Goal: Communication & Community: Answer question/provide support

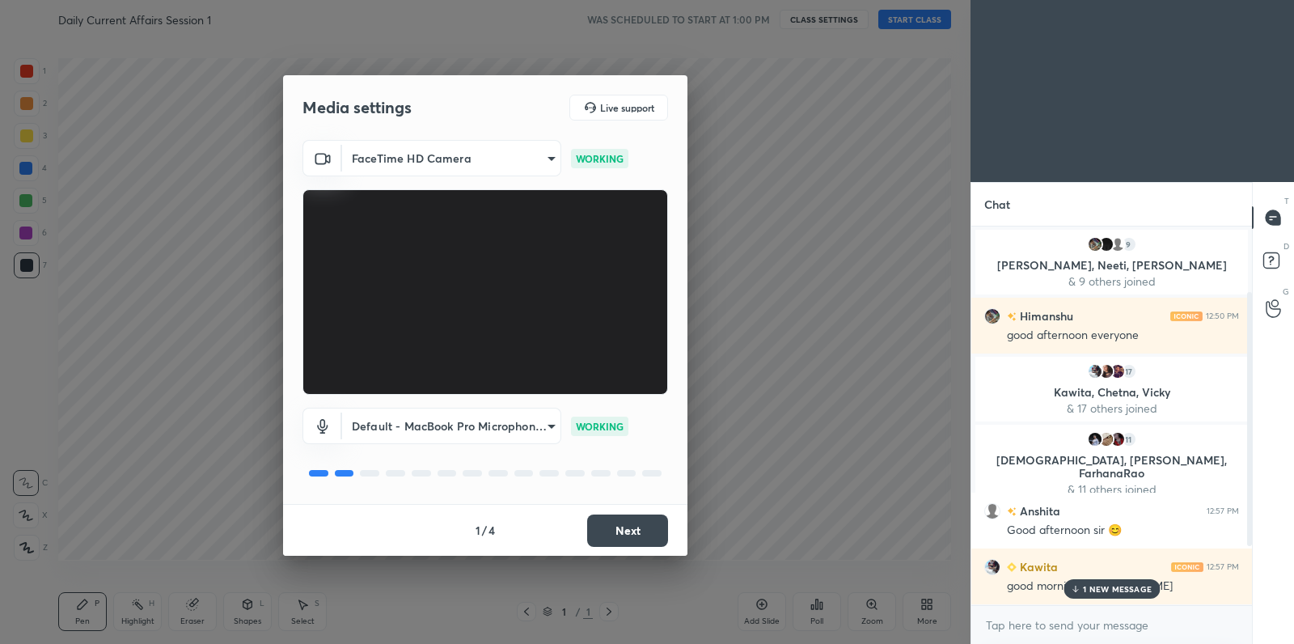
click at [624, 530] on button "Next" at bounding box center [627, 530] width 81 height 32
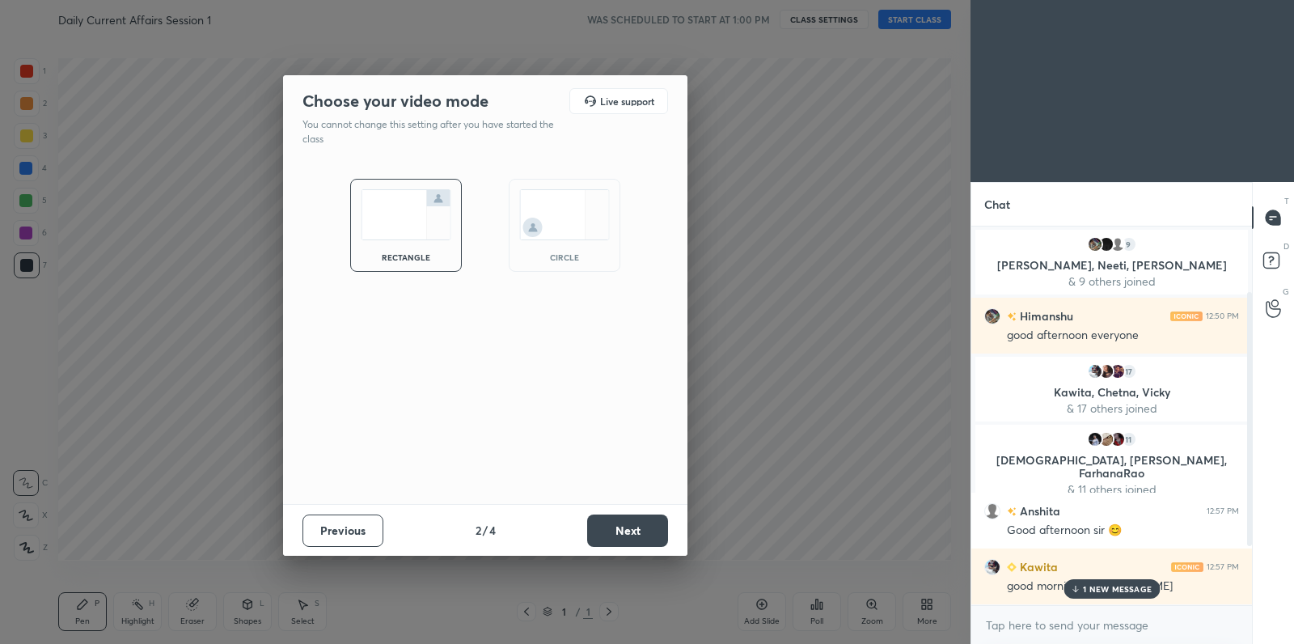
click at [624, 530] on button "Next" at bounding box center [627, 530] width 81 height 32
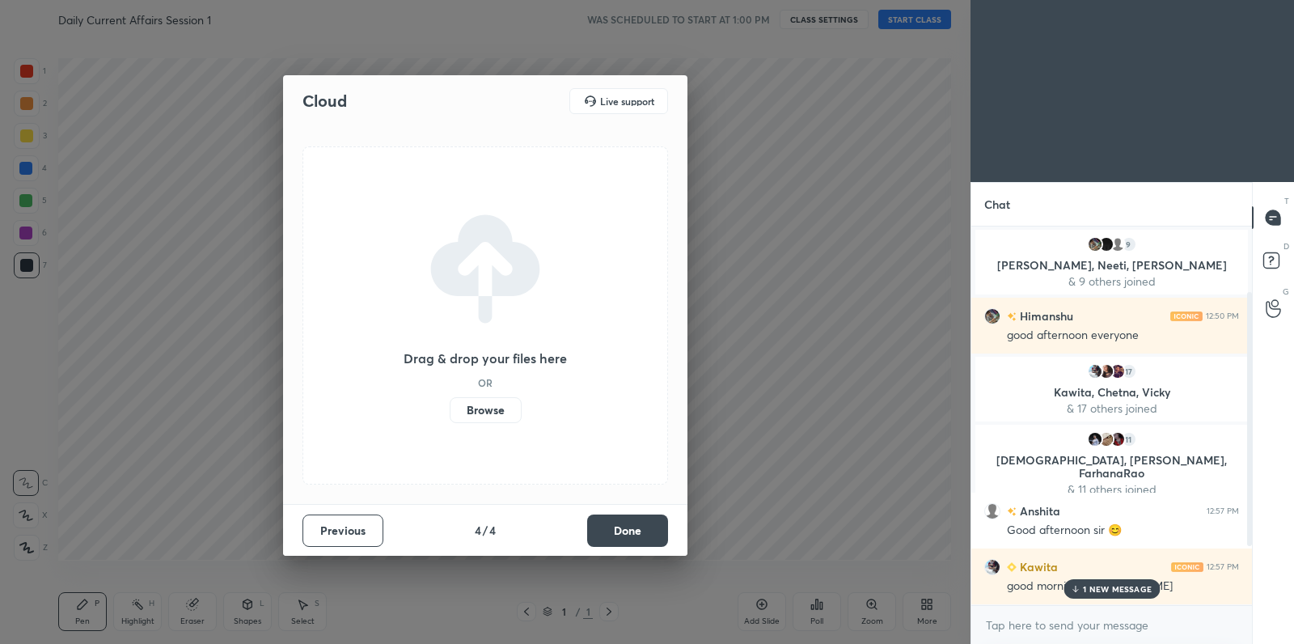
click at [472, 415] on label "Browse" at bounding box center [486, 410] width 72 height 26
click at [450, 415] on input "Browse" at bounding box center [450, 410] width 0 height 26
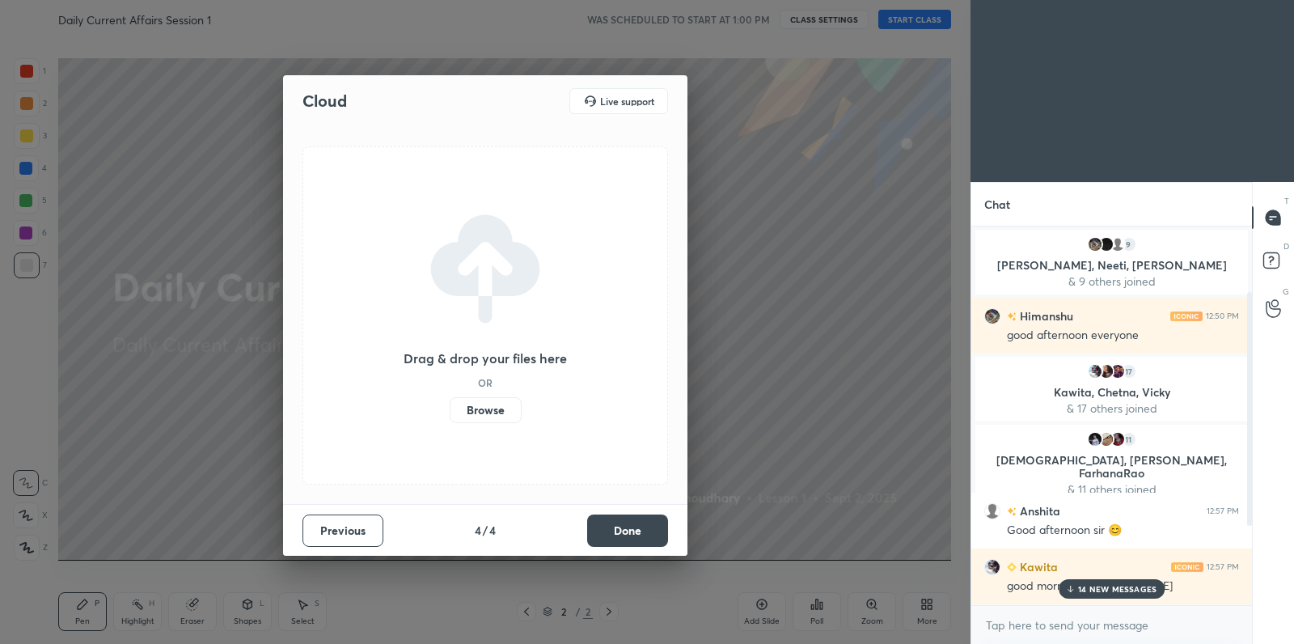
click at [492, 404] on label "Browse" at bounding box center [486, 410] width 72 height 26
click at [450, 404] on input "Browse" at bounding box center [450, 410] width 0 height 26
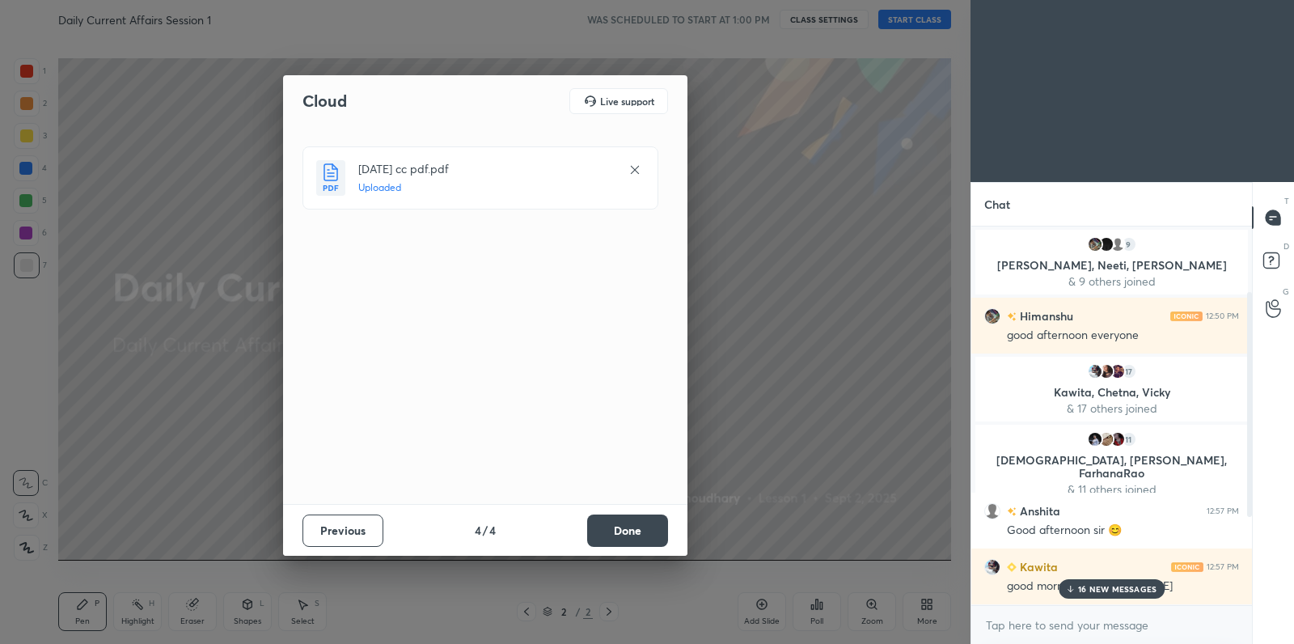
click at [1078, 591] on div "16 NEW MESSAGES" at bounding box center [1112, 588] width 107 height 19
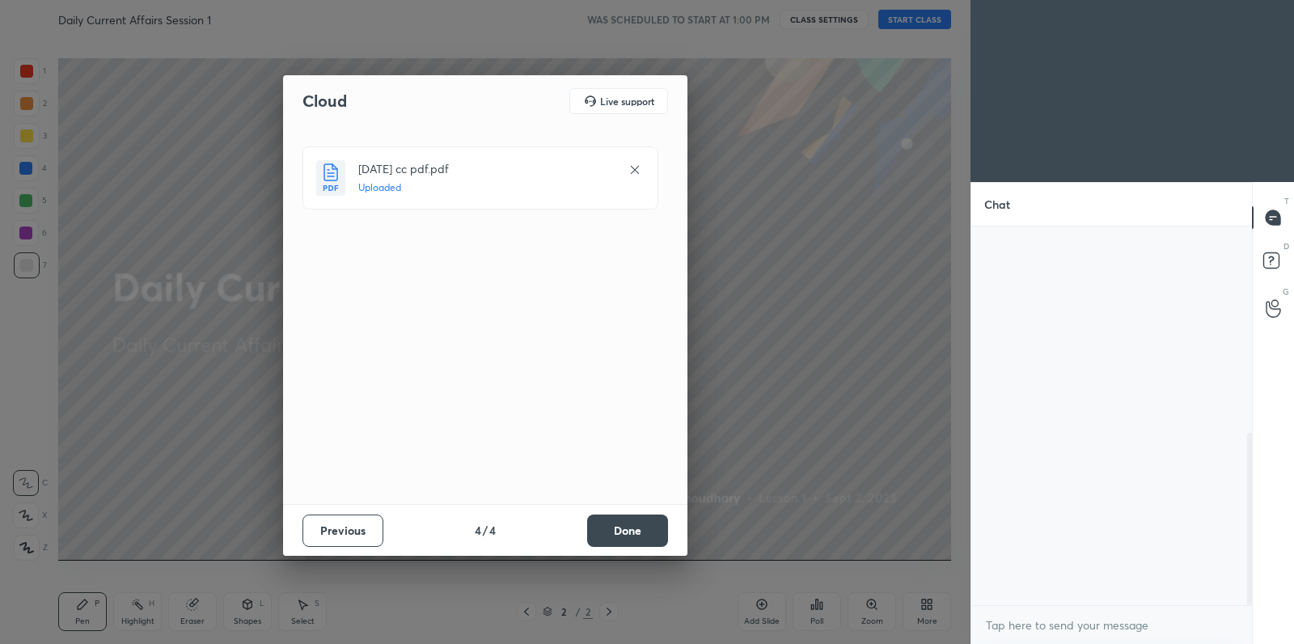
scroll to position [453, 0]
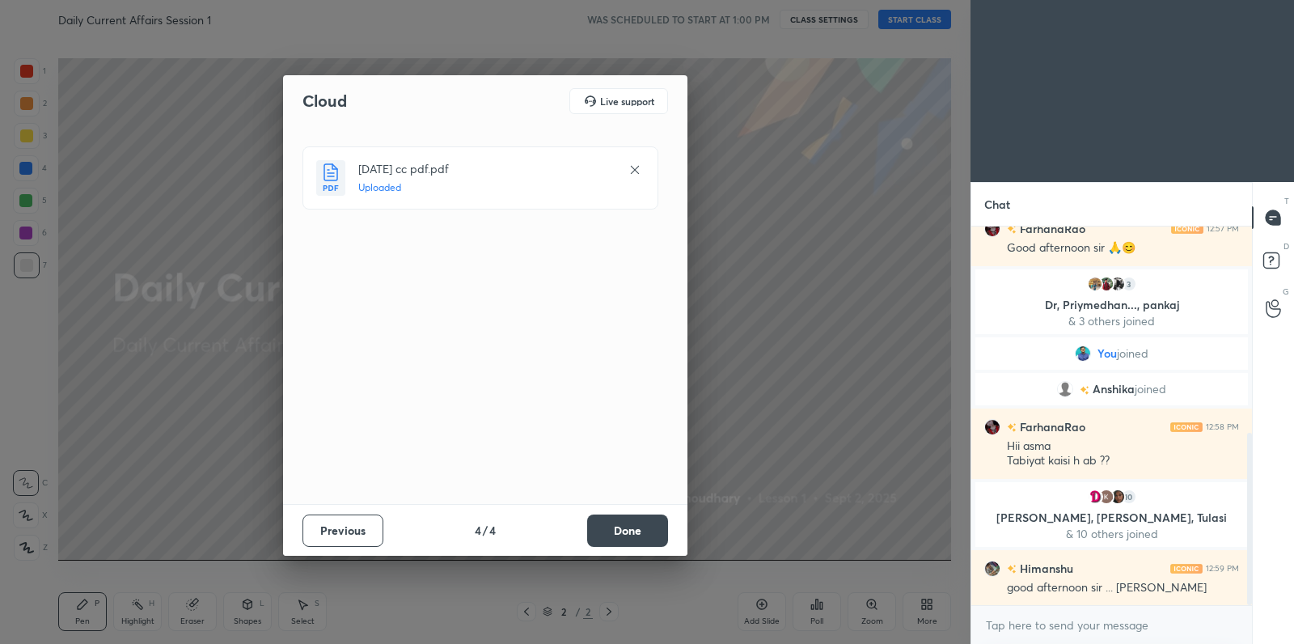
click at [637, 534] on button "Done" at bounding box center [627, 530] width 81 height 32
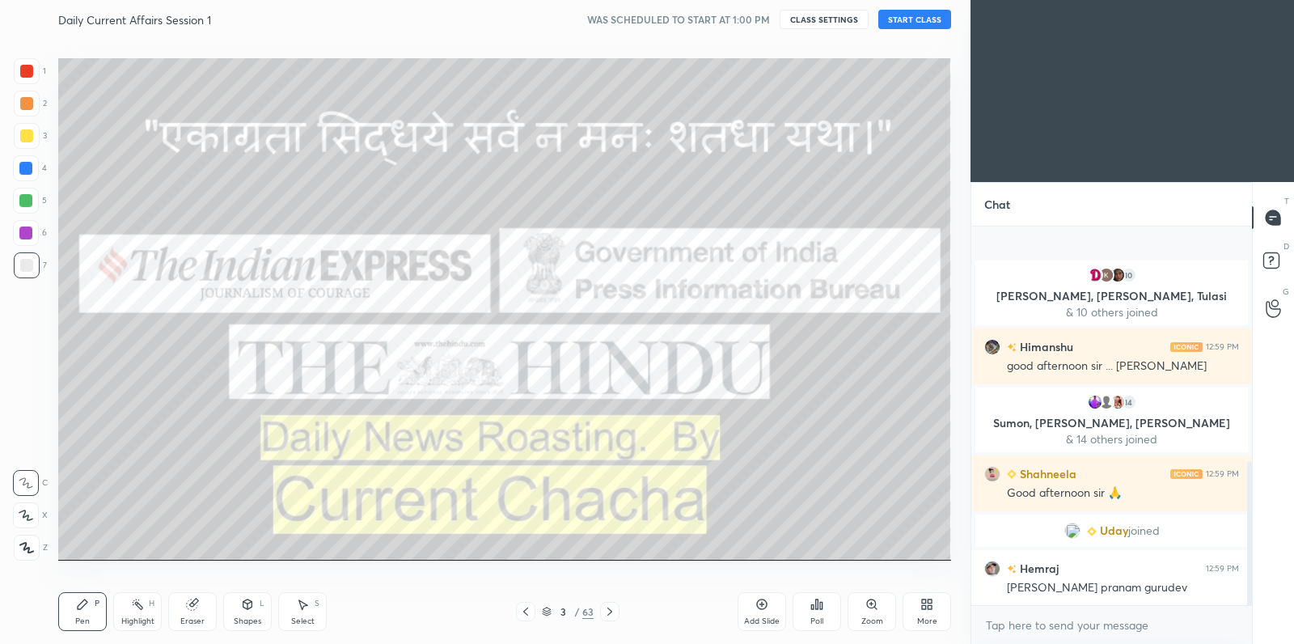
scroll to position [674, 0]
click at [929, 16] on button "START CLASS" at bounding box center [914, 19] width 73 height 19
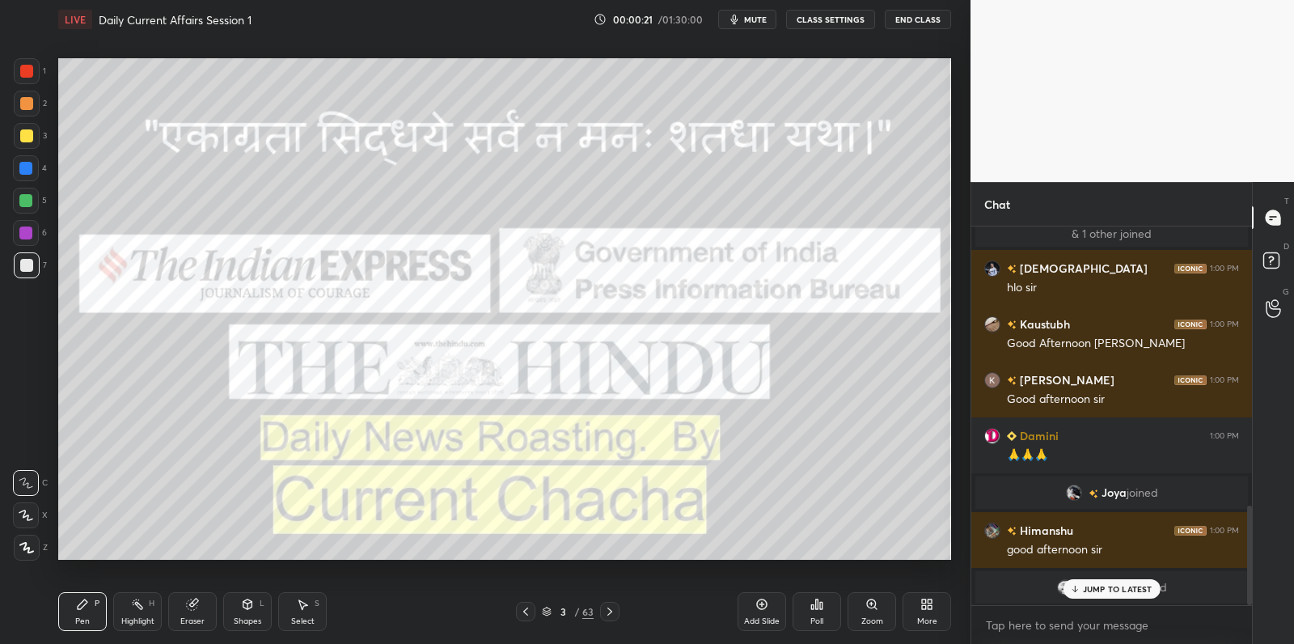
scroll to position [1119, 0]
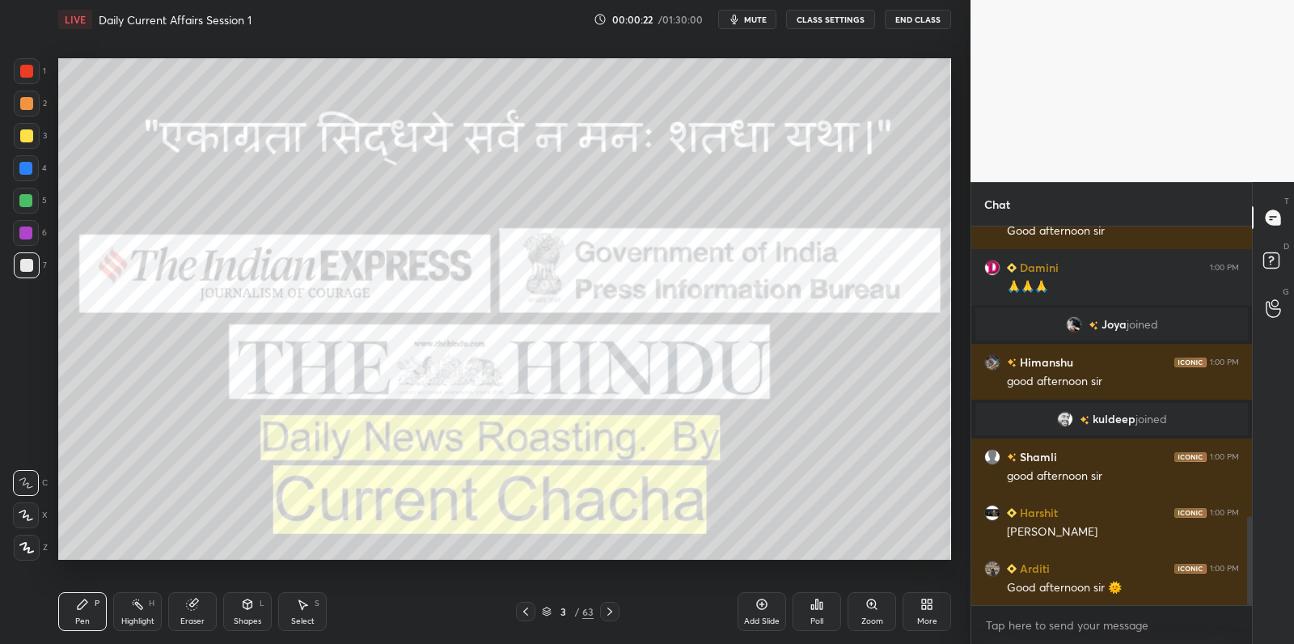
click at [24, 134] on div at bounding box center [26, 135] width 13 height 13
click at [25, 135] on div at bounding box center [26, 135] width 13 height 13
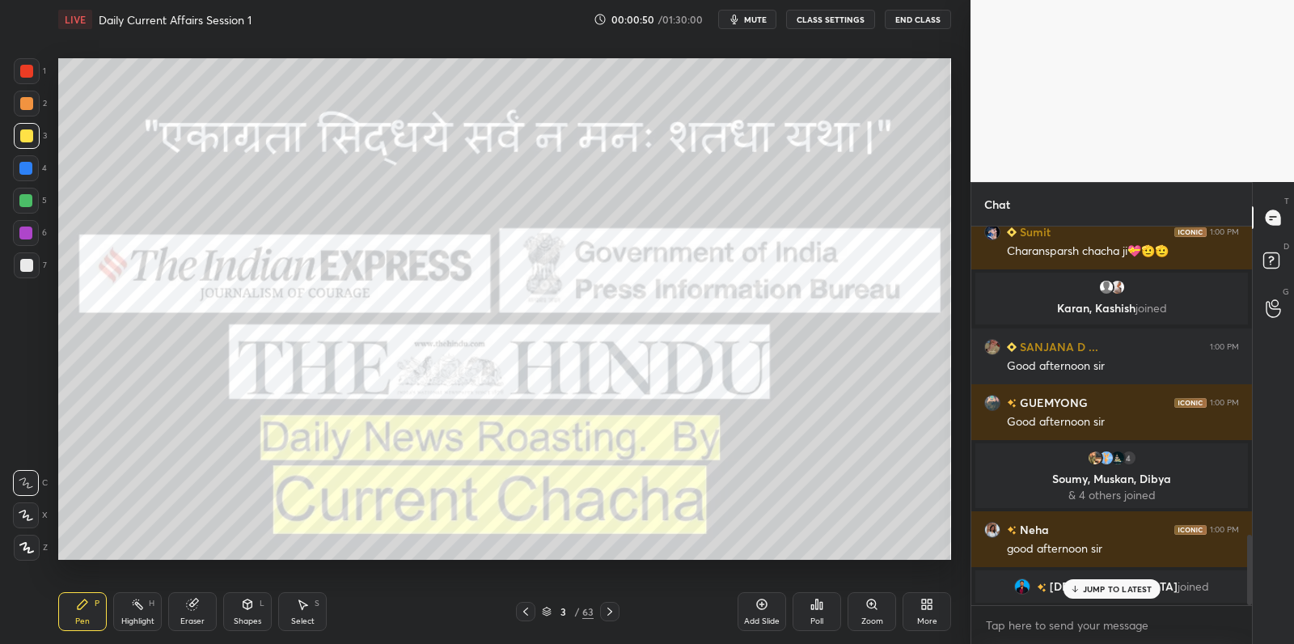
scroll to position [1656, 0]
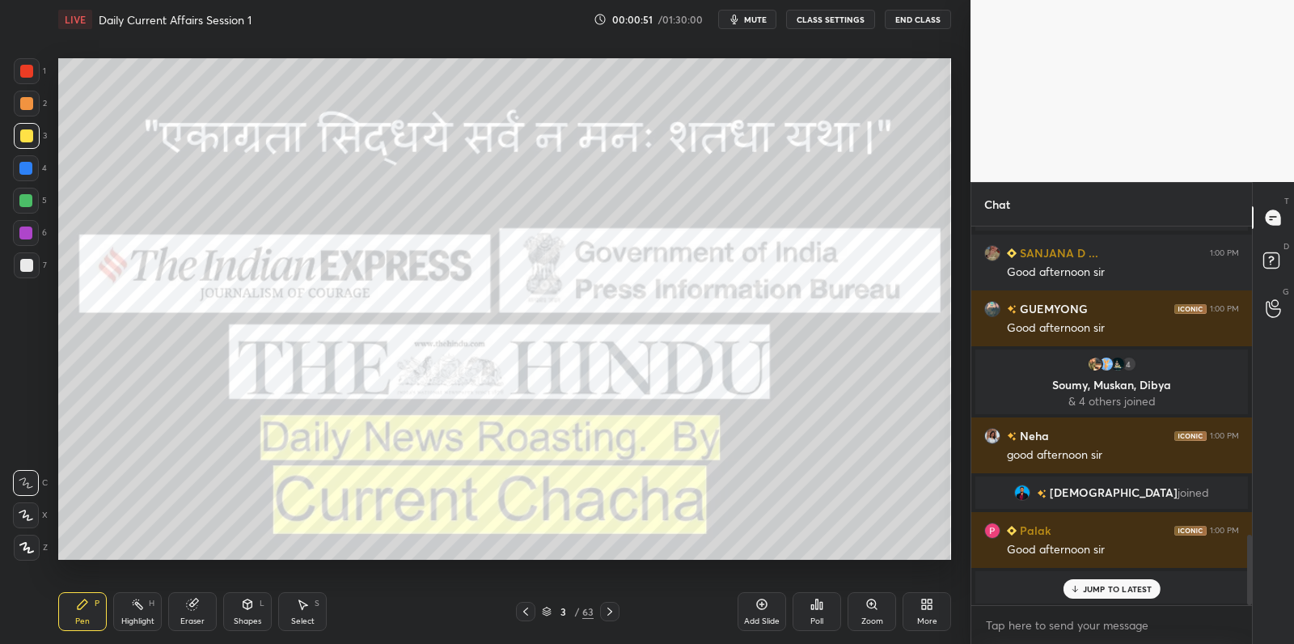
click at [1079, 573] on div "[PERSON_NAME] joined" at bounding box center [1111, 587] width 273 height 32
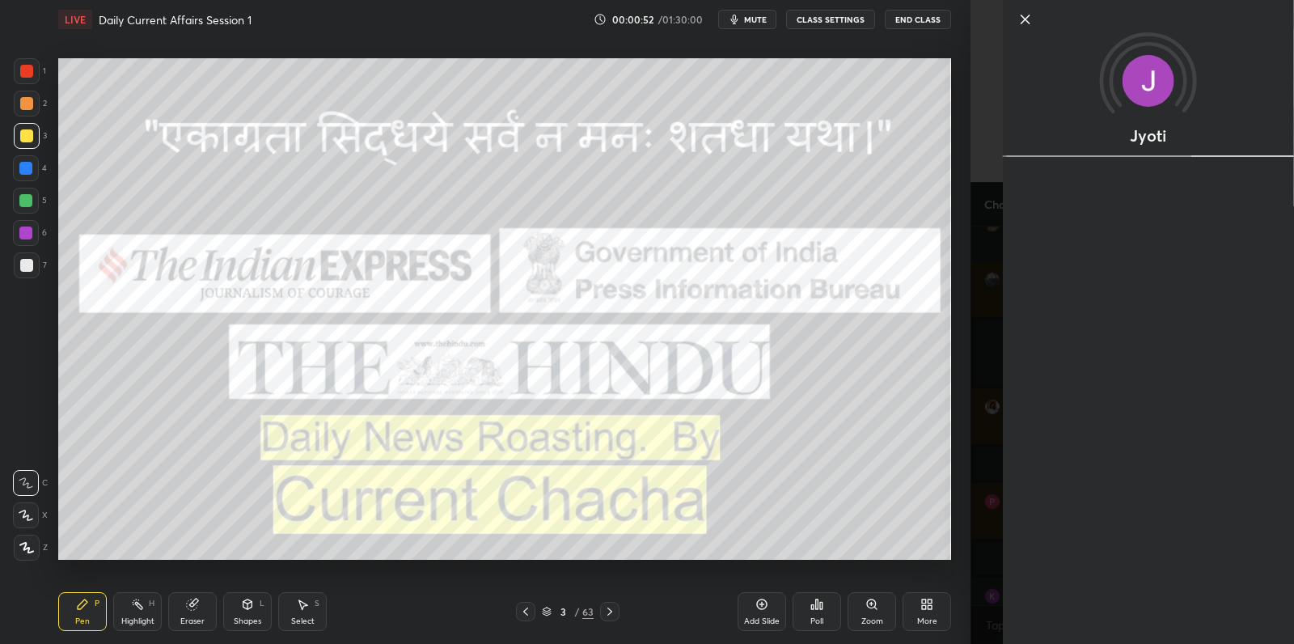
drag, startPoint x: 1079, startPoint y: 592, endPoint x: 1060, endPoint y: 582, distance: 21.4
click at [1079, 589] on div "Jyoti" at bounding box center [1148, 322] width 291 height 644
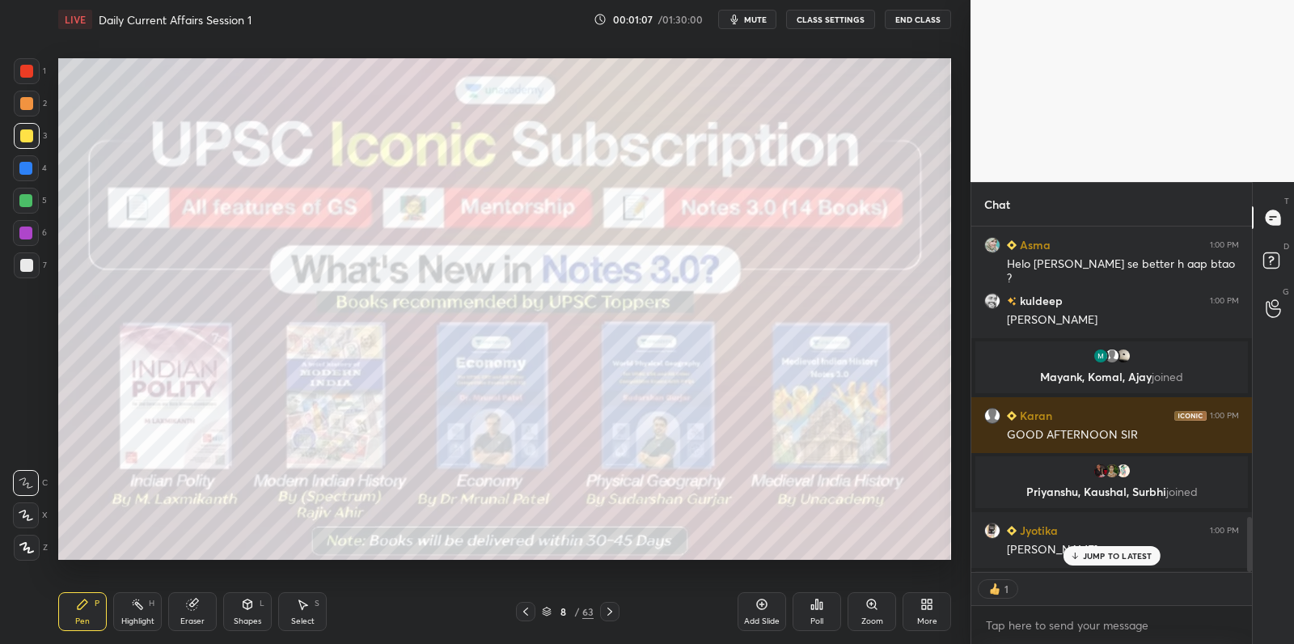
scroll to position [2049, 0]
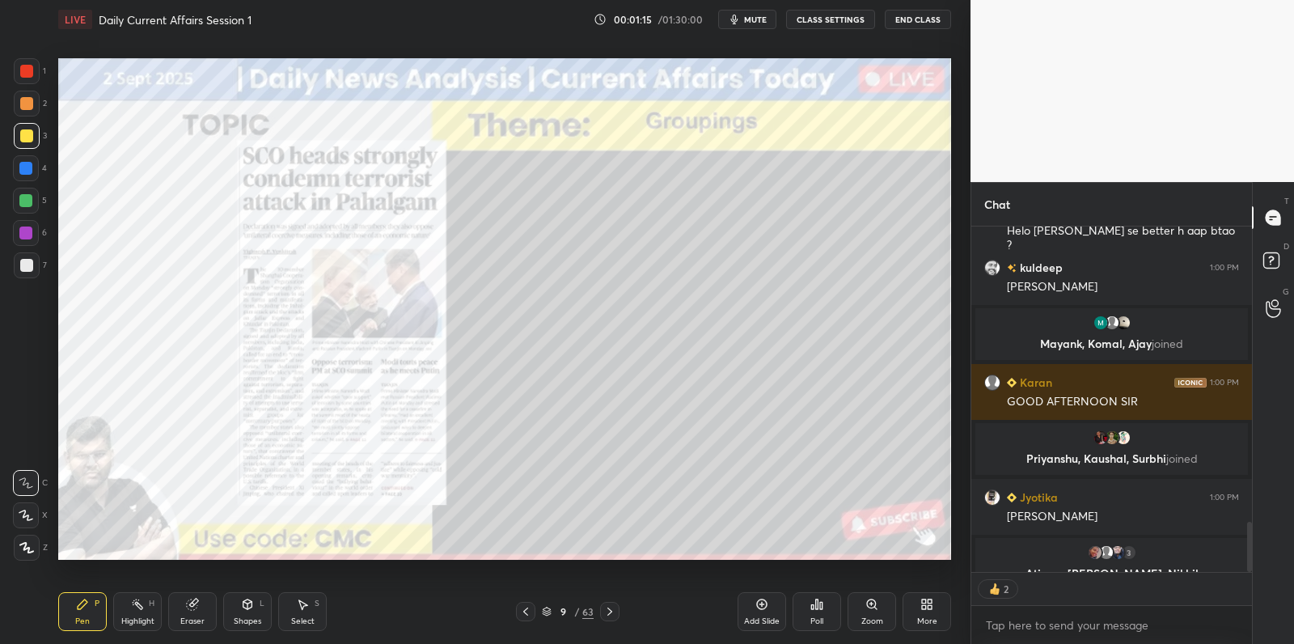
click at [524, 611] on icon at bounding box center [525, 611] width 13 height 13
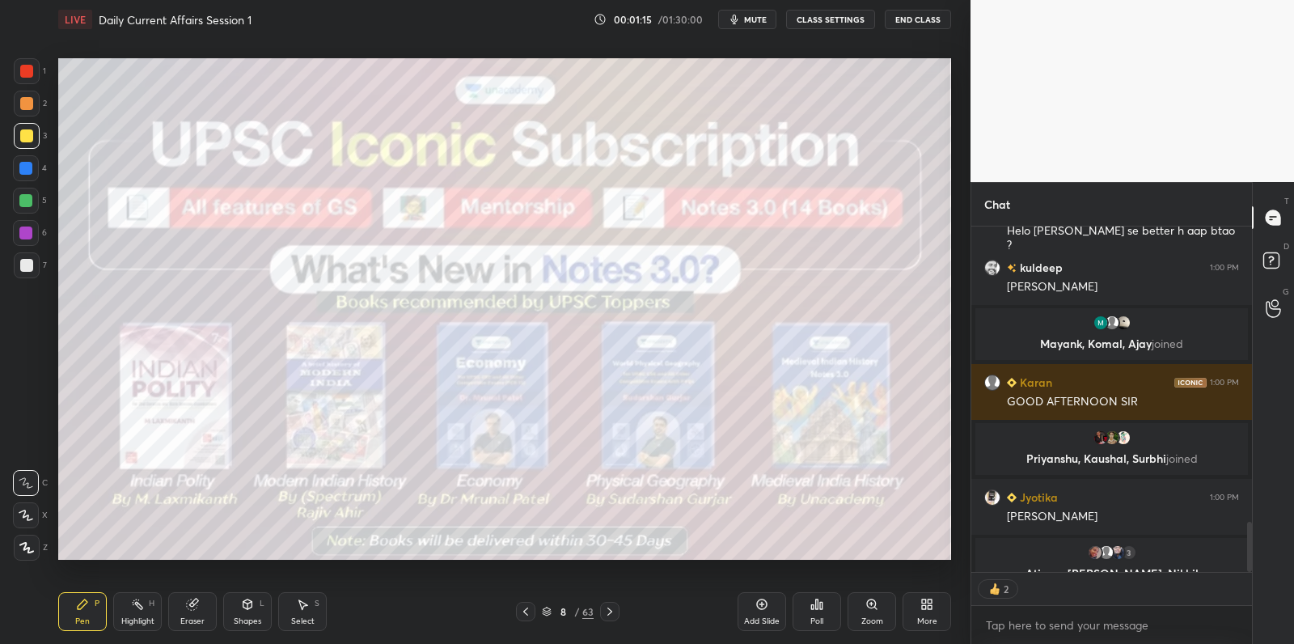
drag, startPoint x: 763, startPoint y: 609, endPoint x: 732, endPoint y: 560, distance: 58.1
click at [759, 607] on icon at bounding box center [762, 604] width 11 height 11
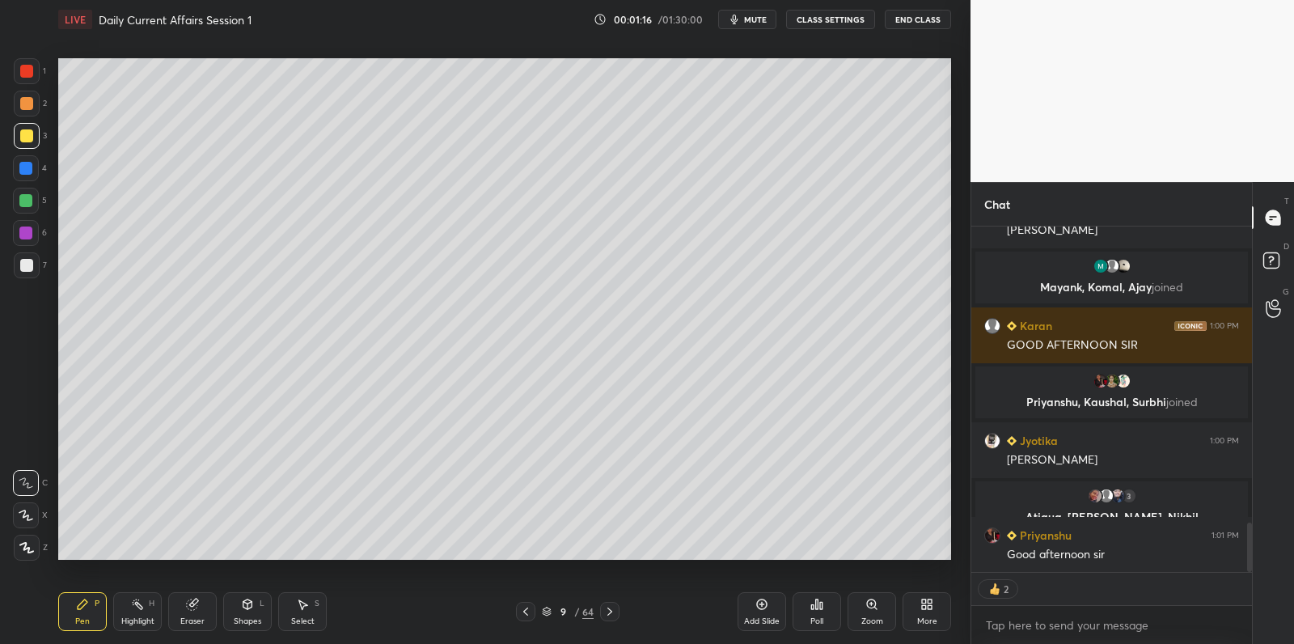
click at [32, 110] on div at bounding box center [27, 104] width 26 height 26
click at [32, 108] on div at bounding box center [27, 104] width 26 height 26
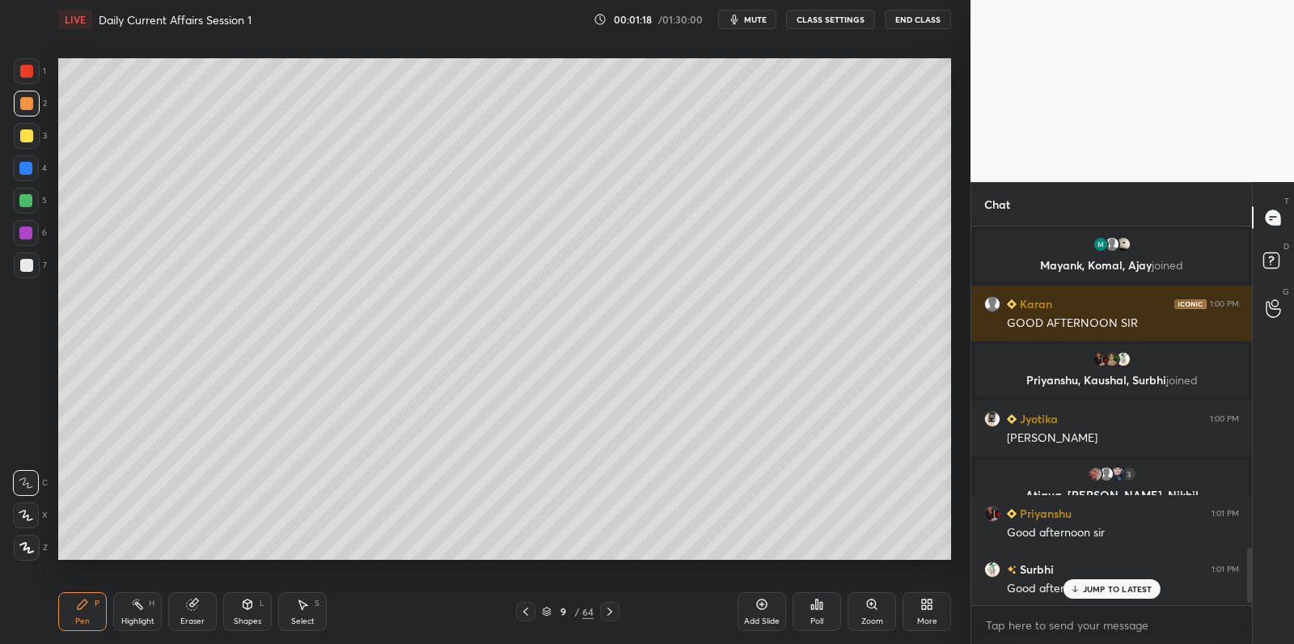
scroll to position [2153, 0]
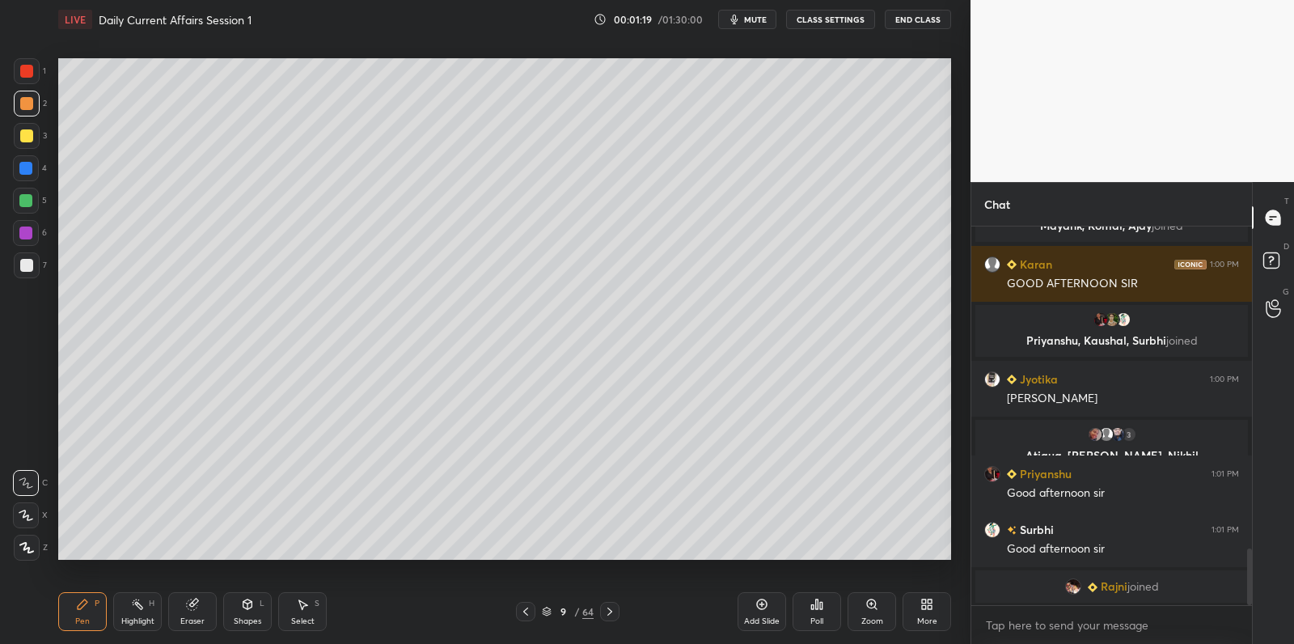
click at [32, 551] on icon at bounding box center [26, 547] width 15 height 11
drag, startPoint x: 33, startPoint y: 550, endPoint x: 41, endPoint y: 525, distance: 26.3
click at [33, 550] on icon at bounding box center [26, 547] width 15 height 11
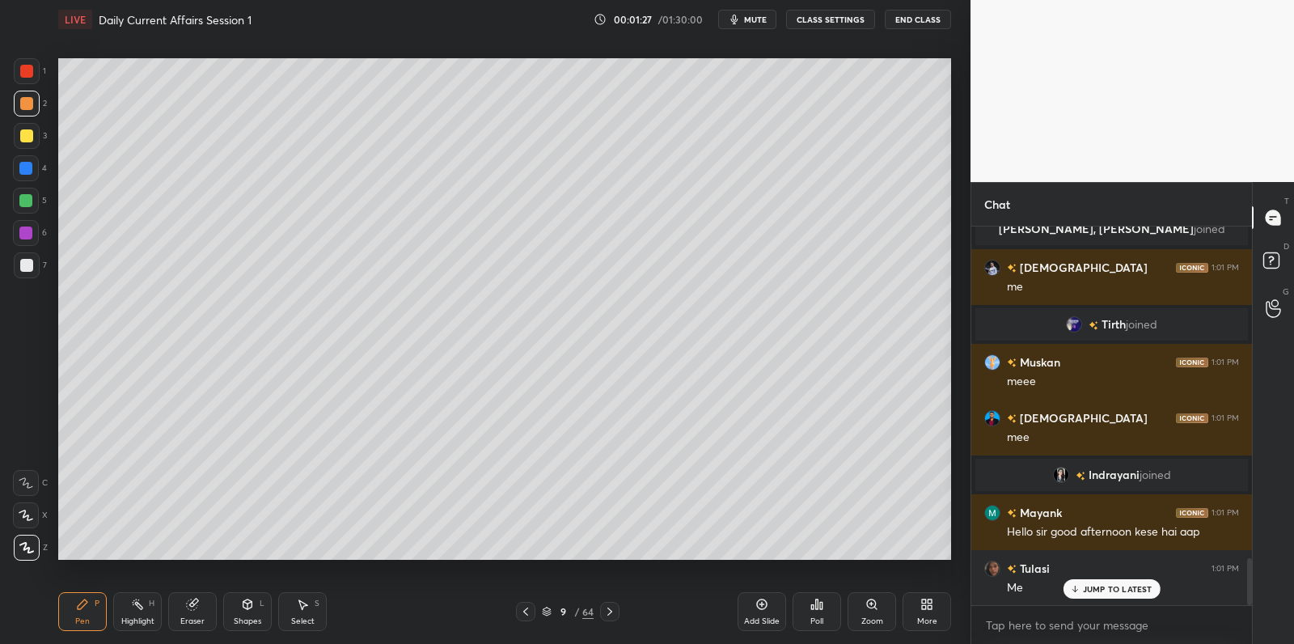
scroll to position [2695, 0]
click at [27, 200] on div at bounding box center [25, 200] width 13 height 13
drag, startPoint x: 27, startPoint y: 200, endPoint x: 30, endPoint y: 171, distance: 28.5
click at [27, 200] on div at bounding box center [25, 200] width 13 height 13
click at [31, 170] on div at bounding box center [25, 168] width 13 height 13
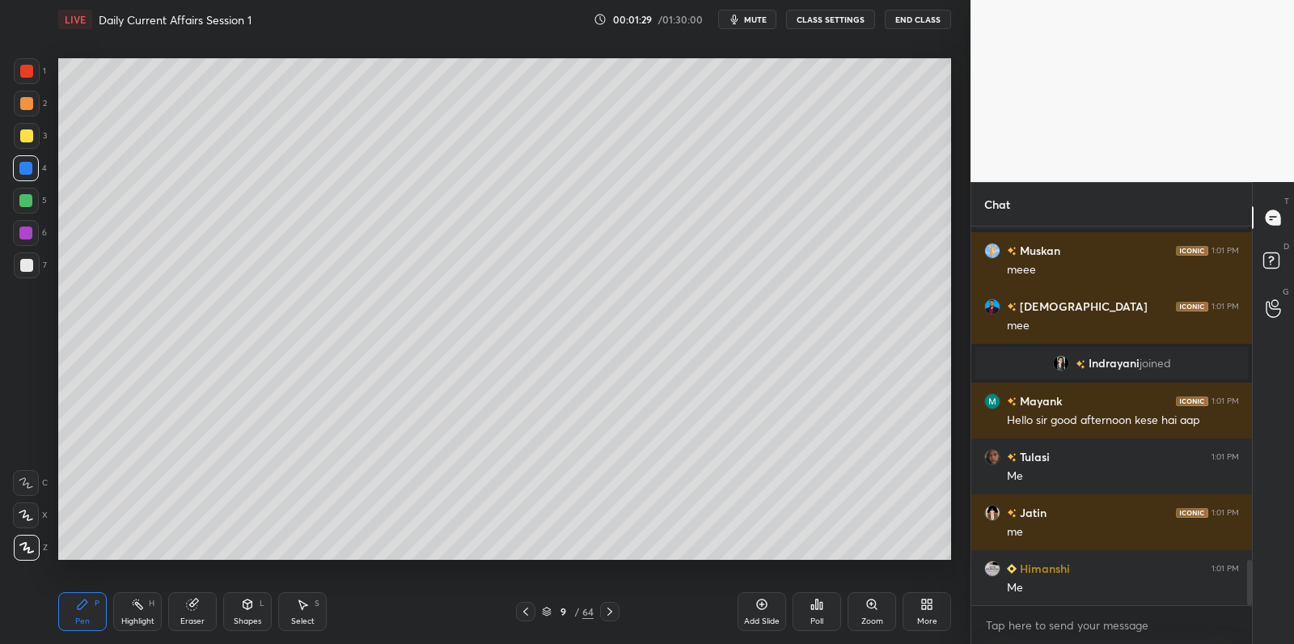
drag, startPoint x: 32, startPoint y: 152, endPoint x: 32, endPoint y: 141, distance: 11.3
click at [31, 150] on div "3" at bounding box center [30, 139] width 33 height 32
click at [32, 141] on div at bounding box center [27, 136] width 26 height 26
drag, startPoint x: 32, startPoint y: 141, endPoint x: 51, endPoint y: 144, distance: 18.9
click at [32, 141] on div at bounding box center [27, 136] width 26 height 26
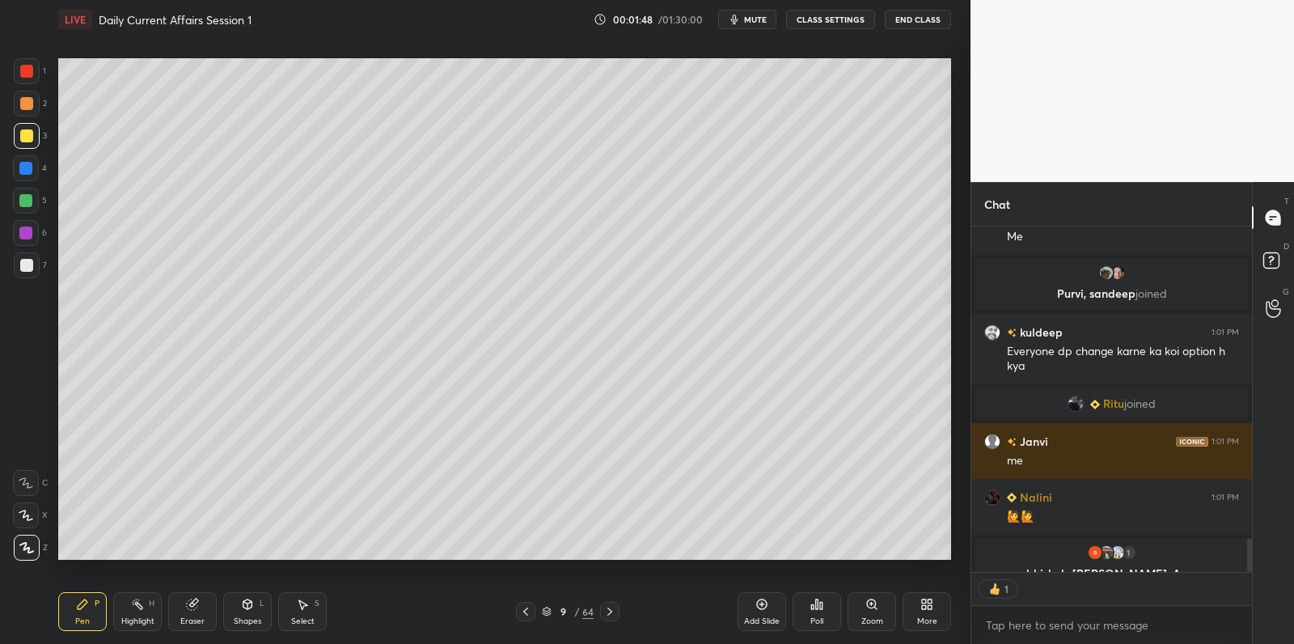
scroll to position [0, 0]
click at [28, 260] on div at bounding box center [26, 265] width 13 height 13
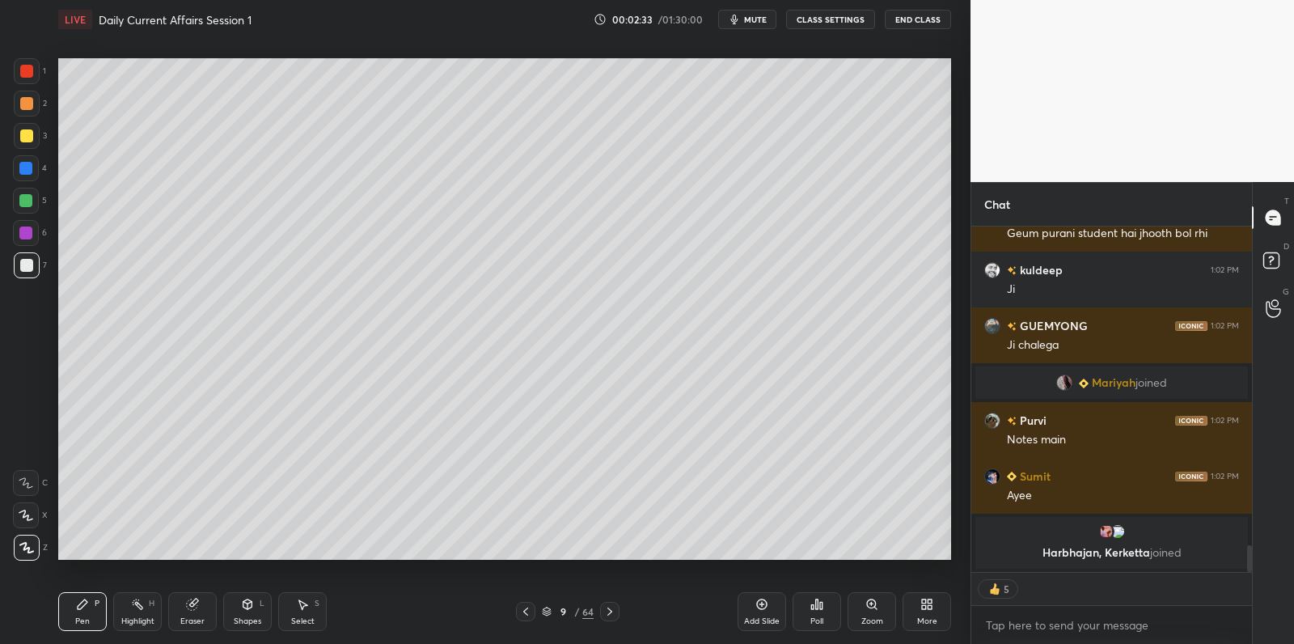
scroll to position [4123, 0]
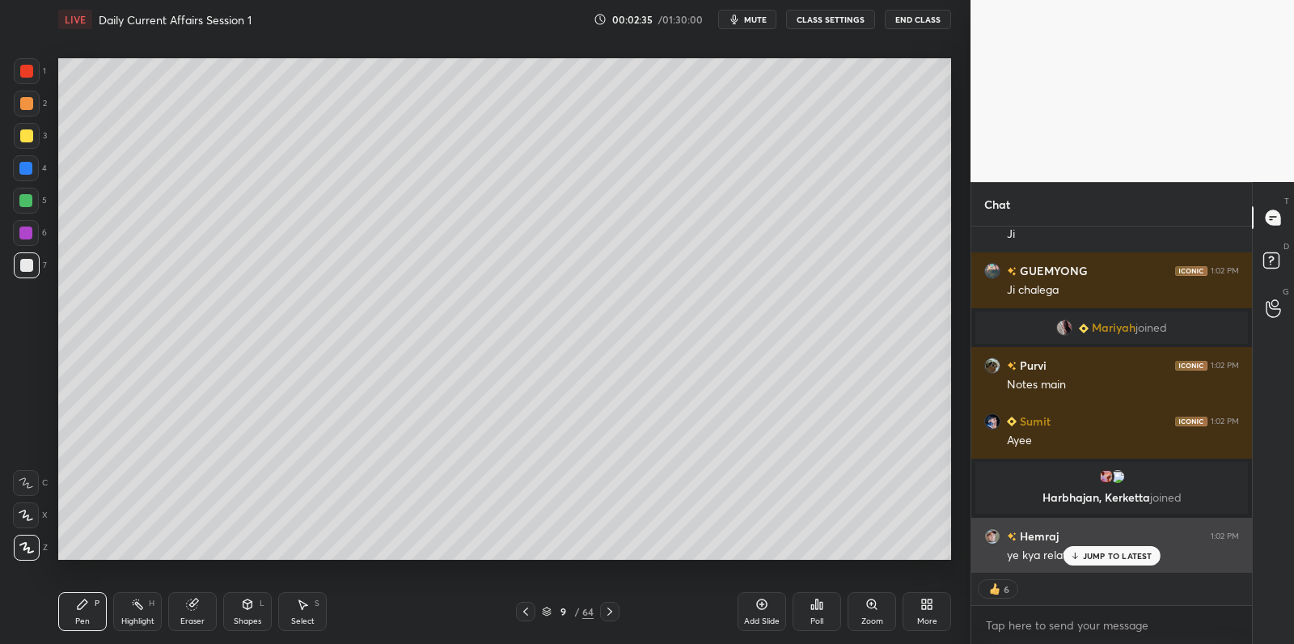
click at [1103, 551] on p "JUMP TO LATEST" at bounding box center [1118, 556] width 70 height 10
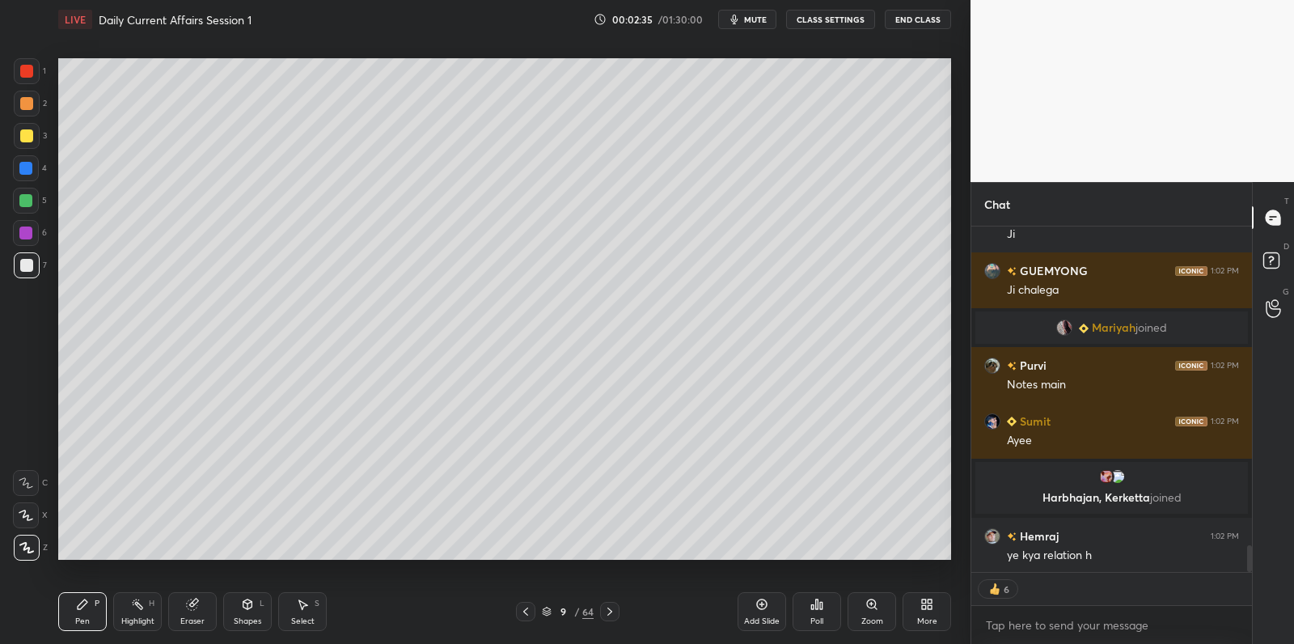
click at [997, 574] on div "6" at bounding box center [1111, 589] width 281 height 32
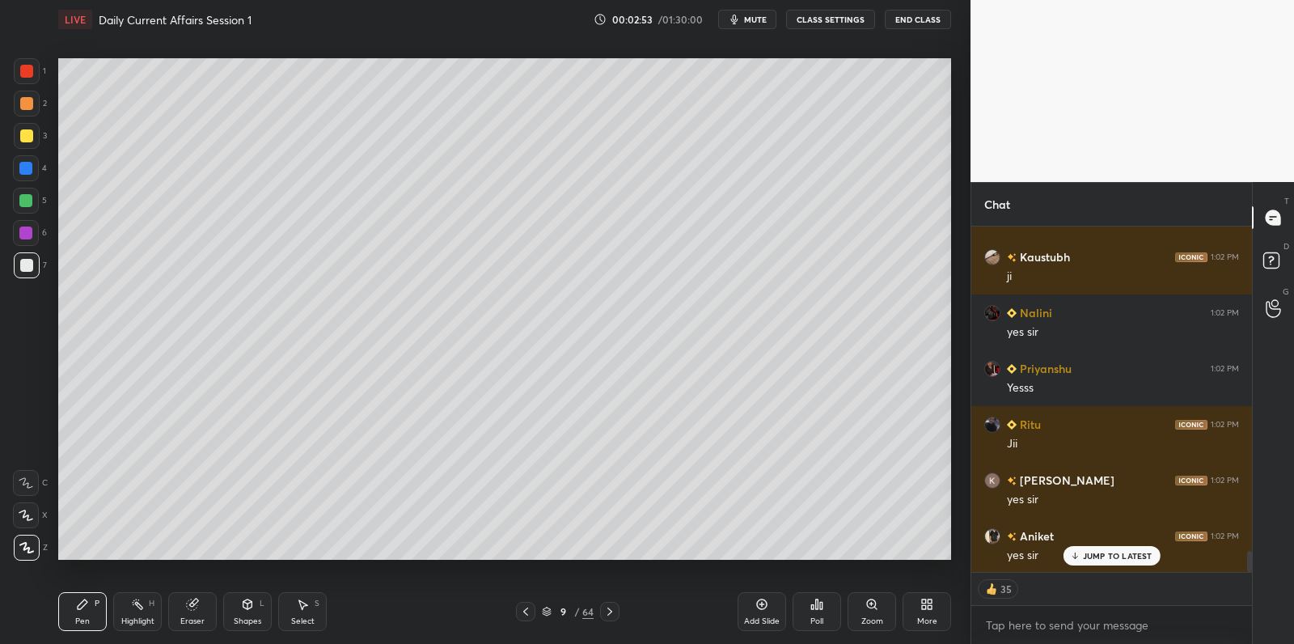
scroll to position [5449, 0]
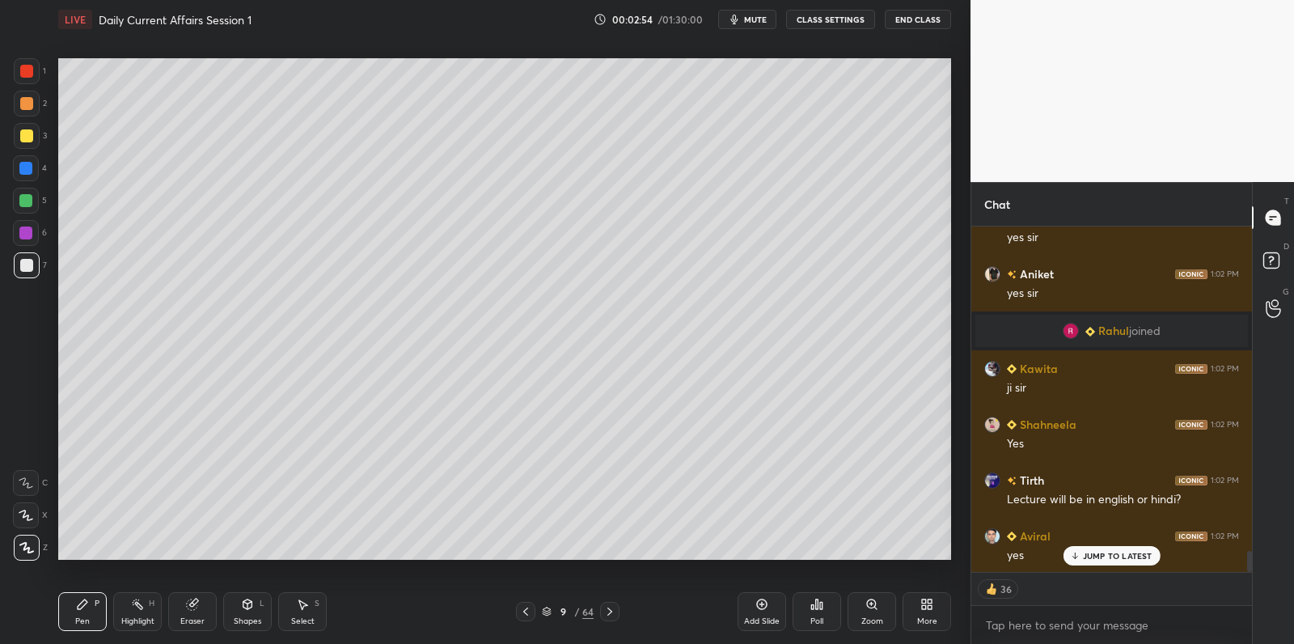
click at [1105, 557] on p "JUMP TO LATEST" at bounding box center [1118, 556] width 70 height 10
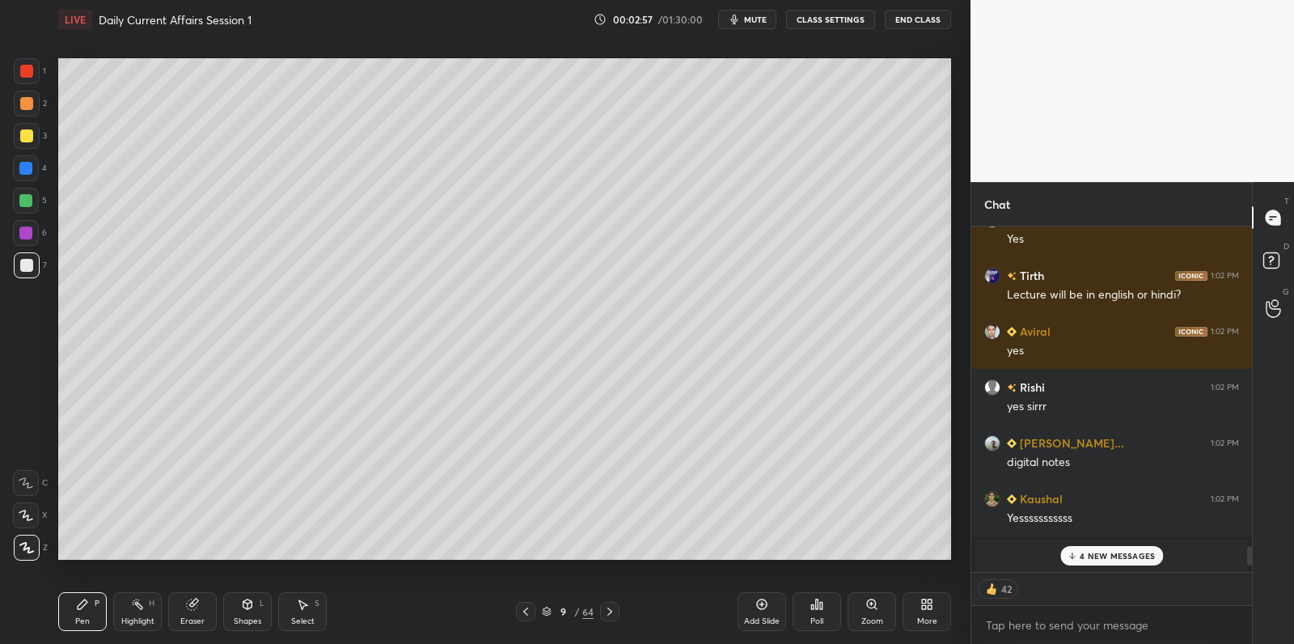
click at [33, 209] on div at bounding box center [26, 201] width 26 height 26
click at [35, 202] on div at bounding box center [26, 201] width 26 height 26
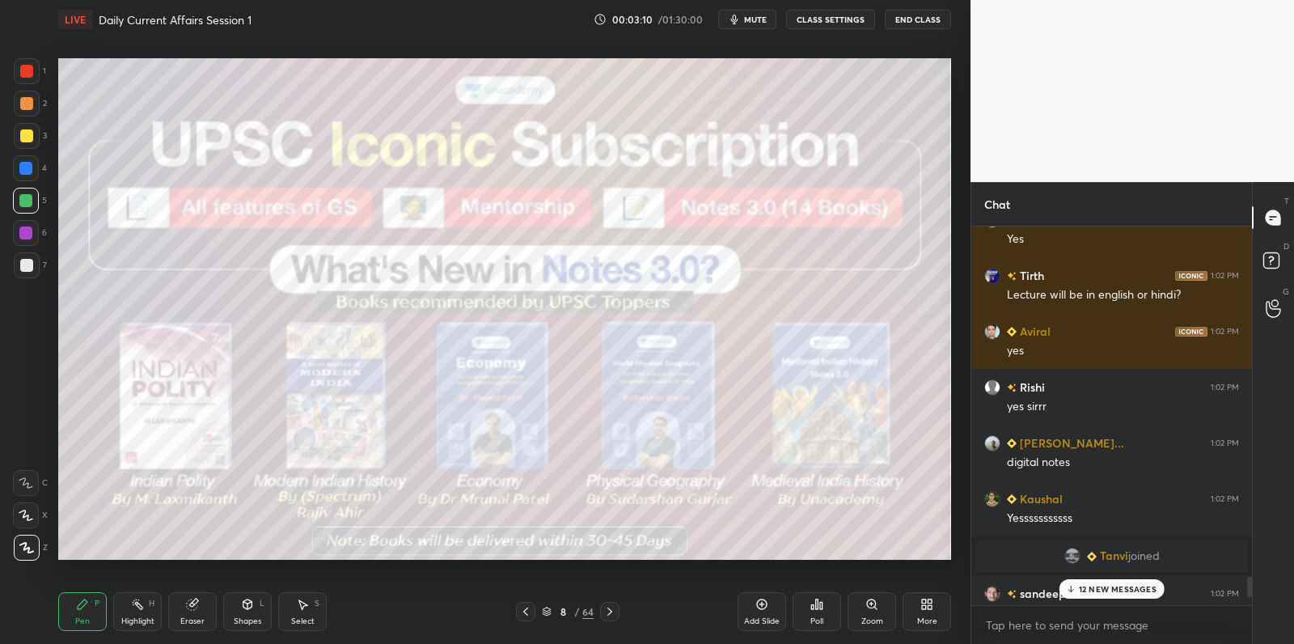
scroll to position [374, 277]
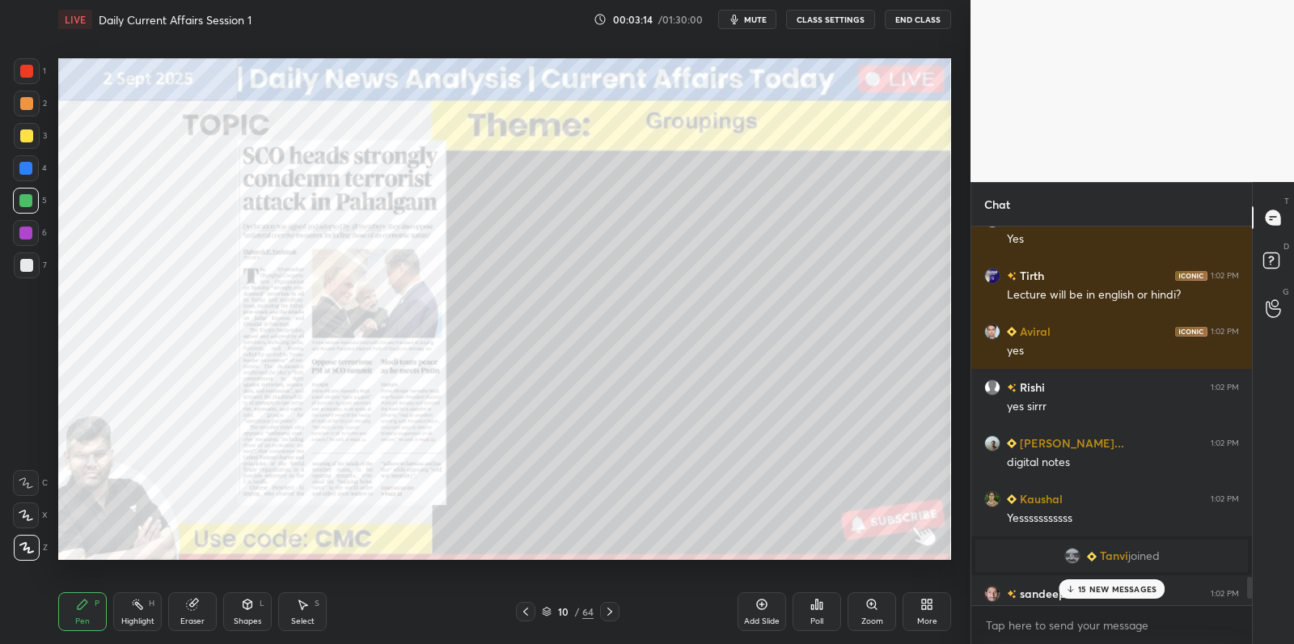
click at [26, 75] on div at bounding box center [26, 71] width 13 height 13
drag, startPoint x: 30, startPoint y: 71, endPoint x: 53, endPoint y: 82, distance: 25.3
click at [30, 71] on div at bounding box center [26, 71] width 13 height 13
click at [27, 239] on div at bounding box center [26, 233] width 26 height 26
click at [28, 233] on div at bounding box center [25, 232] width 13 height 13
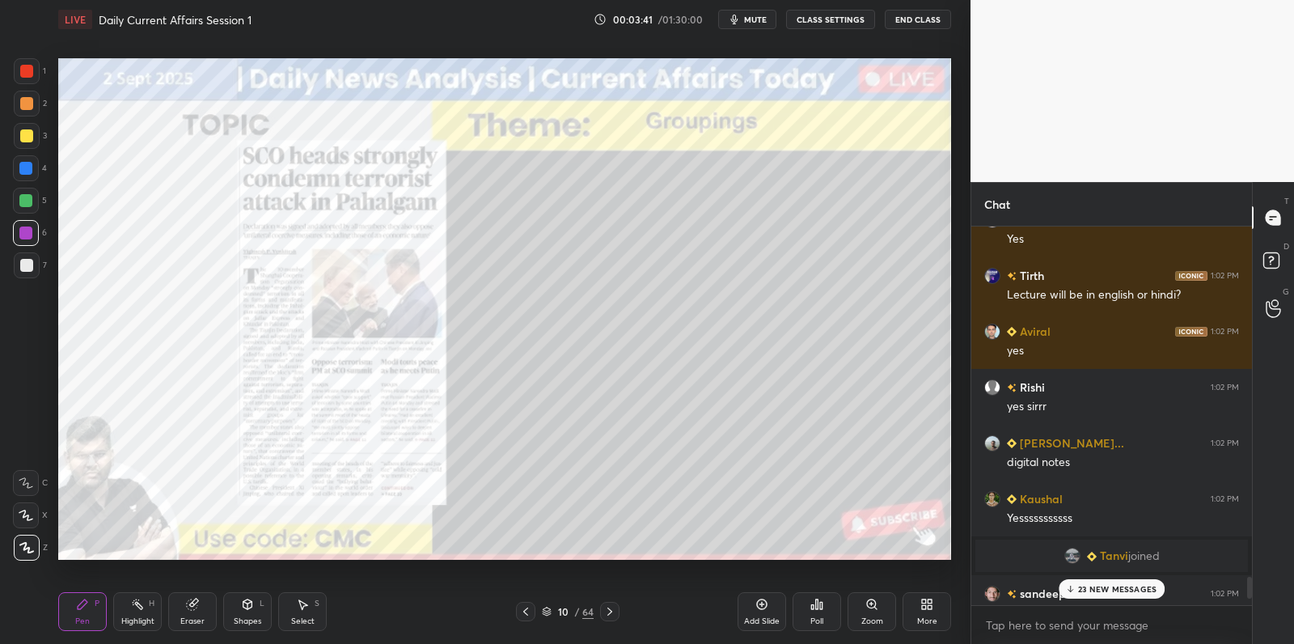
click at [760, 610] on icon at bounding box center [761, 604] width 13 height 13
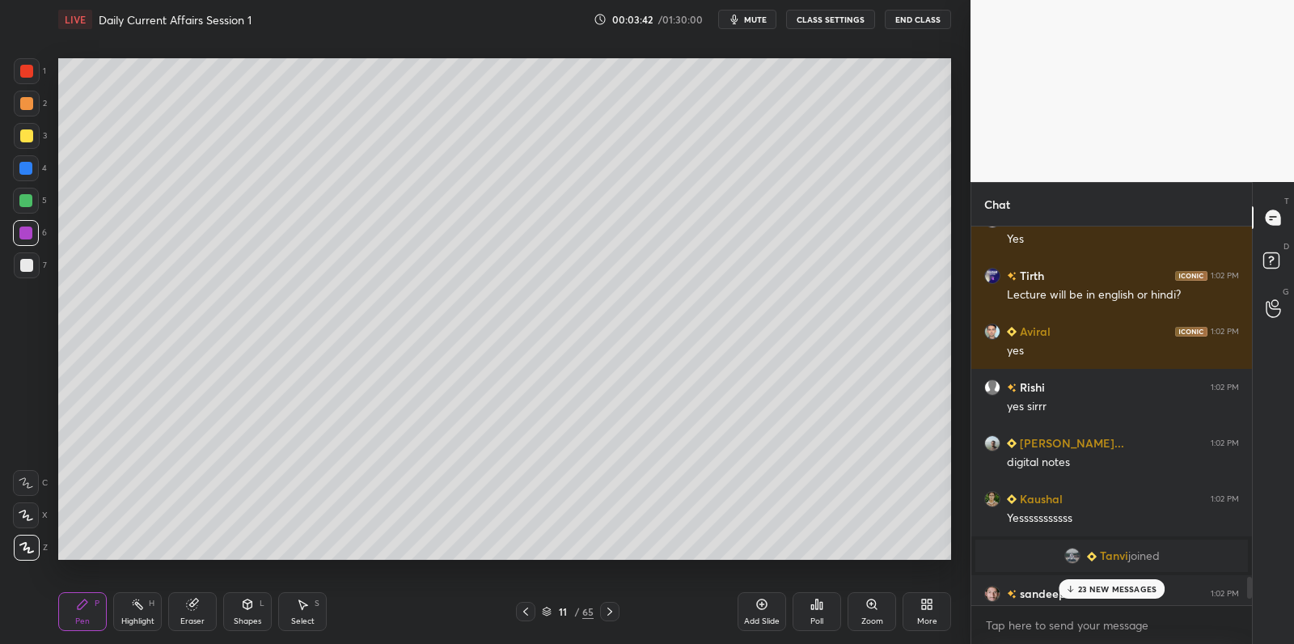
click at [27, 264] on div at bounding box center [26, 265] width 13 height 13
drag, startPoint x: 27, startPoint y: 262, endPoint x: 53, endPoint y: 229, distance: 41.6
click at [27, 262] on div at bounding box center [26, 265] width 13 height 13
click at [1098, 590] on p "49 NEW MESSAGES" at bounding box center [1117, 589] width 80 height 10
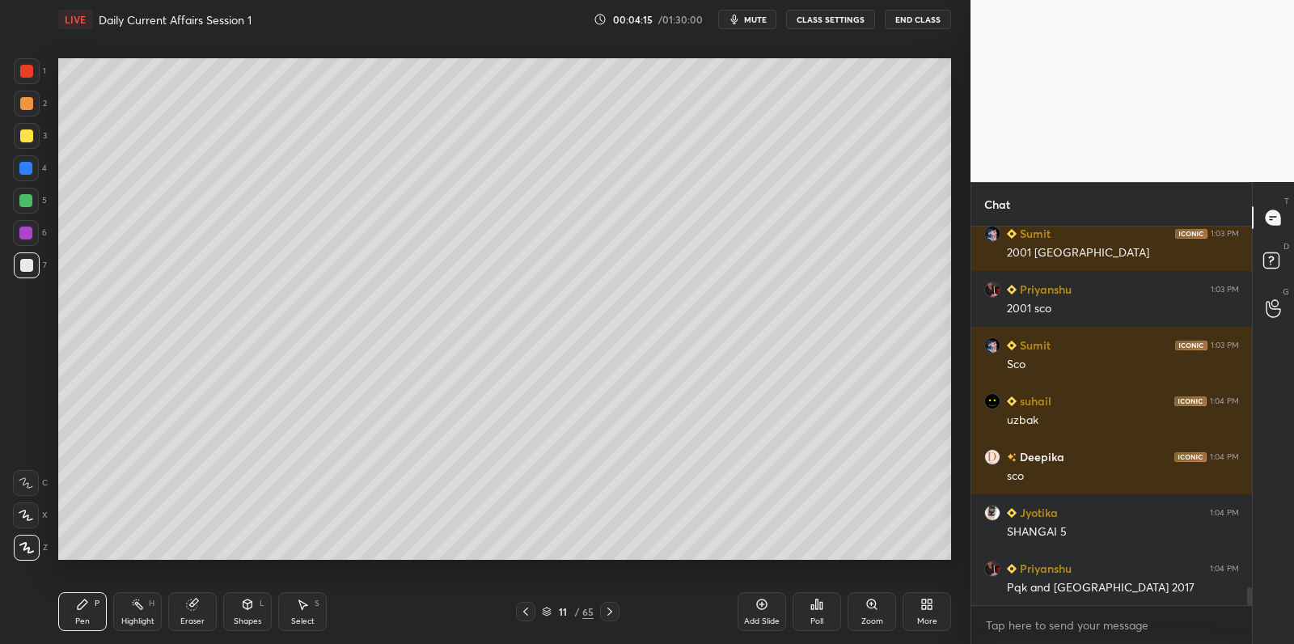
click at [27, 205] on div at bounding box center [25, 200] width 13 height 13
drag, startPoint x: 30, startPoint y: 197, endPoint x: 51, endPoint y: 205, distance: 22.5
click at [30, 197] on div at bounding box center [25, 200] width 13 height 13
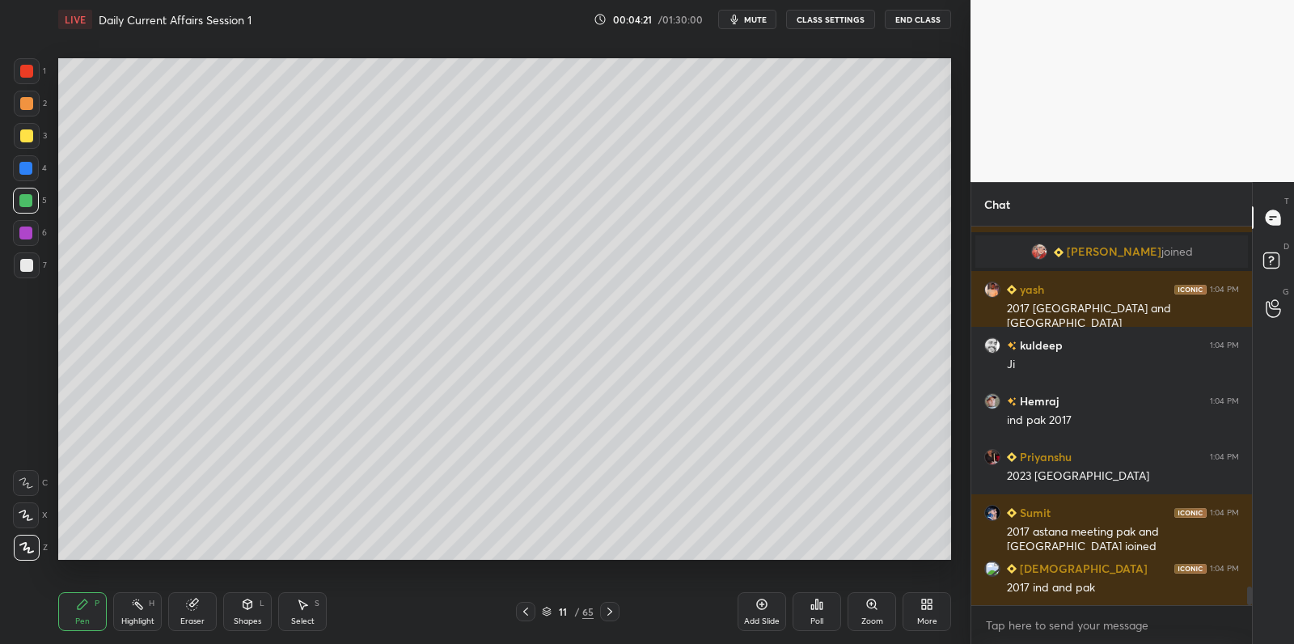
scroll to position [7702, 0]
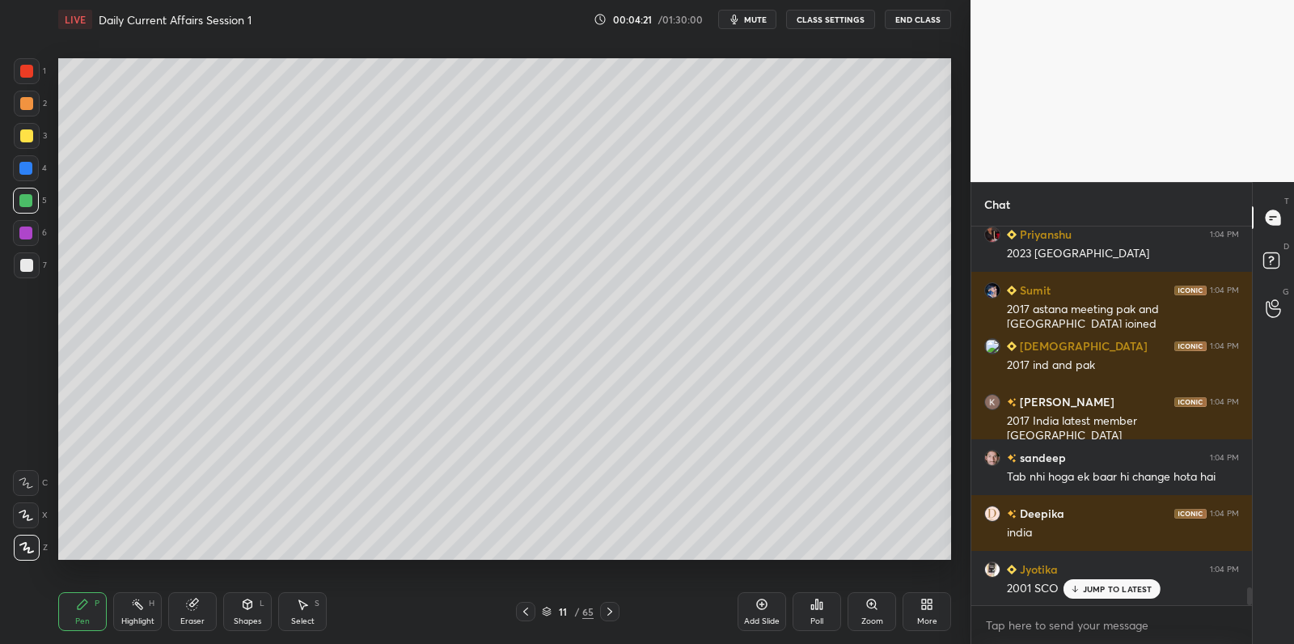
click at [32, 262] on div at bounding box center [27, 265] width 26 height 26
drag, startPoint x: 33, startPoint y: 261, endPoint x: 53, endPoint y: 263, distance: 19.5
click at [33, 261] on div at bounding box center [27, 265] width 26 height 26
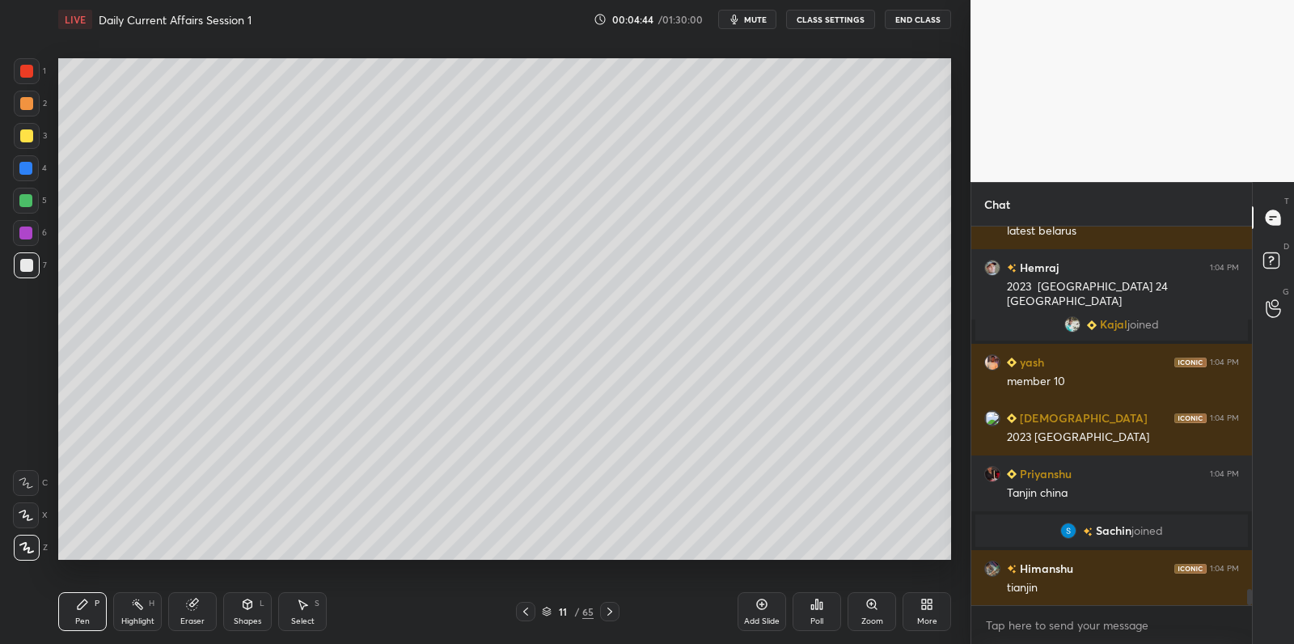
scroll to position [8400, 0]
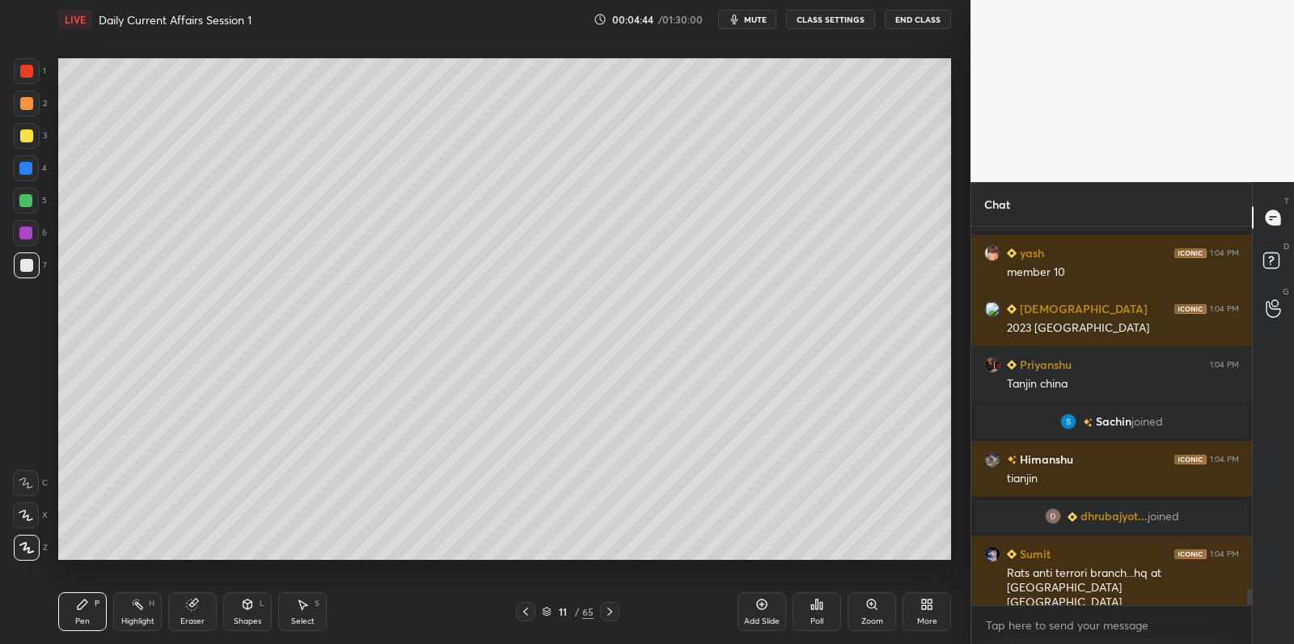
click at [20, 202] on div at bounding box center [25, 200] width 13 height 13
click at [28, 197] on div at bounding box center [25, 200] width 13 height 13
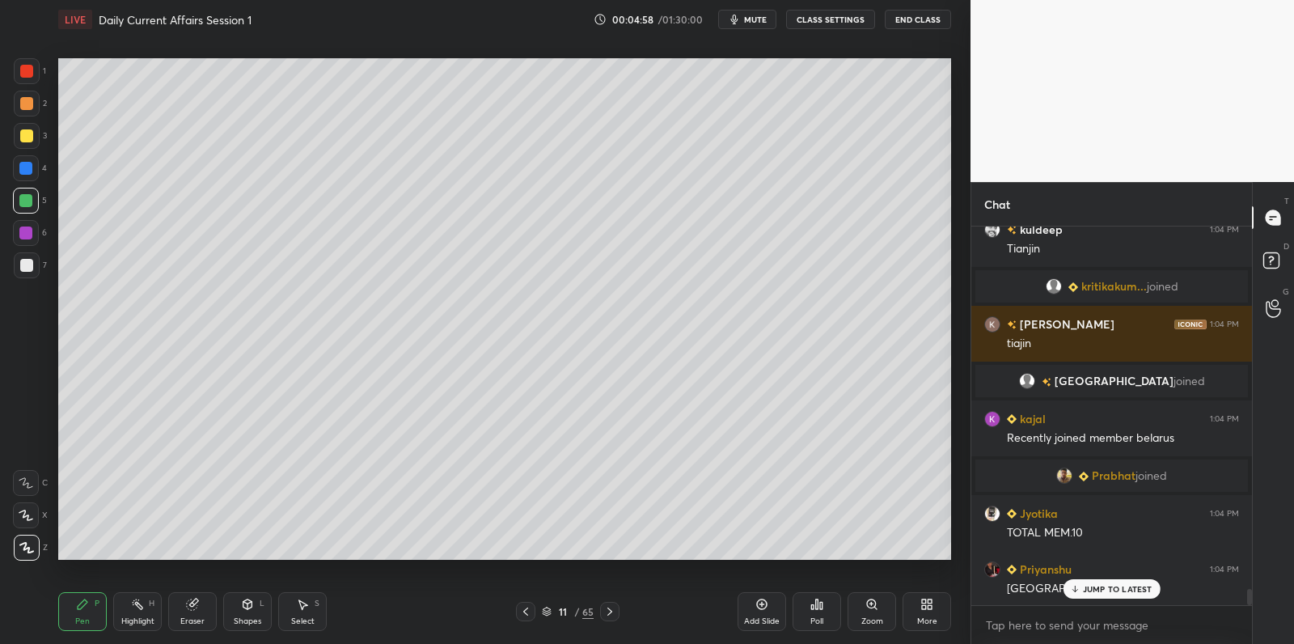
scroll to position [8660, 0]
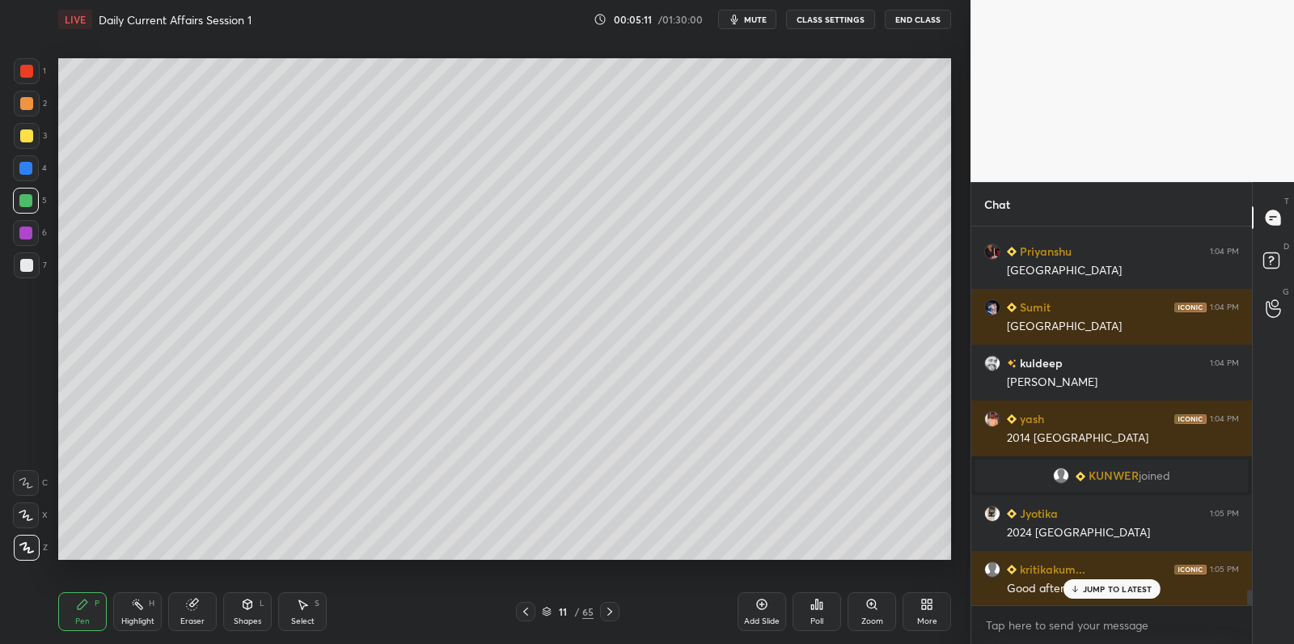
click at [1089, 586] on p "JUMP TO LATEST" at bounding box center [1118, 589] width 70 height 10
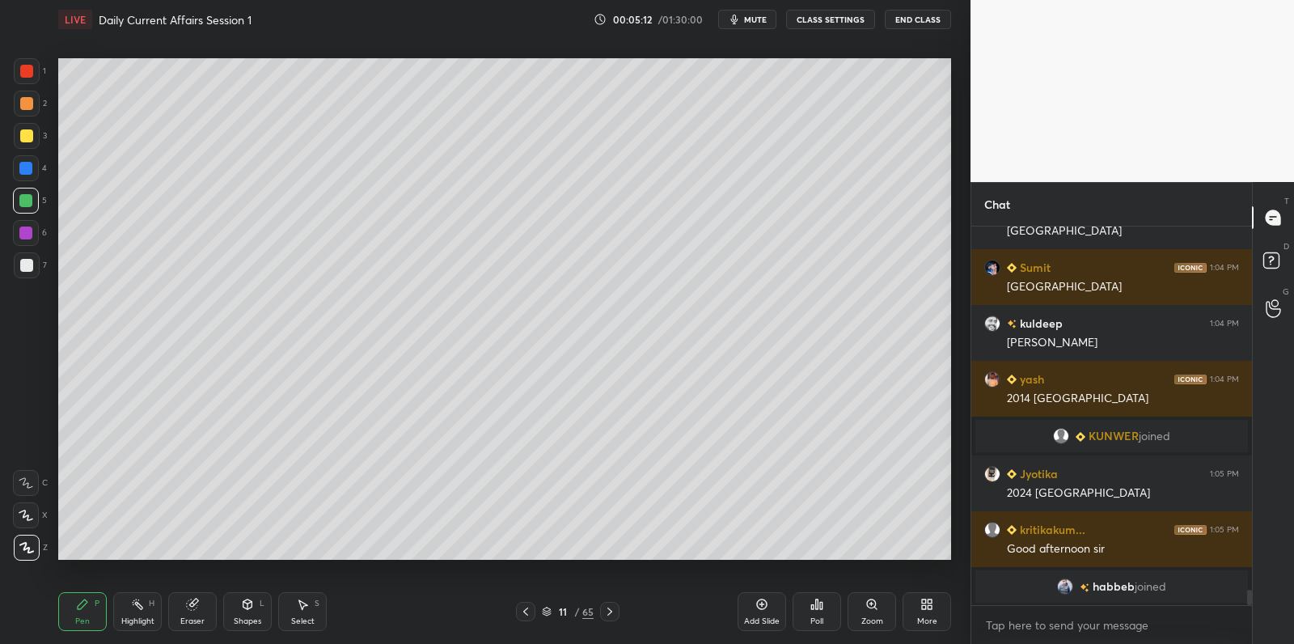
drag, startPoint x: 753, startPoint y: 607, endPoint x: 742, endPoint y: 584, distance: 26.0
click at [753, 607] on div "Add Slide" at bounding box center [762, 611] width 49 height 39
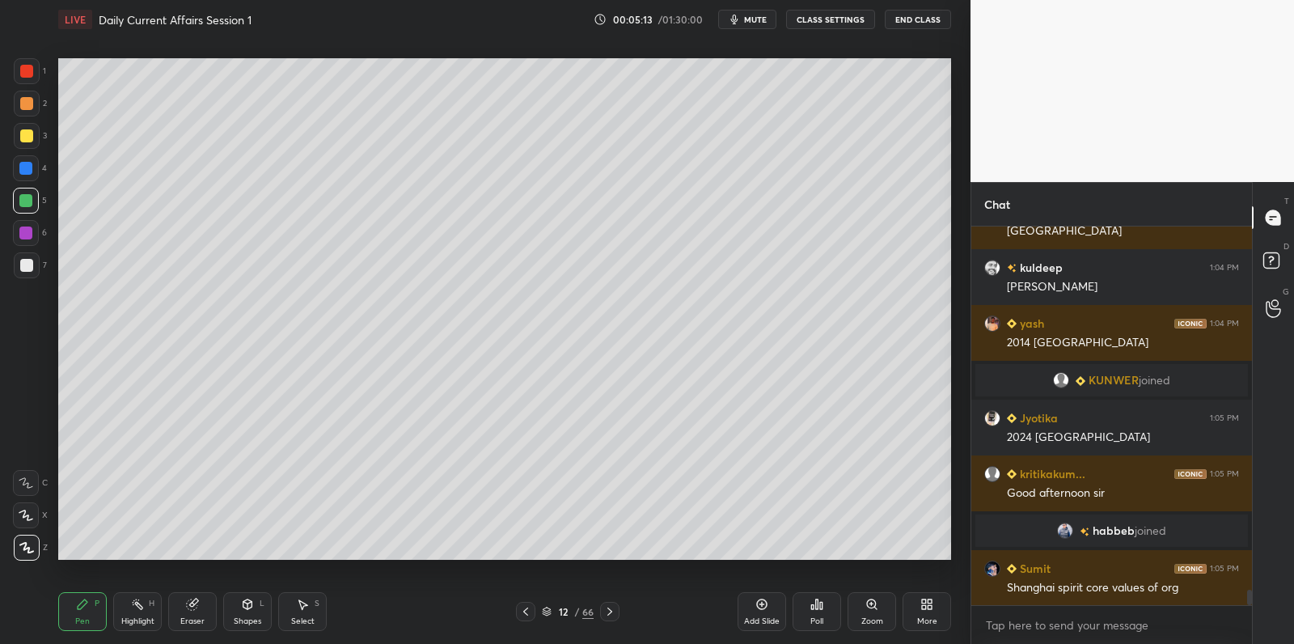
drag, startPoint x: 26, startPoint y: 131, endPoint x: 52, endPoint y: 132, distance: 25.9
click at [27, 132] on div at bounding box center [26, 135] width 13 height 13
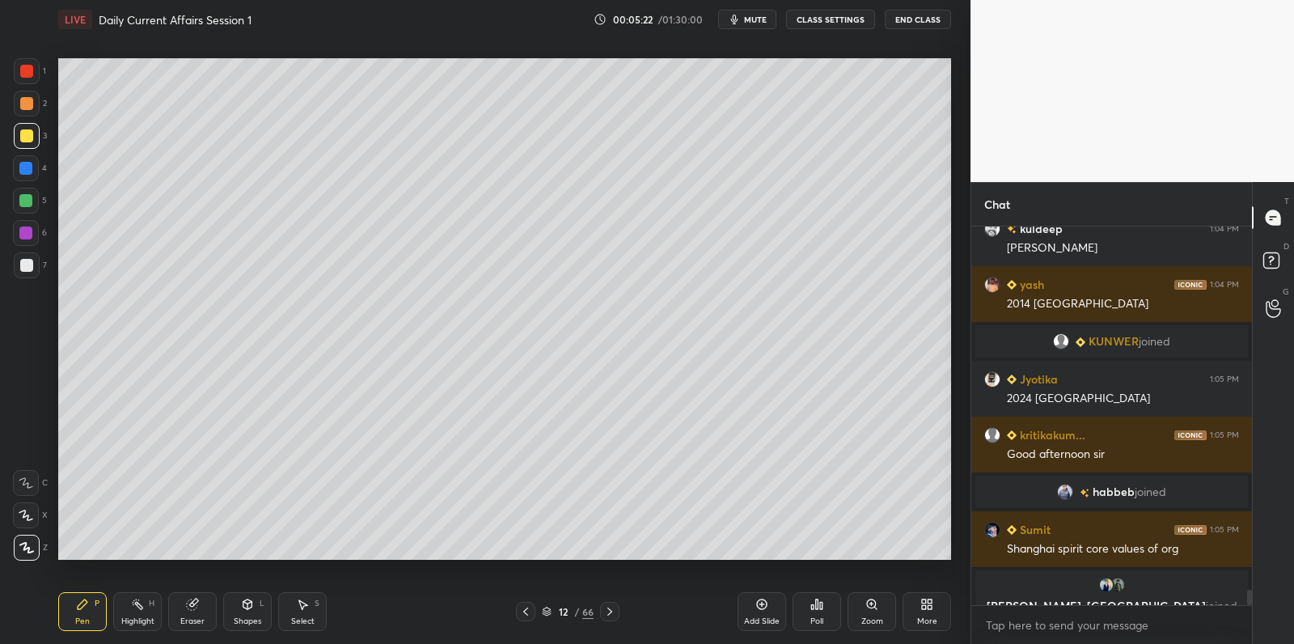
scroll to position [8941, 0]
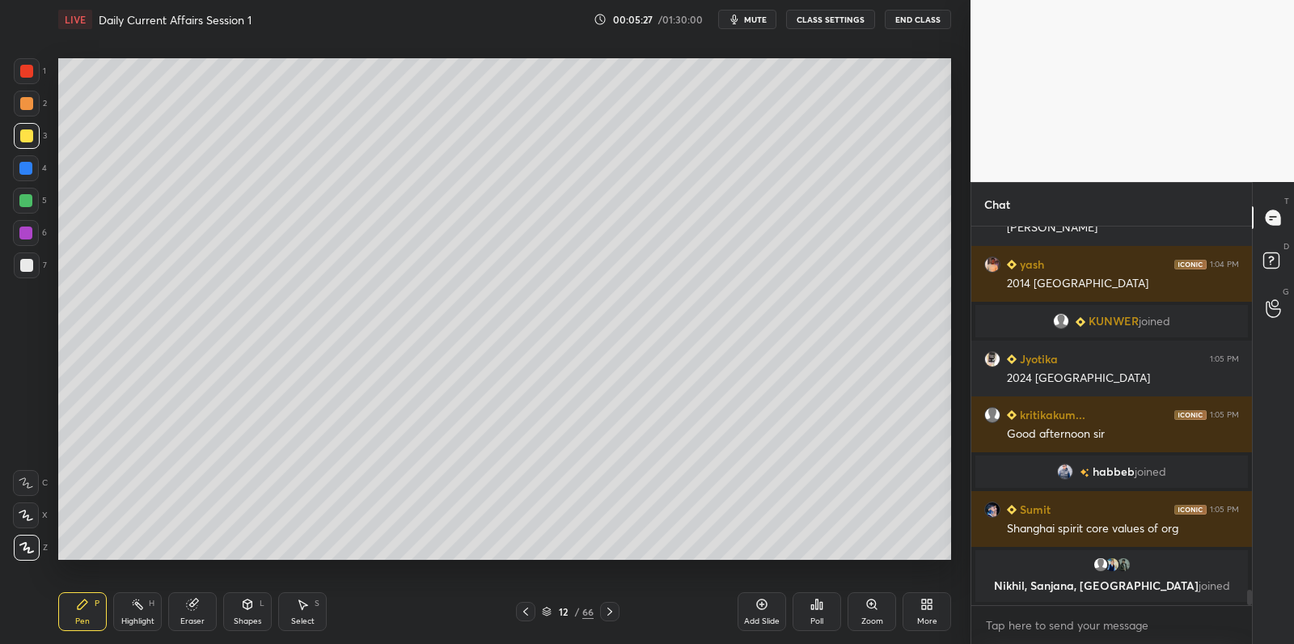
click at [33, 71] on div at bounding box center [27, 71] width 26 height 26
click at [32, 71] on div at bounding box center [26, 71] width 13 height 13
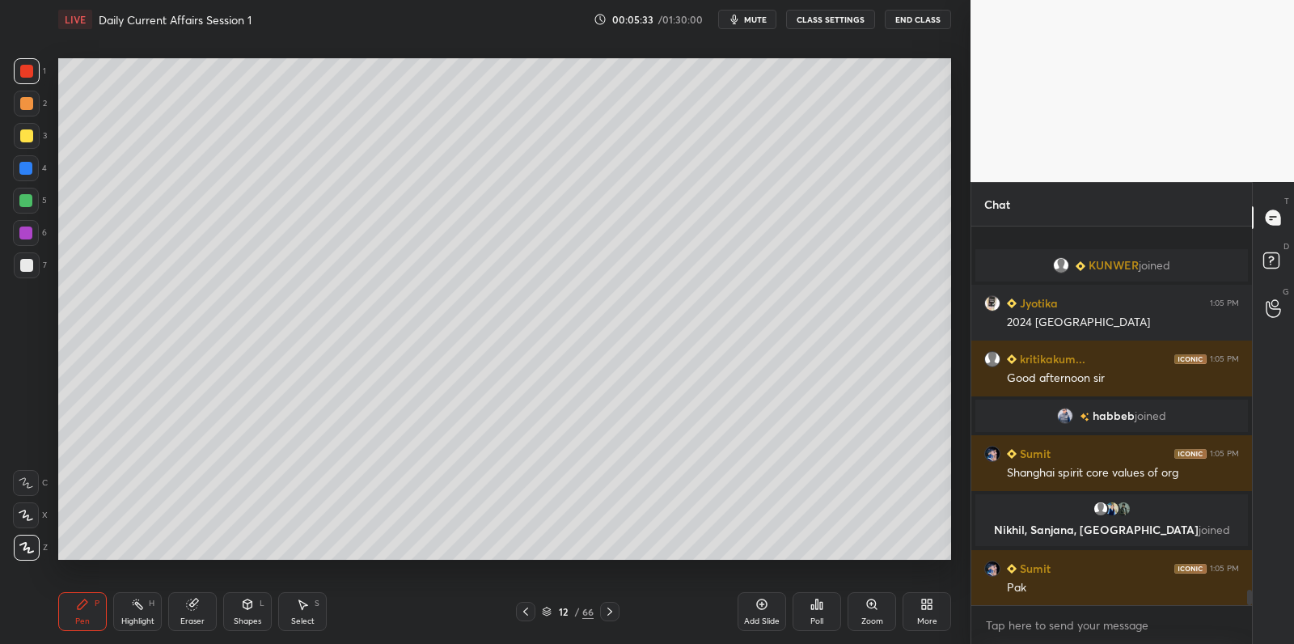
scroll to position [8983, 0]
click at [24, 200] on div at bounding box center [25, 200] width 13 height 13
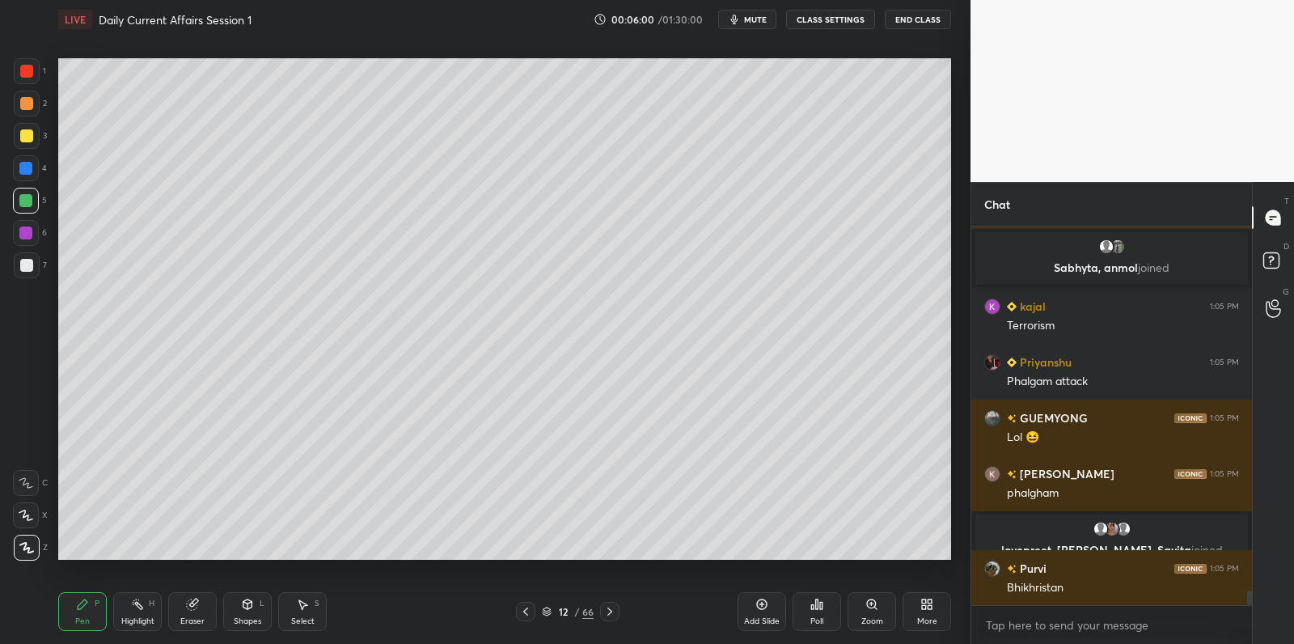
scroll to position [9431, 0]
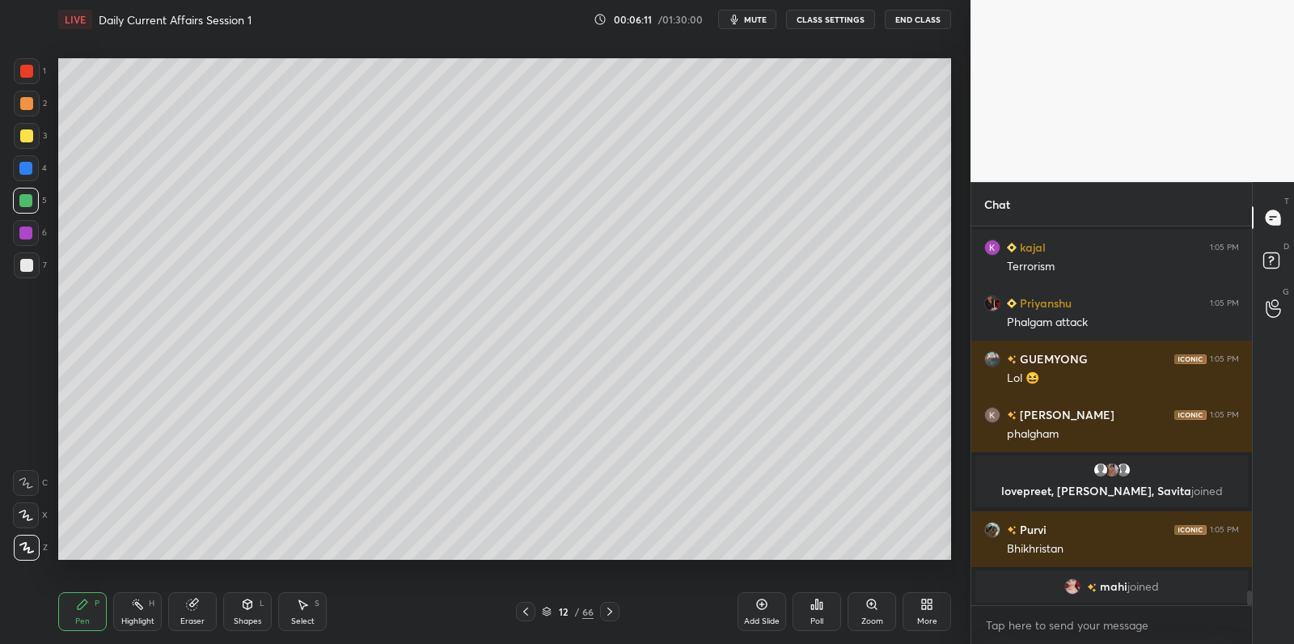
click at [19, 266] on div at bounding box center [27, 265] width 26 height 26
drag, startPoint x: 19, startPoint y: 265, endPoint x: 16, endPoint y: 280, distance: 14.9
click at [20, 265] on div at bounding box center [26, 265] width 13 height 13
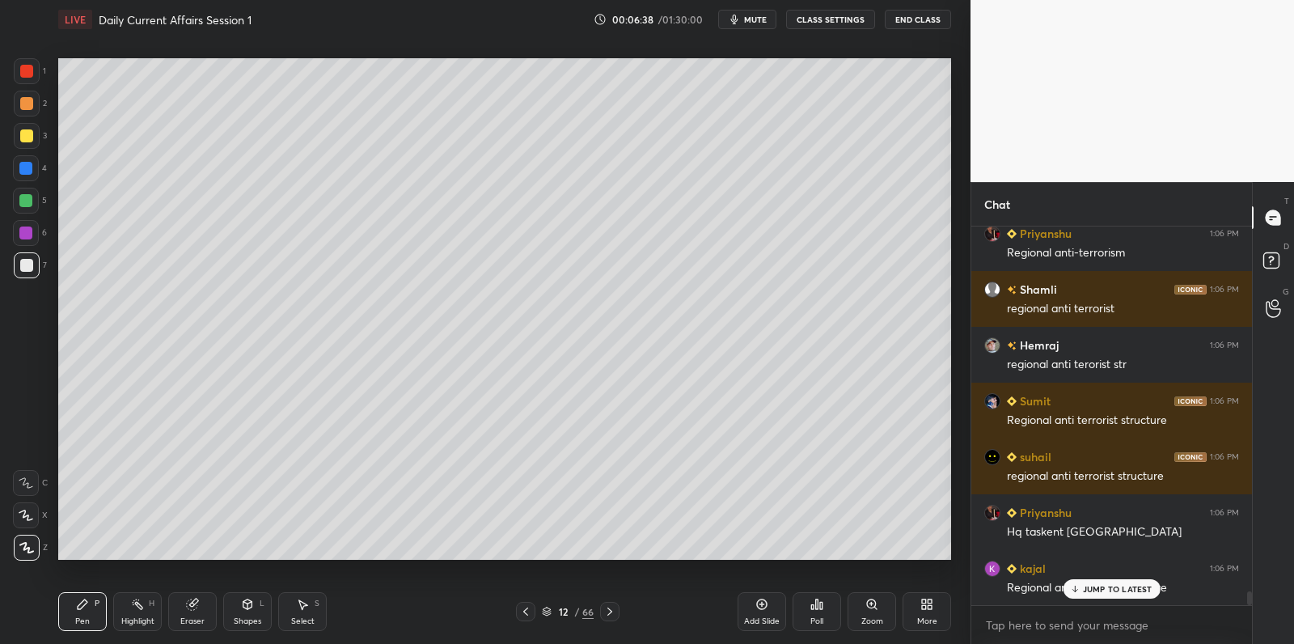
scroll to position [9878, 0]
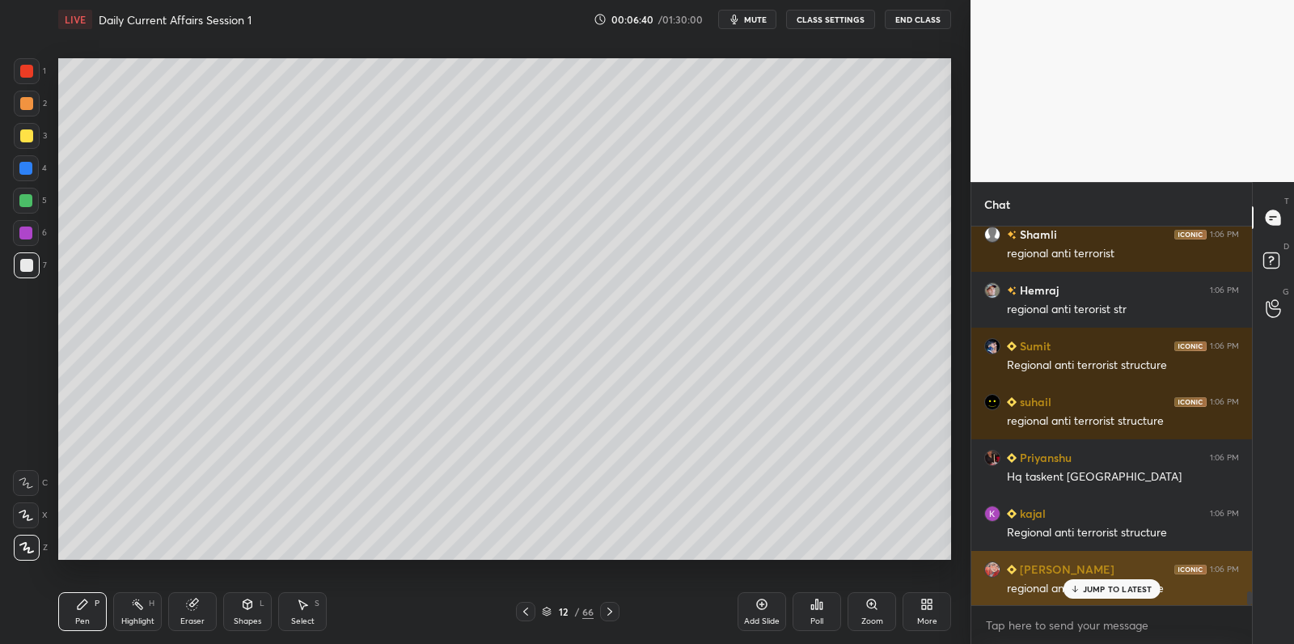
click at [1116, 589] on p "JUMP TO LATEST" at bounding box center [1118, 589] width 70 height 10
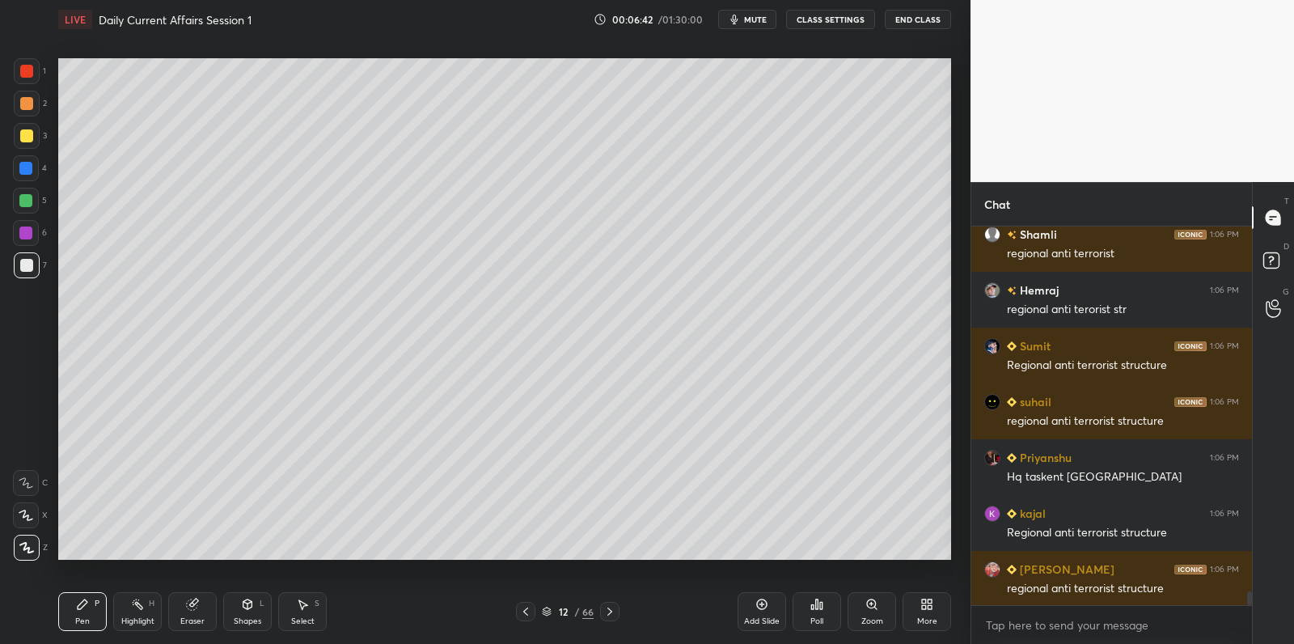
scroll to position [9934, 0]
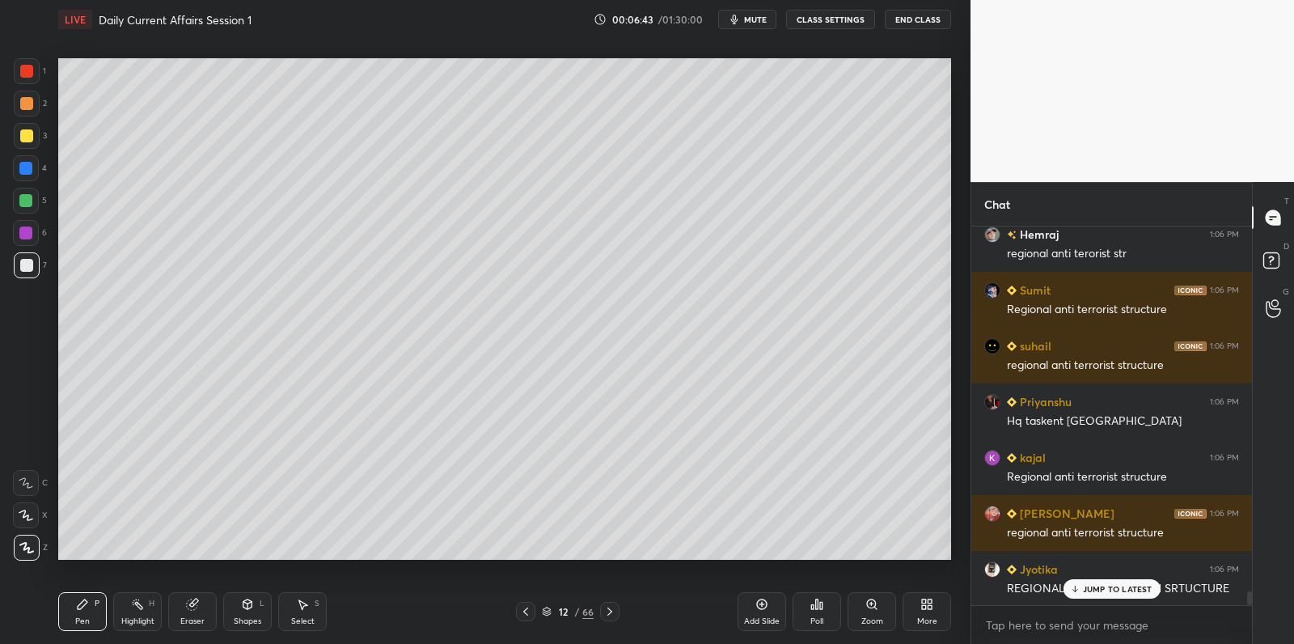
click at [27, 166] on div at bounding box center [25, 168] width 13 height 13
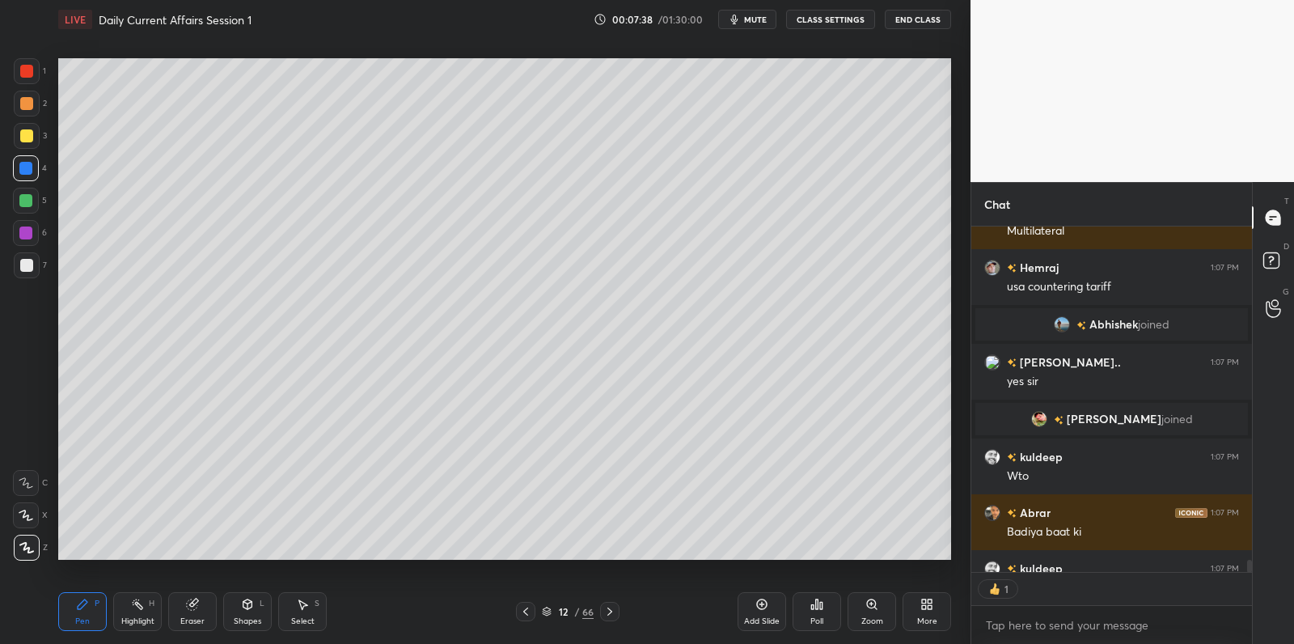
scroll to position [341, 277]
click at [31, 256] on div at bounding box center [27, 265] width 26 height 26
click at [34, 255] on div at bounding box center [27, 265] width 26 height 26
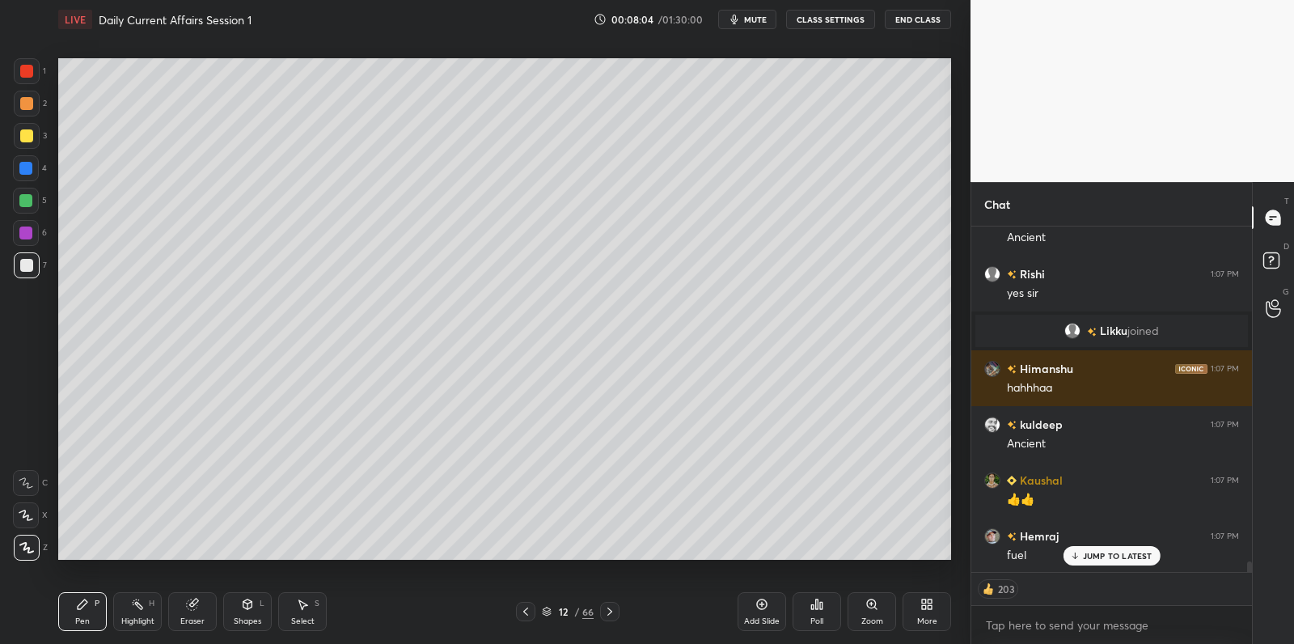
scroll to position [11204, 0]
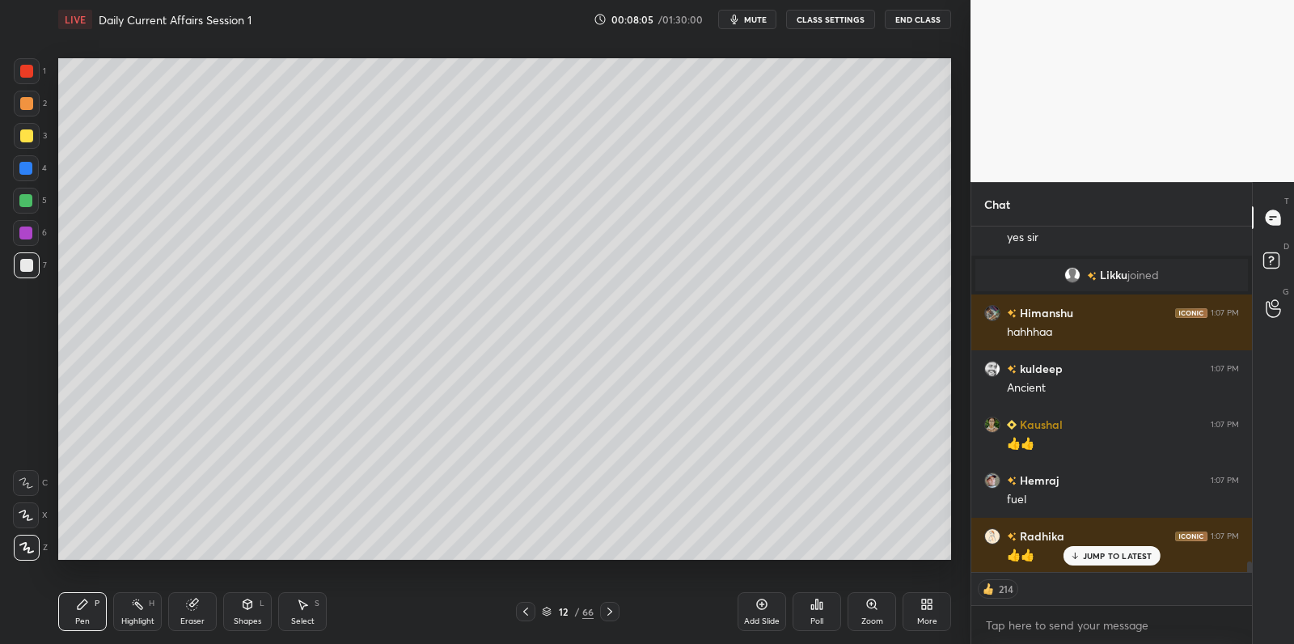
drag, startPoint x: 1116, startPoint y: 550, endPoint x: 1091, endPoint y: 586, distance: 43.5
click at [1115, 551] on p "JUMP TO LATEST" at bounding box center [1118, 556] width 70 height 10
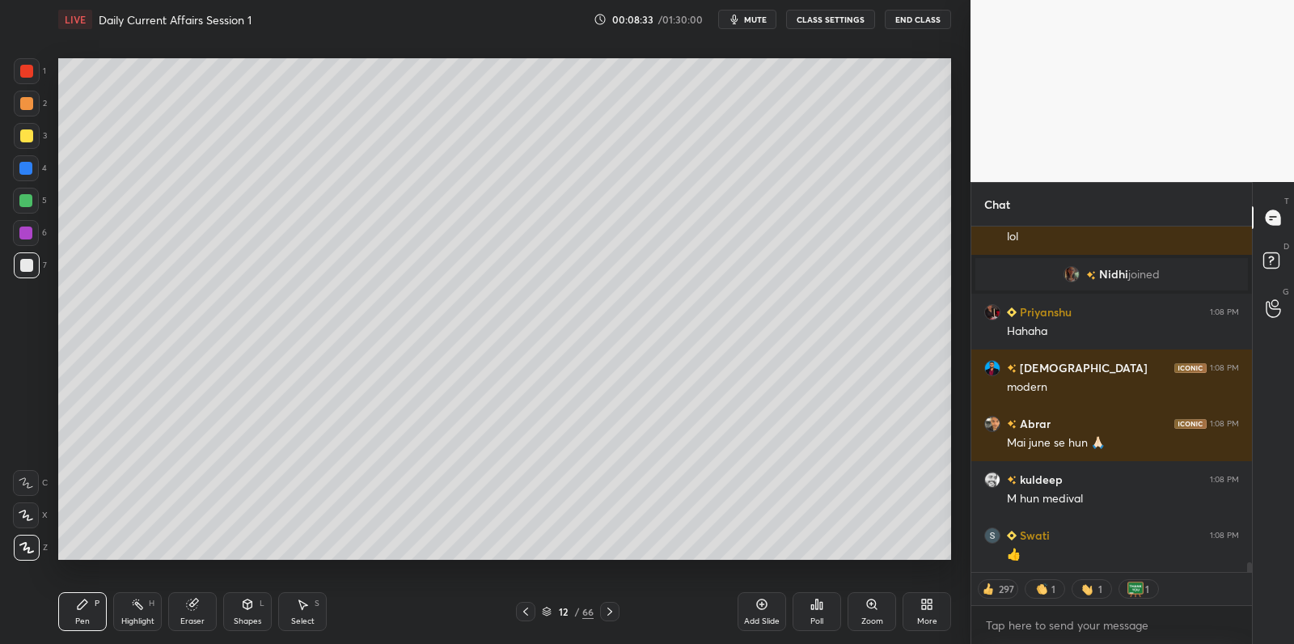
scroll to position [12129, 0]
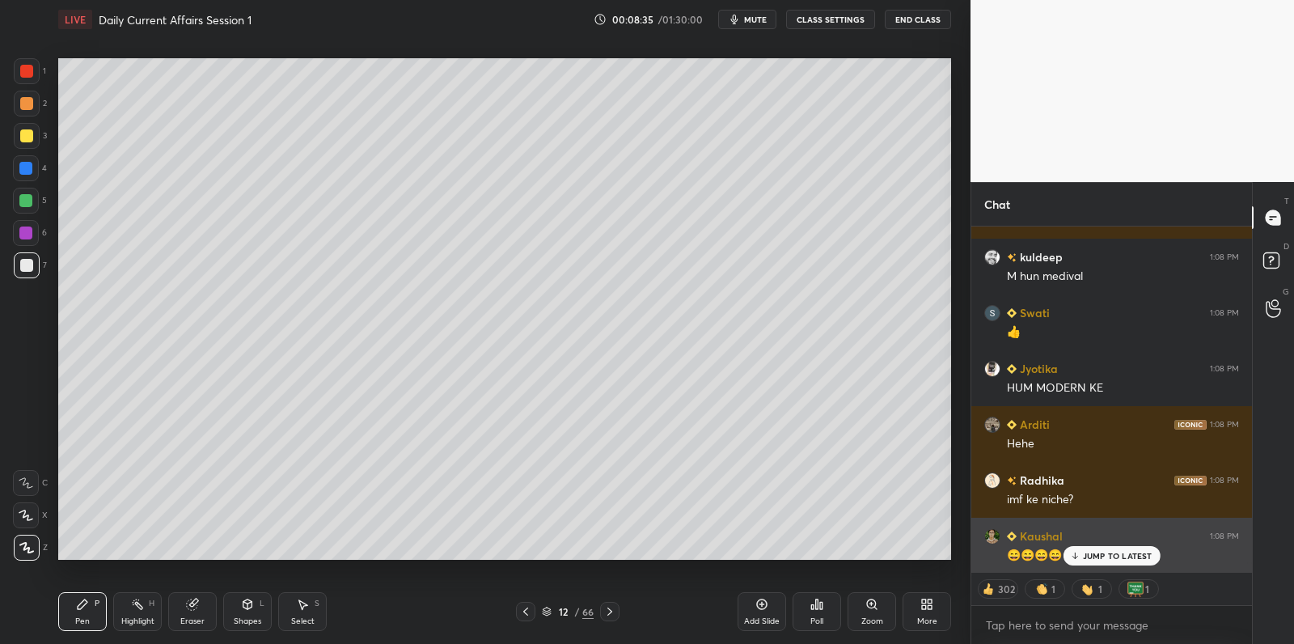
drag, startPoint x: 1144, startPoint y: 552, endPoint x: 1117, endPoint y: 563, distance: 28.7
click at [1144, 552] on p "JUMP TO LATEST" at bounding box center [1118, 556] width 70 height 10
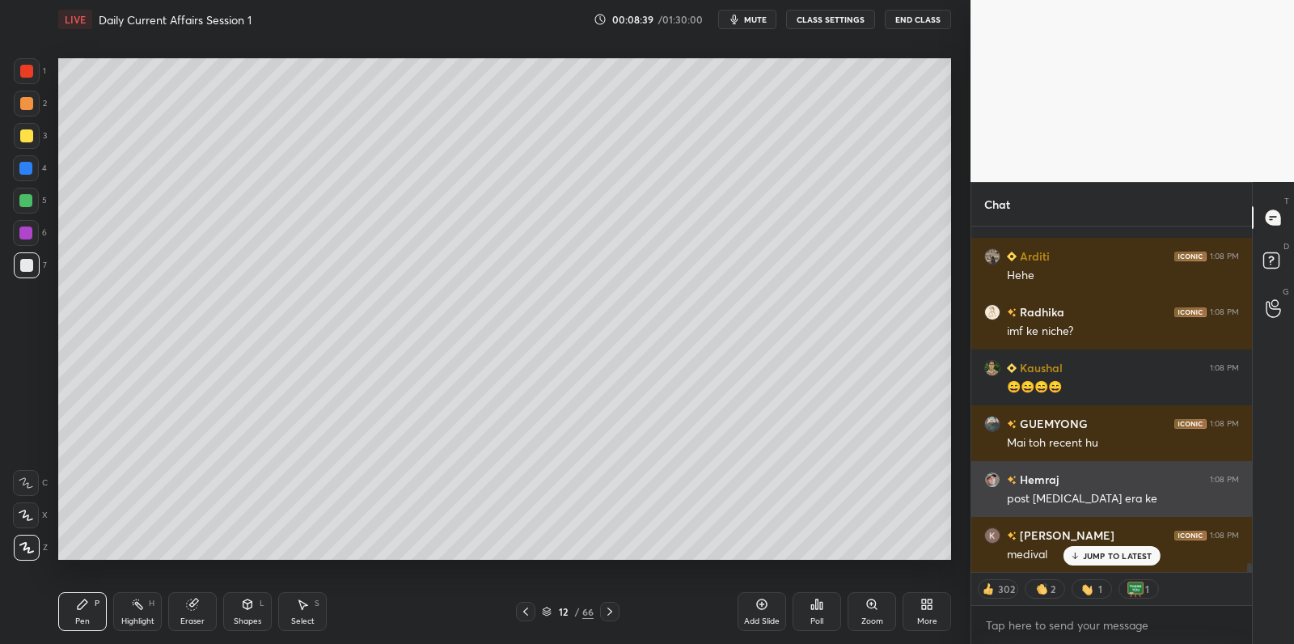
scroll to position [12519, 0]
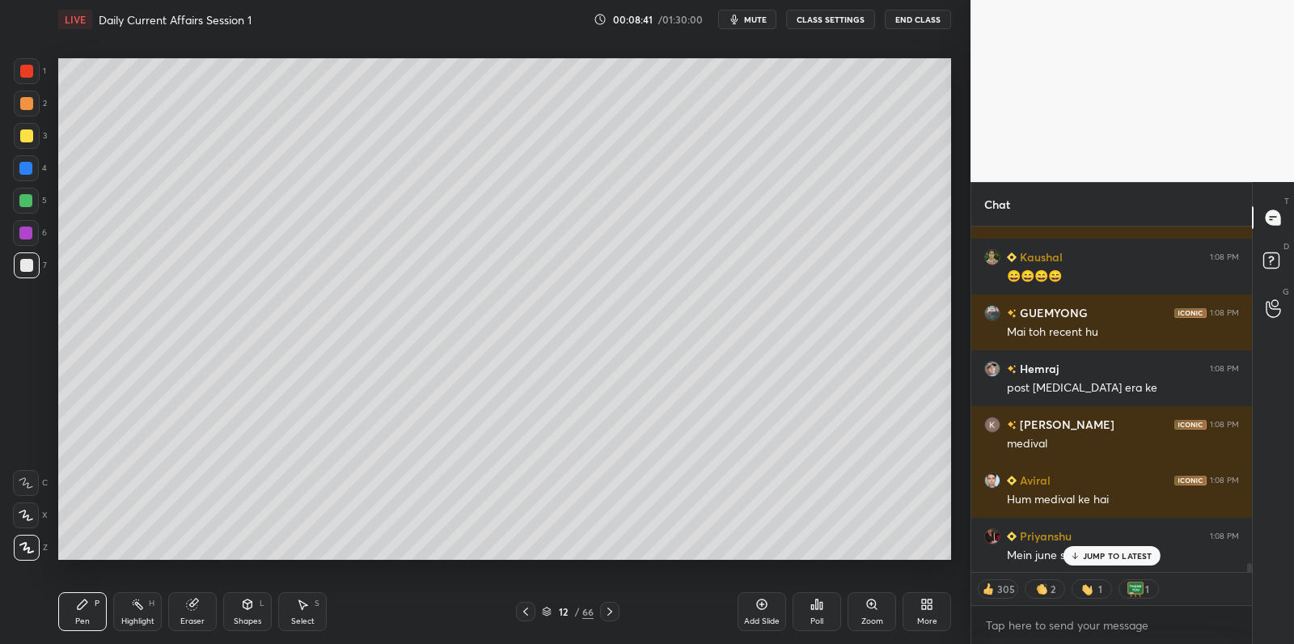
drag, startPoint x: 1126, startPoint y: 552, endPoint x: 1085, endPoint y: 578, distance: 48.0
click at [1126, 552] on p "JUMP TO LATEST" at bounding box center [1118, 556] width 70 height 10
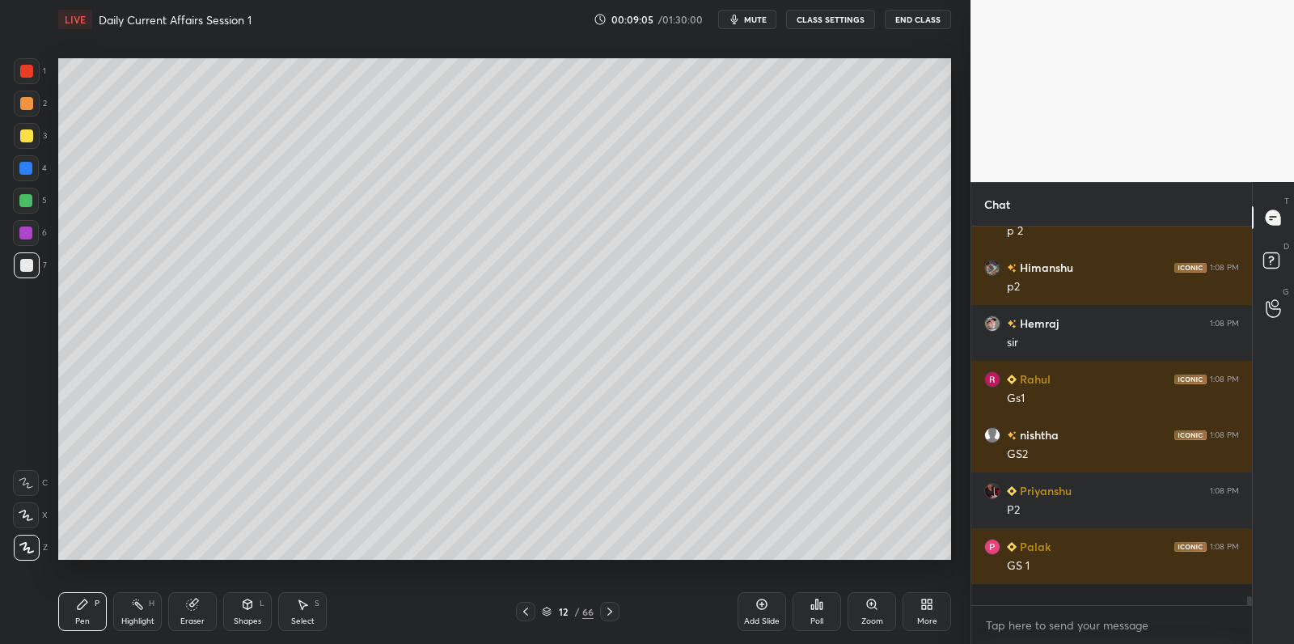
scroll to position [14799, 0]
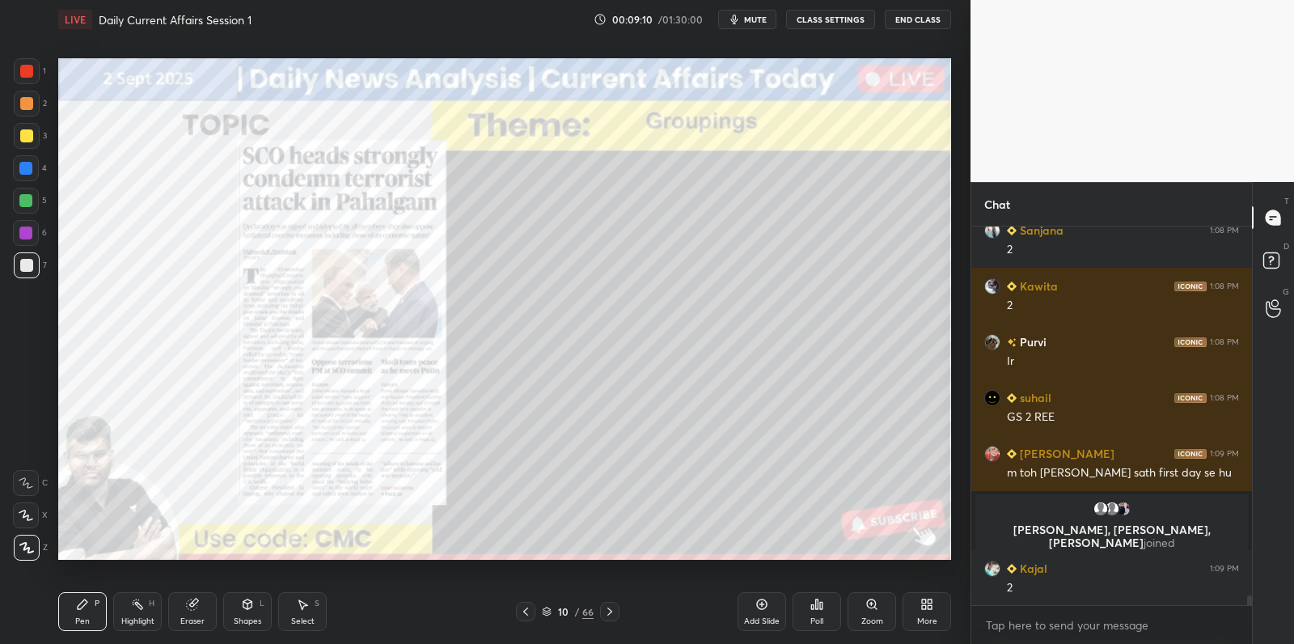
click at [32, 201] on div at bounding box center [26, 201] width 26 height 26
click at [32, 201] on div at bounding box center [25, 200] width 13 height 13
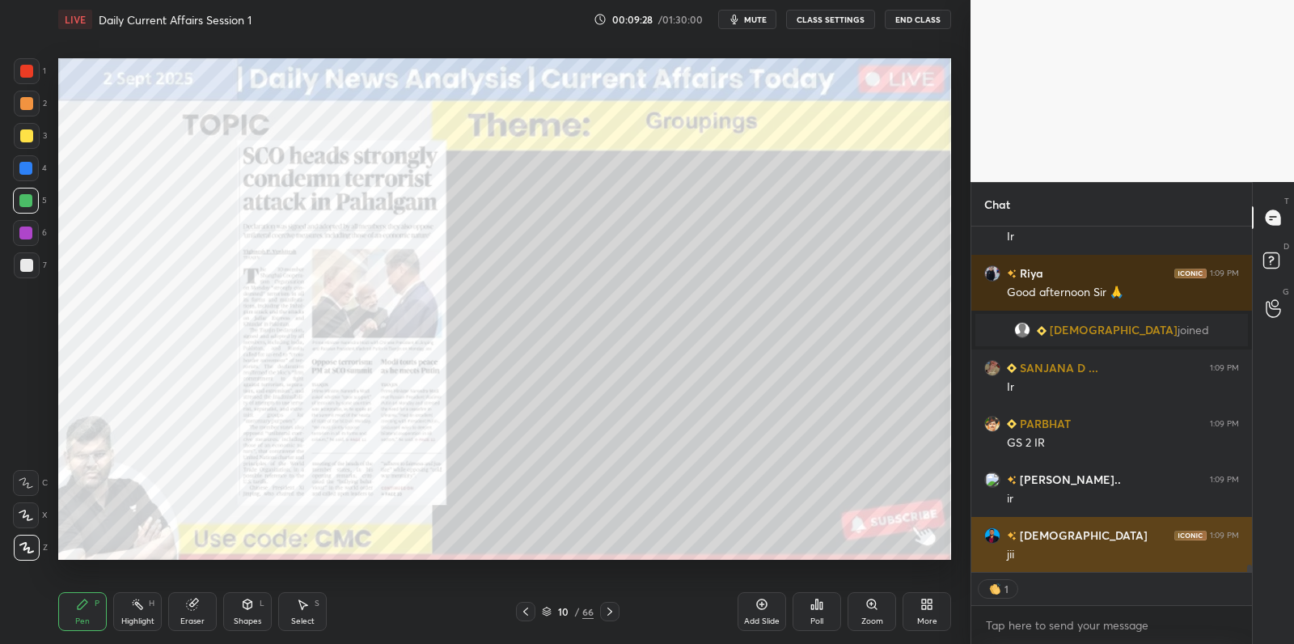
click at [1135, 559] on div "[PERSON_NAME] 1:09 PM Haha kuldeep 1:09 PM Ir [PERSON_NAME] 1:09 PM Good aftern…" at bounding box center [1111, 399] width 281 height 346
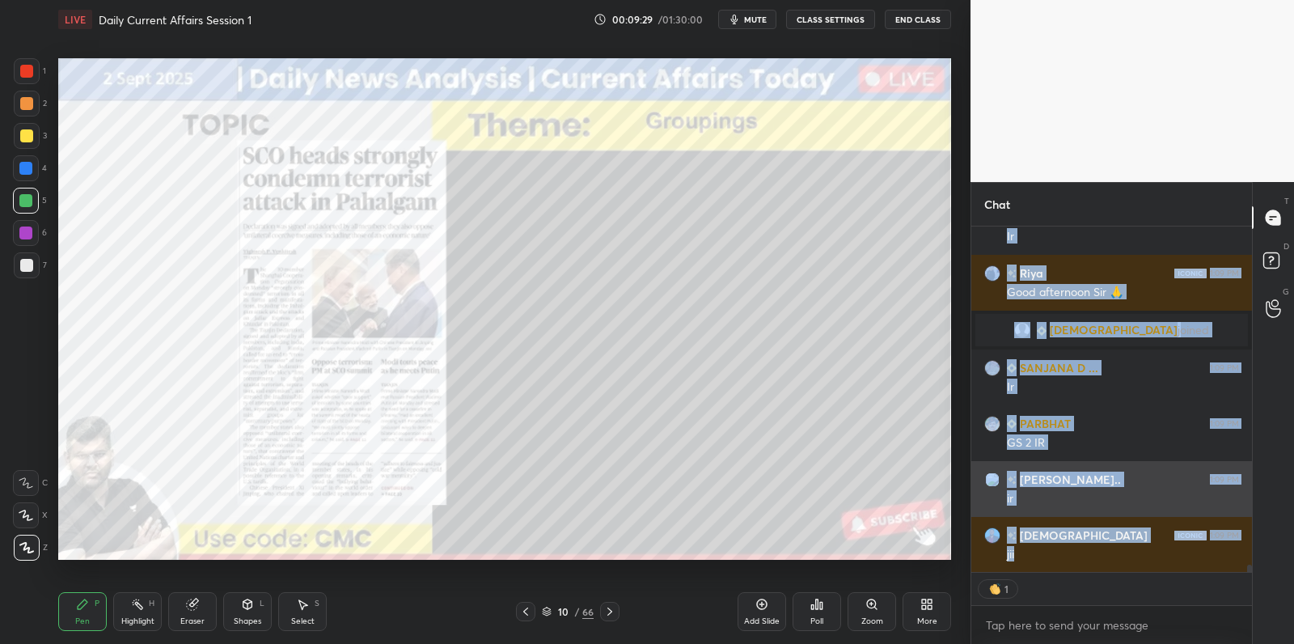
click at [1078, 508] on div "[PERSON_NAME].. 1:09 PM ir" at bounding box center [1111, 489] width 281 height 56
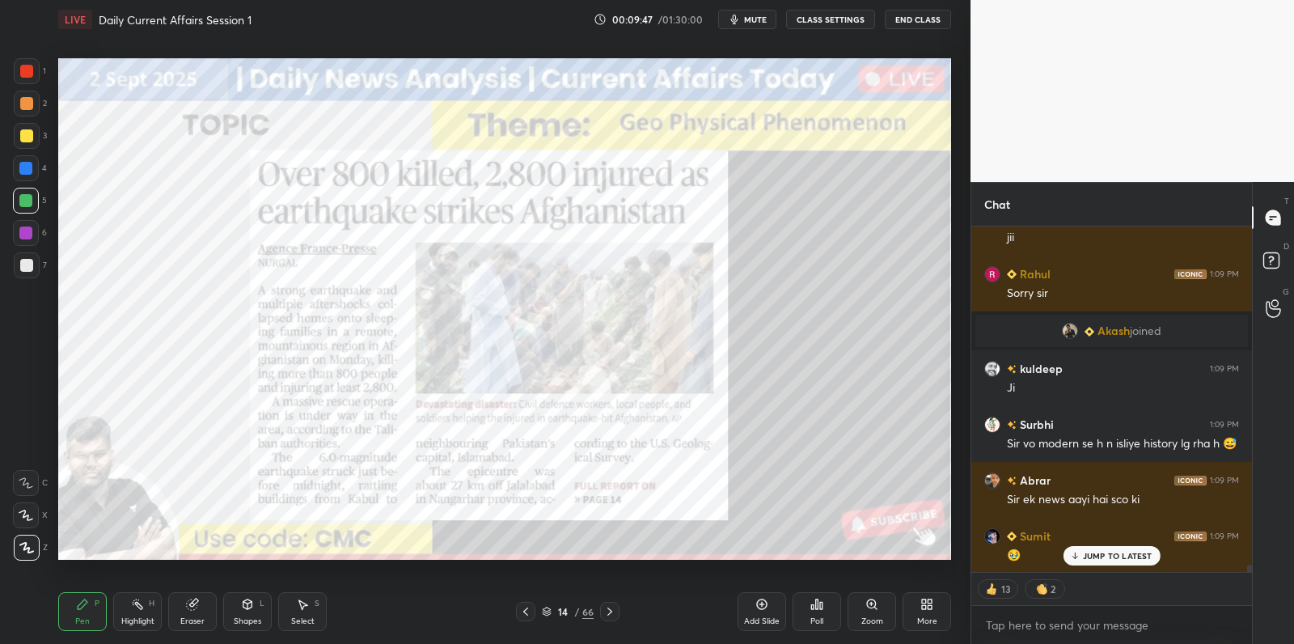
click at [1103, 556] on p "JUMP TO LATEST" at bounding box center [1118, 556] width 70 height 10
click at [1078, 573] on div "13 2" at bounding box center [1111, 589] width 281 height 32
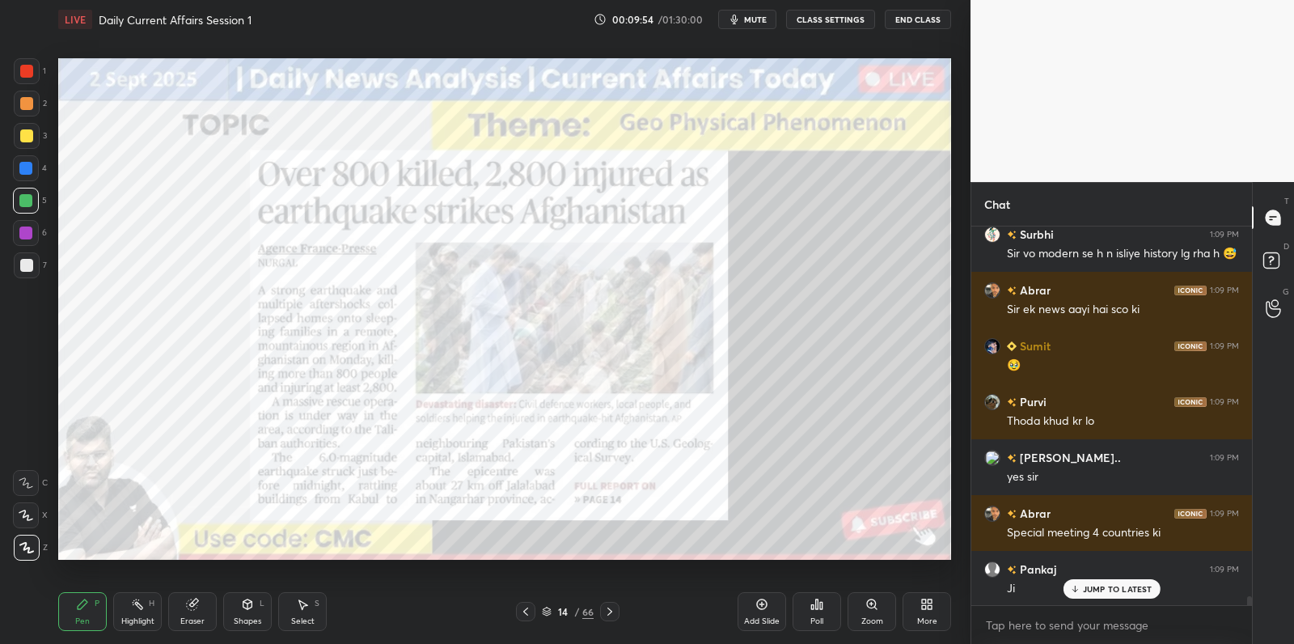
click at [614, 612] on icon at bounding box center [609, 611] width 13 height 13
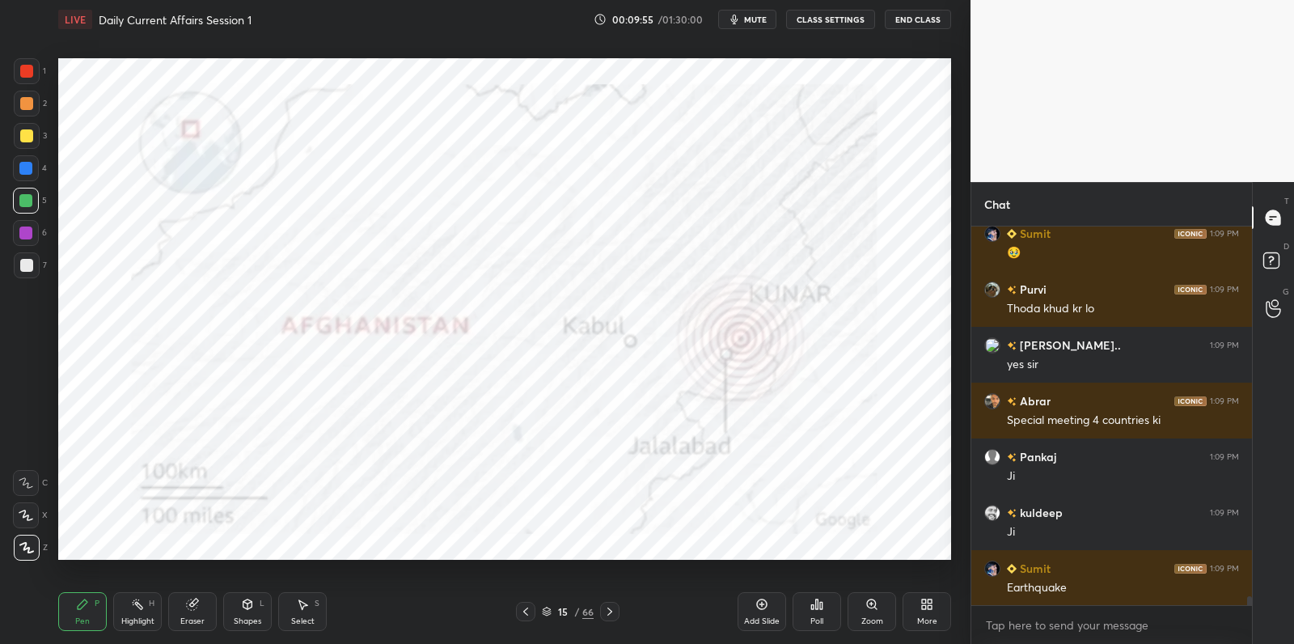
drag, startPoint x: 23, startPoint y: 239, endPoint x: 32, endPoint y: 229, distance: 13.2
click at [24, 237] on div at bounding box center [26, 233] width 26 height 26
click at [32, 229] on div at bounding box center [25, 232] width 13 height 13
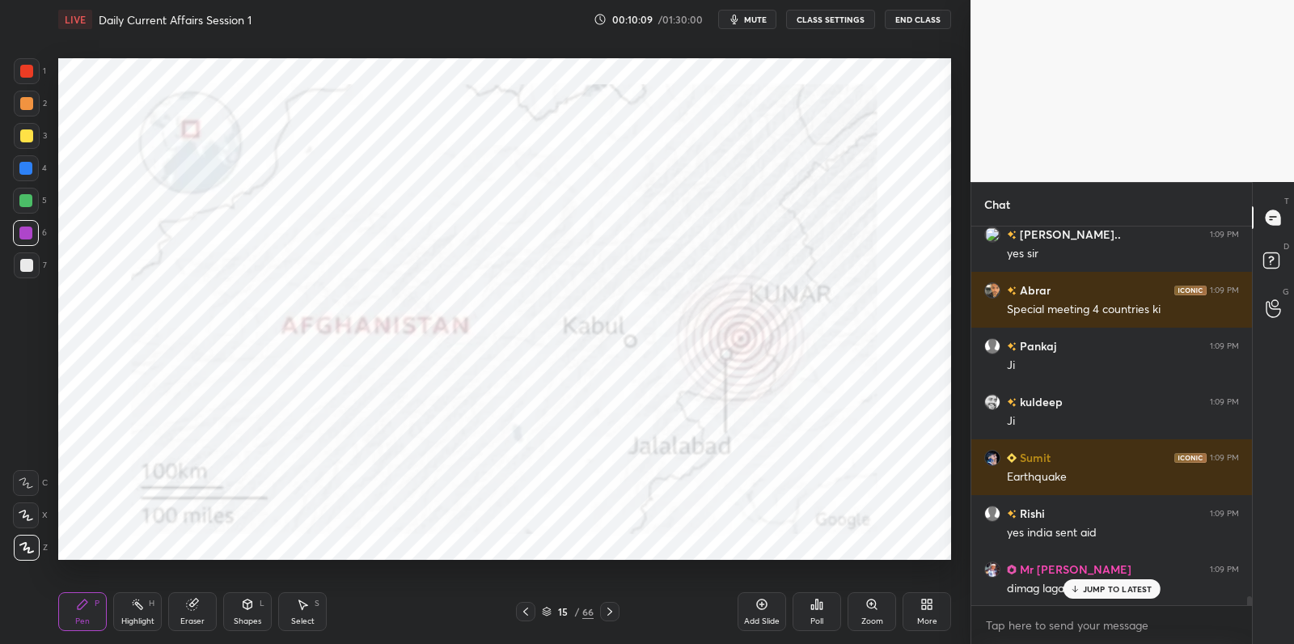
drag, startPoint x: 1089, startPoint y: 586, endPoint x: 1058, endPoint y: 588, distance: 30.8
click at [1088, 588] on p "JUMP TO LATEST" at bounding box center [1118, 589] width 70 height 10
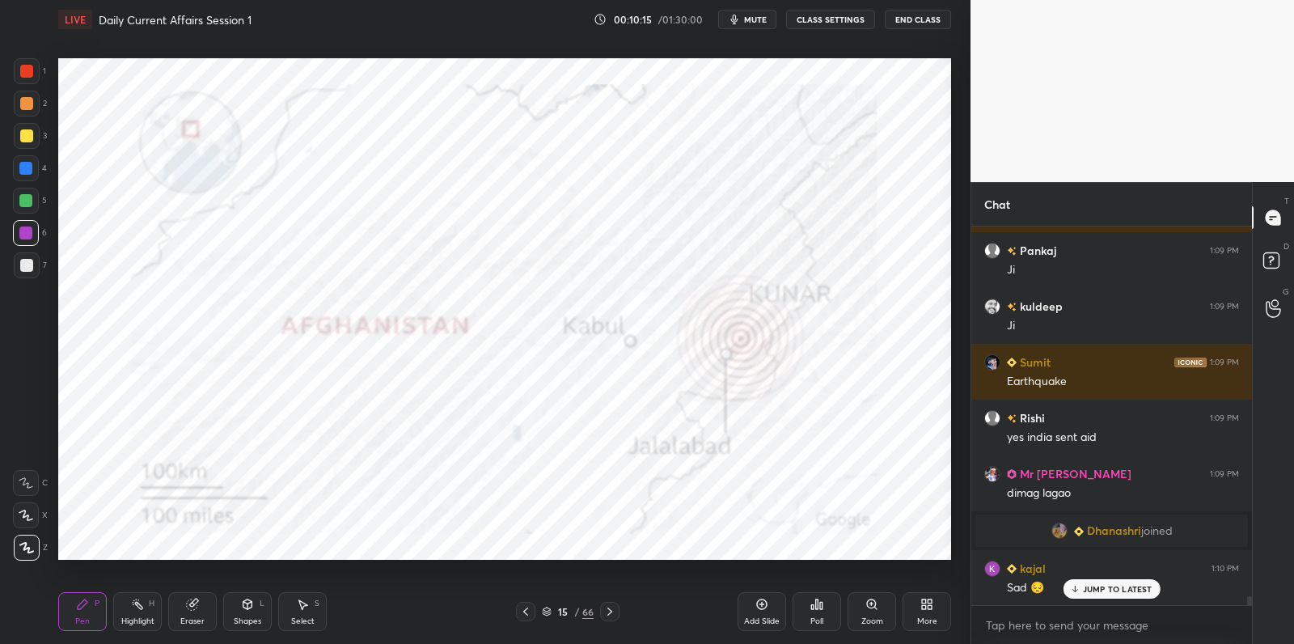
scroll to position [16029, 0]
click at [759, 603] on icon at bounding box center [761, 604] width 13 height 13
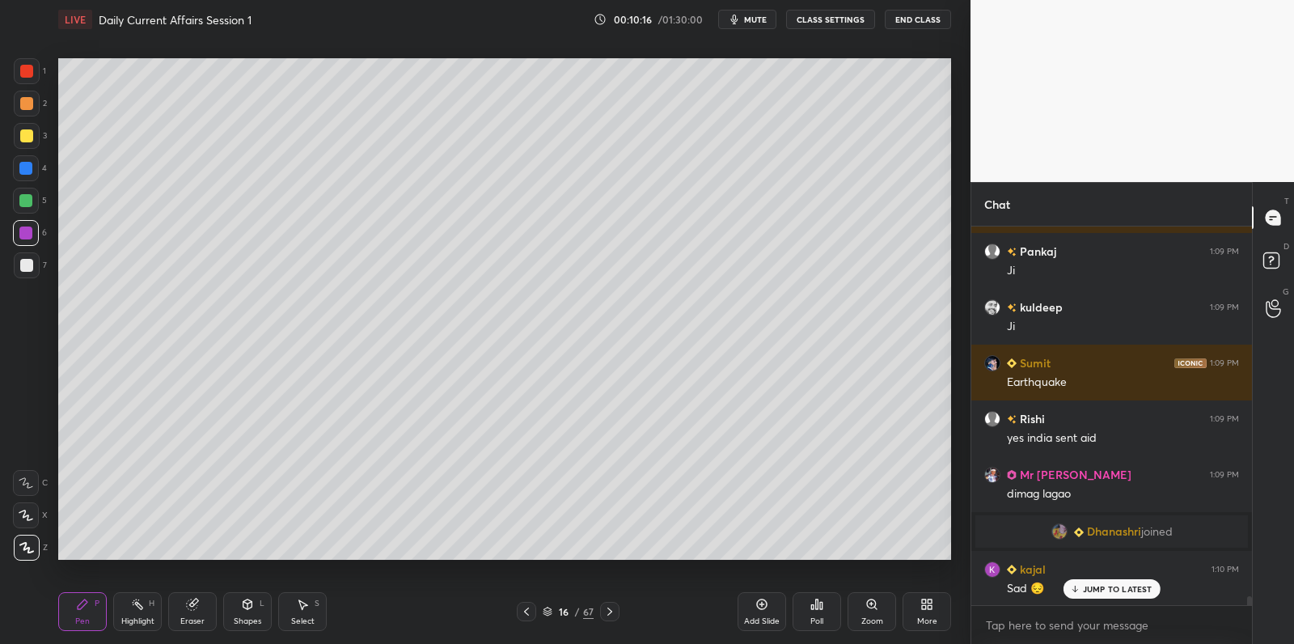
click at [31, 201] on div at bounding box center [25, 200] width 13 height 13
drag, startPoint x: 31, startPoint y: 201, endPoint x: 53, endPoint y: 192, distance: 23.3
click at [31, 201] on div at bounding box center [25, 200] width 13 height 13
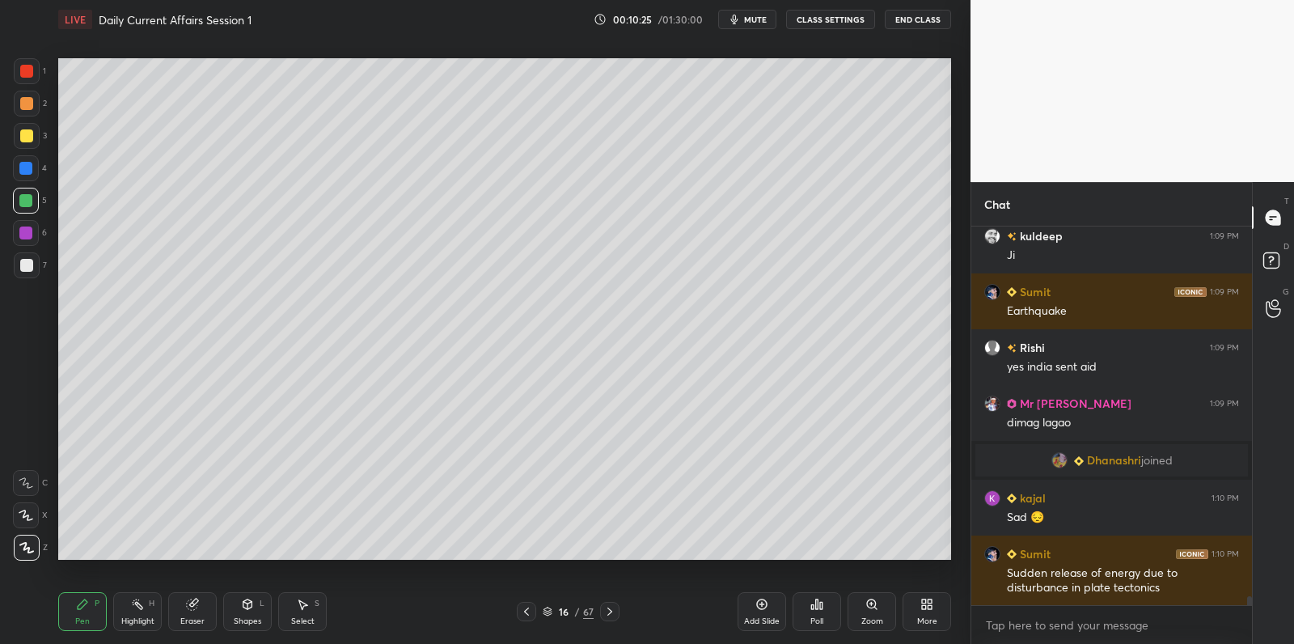
click at [30, 262] on div at bounding box center [26, 265] width 13 height 13
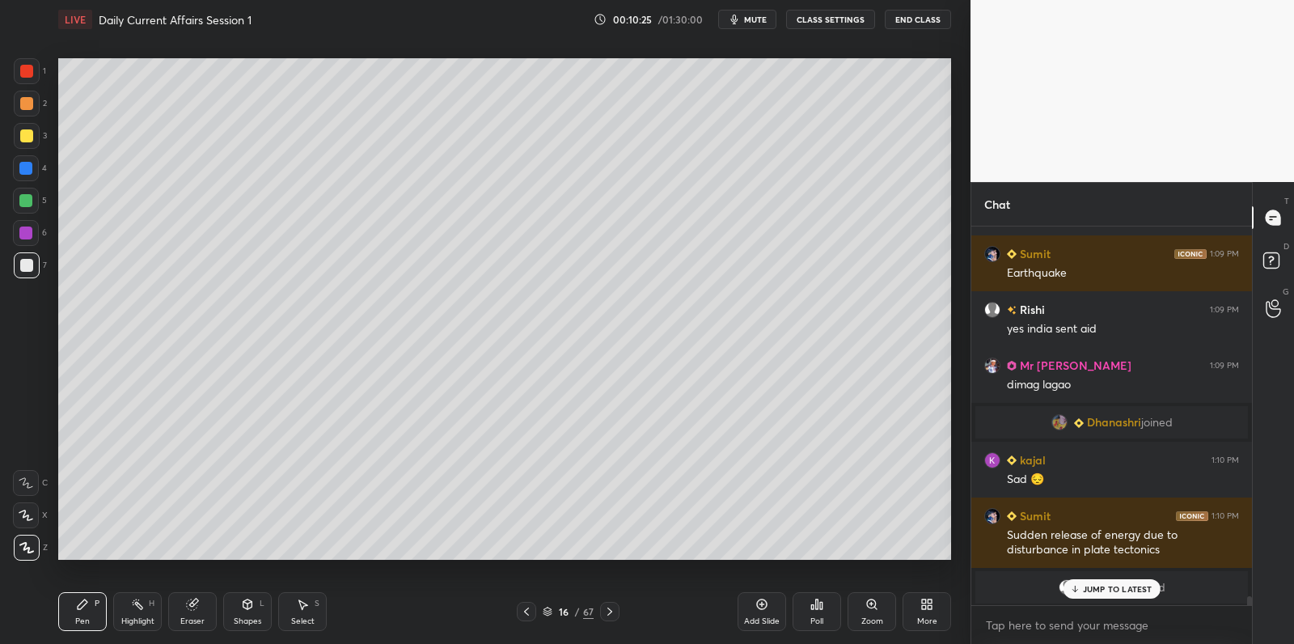
drag, startPoint x: 30, startPoint y: 262, endPoint x: 53, endPoint y: 264, distance: 22.8
click at [35, 264] on div at bounding box center [27, 265] width 26 height 26
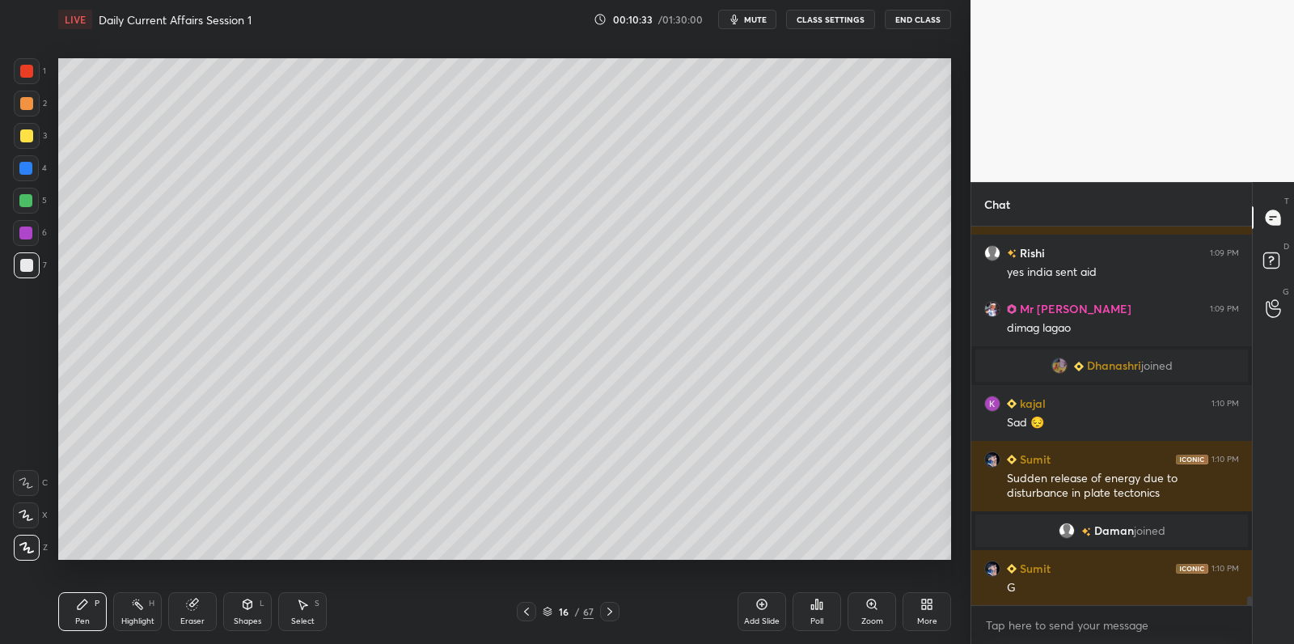
scroll to position [16133, 0]
click at [28, 114] on div at bounding box center [27, 104] width 26 height 26
drag, startPoint x: 28, startPoint y: 114, endPoint x: 38, endPoint y: 111, distance: 10.2
click at [34, 111] on div at bounding box center [27, 104] width 26 height 26
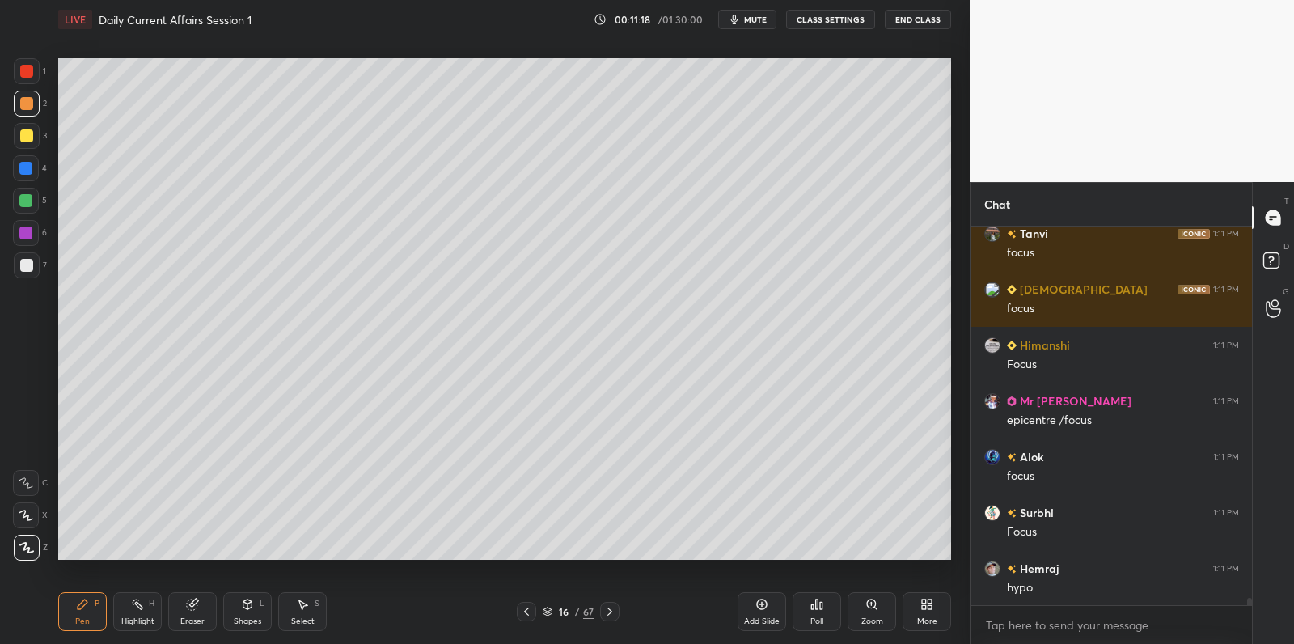
scroll to position [18625, 0]
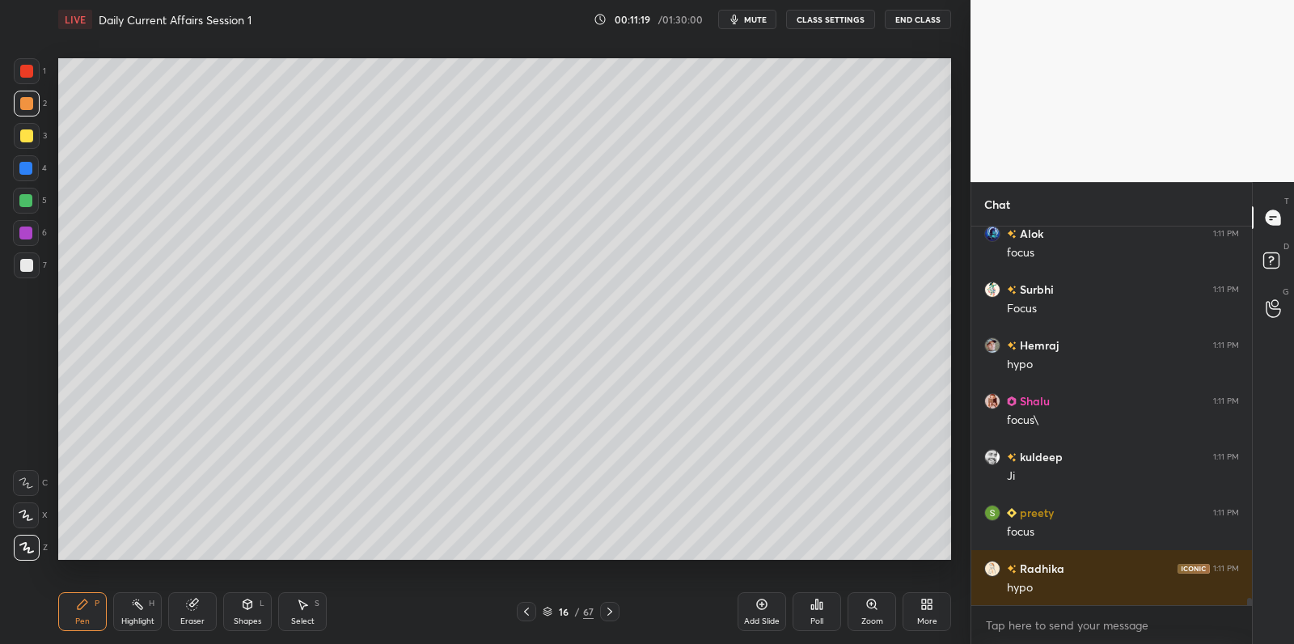
click at [23, 170] on div at bounding box center [25, 168] width 13 height 13
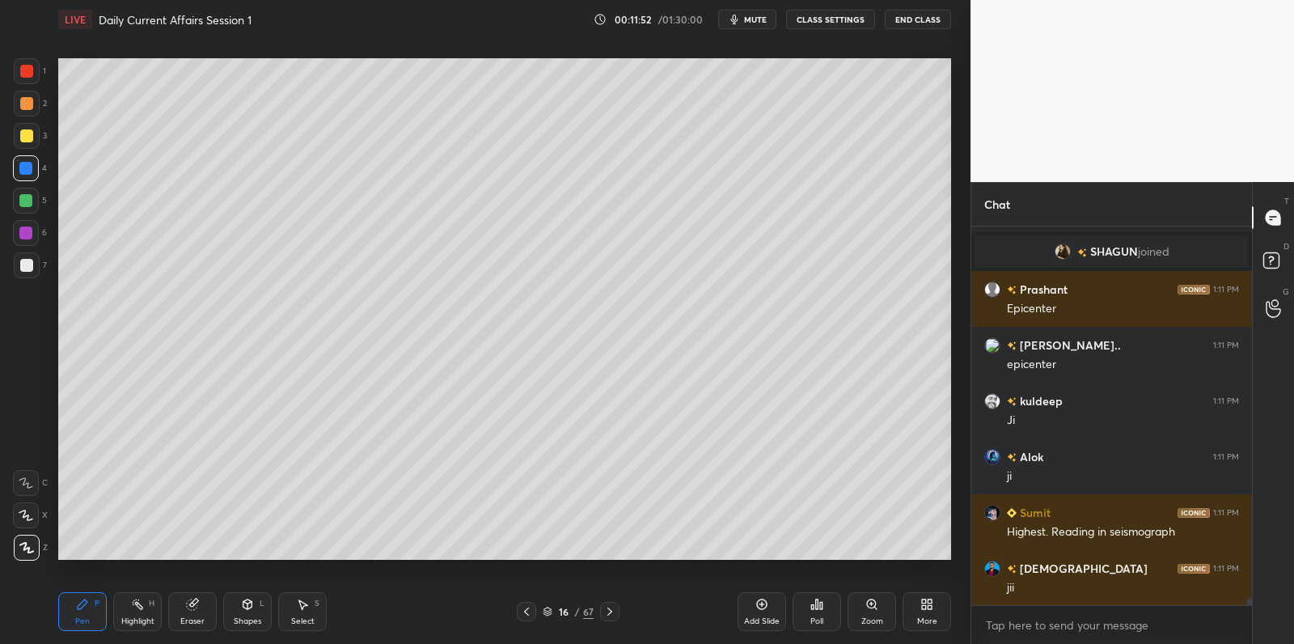
click at [30, 269] on div at bounding box center [26, 265] width 13 height 13
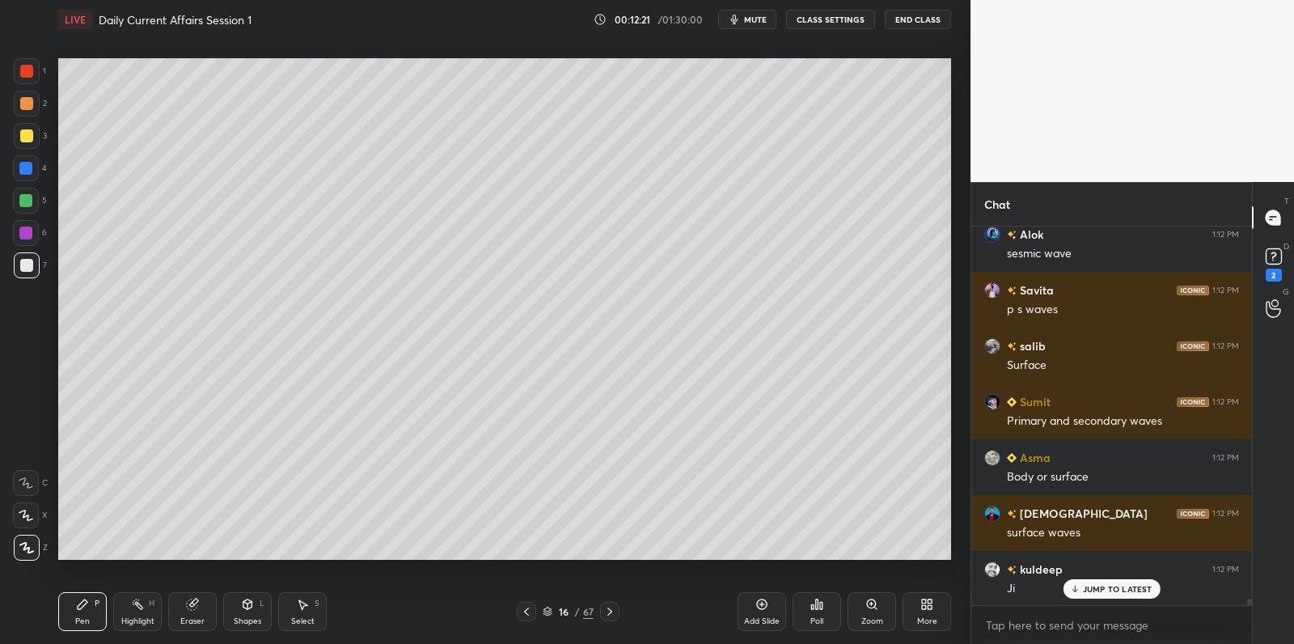
click at [27, 235] on div at bounding box center [25, 232] width 13 height 13
drag, startPoint x: 30, startPoint y: 231, endPoint x: 52, endPoint y: 229, distance: 22.0
click at [36, 231] on div at bounding box center [26, 233] width 26 height 26
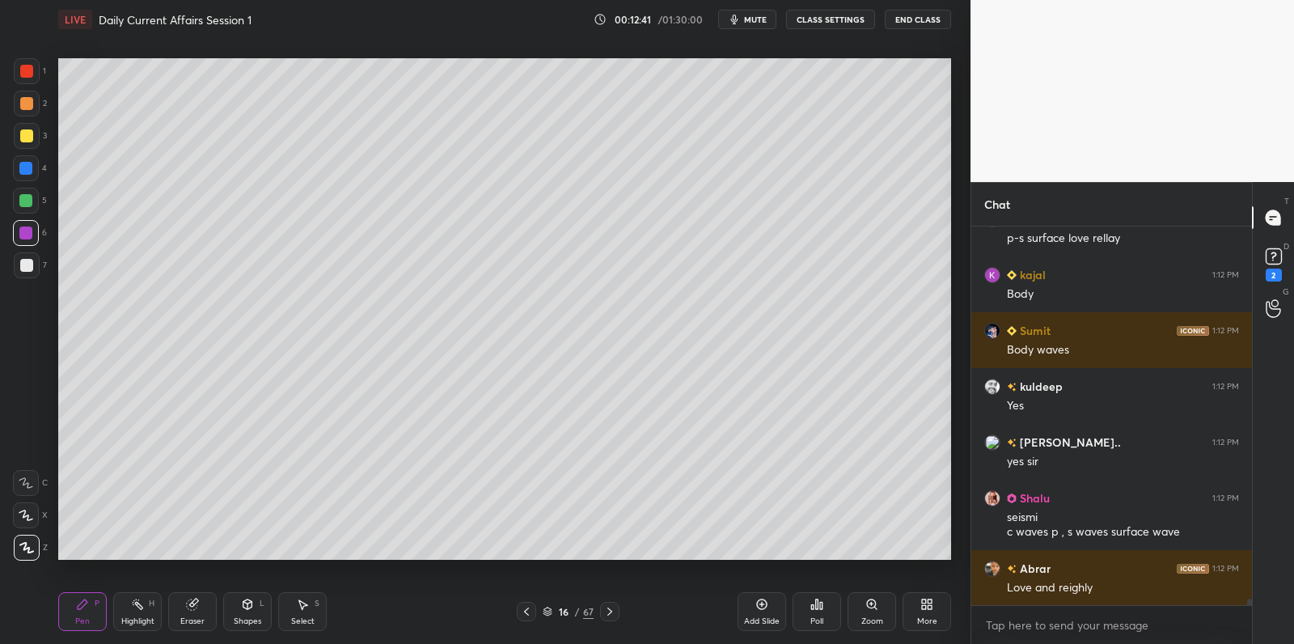
scroll to position [21990, 0]
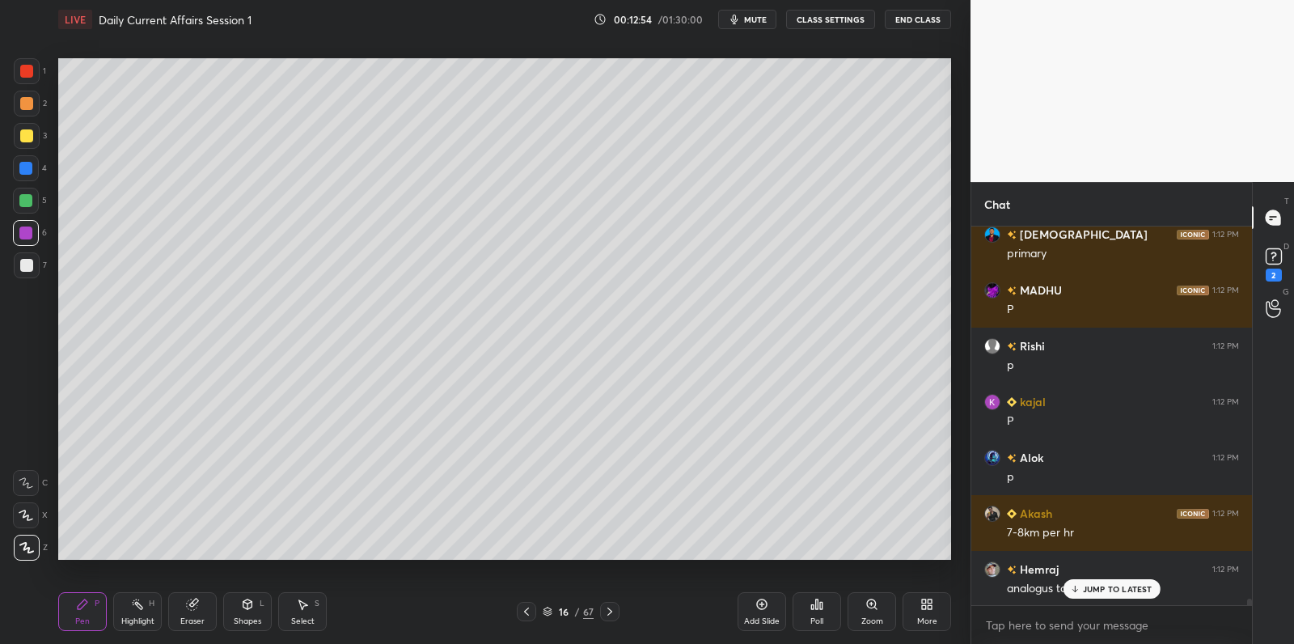
click at [28, 266] on div at bounding box center [26, 265] width 13 height 13
click at [32, 262] on div at bounding box center [27, 265] width 26 height 26
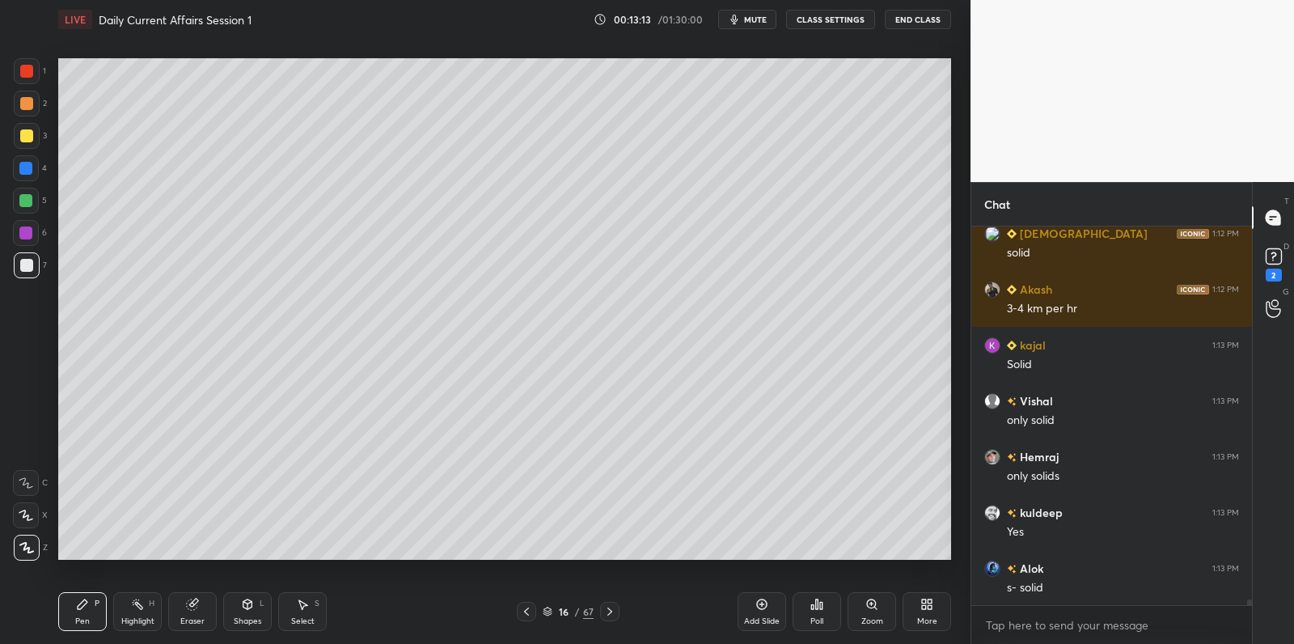
click at [30, 202] on div at bounding box center [25, 200] width 13 height 13
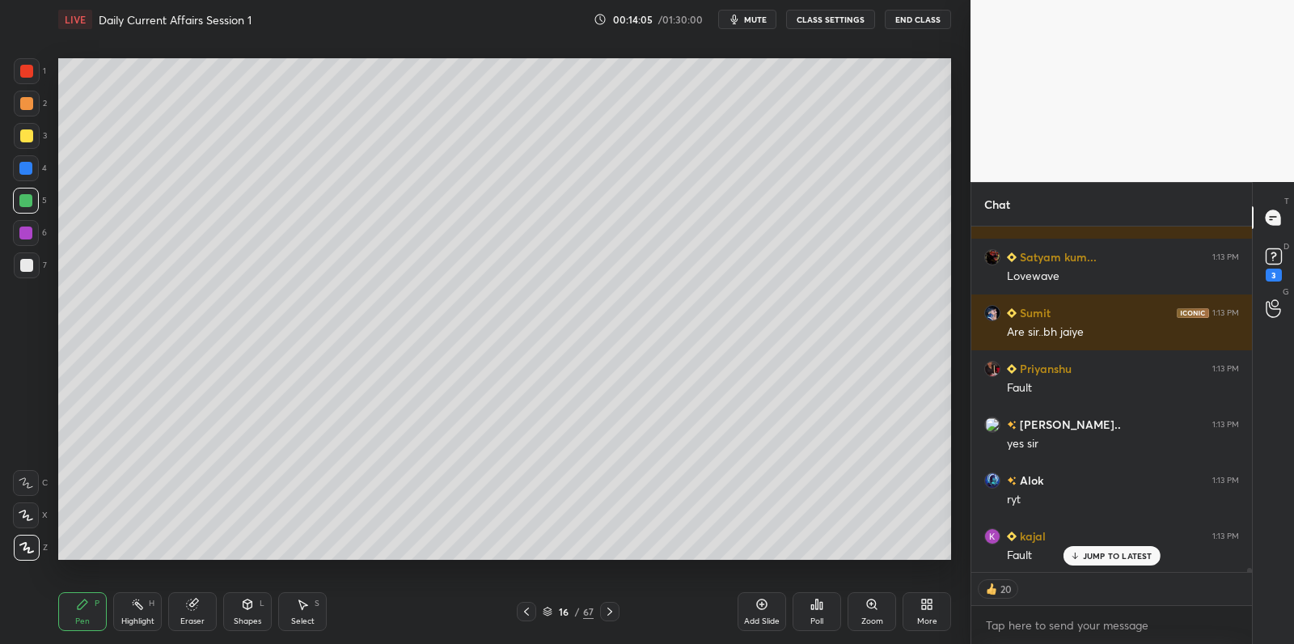
click at [763, 607] on icon at bounding box center [761, 604] width 13 height 13
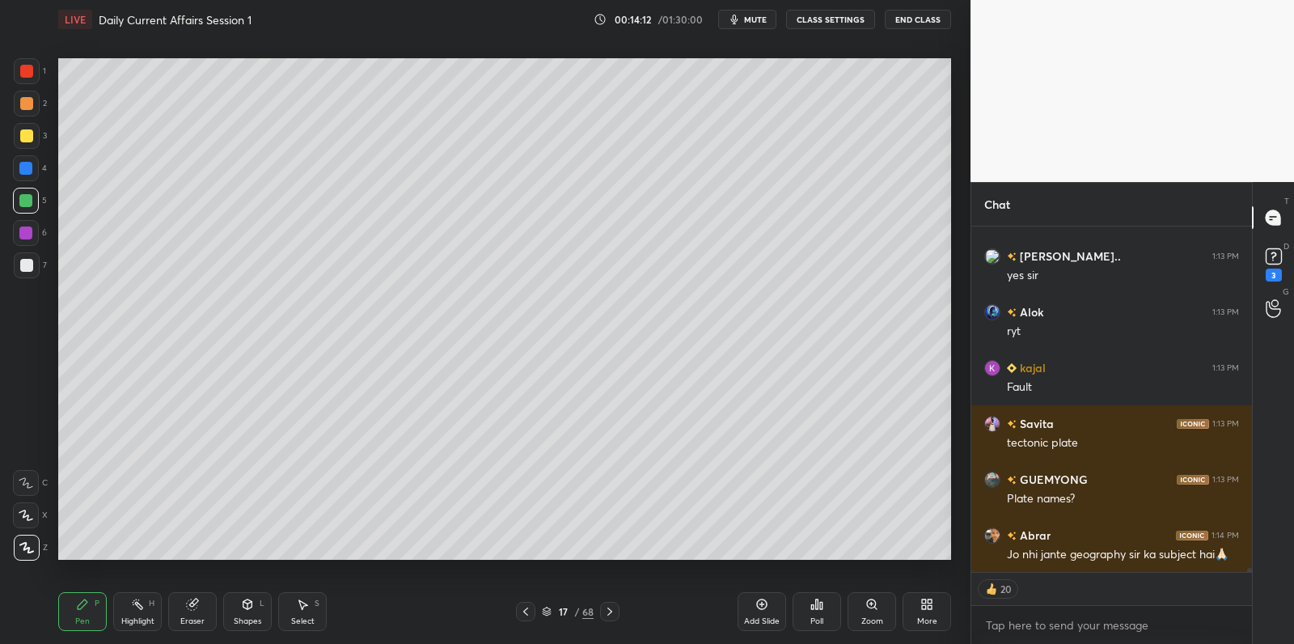
click at [29, 170] on div at bounding box center [25, 168] width 13 height 13
click at [38, 170] on div at bounding box center [26, 168] width 26 height 26
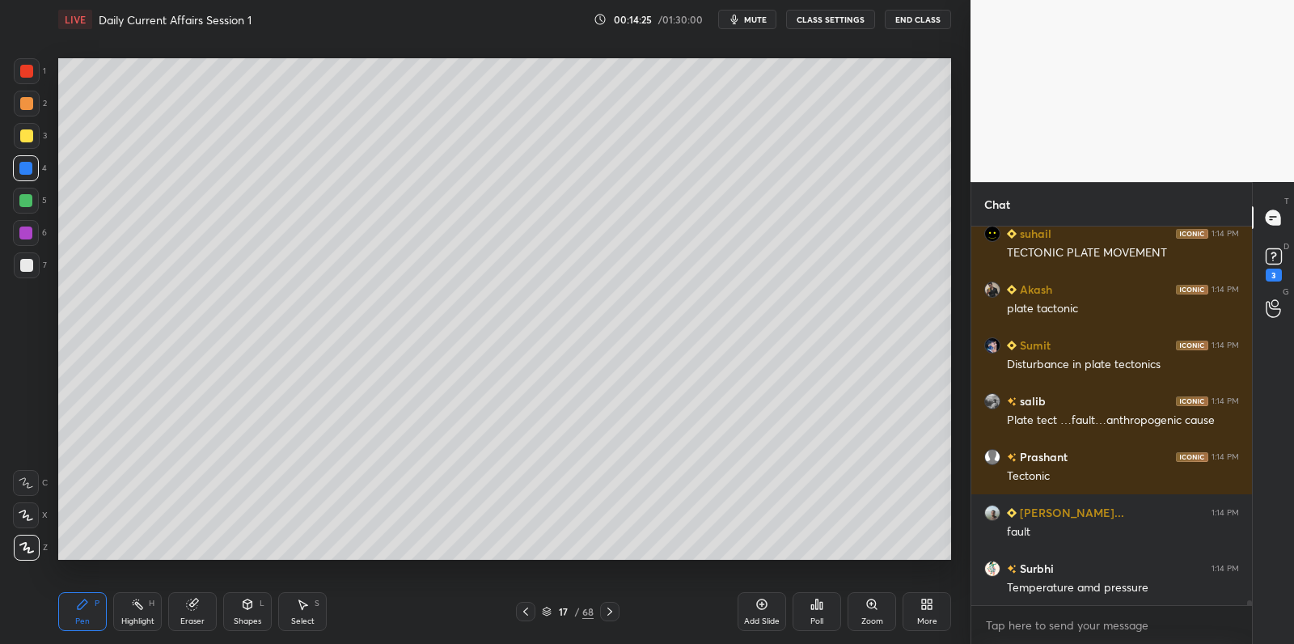
click at [36, 260] on div at bounding box center [27, 265] width 26 height 26
drag, startPoint x: 36, startPoint y: 260, endPoint x: 49, endPoint y: 260, distance: 13.7
click at [36, 260] on div at bounding box center [27, 265] width 26 height 26
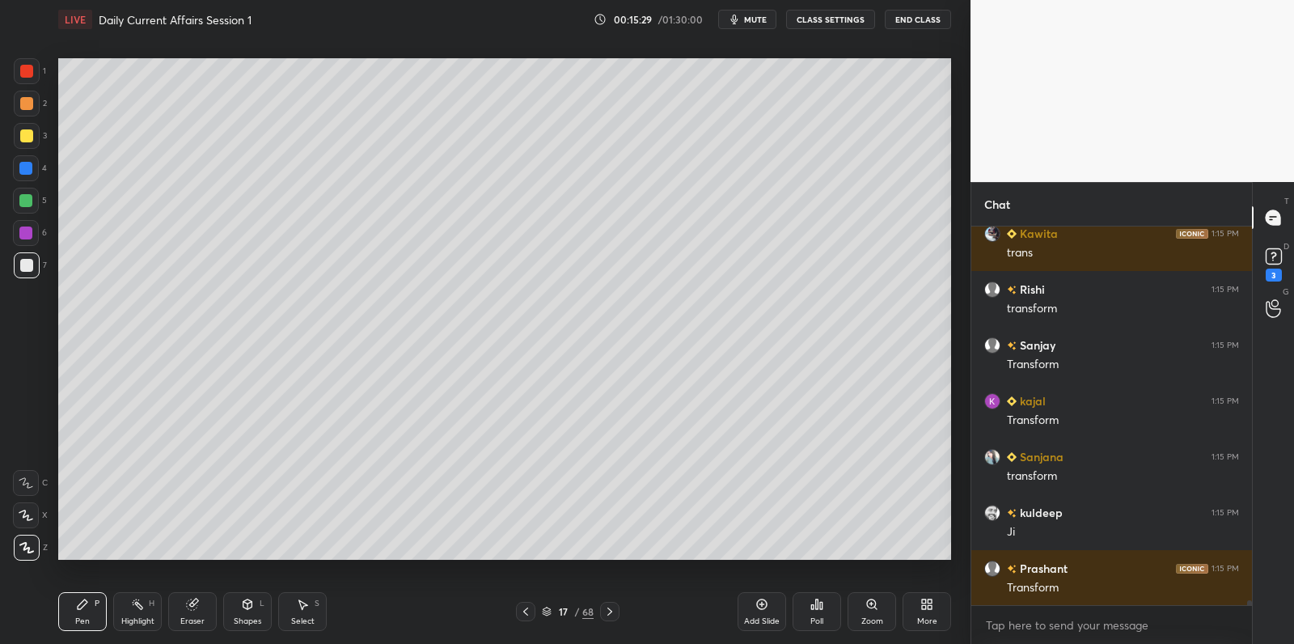
click at [30, 170] on div at bounding box center [25, 168] width 13 height 13
click at [40, 166] on div "4" at bounding box center [30, 168] width 34 height 26
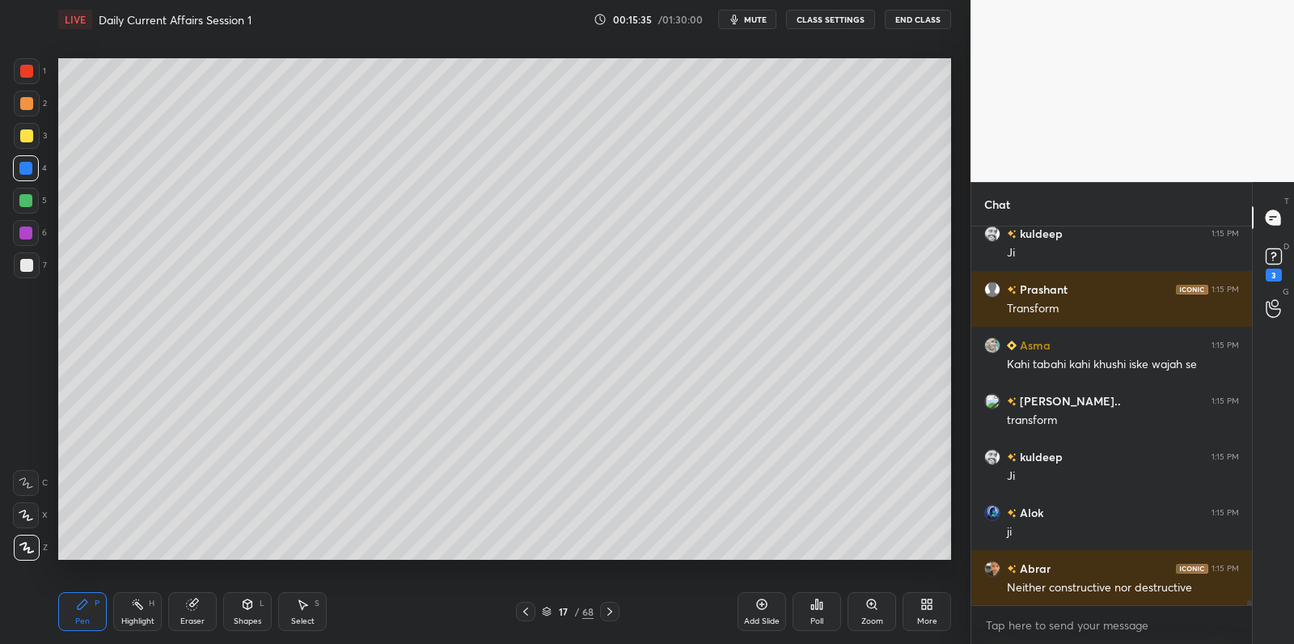
click at [37, 266] on div at bounding box center [27, 265] width 26 height 26
click at [40, 261] on div "7" at bounding box center [30, 265] width 33 height 26
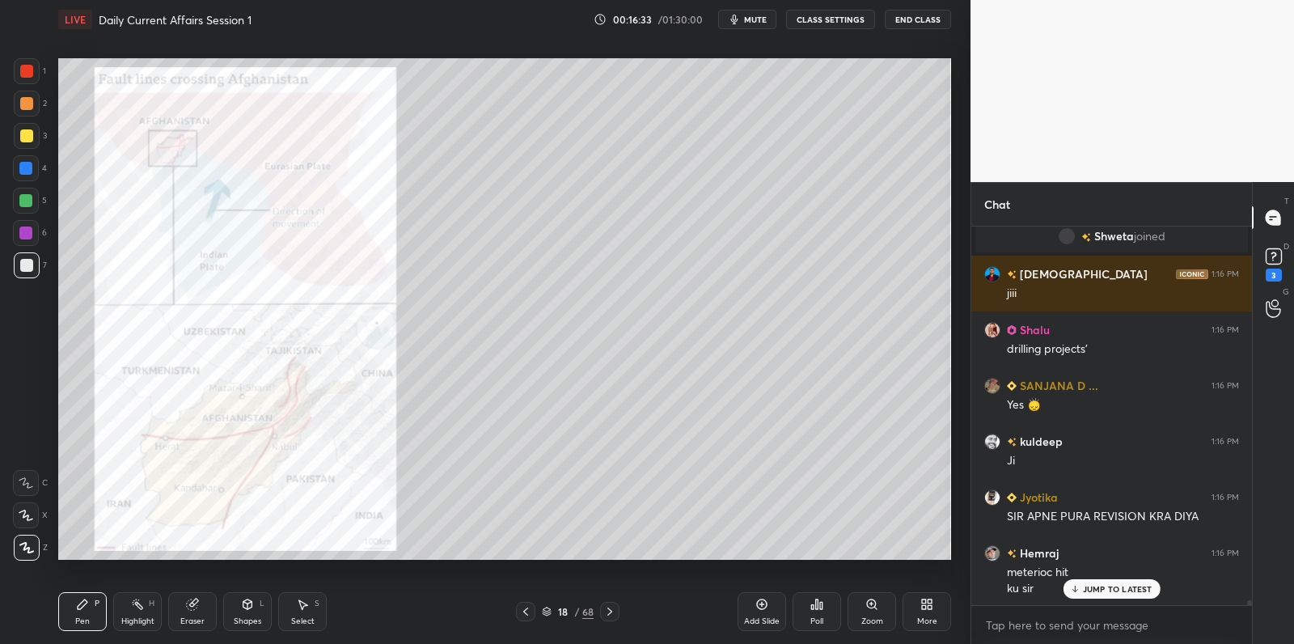
scroll to position [29664, 0]
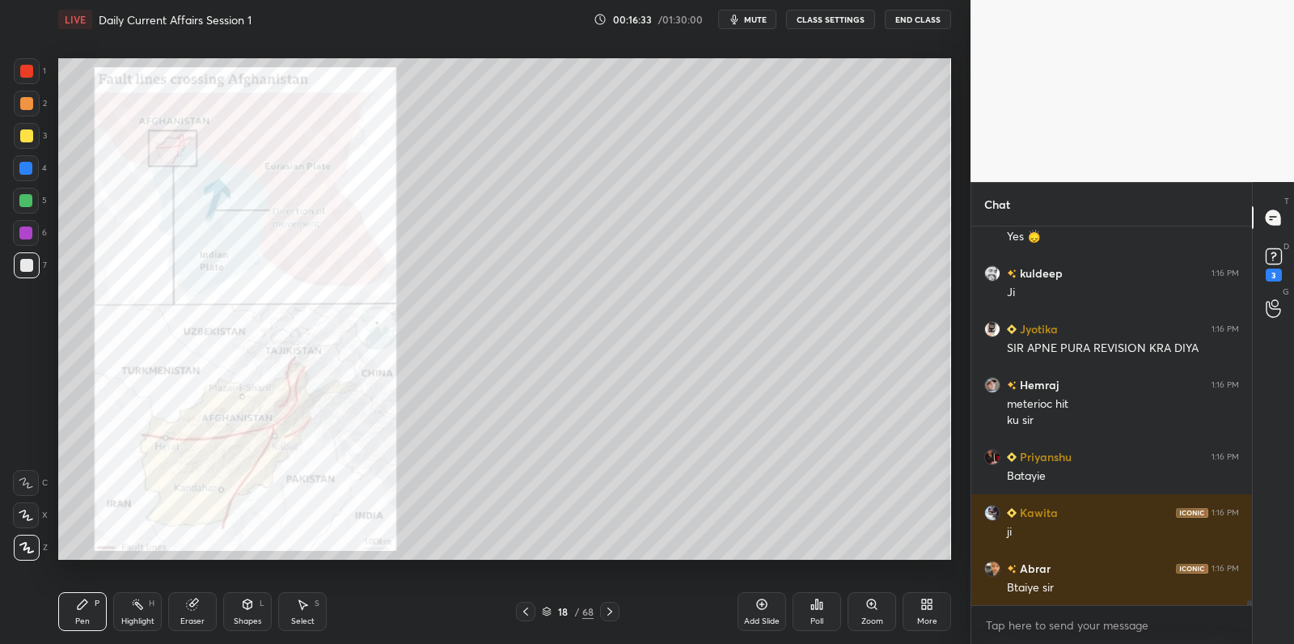
drag, startPoint x: 41, startPoint y: 78, endPoint x: 16, endPoint y: 124, distance: 51.8
click at [41, 78] on div "1" at bounding box center [30, 71] width 32 height 26
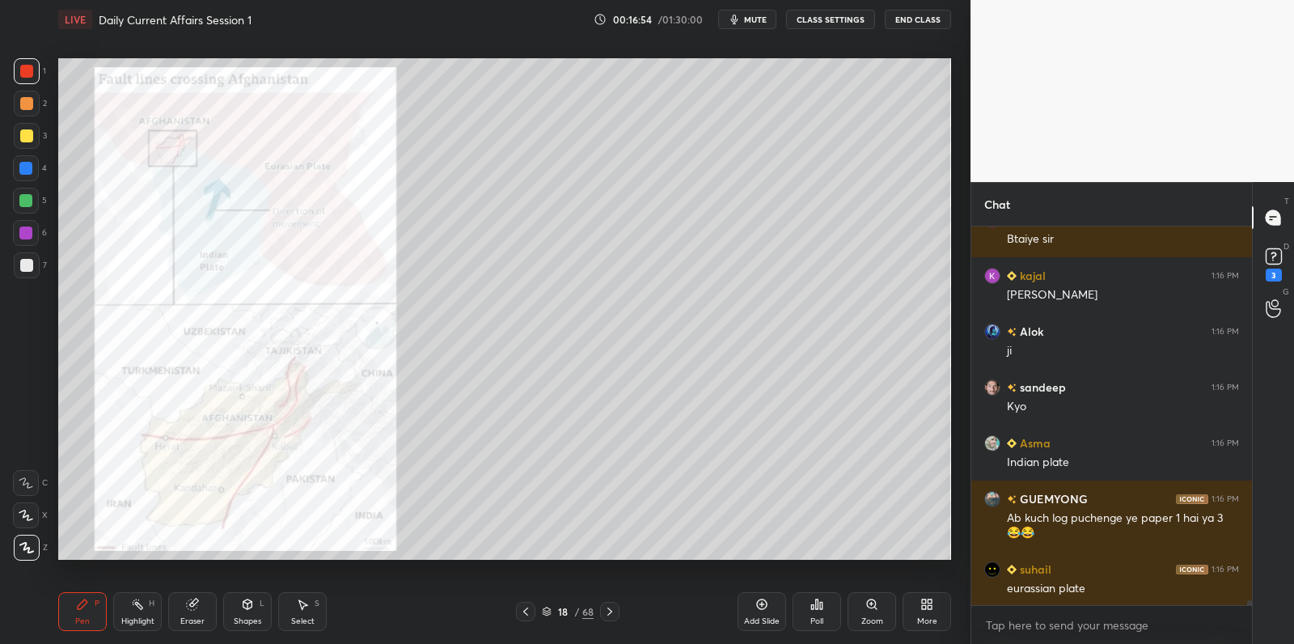
scroll to position [30627, 0]
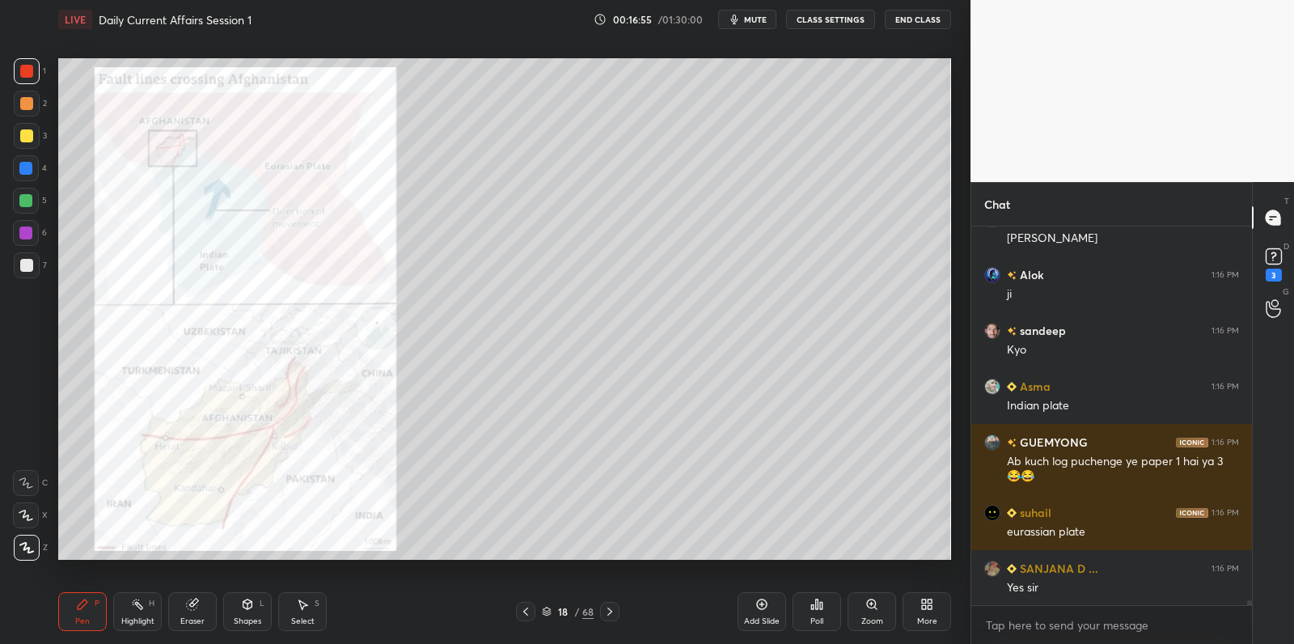
click at [36, 168] on div at bounding box center [26, 168] width 26 height 26
drag, startPoint x: 36, startPoint y: 168, endPoint x: 54, endPoint y: 169, distance: 18.6
click at [36, 168] on div at bounding box center [26, 168] width 26 height 26
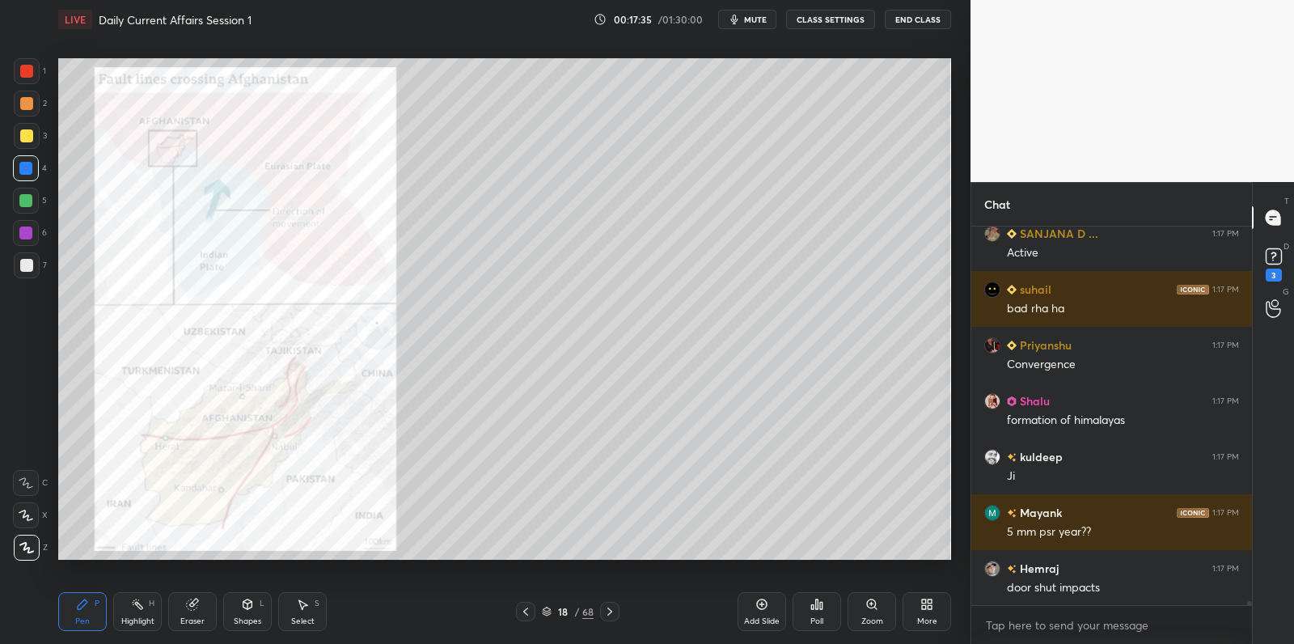
scroll to position [32522, 0]
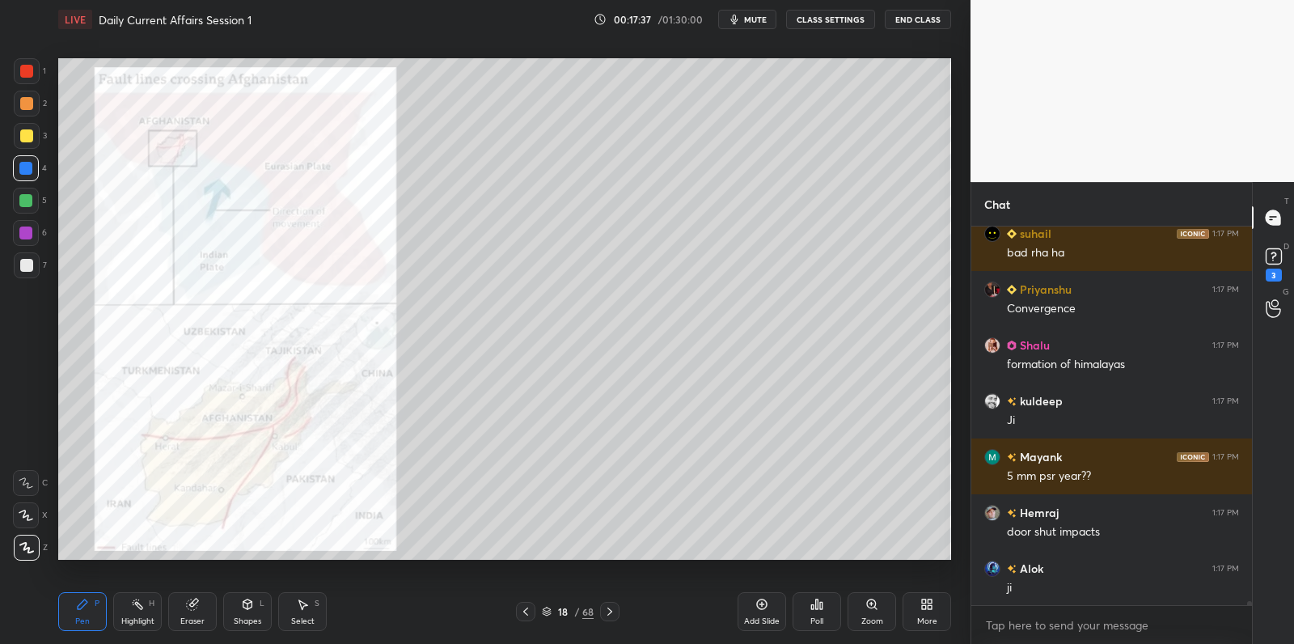
click at [23, 240] on div at bounding box center [26, 233] width 26 height 26
click at [26, 233] on div at bounding box center [25, 232] width 13 height 13
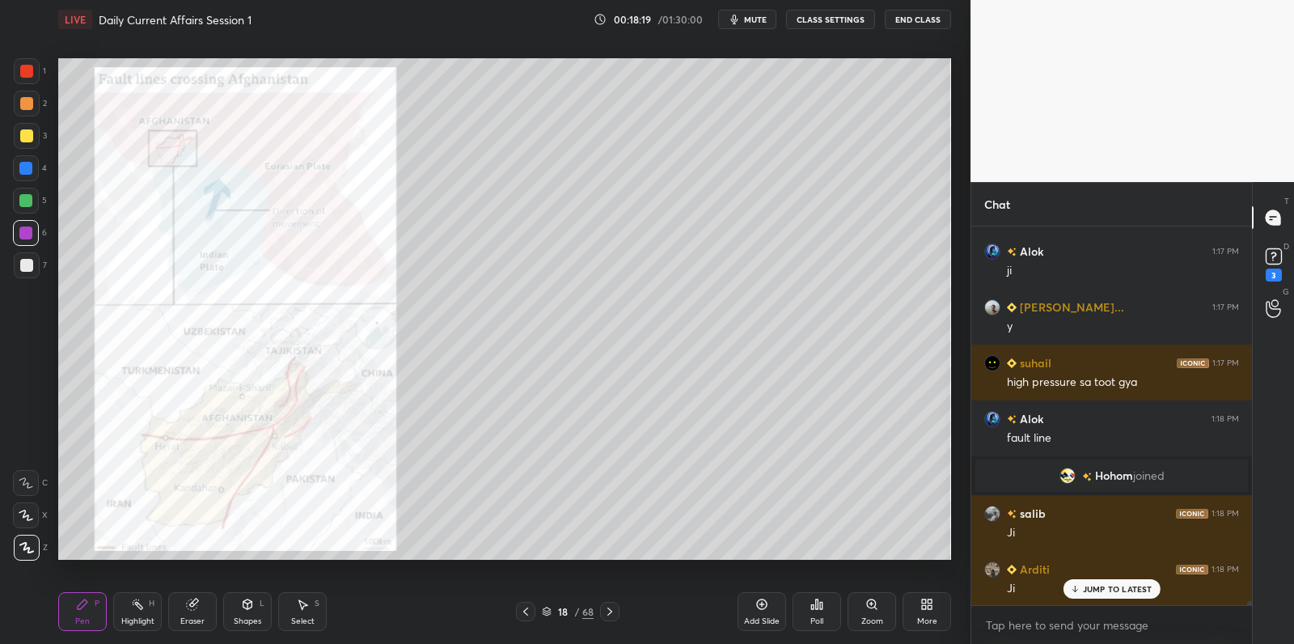
scroll to position [32281, 0]
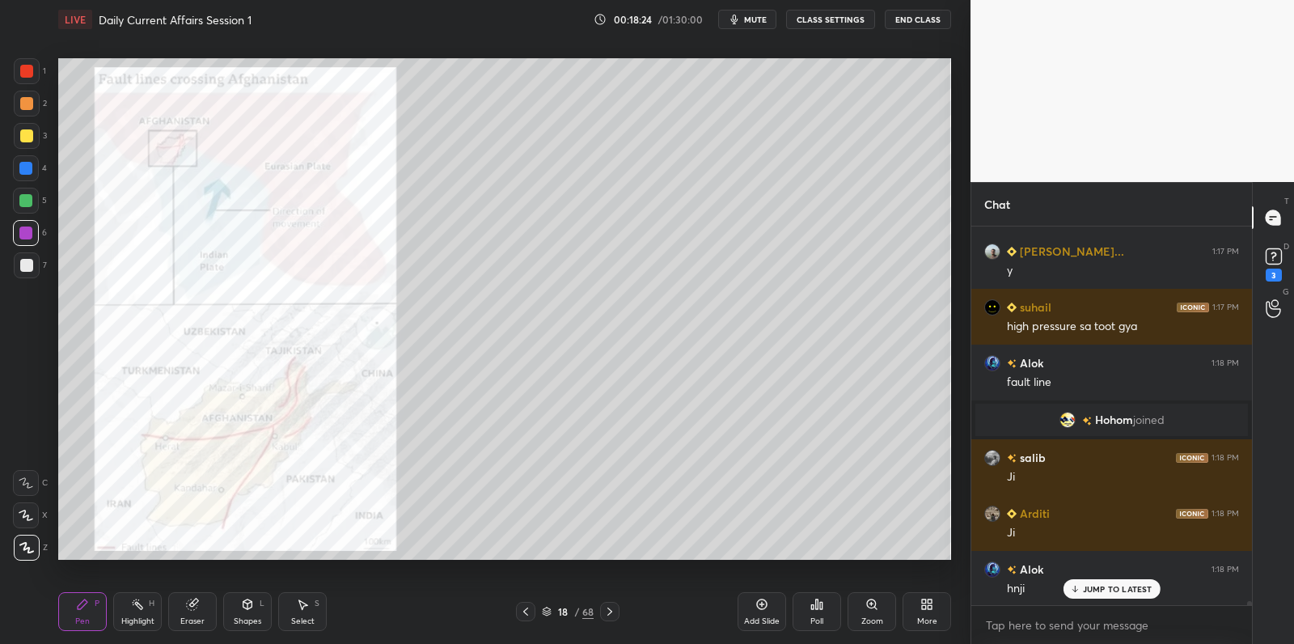
drag, startPoint x: 188, startPoint y: 607, endPoint x: 180, endPoint y: 578, distance: 29.2
click at [188, 607] on icon at bounding box center [192, 604] width 11 height 11
click at [29, 516] on icon at bounding box center [25, 515] width 13 height 14
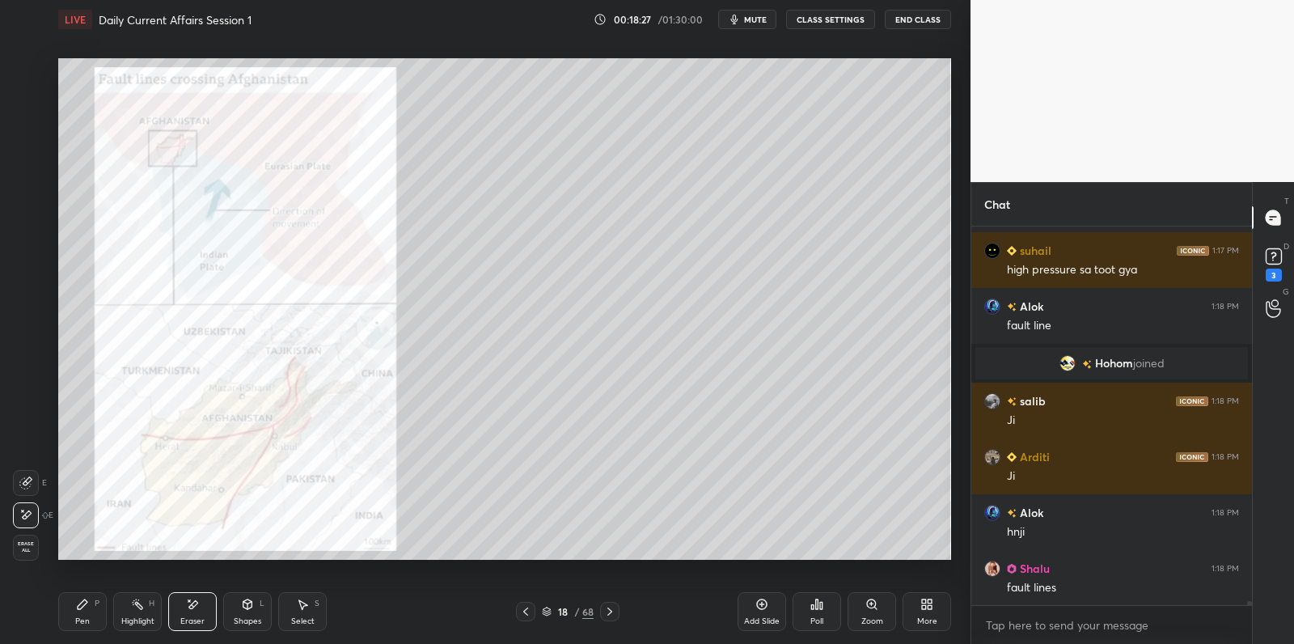
scroll to position [32394, 0]
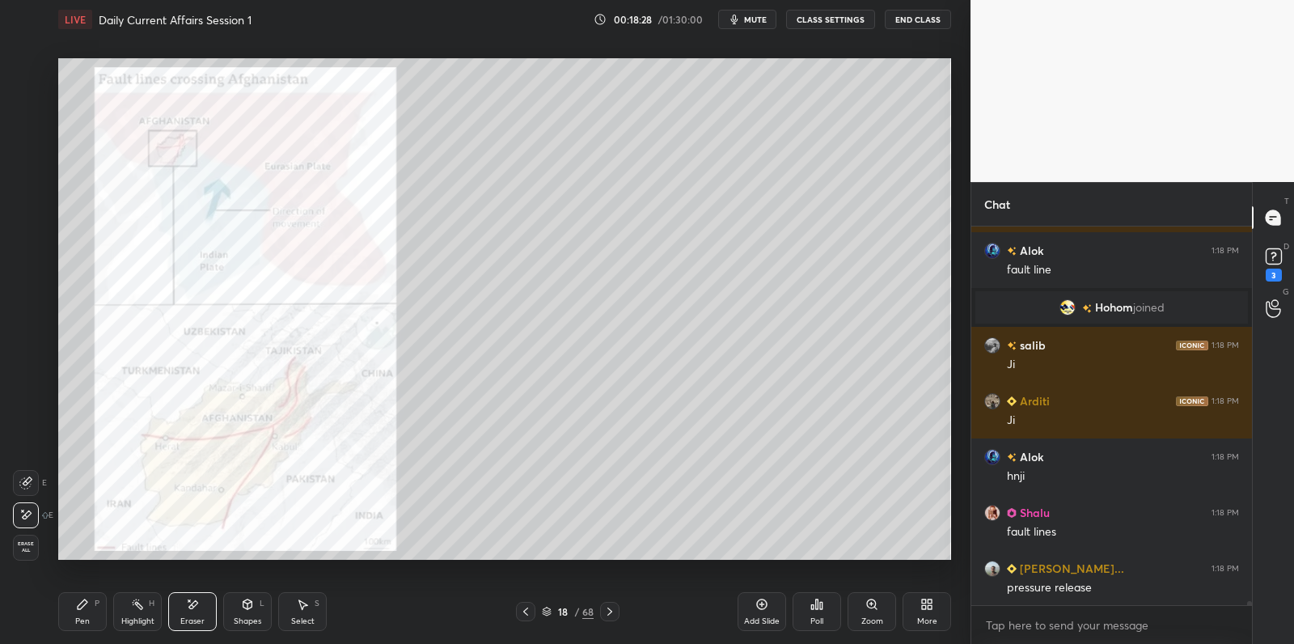
click at [85, 604] on icon at bounding box center [83, 604] width 10 height 10
drag, startPoint x: 88, startPoint y: 603, endPoint x: 86, endPoint y: 575, distance: 27.6
click at [86, 598] on icon at bounding box center [82, 604] width 13 height 13
click at [30, 88] on div "1" at bounding box center [30, 74] width 32 height 32
click at [29, 80] on div at bounding box center [27, 71] width 26 height 26
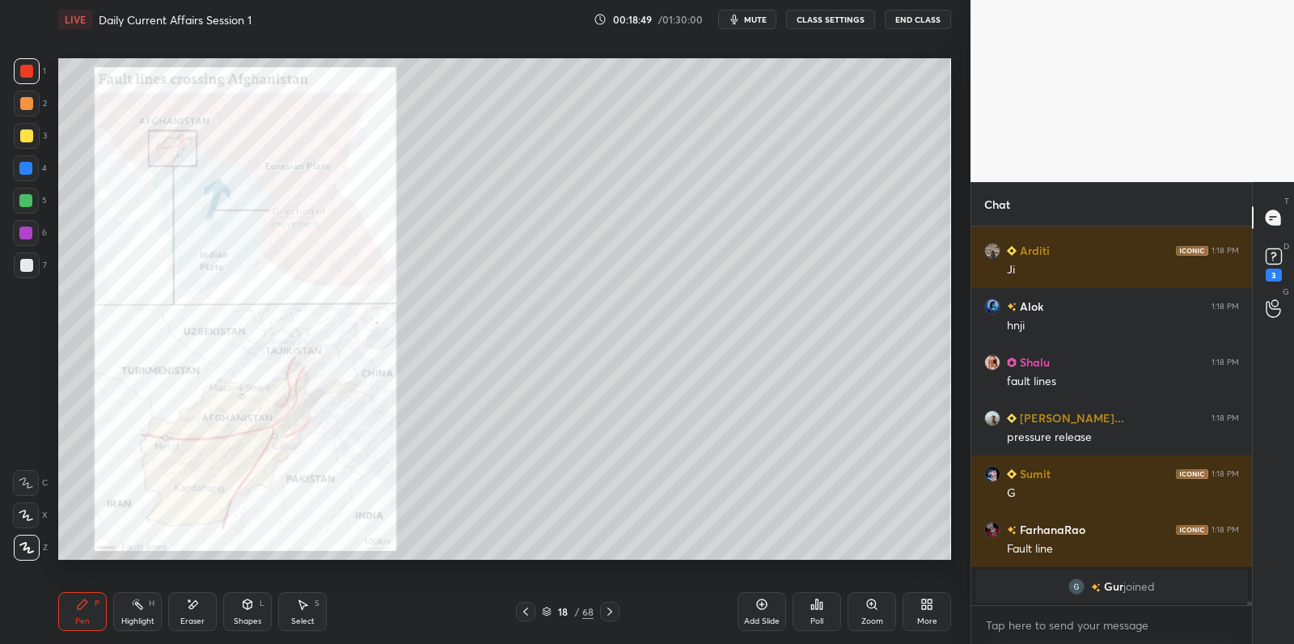
scroll to position [32600, 0]
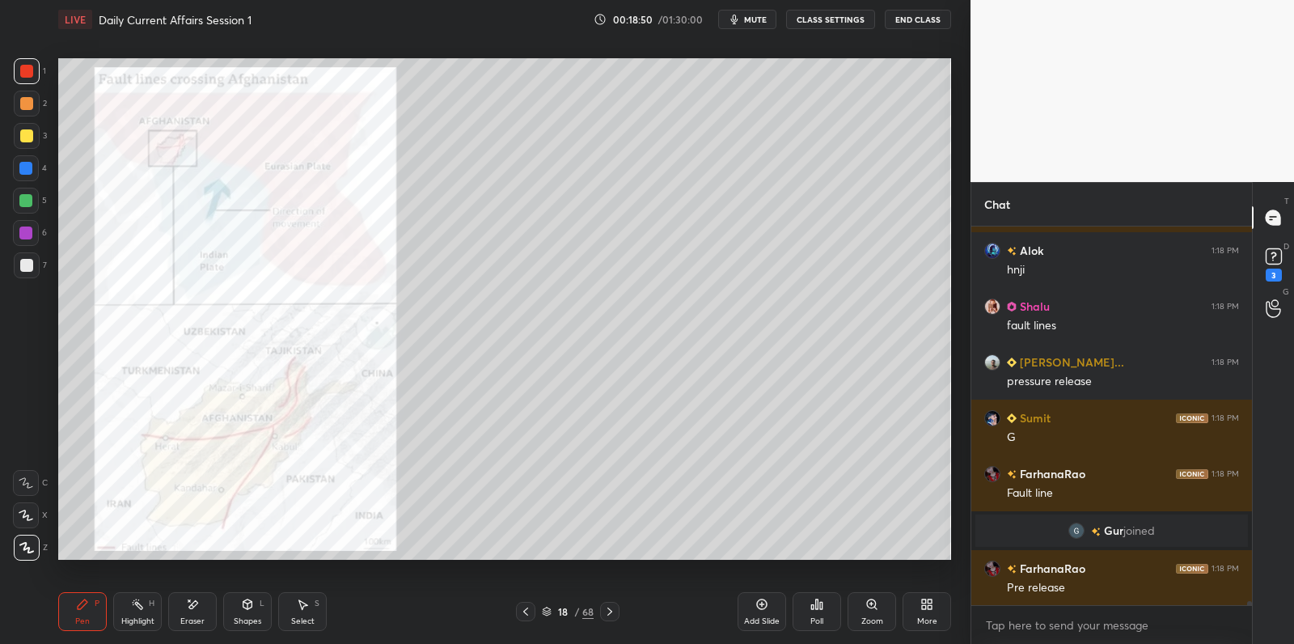
click at [764, 604] on icon at bounding box center [761, 604] width 13 height 13
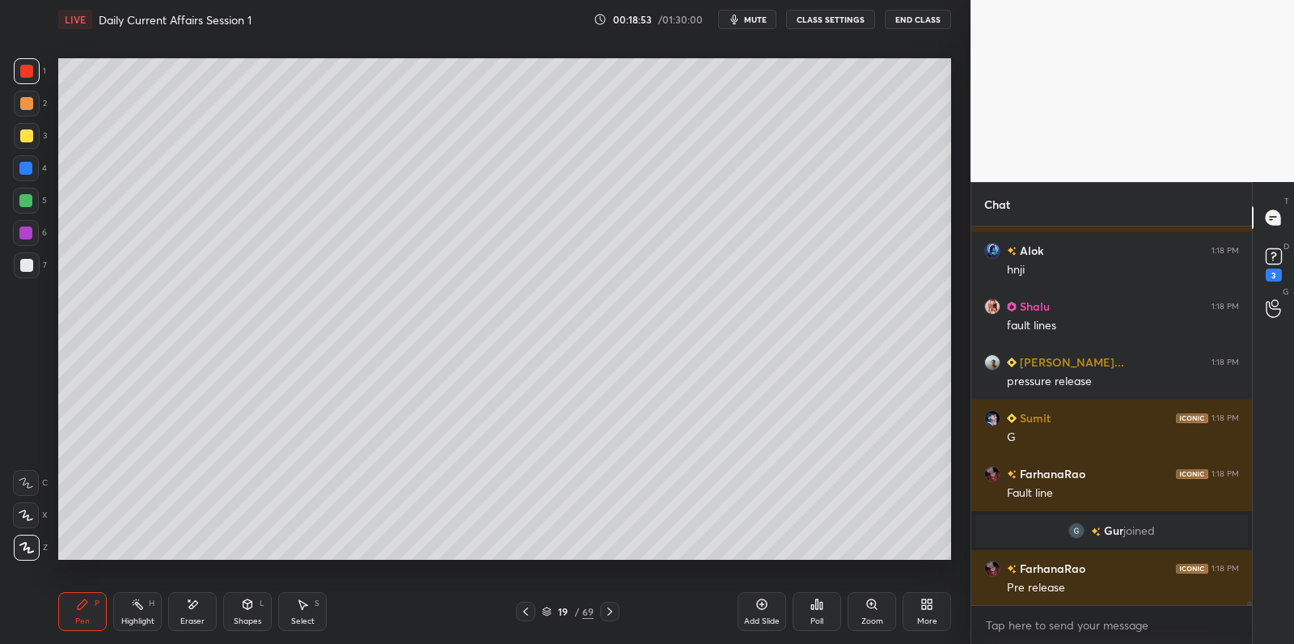
click at [45, 239] on div "6" at bounding box center [30, 233] width 34 height 26
click at [22, 169] on div at bounding box center [25, 168] width 13 height 13
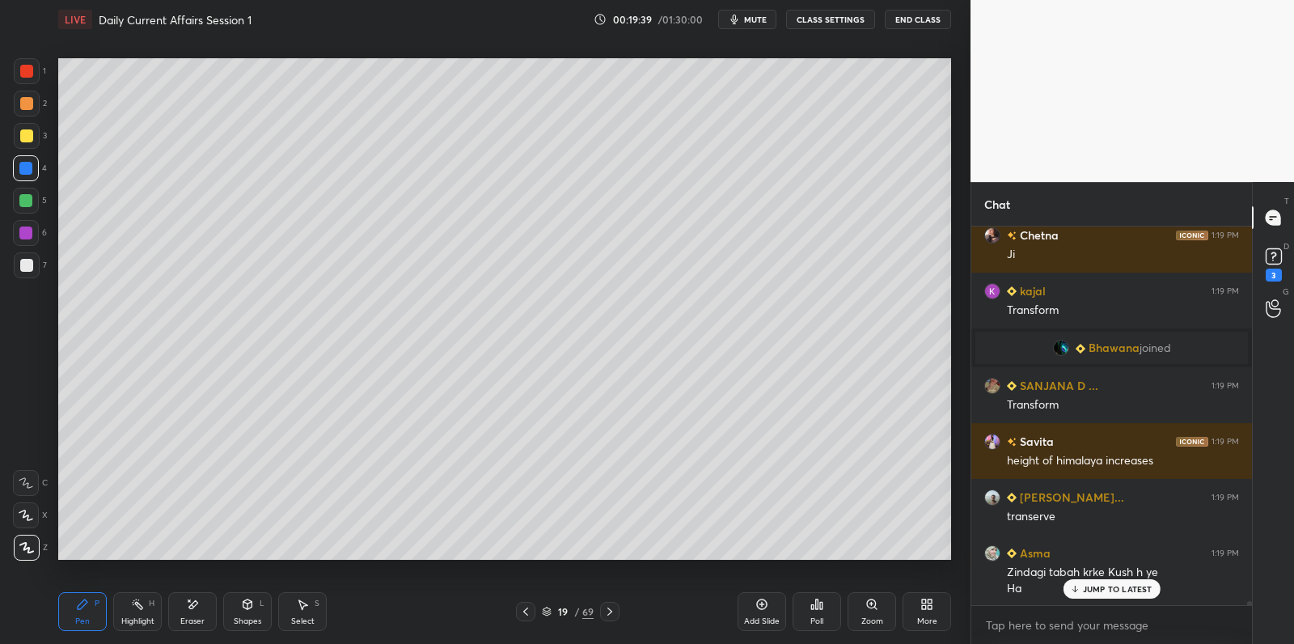
scroll to position [33325, 0]
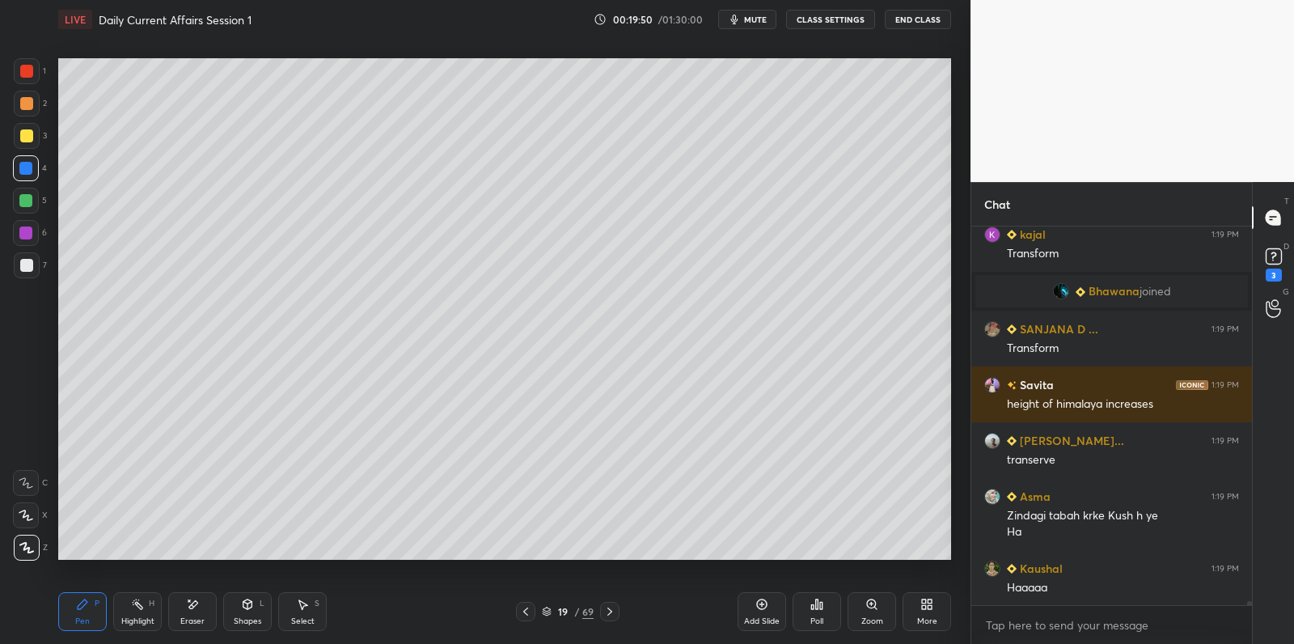
click at [33, 126] on div at bounding box center [27, 136] width 26 height 26
drag, startPoint x: 33, startPoint y: 126, endPoint x: 55, endPoint y: 129, distance: 22.0
click at [33, 126] on div at bounding box center [27, 136] width 26 height 26
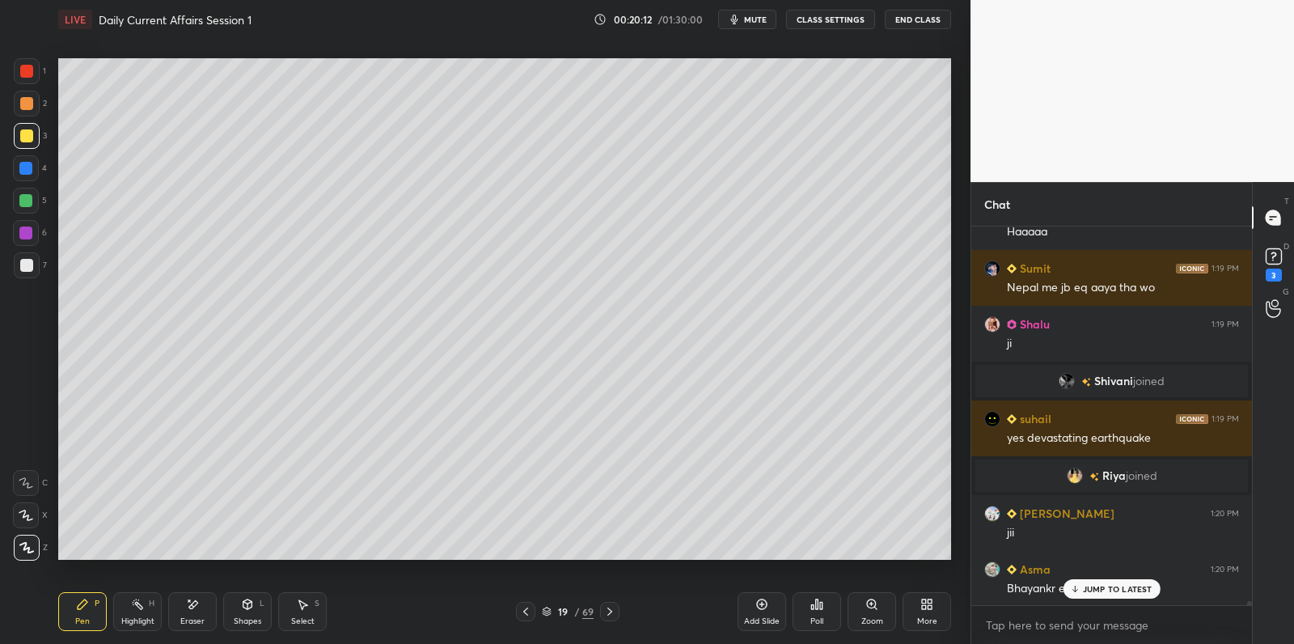
scroll to position [33353, 0]
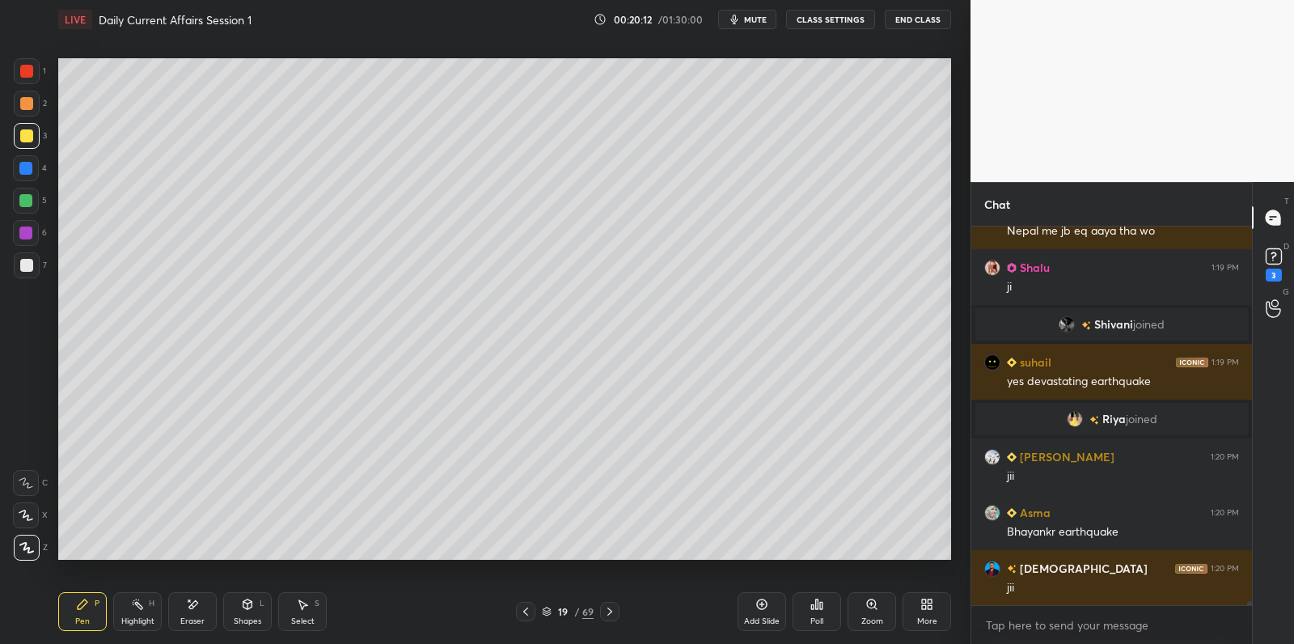
click at [1109, 585] on div "Kaushal 1:19 PM Haaaaa Sumit 1:19 PM [GEOGRAPHIC_DATA] me jb eq aaya tha wo [PE…" at bounding box center [1111, 415] width 281 height 379
click at [26, 256] on div at bounding box center [27, 265] width 26 height 26
click at [25, 256] on div at bounding box center [27, 265] width 26 height 26
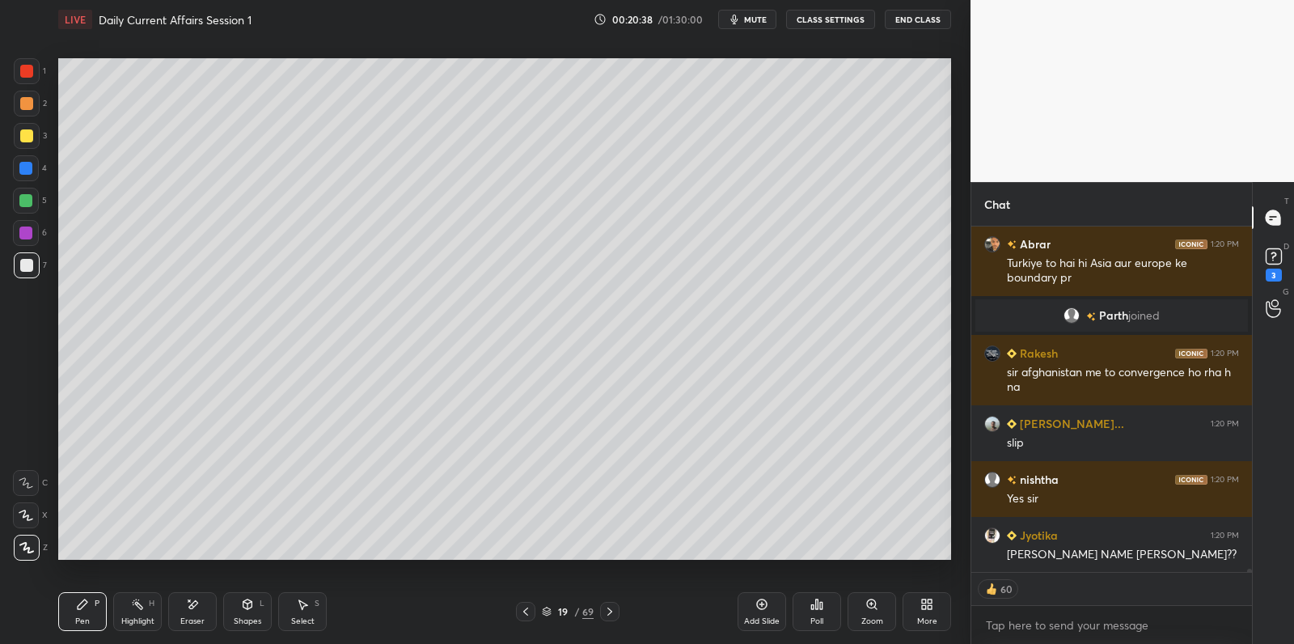
scroll to position [34432, 0]
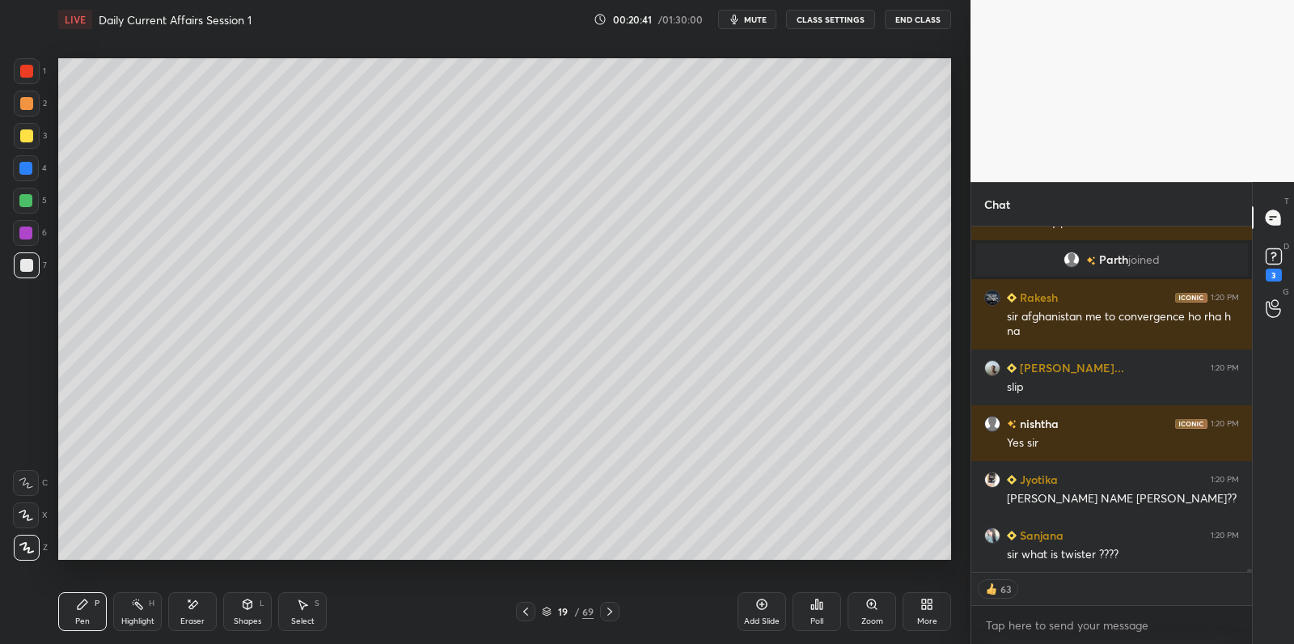
click at [530, 616] on div at bounding box center [525, 611] width 19 height 19
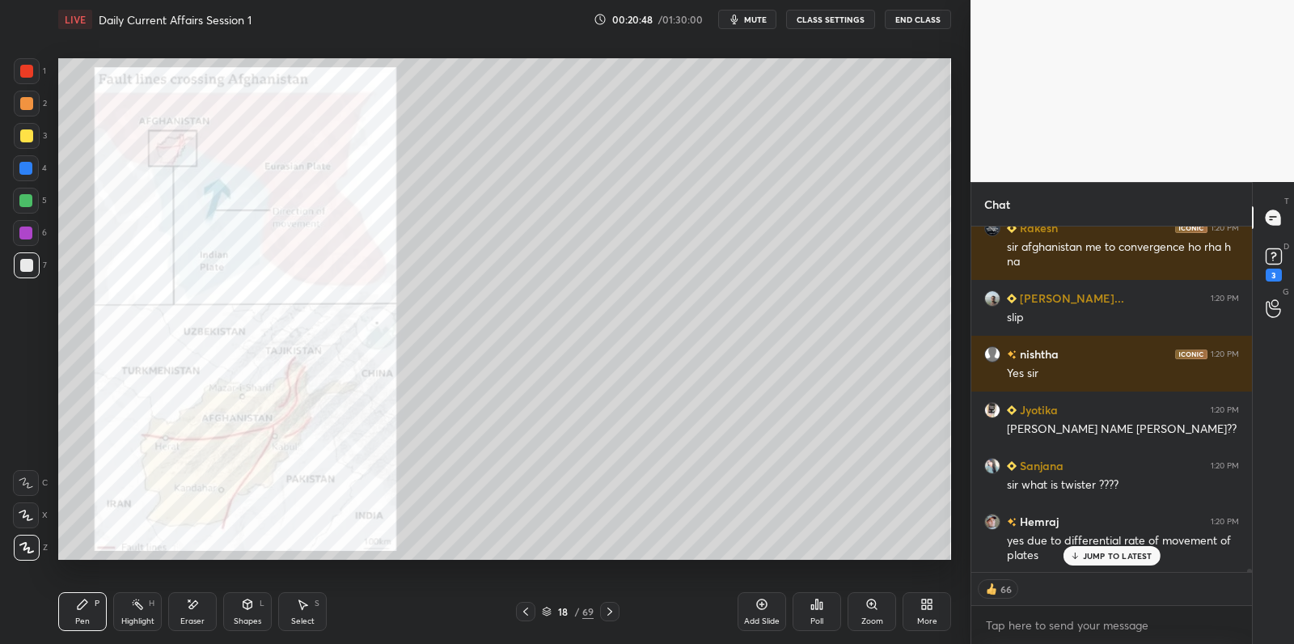
click at [27, 226] on div at bounding box center [25, 232] width 13 height 13
drag, startPoint x: 26, startPoint y: 227, endPoint x: 50, endPoint y: 258, distance: 39.2
click at [28, 230] on div at bounding box center [25, 232] width 13 height 13
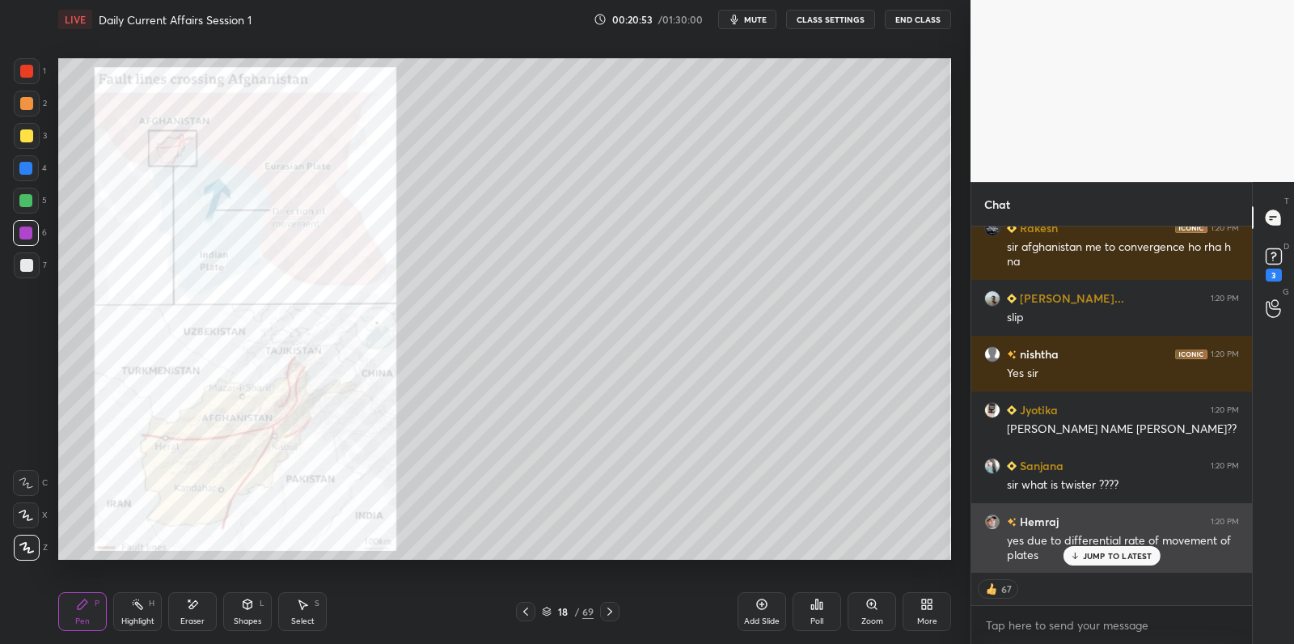
click at [1139, 557] on p "JUMP TO LATEST" at bounding box center [1118, 556] width 70 height 10
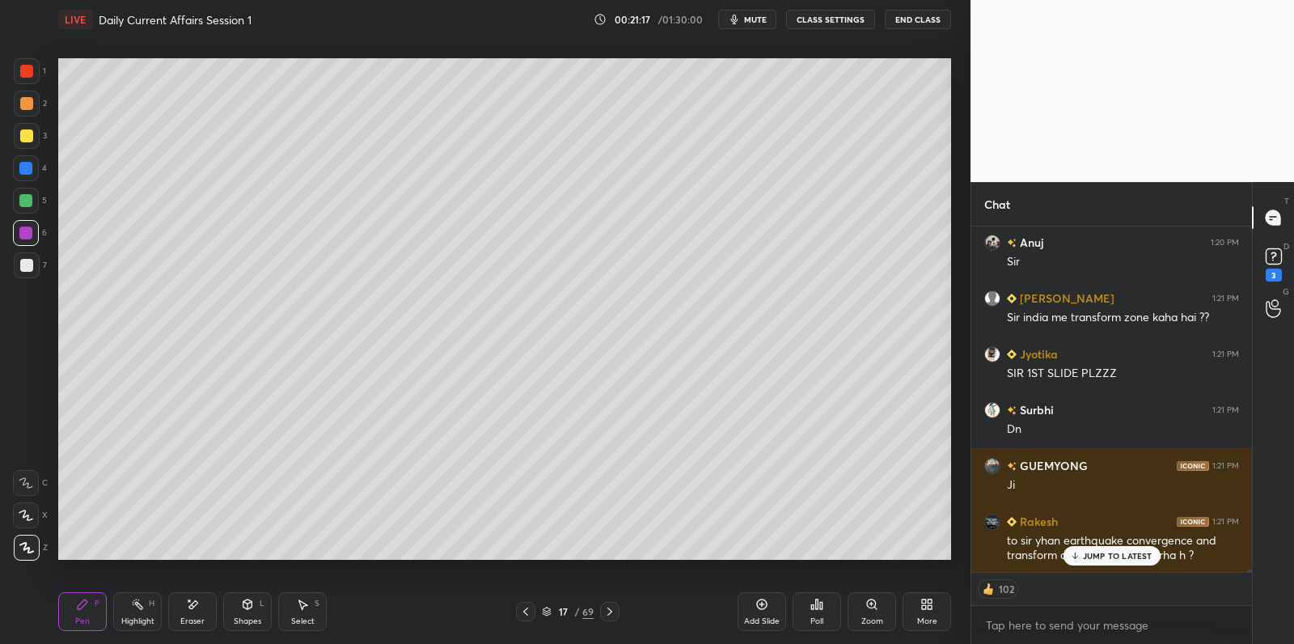
scroll to position [34663, 0]
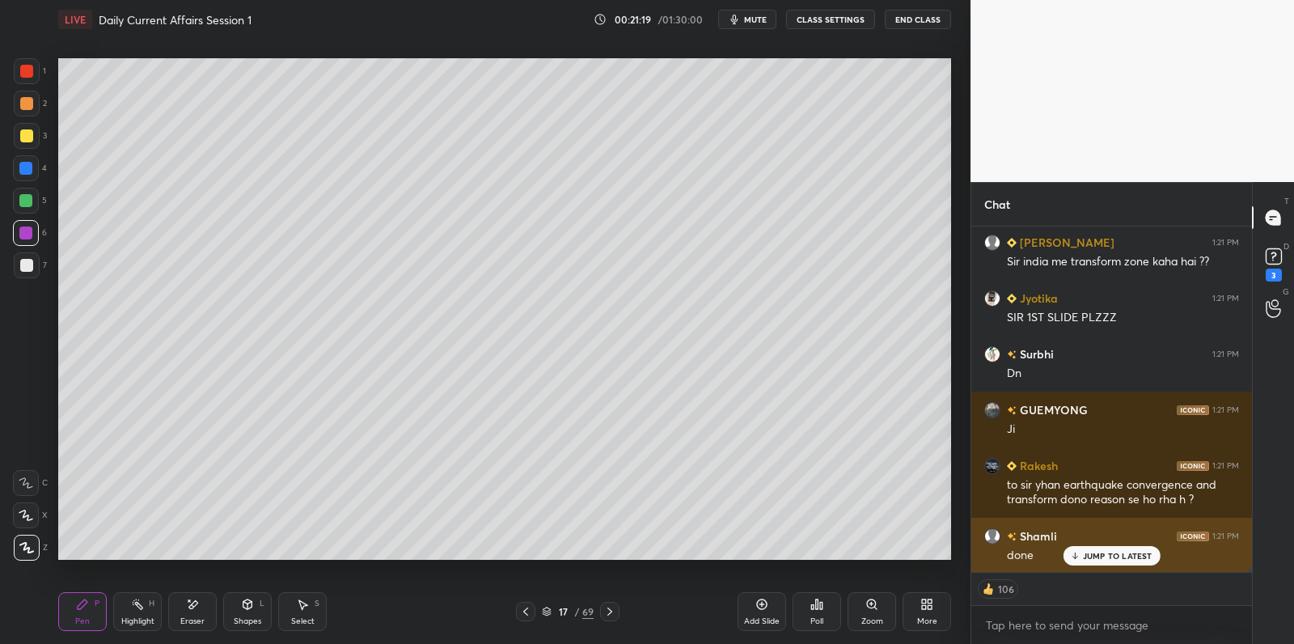
click at [1140, 548] on div "JUMP TO LATEST" at bounding box center [1111, 555] width 97 height 19
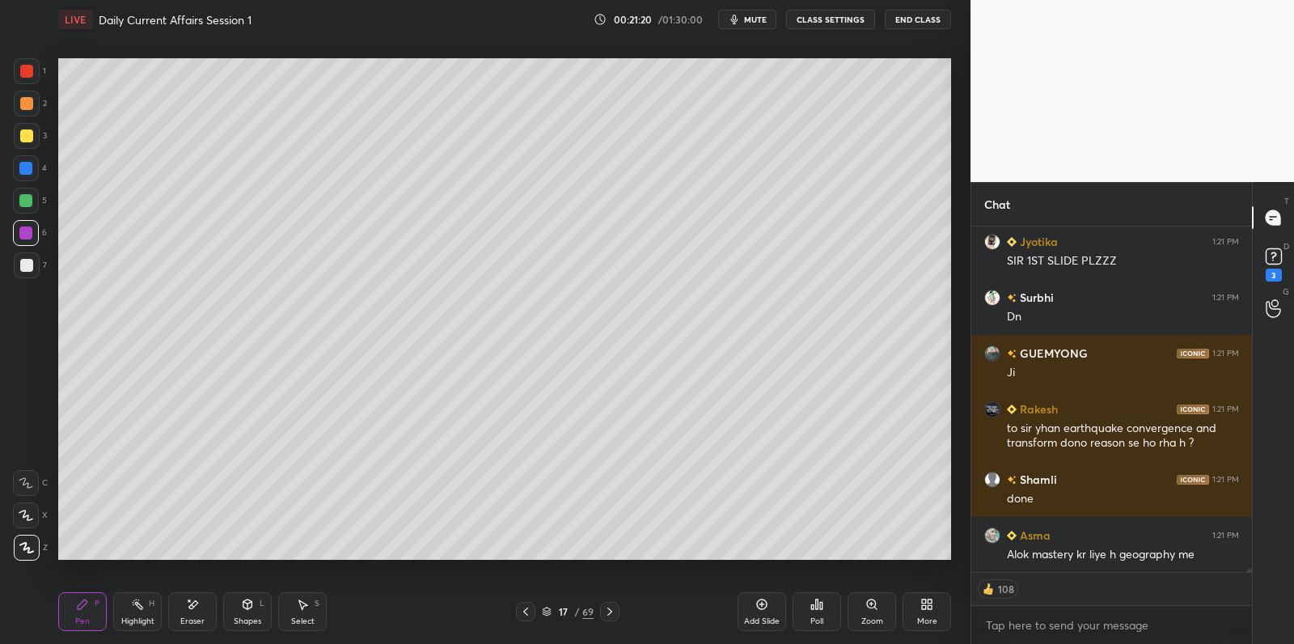
scroll to position [34814, 0]
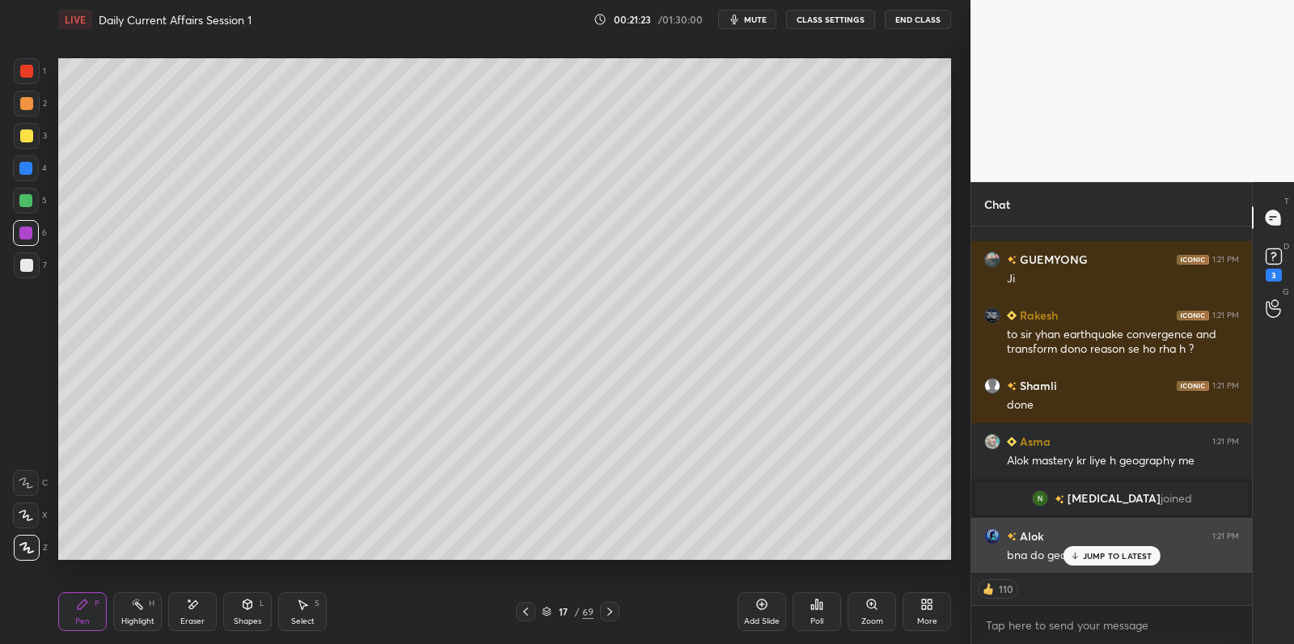
drag, startPoint x: 1103, startPoint y: 552, endPoint x: 1080, endPoint y: 561, distance: 25.1
click at [1102, 552] on p "JUMP TO LATEST" at bounding box center [1118, 556] width 70 height 10
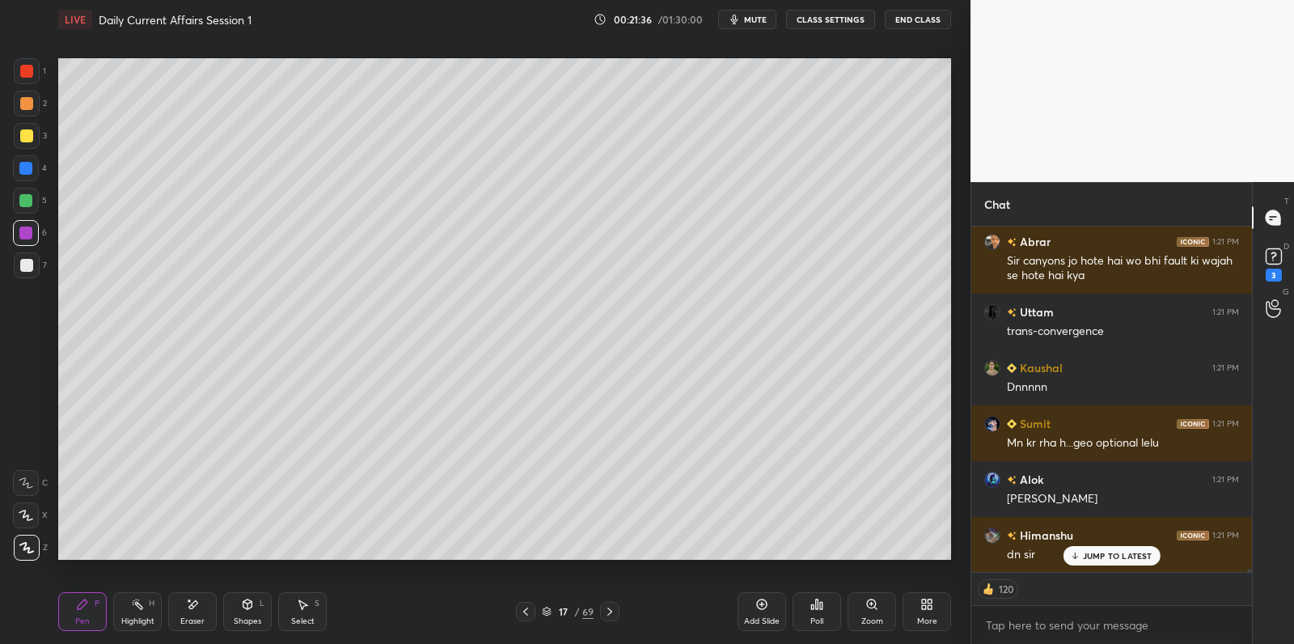
scroll to position [35233, 0]
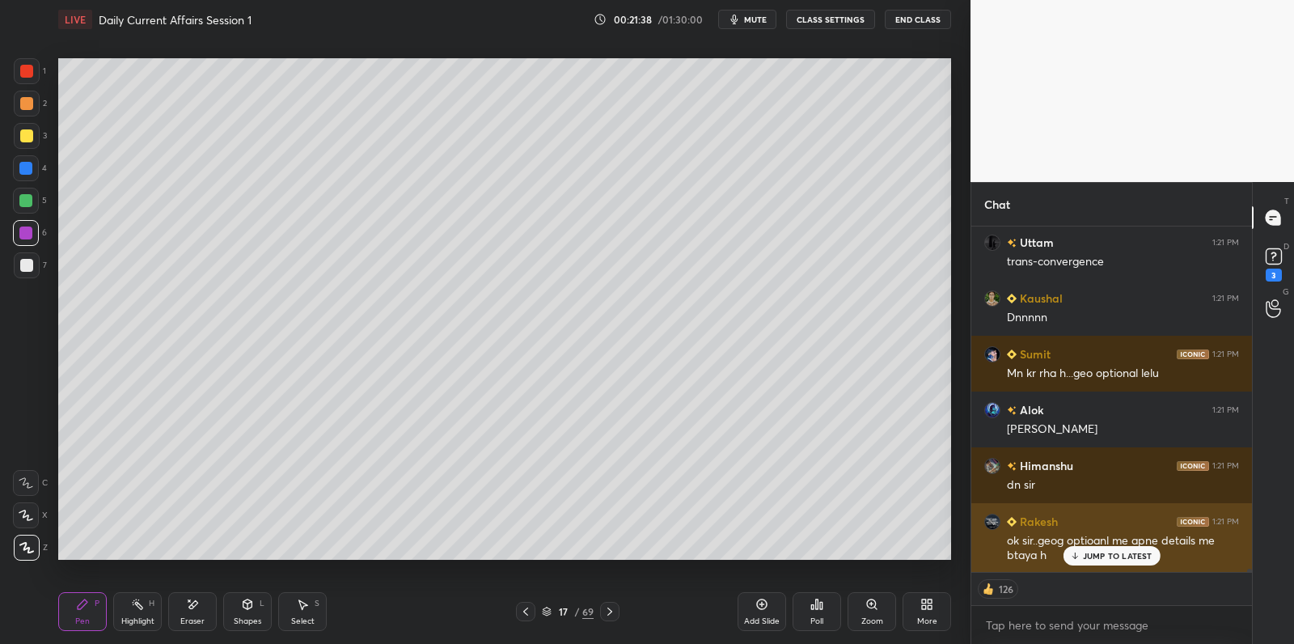
click at [1085, 555] on p "JUMP TO LATEST" at bounding box center [1118, 556] width 70 height 10
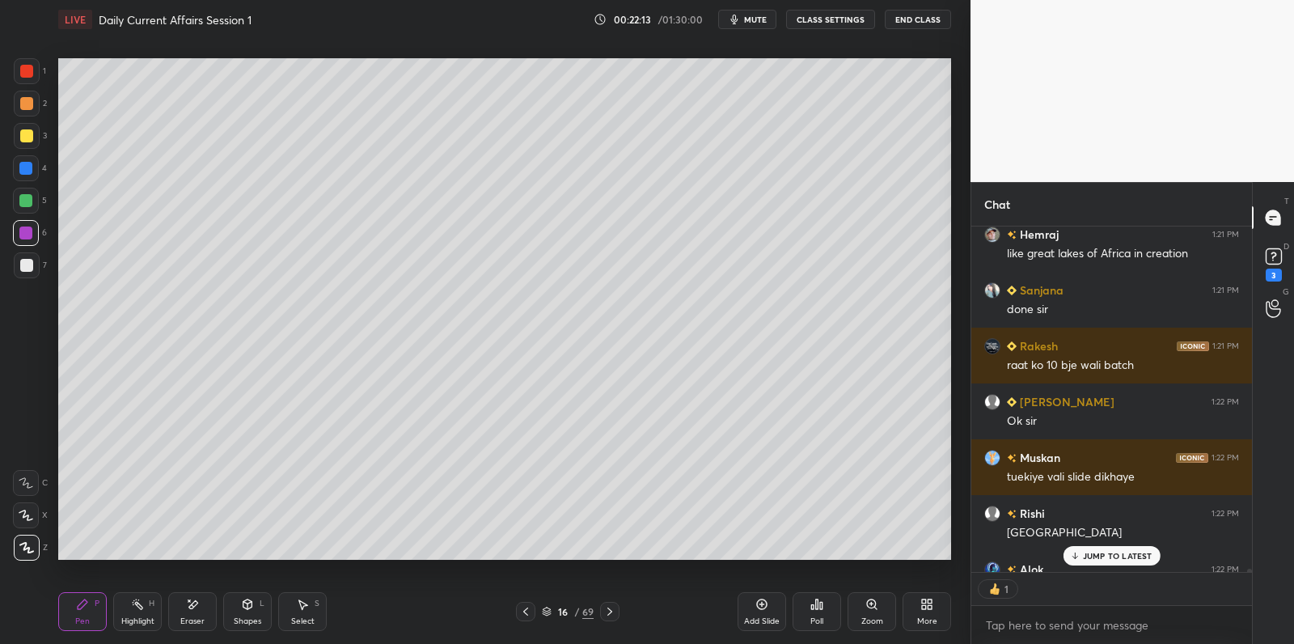
scroll to position [5, 5]
click at [1119, 556] on p "JUMP TO LATEST" at bounding box center [1118, 556] width 70 height 10
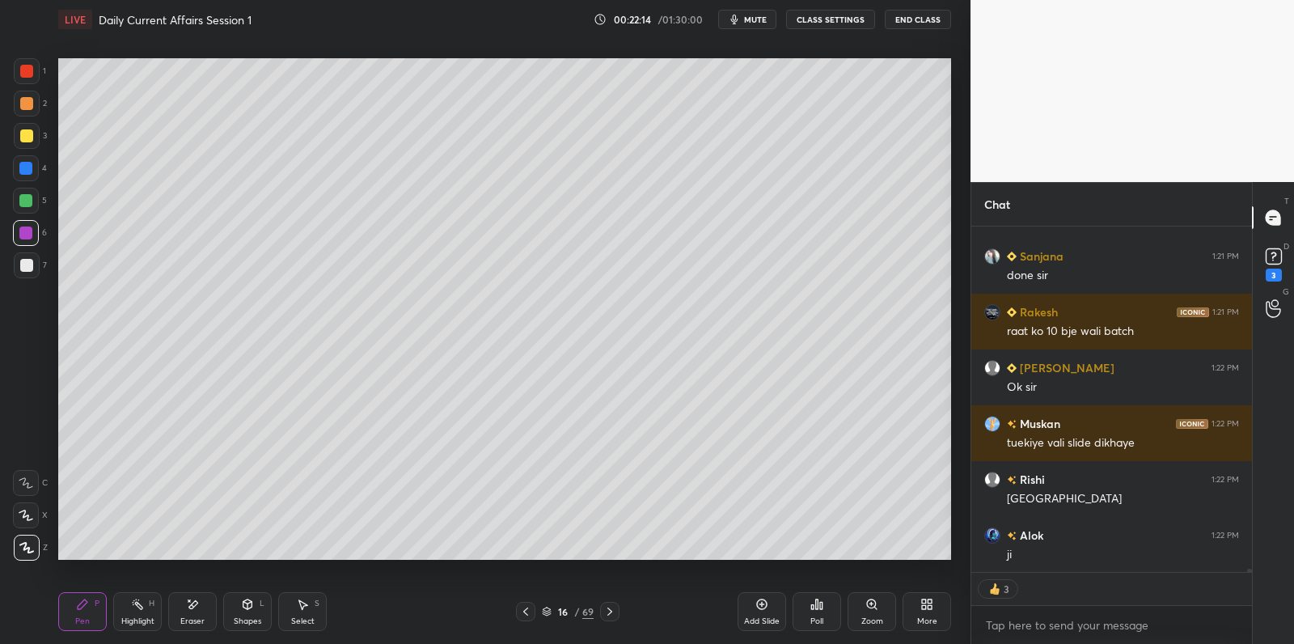
scroll to position [36015, 0]
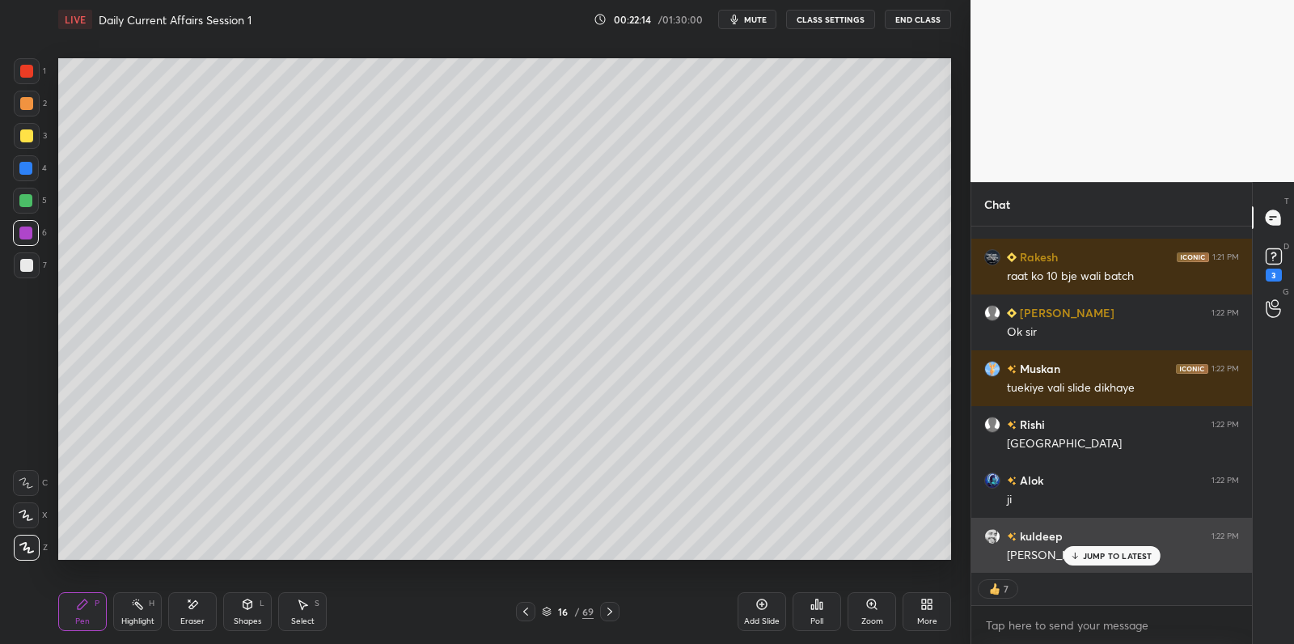
click at [1101, 555] on p "JUMP TO LATEST" at bounding box center [1118, 556] width 70 height 10
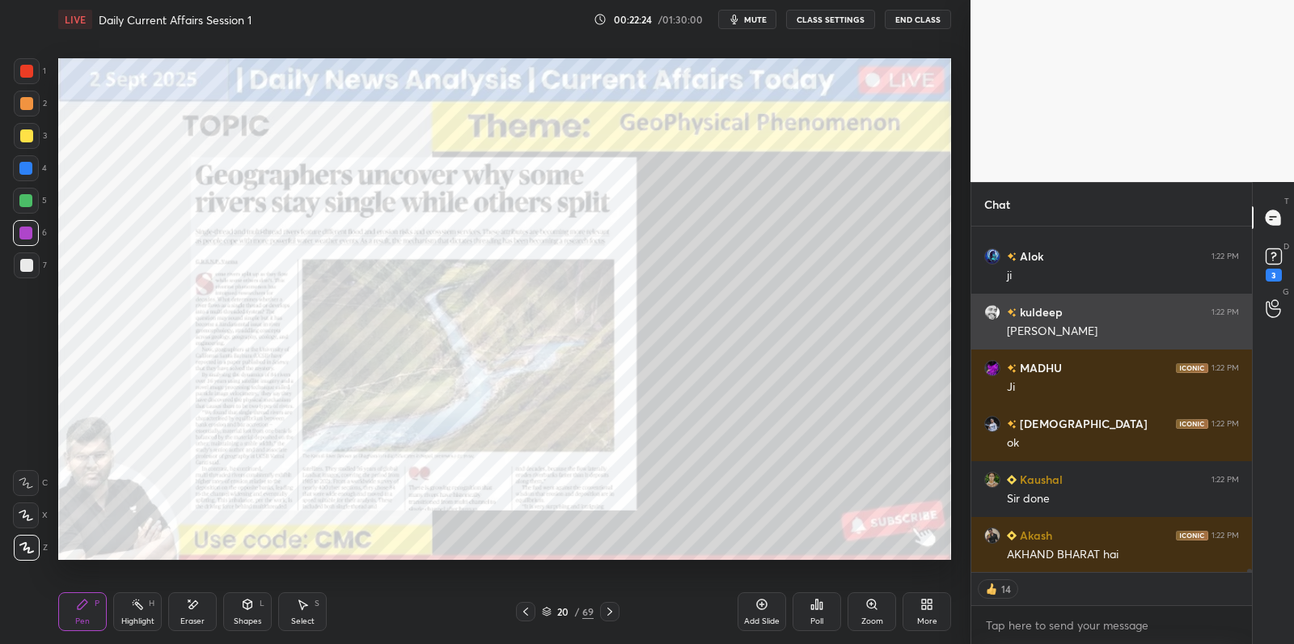
scroll to position [36294, 0]
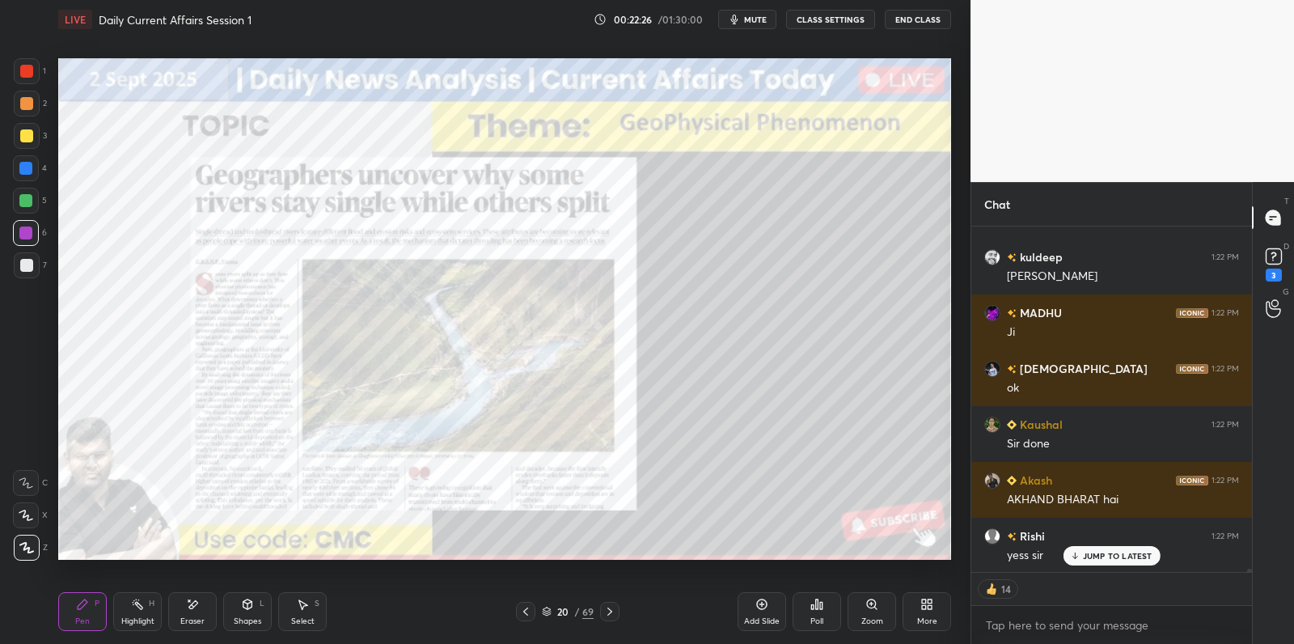
drag, startPoint x: 758, startPoint y: 610, endPoint x: 759, endPoint y: 600, distance: 9.8
click at [760, 608] on icon at bounding box center [761, 604] width 13 height 13
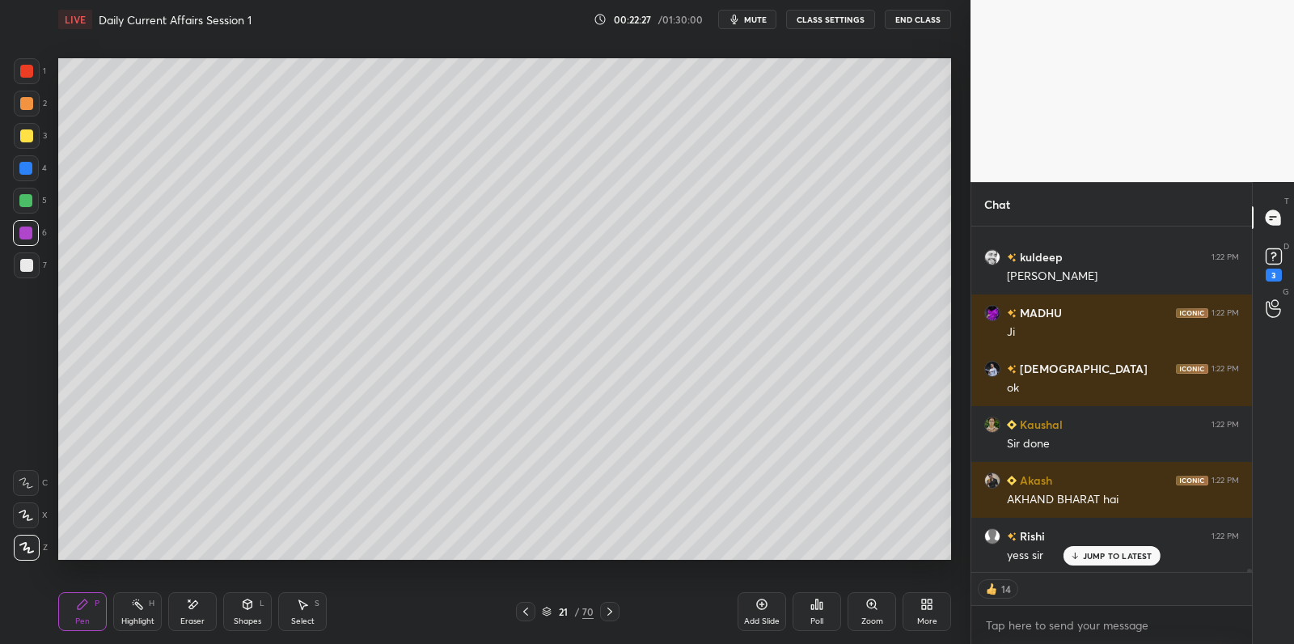
click at [32, 136] on div at bounding box center [26, 135] width 13 height 13
click at [32, 135] on div at bounding box center [26, 135] width 13 height 13
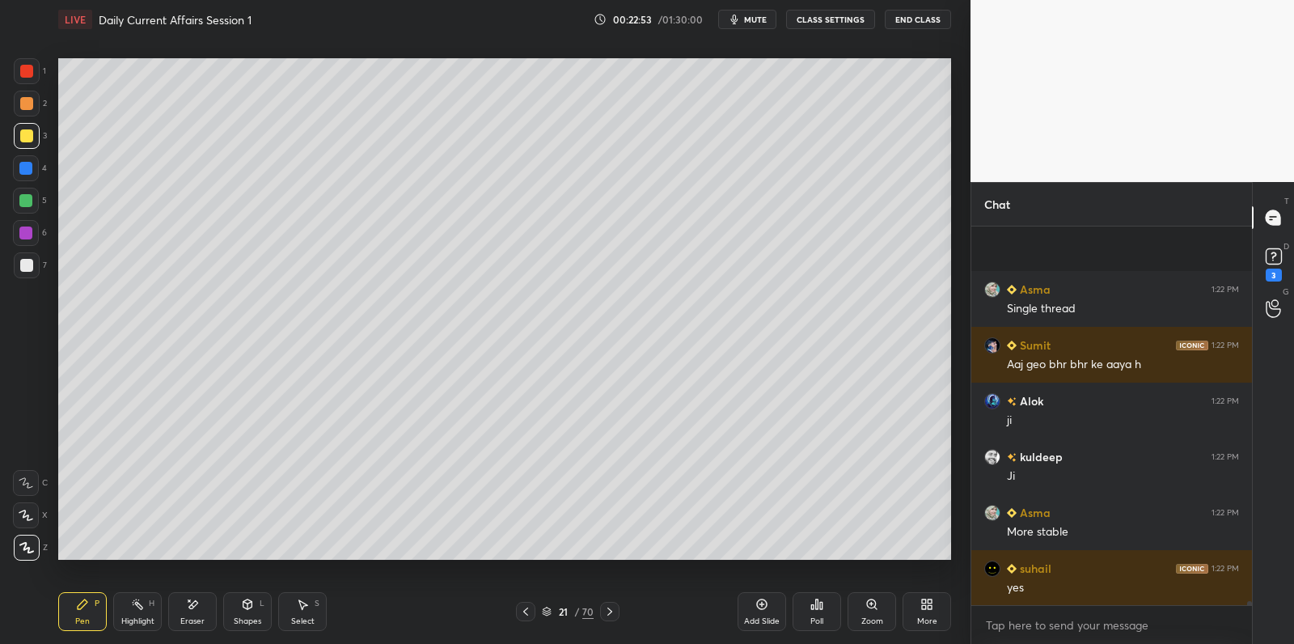
scroll to position [36708, 0]
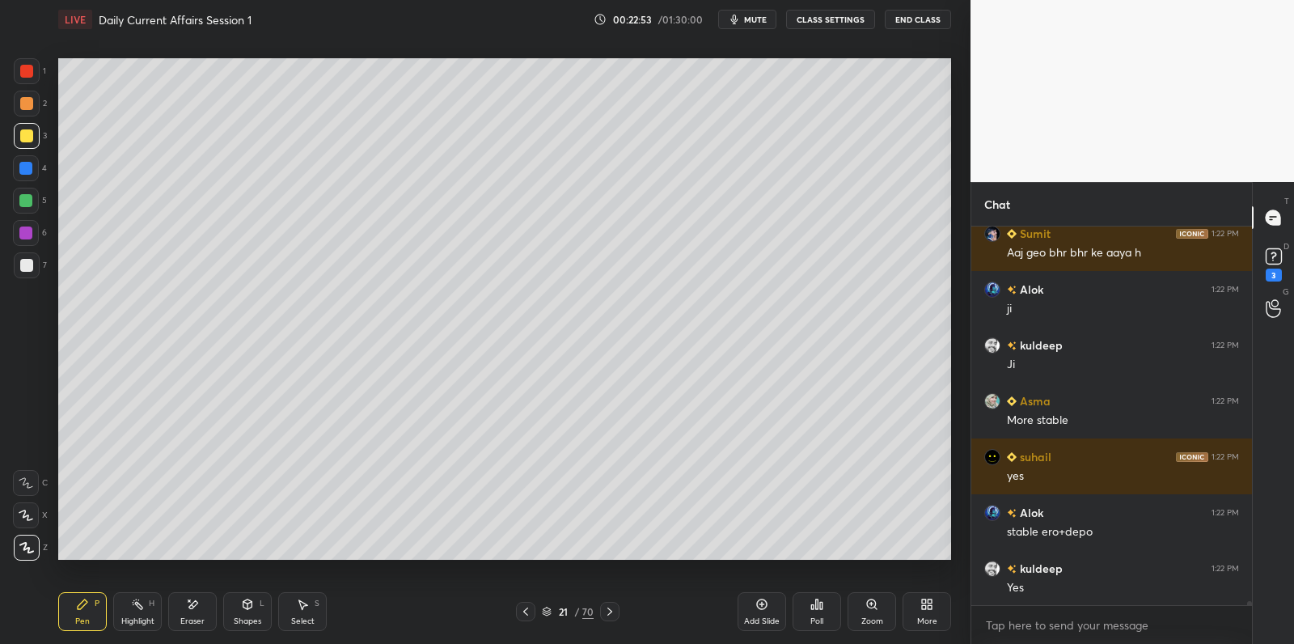
click at [27, 277] on div at bounding box center [27, 265] width 26 height 26
drag, startPoint x: 31, startPoint y: 273, endPoint x: 45, endPoint y: 268, distance: 15.6
click at [31, 273] on div at bounding box center [27, 265] width 26 height 26
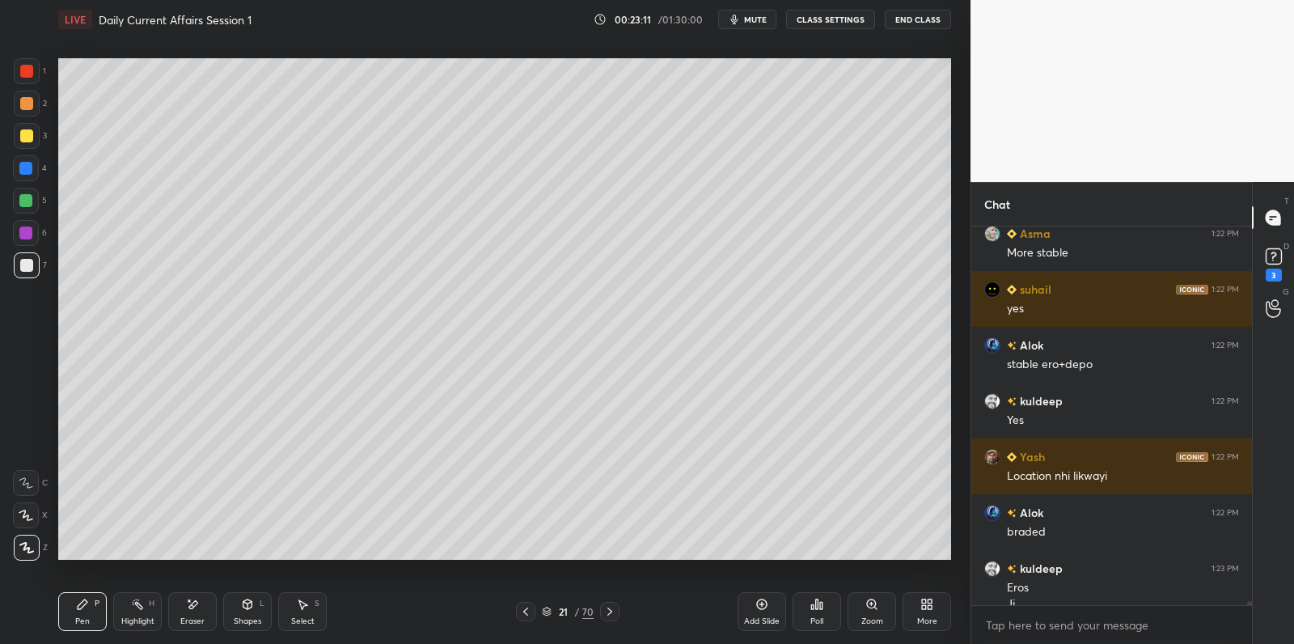
scroll to position [36892, 0]
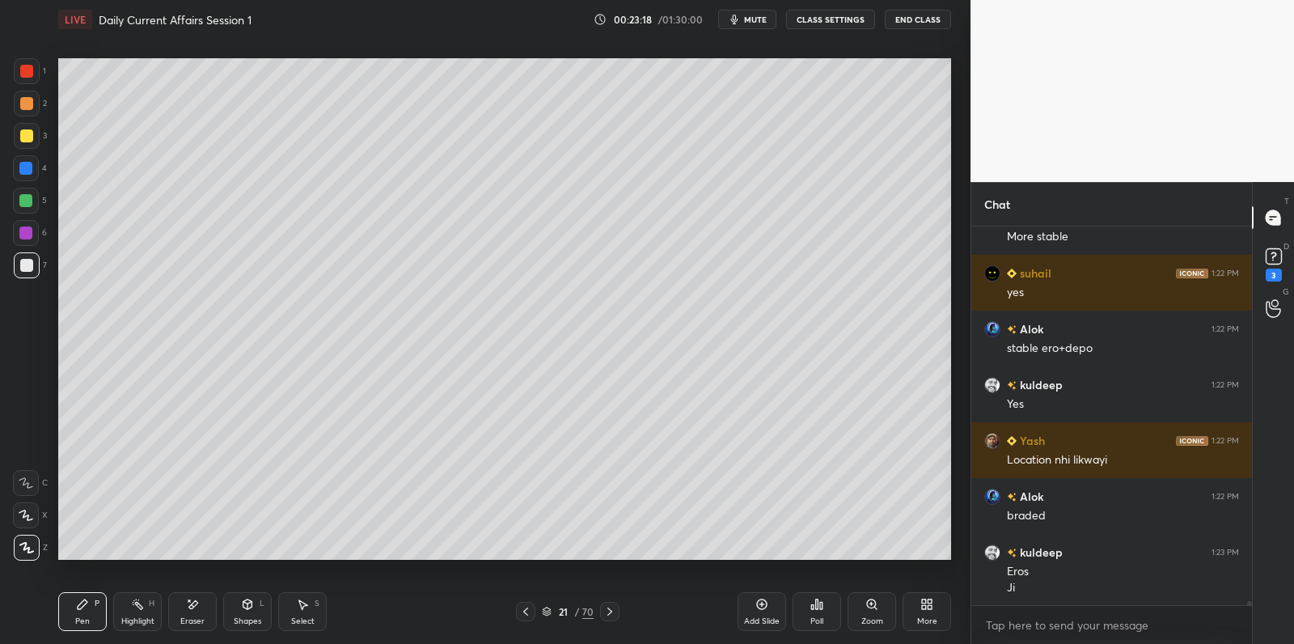
click at [26, 205] on div at bounding box center [25, 200] width 13 height 13
drag, startPoint x: 30, startPoint y: 201, endPoint x: 46, endPoint y: 214, distance: 20.2
click at [27, 201] on div at bounding box center [25, 200] width 13 height 13
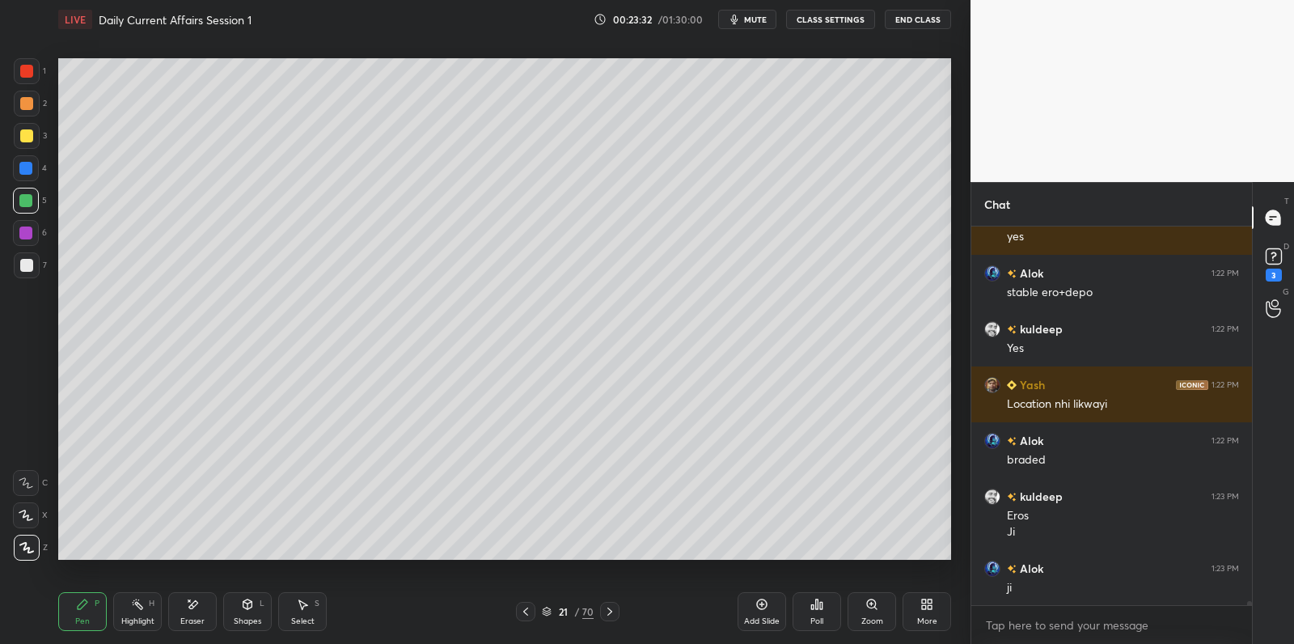
click at [28, 142] on div at bounding box center [27, 136] width 26 height 26
click at [31, 137] on div at bounding box center [26, 135] width 13 height 13
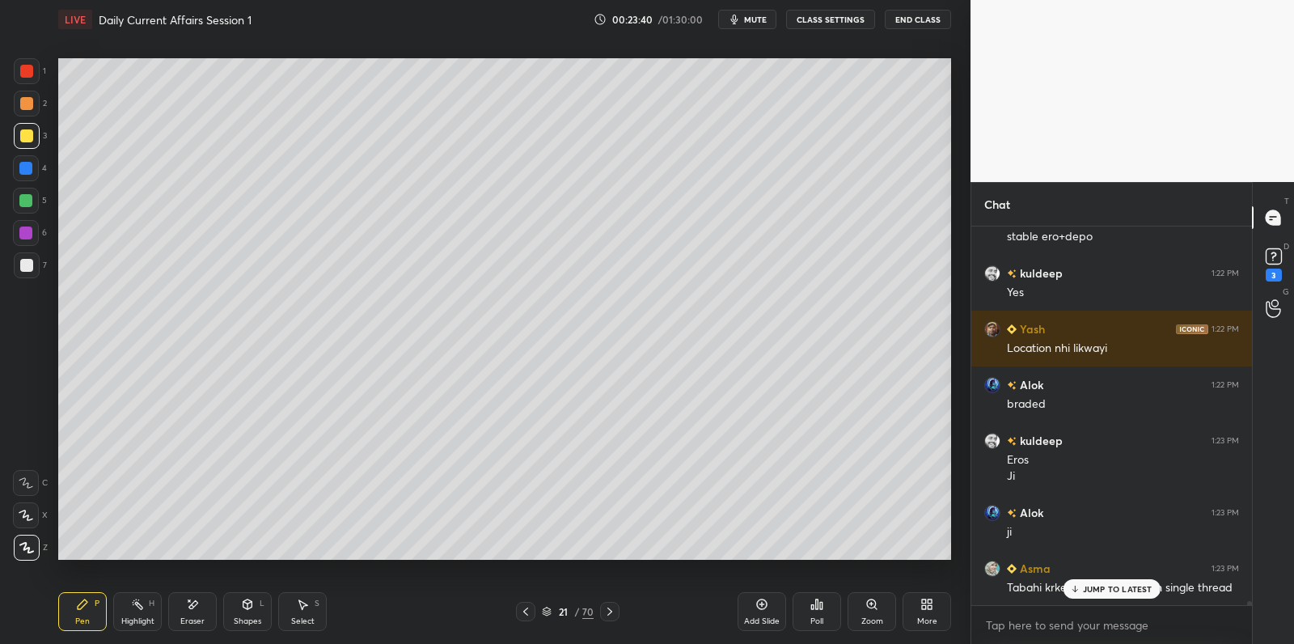
scroll to position [37058, 0]
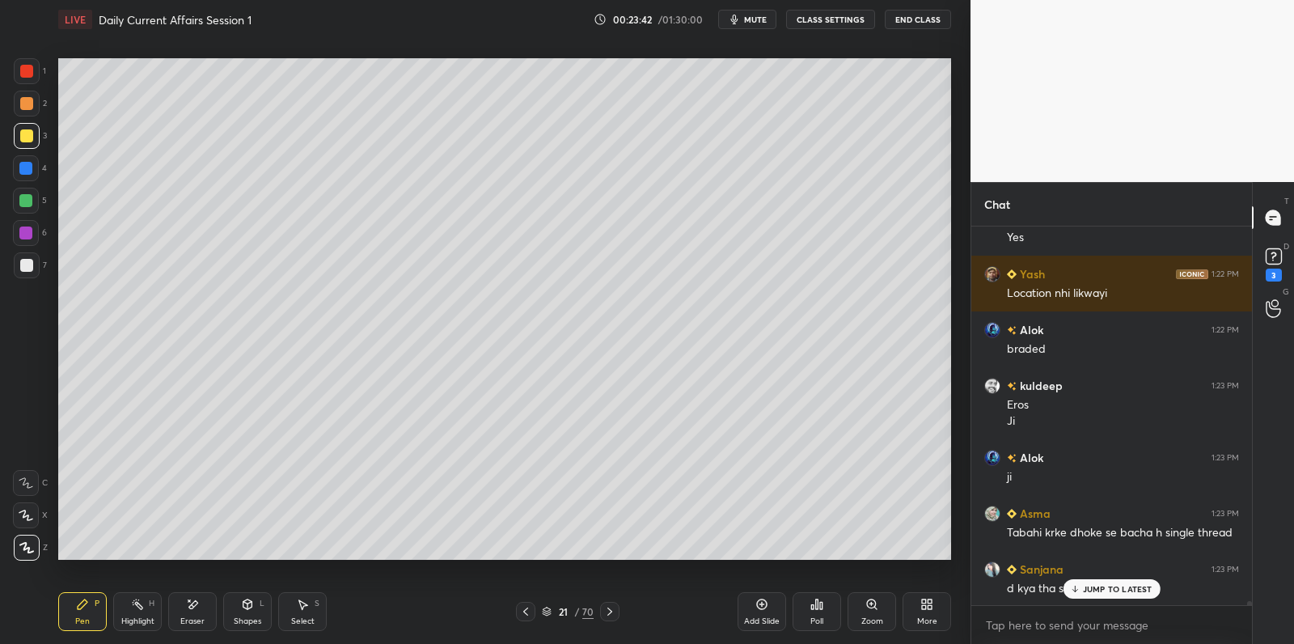
click at [27, 105] on div at bounding box center [26, 103] width 13 height 13
drag, startPoint x: 29, startPoint y: 108, endPoint x: 47, endPoint y: 137, distance: 34.1
click at [29, 108] on div at bounding box center [26, 103] width 13 height 13
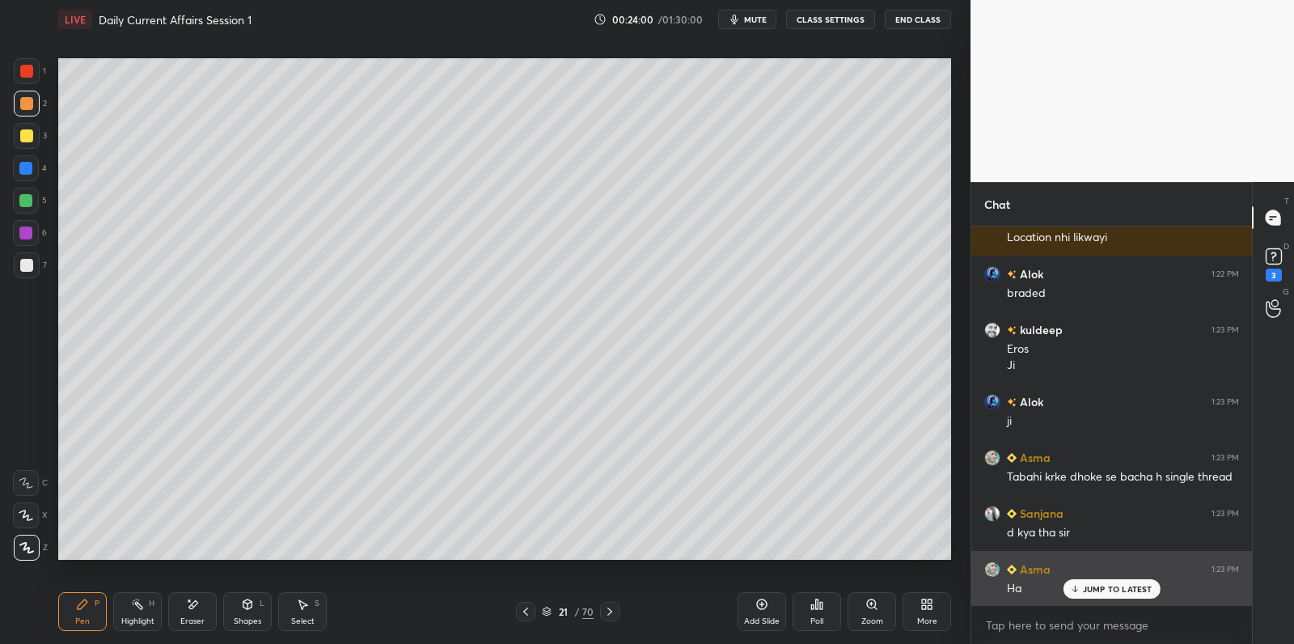
click at [1106, 583] on div "JUMP TO LATEST" at bounding box center [1111, 588] width 97 height 19
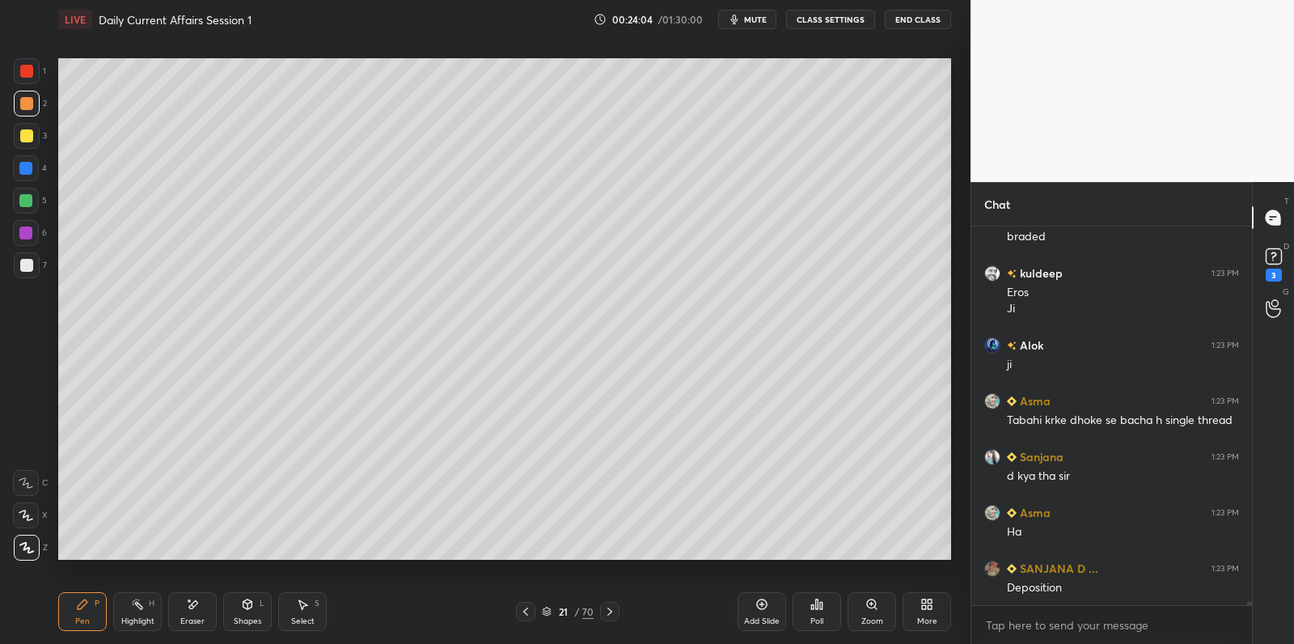
scroll to position [37226, 0]
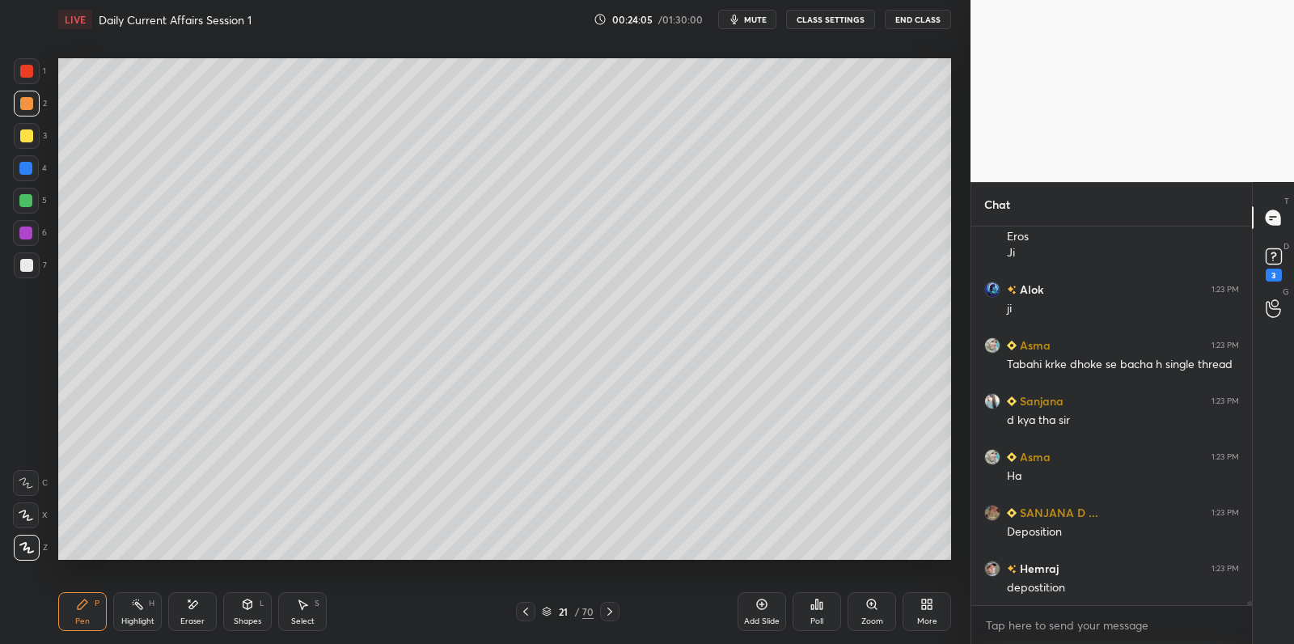
click at [32, 262] on div at bounding box center [26, 265] width 13 height 13
click at [37, 259] on div at bounding box center [27, 265] width 26 height 26
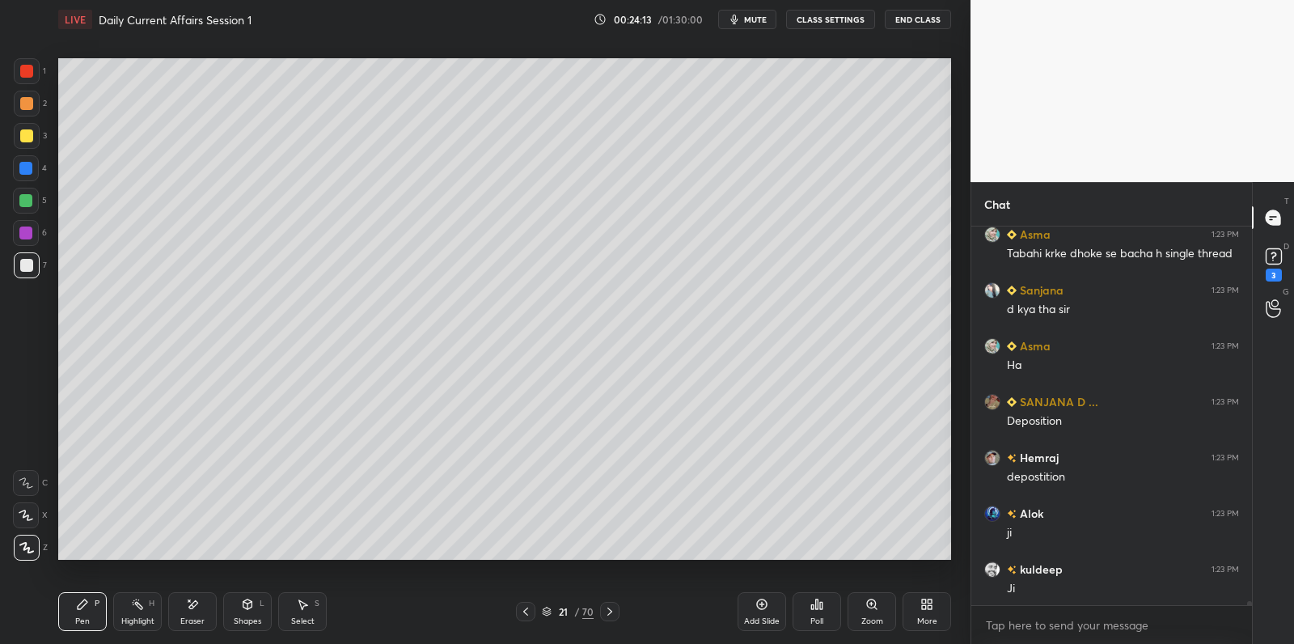
scroll to position [37377, 0]
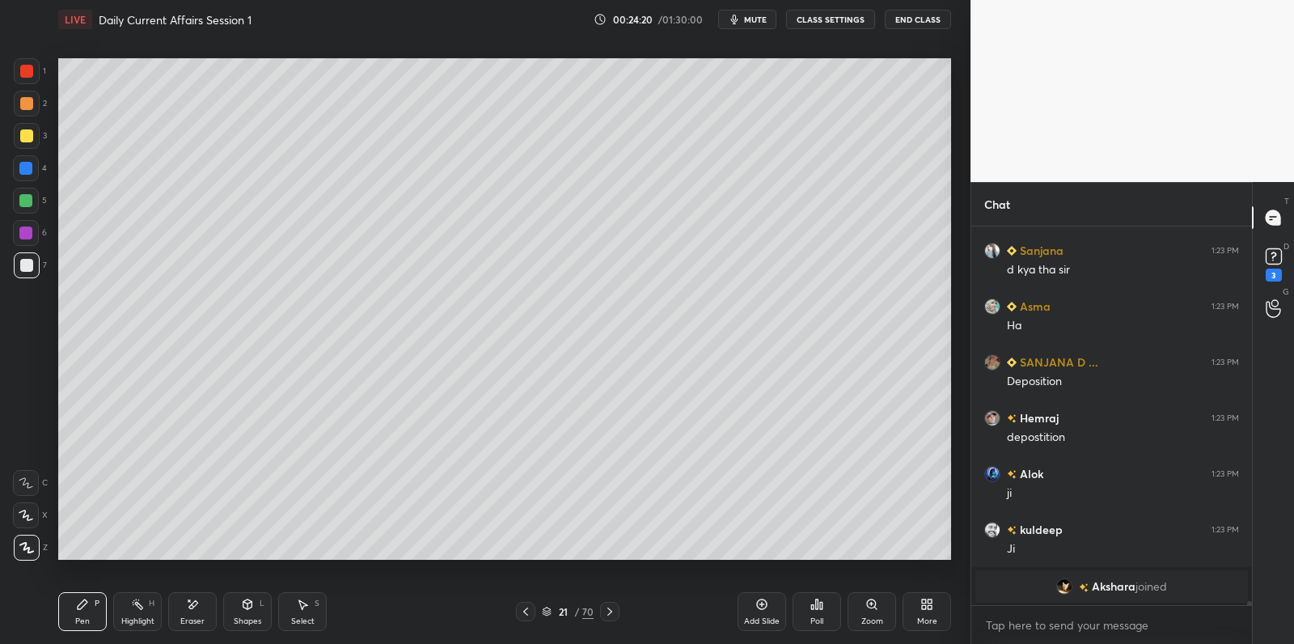
drag, startPoint x: 764, startPoint y: 611, endPoint x: 765, endPoint y: 603, distance: 8.1
click at [764, 611] on div "Add Slide" at bounding box center [762, 611] width 49 height 39
click at [27, 196] on div at bounding box center [25, 200] width 13 height 13
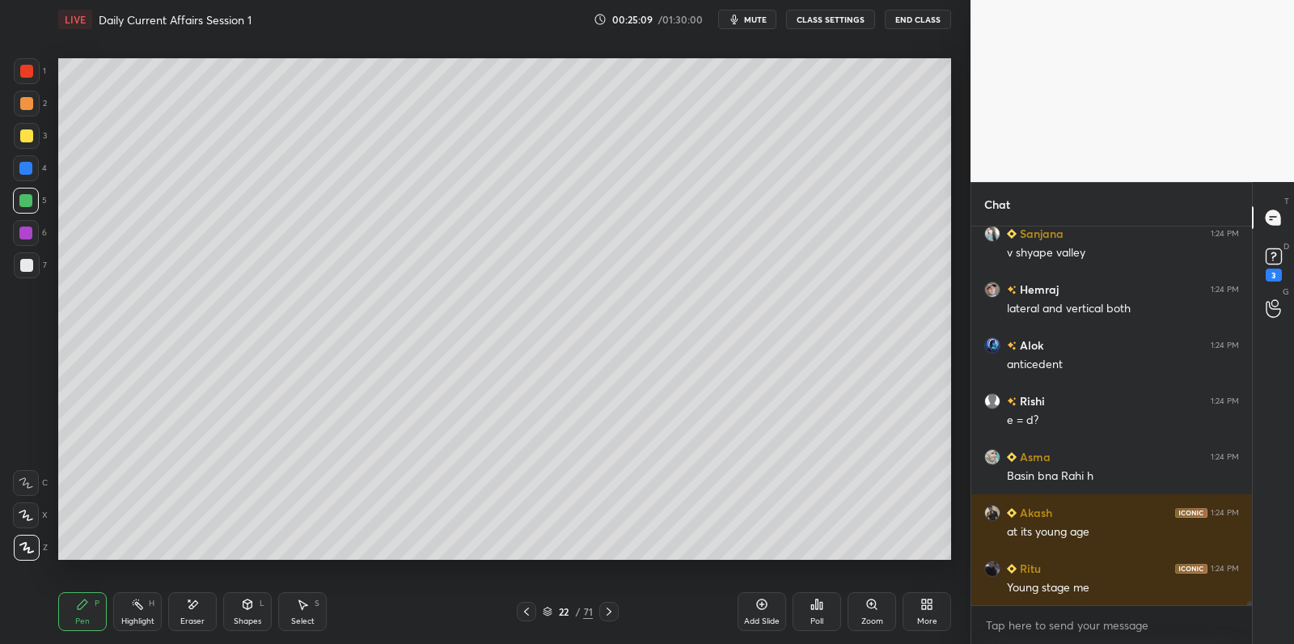
scroll to position [37991, 0]
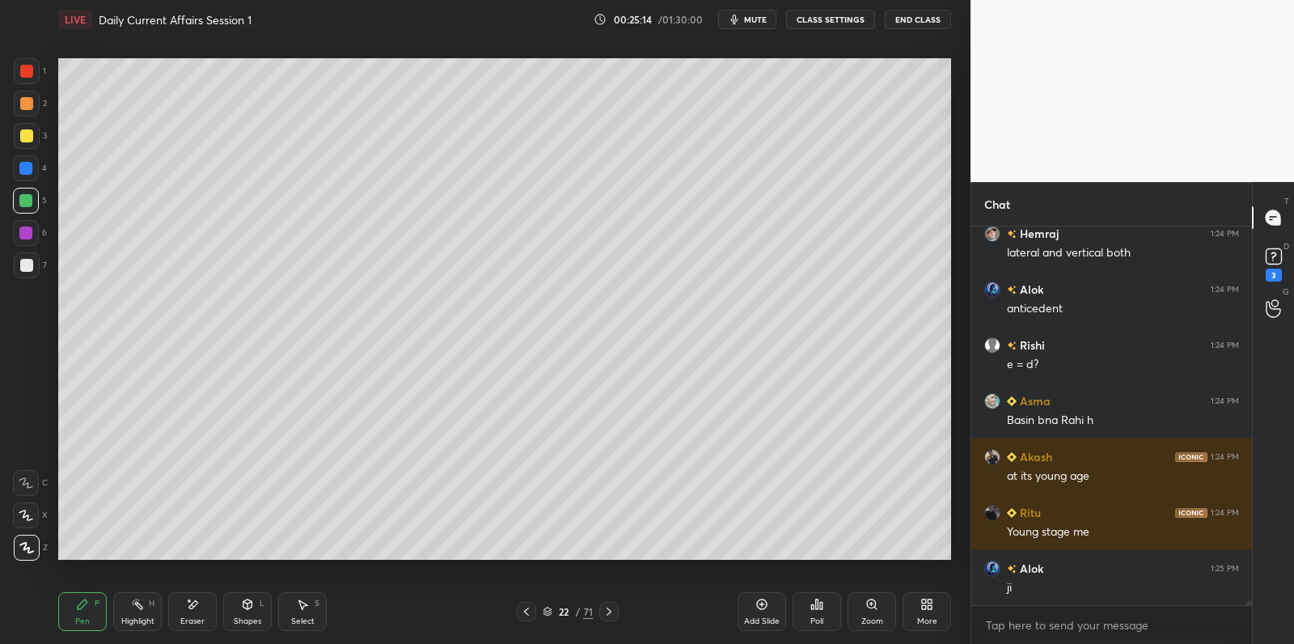
click at [31, 269] on div at bounding box center [26, 265] width 13 height 13
drag, startPoint x: 31, startPoint y: 269, endPoint x: 40, endPoint y: 264, distance: 10.5
click at [31, 269] on div at bounding box center [26, 265] width 13 height 13
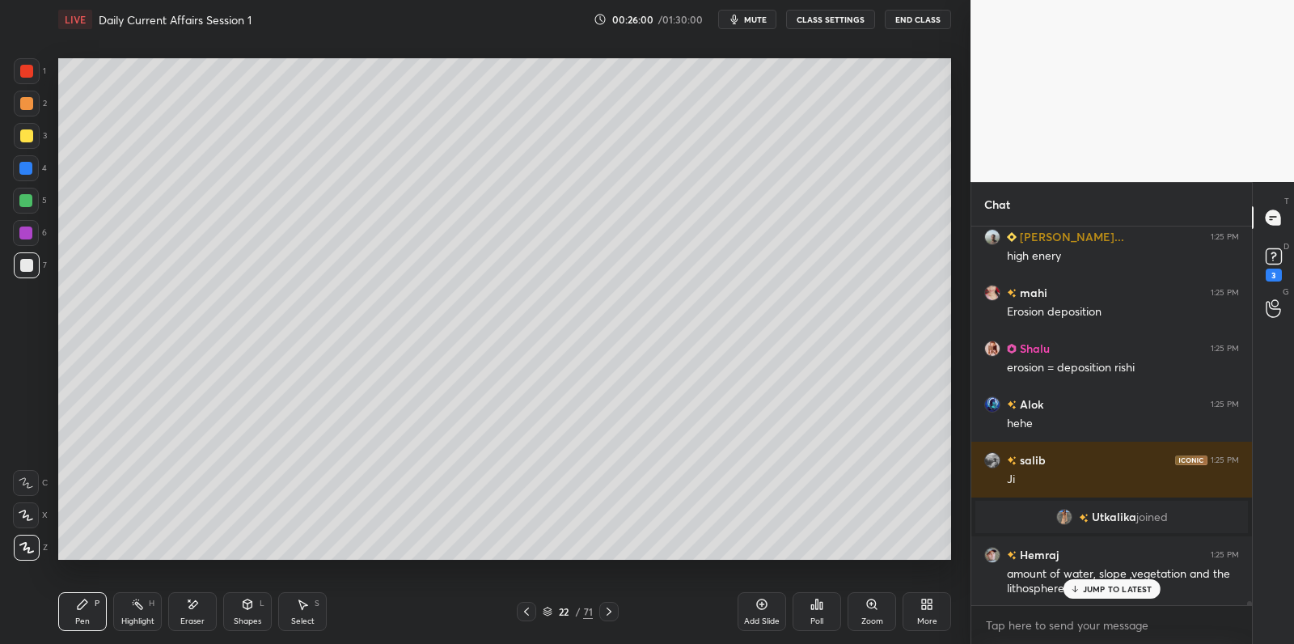
scroll to position [37332, 0]
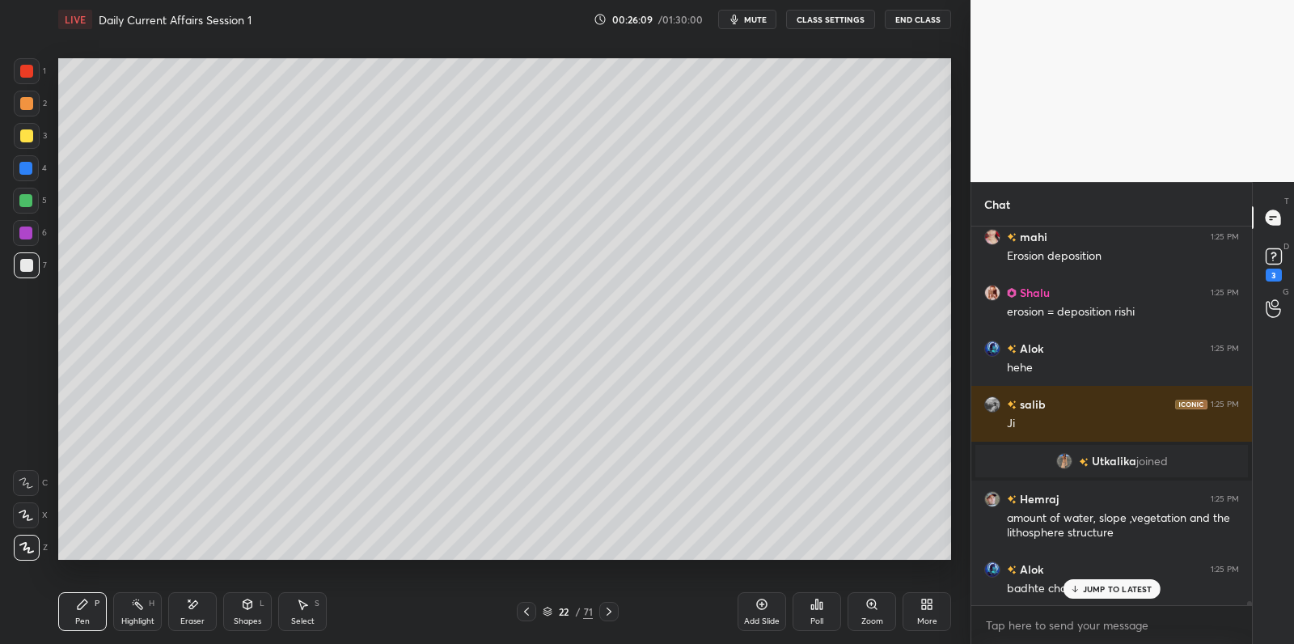
click at [29, 233] on div at bounding box center [25, 232] width 13 height 13
drag, startPoint x: 29, startPoint y: 233, endPoint x: 21, endPoint y: 235, distance: 8.4
click at [23, 235] on div at bounding box center [25, 232] width 13 height 13
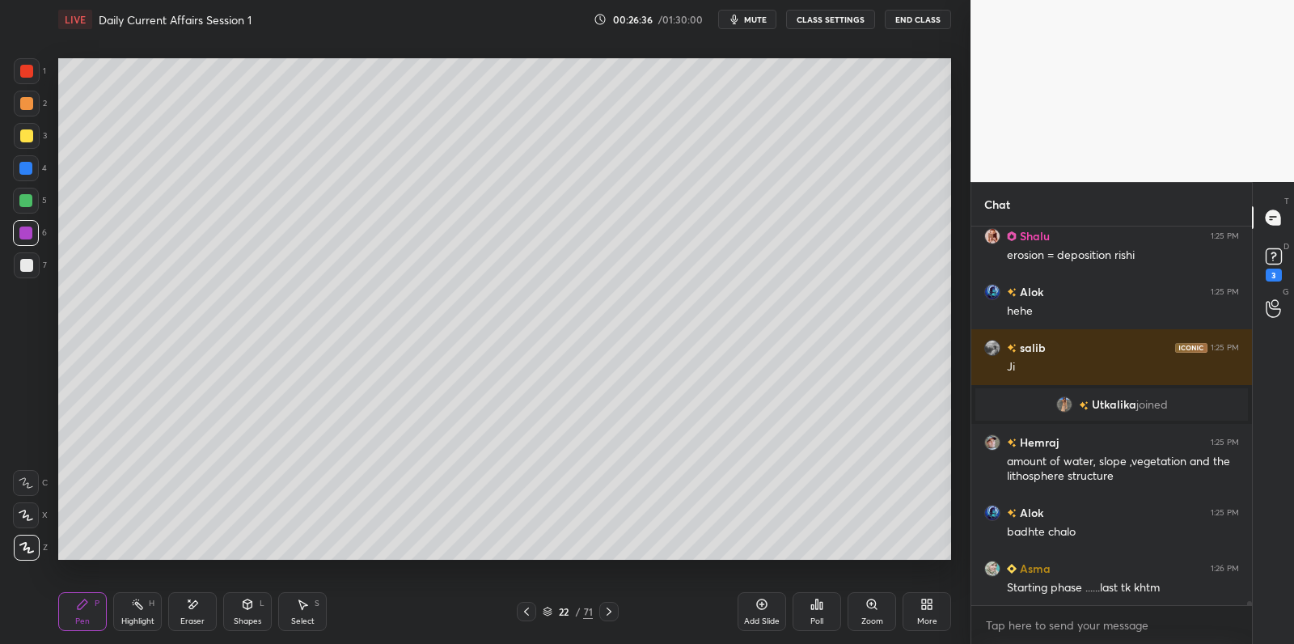
click at [19, 264] on div at bounding box center [27, 265] width 26 height 26
click at [28, 260] on div at bounding box center [26, 265] width 13 height 13
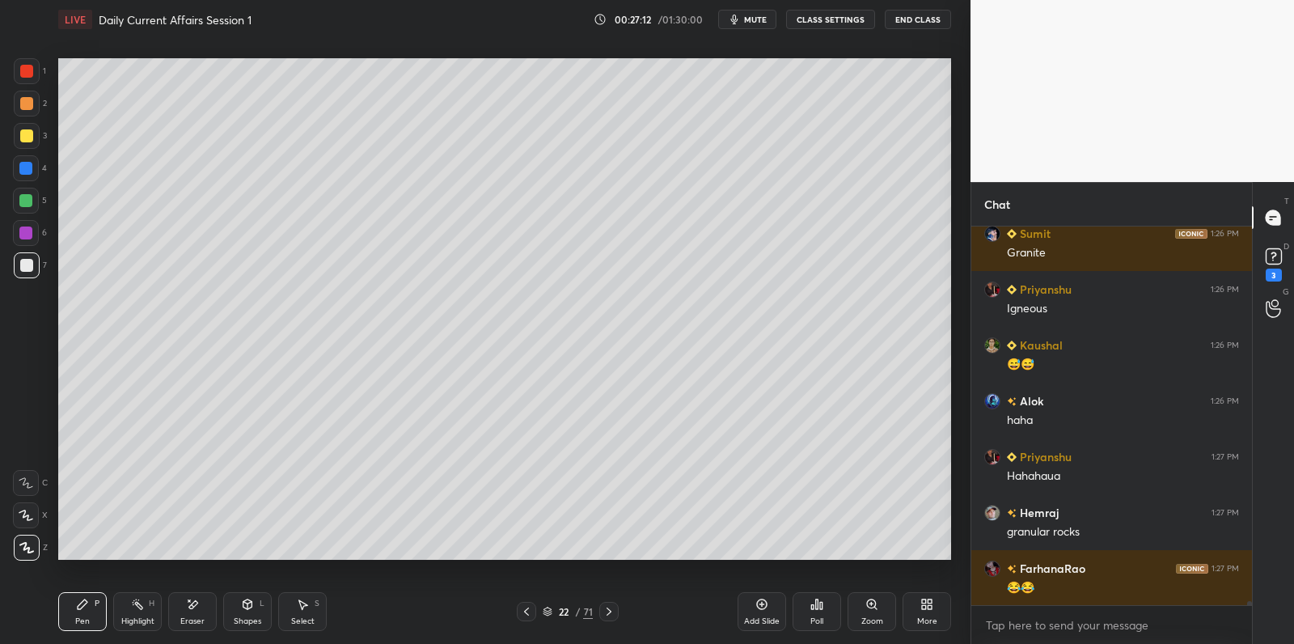
scroll to position [37966, 0]
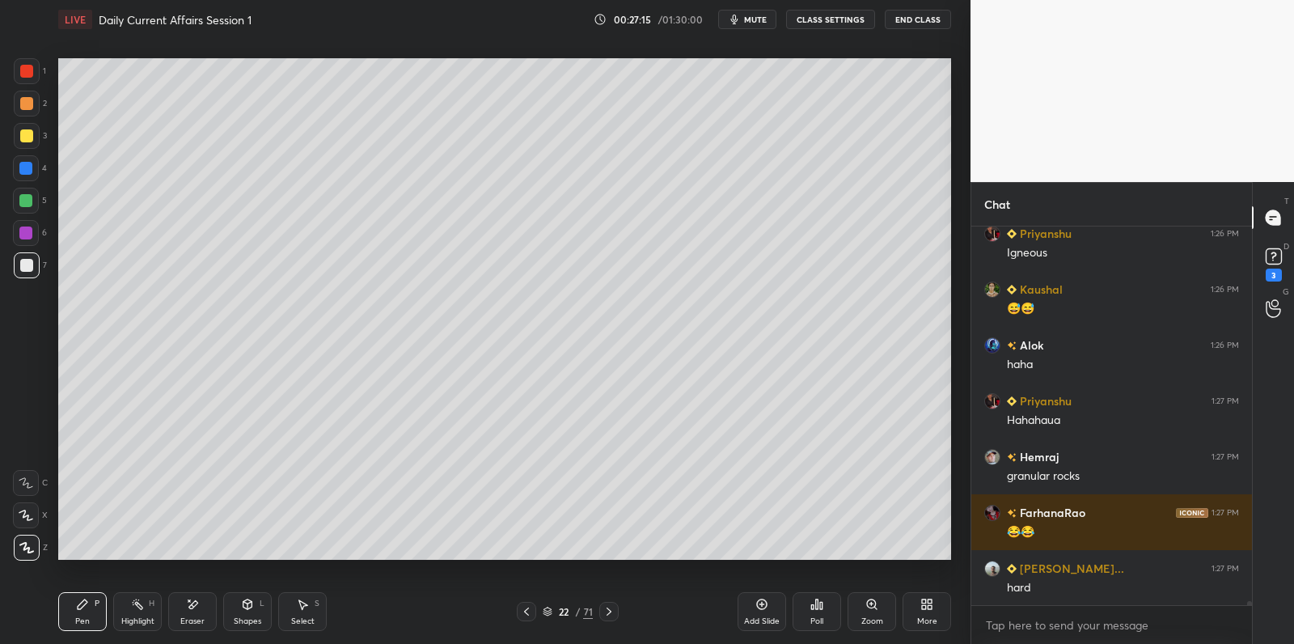
click at [32, 204] on div at bounding box center [26, 201] width 26 height 26
click at [33, 200] on div at bounding box center [26, 201] width 26 height 26
drag, startPoint x: 764, startPoint y: 610, endPoint x: 738, endPoint y: 573, distance: 45.3
click at [764, 607] on icon at bounding box center [761, 604] width 13 height 13
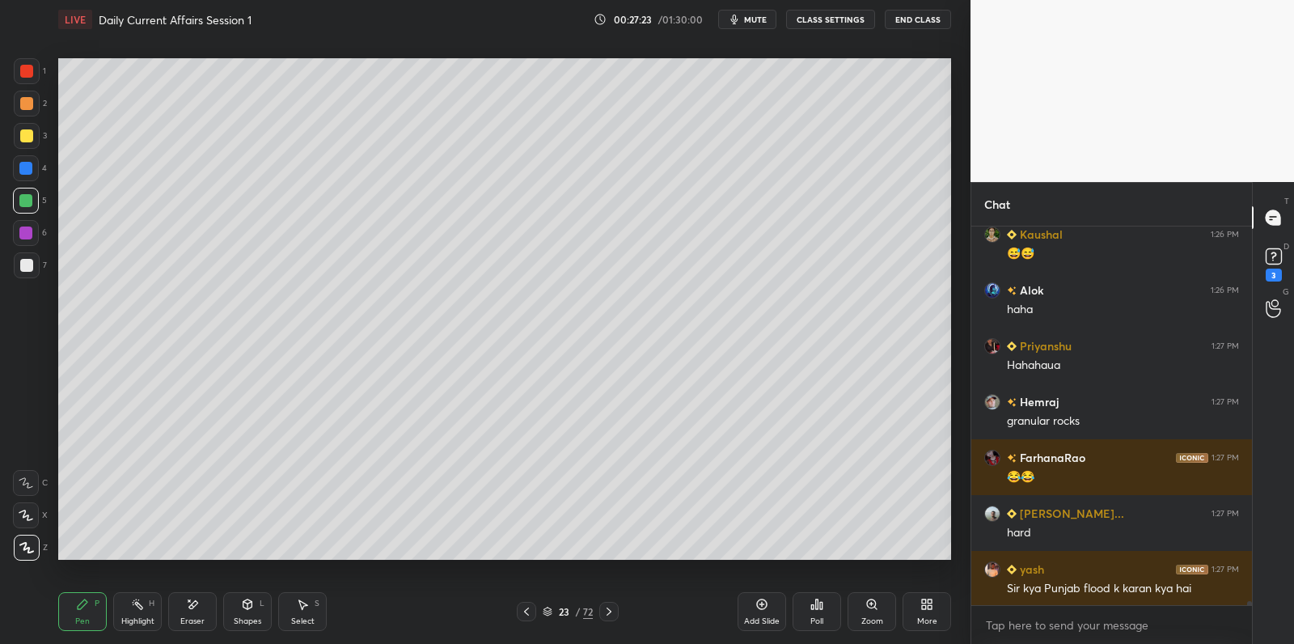
click at [32, 265] on div at bounding box center [26, 265] width 13 height 13
drag, startPoint x: 32, startPoint y: 265, endPoint x: 49, endPoint y: 237, distance: 32.6
click at [32, 265] on div at bounding box center [26, 265] width 13 height 13
click at [31, 206] on div at bounding box center [26, 201] width 26 height 26
click at [46, 171] on div "1 2 3 4 5 6 7" at bounding box center [30, 171] width 34 height 226
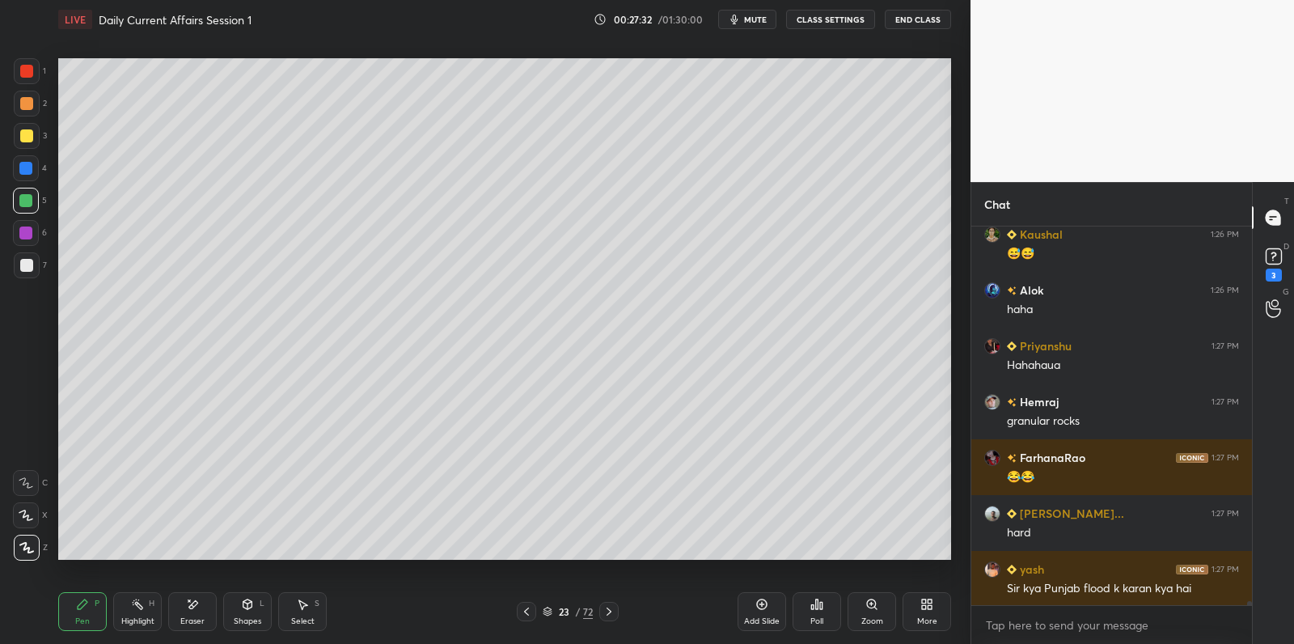
click at [32, 176] on div at bounding box center [26, 168] width 26 height 26
click at [34, 172] on div at bounding box center [26, 168] width 26 height 26
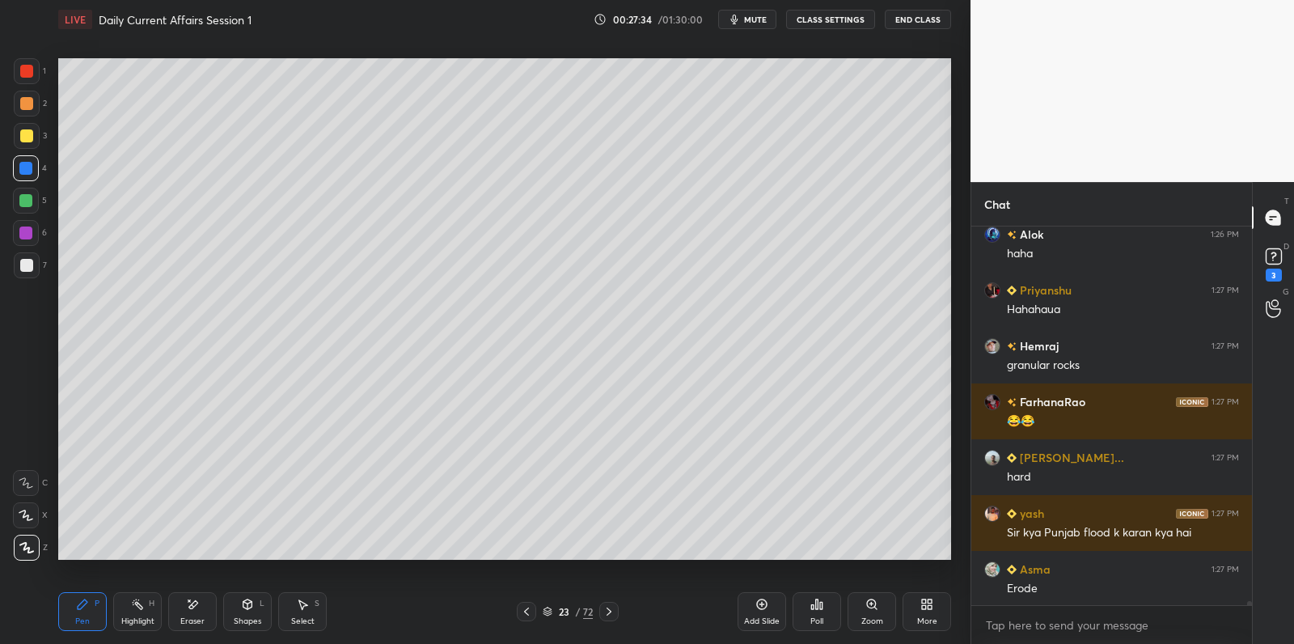
scroll to position [38116, 0]
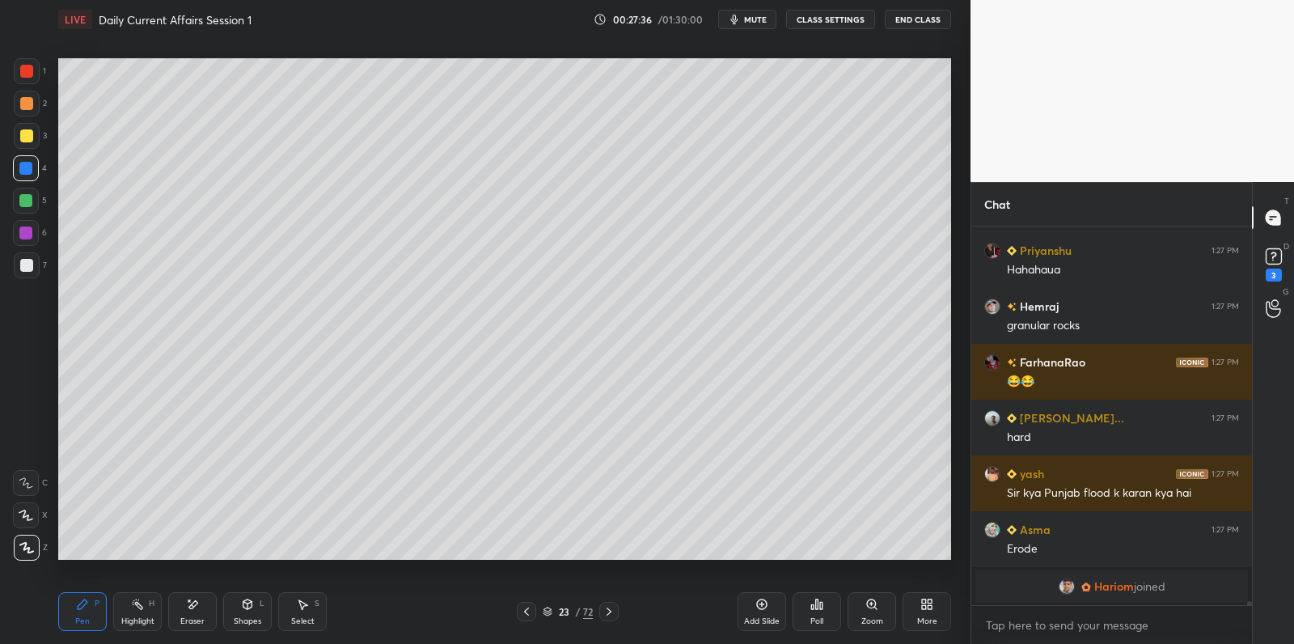
click at [15, 142] on div at bounding box center [27, 136] width 26 height 26
click at [28, 137] on div at bounding box center [26, 135] width 13 height 13
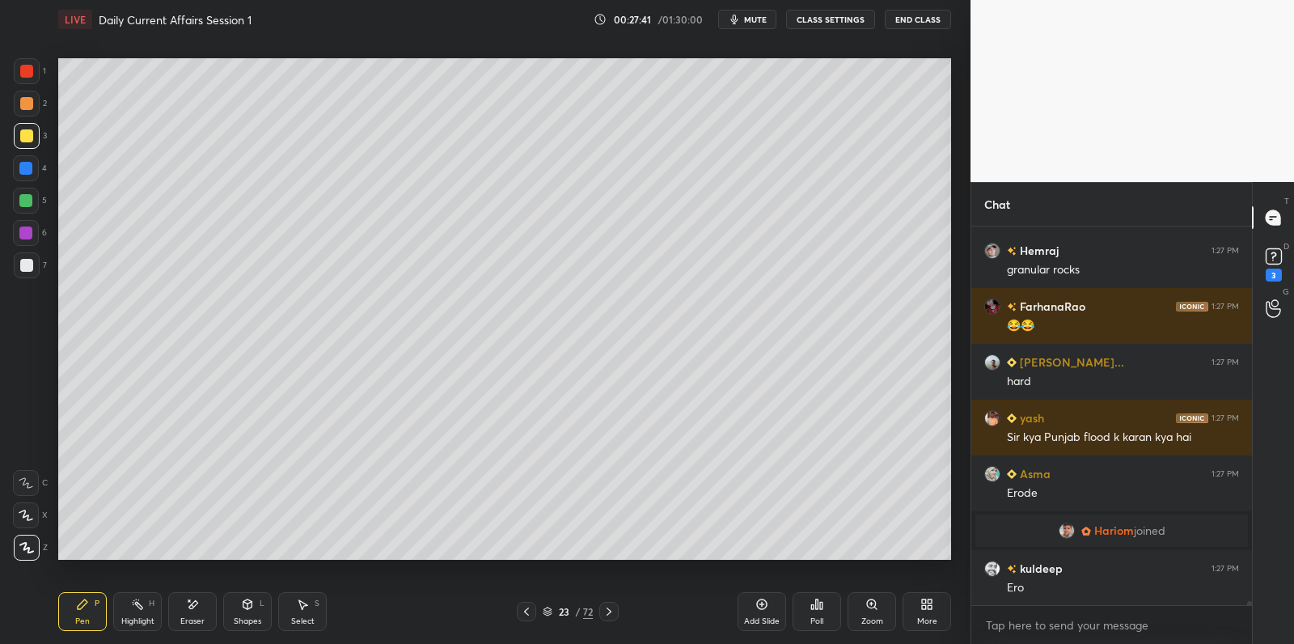
click at [27, 267] on div at bounding box center [26, 265] width 13 height 13
drag, startPoint x: 28, startPoint y: 267, endPoint x: 40, endPoint y: 262, distance: 12.3
click at [28, 267] on div at bounding box center [26, 265] width 13 height 13
click at [30, 107] on div at bounding box center [26, 103] width 13 height 13
drag, startPoint x: 30, startPoint y: 107, endPoint x: 49, endPoint y: 119, distance: 22.2
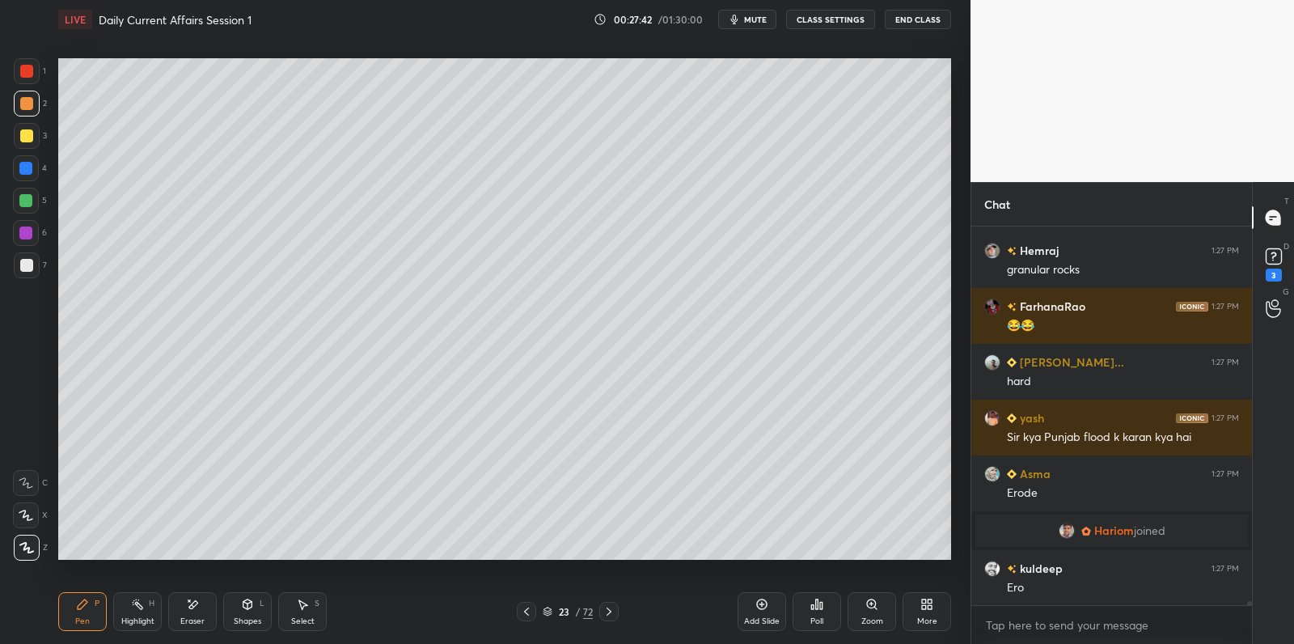
click at [30, 107] on div at bounding box center [26, 103] width 13 height 13
drag, startPoint x: 19, startPoint y: 142, endPoint x: 27, endPoint y: 141, distance: 8.9
click at [19, 142] on div at bounding box center [27, 136] width 26 height 26
click at [26, 140] on div at bounding box center [26, 135] width 13 height 13
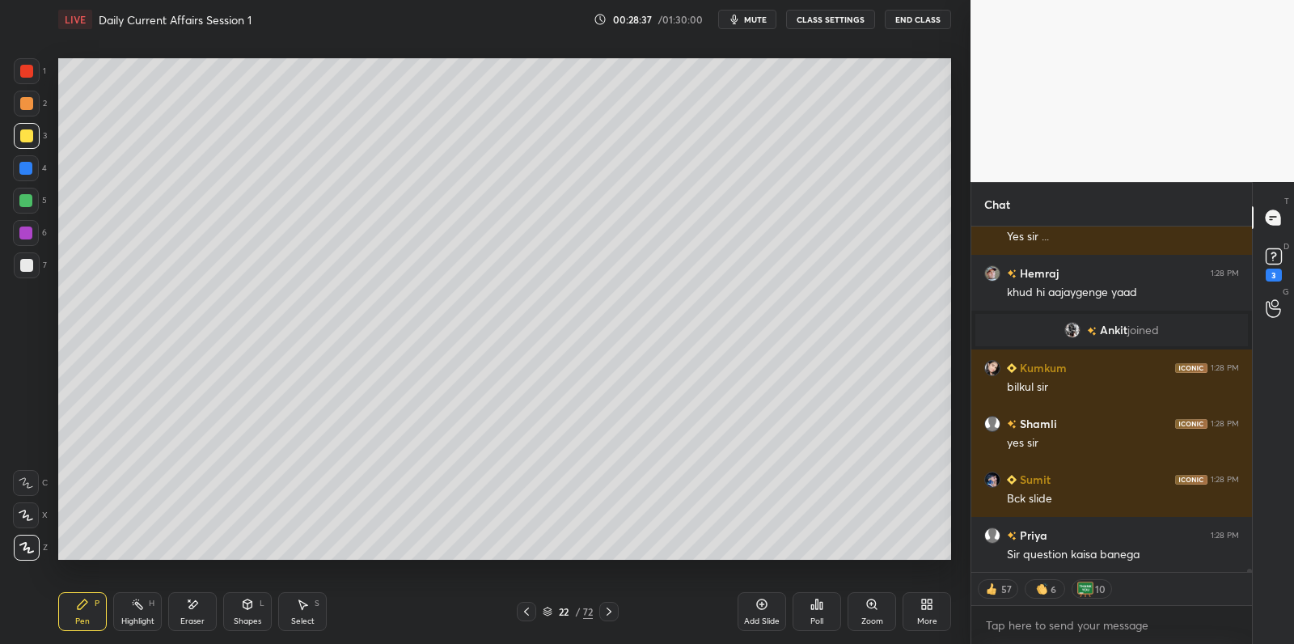
scroll to position [39382, 0]
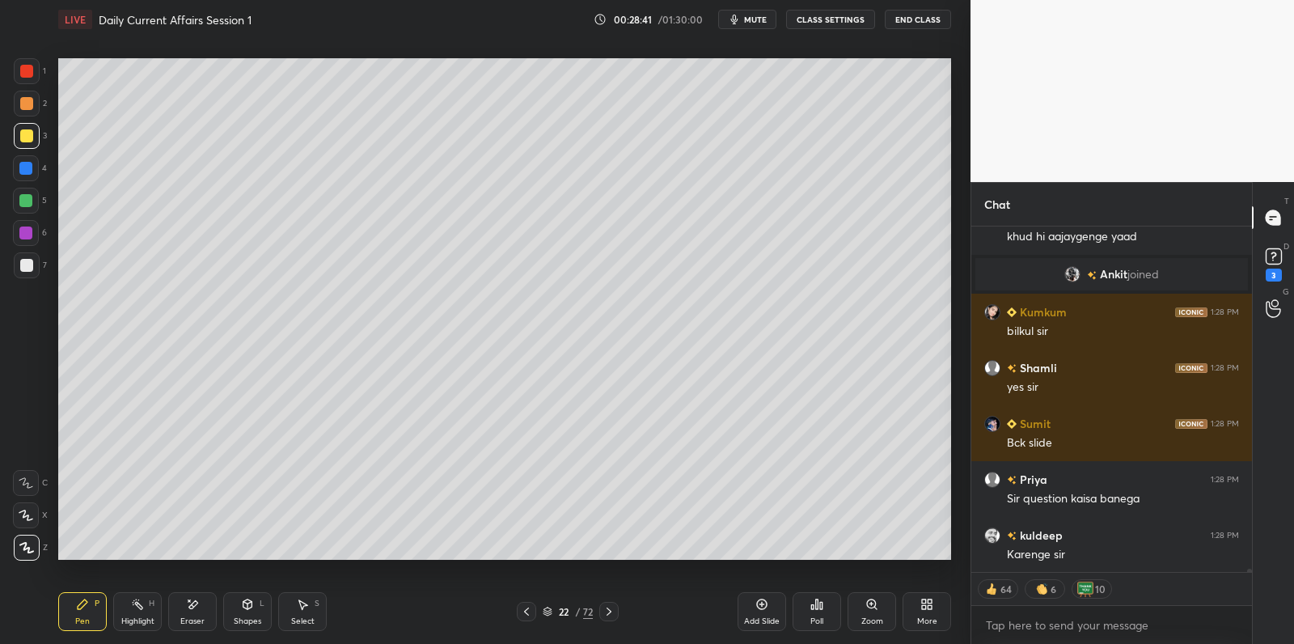
click at [760, 611] on div "Add Slide" at bounding box center [762, 611] width 49 height 39
click at [29, 208] on div at bounding box center [26, 201] width 26 height 26
drag, startPoint x: 29, startPoint y: 208, endPoint x: 56, endPoint y: 191, distance: 31.6
click at [36, 201] on div at bounding box center [26, 201] width 26 height 26
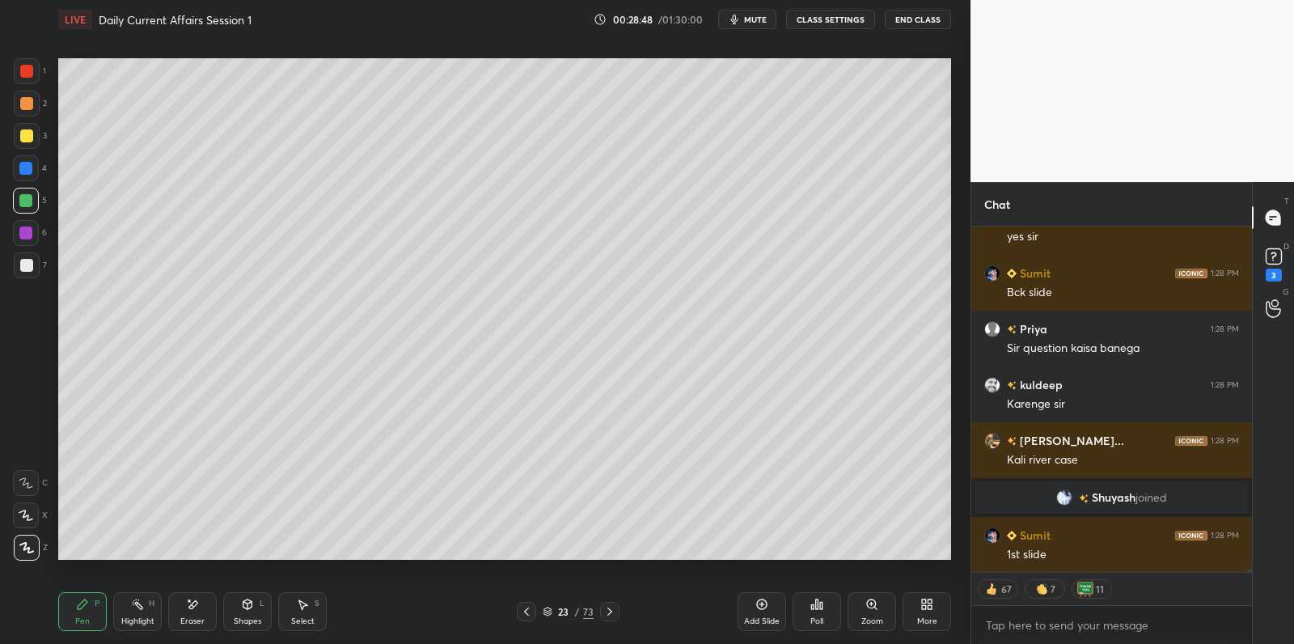
scroll to position [39588, 0]
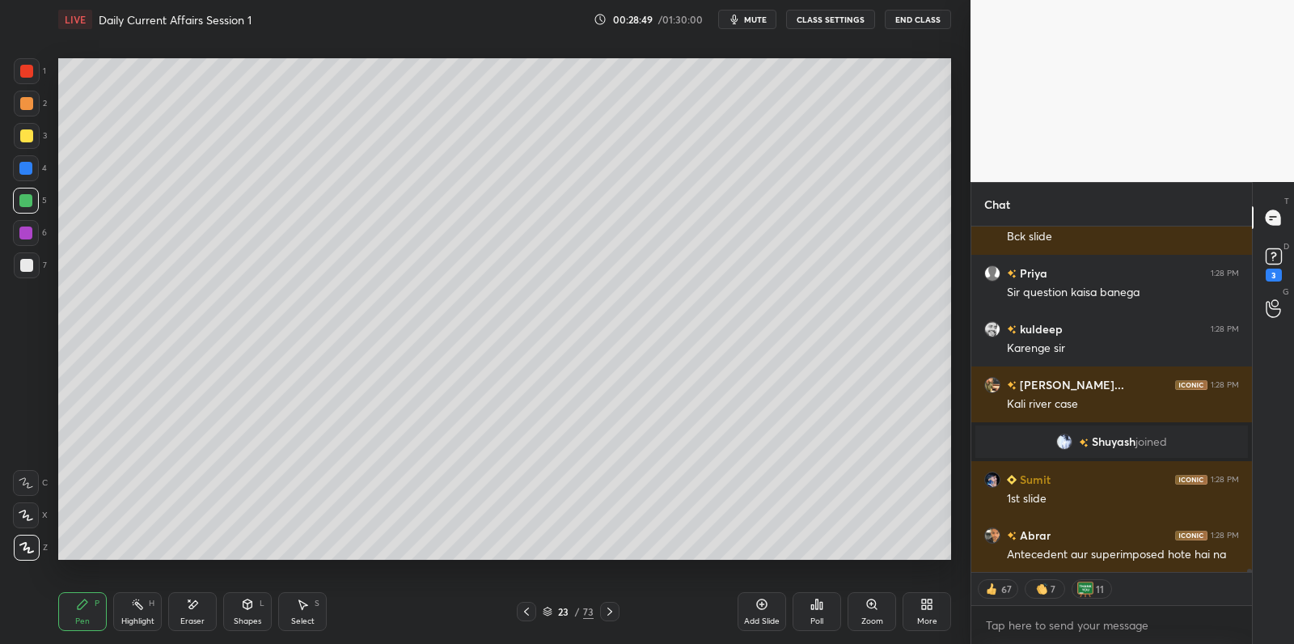
click at [36, 268] on div at bounding box center [27, 265] width 26 height 26
click at [35, 264] on div at bounding box center [27, 265] width 26 height 26
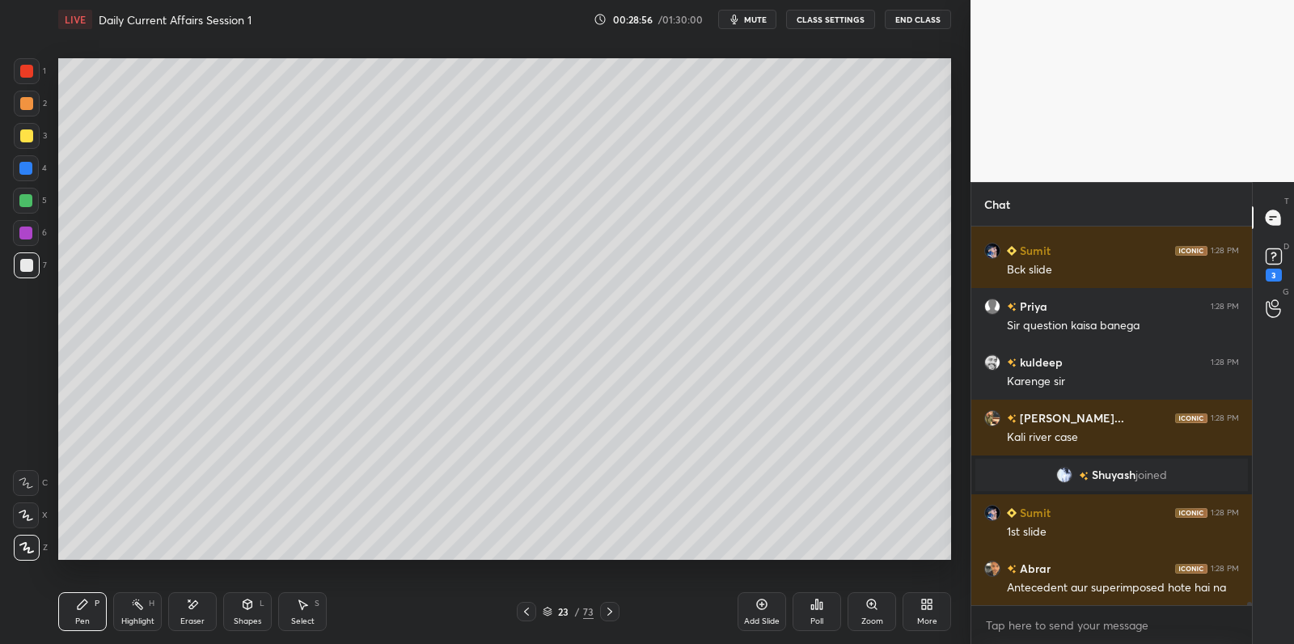
scroll to position [39610, 0]
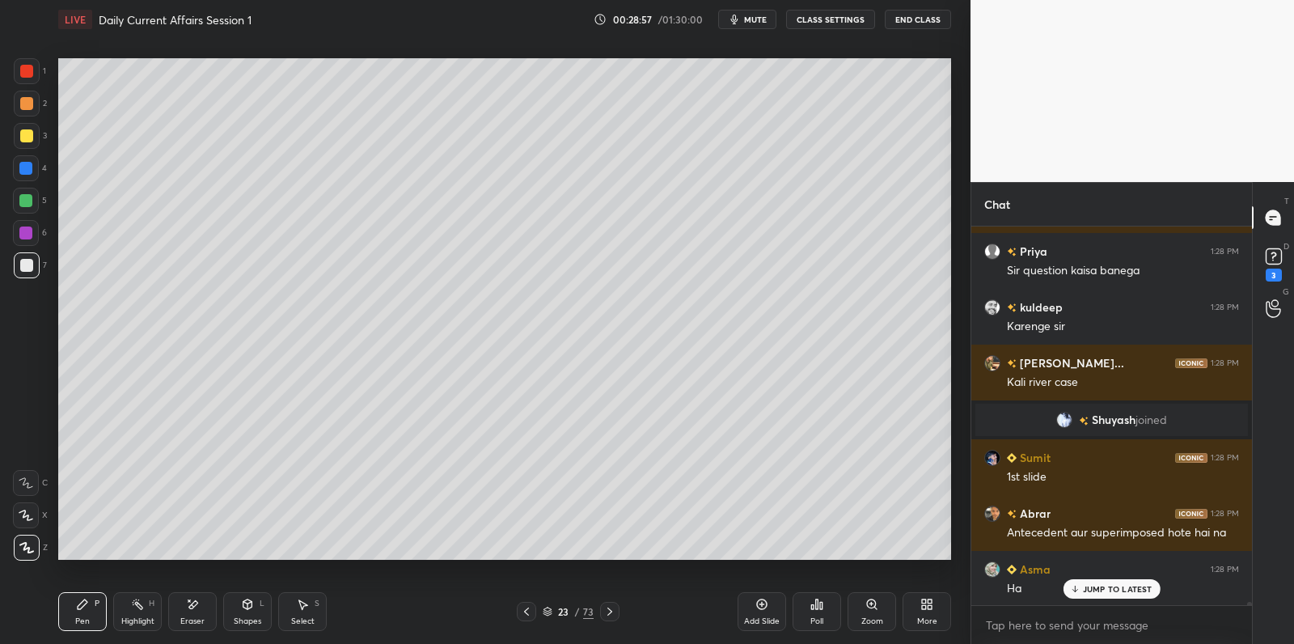
click at [27, 235] on div at bounding box center [25, 232] width 13 height 13
drag, startPoint x: 27, startPoint y: 235, endPoint x: 52, endPoint y: 245, distance: 26.9
click at [27, 235] on div at bounding box center [25, 232] width 13 height 13
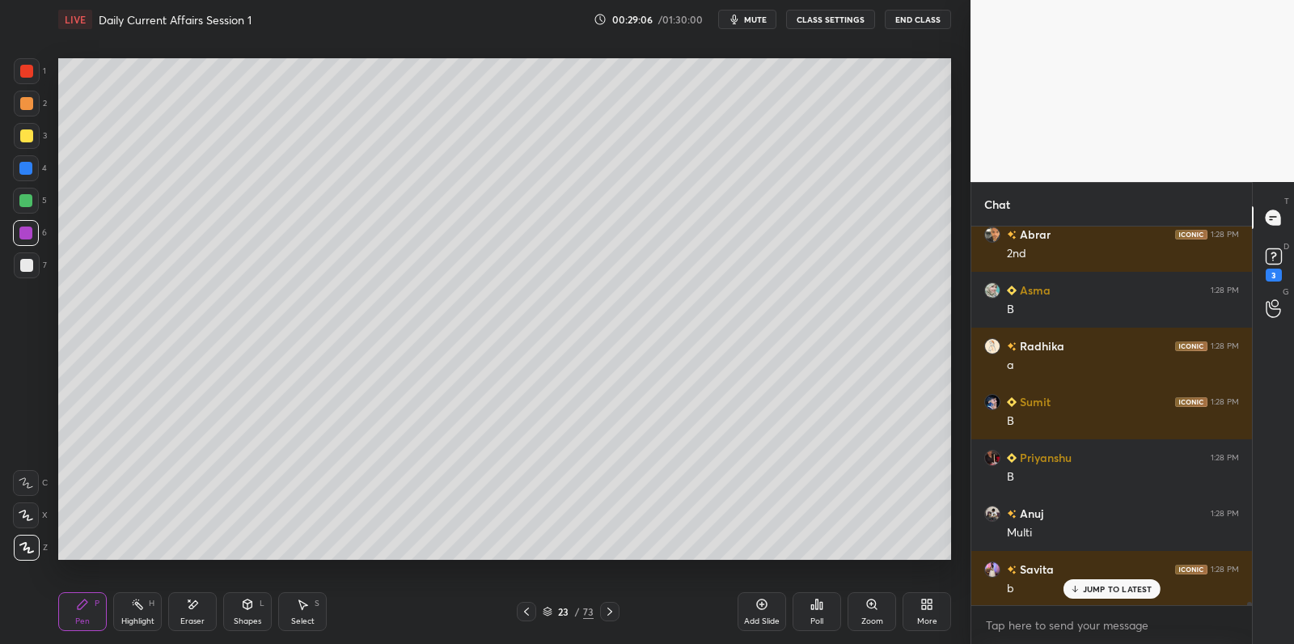
scroll to position [40336, 0]
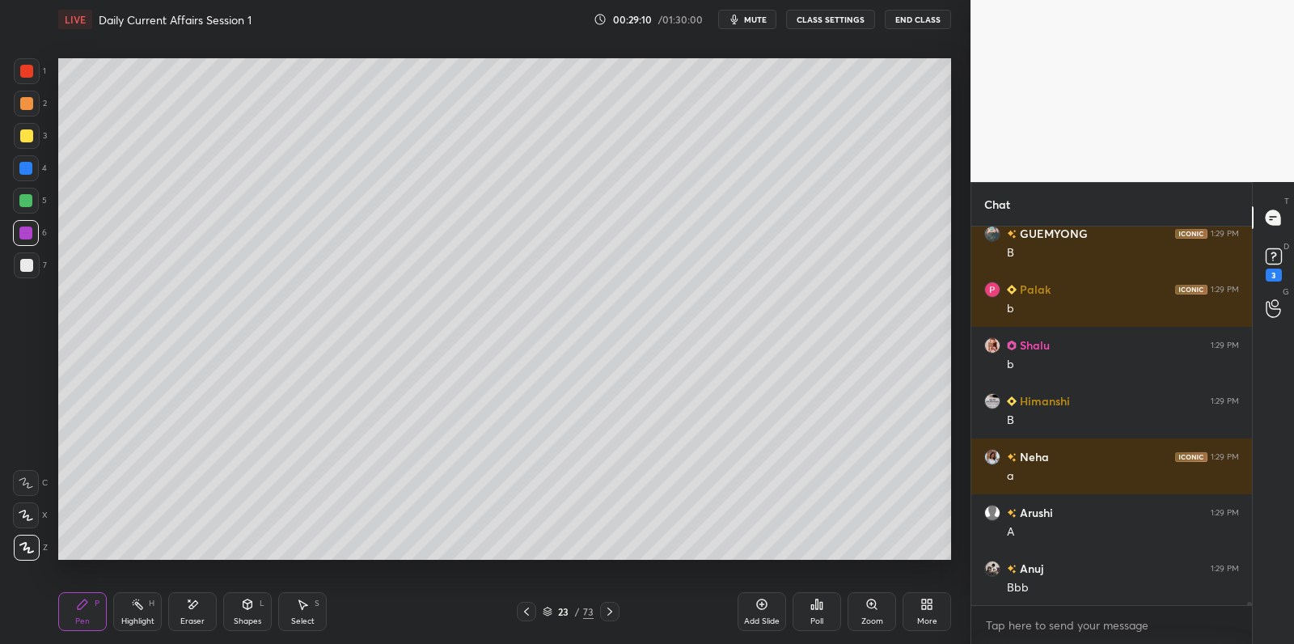
click at [26, 270] on div at bounding box center [26, 265] width 13 height 13
drag, startPoint x: 26, startPoint y: 270, endPoint x: 37, endPoint y: 268, distance: 11.6
click at [26, 270] on div at bounding box center [26, 265] width 13 height 13
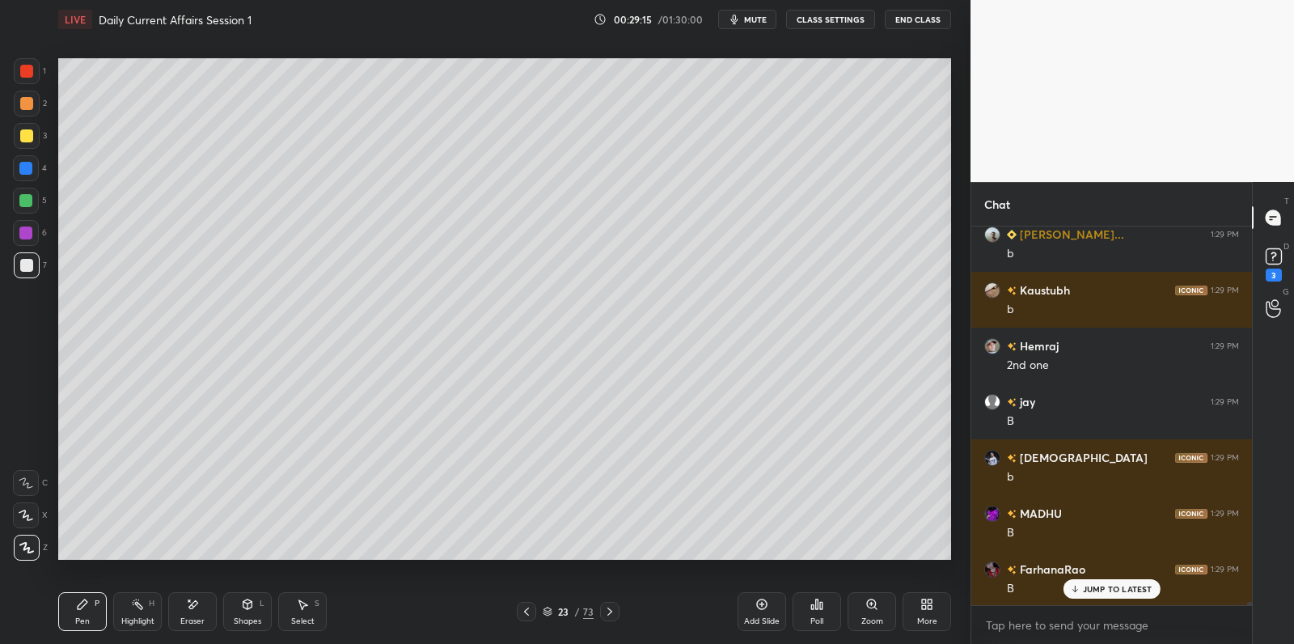
drag, startPoint x: 30, startPoint y: 260, endPoint x: 56, endPoint y: 261, distance: 25.9
click at [28, 264] on div at bounding box center [26, 265] width 13 height 13
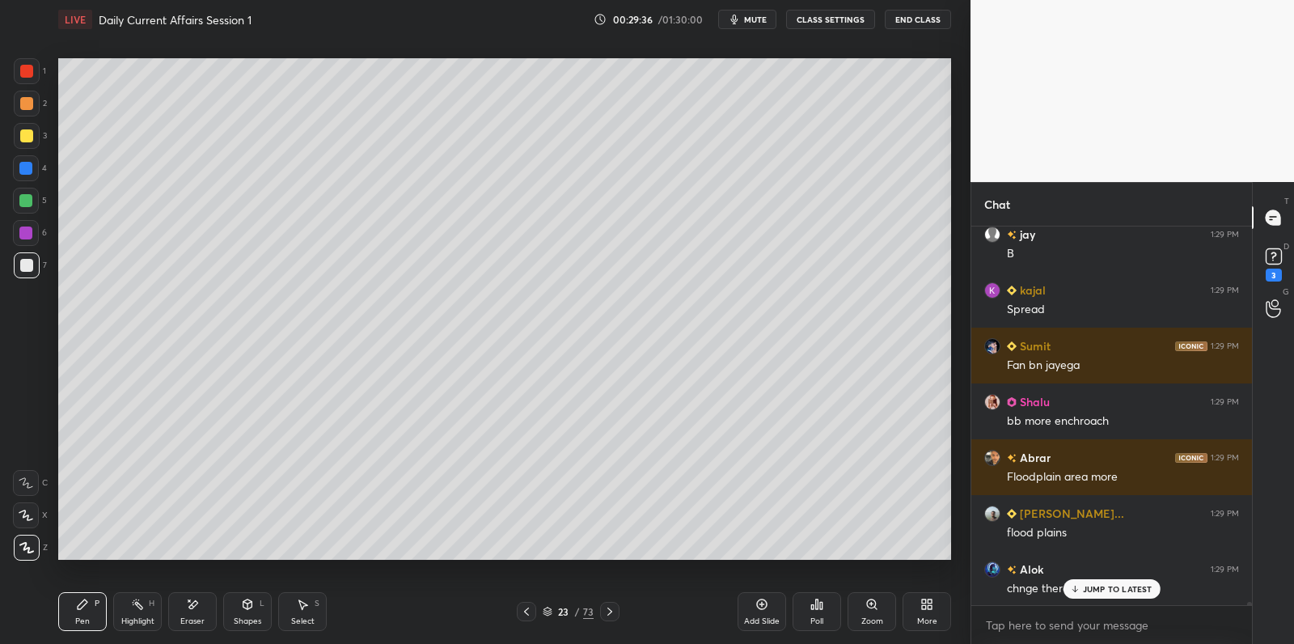
click at [26, 230] on div at bounding box center [25, 232] width 13 height 13
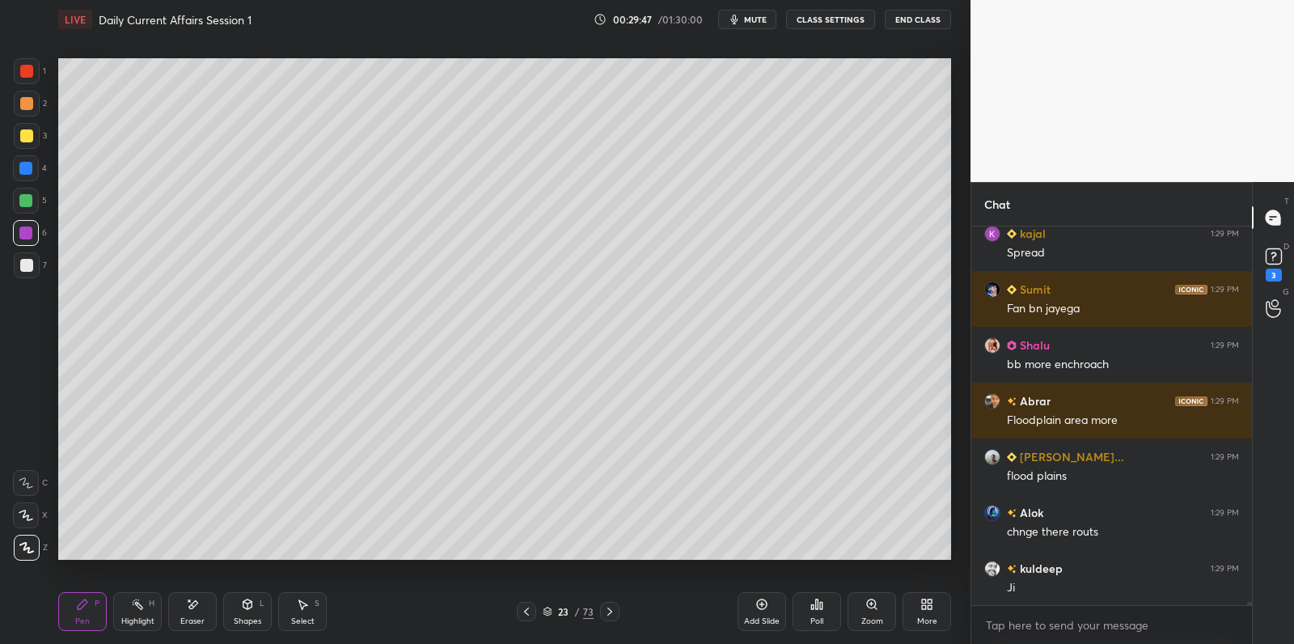
drag, startPoint x: 34, startPoint y: 261, endPoint x: 30, endPoint y: 269, distance: 9.0
click at [28, 264] on div at bounding box center [27, 265] width 26 height 26
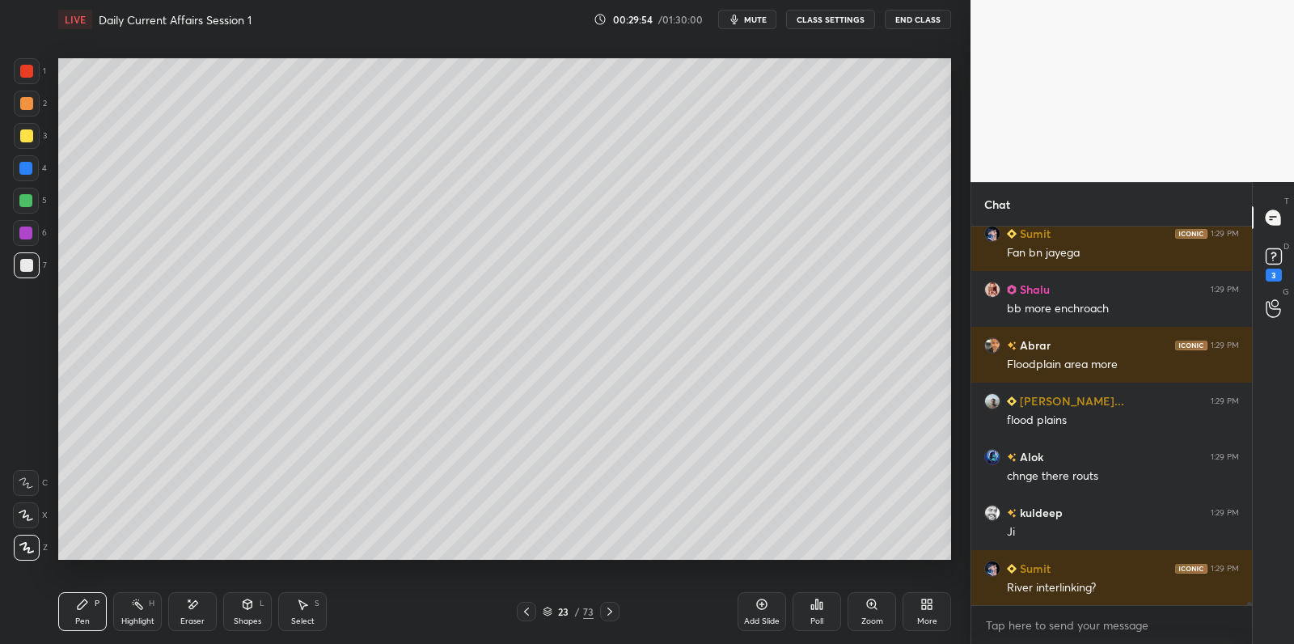
scroll to position [42657, 0]
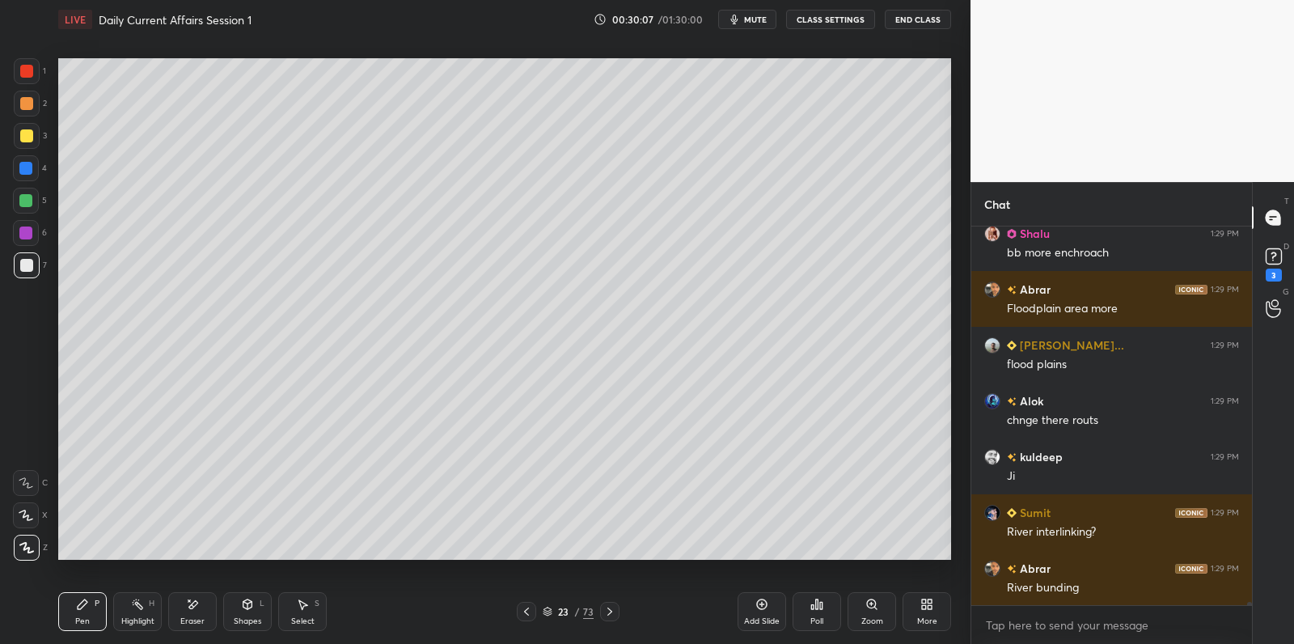
click at [22, 225] on div at bounding box center [26, 233] width 26 height 26
drag, startPoint x: 26, startPoint y: 210, endPoint x: 32, endPoint y: 199, distance: 12.7
click at [27, 205] on div at bounding box center [26, 201] width 26 height 26
drag, startPoint x: 32, startPoint y: 199, endPoint x: 27, endPoint y: 173, distance: 26.3
click at [30, 196] on div at bounding box center [25, 200] width 13 height 13
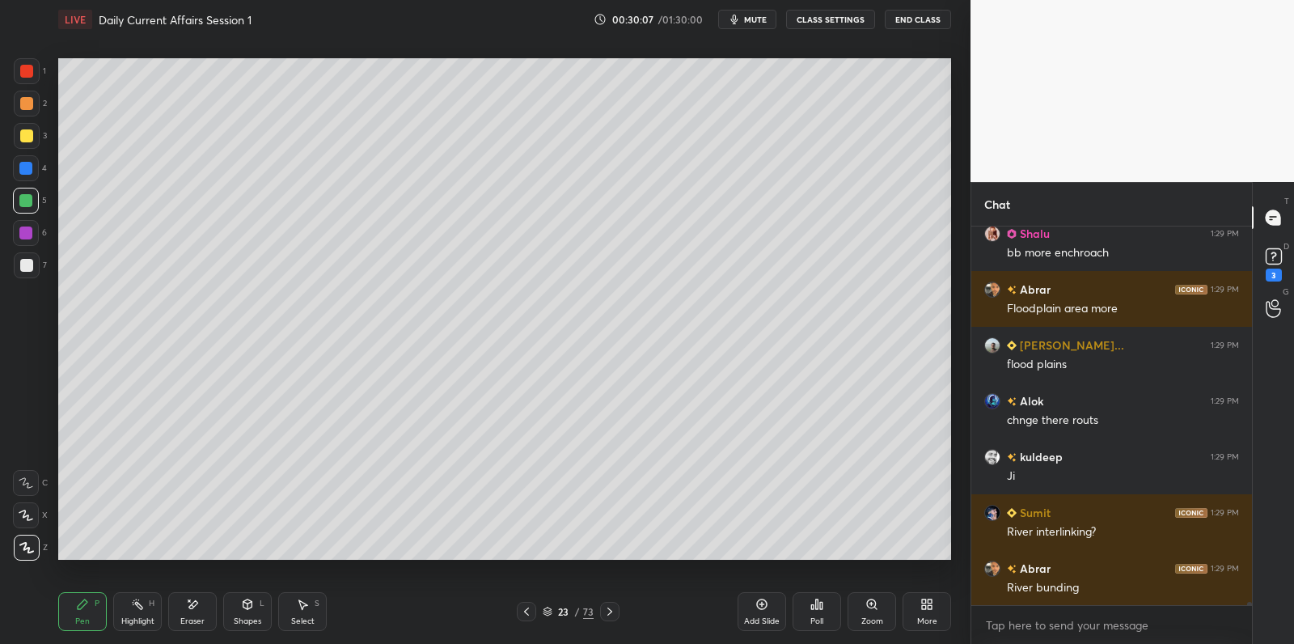
drag, startPoint x: 27, startPoint y: 173, endPoint x: 27, endPoint y: 158, distance: 15.4
click at [23, 168] on div at bounding box center [25, 168] width 13 height 13
click at [20, 151] on div "3" at bounding box center [30, 139] width 33 height 32
click at [24, 137] on div at bounding box center [26, 135] width 13 height 13
drag, startPoint x: 29, startPoint y: 137, endPoint x: 37, endPoint y: 155, distance: 19.5
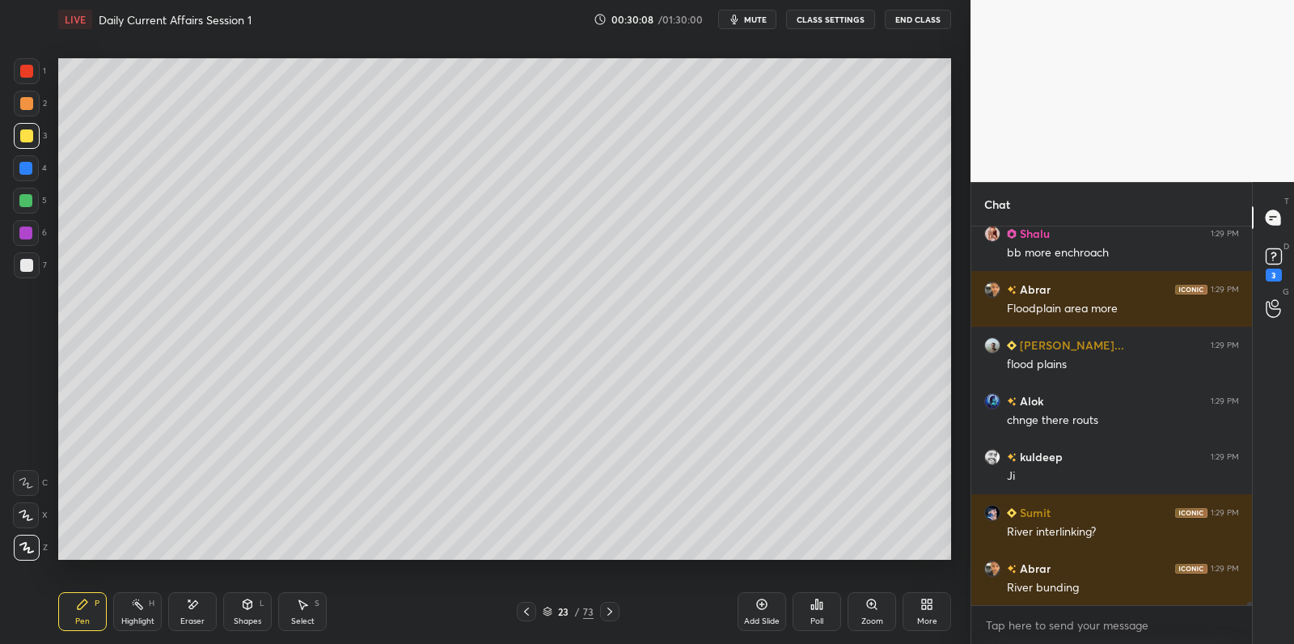
click at [29, 137] on div at bounding box center [26, 135] width 13 height 13
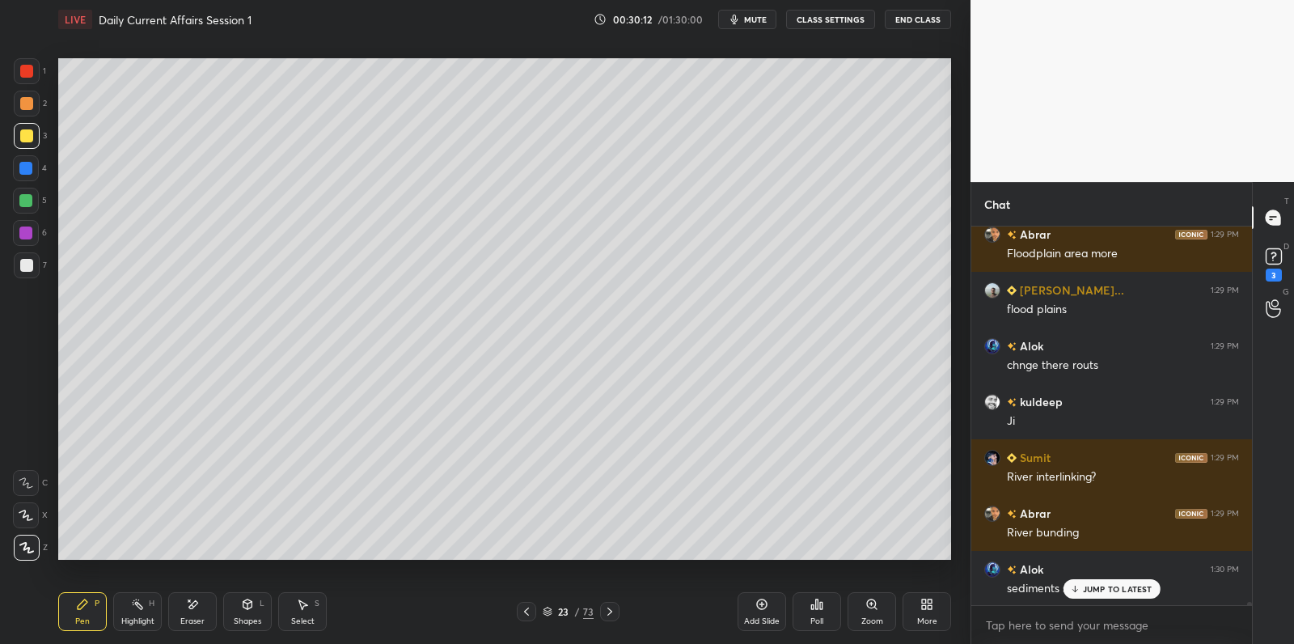
scroll to position [42768, 0]
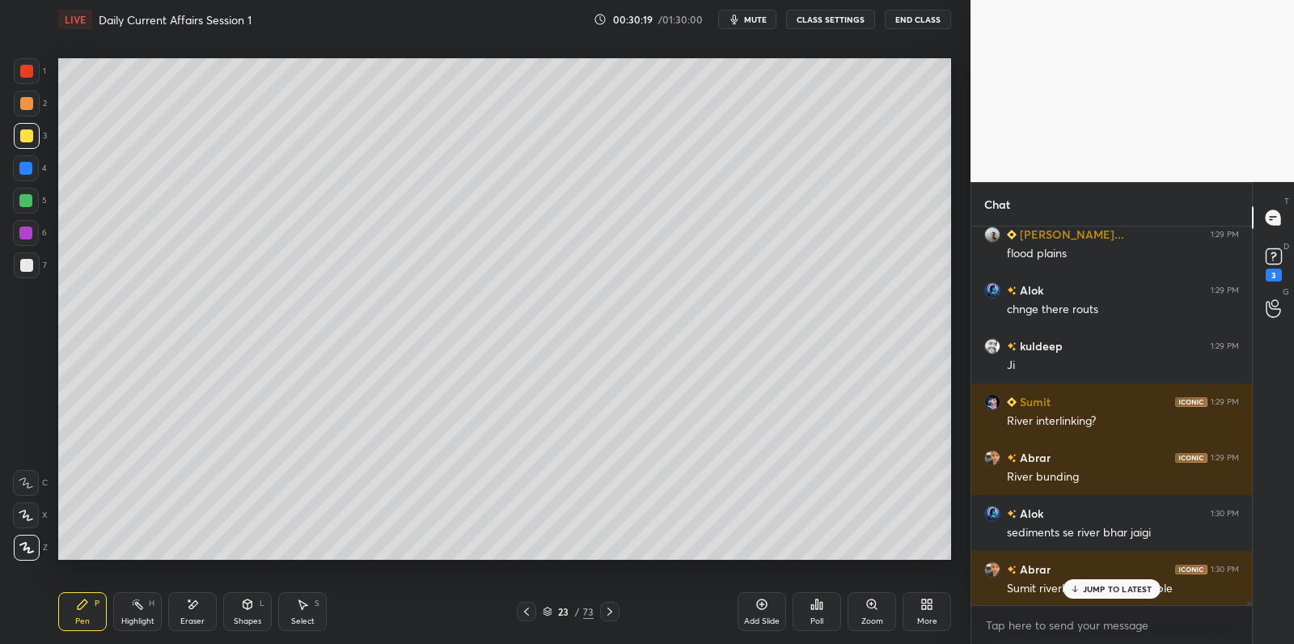
click at [36, 201] on div at bounding box center [26, 201] width 26 height 26
drag, startPoint x: 36, startPoint y: 195, endPoint x: 48, endPoint y: 206, distance: 16.0
click at [36, 195] on div at bounding box center [26, 201] width 26 height 26
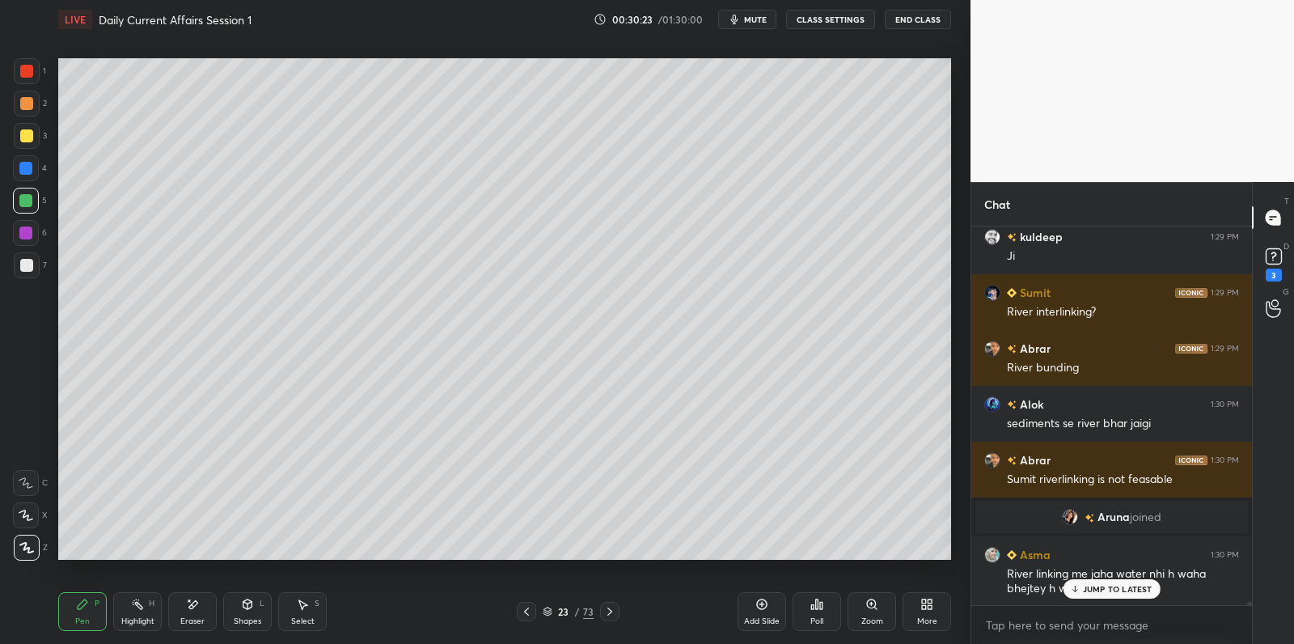
click at [28, 267] on div at bounding box center [26, 265] width 13 height 13
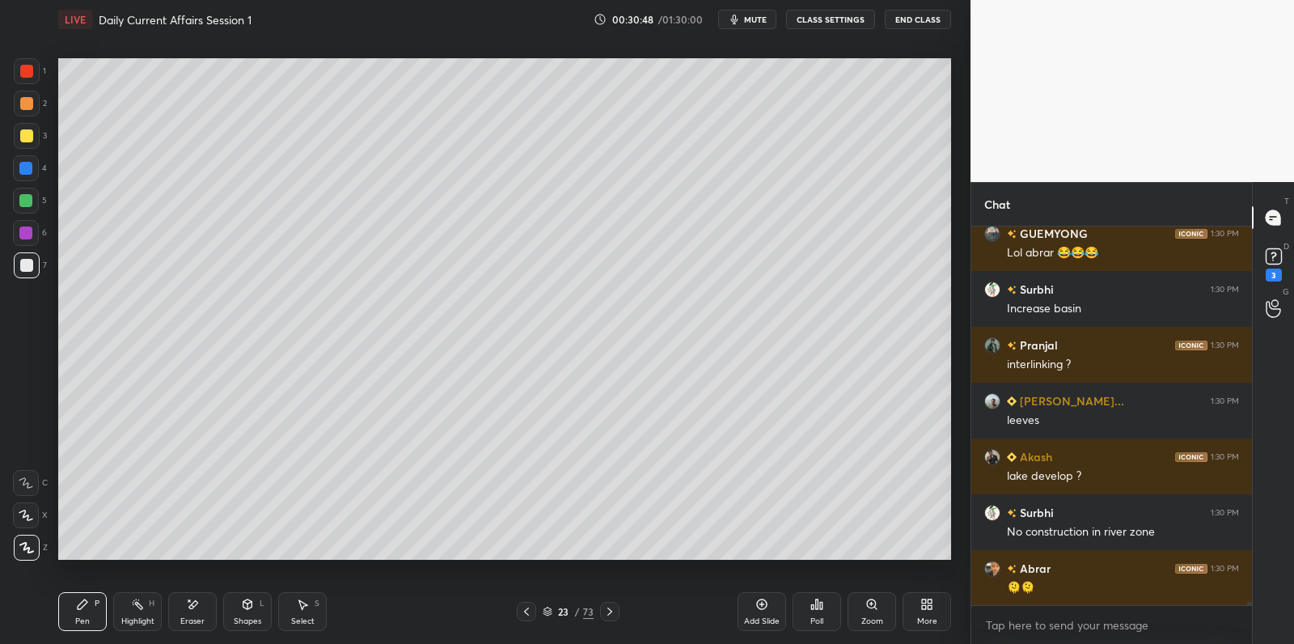
scroll to position [43409, 0]
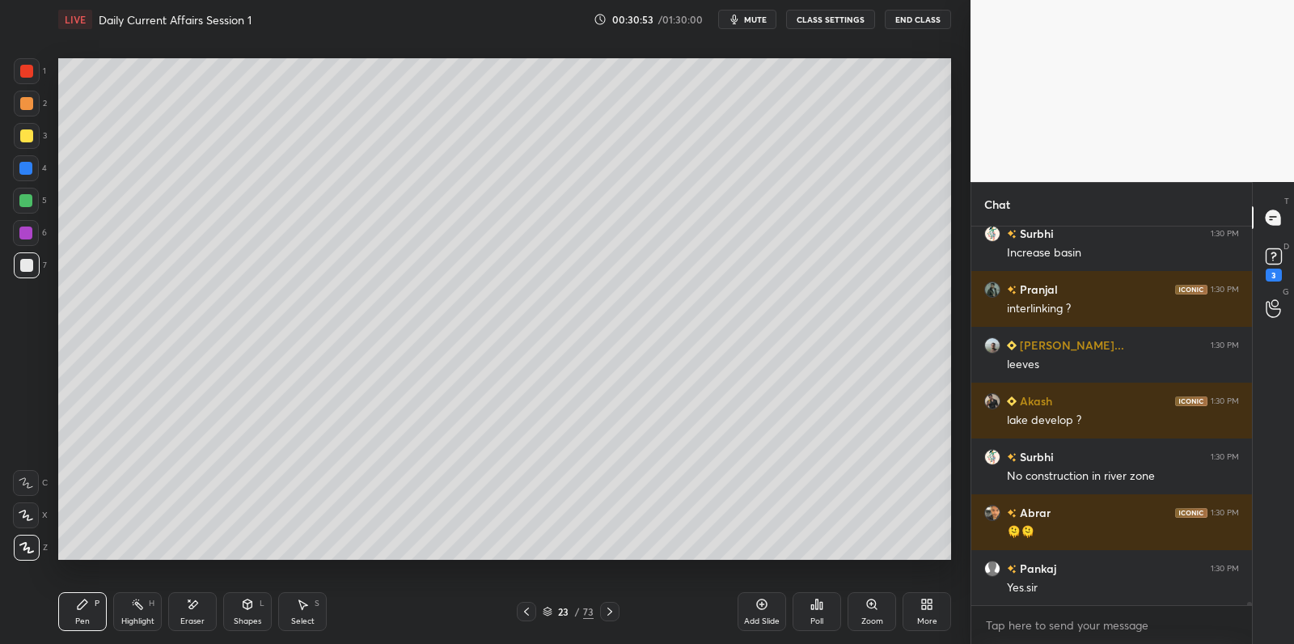
click at [740, 607] on div "Add Slide" at bounding box center [762, 611] width 49 height 39
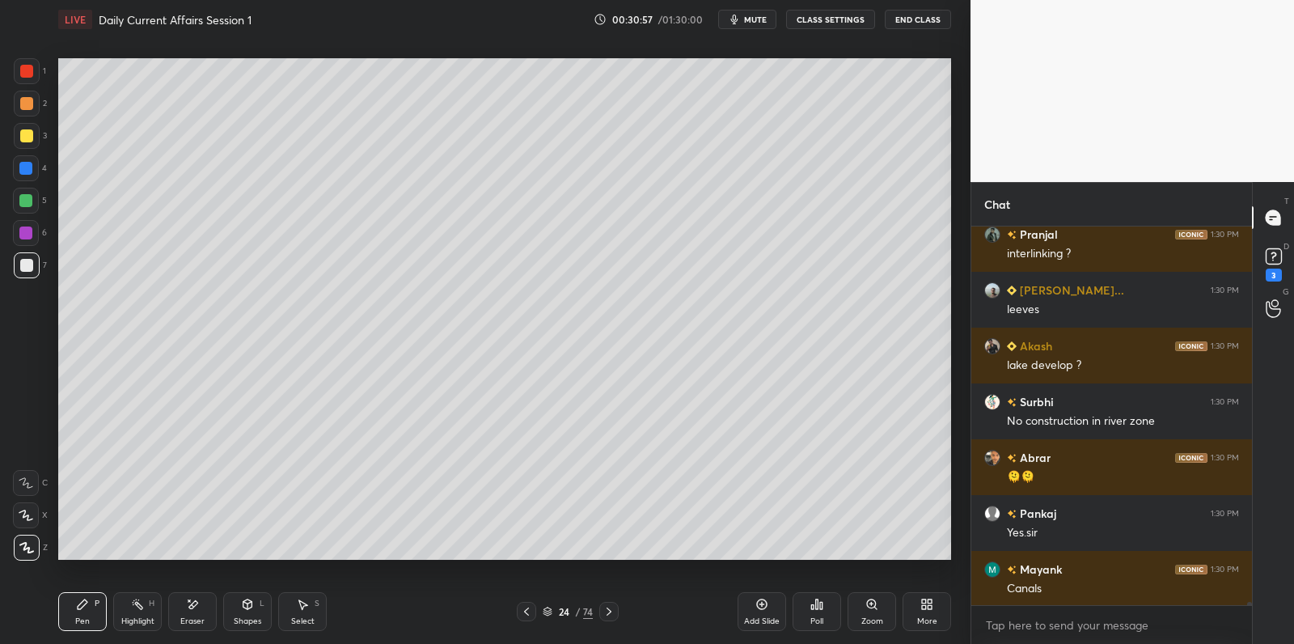
scroll to position [43535, 0]
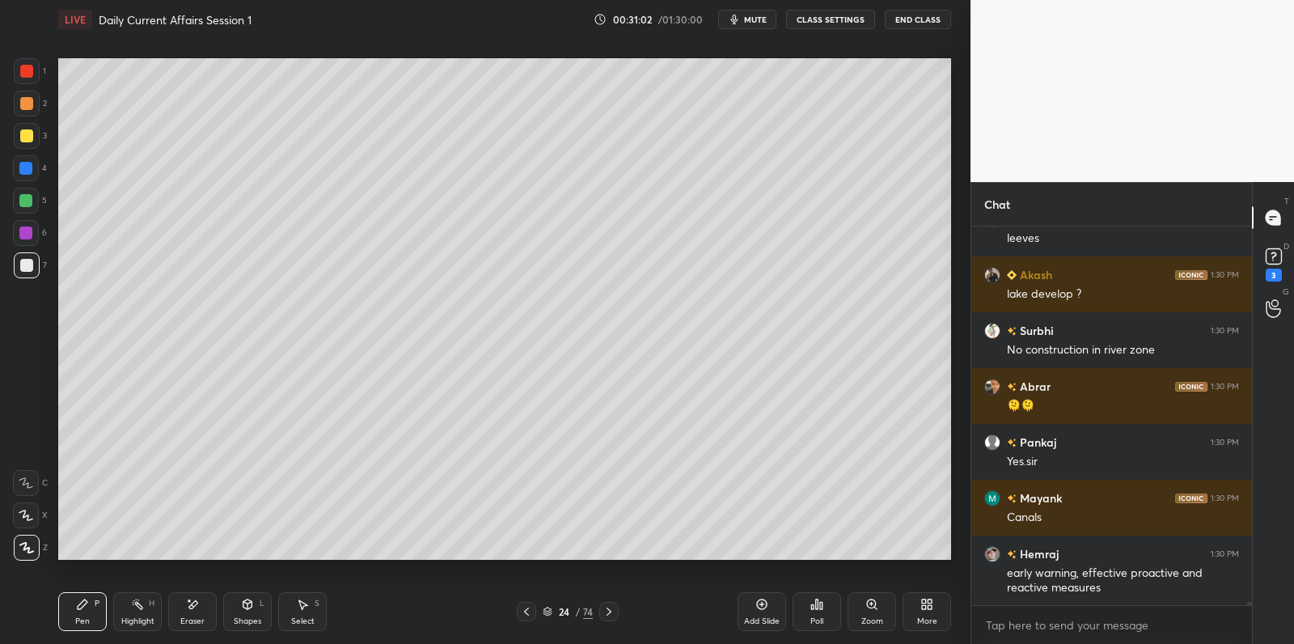
drag, startPoint x: 185, startPoint y: 603, endPoint x: 196, endPoint y: 573, distance: 31.7
click at [185, 603] on div "Eraser" at bounding box center [192, 611] width 49 height 39
click at [99, 611] on div "Pen P" at bounding box center [82, 611] width 49 height 39
drag, startPoint x: 106, startPoint y: 592, endPoint x: 118, endPoint y: 563, distance: 31.5
click at [106, 588] on div "Pen P Highlight H Eraser Shapes L Select S 24 / 74 Add Slide Poll Zoom More" at bounding box center [504, 611] width 893 height 65
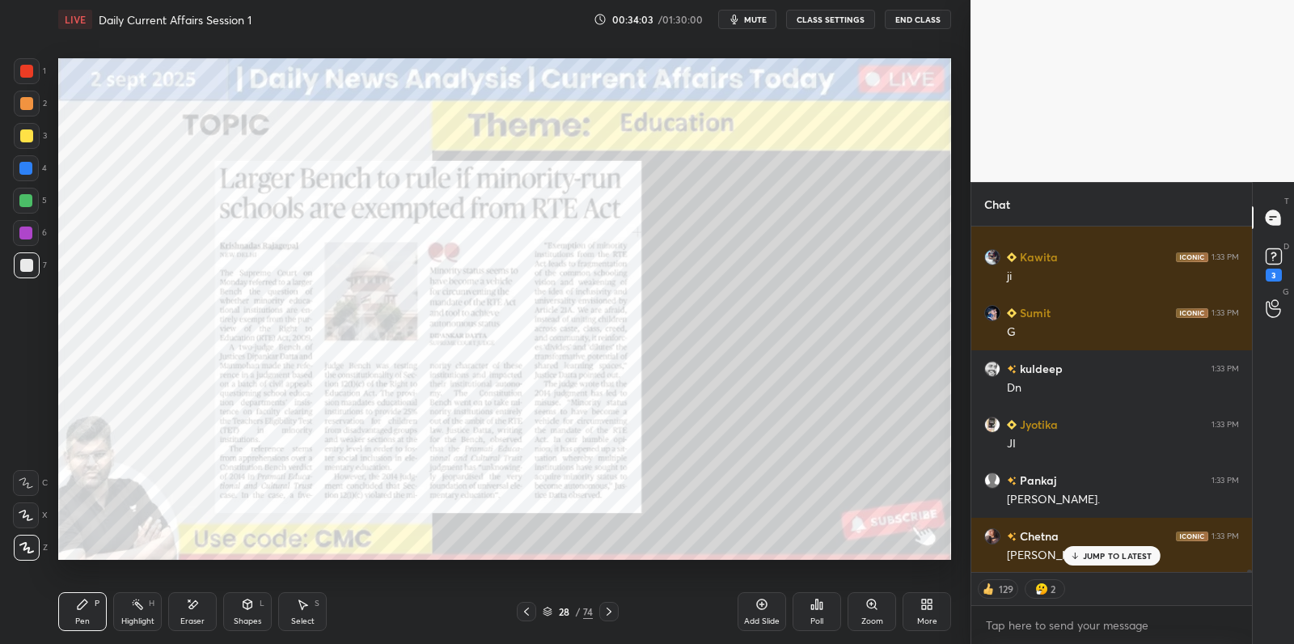
scroll to position [45271, 0]
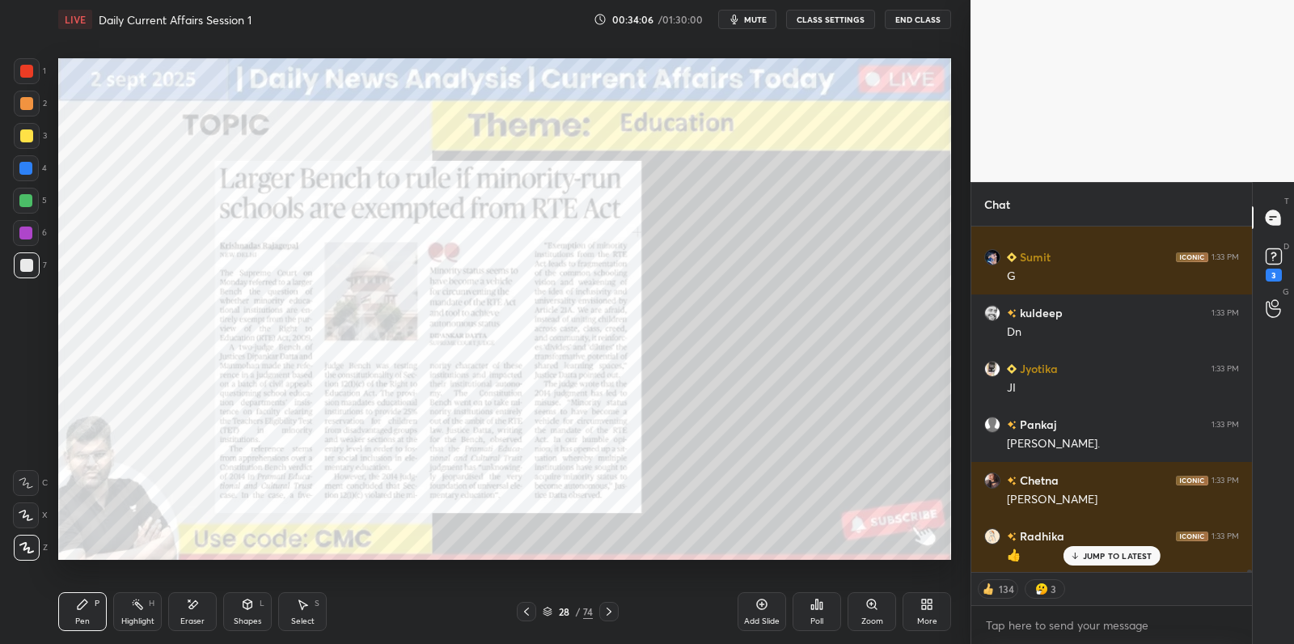
click at [30, 135] on div at bounding box center [26, 135] width 13 height 13
drag, startPoint x: 30, startPoint y: 135, endPoint x: 44, endPoint y: 135, distance: 13.7
click at [30, 135] on div at bounding box center [26, 135] width 13 height 13
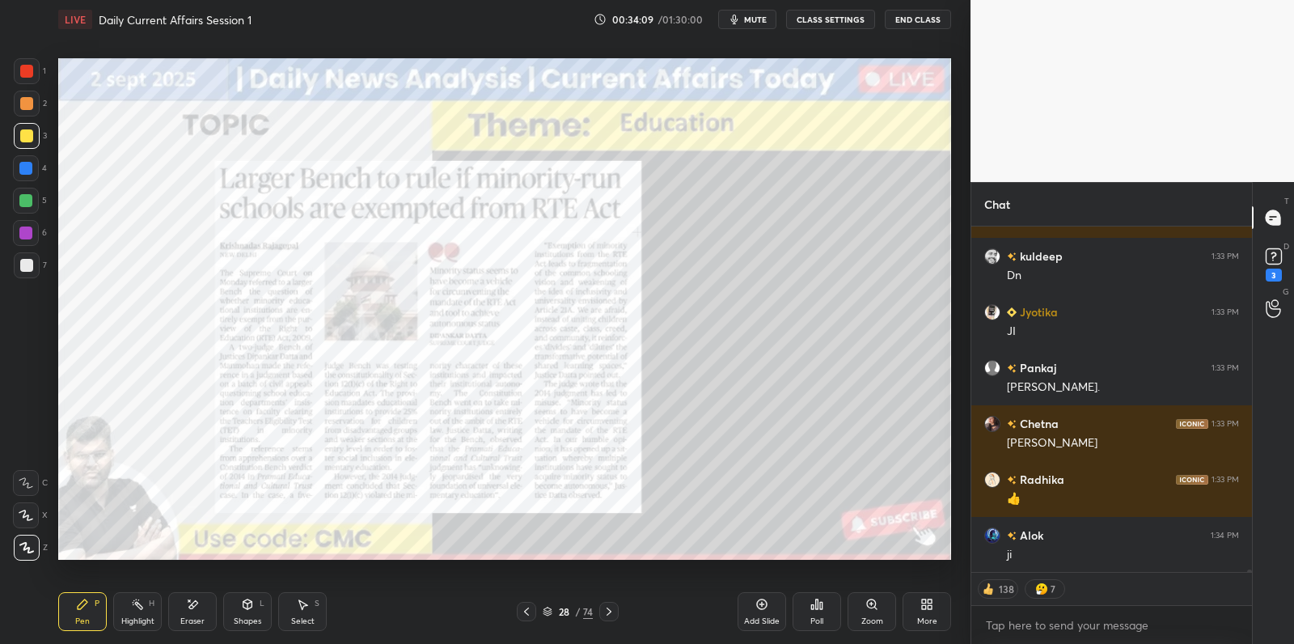
click at [764, 607] on icon at bounding box center [761, 604] width 13 height 13
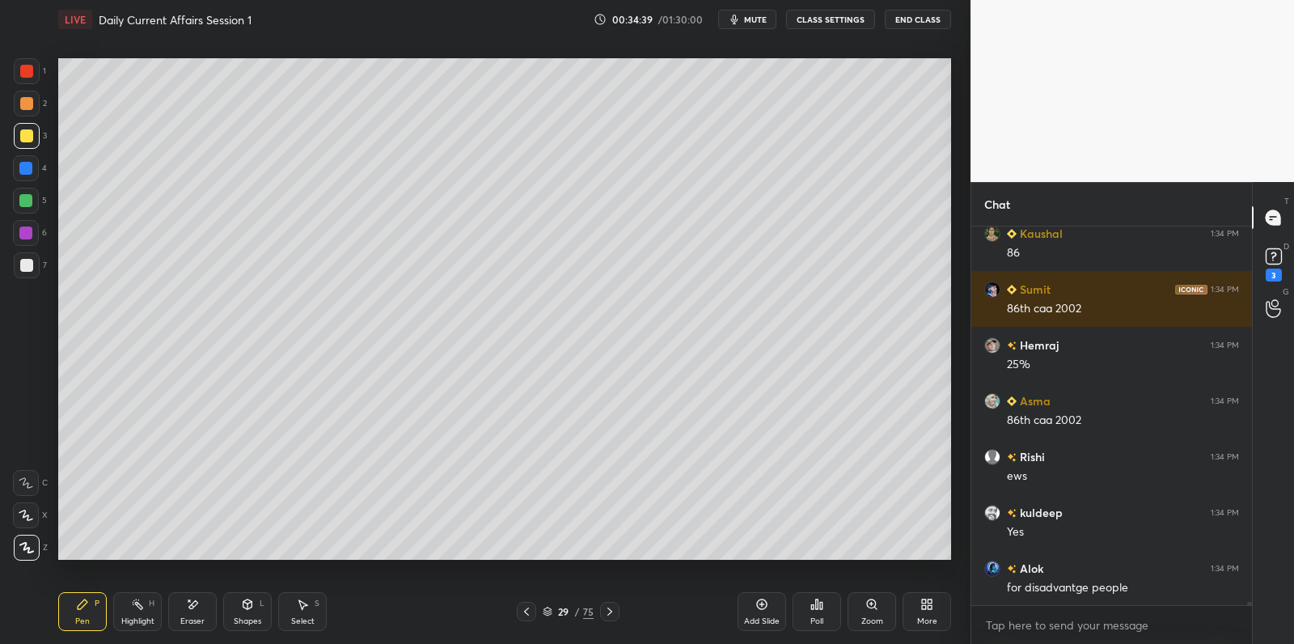
scroll to position [45852, 0]
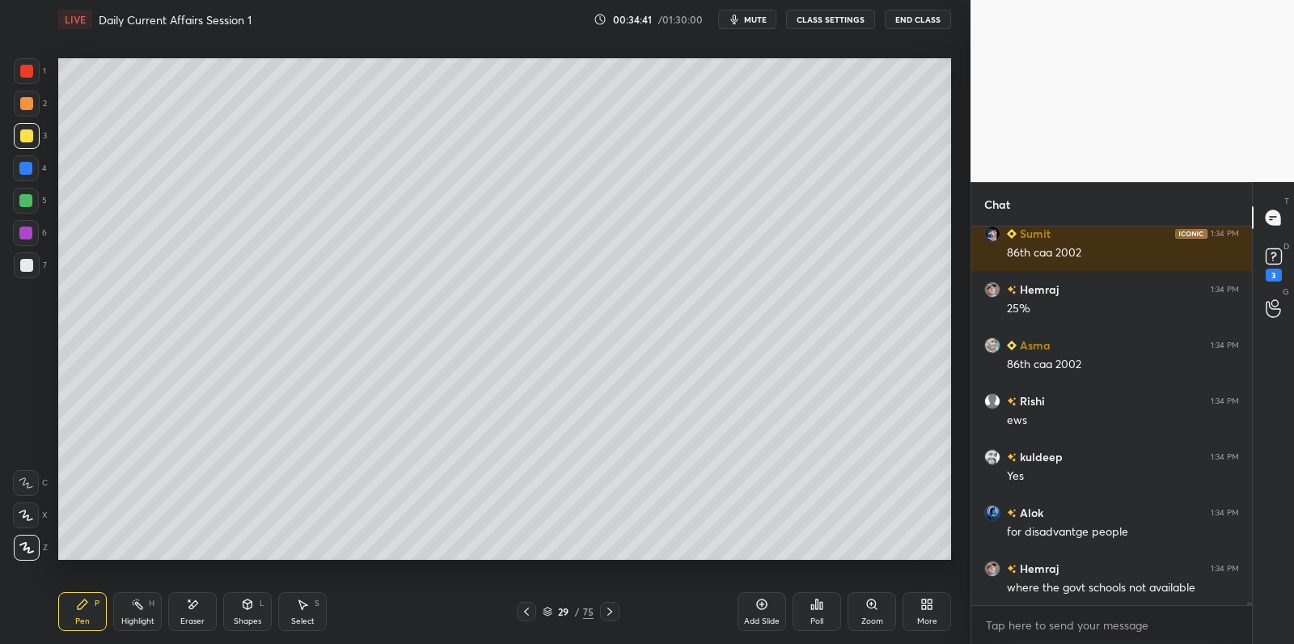
click at [28, 266] on div at bounding box center [26, 265] width 13 height 13
click at [33, 264] on div at bounding box center [27, 265] width 26 height 26
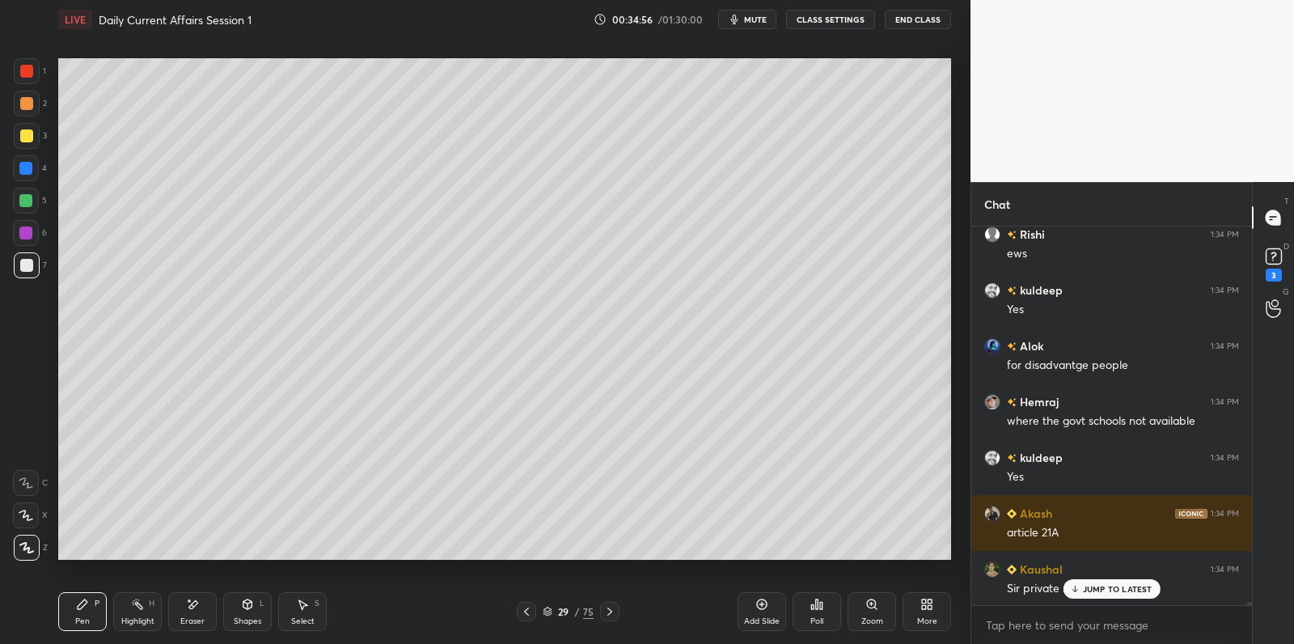
scroll to position [46076, 0]
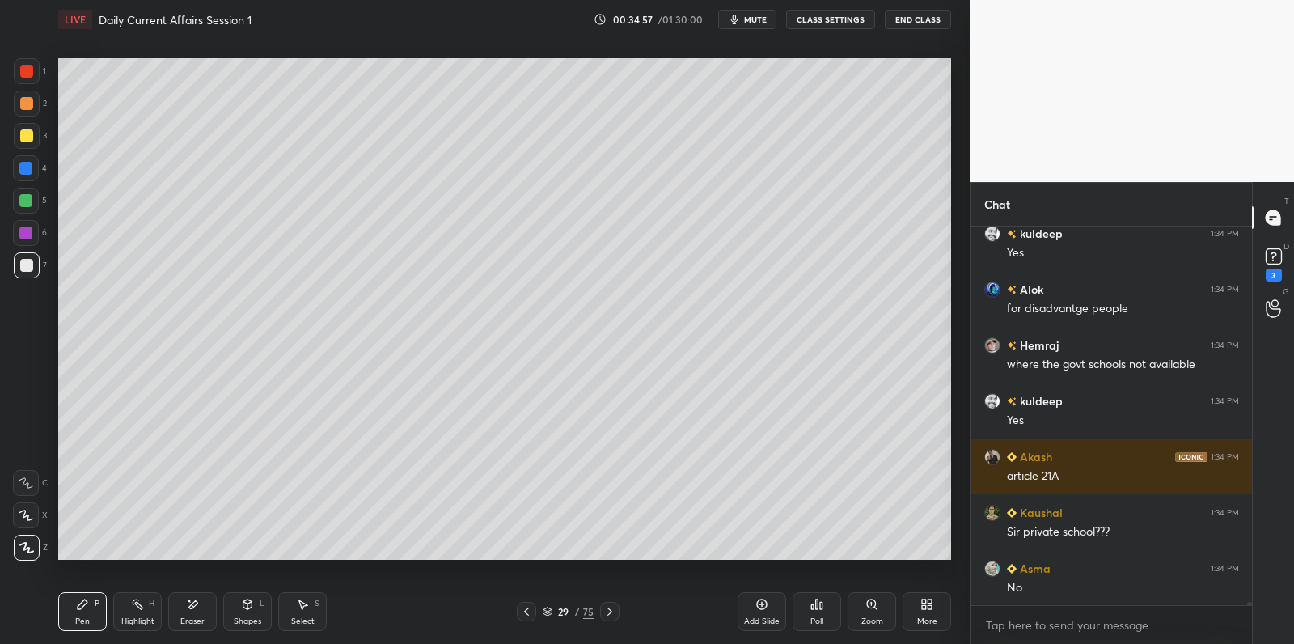
click at [1030, 550] on div "Rishi 1:34 PM ews kuldeep 1:34 PM Yes Alok 1:34 PM for disadvantge people Hemra…" at bounding box center [1111, 415] width 281 height 379
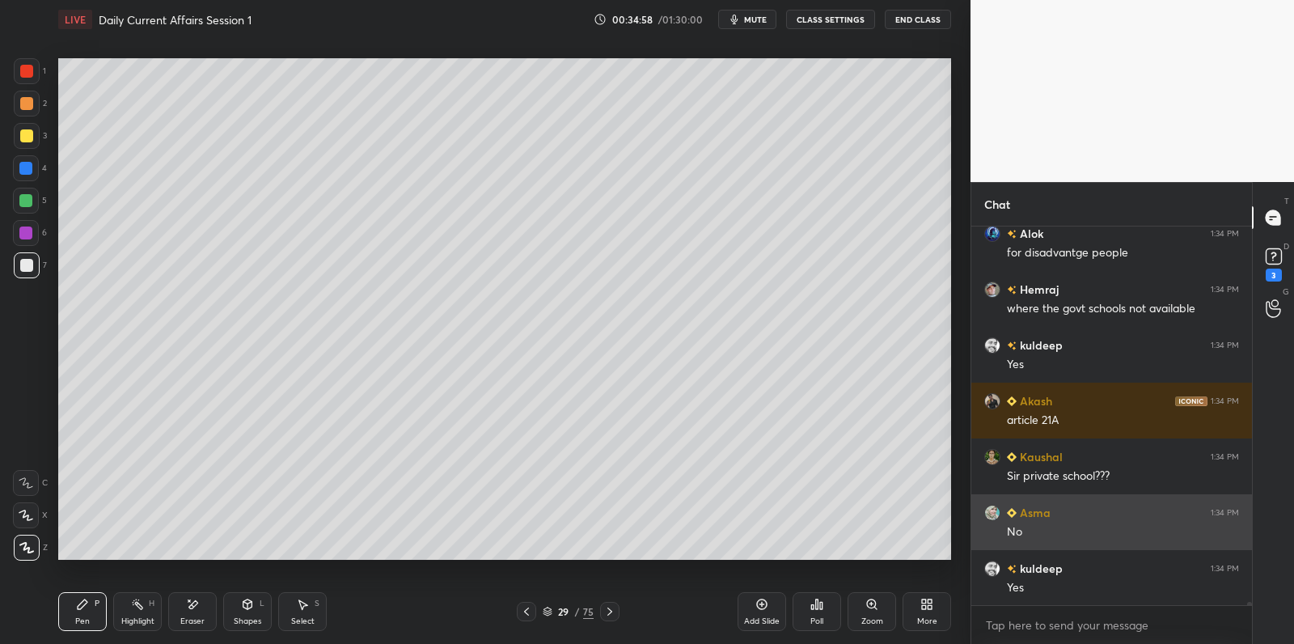
click at [1022, 497] on div "Asma 1:34 PM No" at bounding box center [1111, 522] width 281 height 56
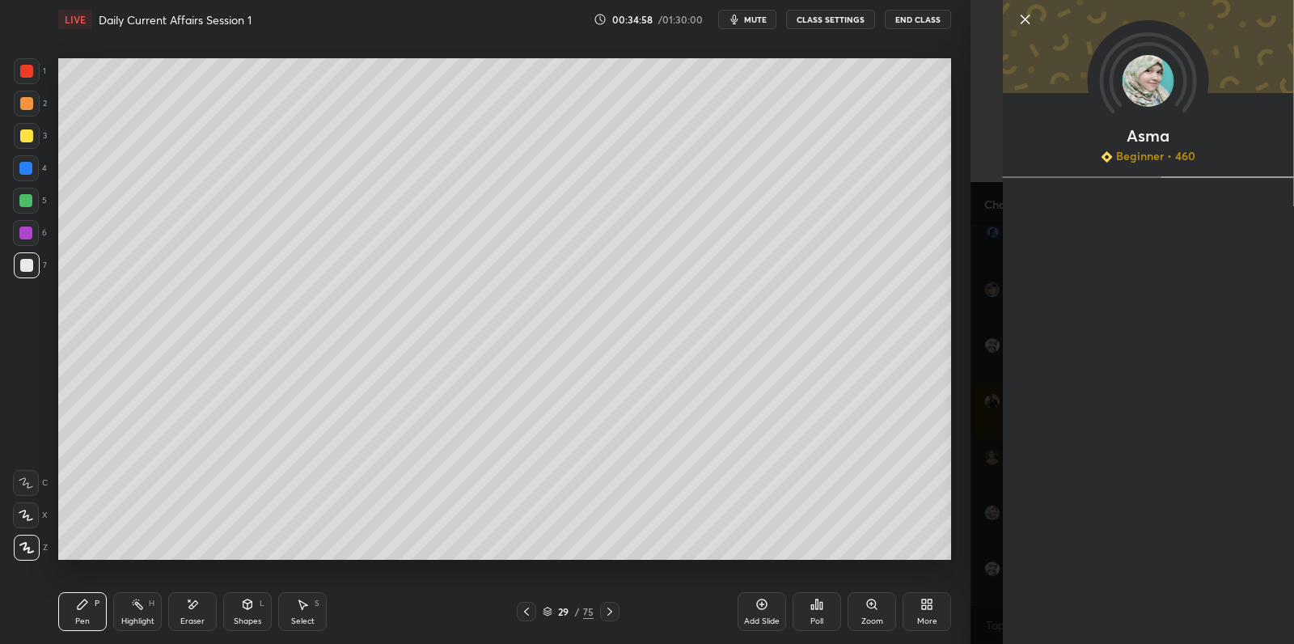
scroll to position [46272, 0]
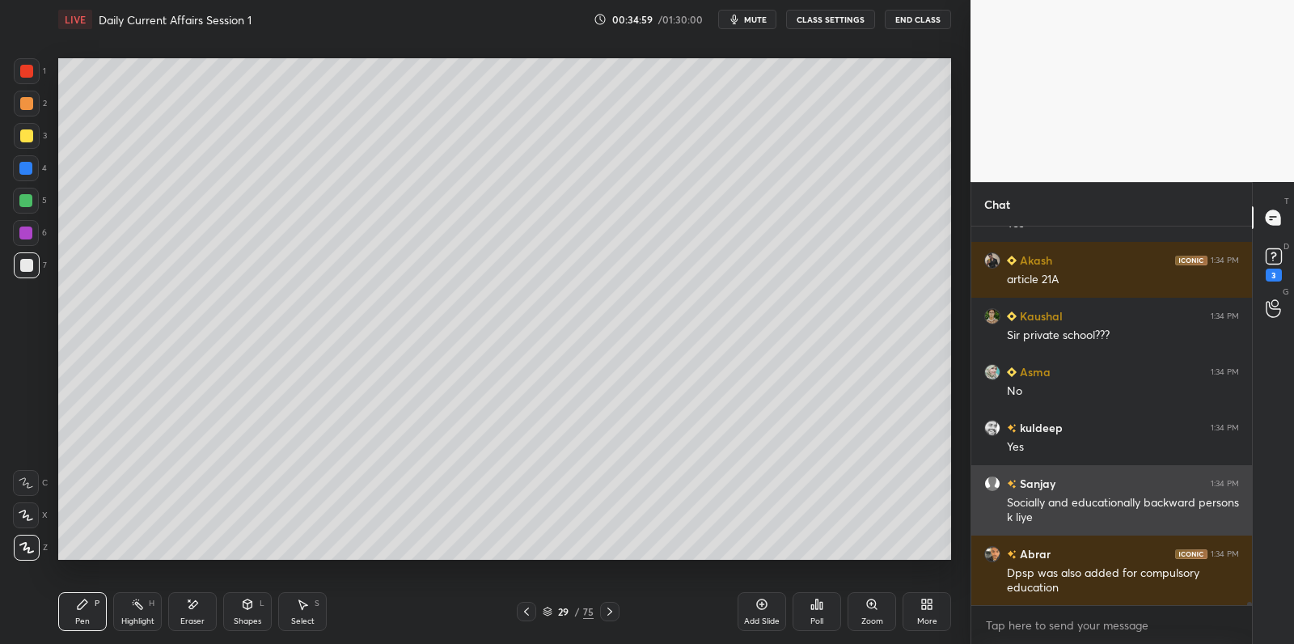
click at [1032, 496] on div "Socially and educationally backward persons k liye" at bounding box center [1123, 510] width 232 height 31
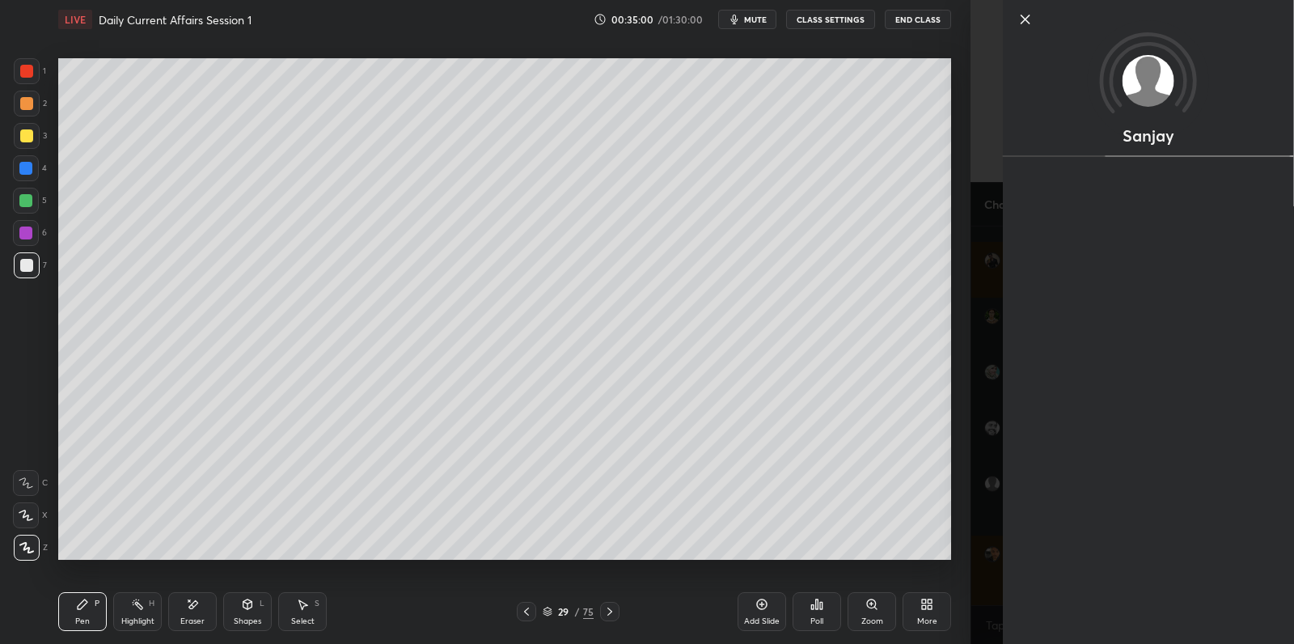
click at [1005, 524] on div "Sanjay" at bounding box center [1148, 322] width 291 height 644
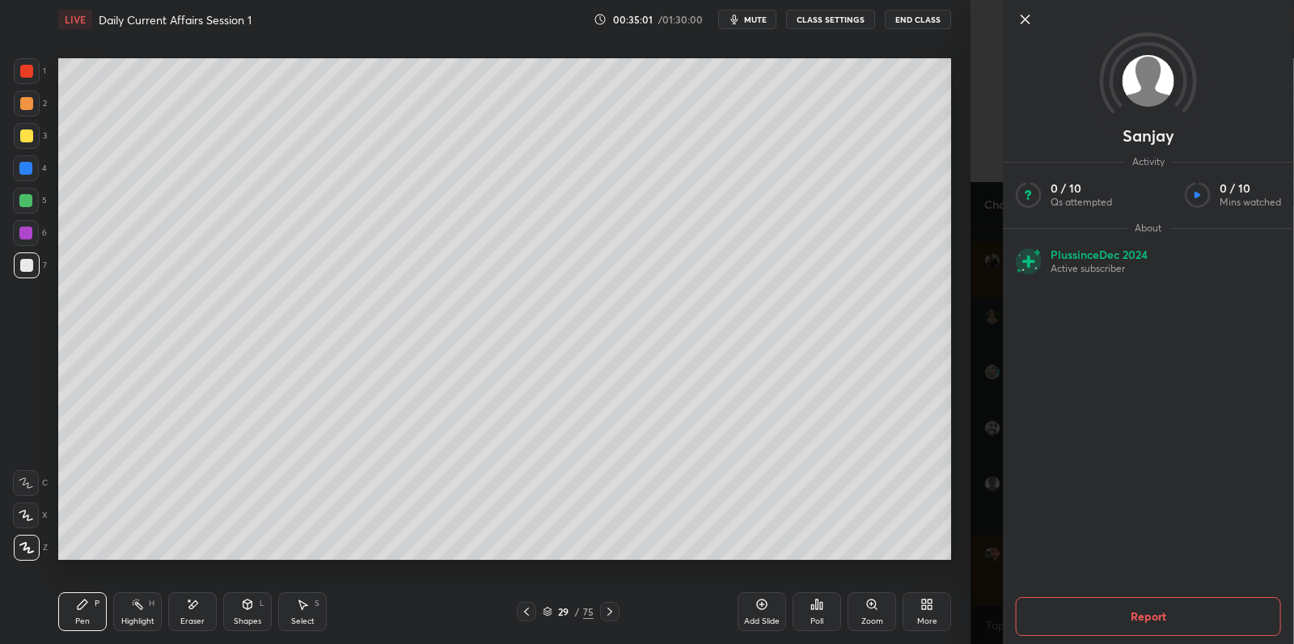
click at [986, 516] on div "Sanjay Activity 0 / 10 Qs attempted 0 / 10 Mins watched About Plus since [DATE]…" at bounding box center [1133, 322] width 324 height 644
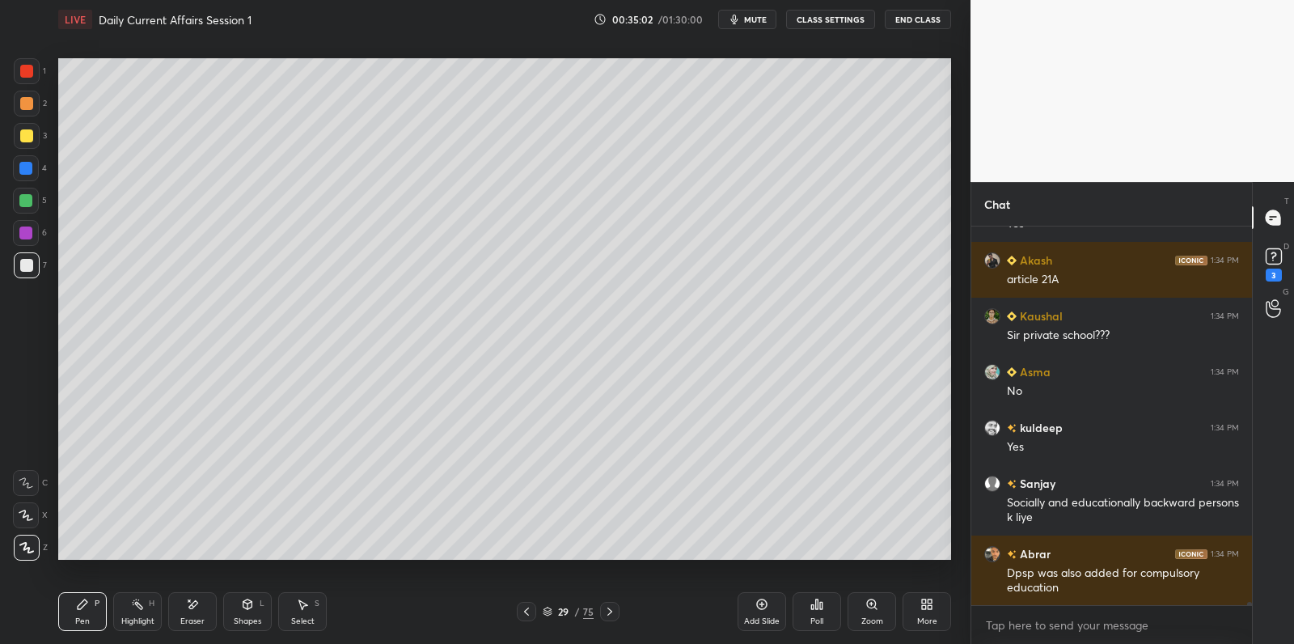
scroll to position [46327, 0]
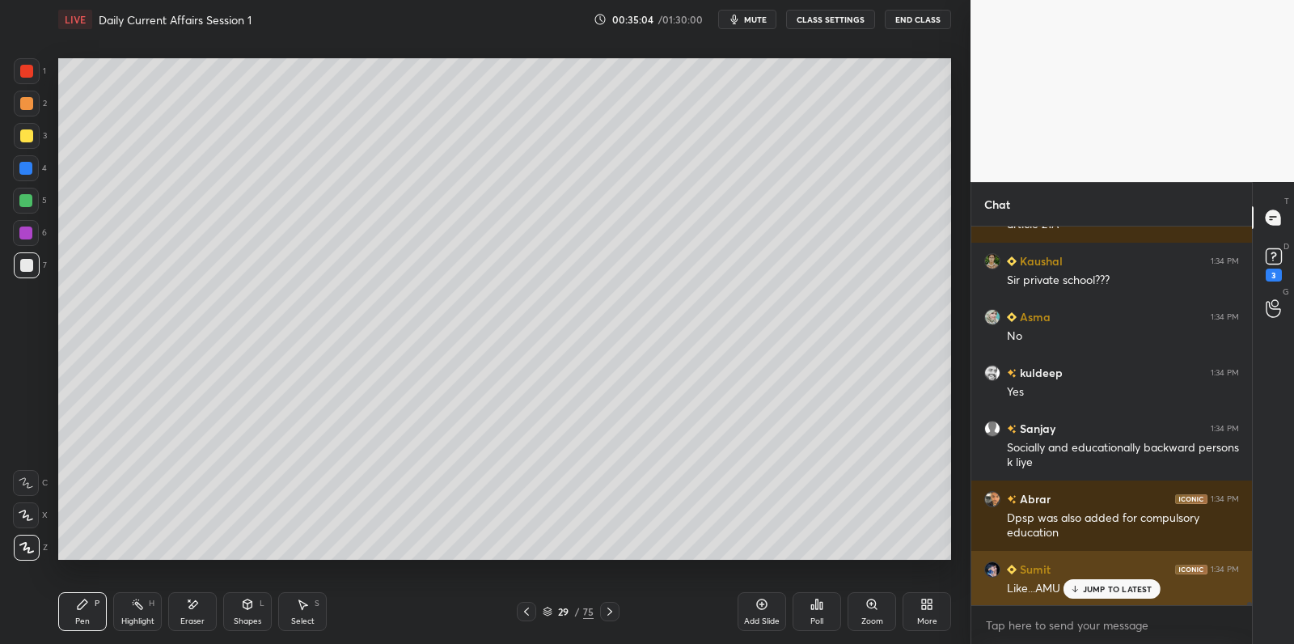
click at [1098, 590] on p "JUMP TO LATEST" at bounding box center [1118, 589] width 70 height 10
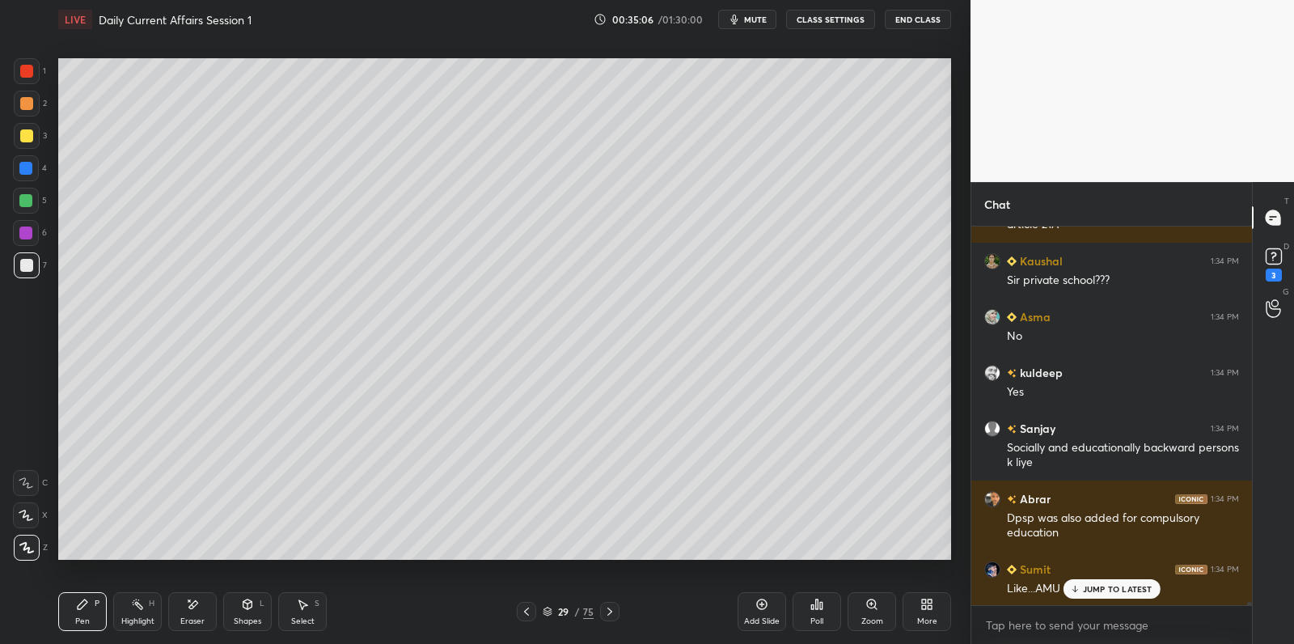
scroll to position [46383, 0]
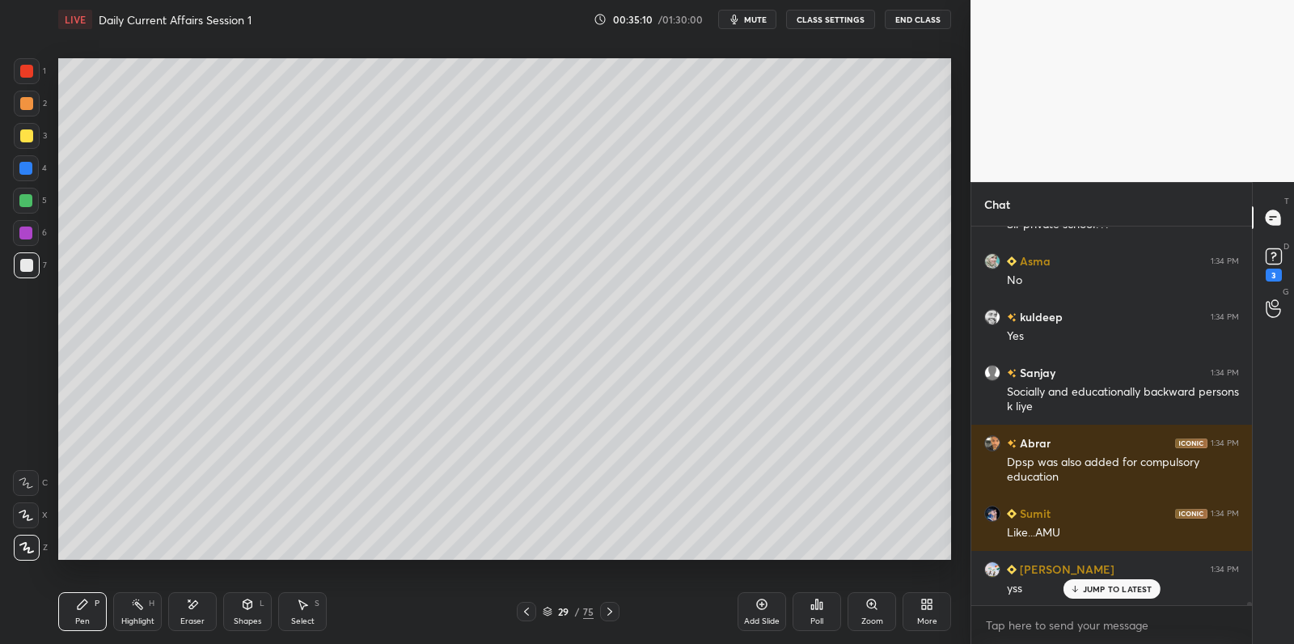
click at [28, 205] on div at bounding box center [25, 200] width 13 height 13
drag, startPoint x: 28, startPoint y: 205, endPoint x: 47, endPoint y: 214, distance: 20.3
click at [28, 205] on div at bounding box center [25, 200] width 13 height 13
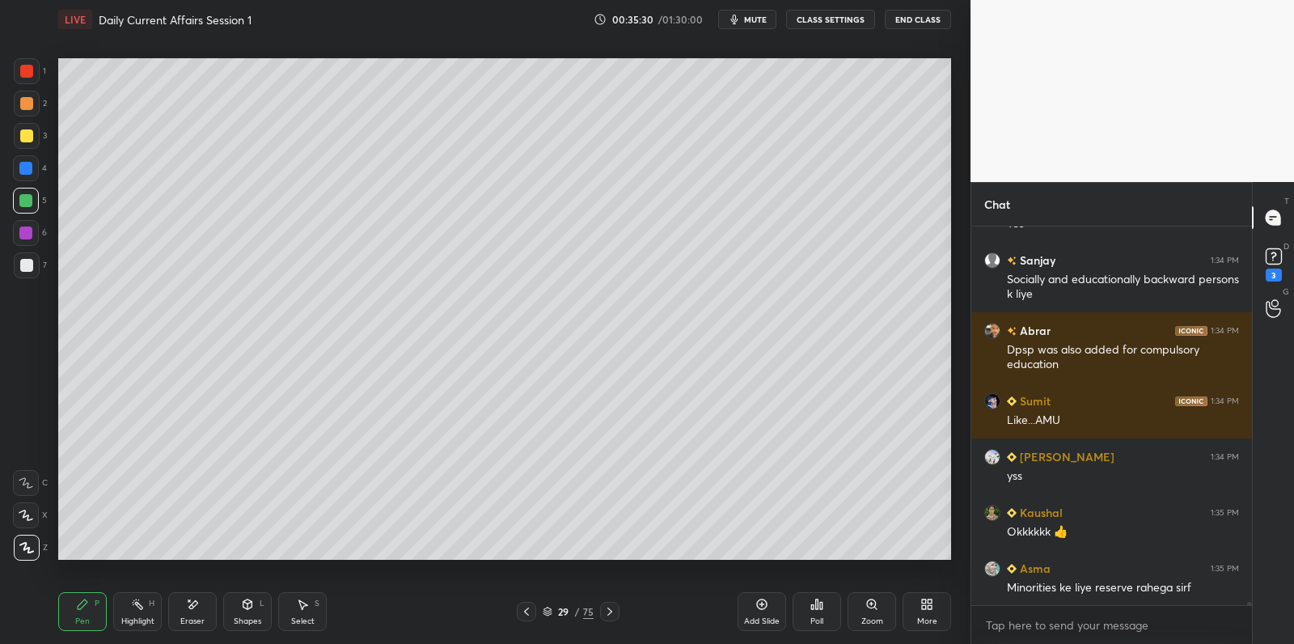
scroll to position [46512, 0]
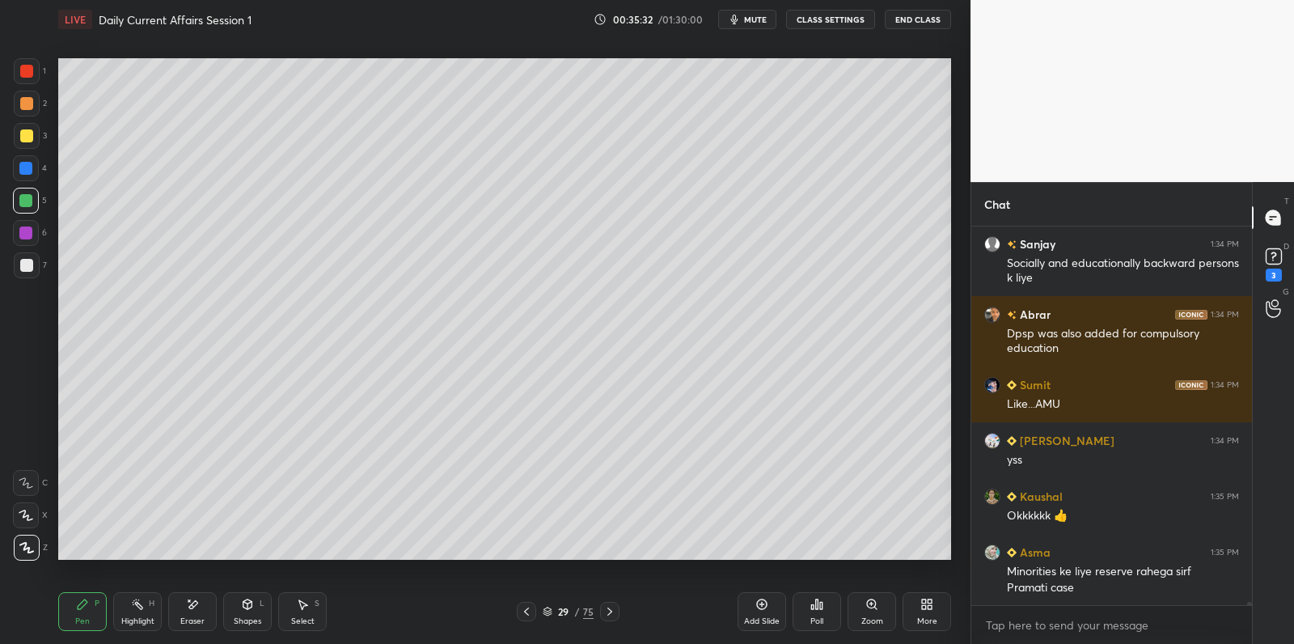
click at [24, 264] on div at bounding box center [26, 265] width 13 height 13
click at [30, 268] on div at bounding box center [26, 265] width 13 height 13
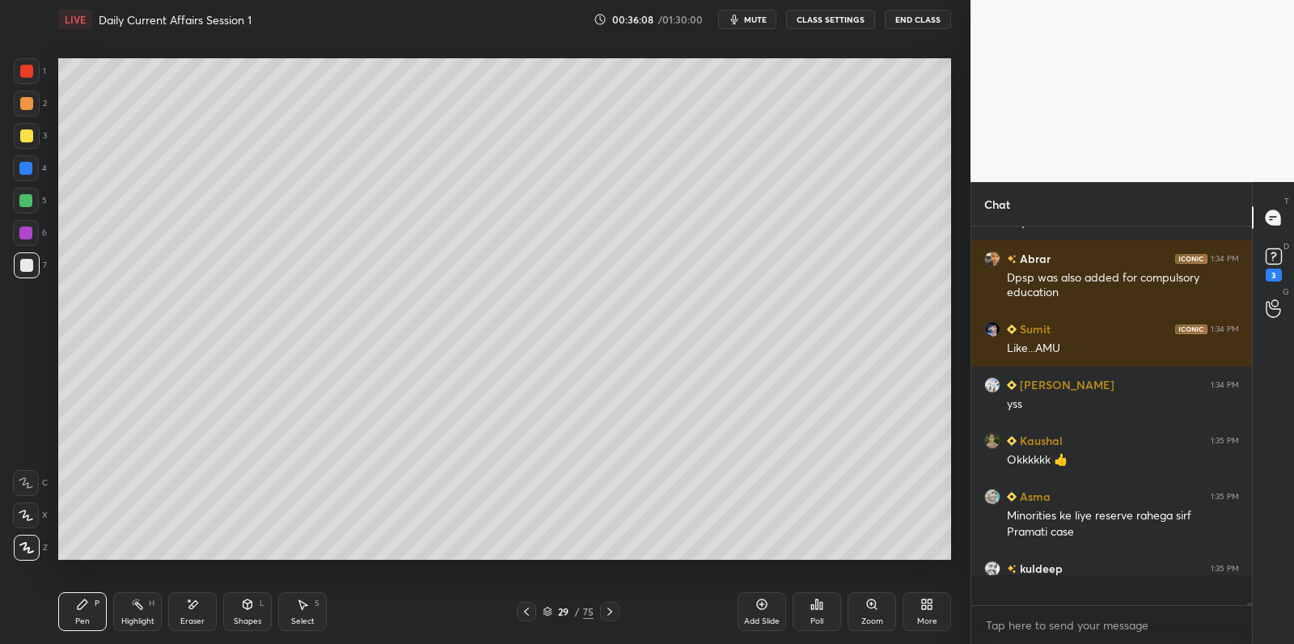
scroll to position [46567, 0]
click at [767, 611] on div "Add Slide" at bounding box center [762, 611] width 49 height 39
drag, startPoint x: 31, startPoint y: 162, endPoint x: 29, endPoint y: 137, distance: 24.3
click at [31, 162] on div at bounding box center [26, 168] width 26 height 26
click at [30, 137] on div at bounding box center [26, 135] width 13 height 13
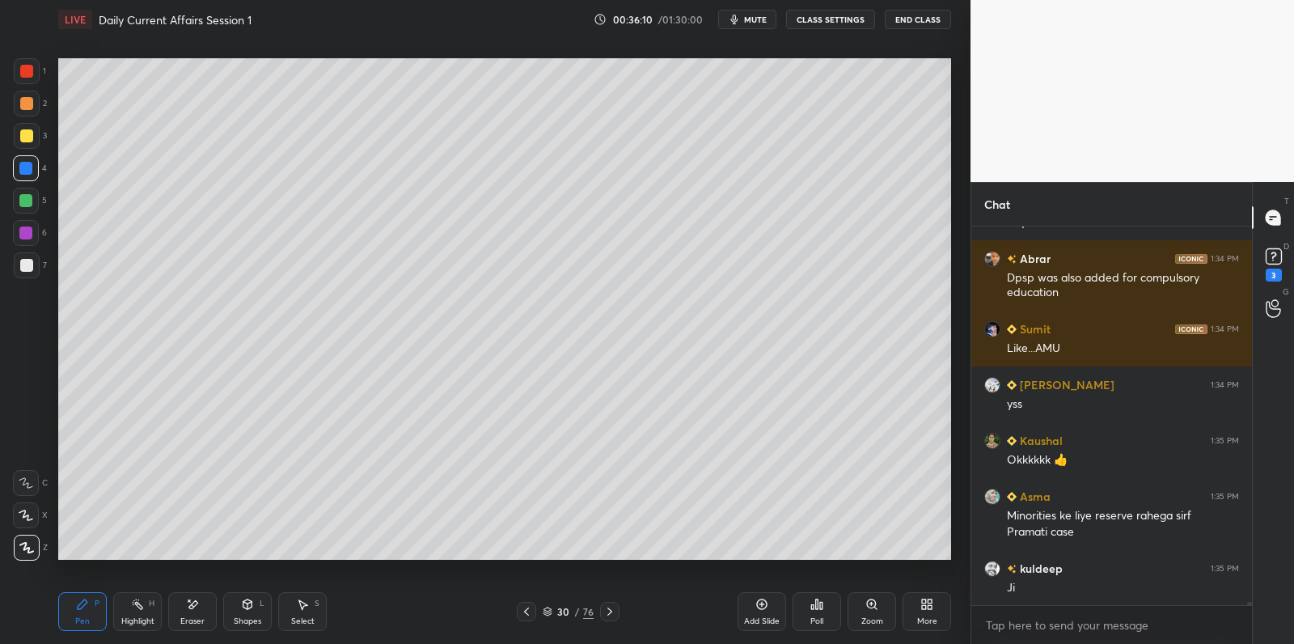
drag, startPoint x: 35, startPoint y: 134, endPoint x: 57, endPoint y: 127, distance: 23.0
click at [35, 134] on div at bounding box center [27, 136] width 26 height 26
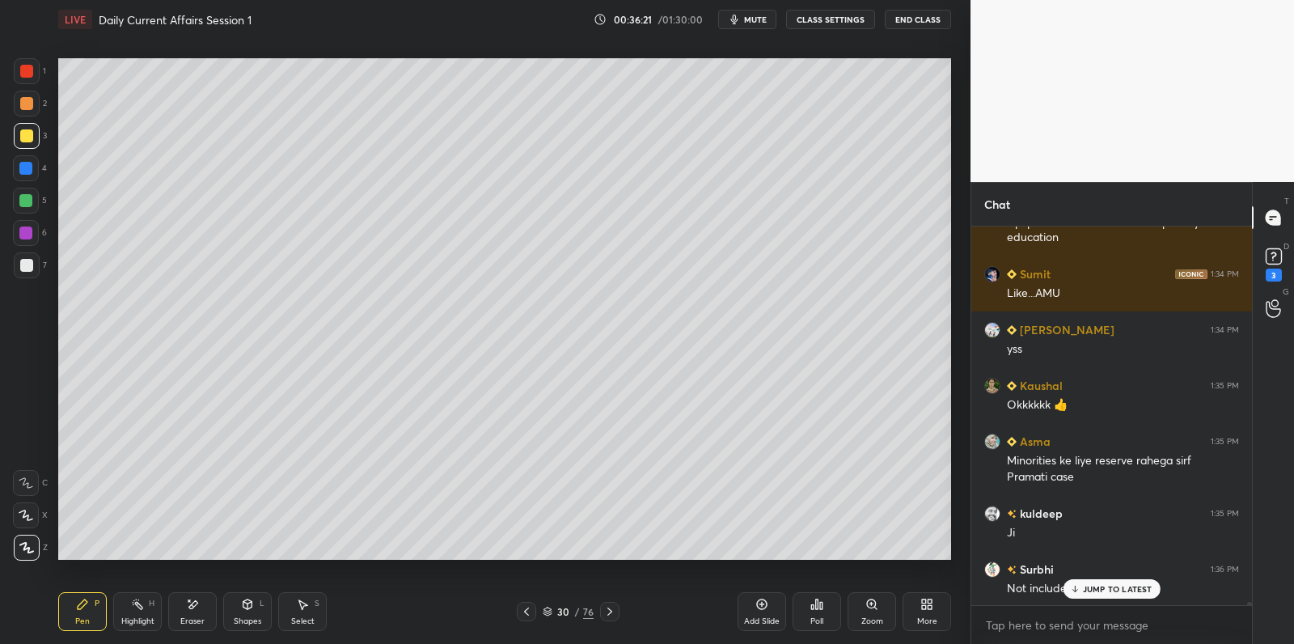
scroll to position [46678, 0]
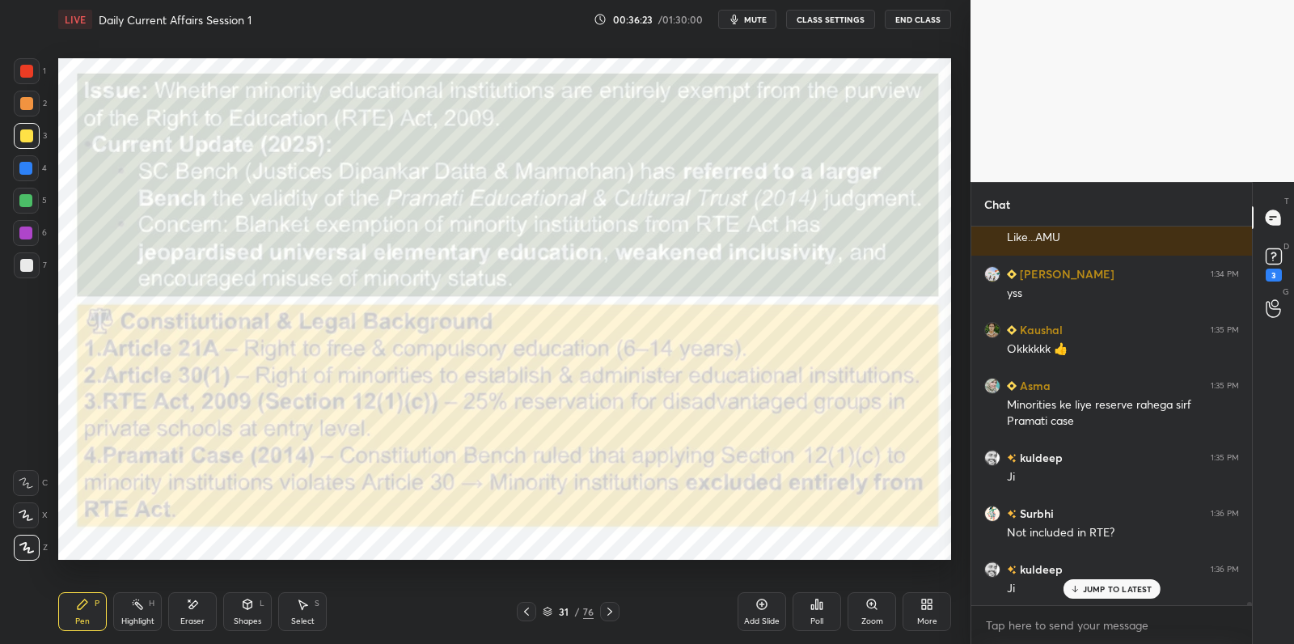
click at [33, 71] on div at bounding box center [27, 71] width 26 height 26
click at [34, 66] on div at bounding box center [27, 71] width 26 height 26
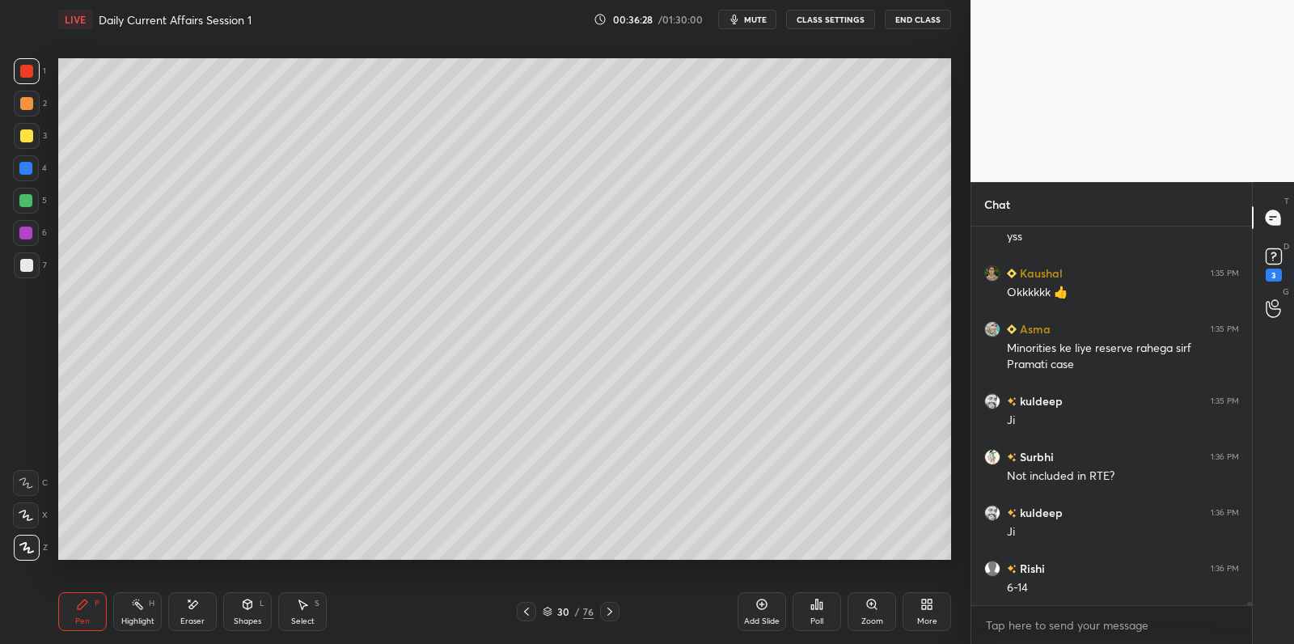
scroll to position [46791, 0]
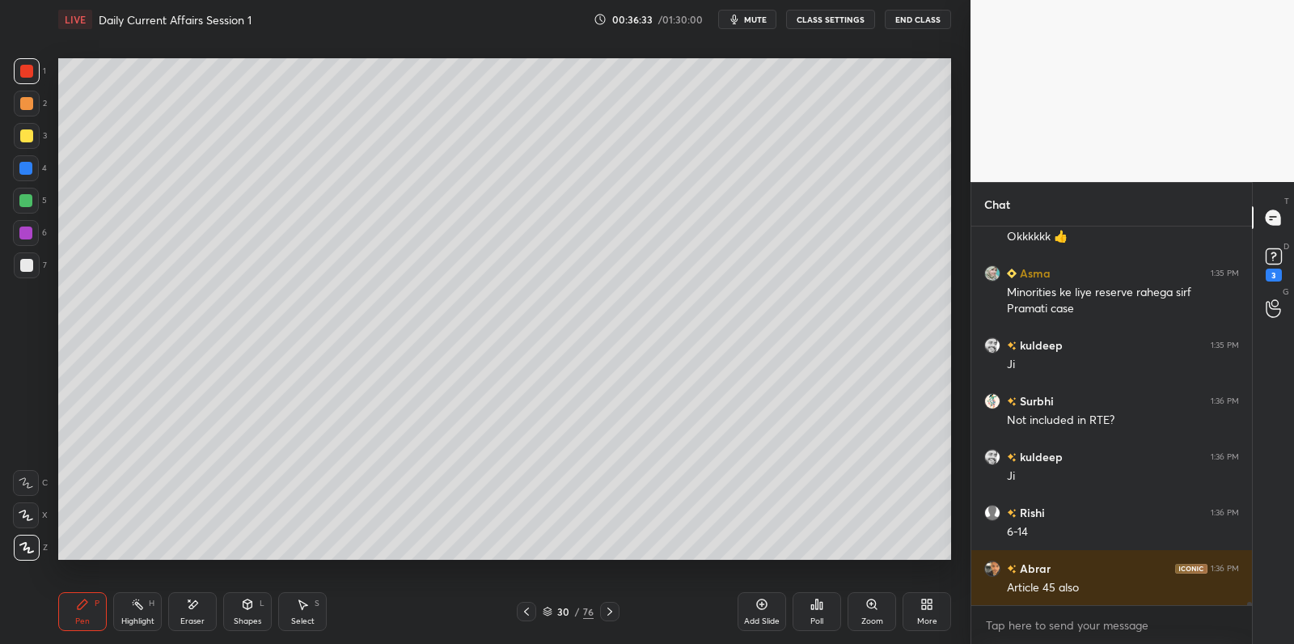
click at [30, 134] on div at bounding box center [26, 135] width 13 height 13
click at [34, 137] on div at bounding box center [27, 136] width 26 height 26
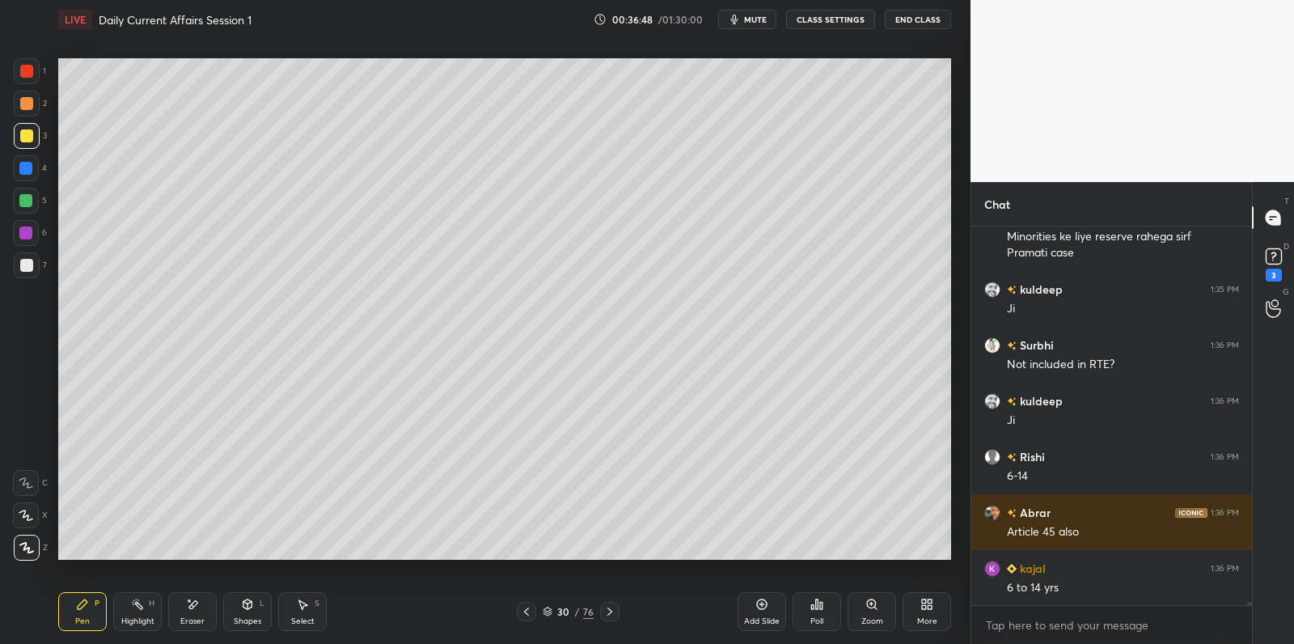
click at [26, 269] on div at bounding box center [26, 265] width 13 height 13
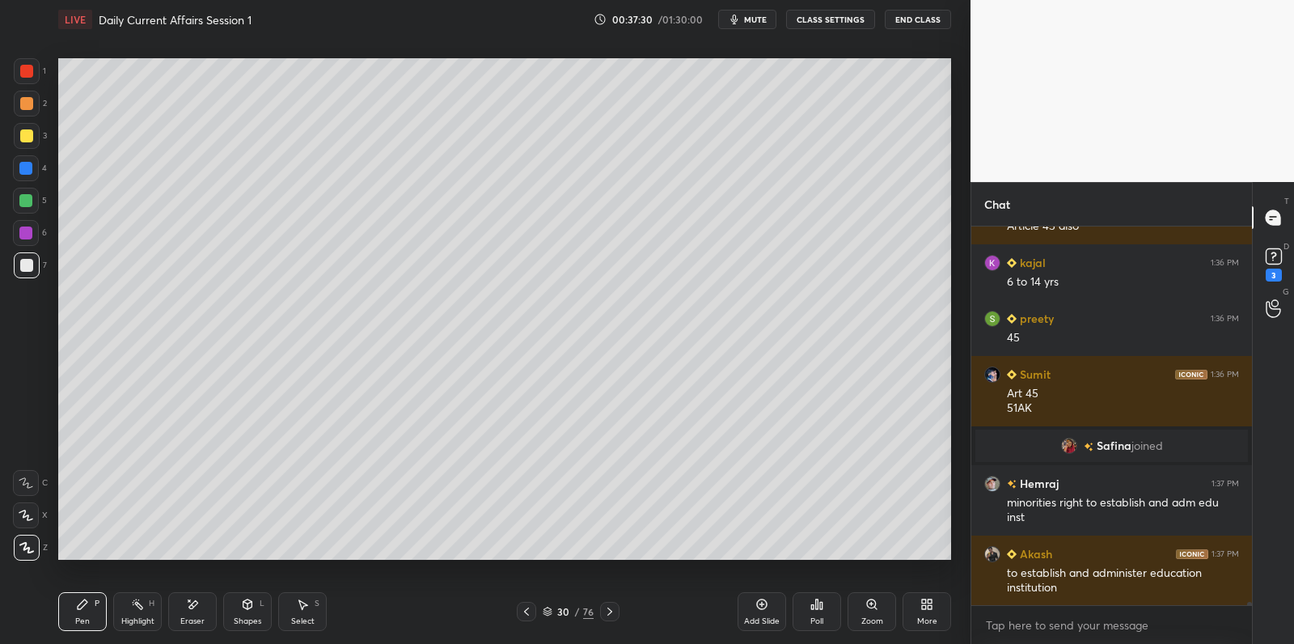
scroll to position [46426, 0]
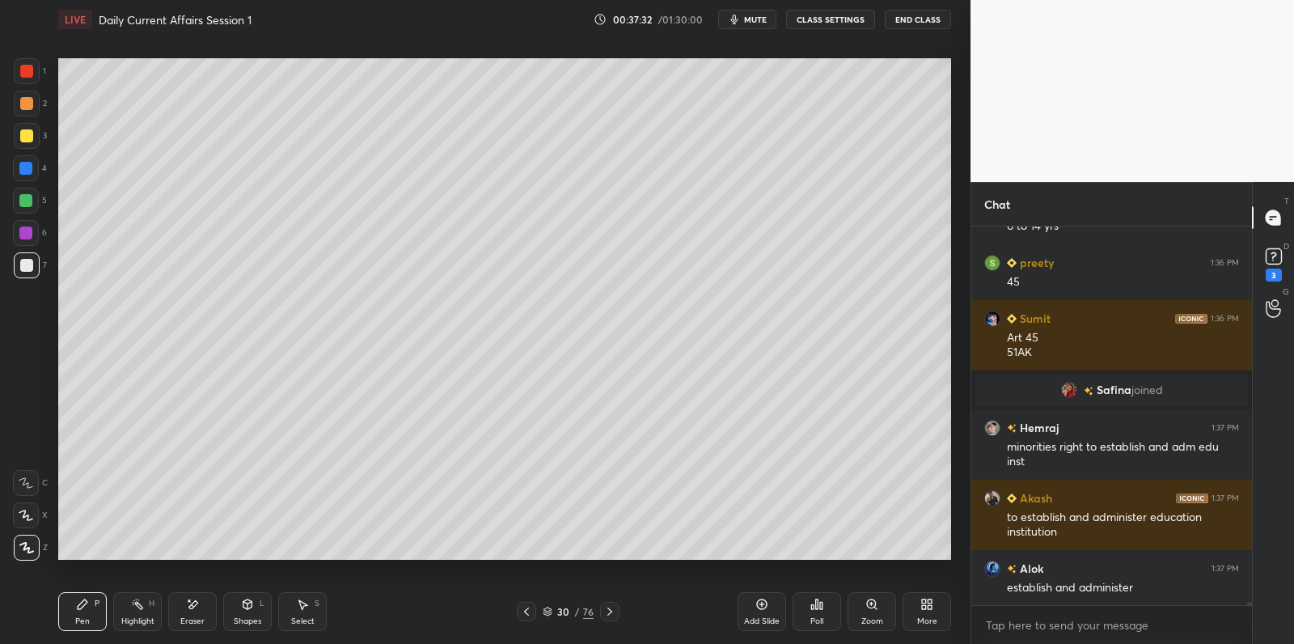
click at [20, 201] on div at bounding box center [25, 200] width 13 height 13
drag, startPoint x: 19, startPoint y: 206, endPoint x: 27, endPoint y: 199, distance: 10.9
click at [19, 206] on div at bounding box center [26, 201] width 26 height 26
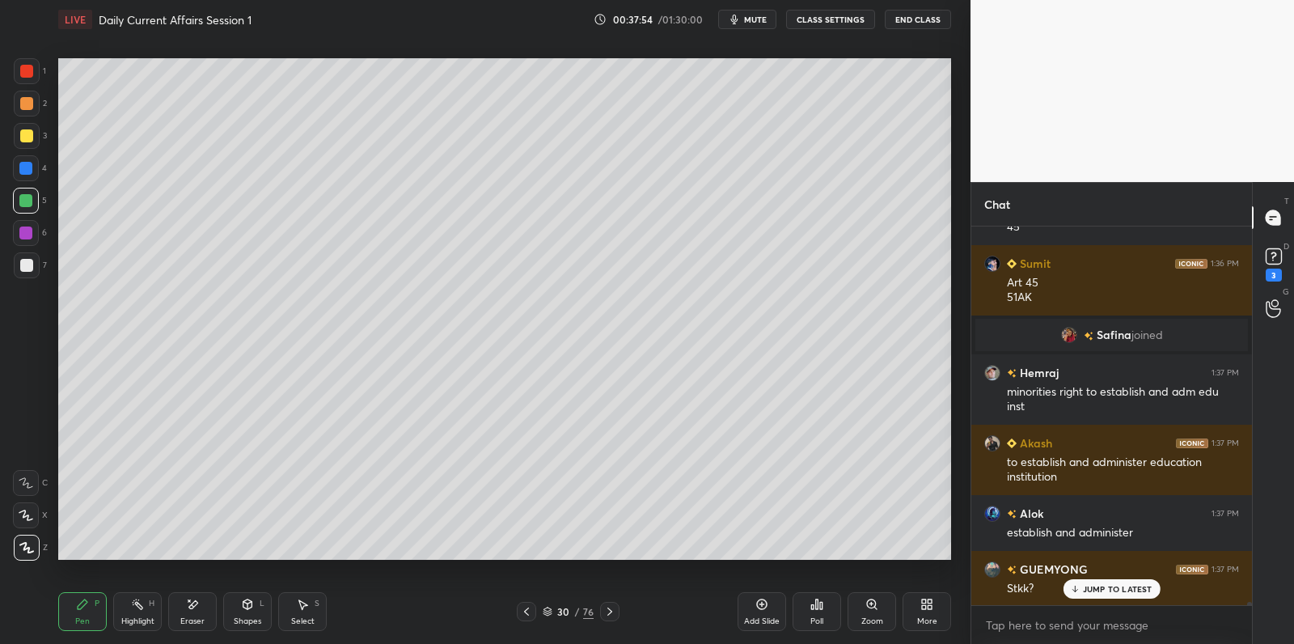
scroll to position [46537, 0]
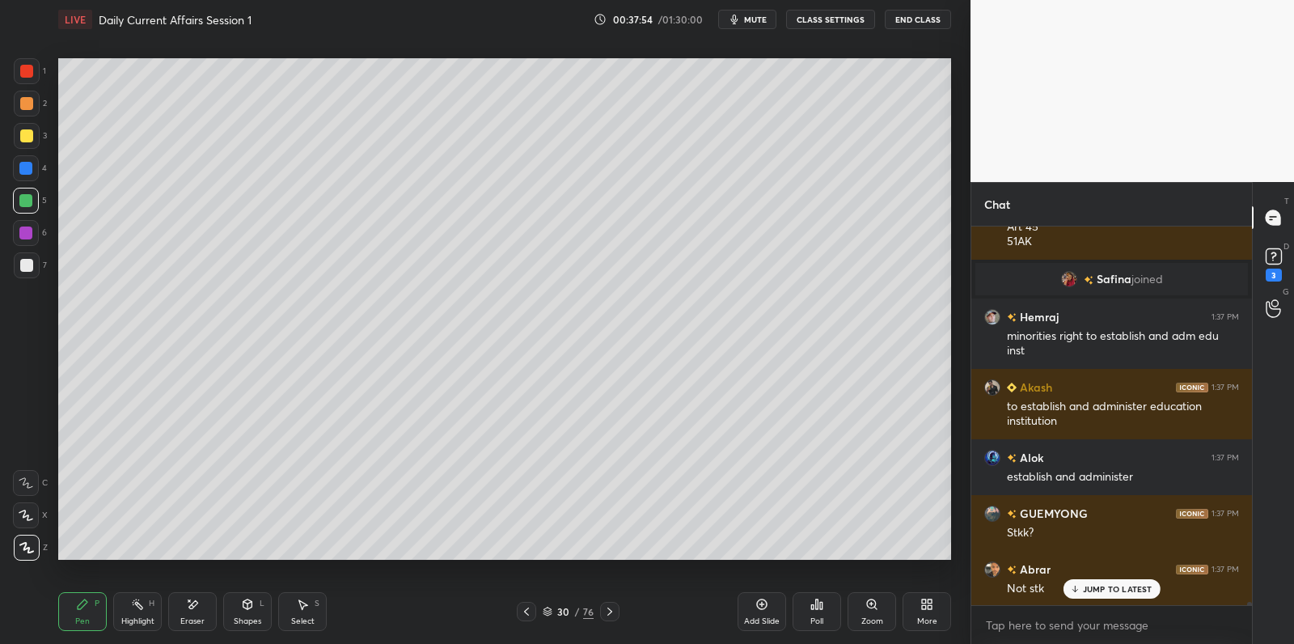
click at [1085, 586] on p "JUMP TO LATEST" at bounding box center [1118, 589] width 70 height 10
click at [766, 603] on icon at bounding box center [762, 604] width 11 height 11
click at [36, 140] on div at bounding box center [27, 136] width 26 height 26
click at [40, 139] on div "3" at bounding box center [30, 136] width 33 height 26
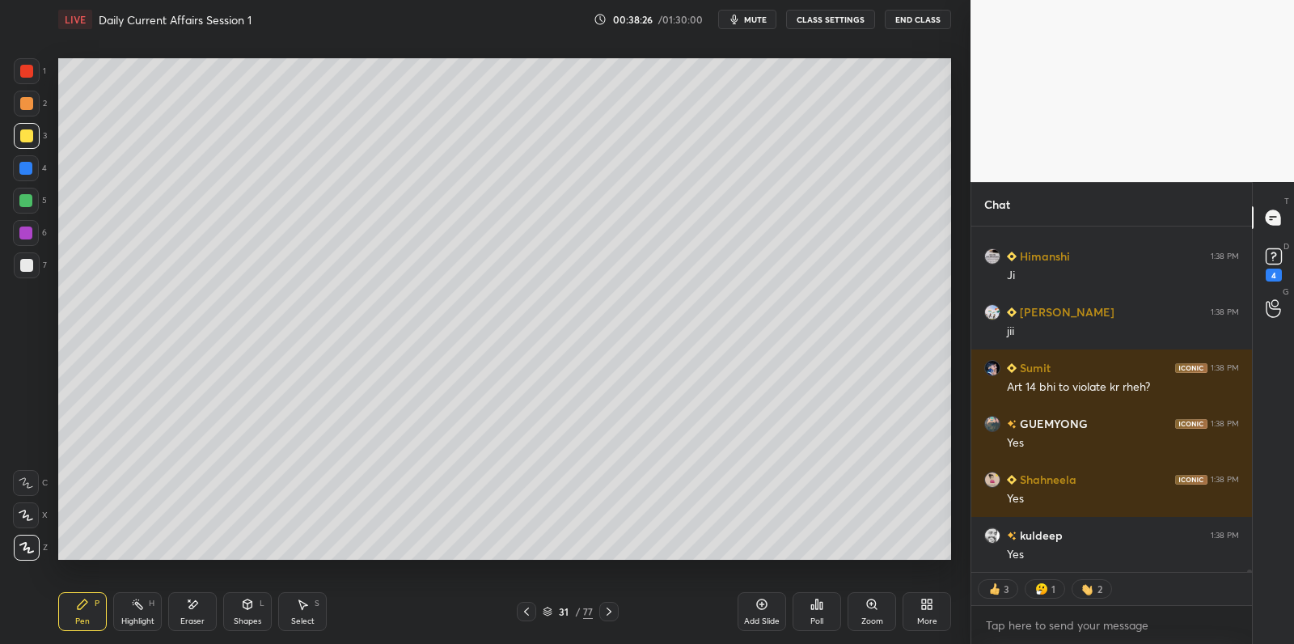
scroll to position [47132, 0]
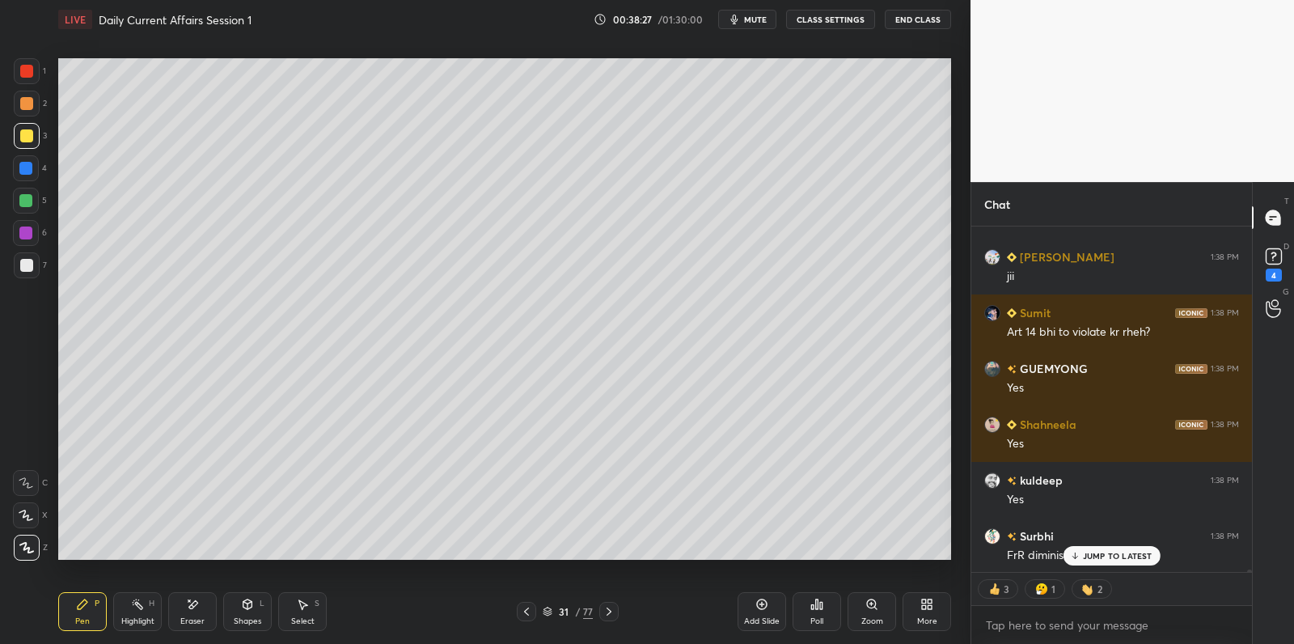
drag, startPoint x: 19, startPoint y: 204, endPoint x: 28, endPoint y: 203, distance: 8.9
click at [21, 208] on div at bounding box center [26, 201] width 26 height 26
drag, startPoint x: 29, startPoint y: 203, endPoint x: 46, endPoint y: 211, distance: 18.8
click at [29, 203] on div at bounding box center [25, 200] width 13 height 13
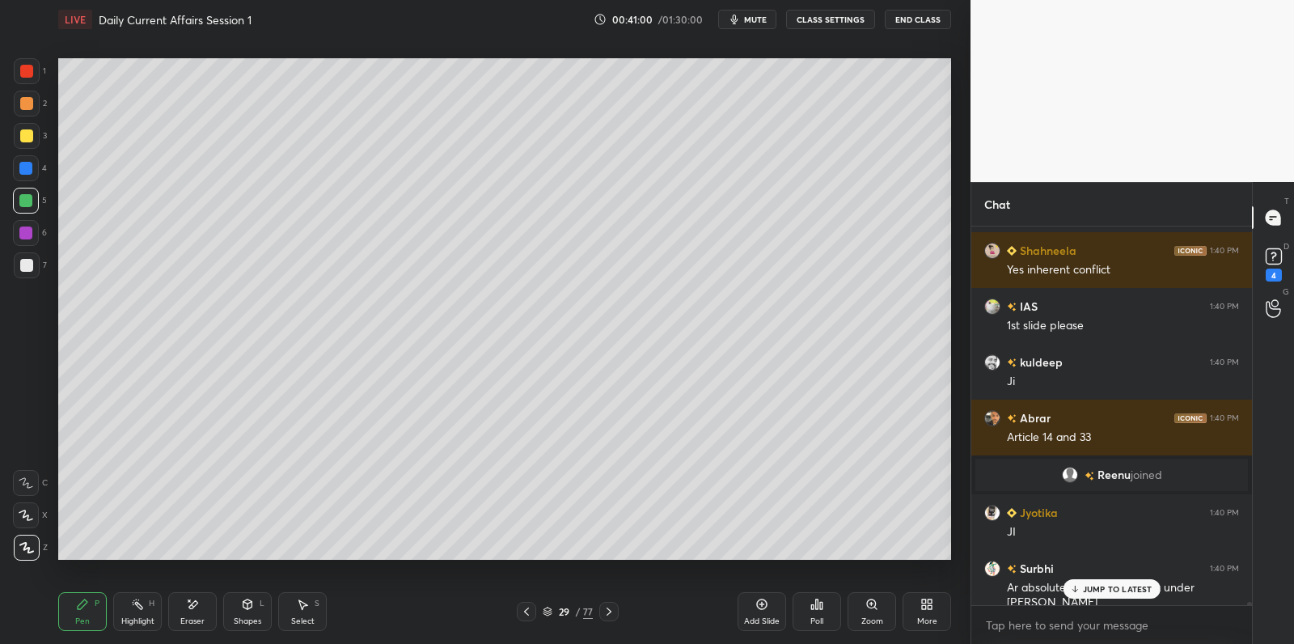
scroll to position [49506, 0]
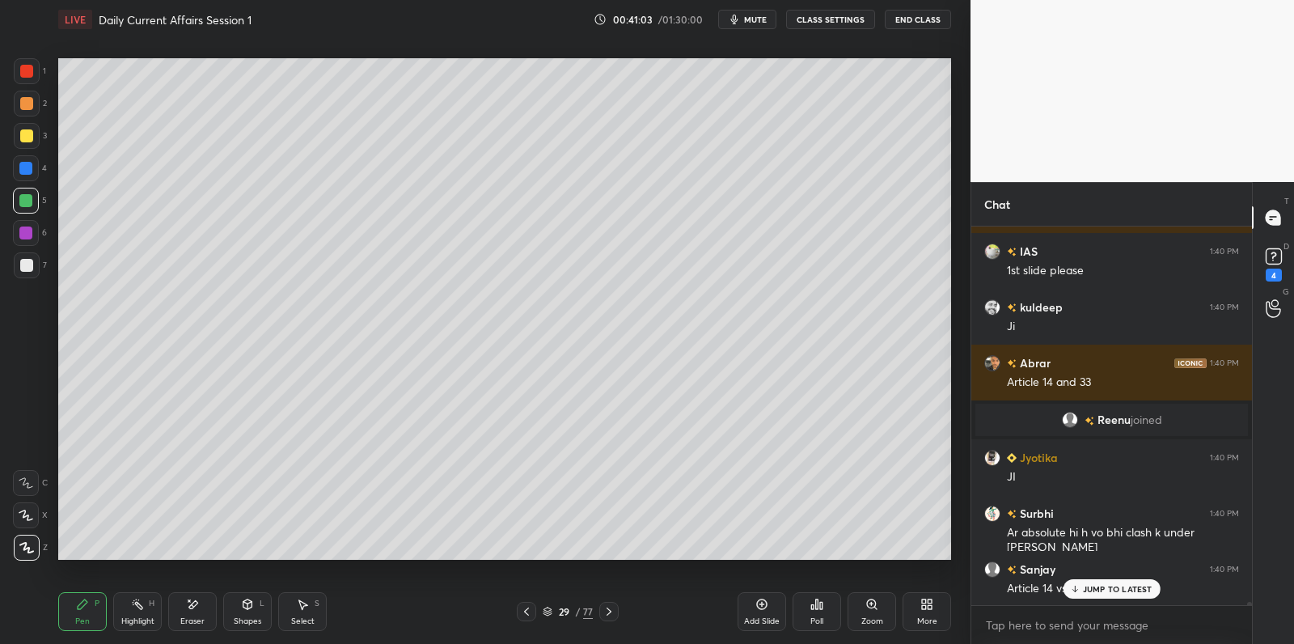
click at [1082, 594] on div "JUMP TO LATEST" at bounding box center [1111, 588] width 97 height 19
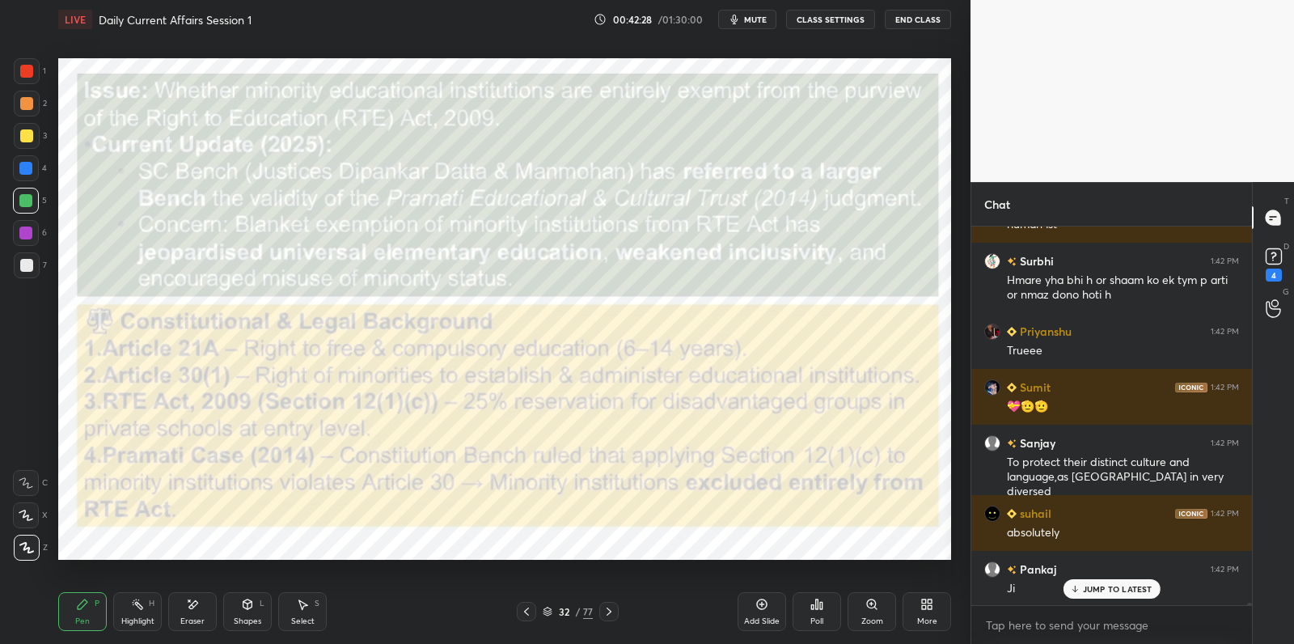
scroll to position [51547, 0]
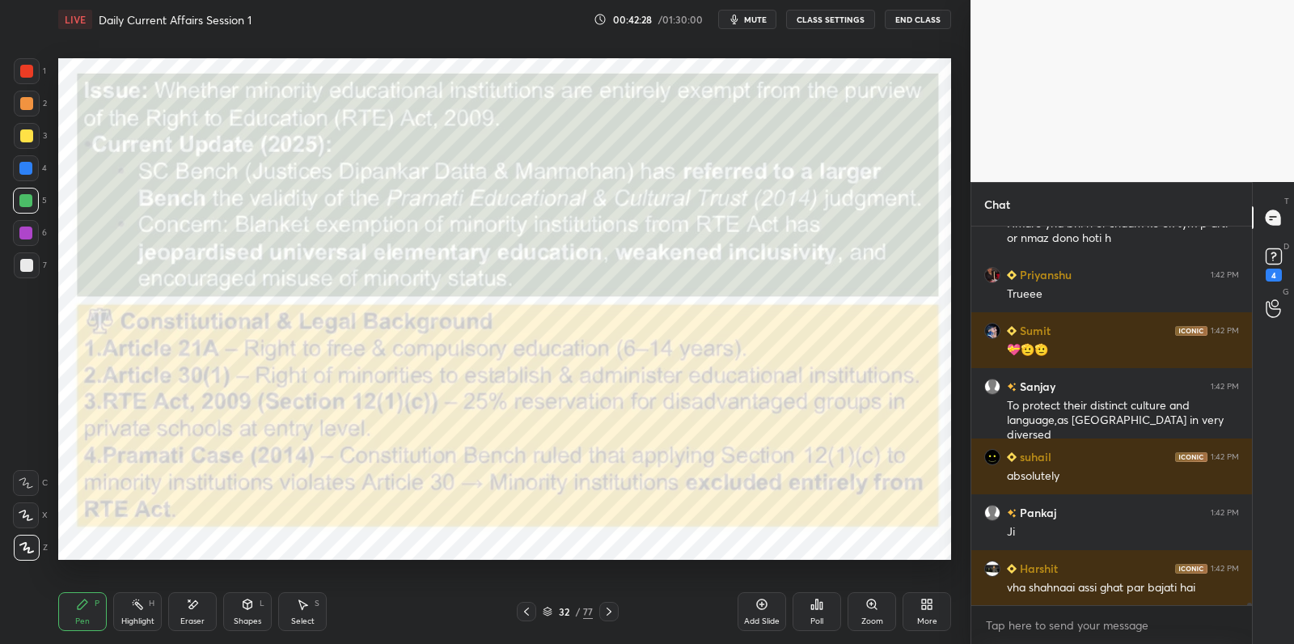
drag, startPoint x: 26, startPoint y: 228, endPoint x: 40, endPoint y: 231, distance: 14.8
click at [32, 228] on div at bounding box center [26, 233] width 26 height 26
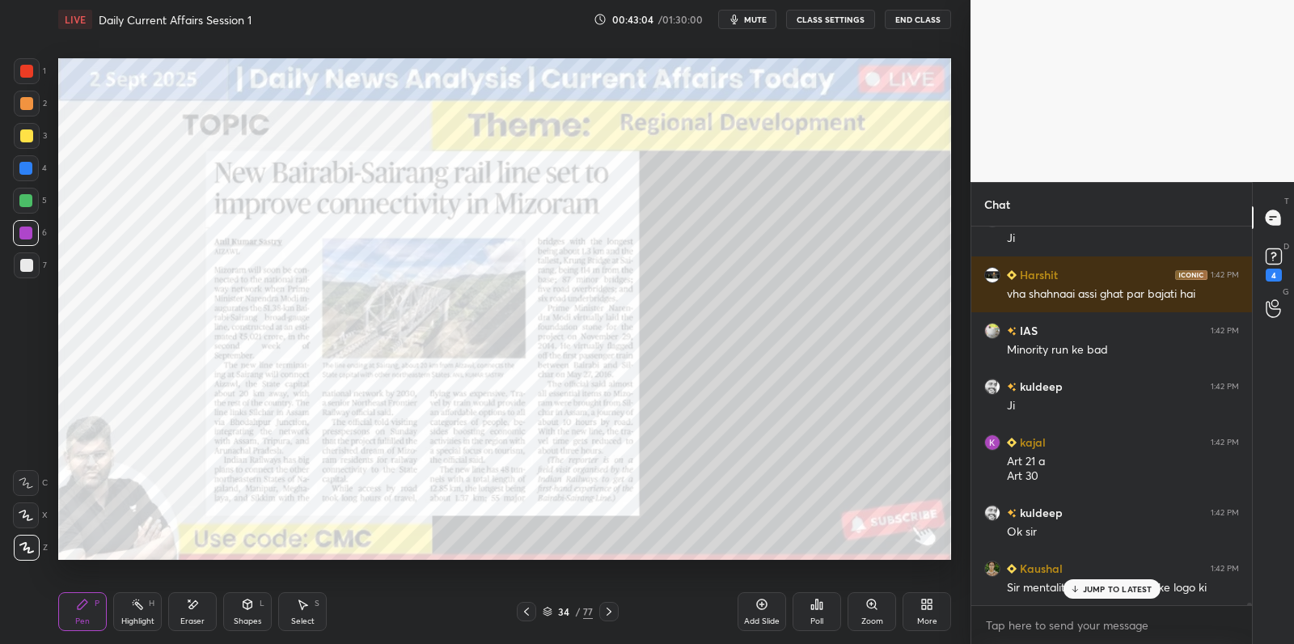
scroll to position [51896, 0]
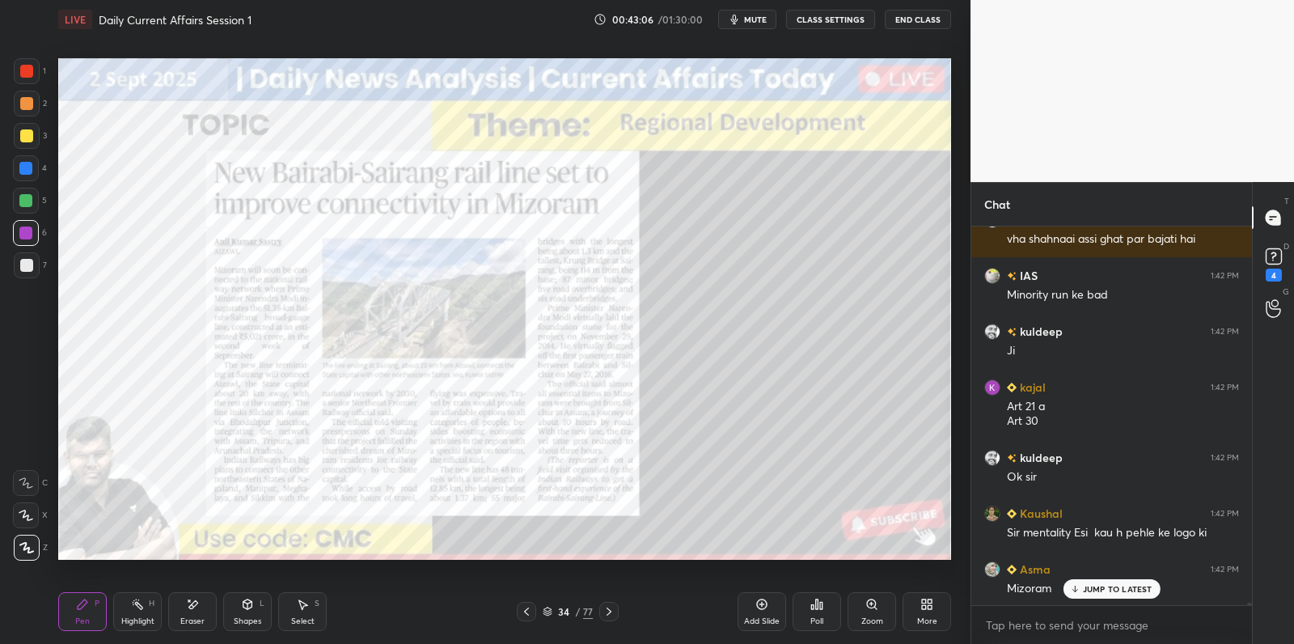
click at [27, 78] on div at bounding box center [27, 71] width 26 height 26
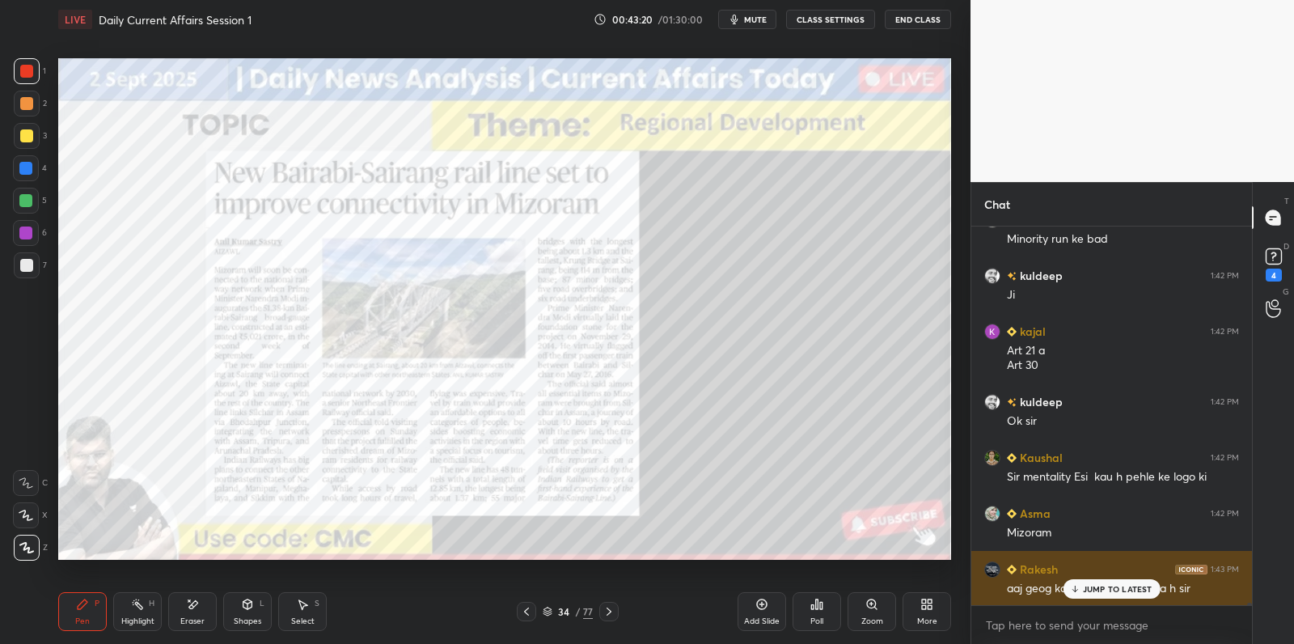
click at [1089, 584] on p "JUMP TO LATEST" at bounding box center [1118, 589] width 70 height 10
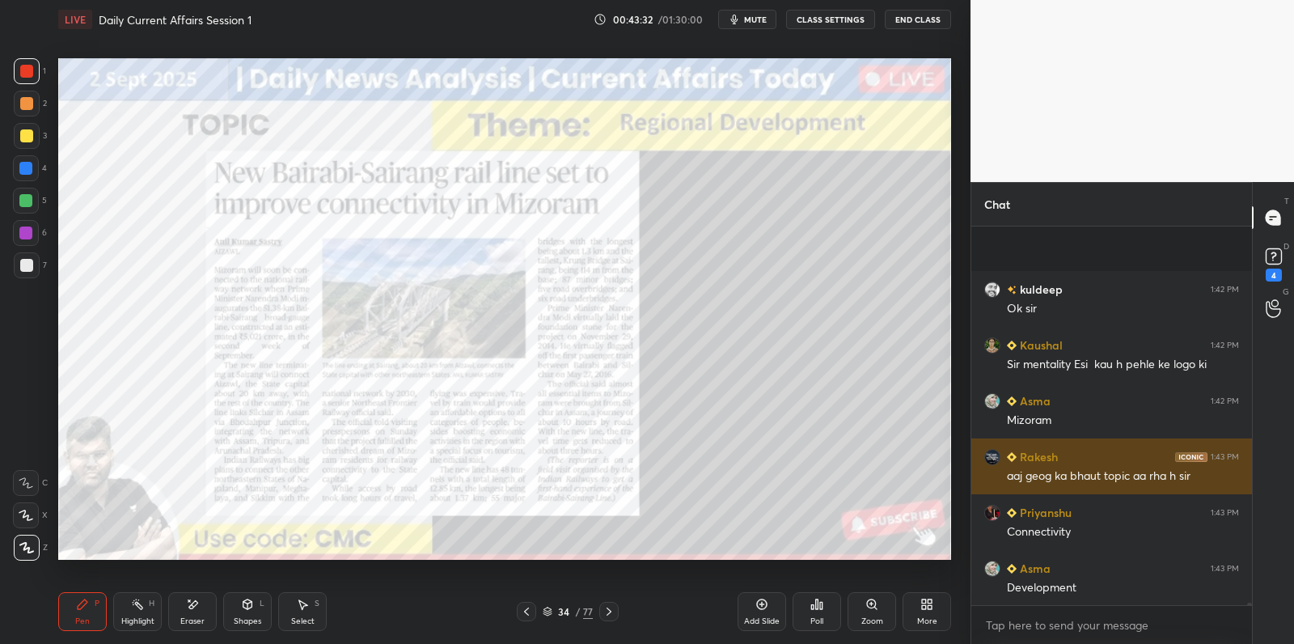
scroll to position [52175, 0]
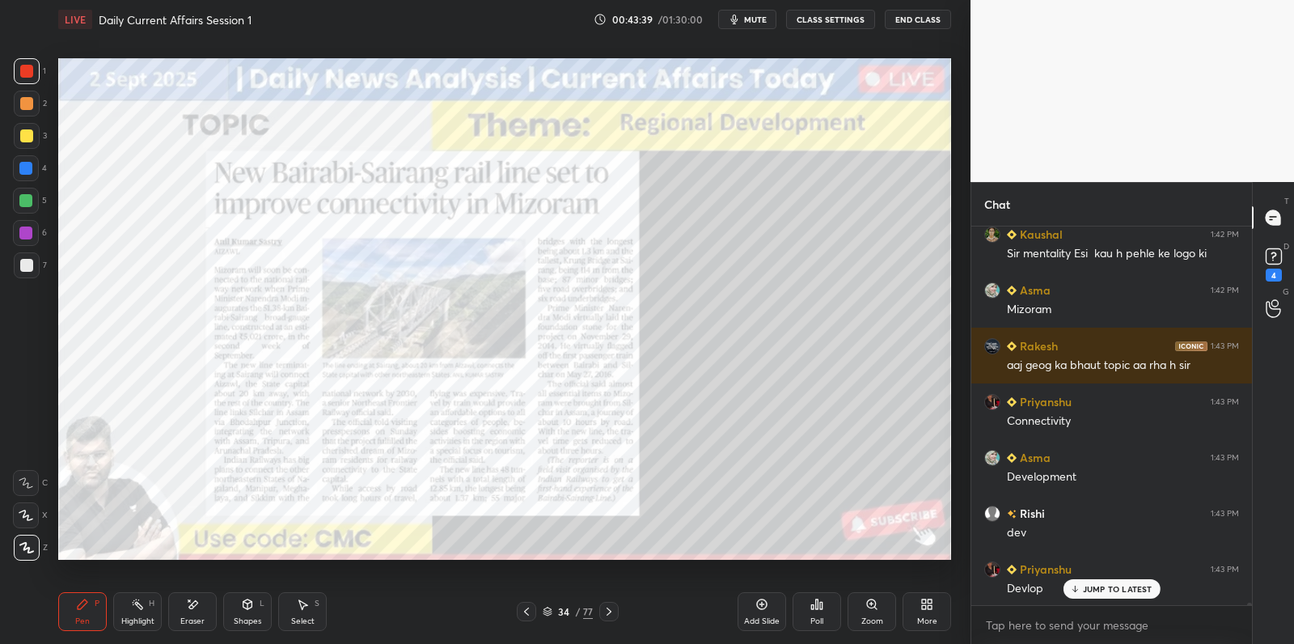
click at [757, 610] on icon at bounding box center [761, 604] width 13 height 13
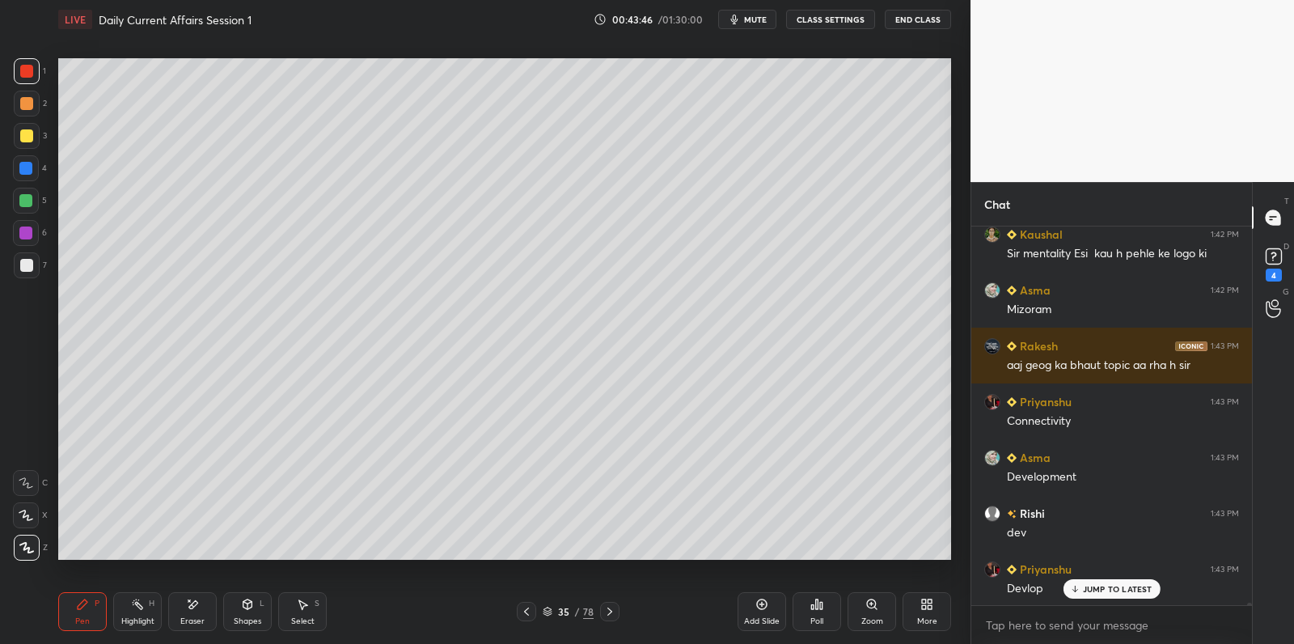
scroll to position [52231, 0]
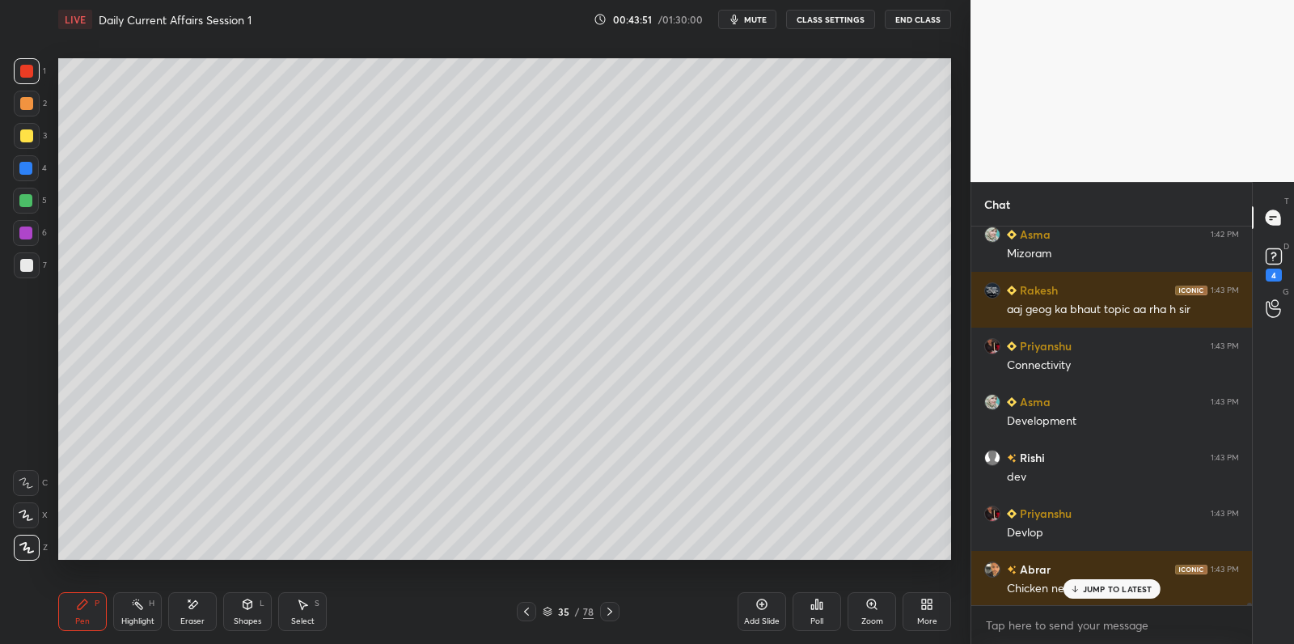
click at [30, 269] on div at bounding box center [26, 265] width 13 height 13
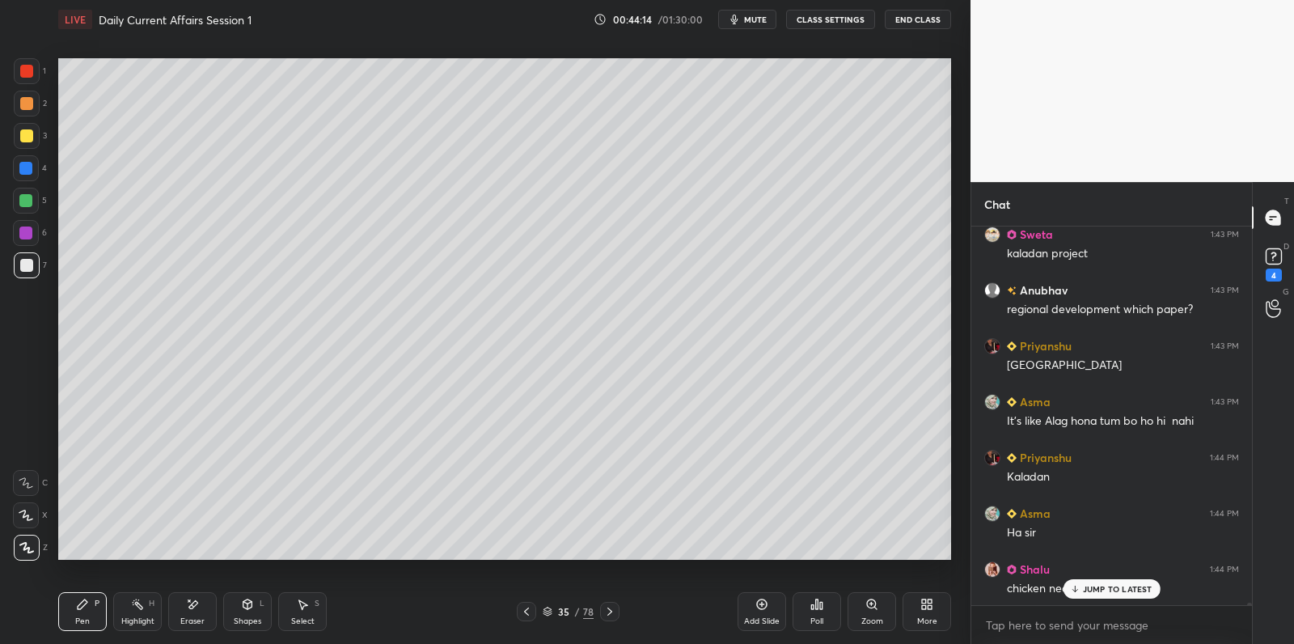
scroll to position [52789, 0]
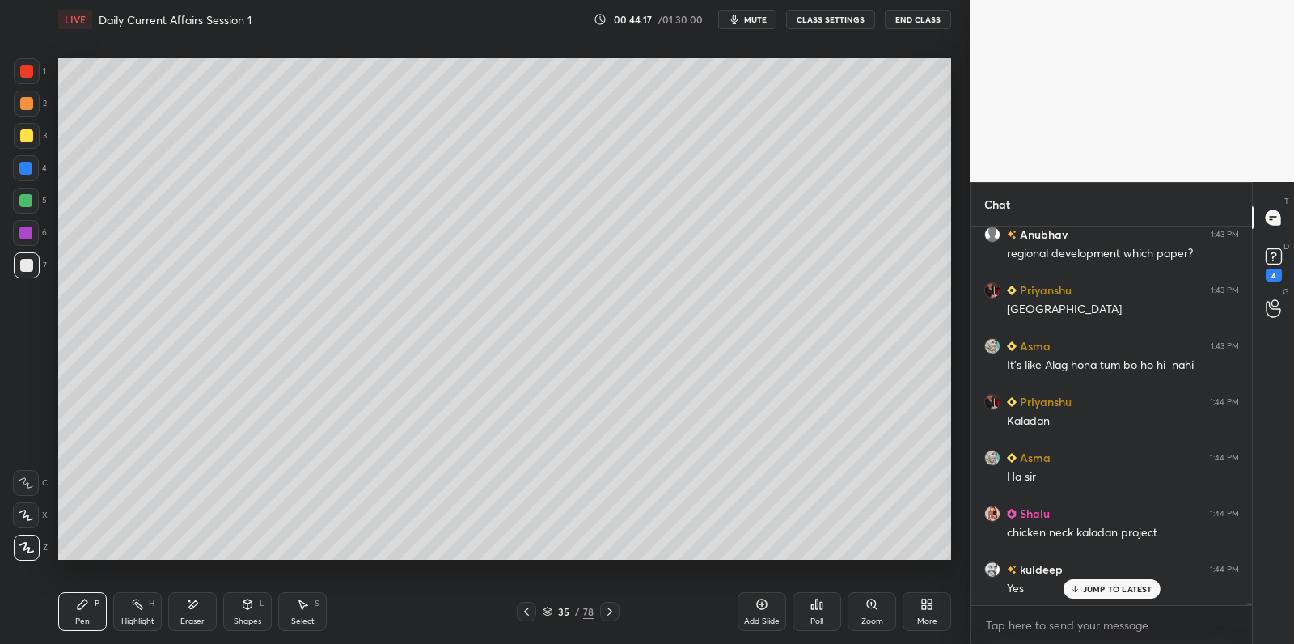
click at [29, 201] on div at bounding box center [25, 200] width 13 height 13
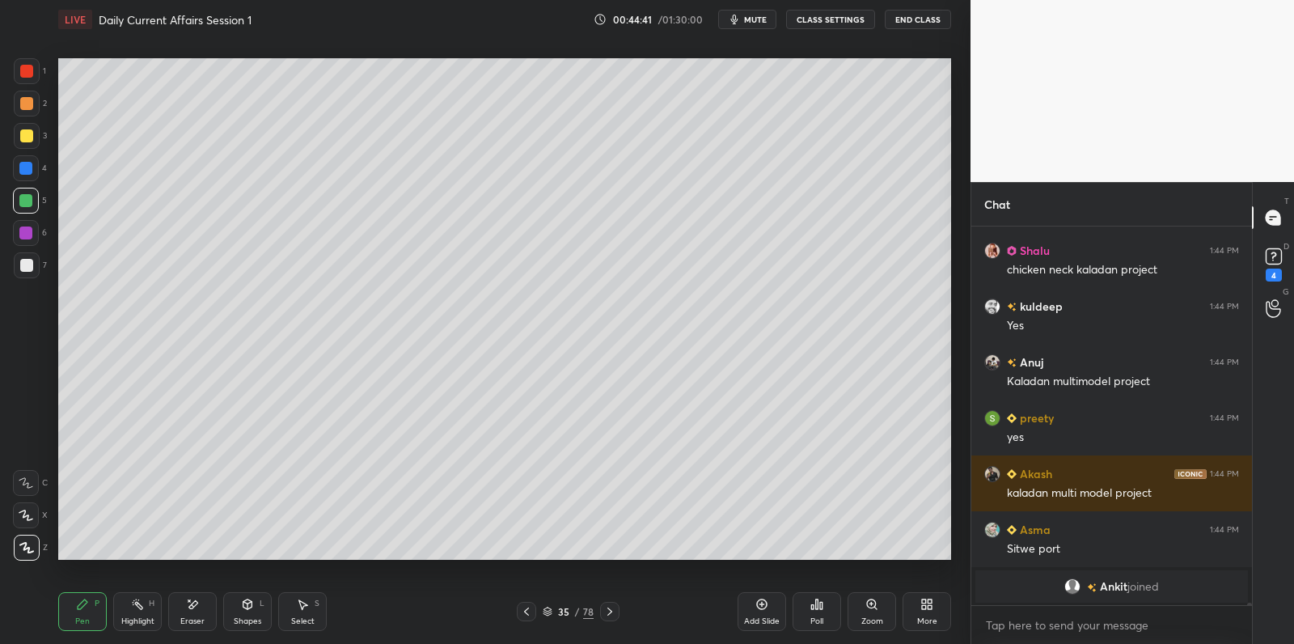
scroll to position [53107, 0]
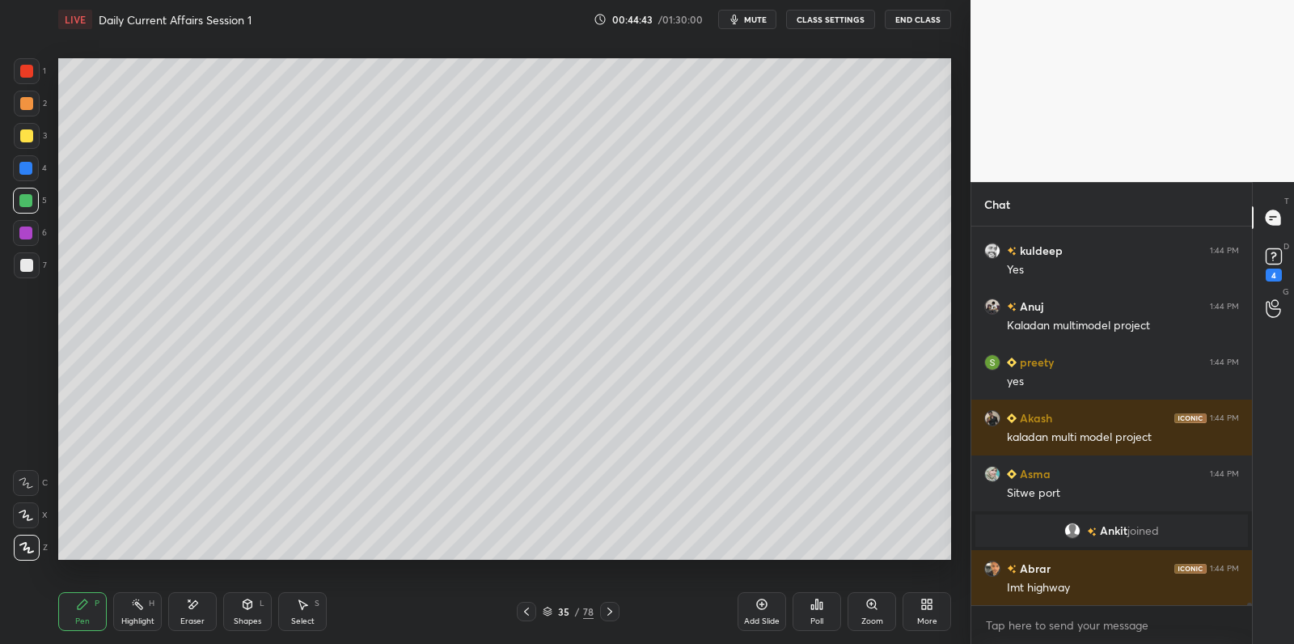
click at [35, 136] on div at bounding box center [27, 136] width 26 height 26
drag, startPoint x: 38, startPoint y: 134, endPoint x: 54, endPoint y: 133, distance: 16.3
click at [38, 134] on div at bounding box center [27, 136] width 26 height 26
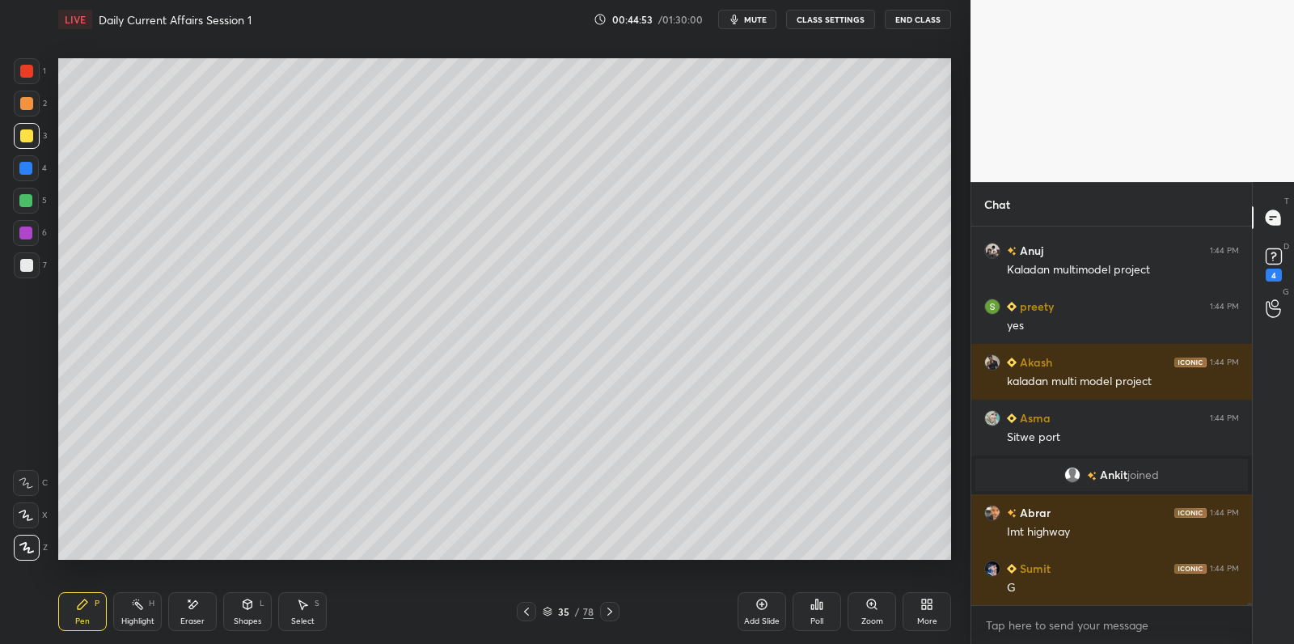
click at [36, 207] on div at bounding box center [26, 201] width 26 height 26
click at [32, 205] on div at bounding box center [26, 201] width 26 height 26
click at [33, 198] on div at bounding box center [26, 201] width 26 height 26
click at [31, 156] on div at bounding box center [26, 168] width 26 height 26
drag, startPoint x: 29, startPoint y: 133, endPoint x: 28, endPoint y: 107, distance: 26.7
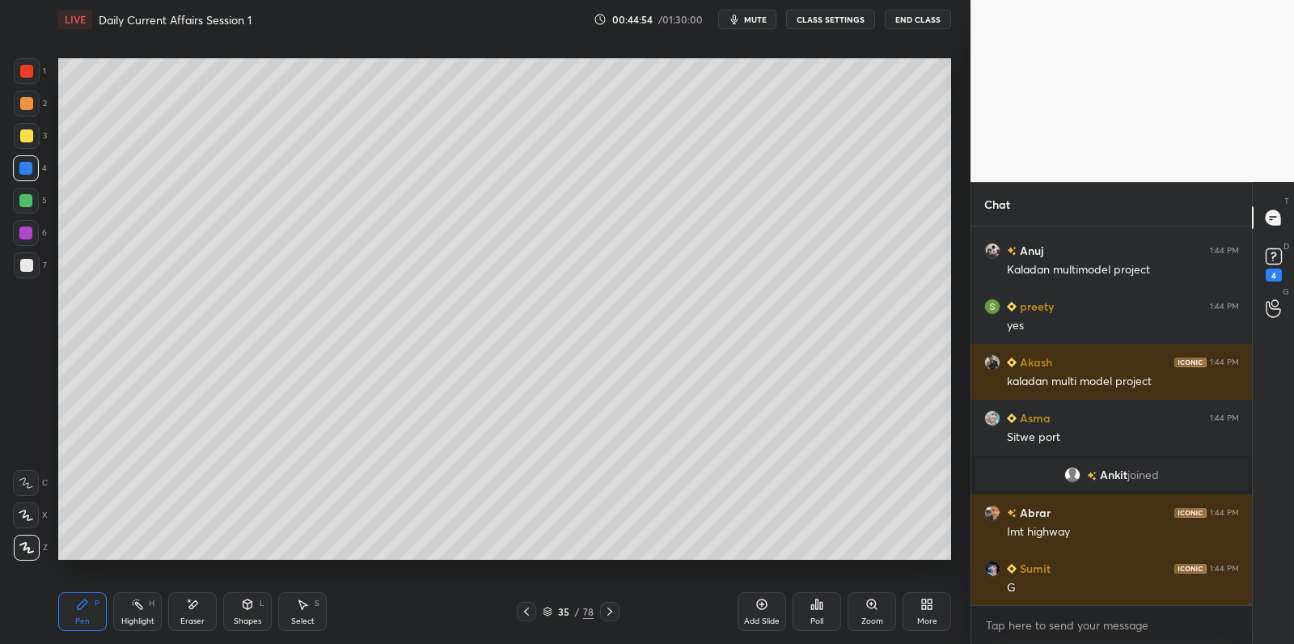
click at [29, 134] on div at bounding box center [26, 135] width 13 height 13
click at [32, 104] on div at bounding box center [26, 103] width 13 height 13
click at [36, 95] on div at bounding box center [27, 104] width 26 height 26
click at [35, 74] on div "1" at bounding box center [30, 71] width 32 height 26
drag, startPoint x: 32, startPoint y: 73, endPoint x: 23, endPoint y: 72, distance: 8.9
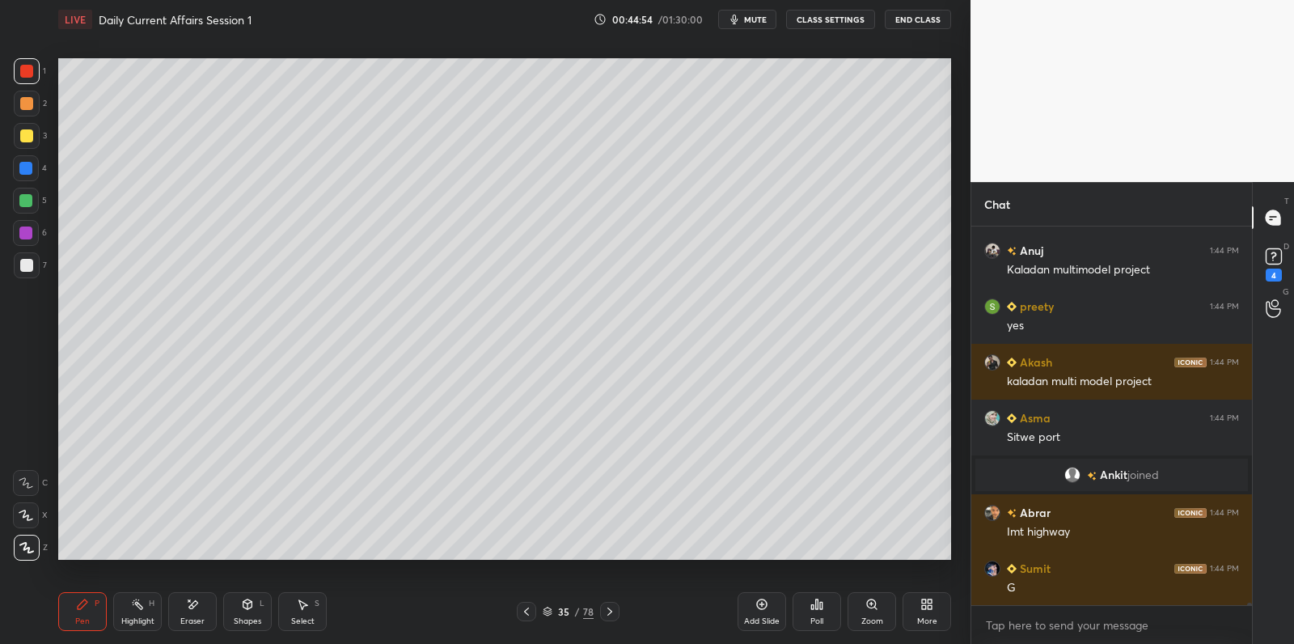
click at [26, 74] on div at bounding box center [26, 71] width 13 height 13
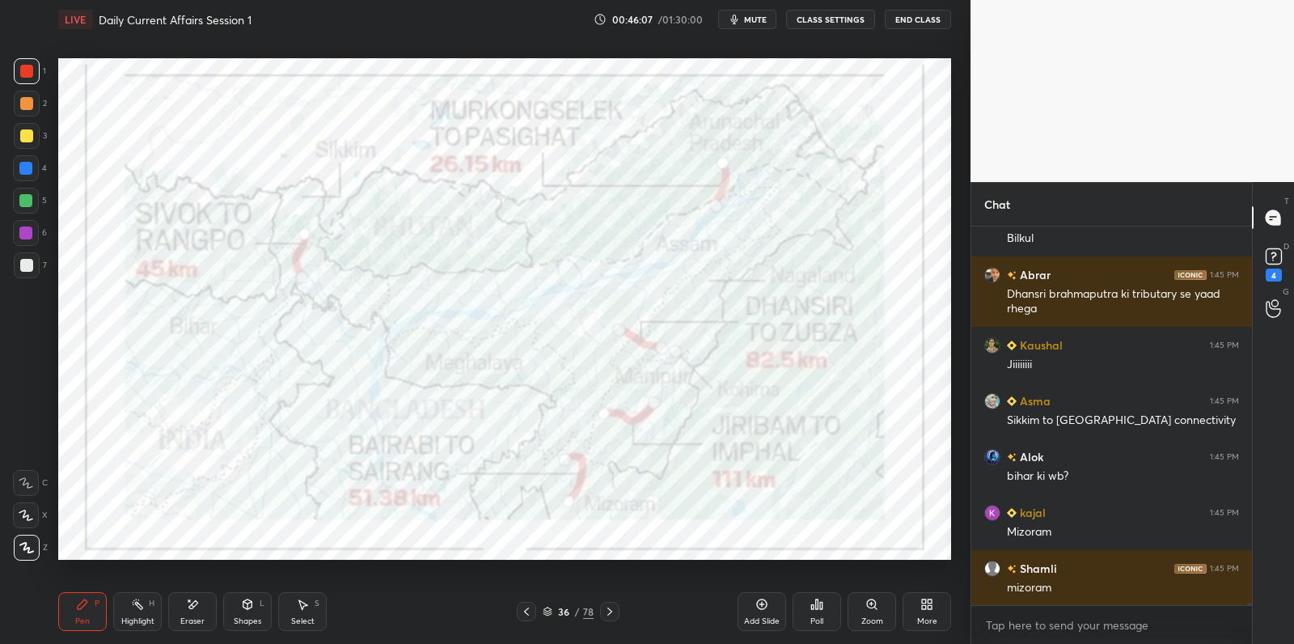
scroll to position [52849, 0]
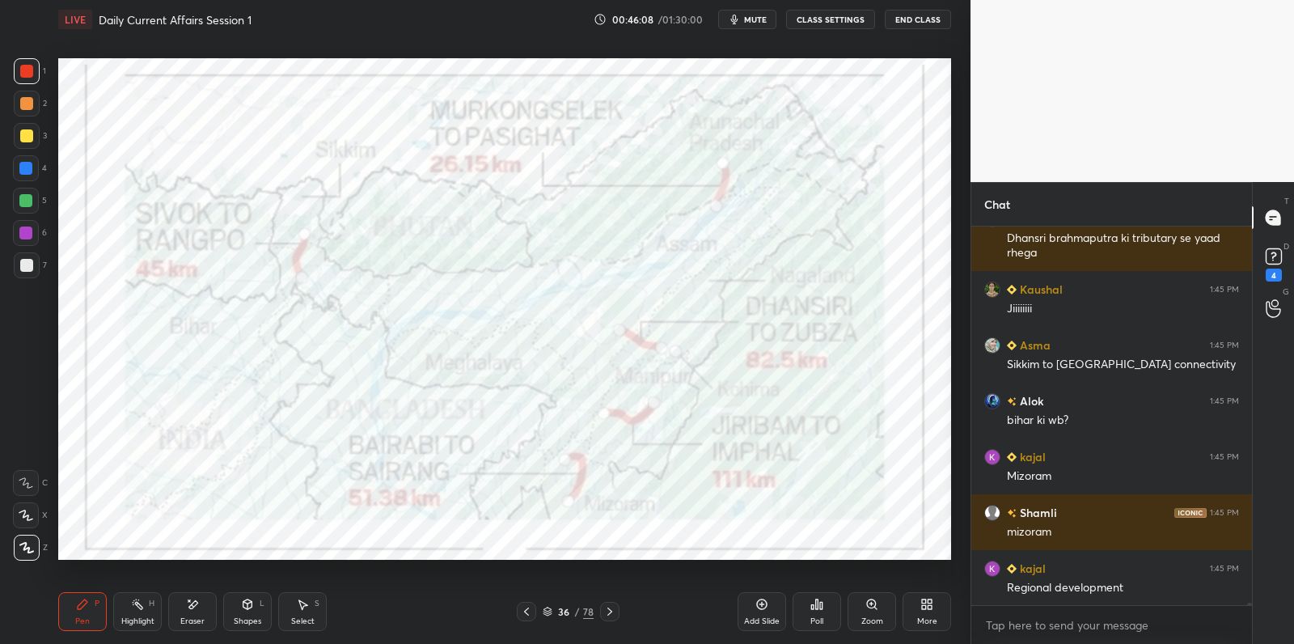
click at [32, 240] on div at bounding box center [26, 233] width 26 height 26
click at [22, 82] on div at bounding box center [27, 71] width 26 height 26
click at [23, 74] on div at bounding box center [26, 71] width 13 height 13
drag, startPoint x: 23, startPoint y: 74, endPoint x: 1, endPoint y: 64, distance: 24.6
click at [23, 74] on div at bounding box center [26, 71] width 13 height 13
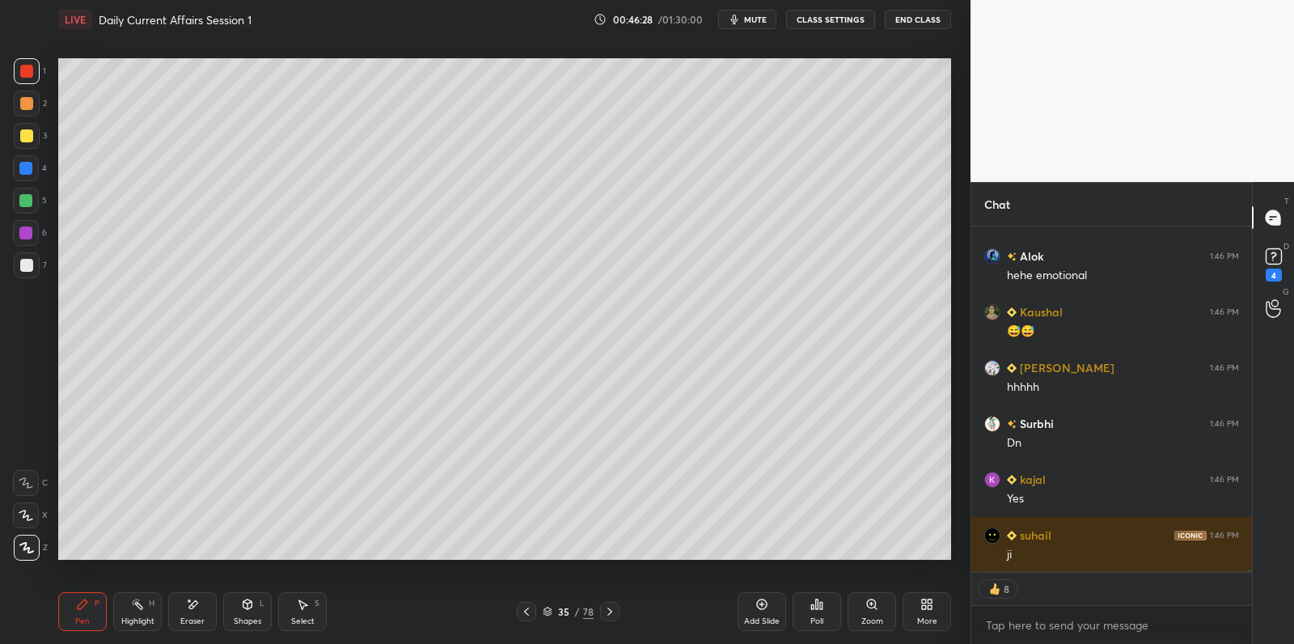
scroll to position [53496, 0]
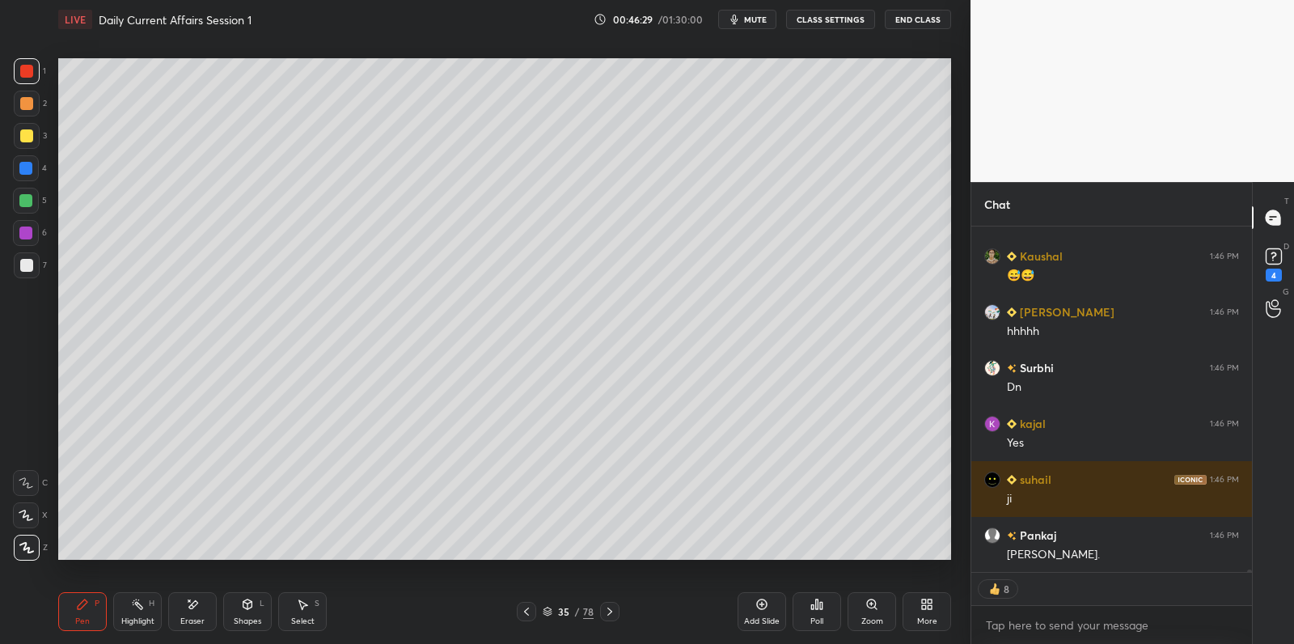
click at [30, 266] on div at bounding box center [26, 265] width 13 height 13
click at [31, 268] on div at bounding box center [26, 265] width 13 height 13
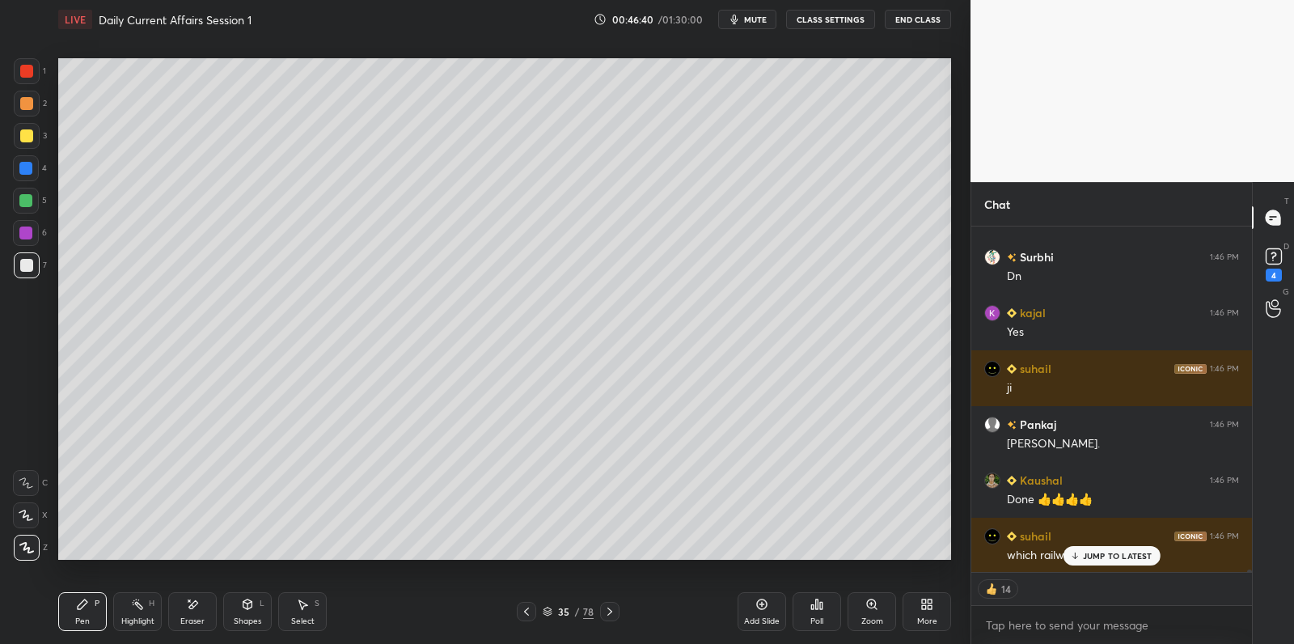
scroll to position [53662, 0]
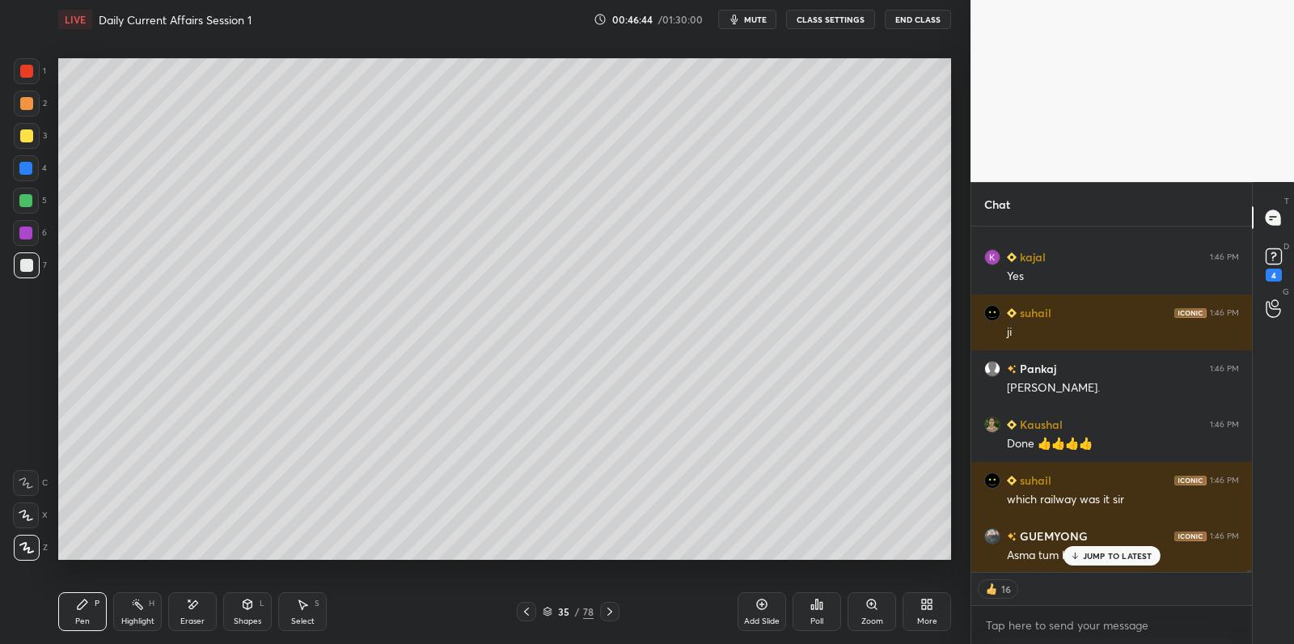
click at [1127, 556] on div "kajal 1:45 PM Mizoram Shamli 1:45 PM mizoram kajal 1:45 PM Regional development…" at bounding box center [1111, 398] width 281 height 345
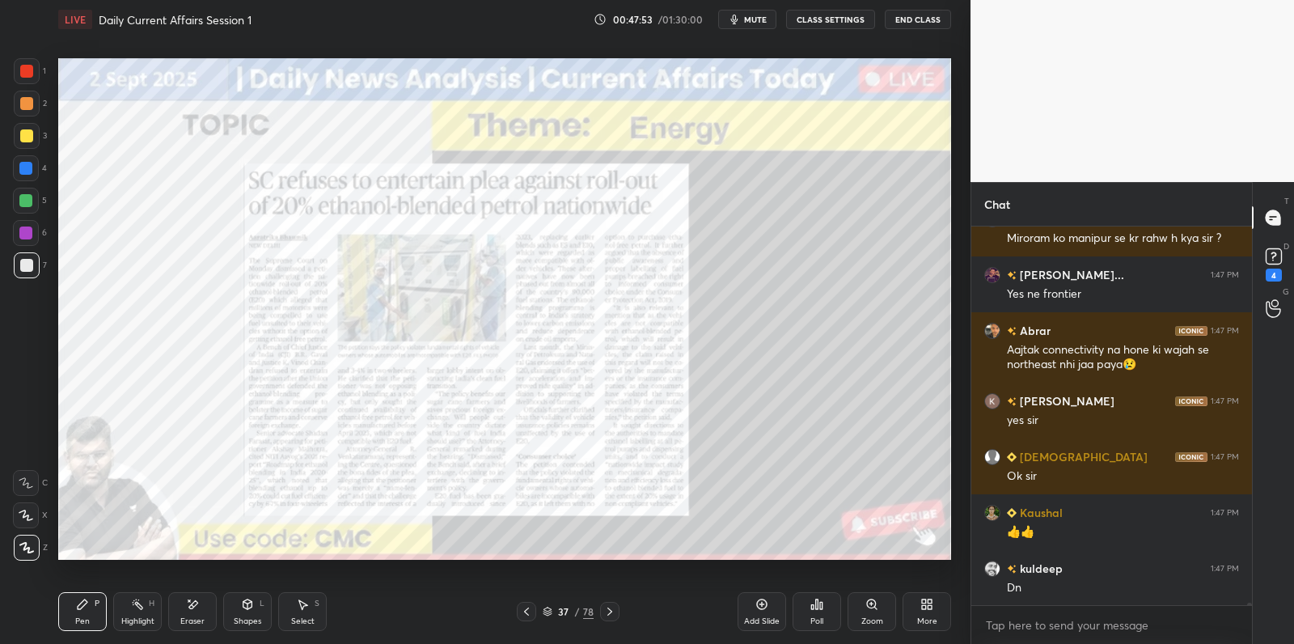
scroll to position [54608, 0]
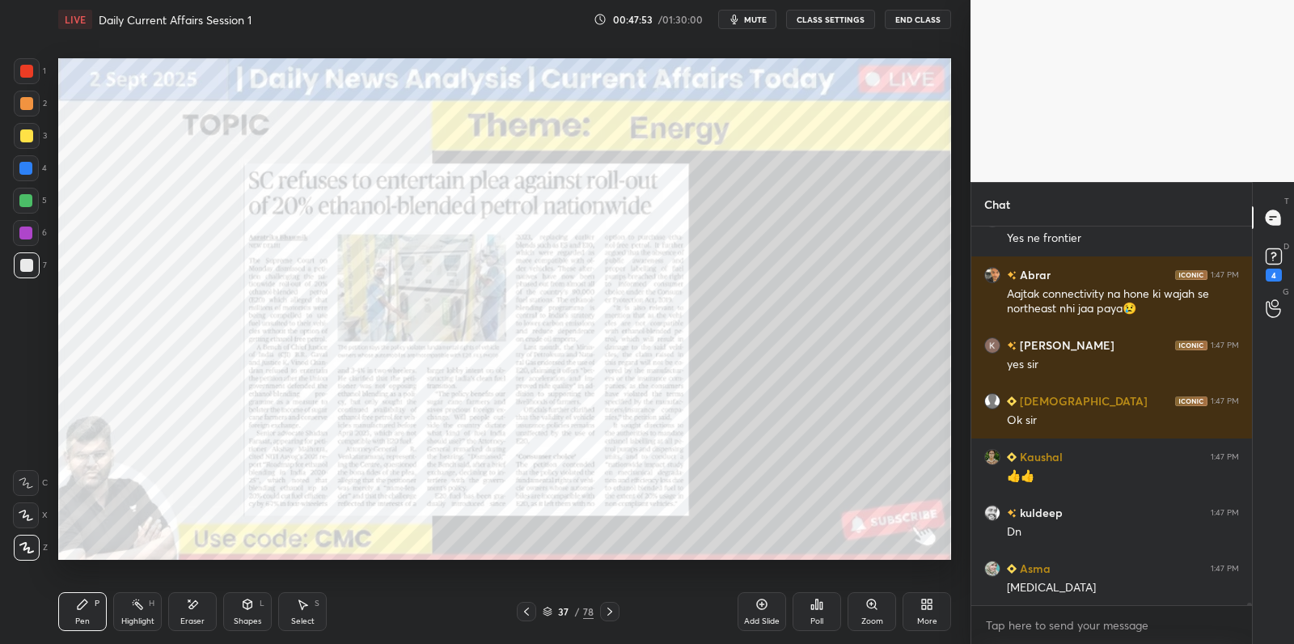
click at [27, 195] on div at bounding box center [25, 200] width 13 height 13
drag, startPoint x: 32, startPoint y: 196, endPoint x: 43, endPoint y: 199, distance: 11.8
click at [31, 195] on div at bounding box center [25, 200] width 13 height 13
drag, startPoint x: 762, startPoint y: 604, endPoint x: 742, endPoint y: 566, distance: 43.1
click at [764, 601] on icon at bounding box center [761, 604] width 13 height 13
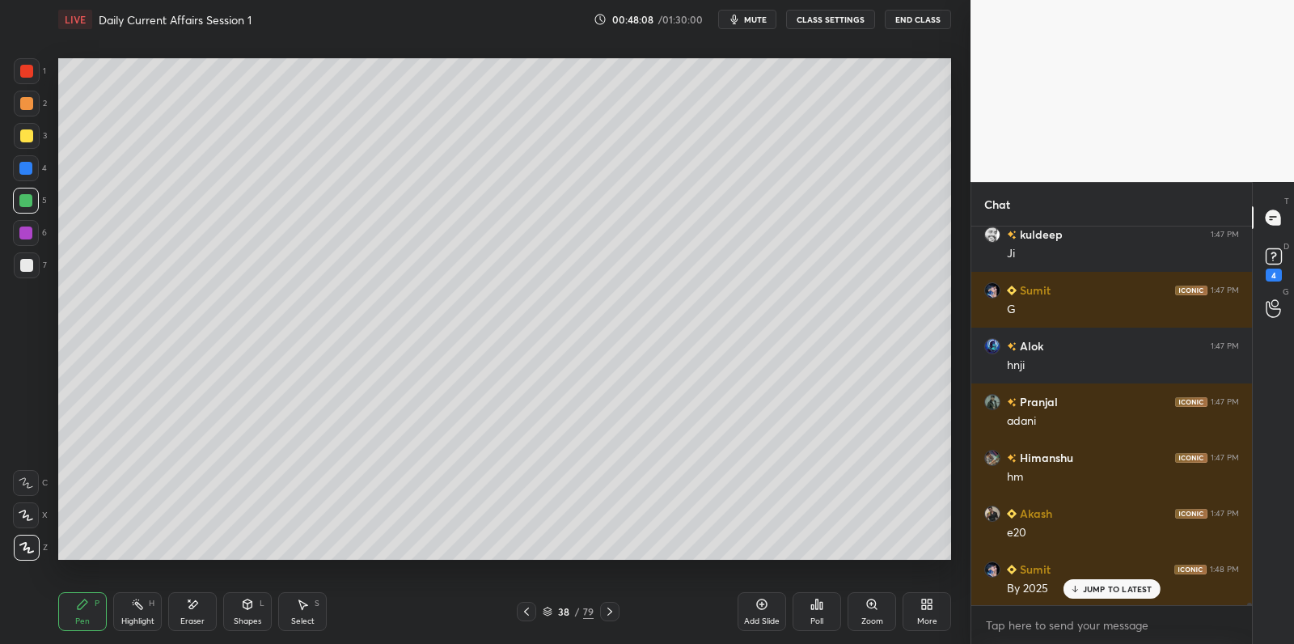
scroll to position [55501, 0]
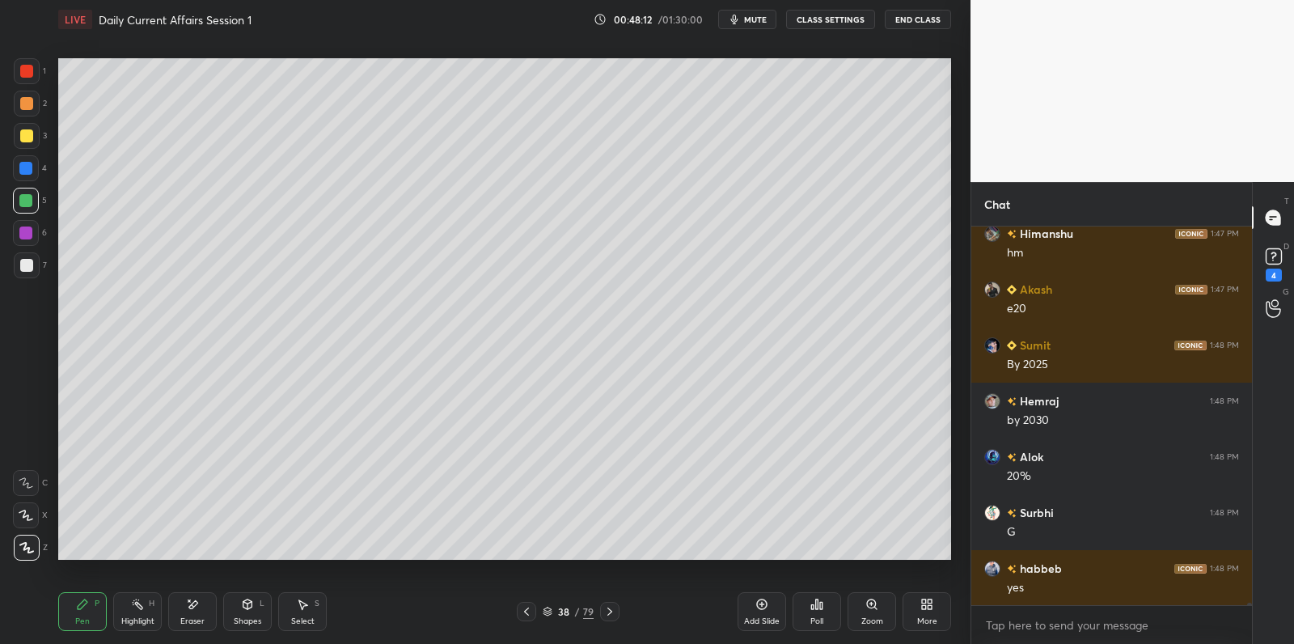
click at [23, 268] on div at bounding box center [26, 265] width 13 height 13
drag, startPoint x: 23, startPoint y: 268, endPoint x: 30, endPoint y: 264, distance: 8.3
click at [23, 268] on div at bounding box center [26, 265] width 13 height 13
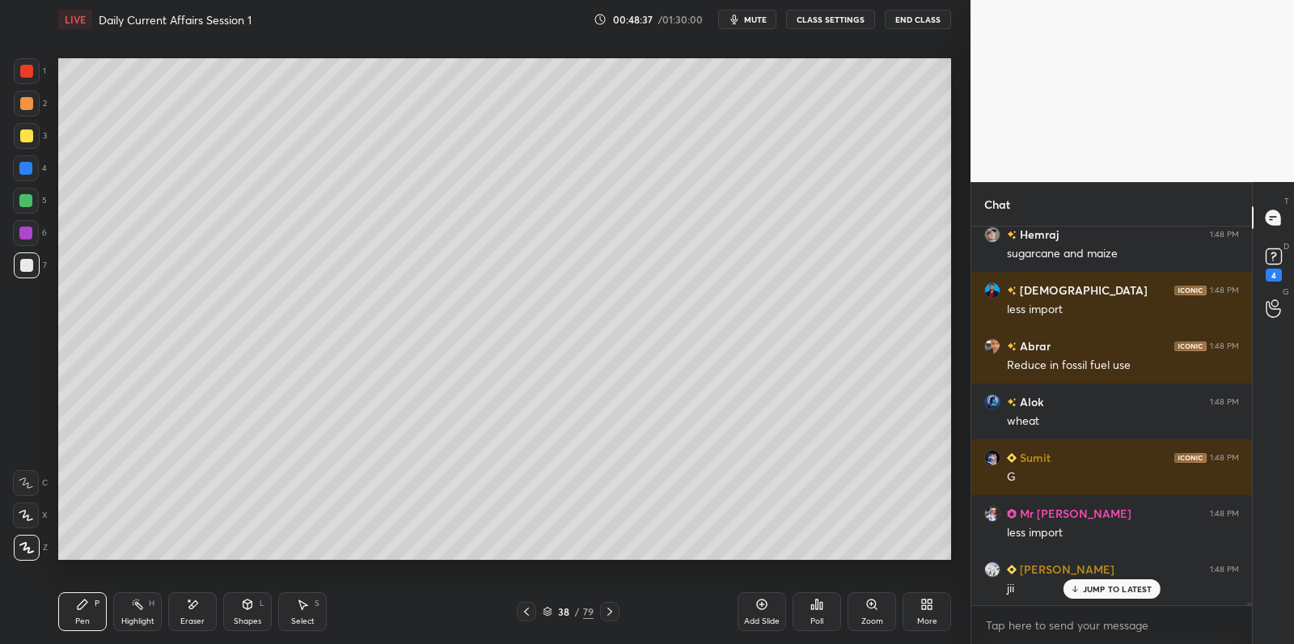
scroll to position [56784, 0]
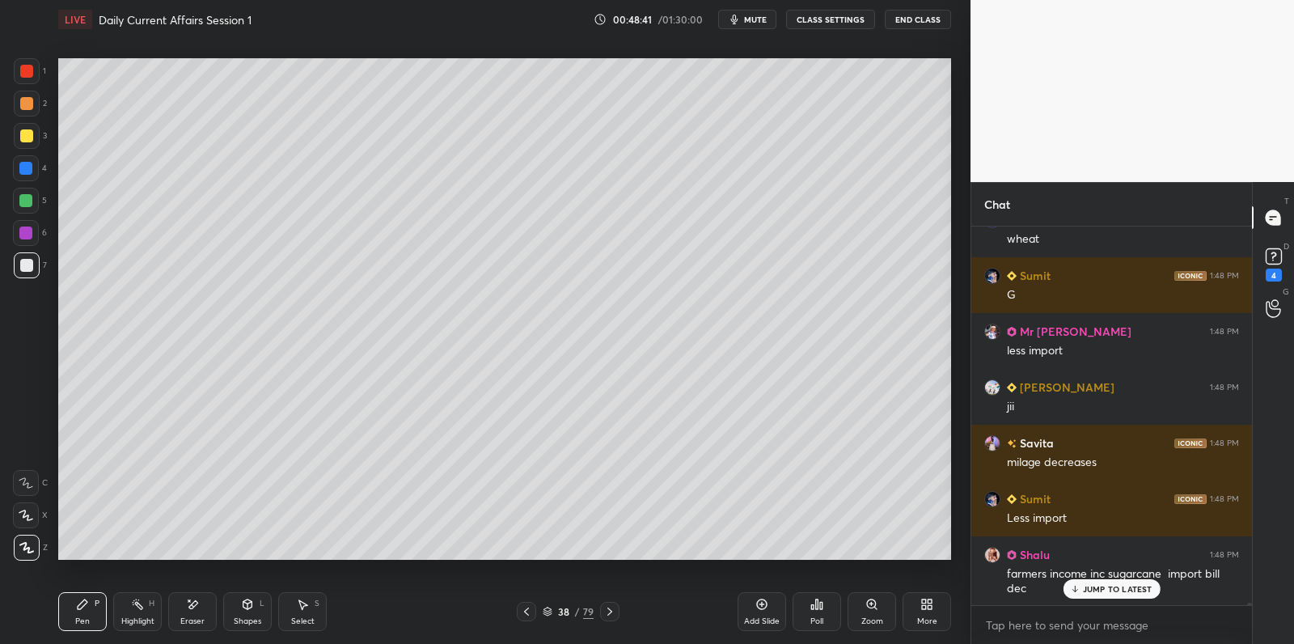
click at [40, 173] on div "4" at bounding box center [30, 168] width 34 height 26
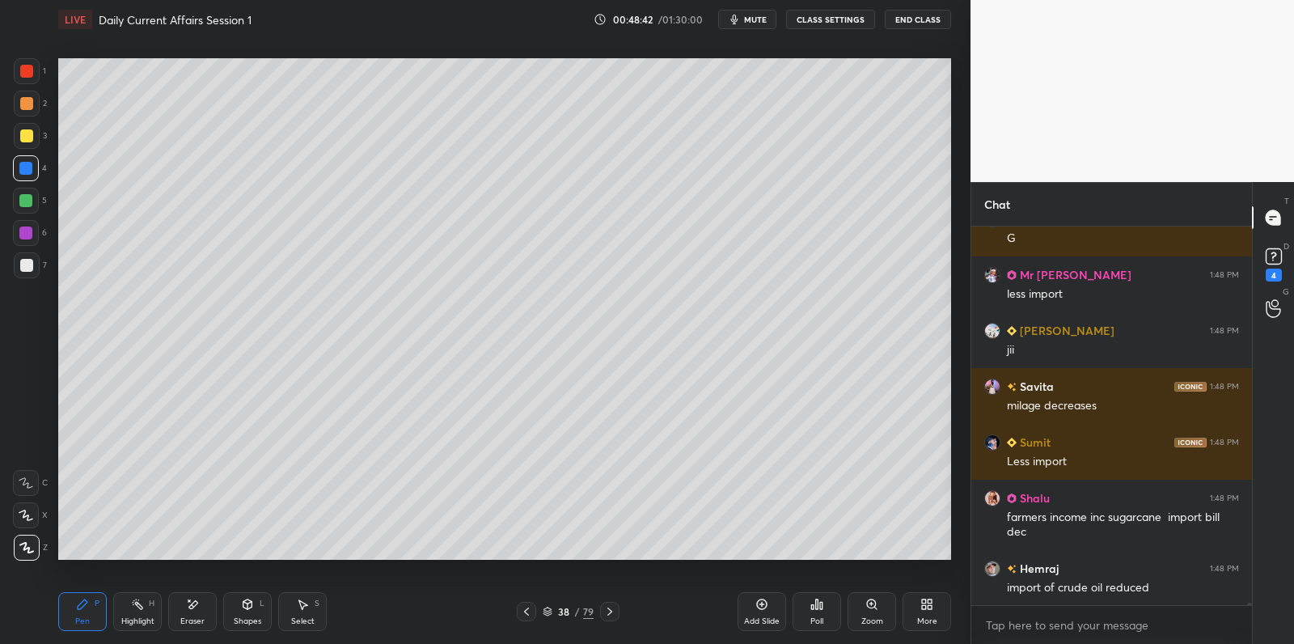
scroll to position [57022, 0]
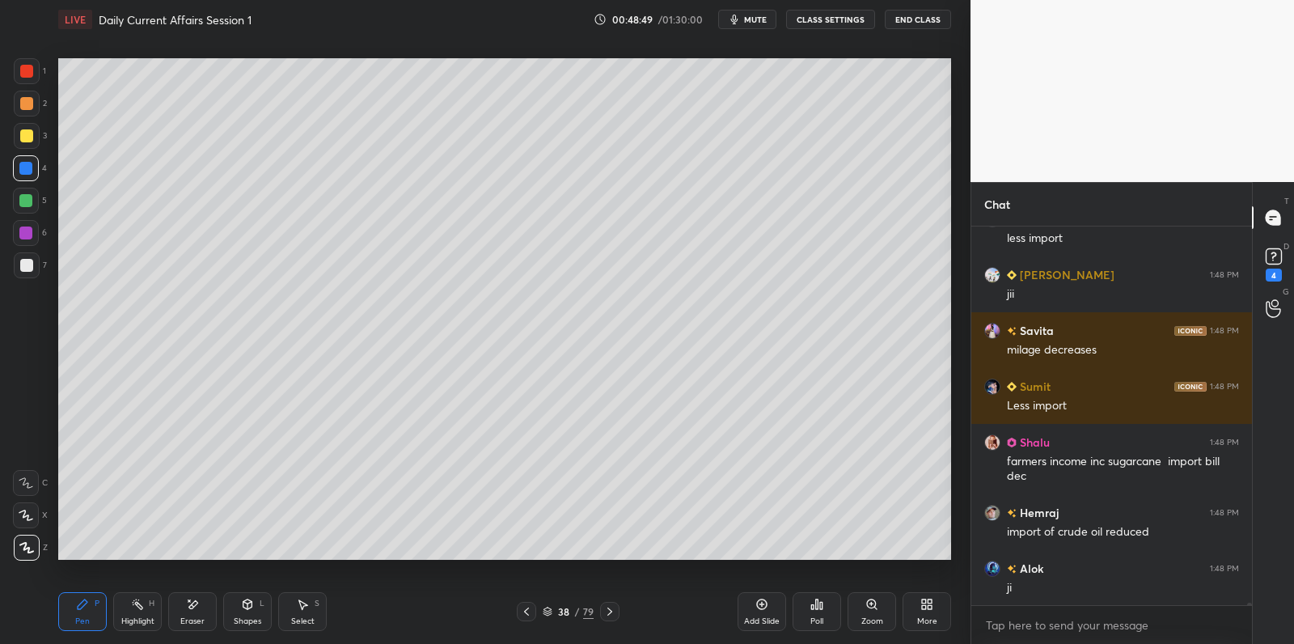
click at [35, 228] on div at bounding box center [26, 233] width 26 height 26
click at [40, 221] on div "6" at bounding box center [30, 233] width 34 height 26
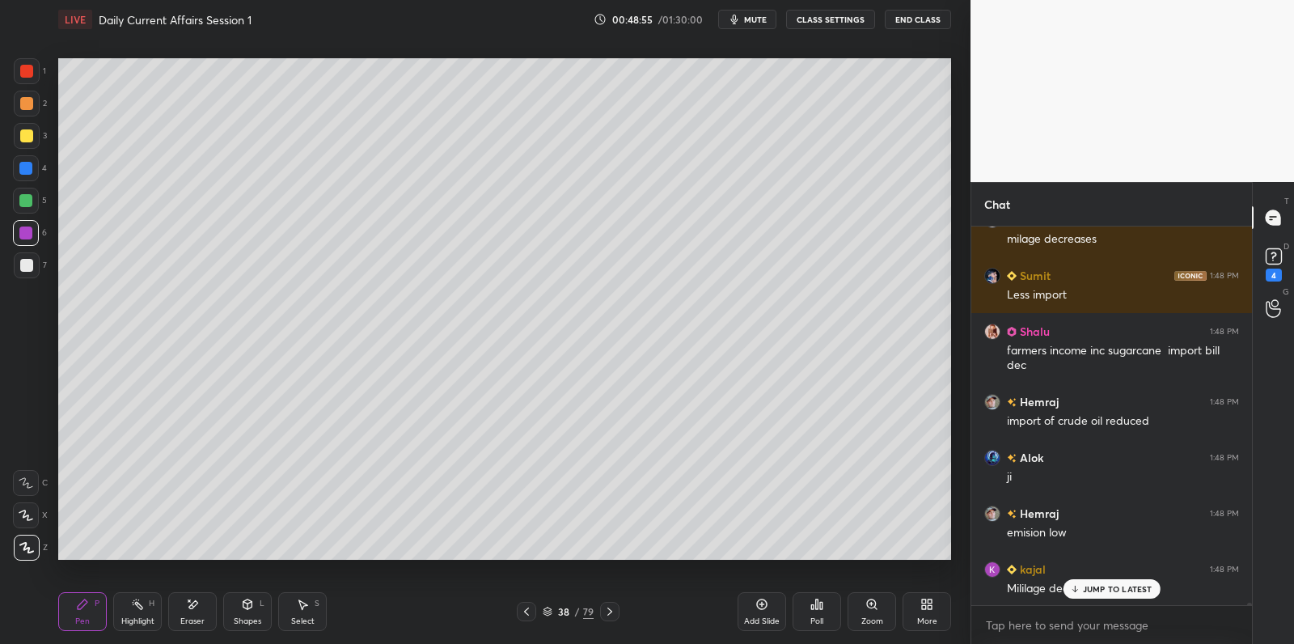
scroll to position [57189, 0]
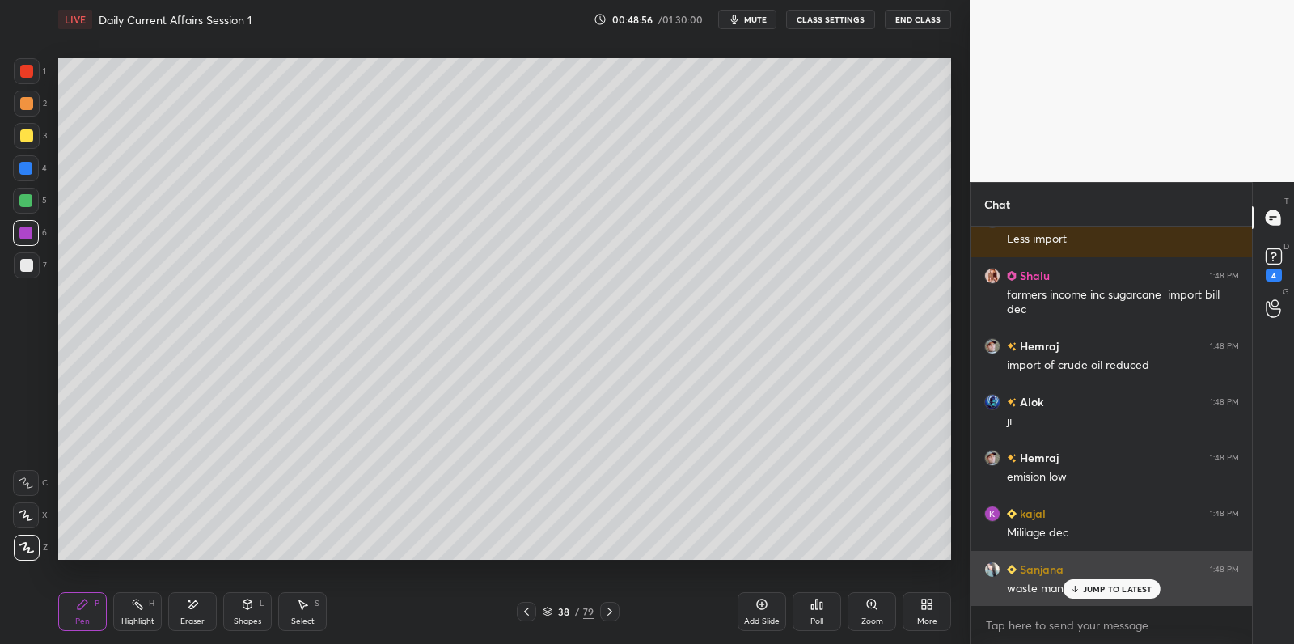
click at [1115, 587] on p "JUMP TO LATEST" at bounding box center [1118, 589] width 70 height 10
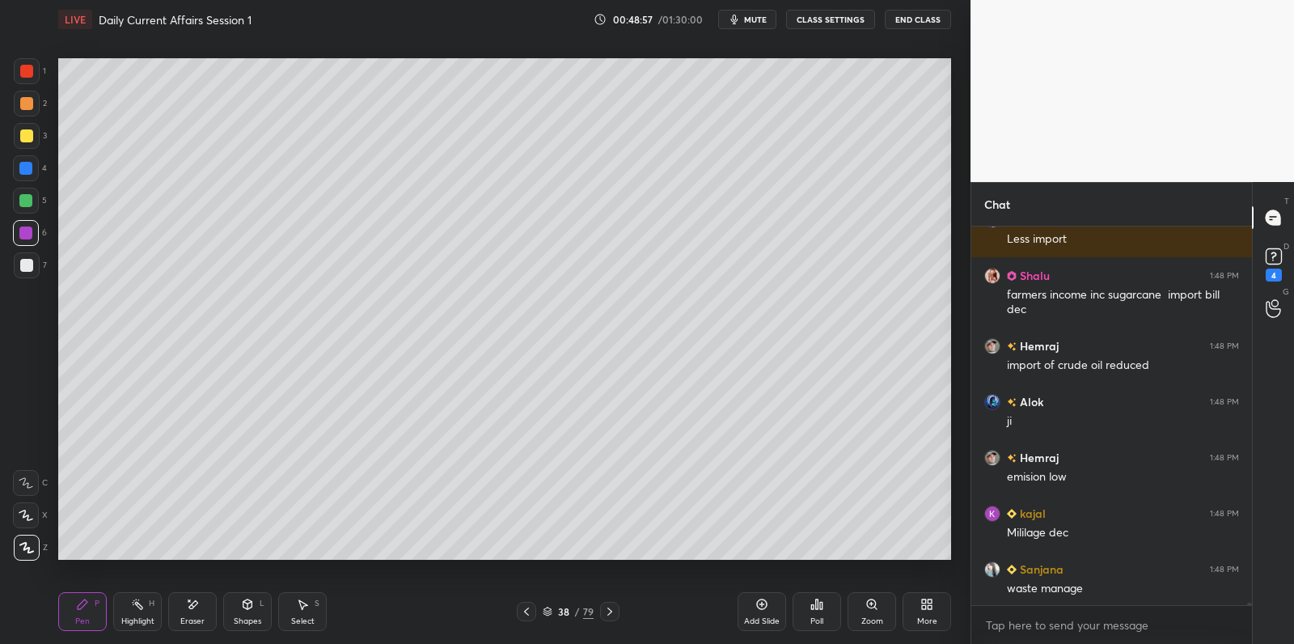
scroll to position [57245, 0]
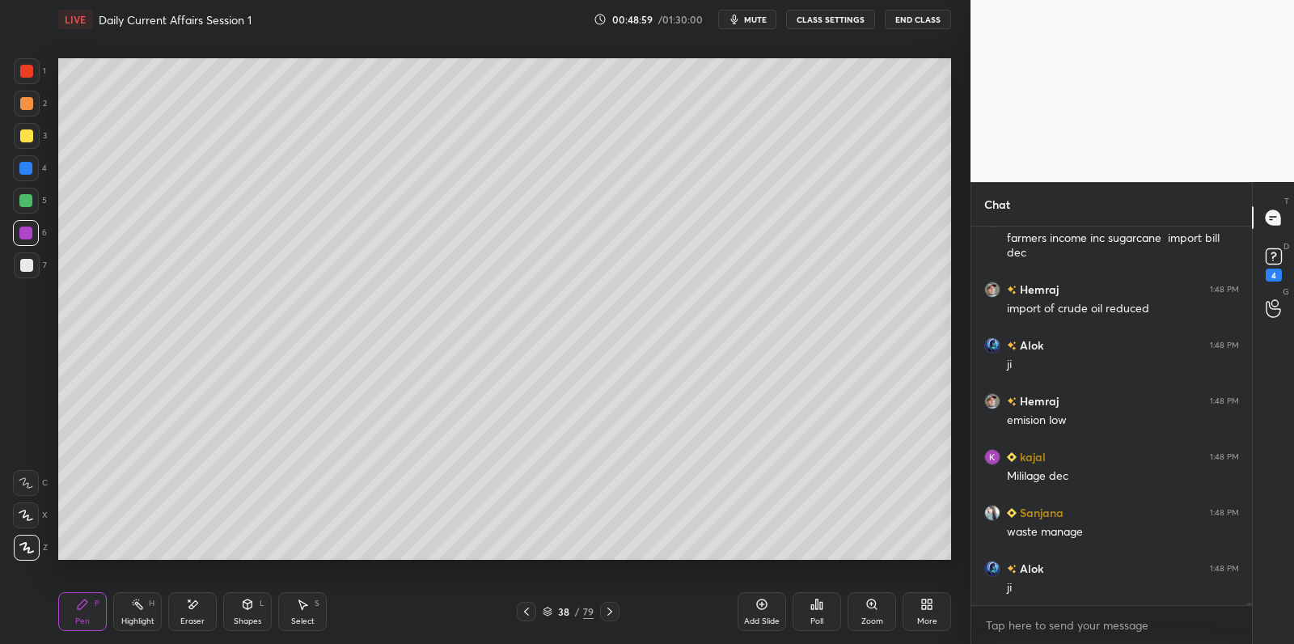
click at [31, 139] on div at bounding box center [27, 136] width 26 height 26
click at [27, 137] on div at bounding box center [27, 136] width 26 height 26
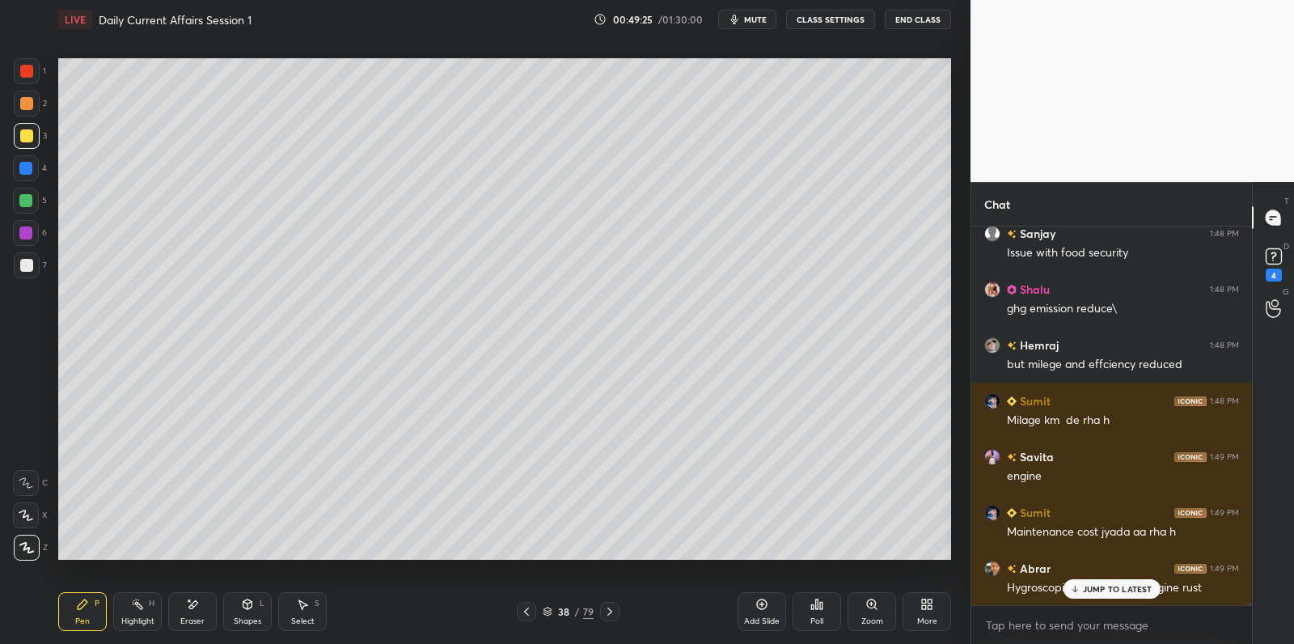
scroll to position [57691, 0]
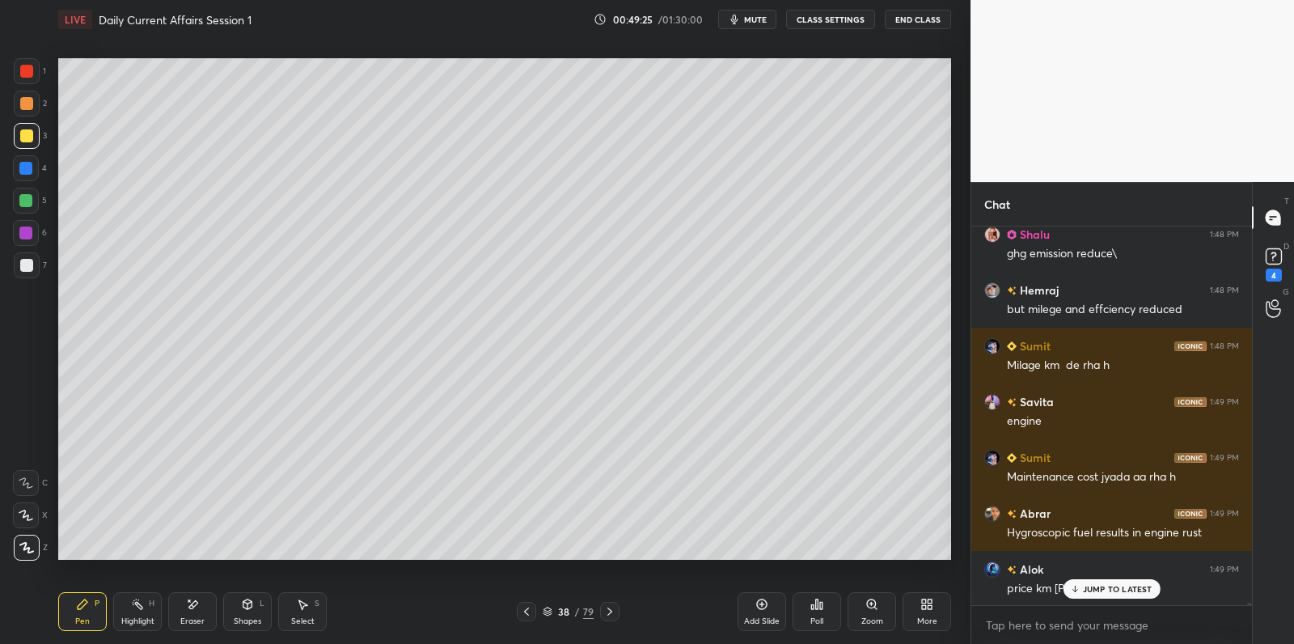
drag, startPoint x: 32, startPoint y: 267, endPoint x: 44, endPoint y: 291, distance: 26.8
click at [32, 267] on div at bounding box center [27, 265] width 26 height 26
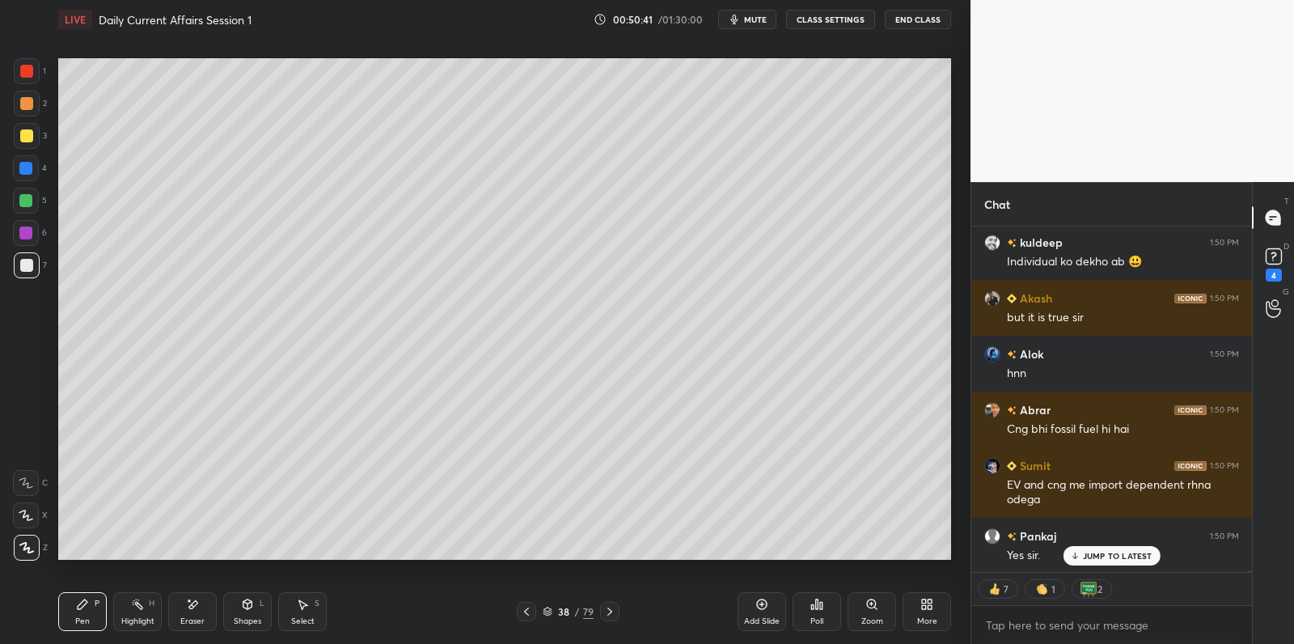
scroll to position [59874, 0]
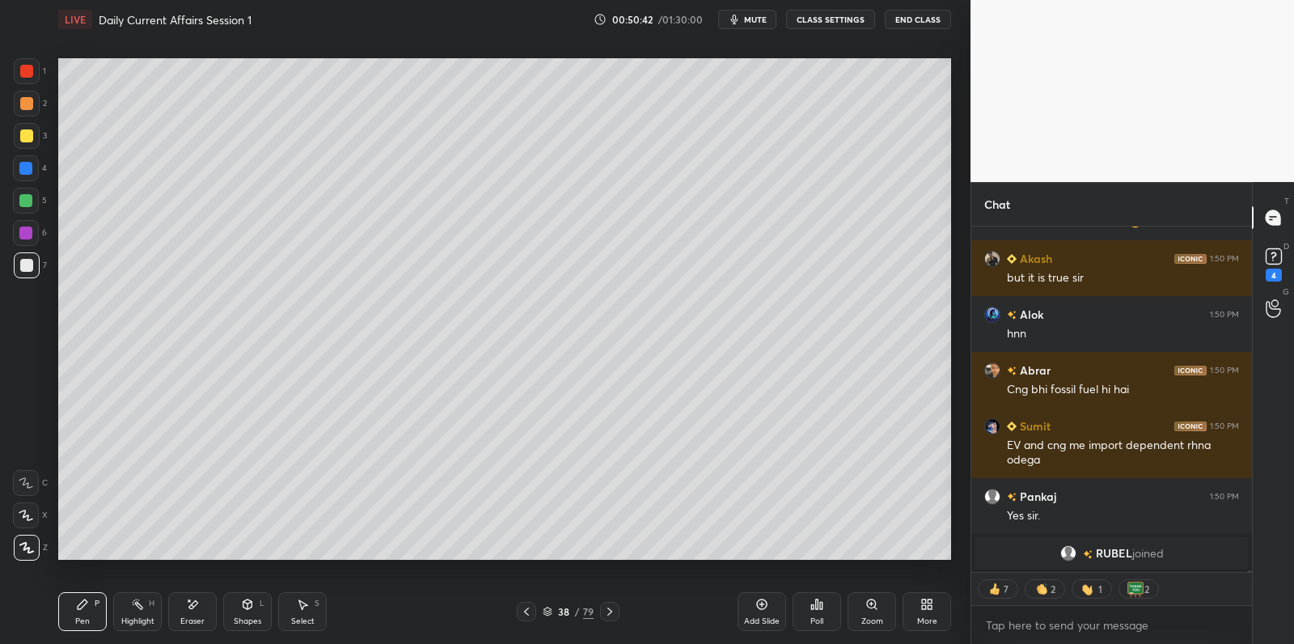
click at [14, 117] on div "2" at bounding box center [30, 107] width 33 height 32
click at [16, 116] on div "2" at bounding box center [30, 104] width 33 height 26
drag, startPoint x: 25, startPoint y: 87, endPoint x: 30, endPoint y: 75, distance: 13.1
click at [24, 83] on div "1" at bounding box center [30, 74] width 32 height 32
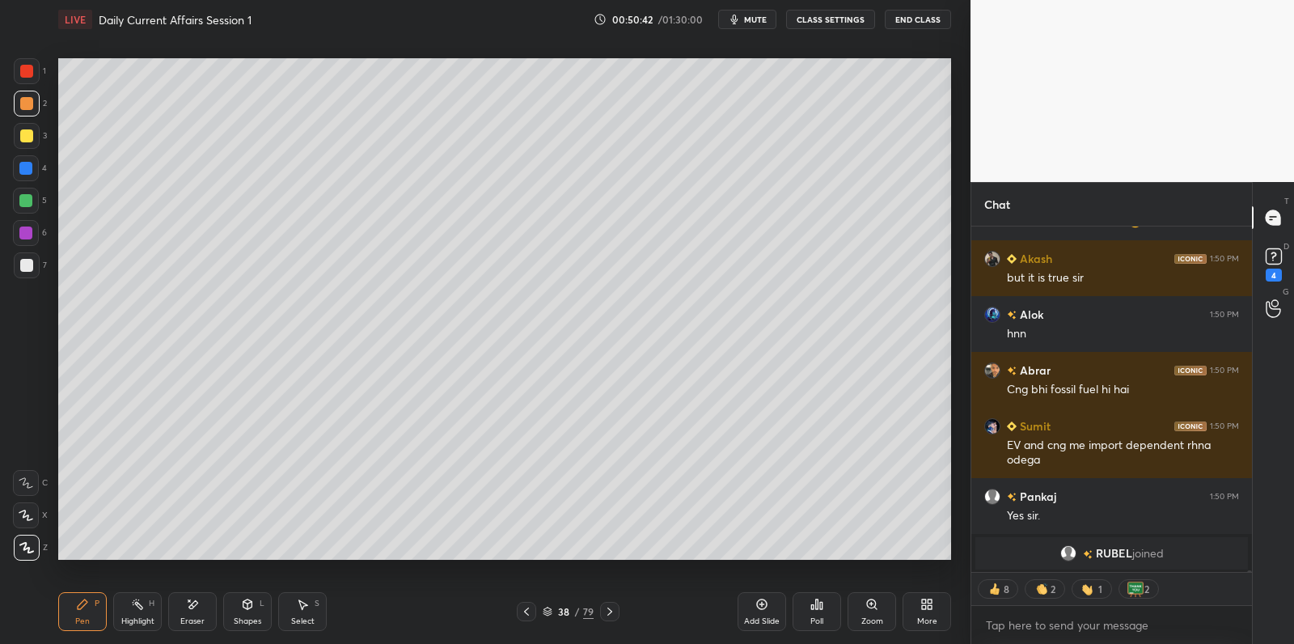
click at [31, 69] on div at bounding box center [26, 71] width 13 height 13
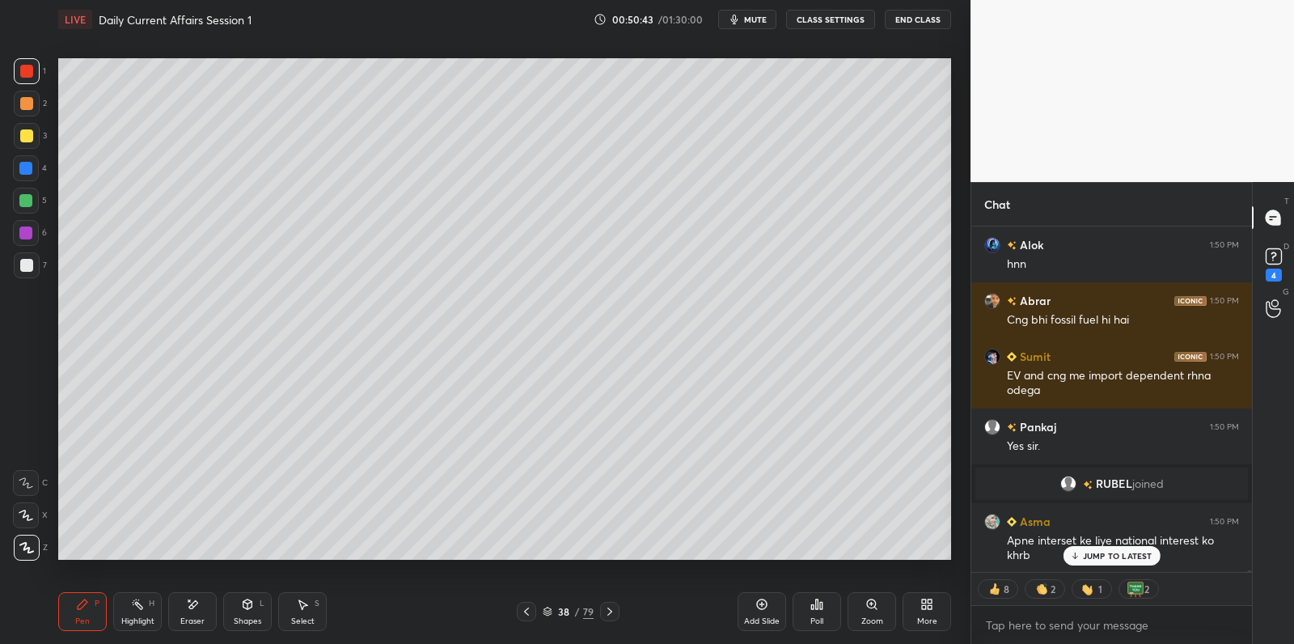
click at [31, 69] on div at bounding box center [26, 71] width 13 height 13
drag, startPoint x: 27, startPoint y: 70, endPoint x: 27, endPoint y: 91, distance: 21.0
click at [27, 75] on div at bounding box center [26, 71] width 13 height 13
click at [27, 95] on div at bounding box center [27, 104] width 26 height 26
click at [27, 99] on div at bounding box center [26, 103] width 13 height 13
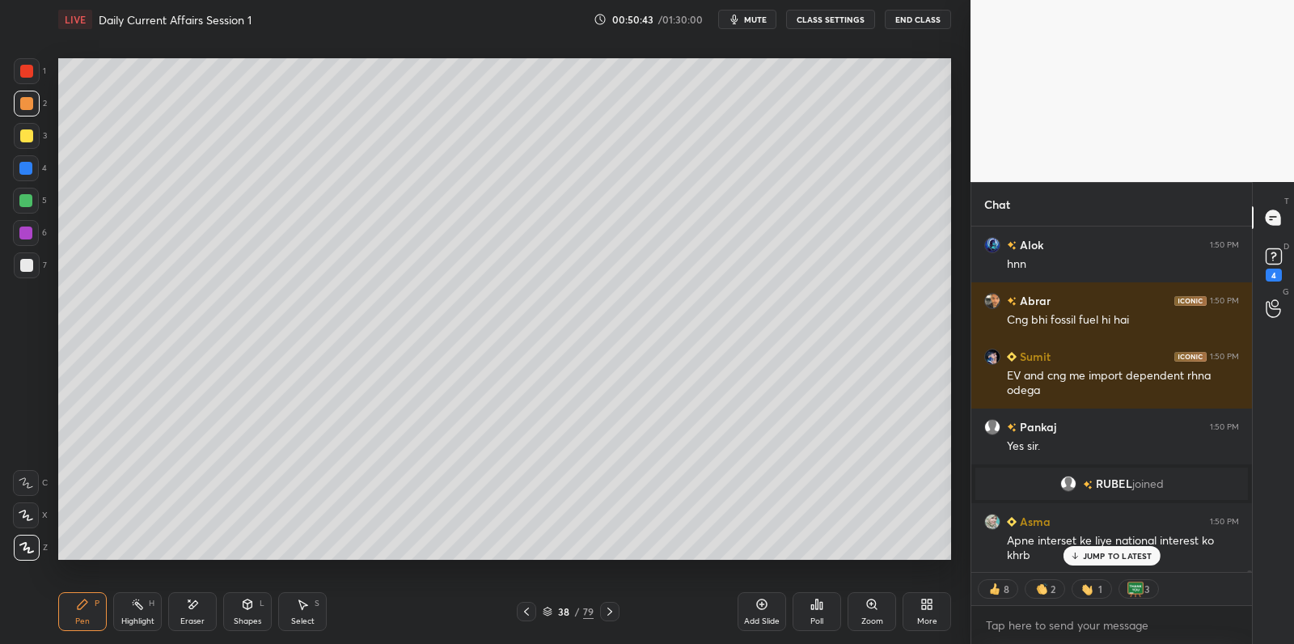
drag, startPoint x: 27, startPoint y: 99, endPoint x: 32, endPoint y: 145, distance: 45.6
click at [27, 99] on div at bounding box center [26, 103] width 13 height 13
click at [36, 146] on div "3" at bounding box center [30, 136] width 33 height 26
click at [28, 146] on div at bounding box center [27, 136] width 26 height 26
click at [28, 185] on div "4" at bounding box center [30, 171] width 34 height 32
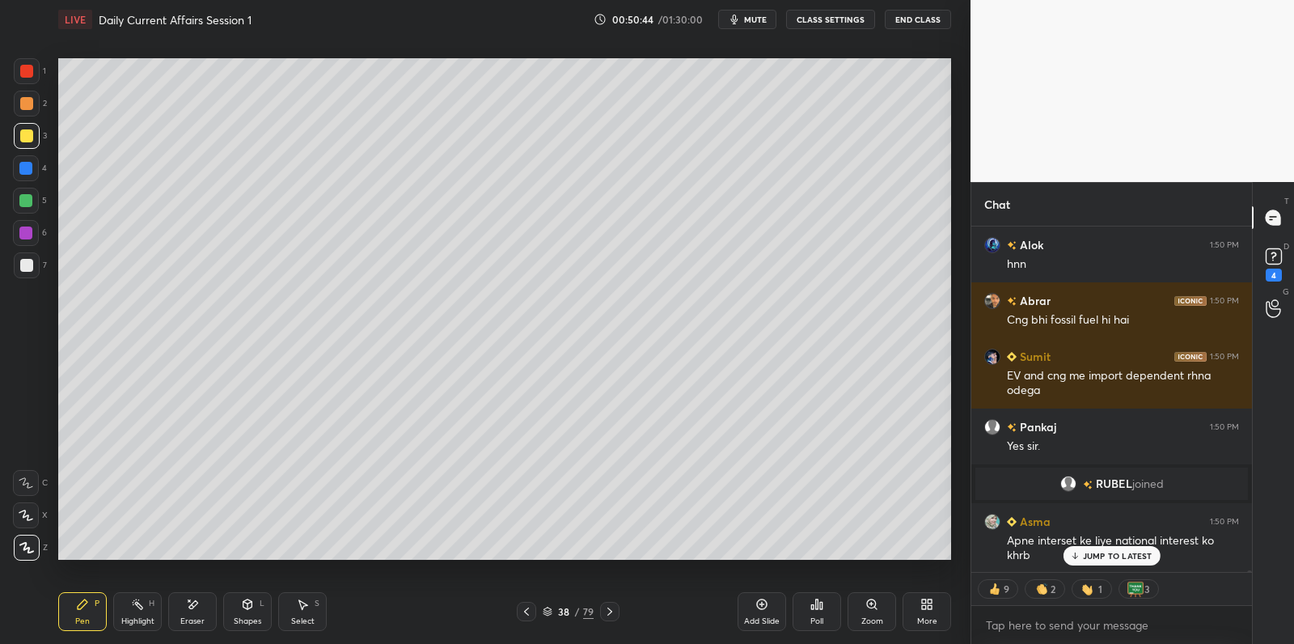
click at [32, 196] on div at bounding box center [25, 200] width 13 height 13
click at [33, 247] on div "6" at bounding box center [30, 236] width 34 height 32
click at [30, 270] on div at bounding box center [26, 265] width 13 height 13
drag, startPoint x: 27, startPoint y: 236, endPoint x: 30, endPoint y: 226, distance: 11.0
click at [27, 233] on div at bounding box center [26, 233] width 26 height 26
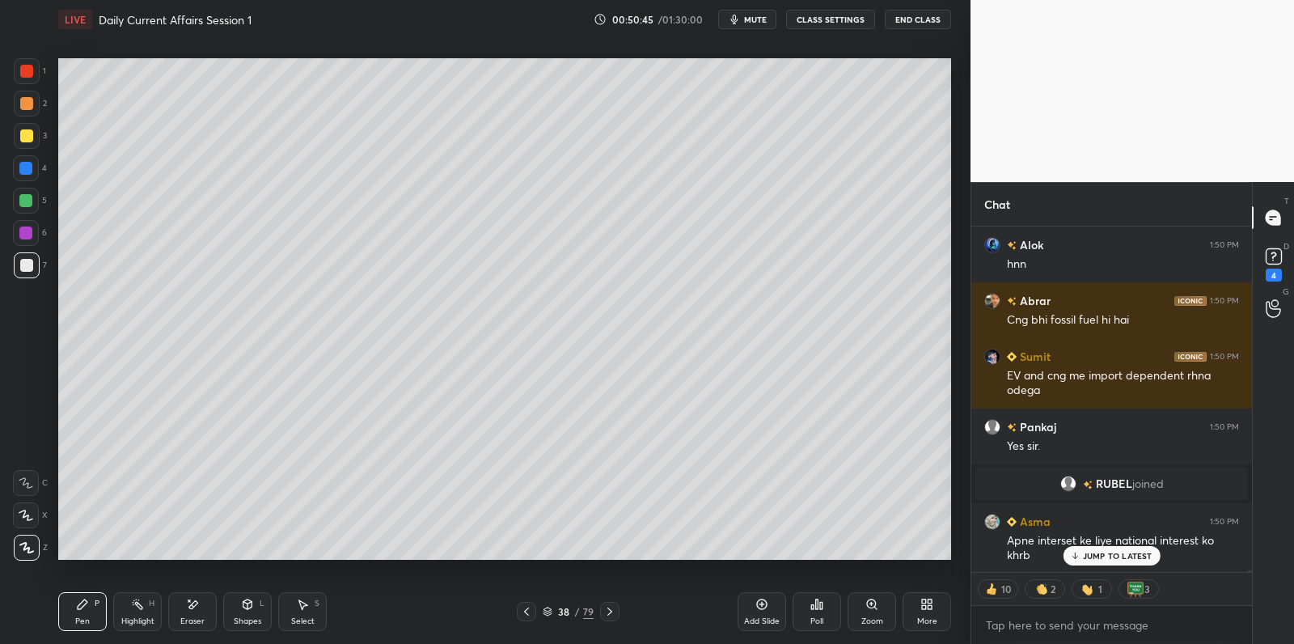
click at [26, 206] on div at bounding box center [26, 201] width 26 height 26
click at [26, 185] on div "1 2 3 4 5 6 7" at bounding box center [30, 171] width 34 height 226
click at [23, 163] on div at bounding box center [25, 168] width 13 height 13
drag, startPoint x: 23, startPoint y: 136, endPoint x: 23, endPoint y: 116, distance: 19.4
click at [23, 136] on div at bounding box center [26, 135] width 13 height 13
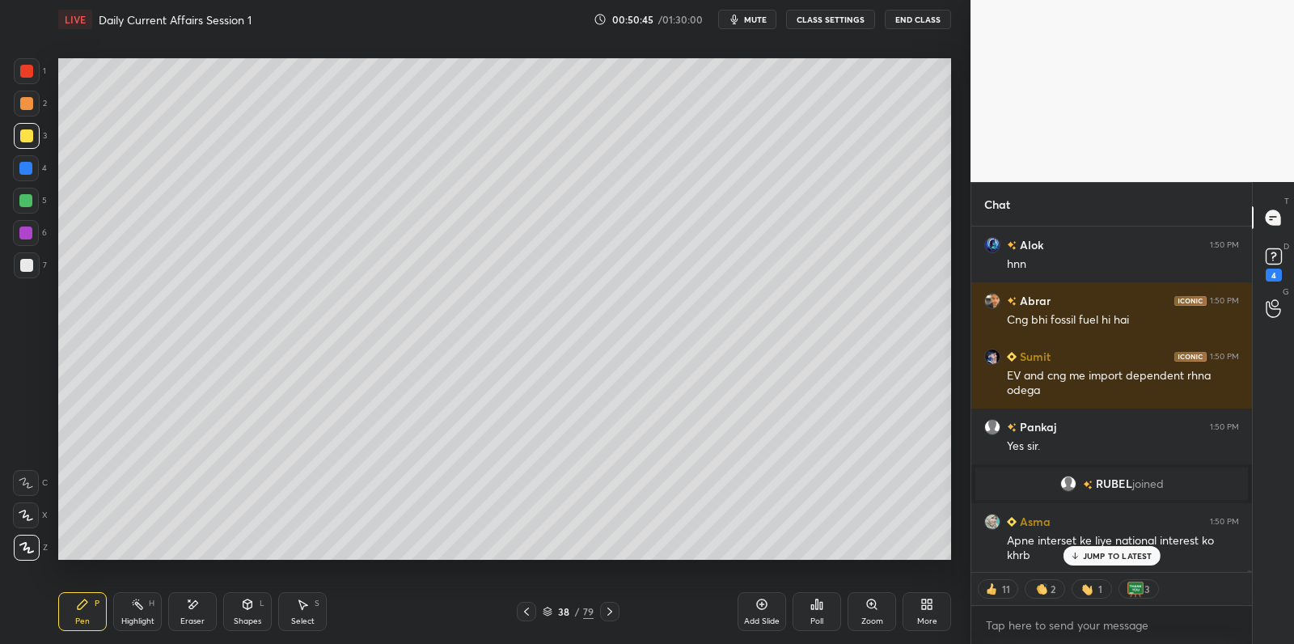
click at [20, 102] on div at bounding box center [26, 103] width 13 height 13
click at [18, 78] on div at bounding box center [27, 71] width 26 height 26
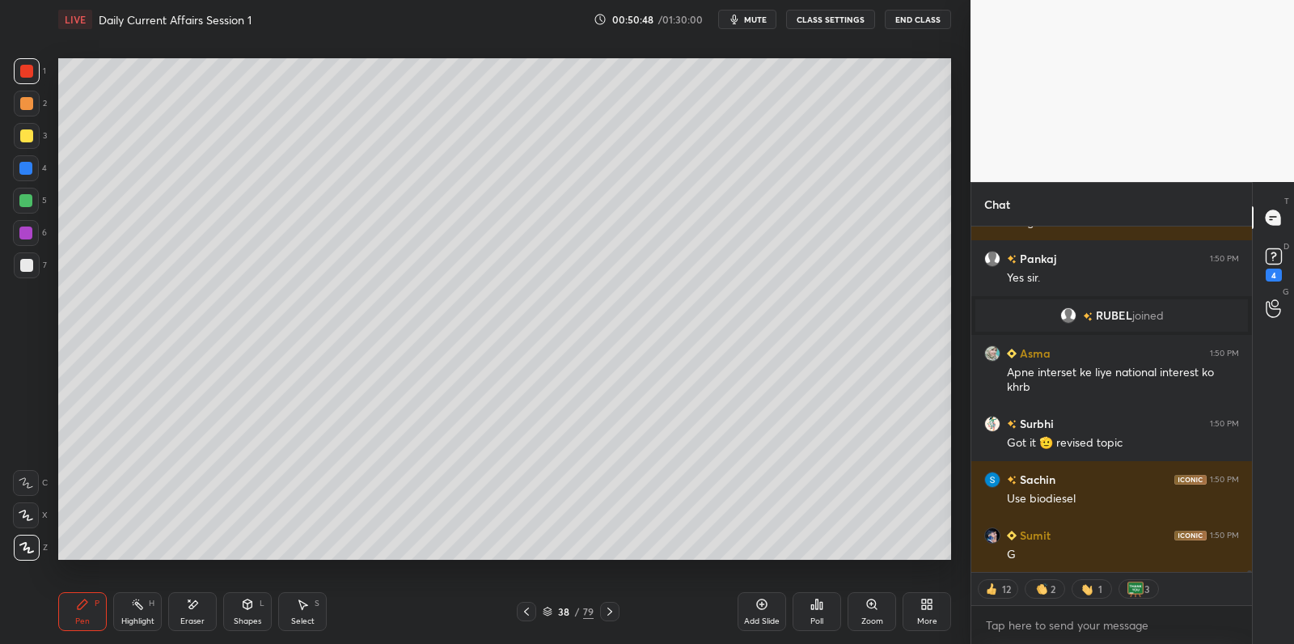
scroll to position [60168, 0]
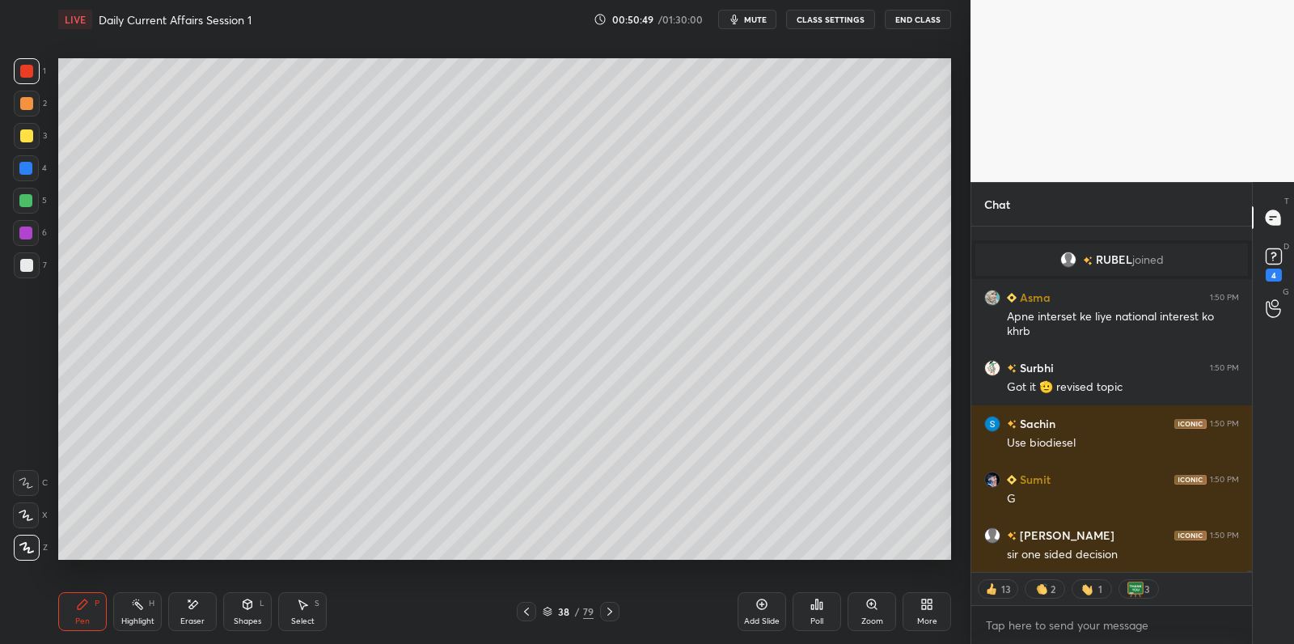
click at [761, 601] on icon at bounding box center [761, 604] width 13 height 13
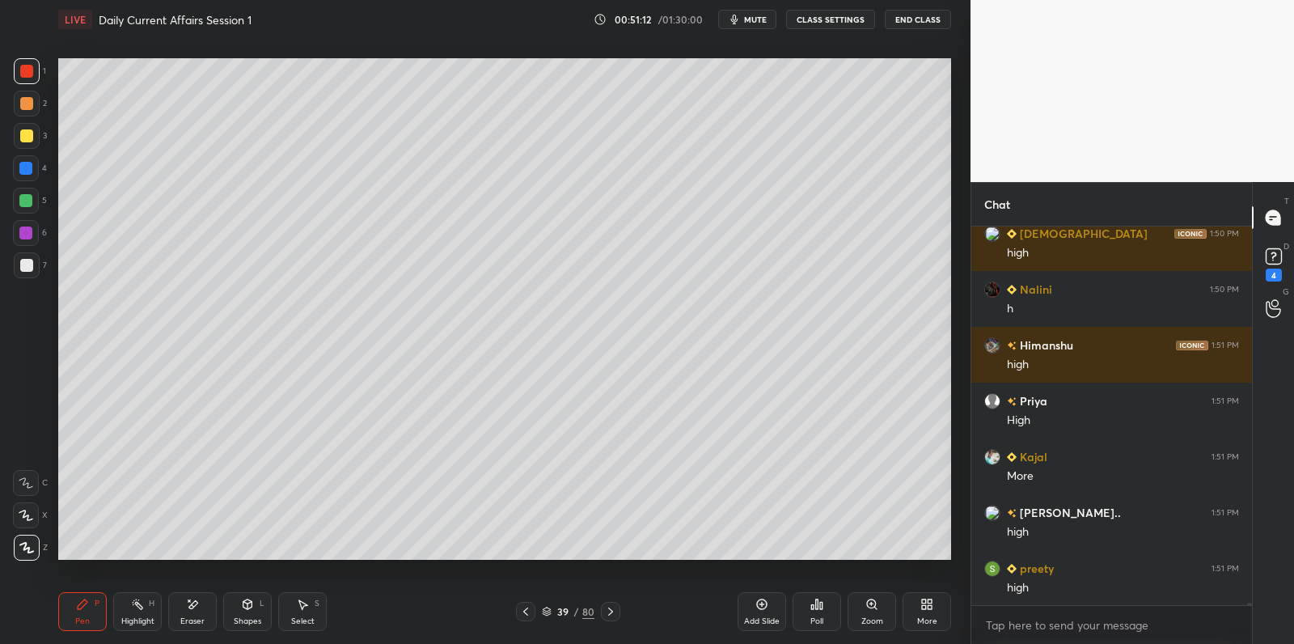
scroll to position [61753, 0]
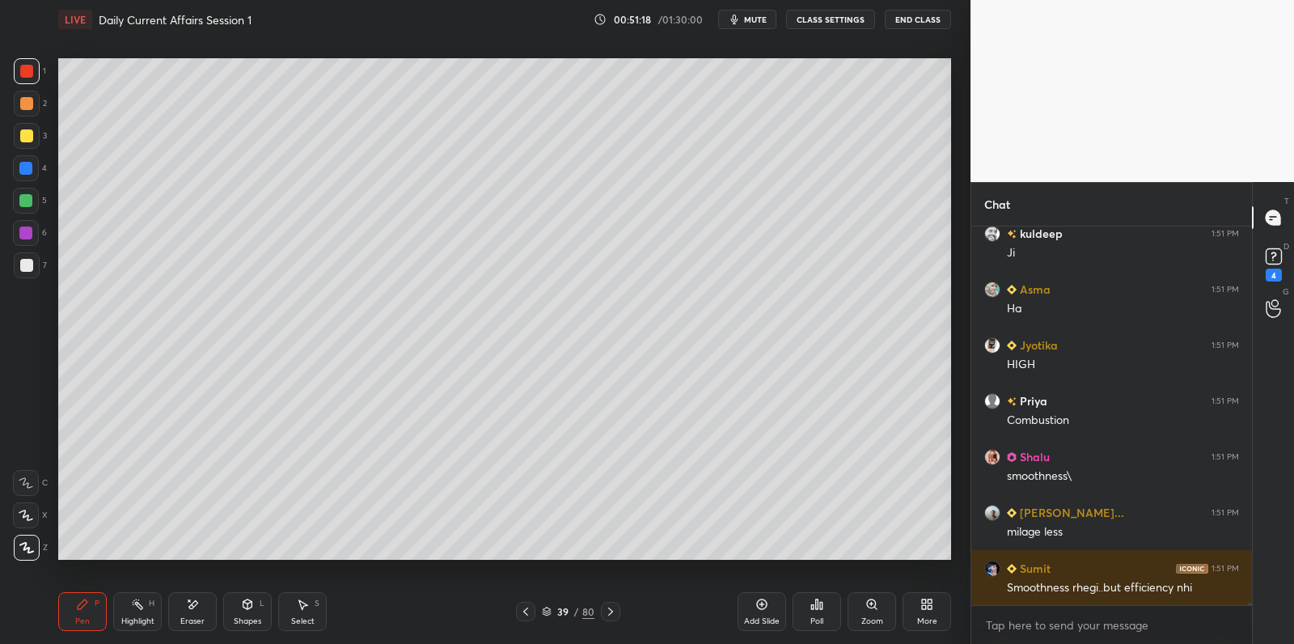
click at [22, 143] on div at bounding box center [27, 136] width 26 height 26
click at [27, 147] on div at bounding box center [27, 136] width 26 height 26
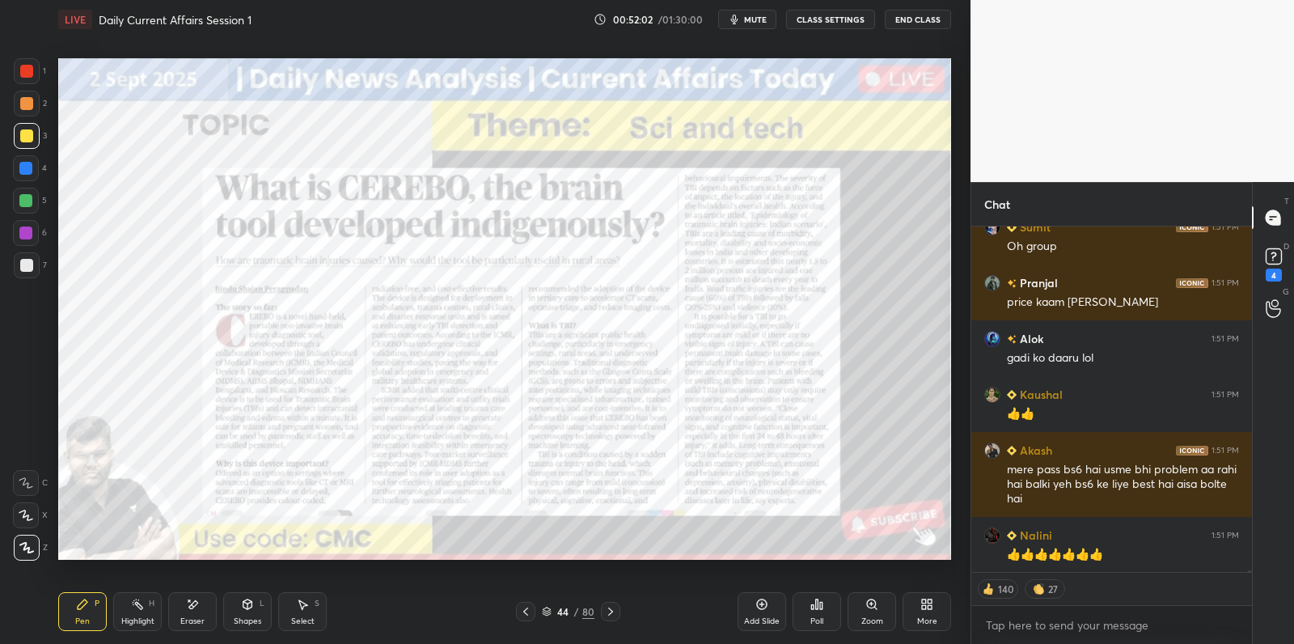
click at [27, 205] on div at bounding box center [25, 200] width 13 height 13
click at [25, 199] on div at bounding box center [25, 200] width 13 height 13
click at [29, 74] on div at bounding box center [27, 71] width 26 height 26
click at [27, 70] on div at bounding box center [26, 71] width 13 height 13
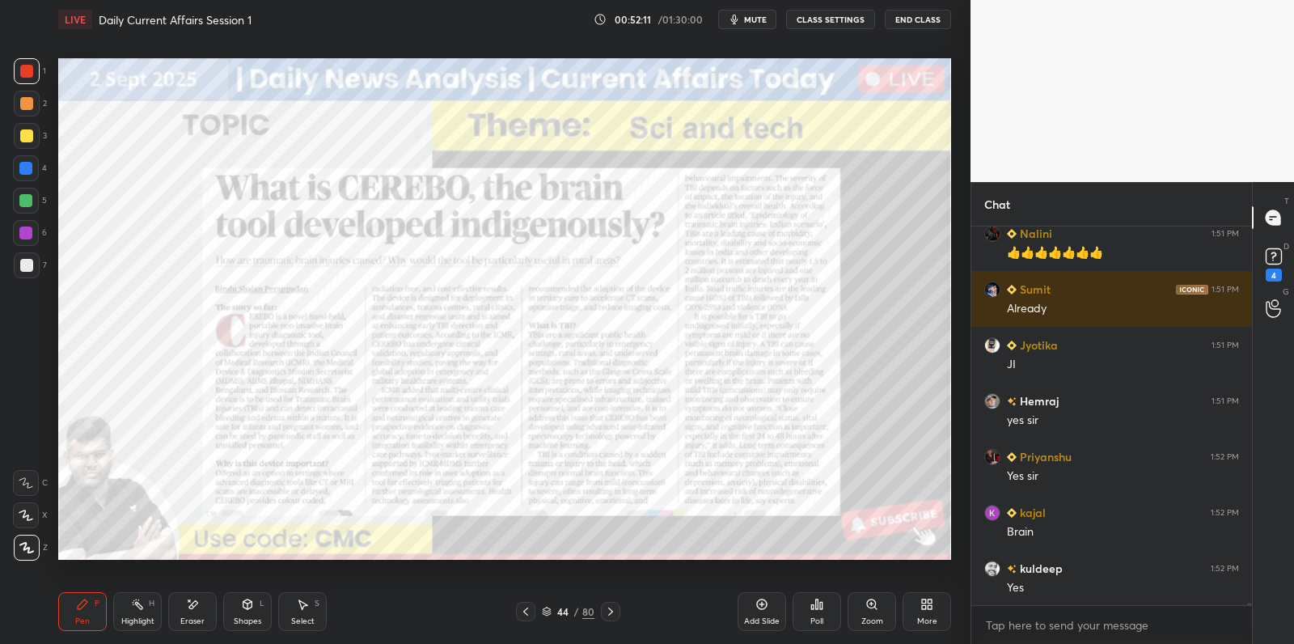
click at [751, 606] on div "Add Slide" at bounding box center [762, 611] width 49 height 39
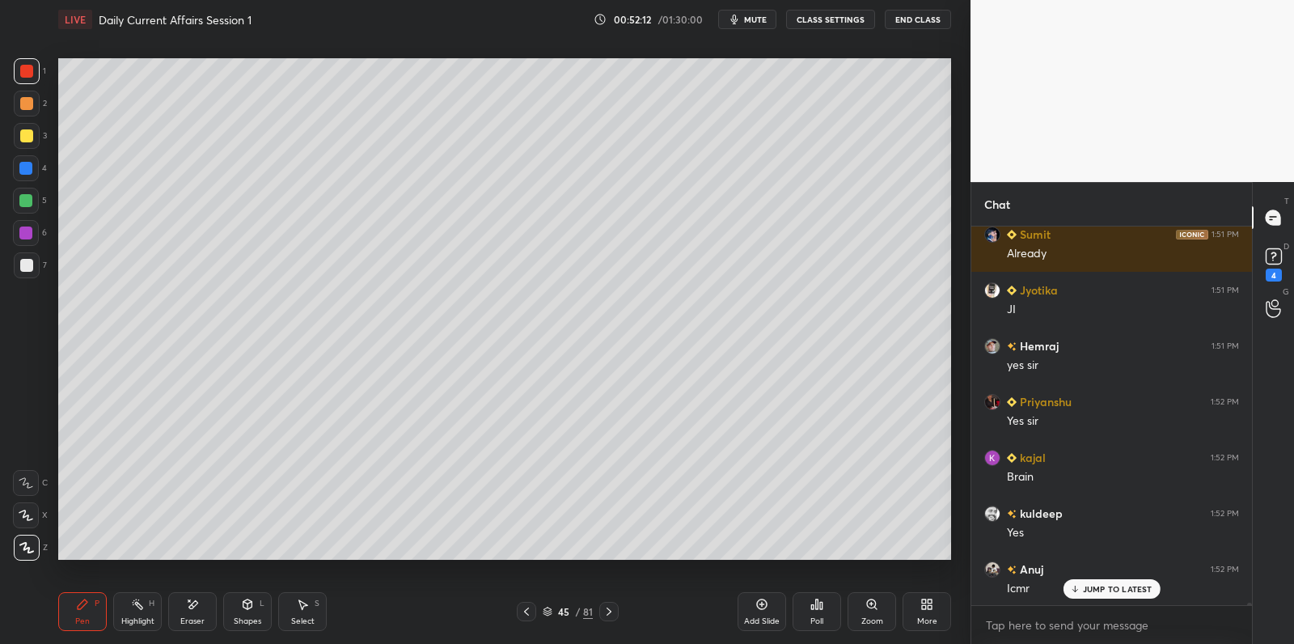
drag, startPoint x: 33, startPoint y: 201, endPoint x: 47, endPoint y: 191, distance: 17.3
click at [36, 199] on div at bounding box center [26, 201] width 26 height 26
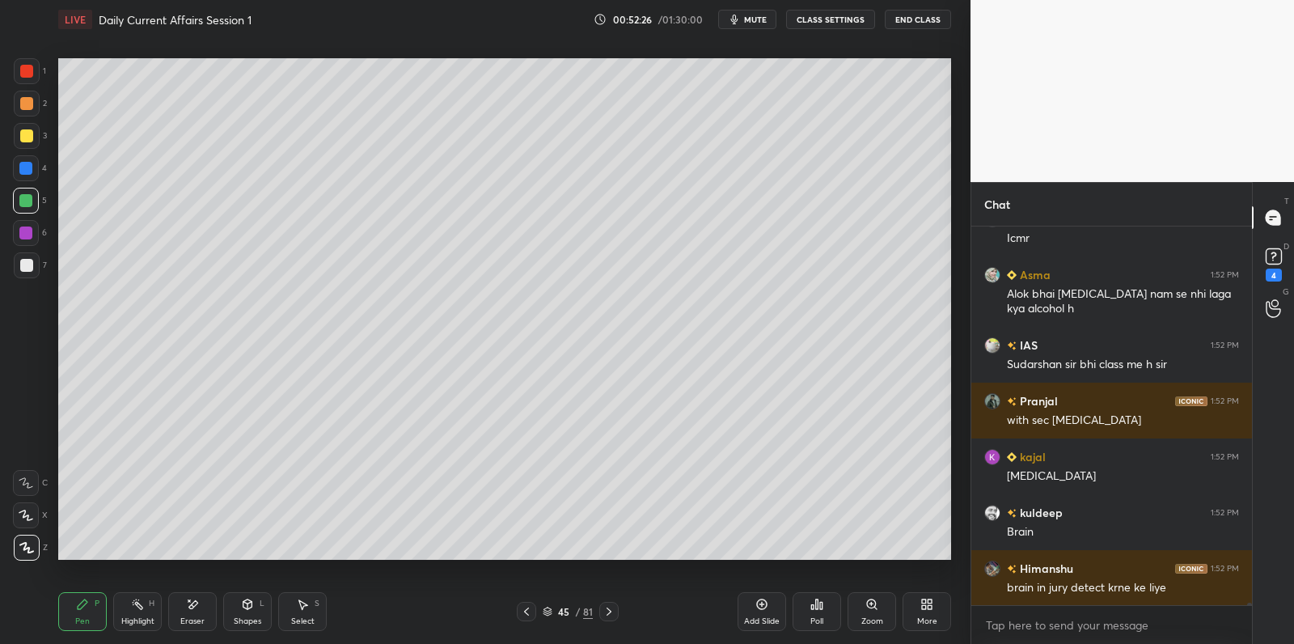
click at [19, 271] on div at bounding box center [27, 265] width 26 height 26
click at [26, 269] on div at bounding box center [26, 265] width 13 height 13
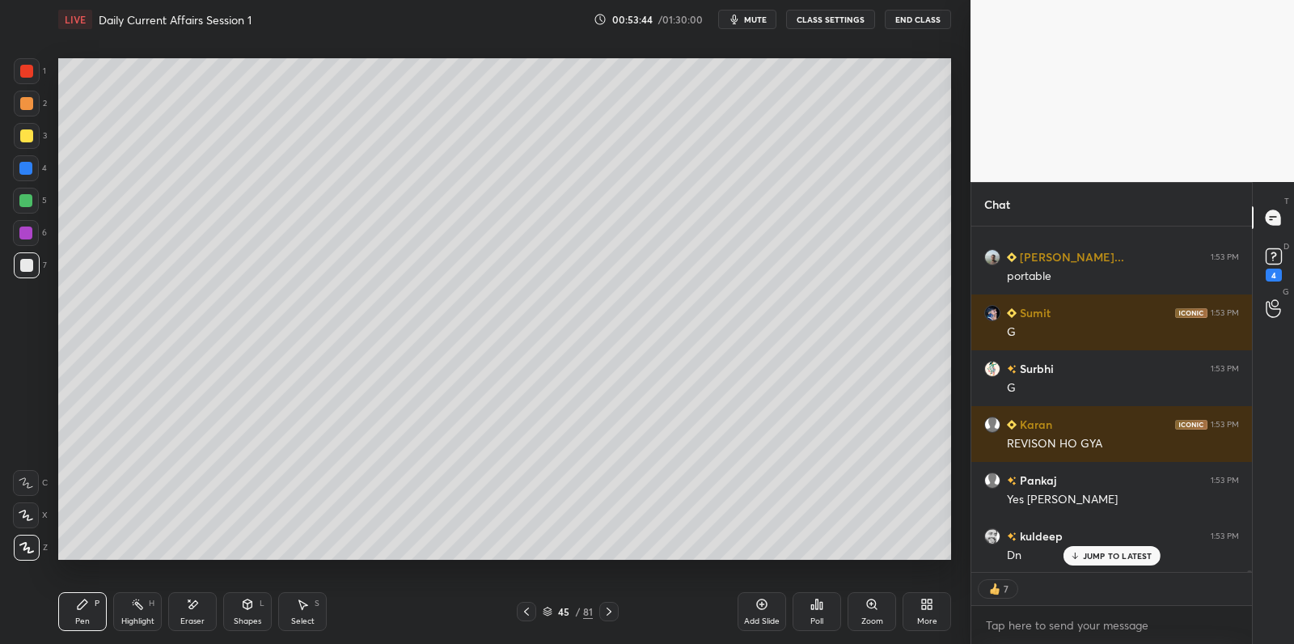
scroll to position [66619, 0]
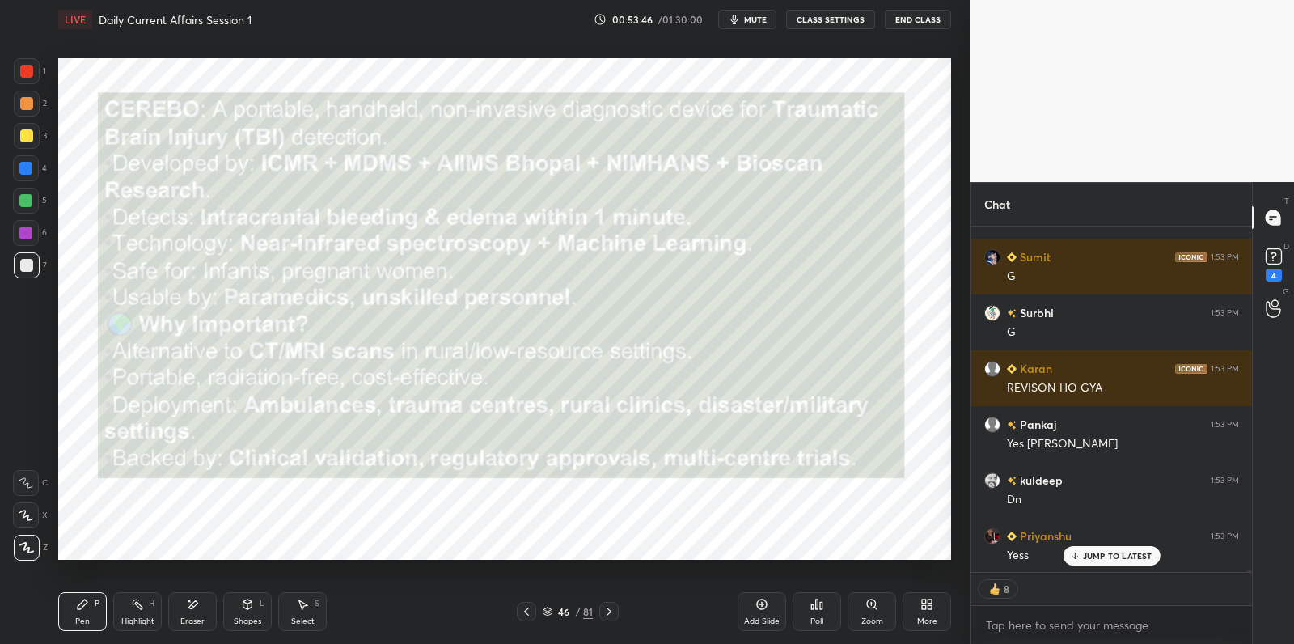
click at [26, 132] on div at bounding box center [26, 135] width 13 height 13
drag, startPoint x: 26, startPoint y: 132, endPoint x: 44, endPoint y: 140, distance: 20.3
click at [26, 132] on div at bounding box center [26, 135] width 13 height 13
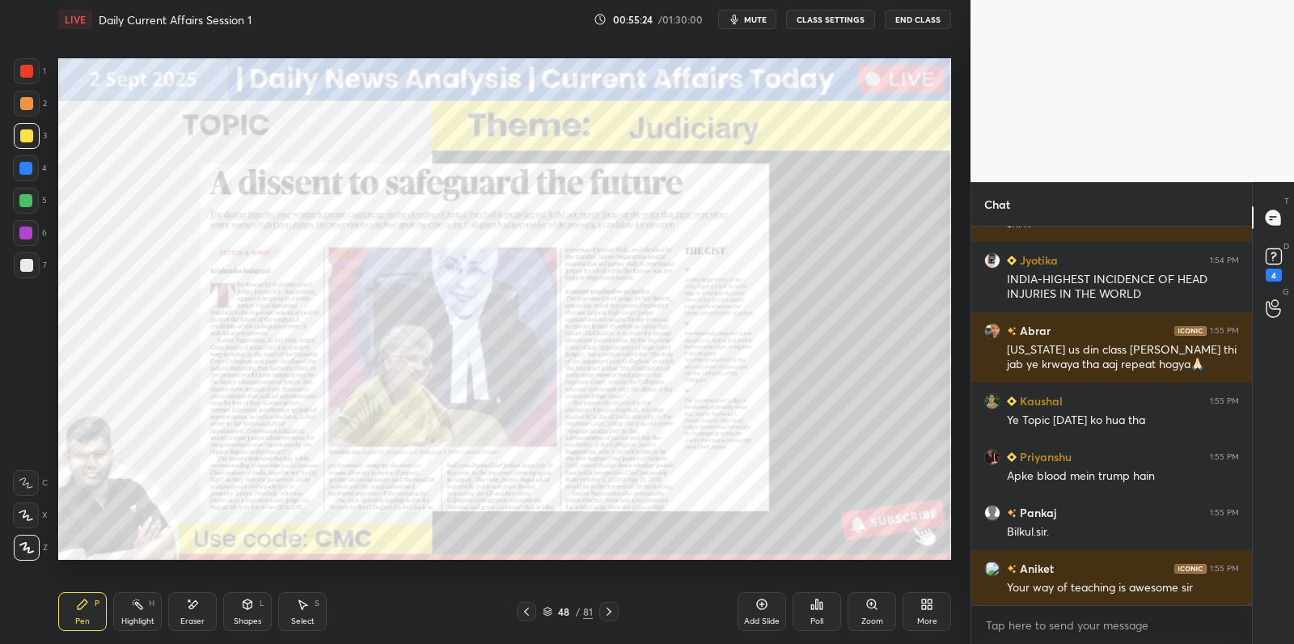
scroll to position [69212, 0]
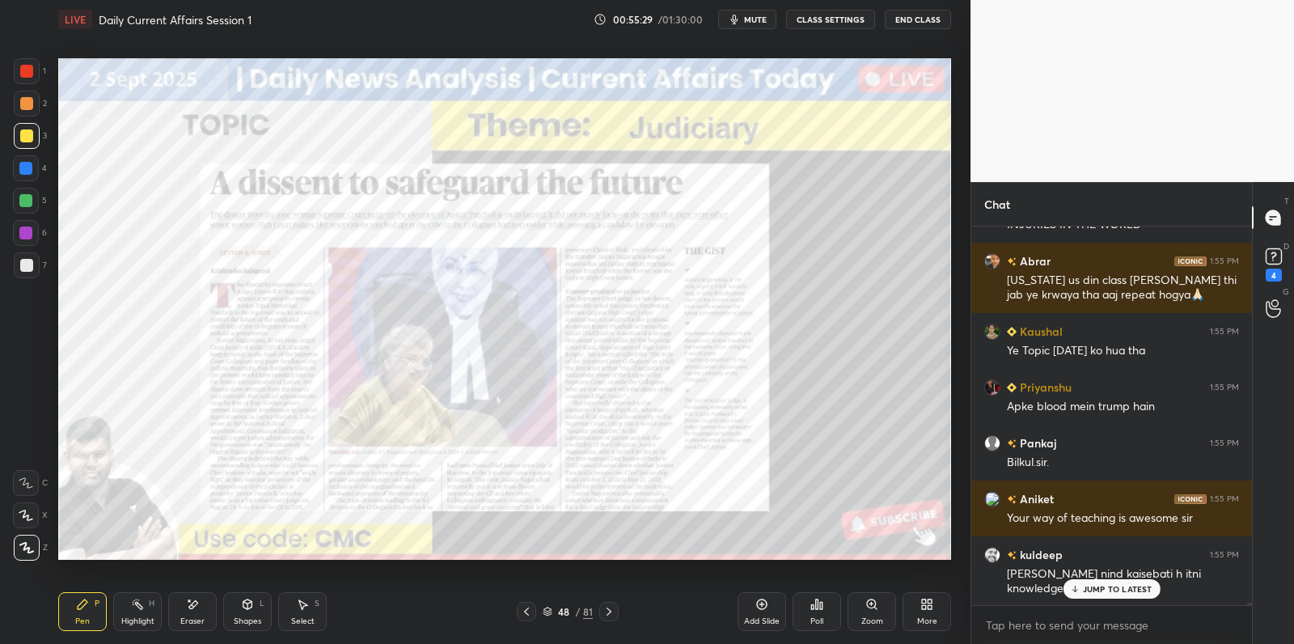
click at [33, 222] on div at bounding box center [26, 233] width 26 height 26
click at [34, 231] on div at bounding box center [26, 233] width 26 height 26
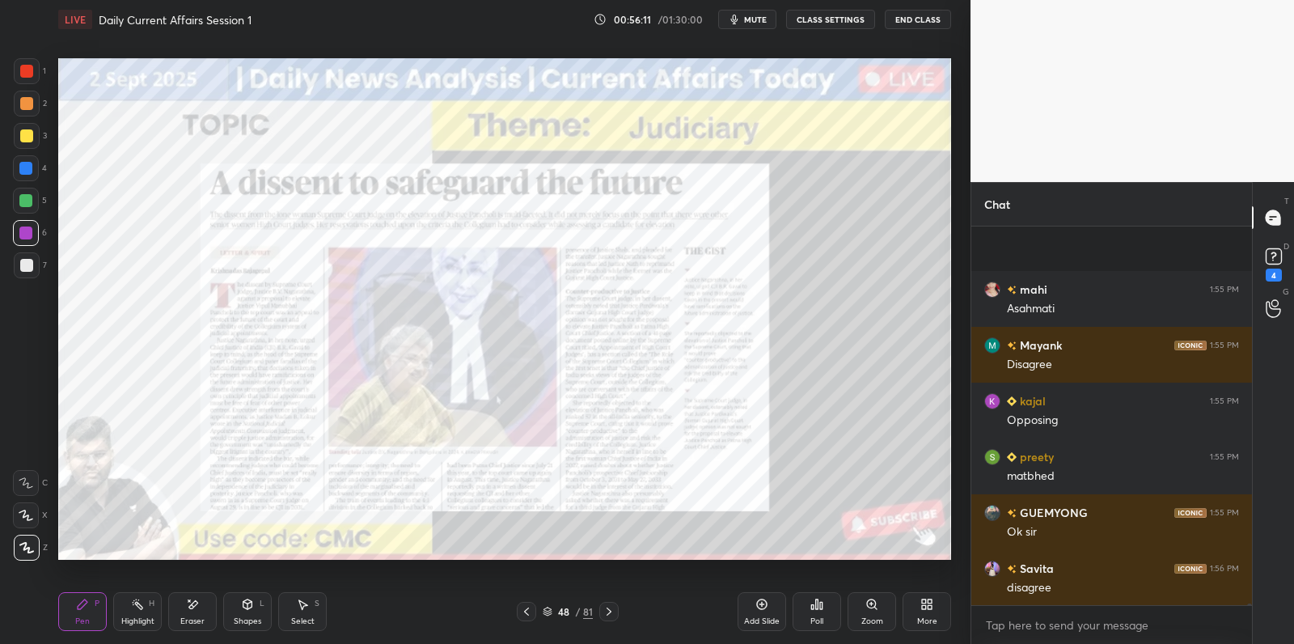
scroll to position [71347, 0]
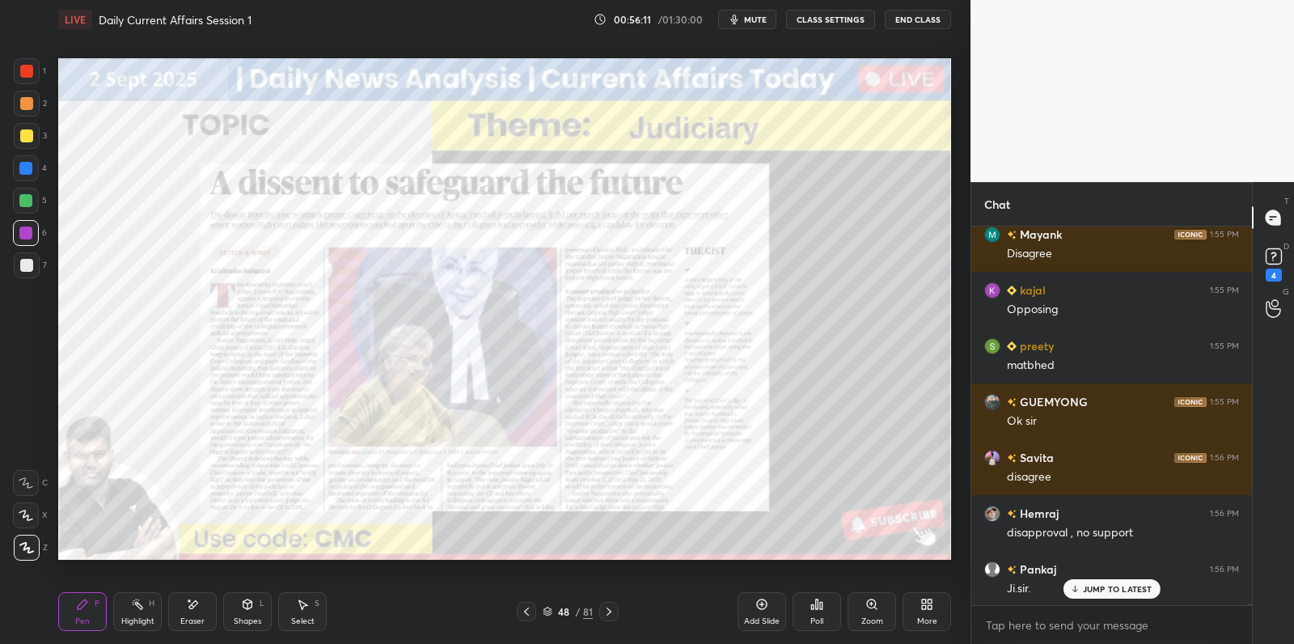
click at [761, 609] on icon at bounding box center [761, 604] width 13 height 13
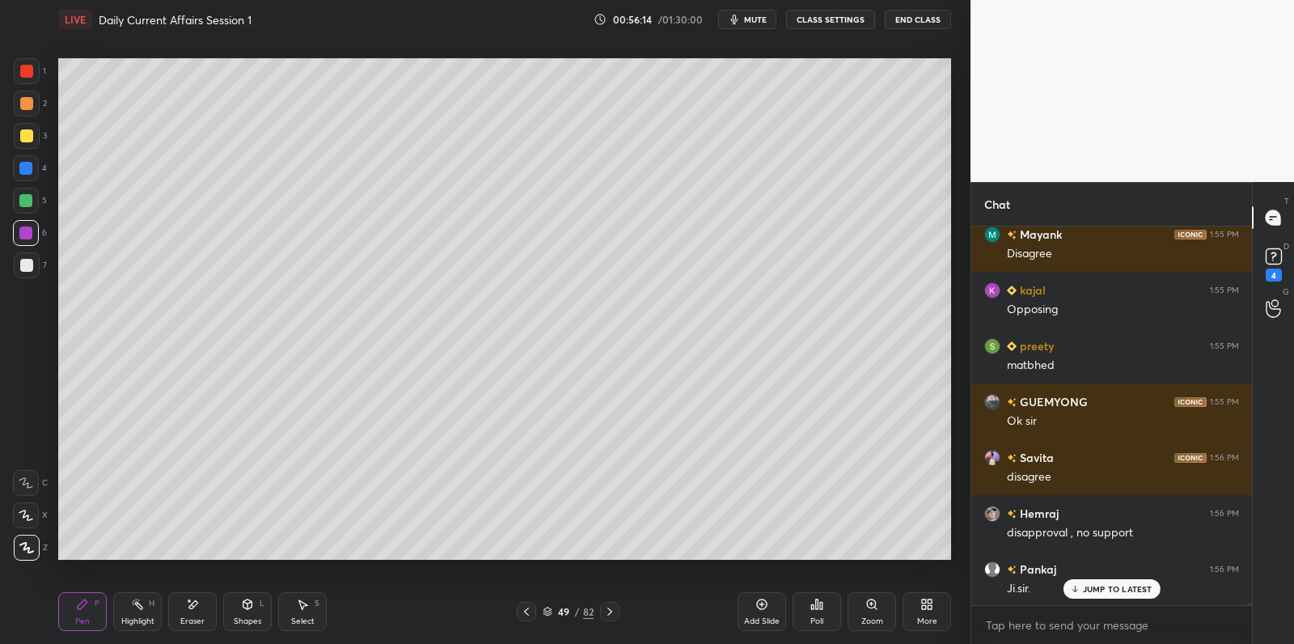
click at [27, 136] on div at bounding box center [26, 135] width 13 height 13
drag, startPoint x: 32, startPoint y: 135, endPoint x: 50, endPoint y: 121, distance: 23.6
click at [32, 135] on div at bounding box center [26, 135] width 13 height 13
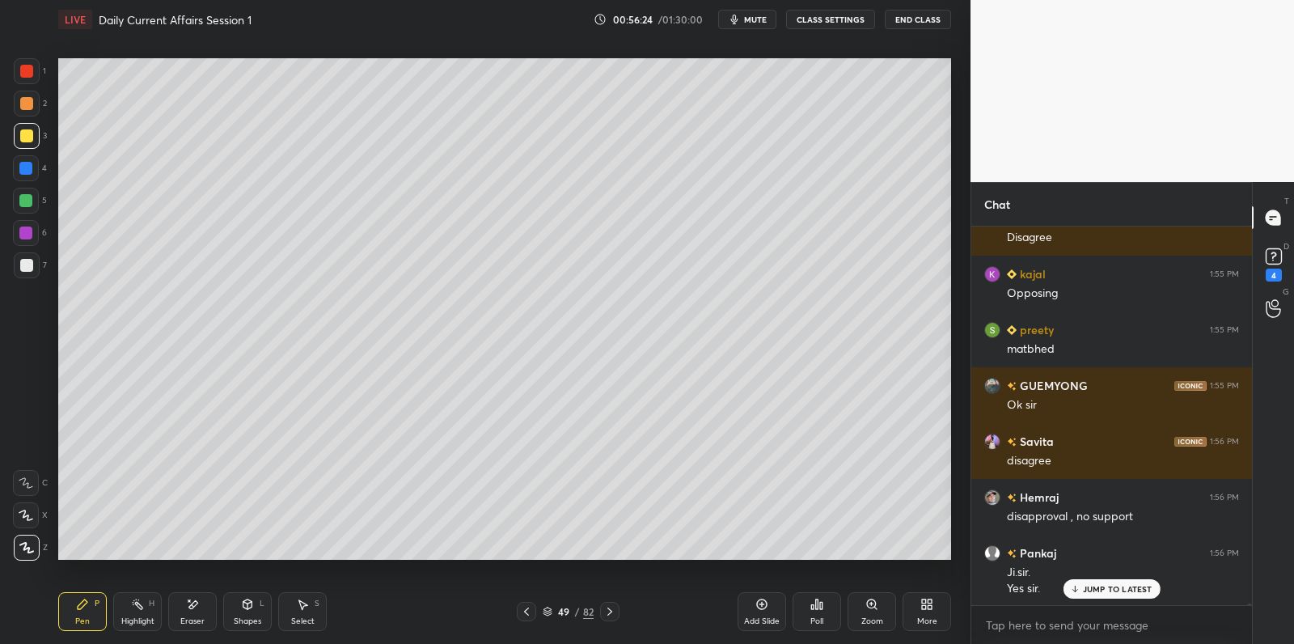
click at [29, 100] on div at bounding box center [26, 103] width 13 height 13
click at [31, 97] on div at bounding box center [26, 103] width 13 height 13
click at [27, 204] on div at bounding box center [25, 200] width 13 height 13
drag, startPoint x: 32, startPoint y: 200, endPoint x: 44, endPoint y: 195, distance: 12.3
click at [32, 200] on div at bounding box center [26, 201] width 26 height 26
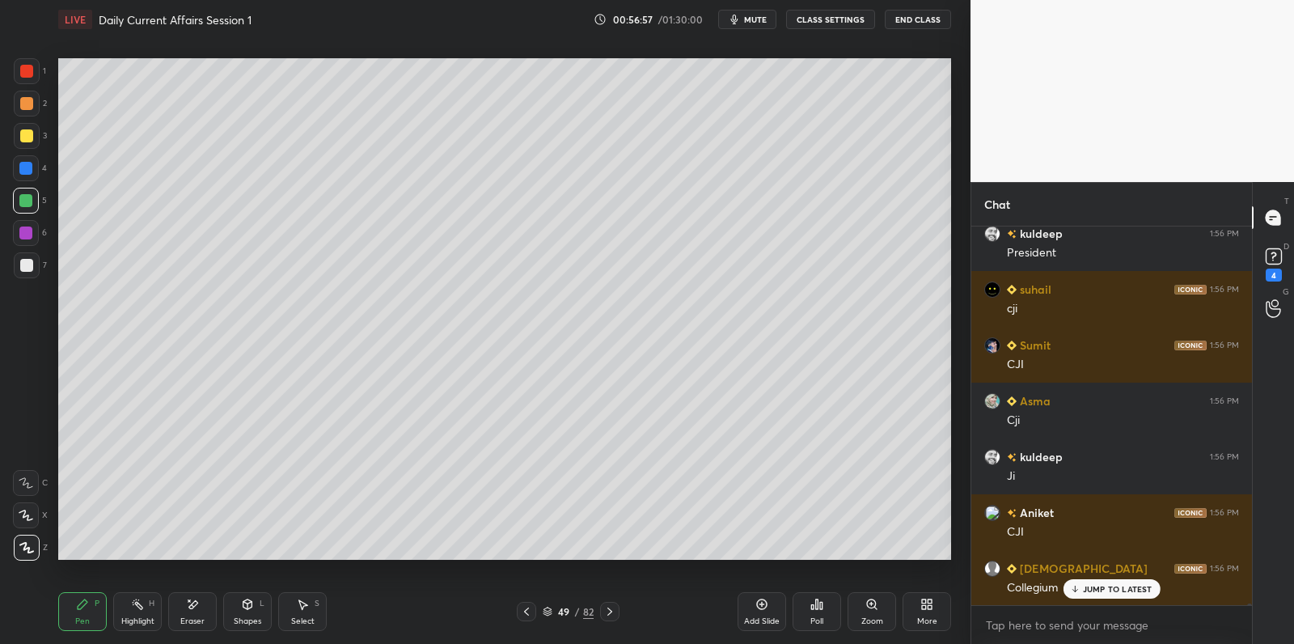
scroll to position [71865, 0]
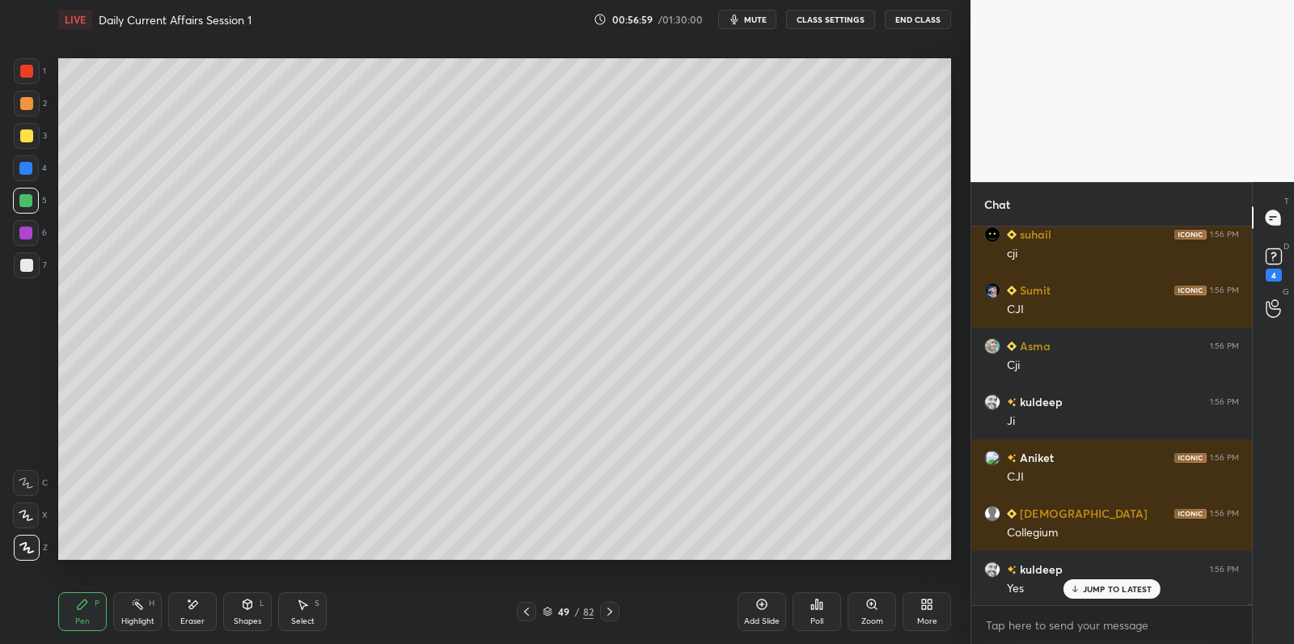
click at [31, 134] on div at bounding box center [26, 135] width 13 height 13
click at [30, 129] on div at bounding box center [26, 135] width 13 height 13
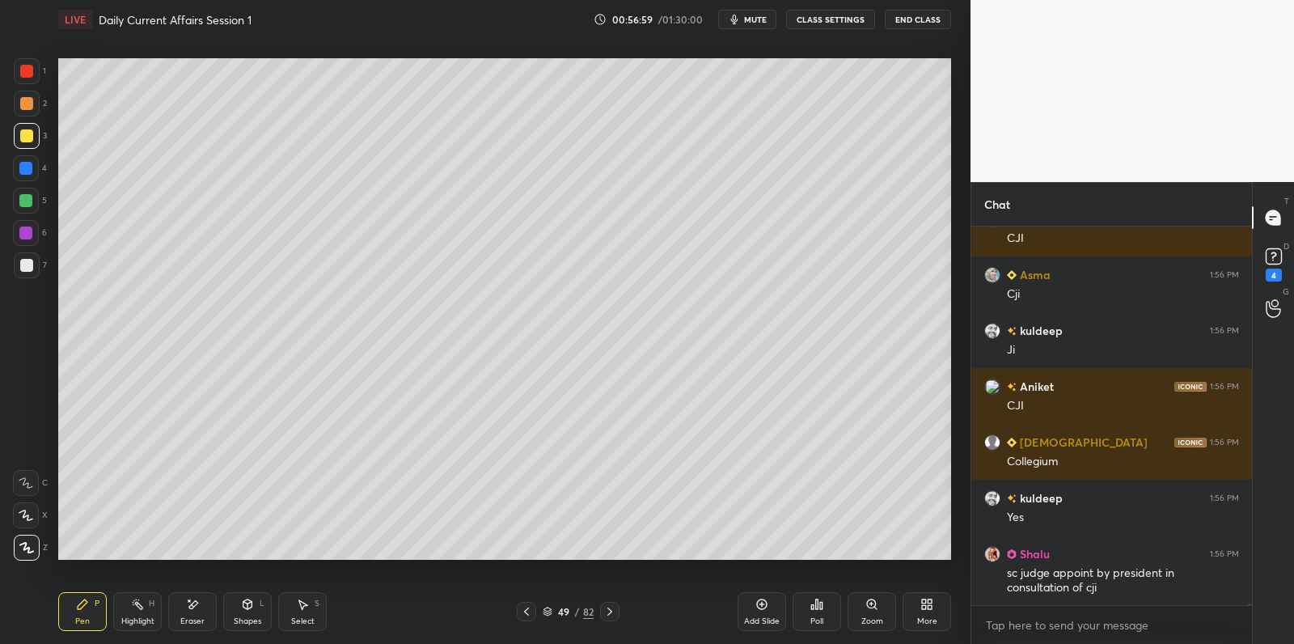
click at [30, 103] on div at bounding box center [26, 103] width 13 height 13
click at [36, 96] on div at bounding box center [27, 104] width 26 height 26
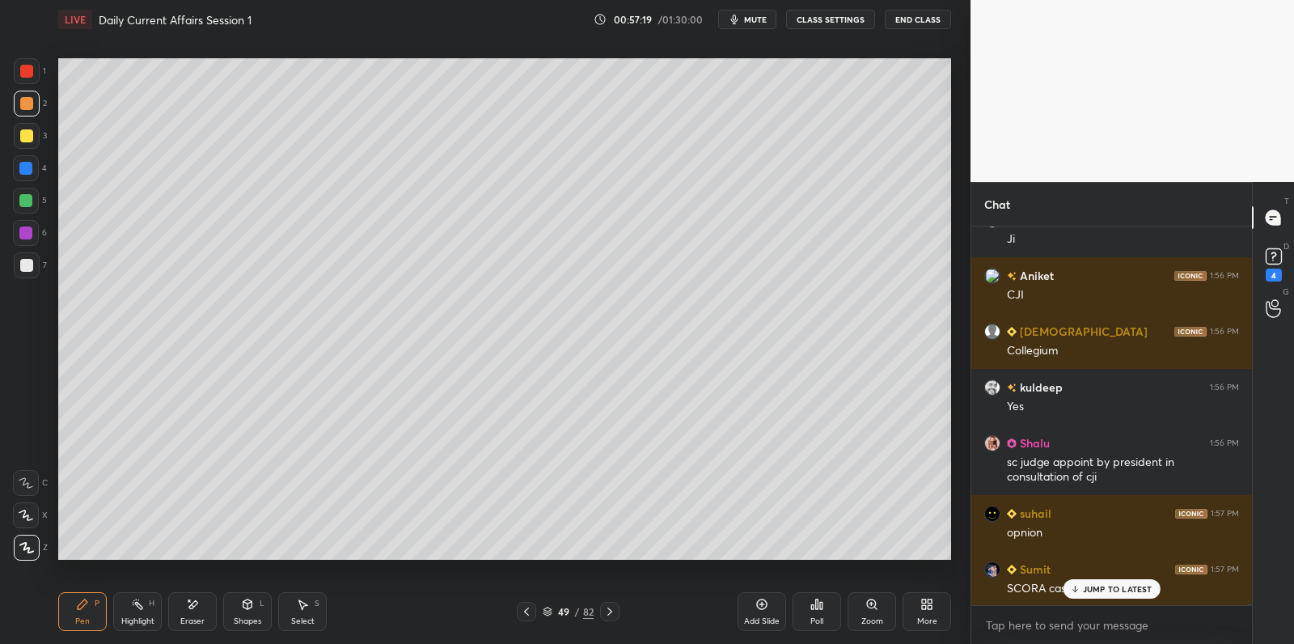
scroll to position [72103, 0]
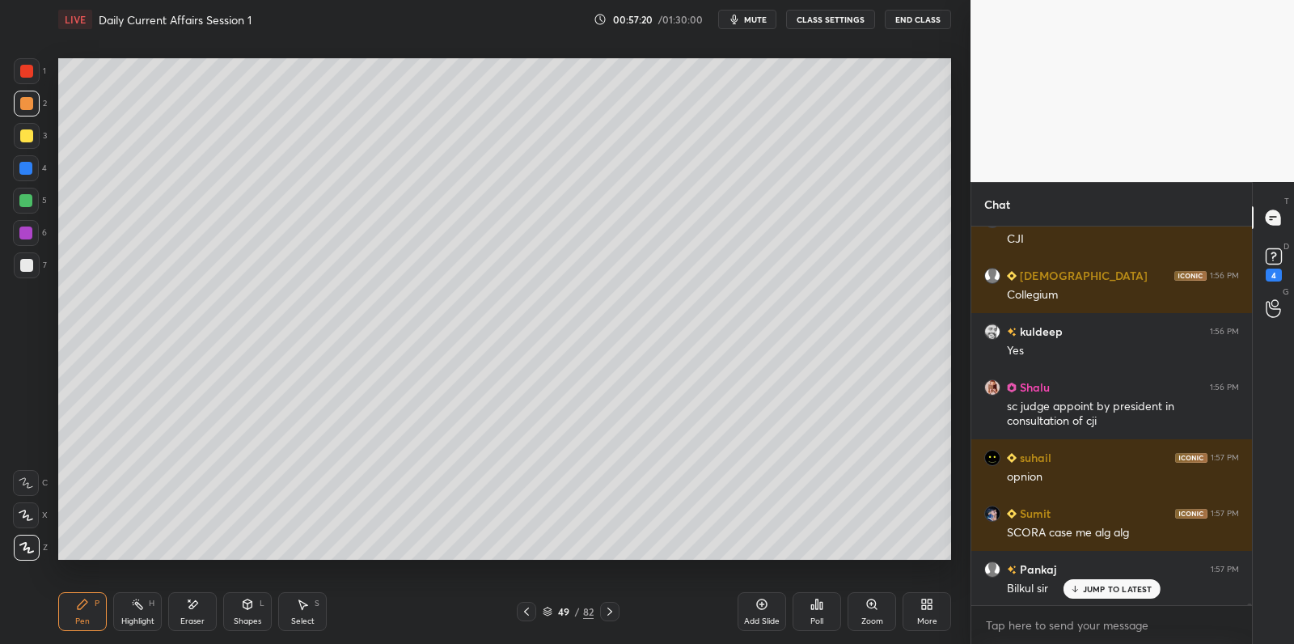
click at [29, 268] on div at bounding box center [26, 265] width 13 height 13
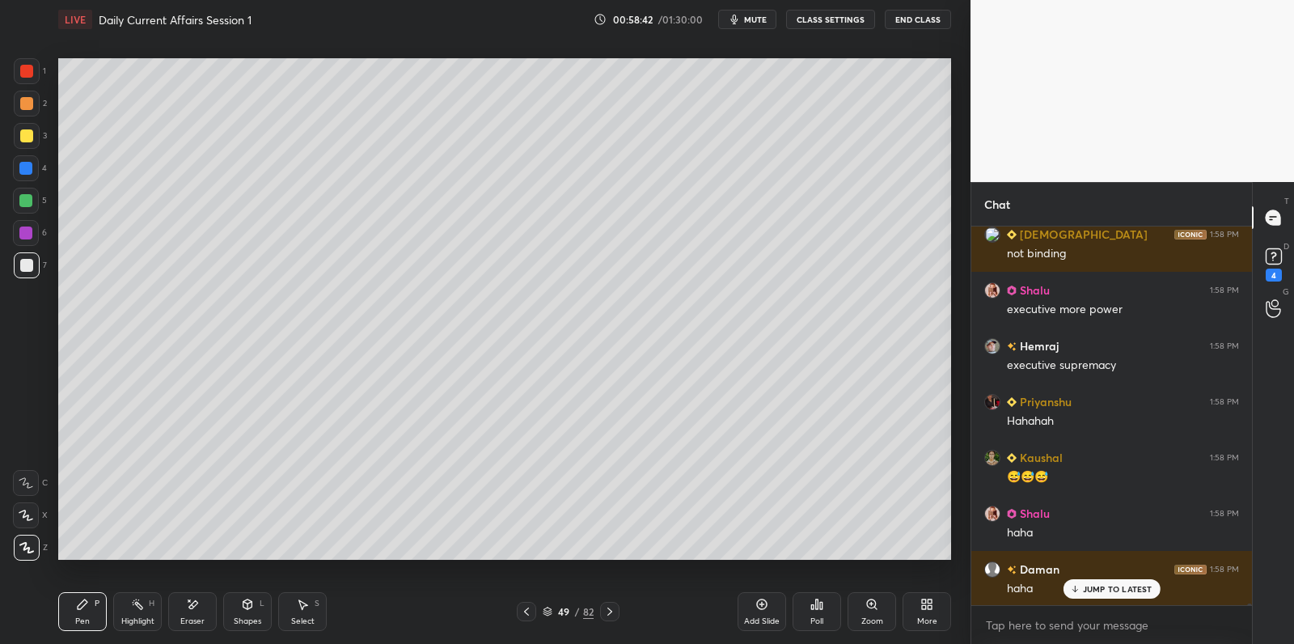
scroll to position [73684, 0]
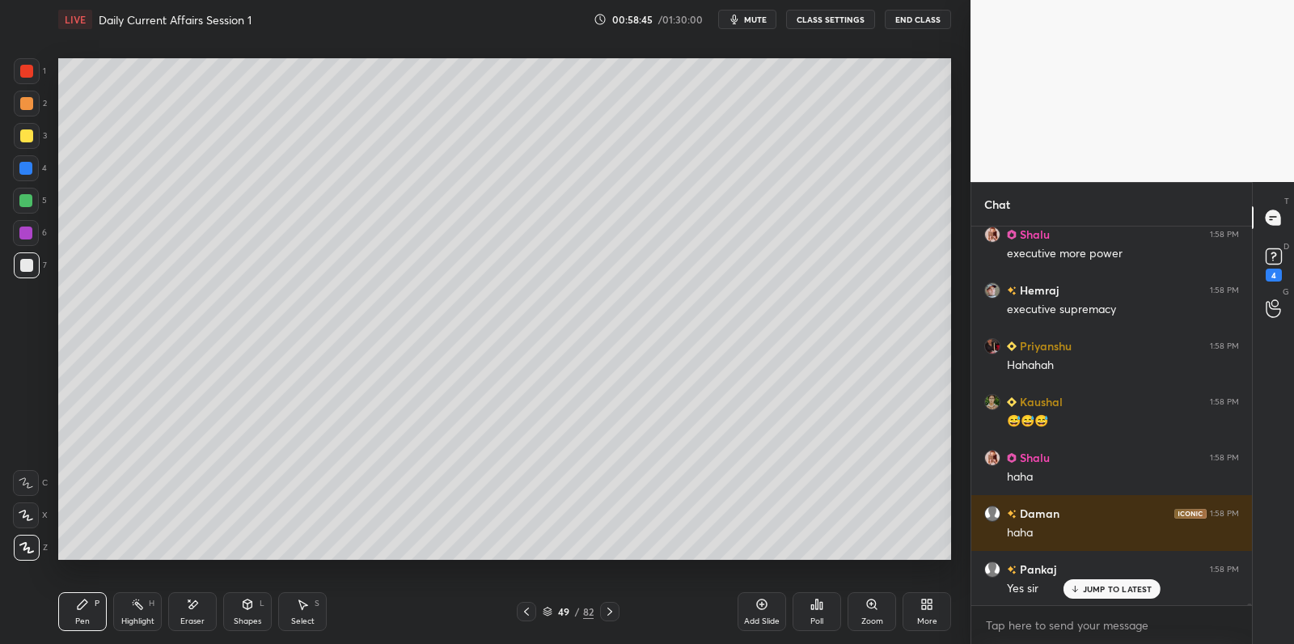
click at [32, 242] on div at bounding box center [26, 233] width 26 height 26
click at [26, 239] on div at bounding box center [26, 233] width 26 height 26
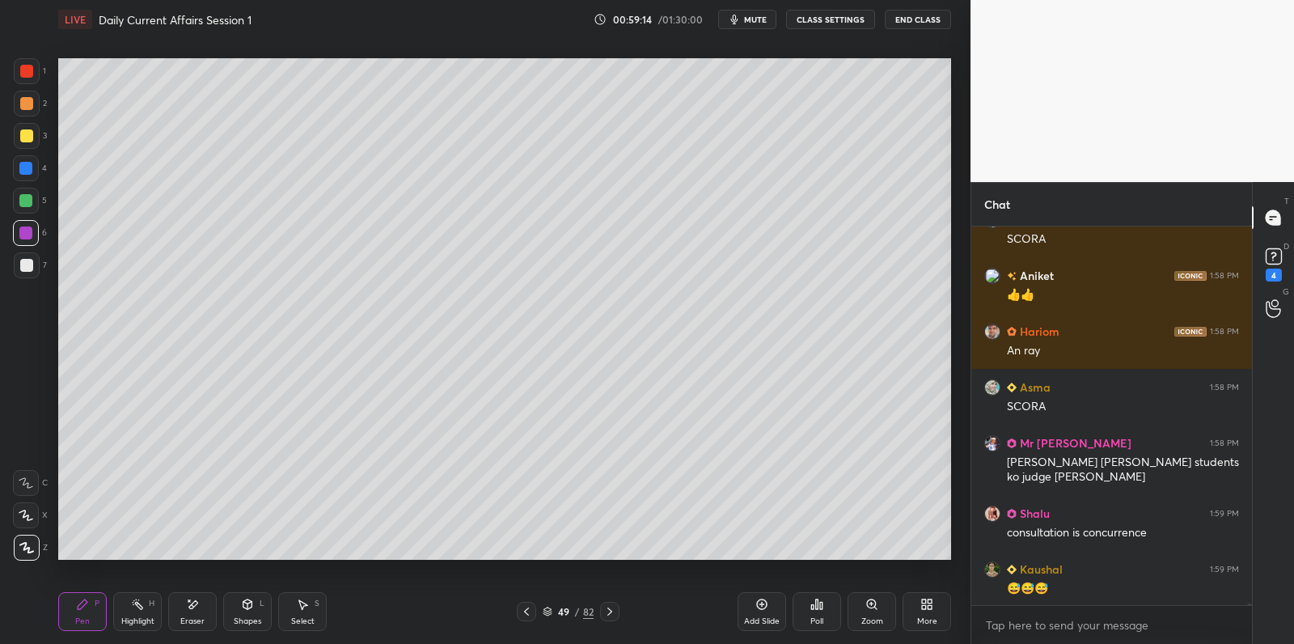
scroll to position [74202, 0]
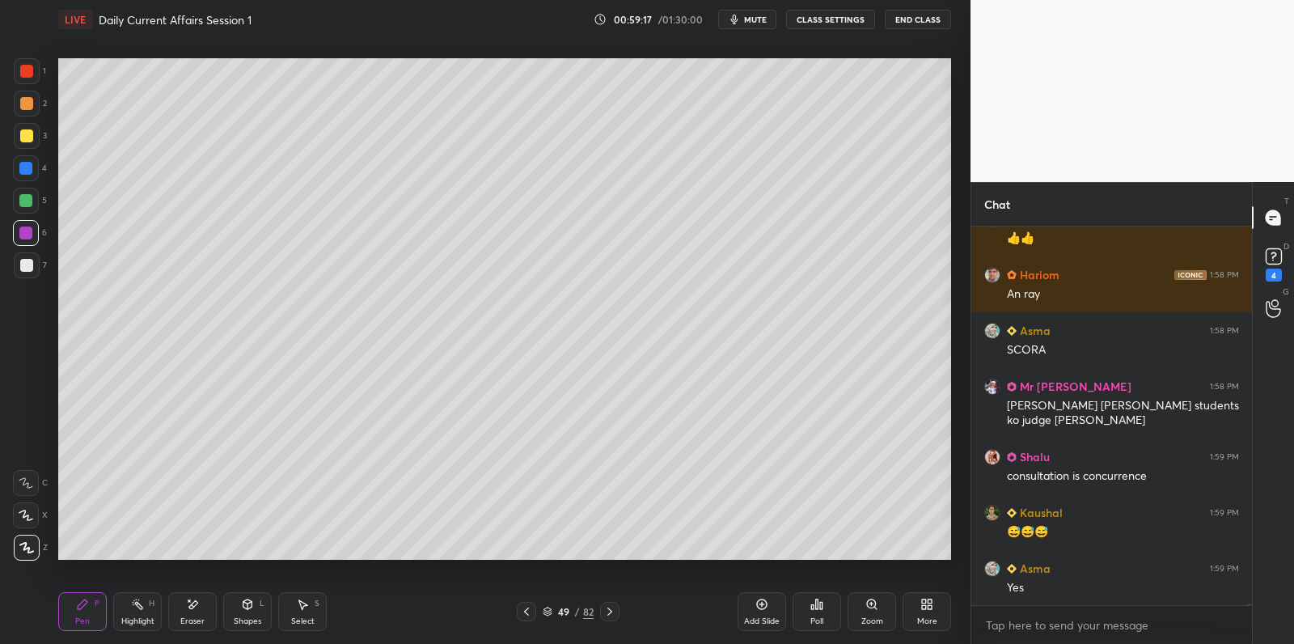
click at [27, 273] on div at bounding box center [27, 265] width 26 height 26
click at [32, 268] on div at bounding box center [26, 265] width 13 height 13
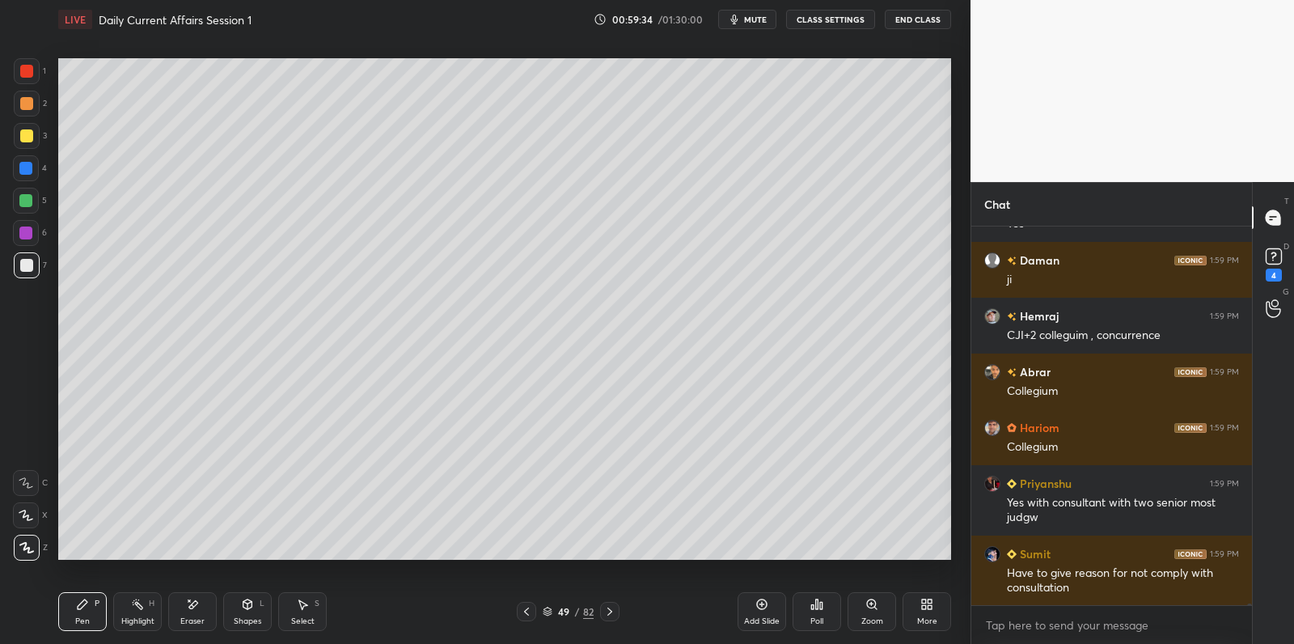
scroll to position [74622, 0]
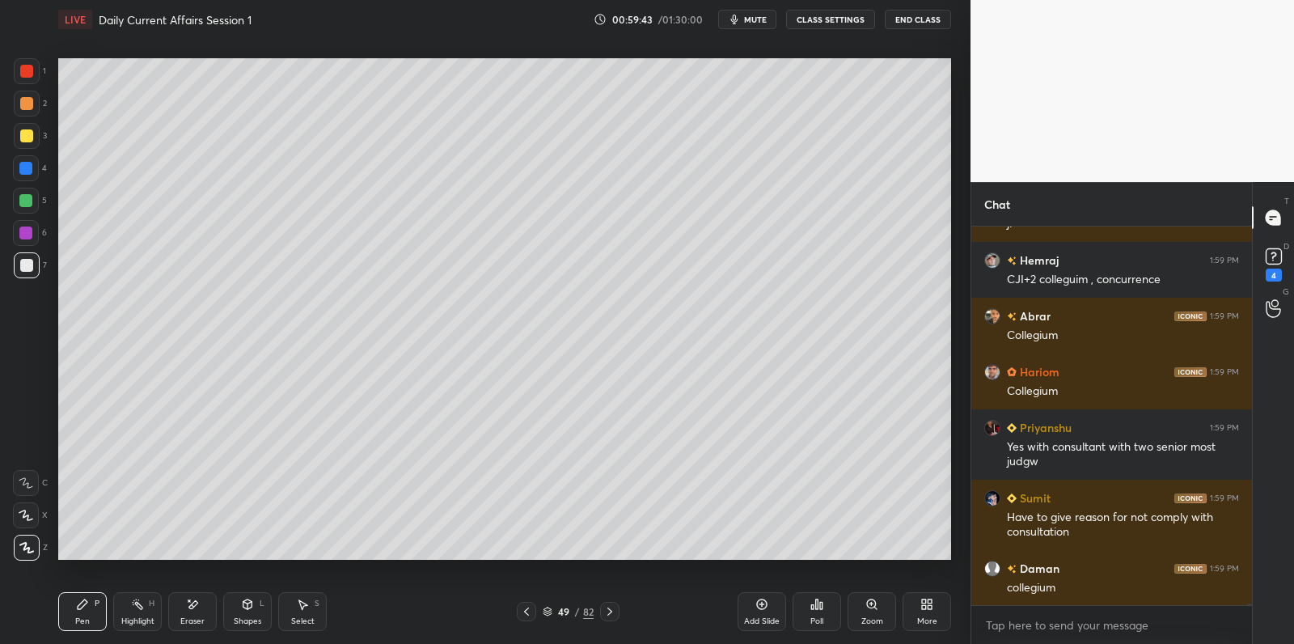
drag, startPoint x: 773, startPoint y: 618, endPoint x: 764, endPoint y: 587, distance: 32.0
click at [771, 614] on div "Add Slide" at bounding box center [762, 611] width 49 height 39
click at [36, 127] on div at bounding box center [27, 136] width 26 height 26
drag, startPoint x: 36, startPoint y: 127, endPoint x: 53, endPoint y: 121, distance: 17.9
click at [36, 127] on div at bounding box center [27, 136] width 26 height 26
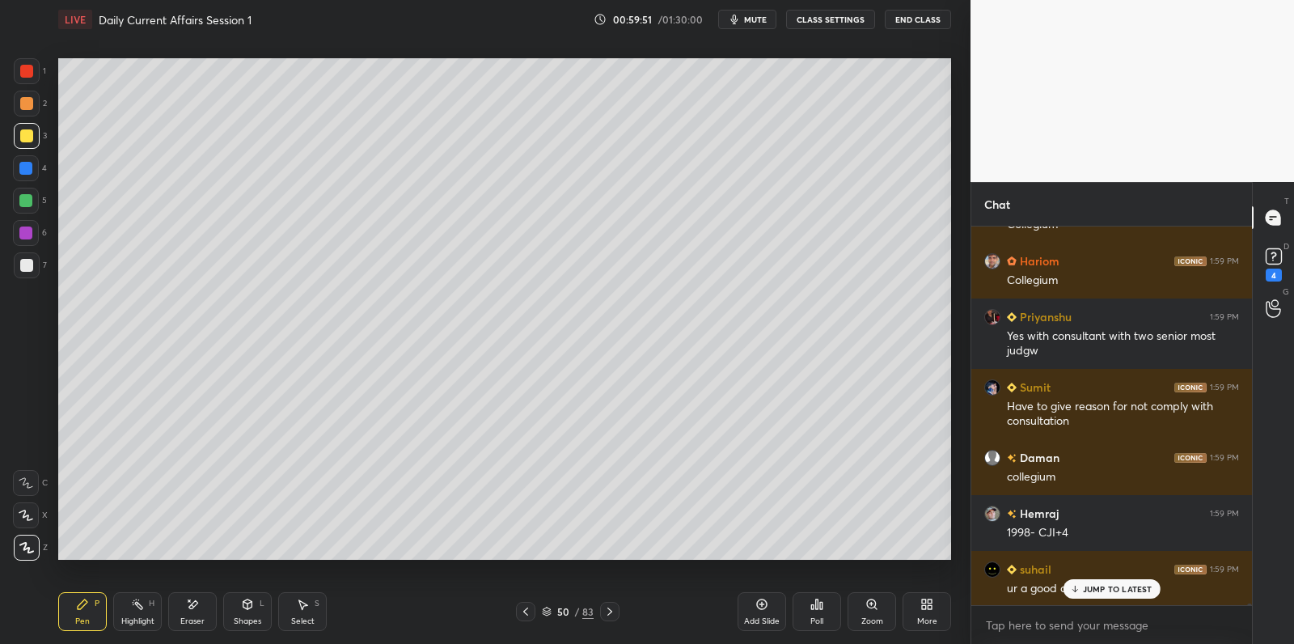
scroll to position [74788, 0]
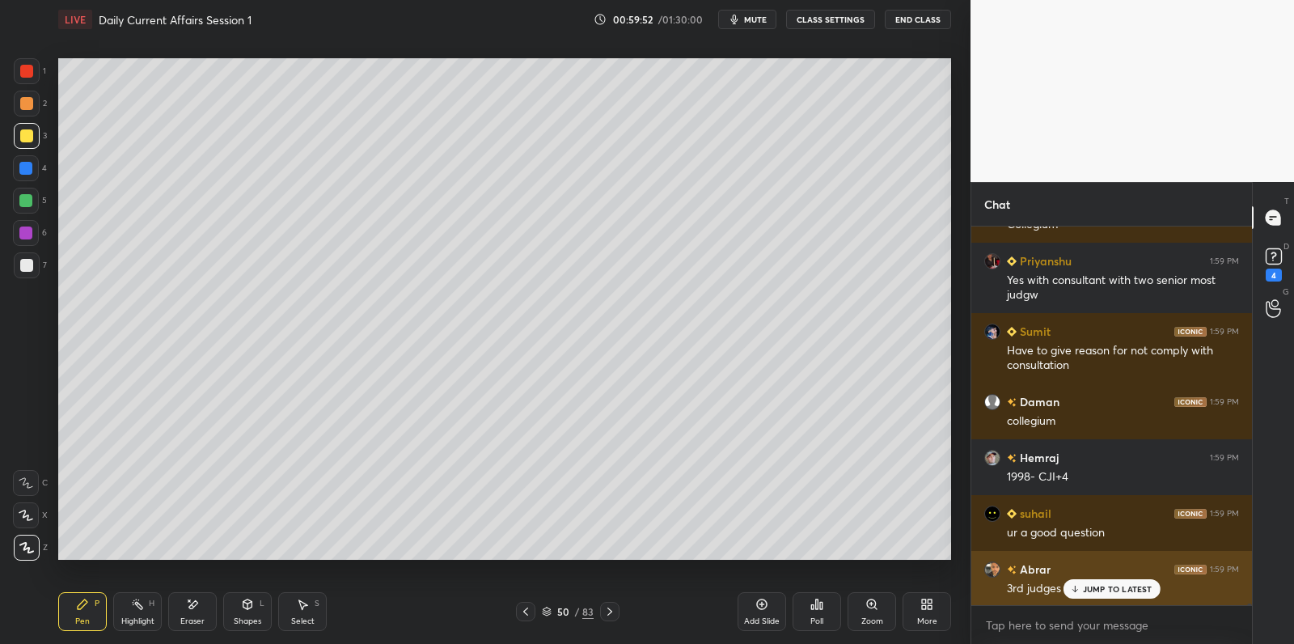
click at [1100, 585] on p "JUMP TO LATEST" at bounding box center [1118, 589] width 70 height 10
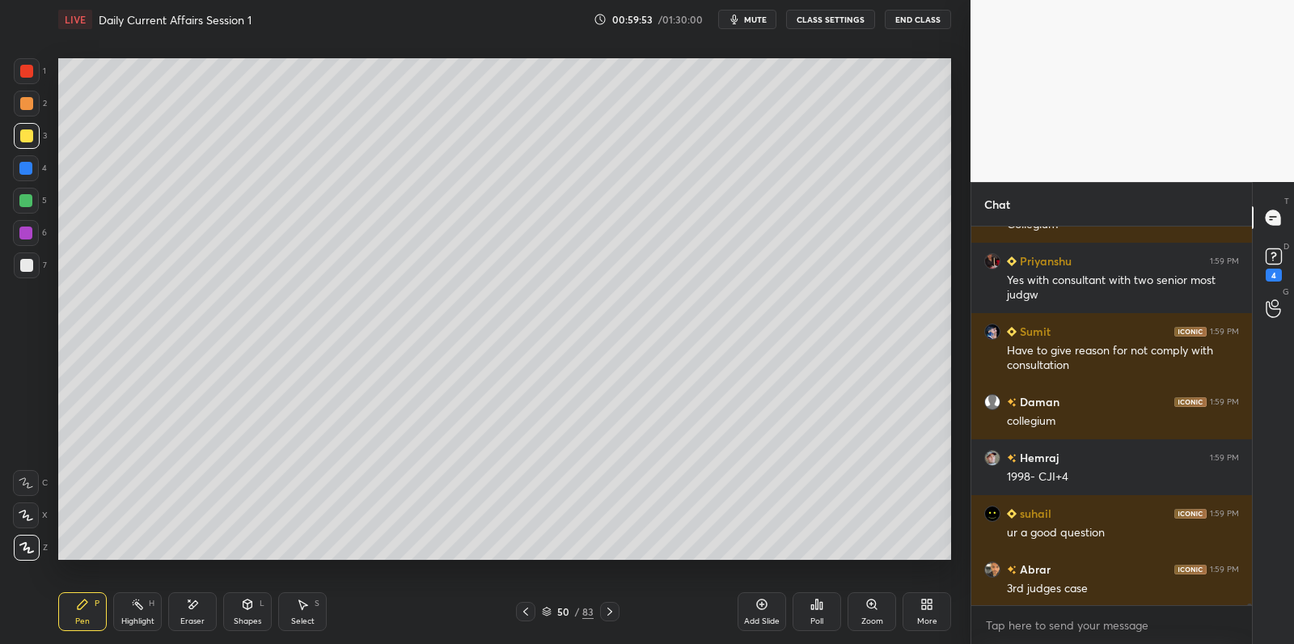
click at [32, 99] on div at bounding box center [27, 104] width 26 height 26
click at [36, 97] on div at bounding box center [27, 104] width 26 height 26
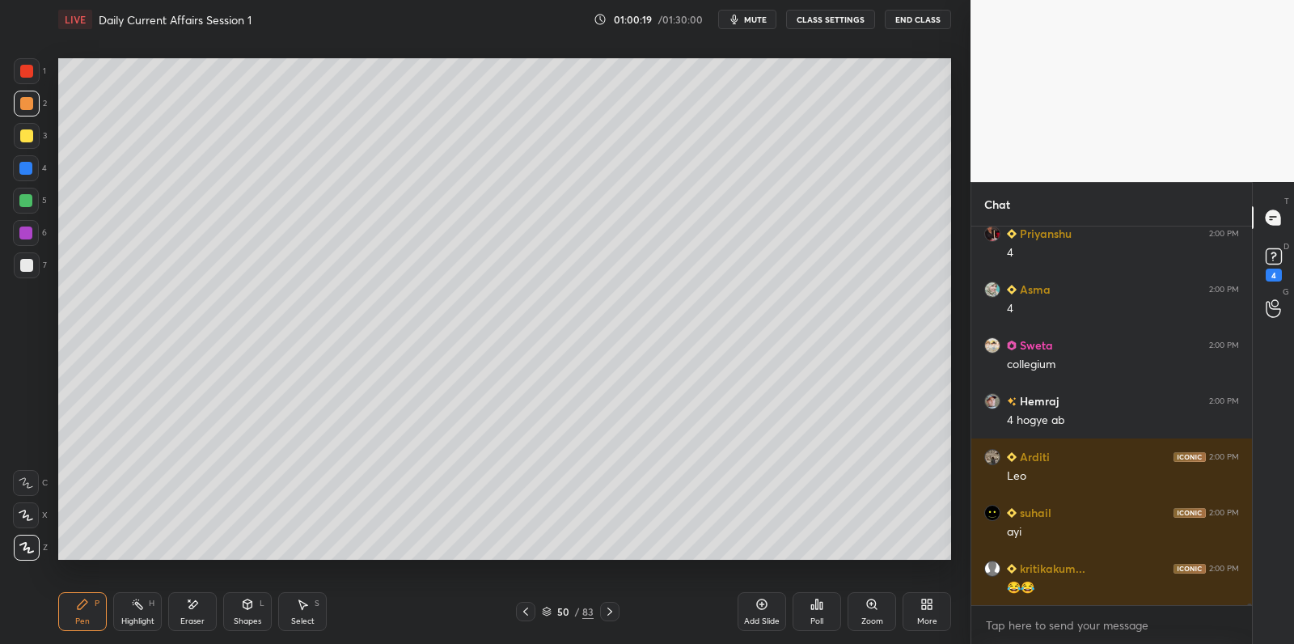
scroll to position [75697, 0]
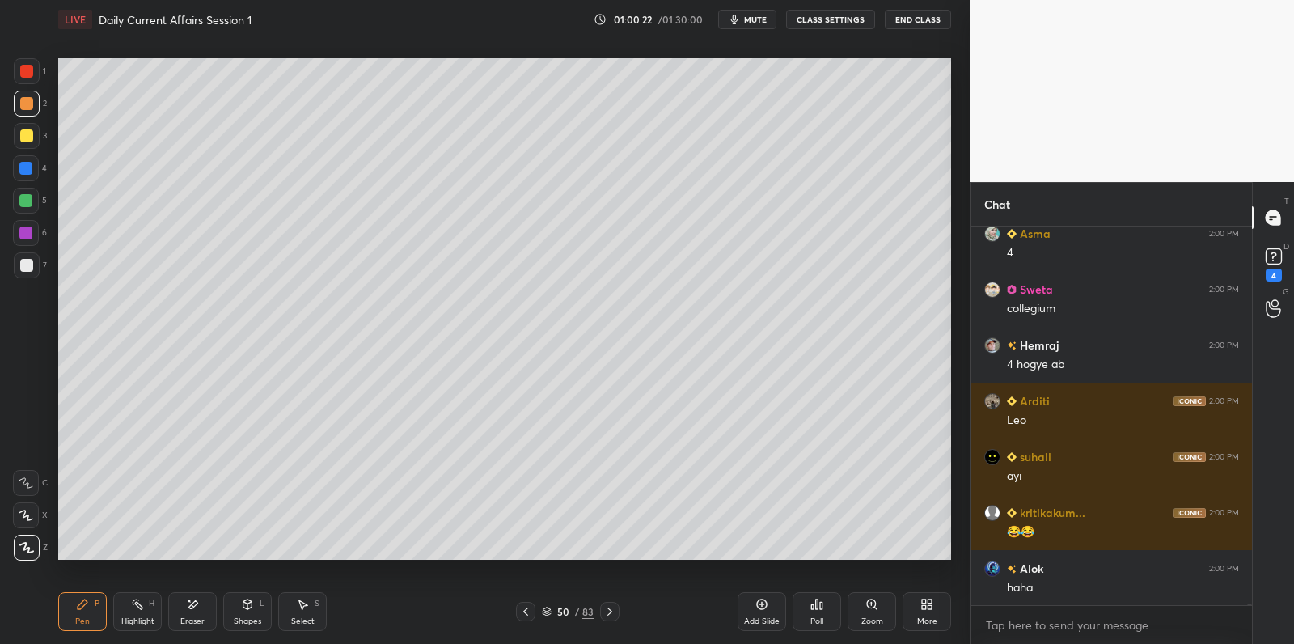
click at [33, 268] on div at bounding box center [27, 265] width 26 height 26
drag, startPoint x: 33, startPoint y: 268, endPoint x: 53, endPoint y: 259, distance: 22.1
click at [33, 268] on div at bounding box center [27, 265] width 26 height 26
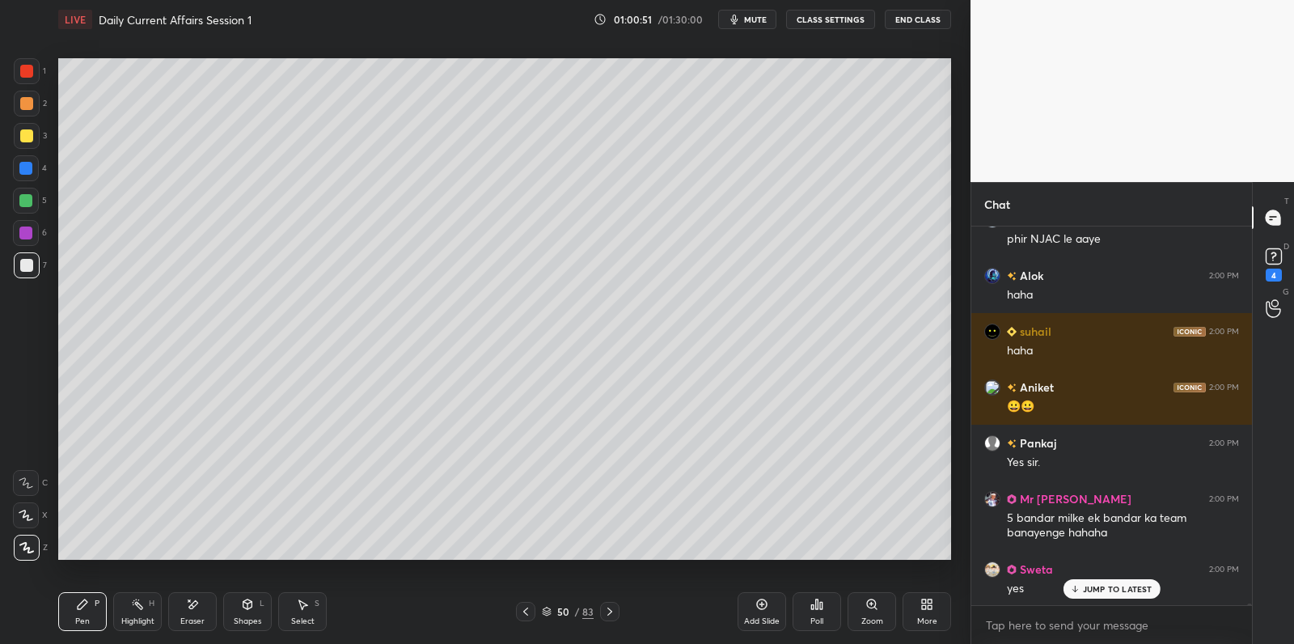
scroll to position [76507, 0]
click at [26, 264] on div at bounding box center [26, 265] width 13 height 13
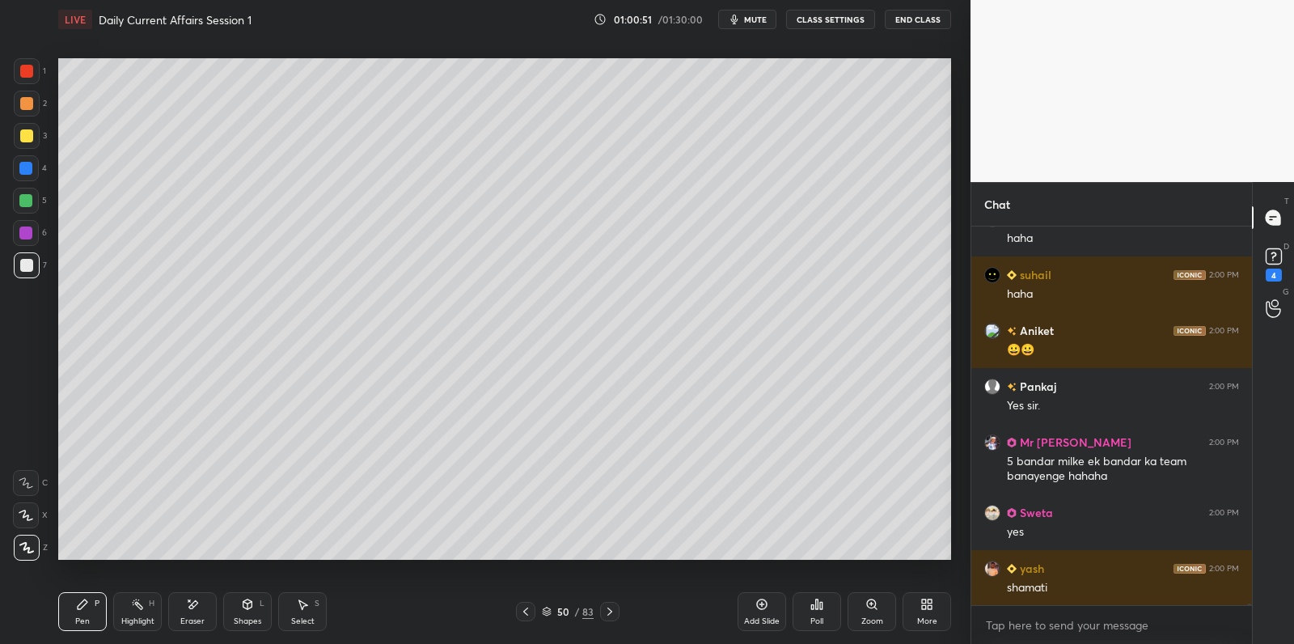
click at [29, 265] on div at bounding box center [26, 265] width 13 height 13
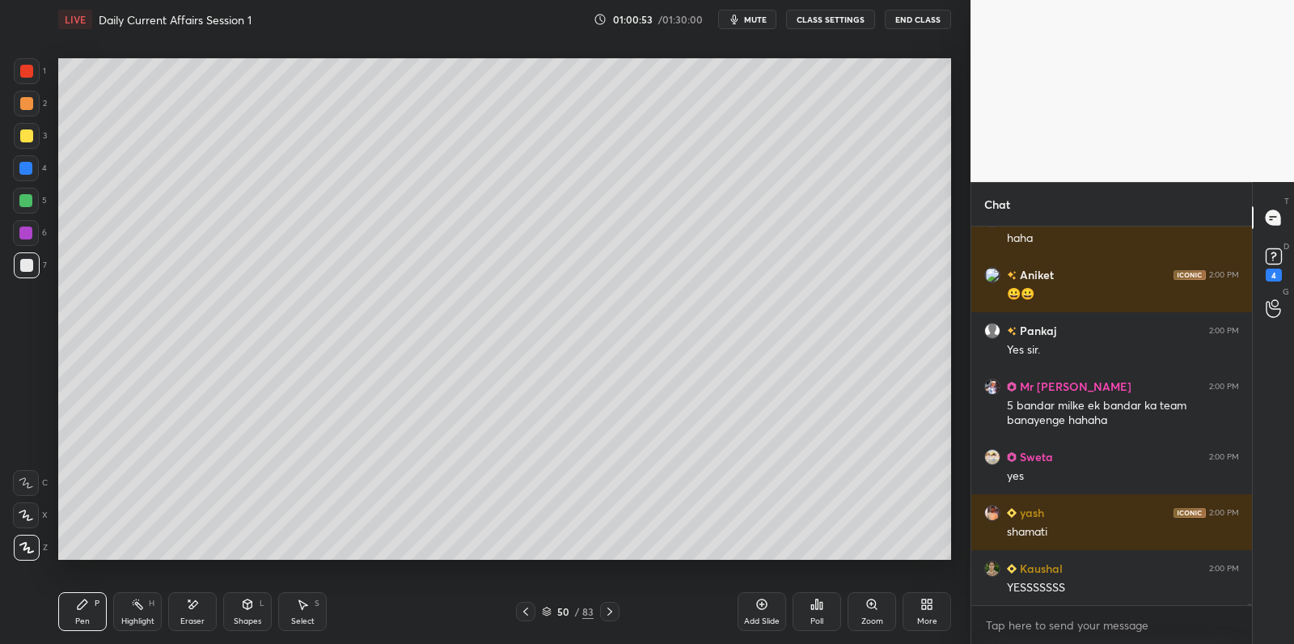
click at [37, 202] on div at bounding box center [26, 201] width 26 height 26
click at [38, 201] on div at bounding box center [26, 201] width 26 height 26
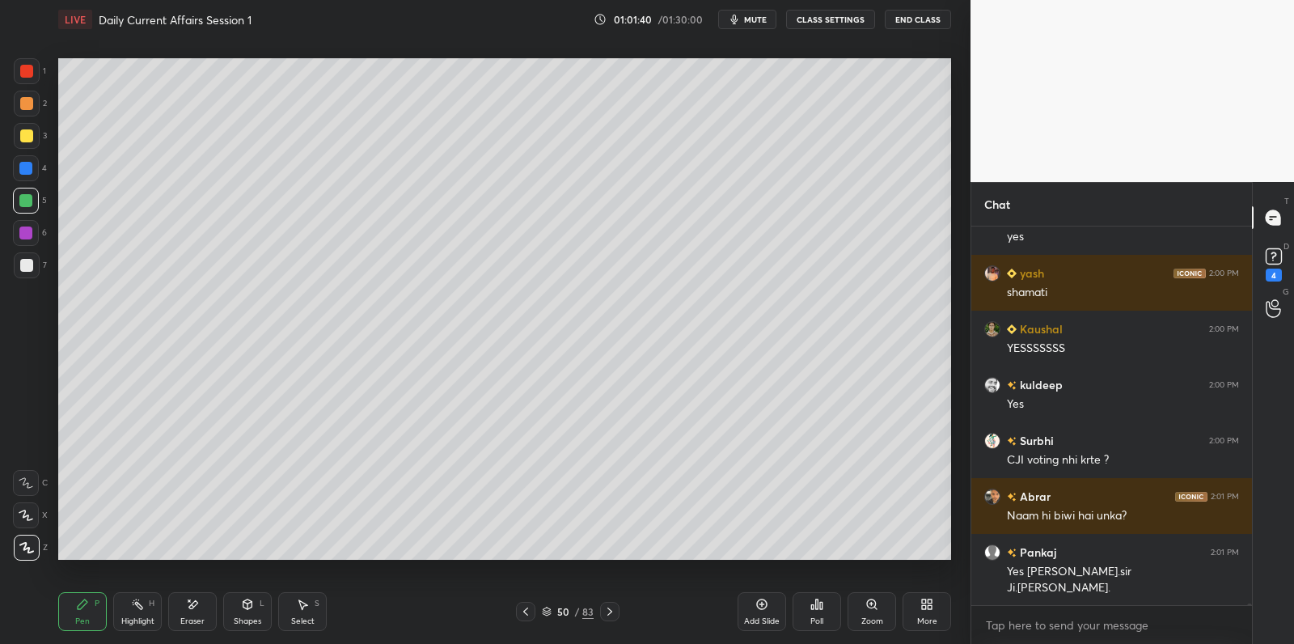
scroll to position [76858, 0]
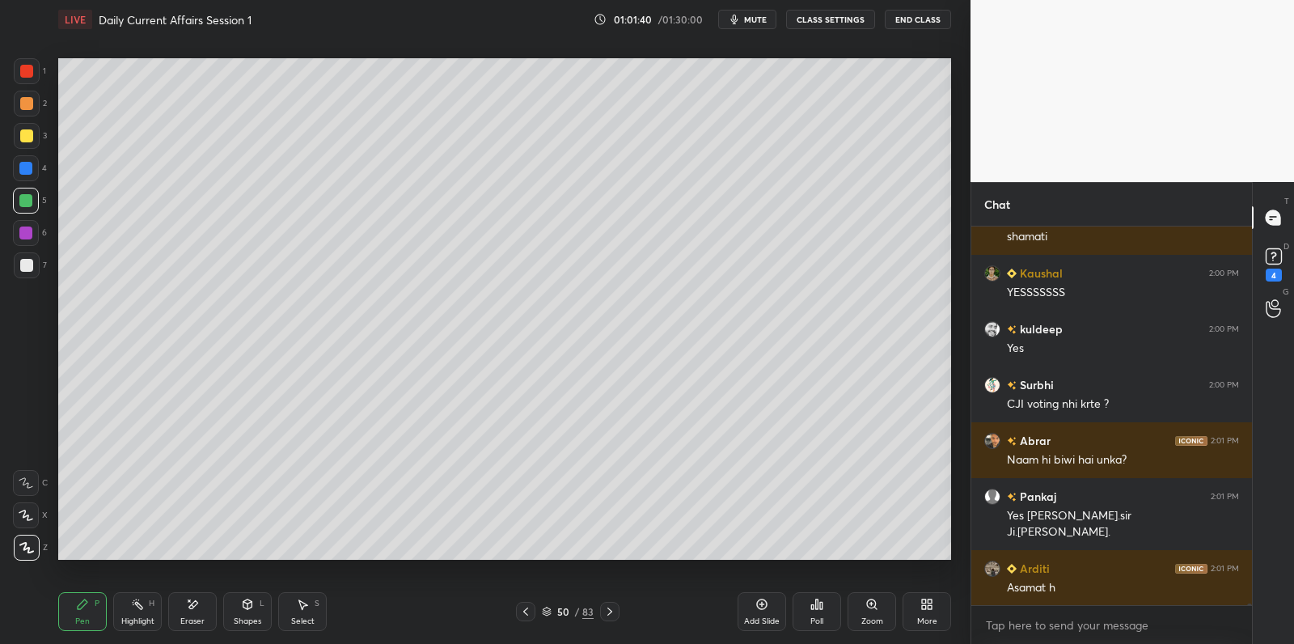
click at [15, 104] on div at bounding box center [27, 104] width 26 height 26
click at [24, 105] on div at bounding box center [26, 103] width 13 height 13
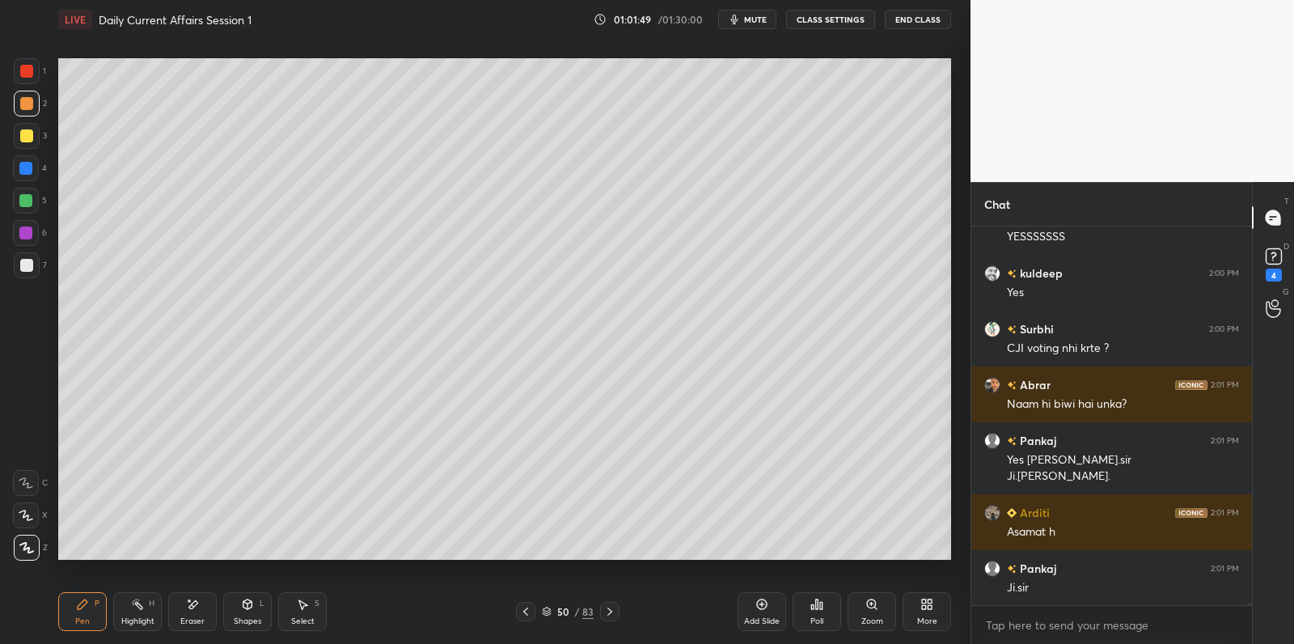
click at [32, 264] on div at bounding box center [26, 265] width 13 height 13
click at [28, 238] on div at bounding box center [25, 232] width 13 height 13
drag, startPoint x: 28, startPoint y: 238, endPoint x: 40, endPoint y: 238, distance: 11.3
click at [28, 238] on div at bounding box center [25, 232] width 13 height 13
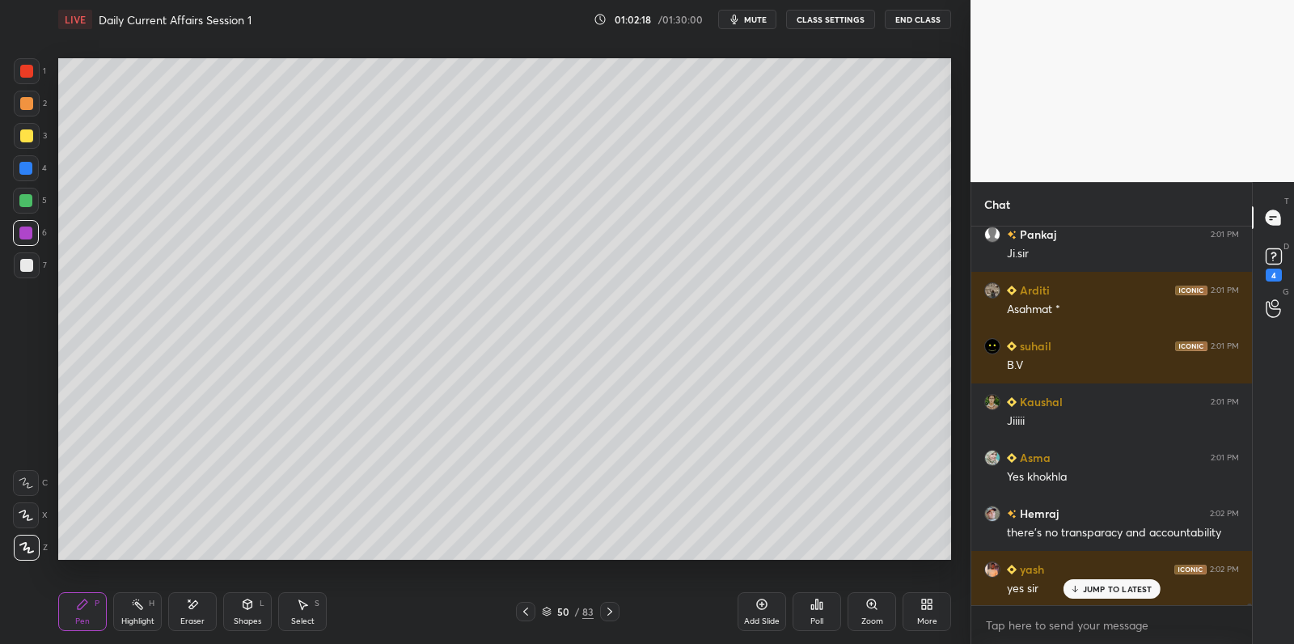
scroll to position [77304, 0]
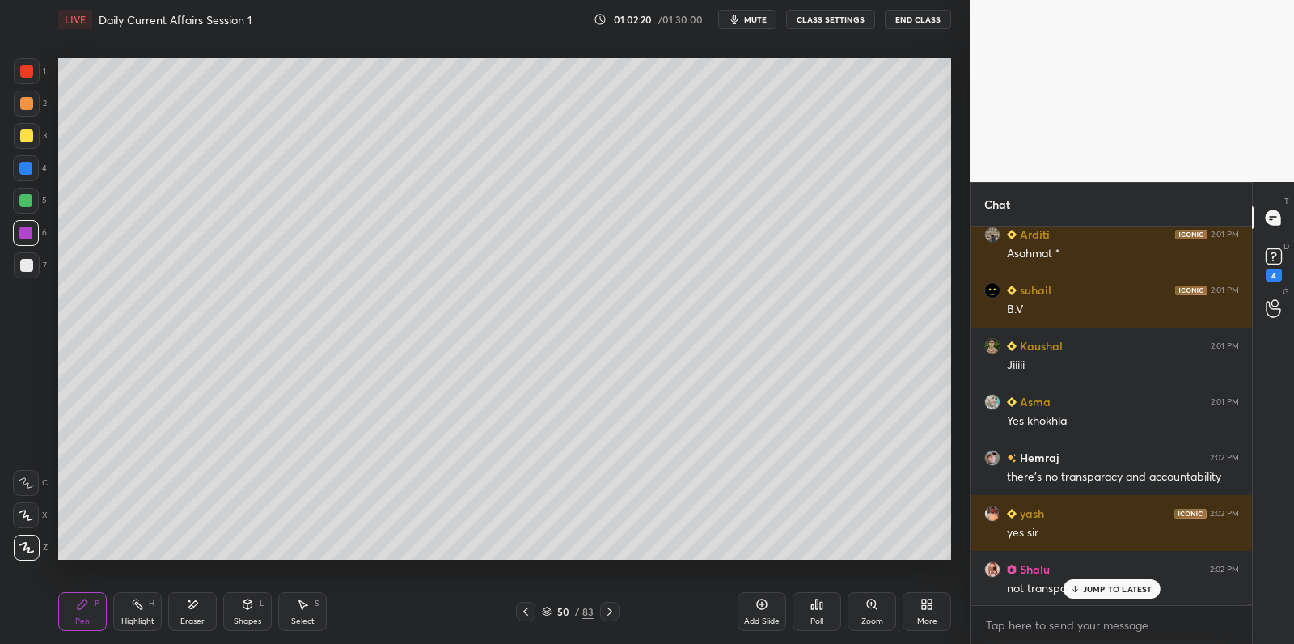
drag, startPoint x: 18, startPoint y: 198, endPoint x: 30, endPoint y: 197, distance: 12.2
click at [19, 198] on div at bounding box center [26, 201] width 26 height 26
click at [25, 199] on div at bounding box center [25, 200] width 13 height 13
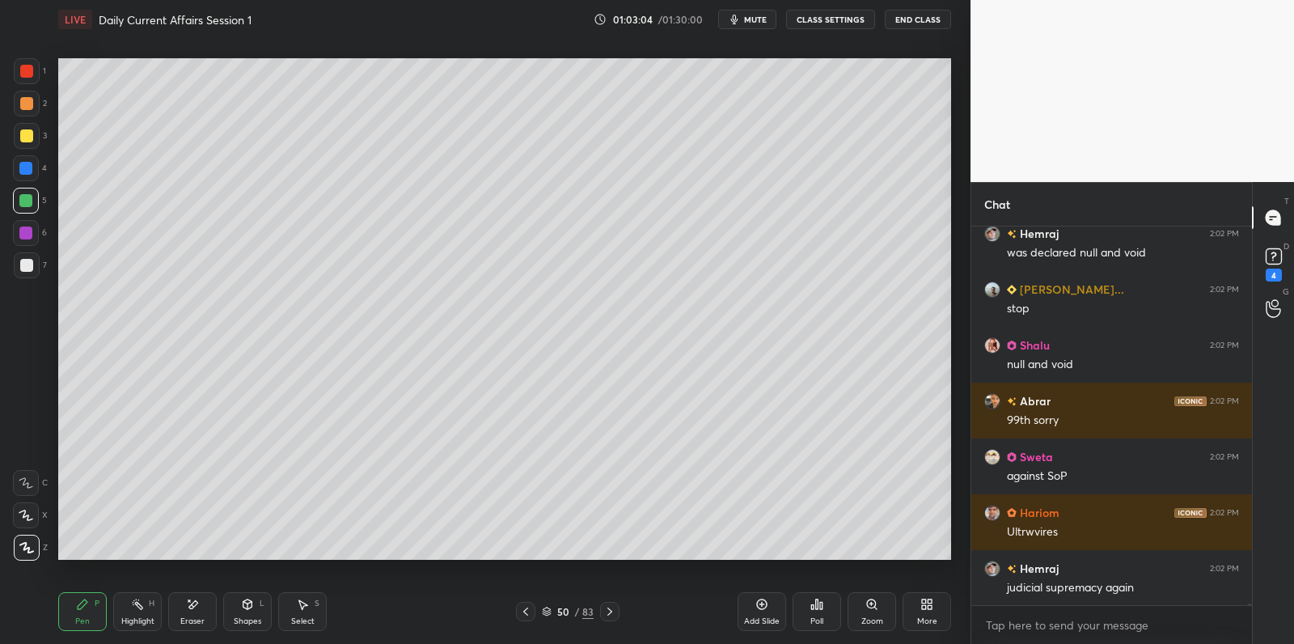
scroll to position [78825, 0]
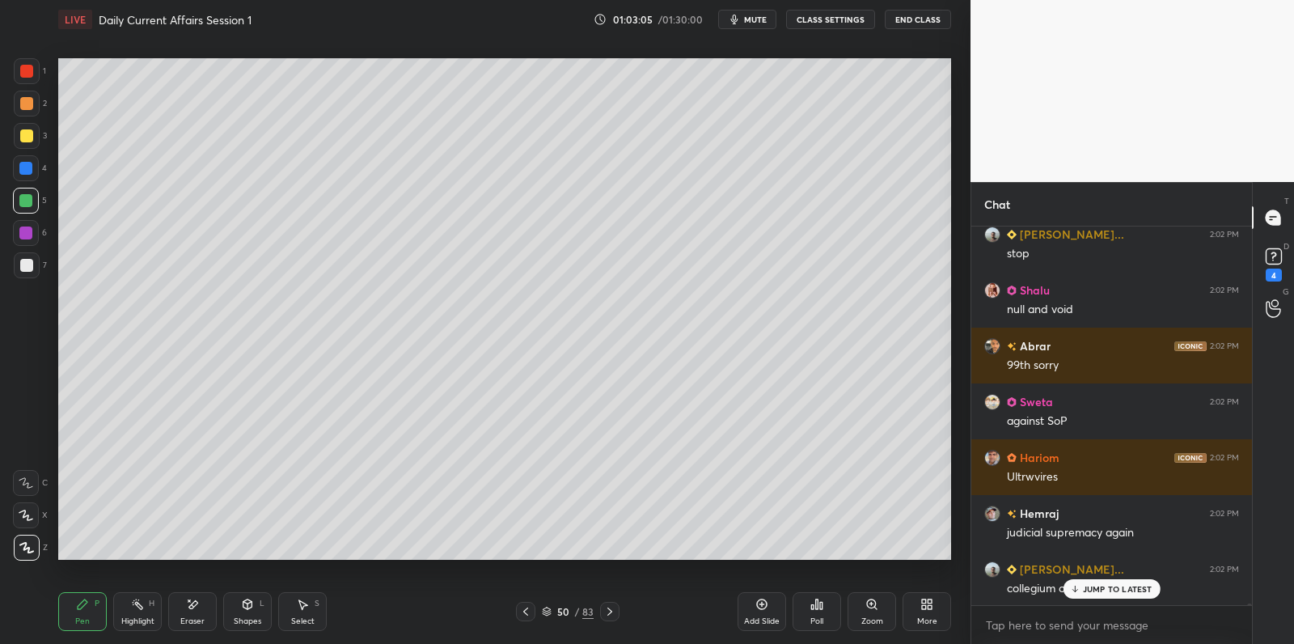
click at [19, 180] on div at bounding box center [26, 168] width 26 height 26
click at [22, 173] on div at bounding box center [25, 168] width 13 height 13
drag, startPoint x: 25, startPoint y: 162, endPoint x: 29, endPoint y: 144, distance: 18.2
click at [26, 159] on div at bounding box center [26, 168] width 26 height 26
click at [27, 137] on div at bounding box center [27, 136] width 26 height 26
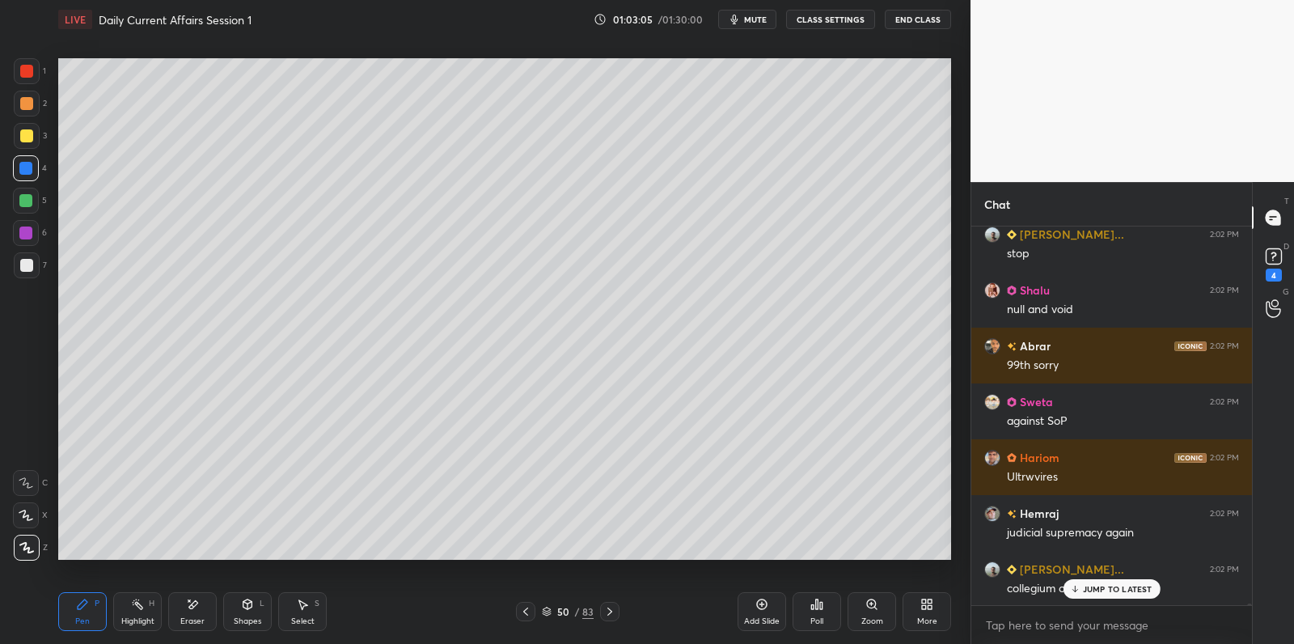
click at [27, 136] on div at bounding box center [26, 135] width 13 height 13
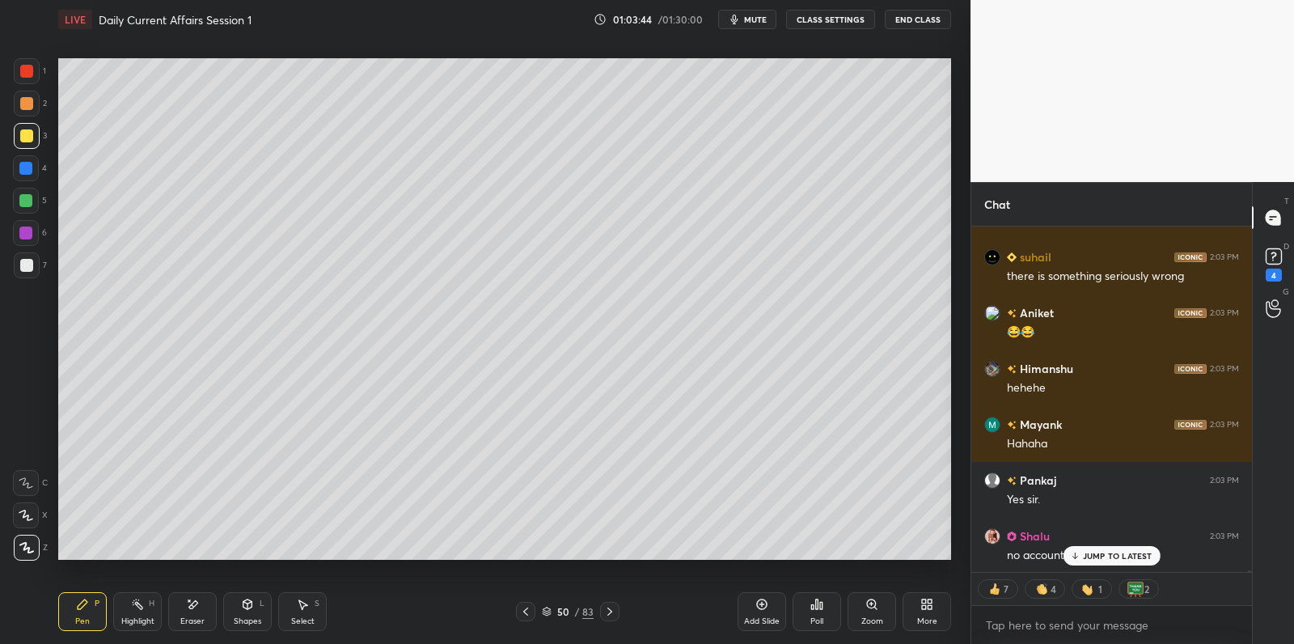
scroll to position [79997, 0]
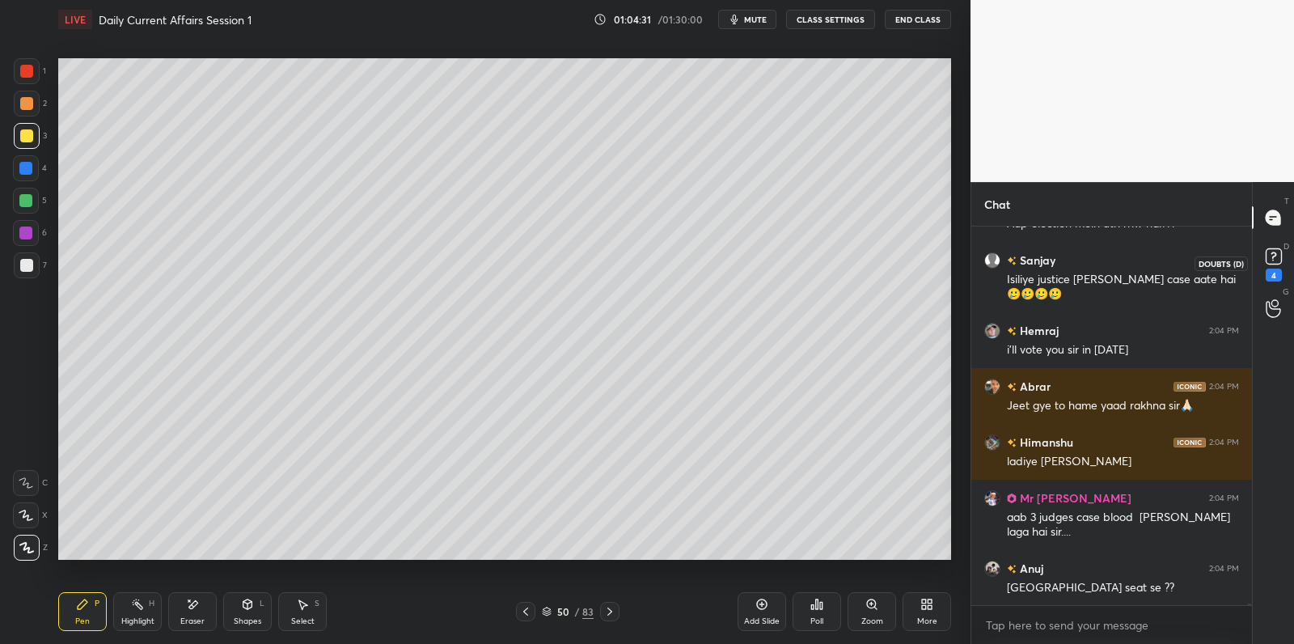
click at [1268, 264] on icon at bounding box center [1274, 256] width 24 height 24
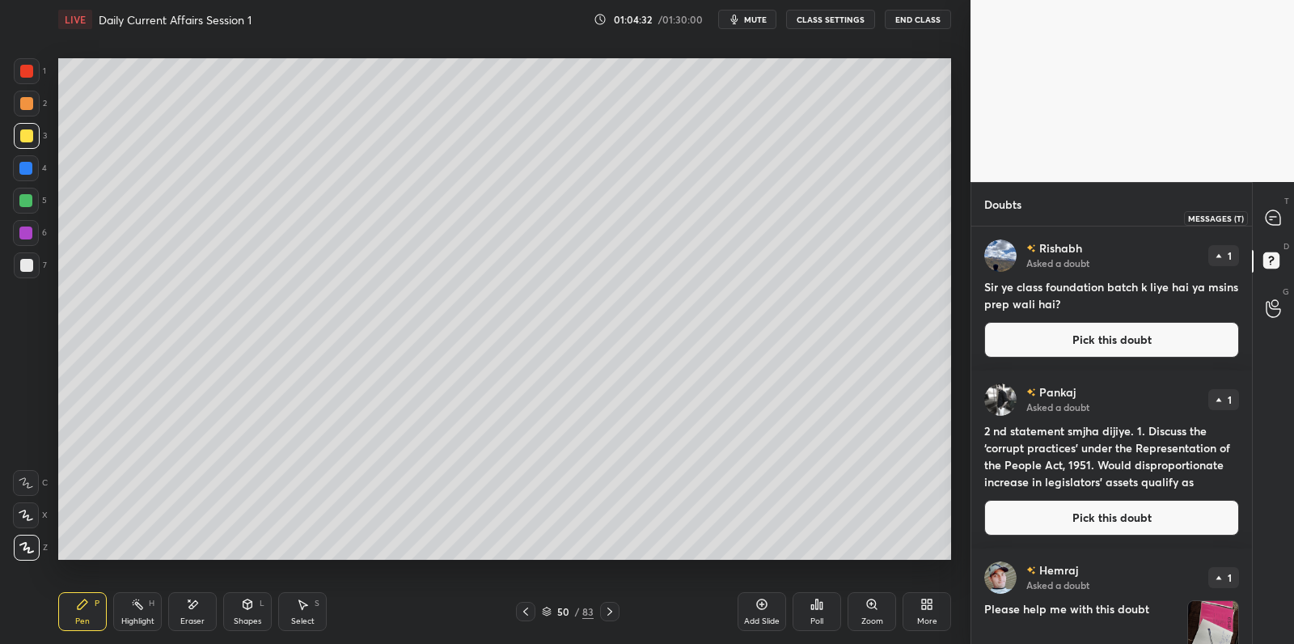
click at [1270, 214] on icon at bounding box center [1273, 217] width 15 height 15
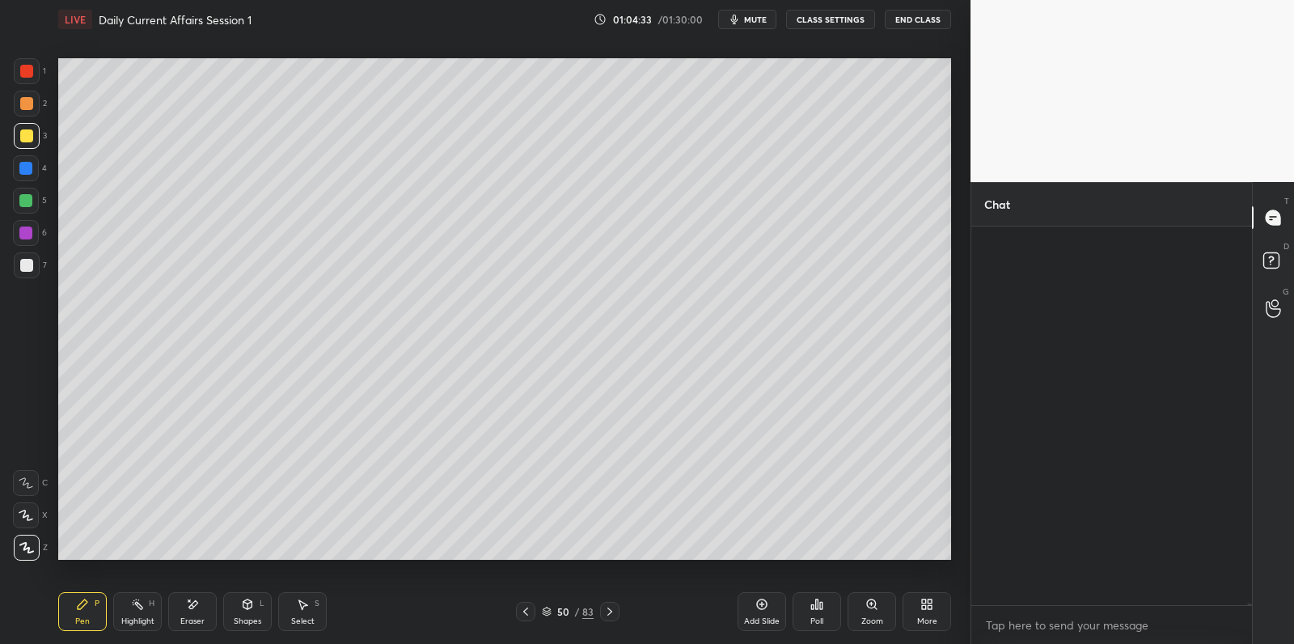
scroll to position [73388, 0]
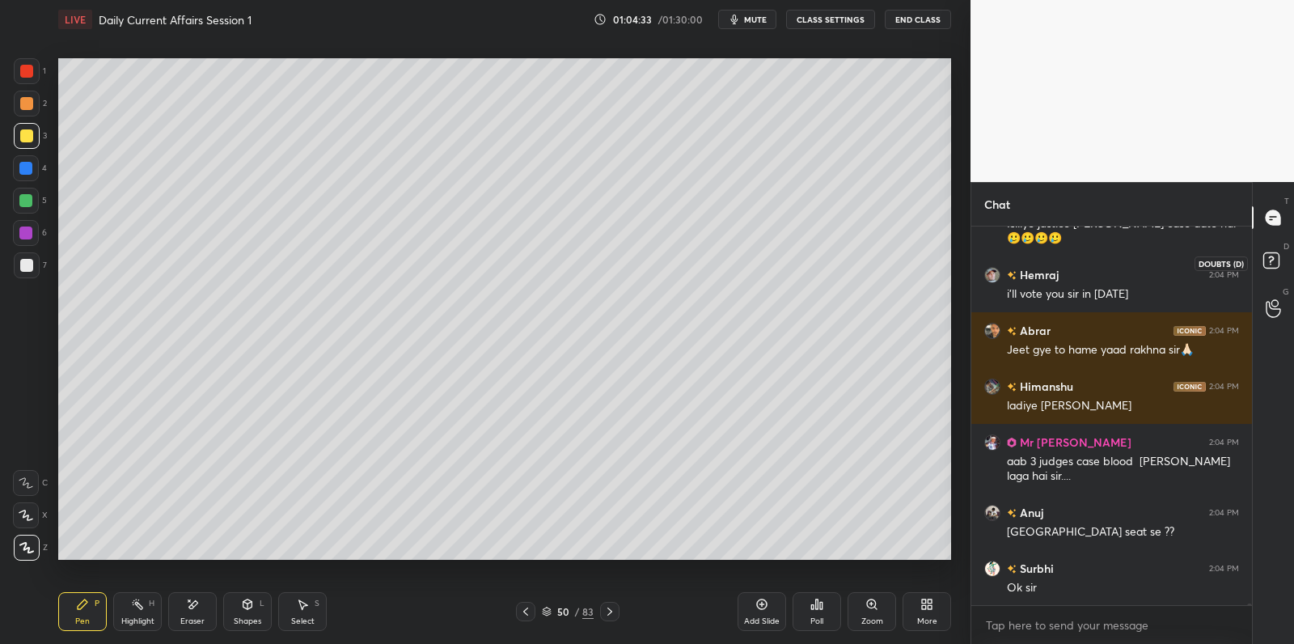
click at [1270, 269] on icon at bounding box center [1273, 262] width 29 height 29
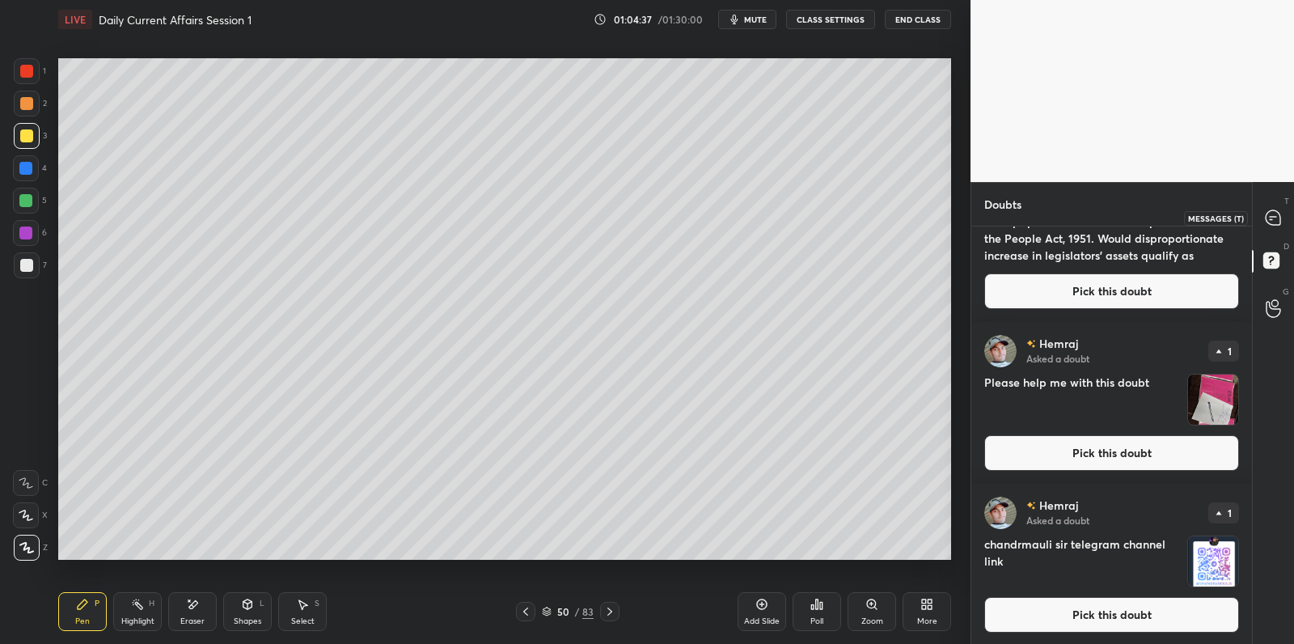
click at [1272, 220] on icon at bounding box center [1273, 217] width 15 height 15
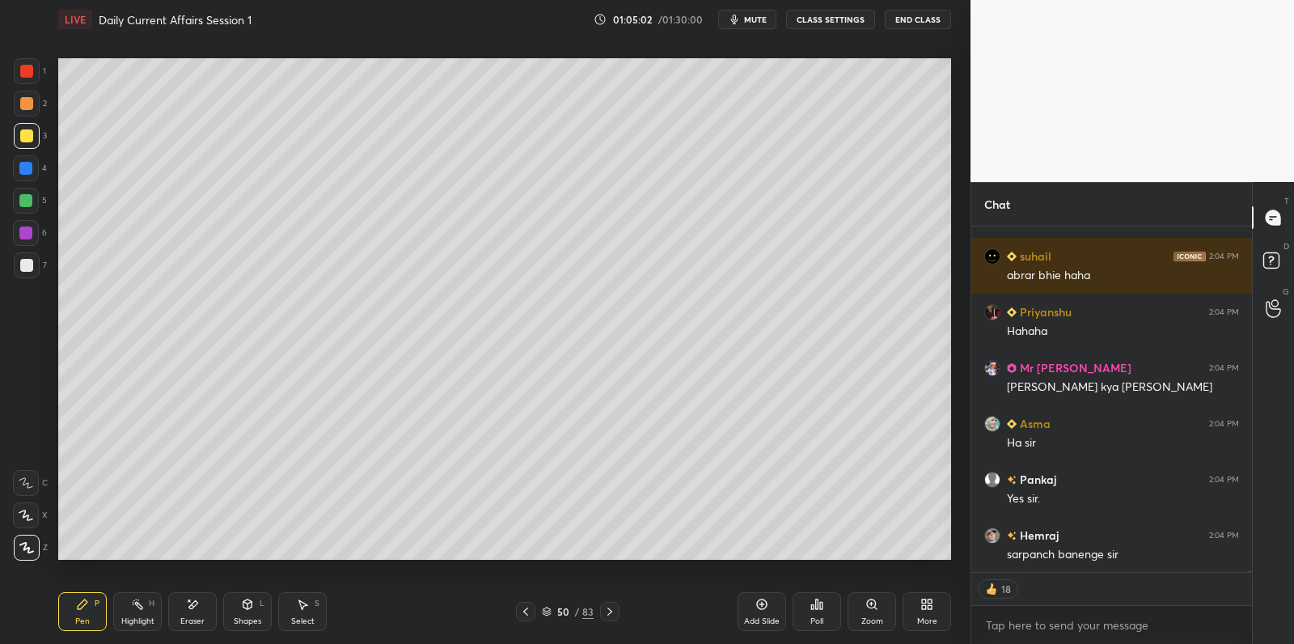
click at [28, 105] on div at bounding box center [26, 103] width 13 height 13
drag, startPoint x: 30, startPoint y: 98, endPoint x: 31, endPoint y: 66, distance: 31.6
click at [30, 97] on div at bounding box center [26, 103] width 13 height 13
click at [27, 70] on div at bounding box center [26, 71] width 13 height 13
click at [29, 78] on div at bounding box center [27, 71] width 26 height 26
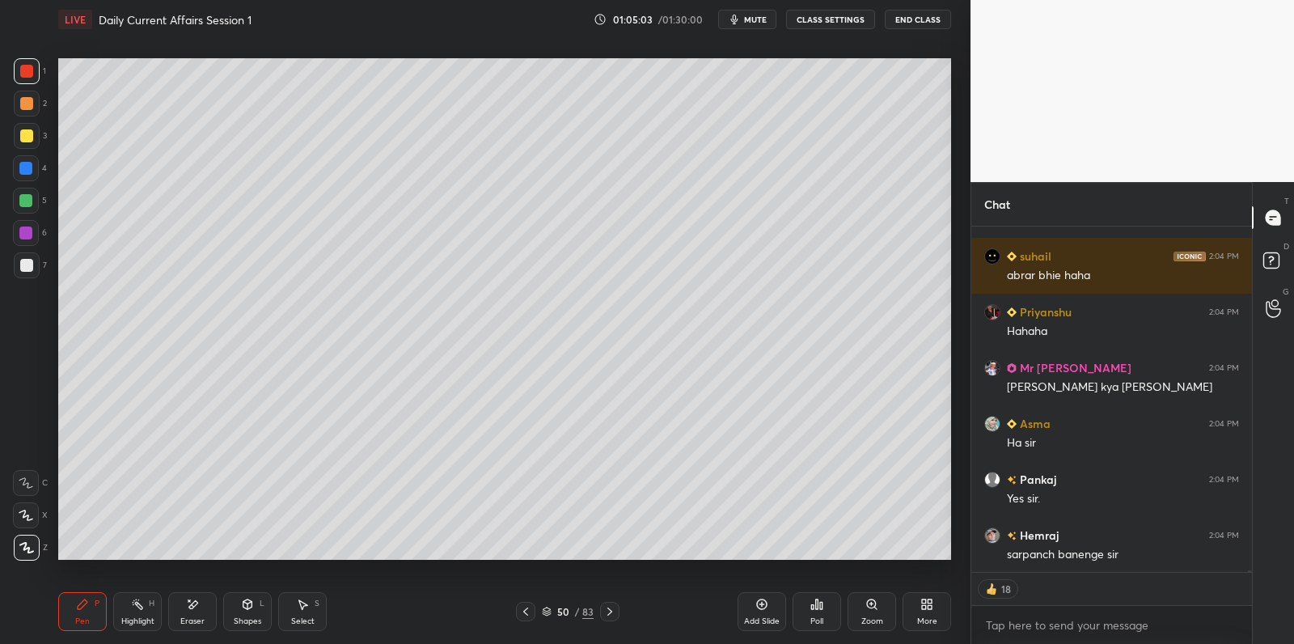
click at [30, 112] on div at bounding box center [27, 104] width 26 height 26
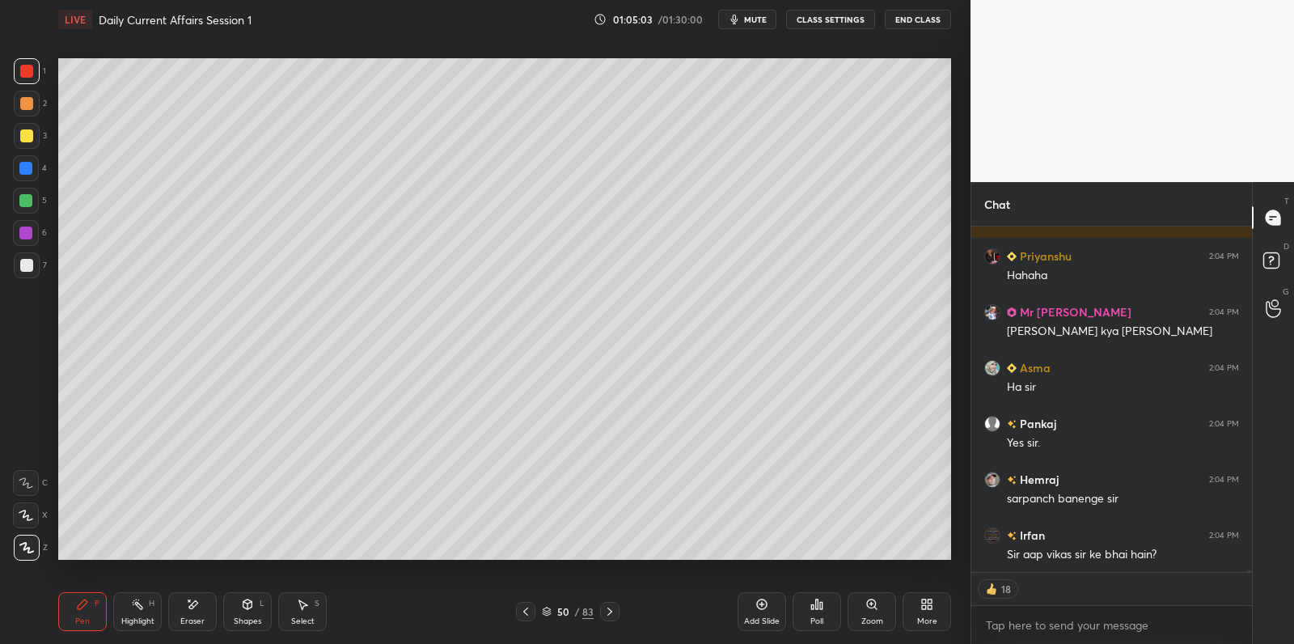
click at [28, 137] on div at bounding box center [26, 135] width 13 height 13
click at [30, 143] on div at bounding box center [27, 136] width 26 height 26
click at [33, 171] on div at bounding box center [26, 168] width 26 height 26
click at [36, 188] on div "5" at bounding box center [30, 201] width 34 height 26
click at [31, 204] on div at bounding box center [25, 200] width 13 height 13
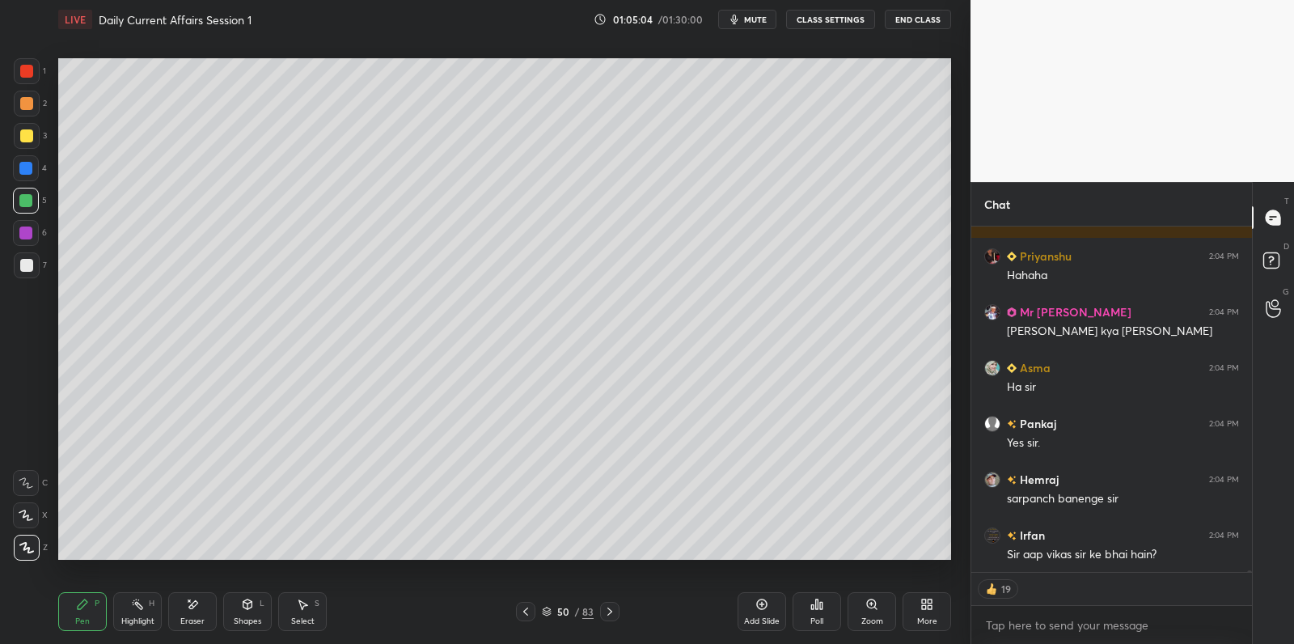
click at [31, 205] on div at bounding box center [25, 200] width 13 height 13
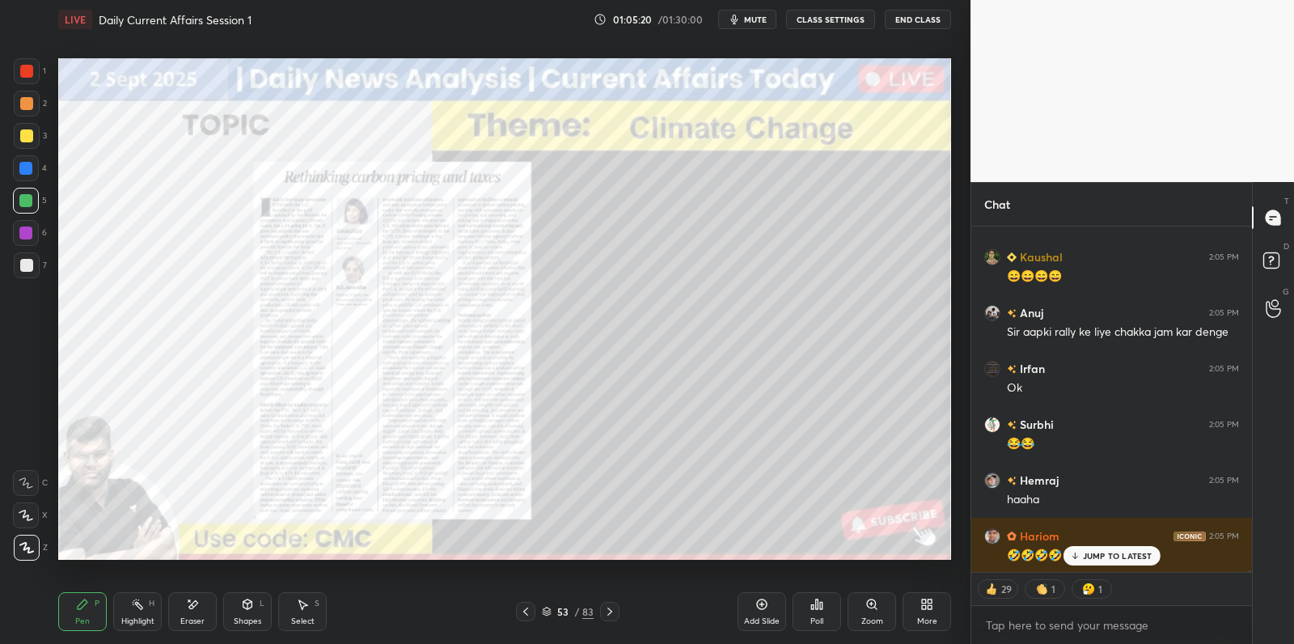
click at [745, 620] on div "Add Slide" at bounding box center [762, 621] width 36 height 8
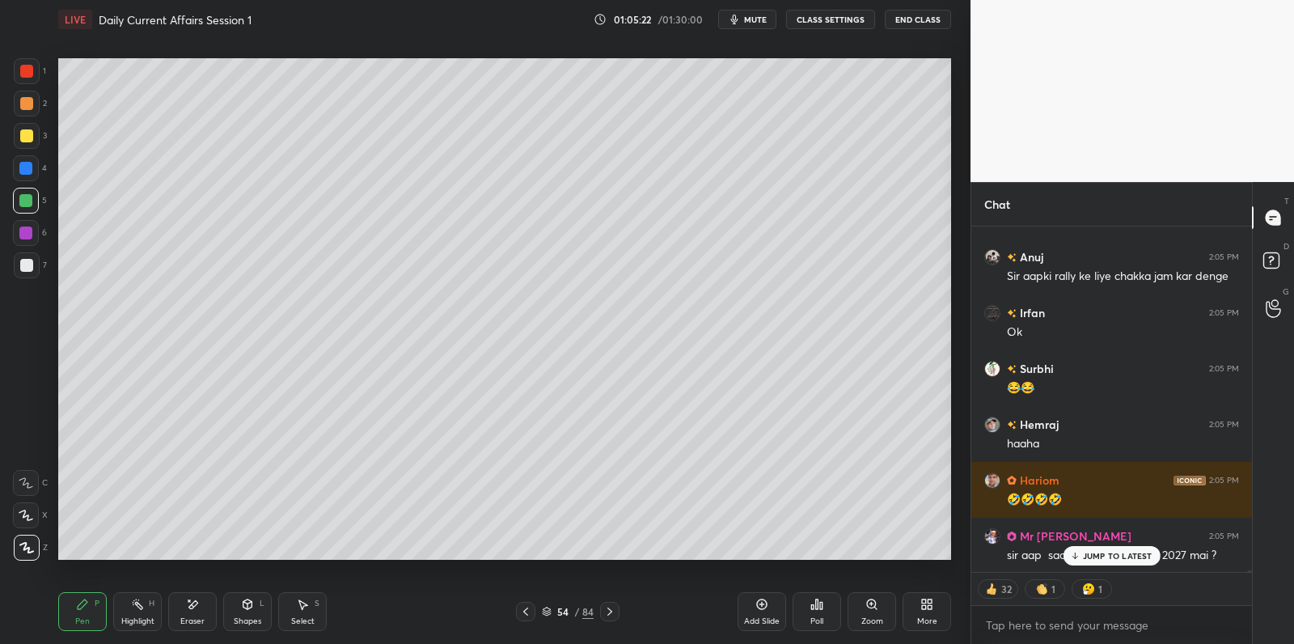
drag, startPoint x: 528, startPoint y: 612, endPoint x: 569, endPoint y: 572, distance: 57.8
click at [528, 613] on icon at bounding box center [525, 611] width 13 height 13
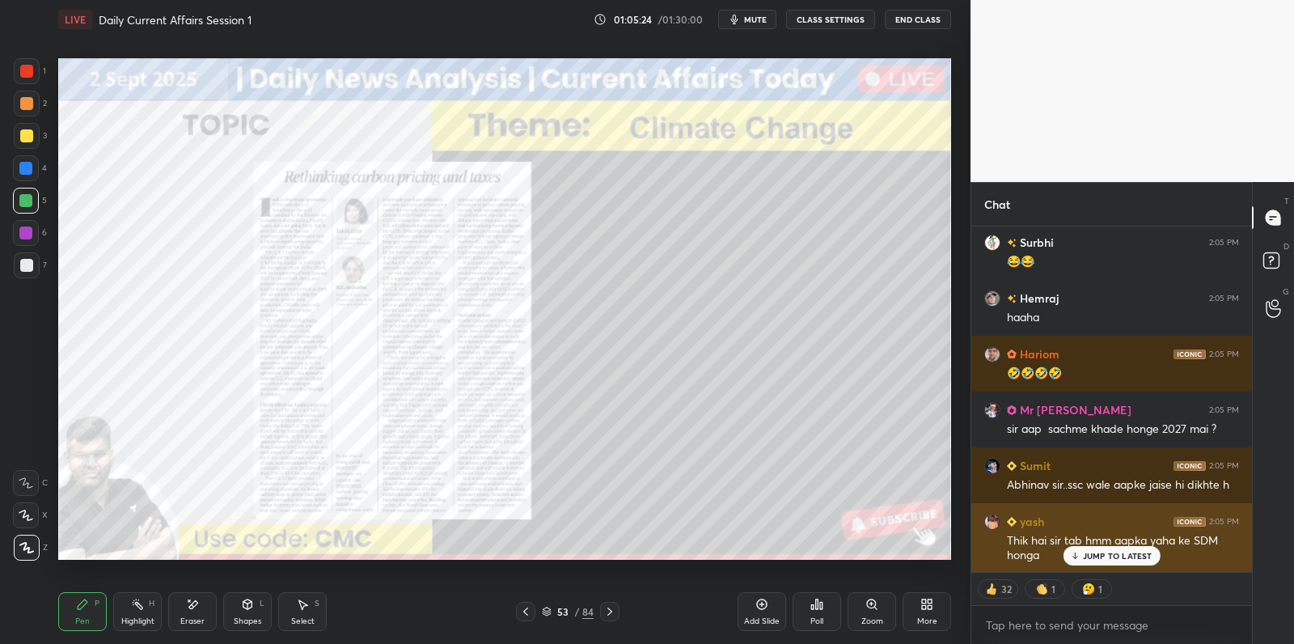
click at [1140, 555] on p "JUMP TO LATEST" at bounding box center [1118, 556] width 70 height 10
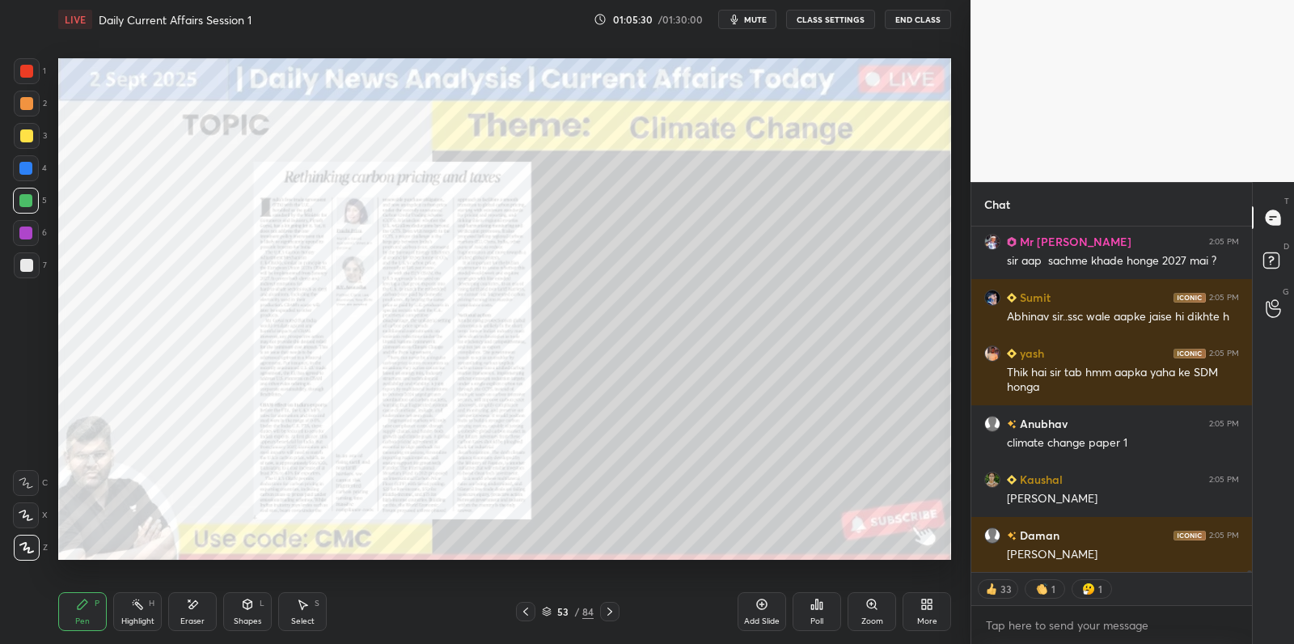
click at [747, 604] on div "Add Slide" at bounding box center [762, 611] width 49 height 39
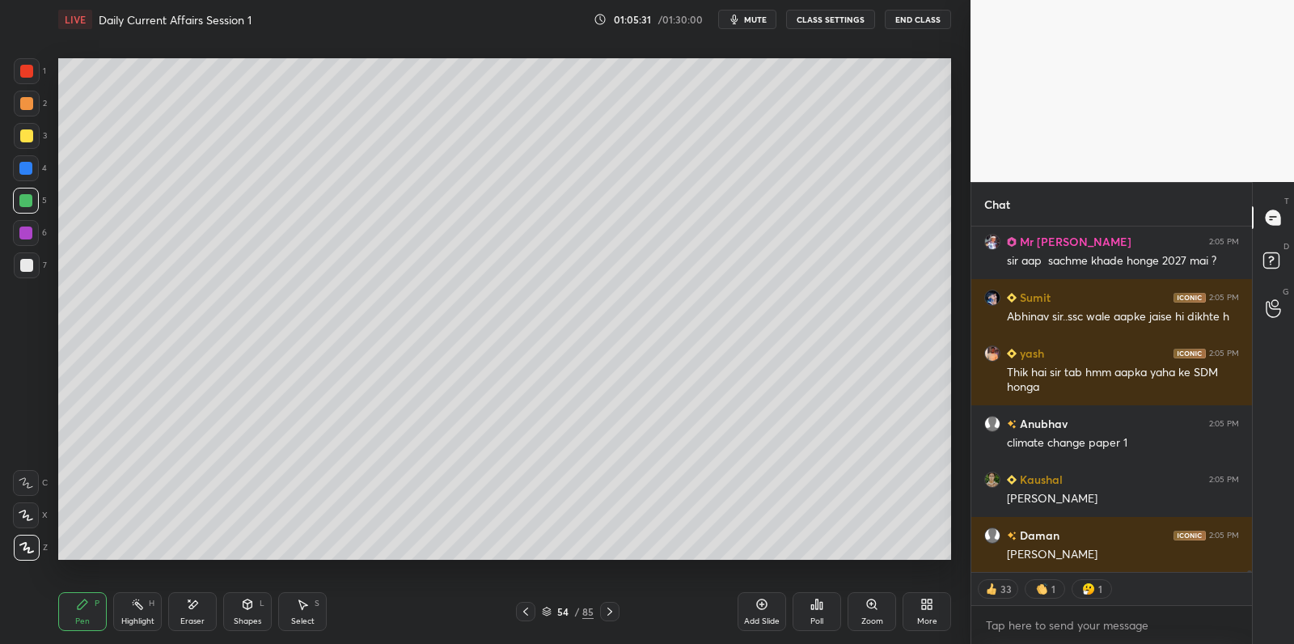
click at [28, 132] on div at bounding box center [26, 135] width 13 height 13
drag, startPoint x: 28, startPoint y: 132, endPoint x: 56, endPoint y: 141, distance: 28.9
click at [28, 132] on div at bounding box center [26, 135] width 13 height 13
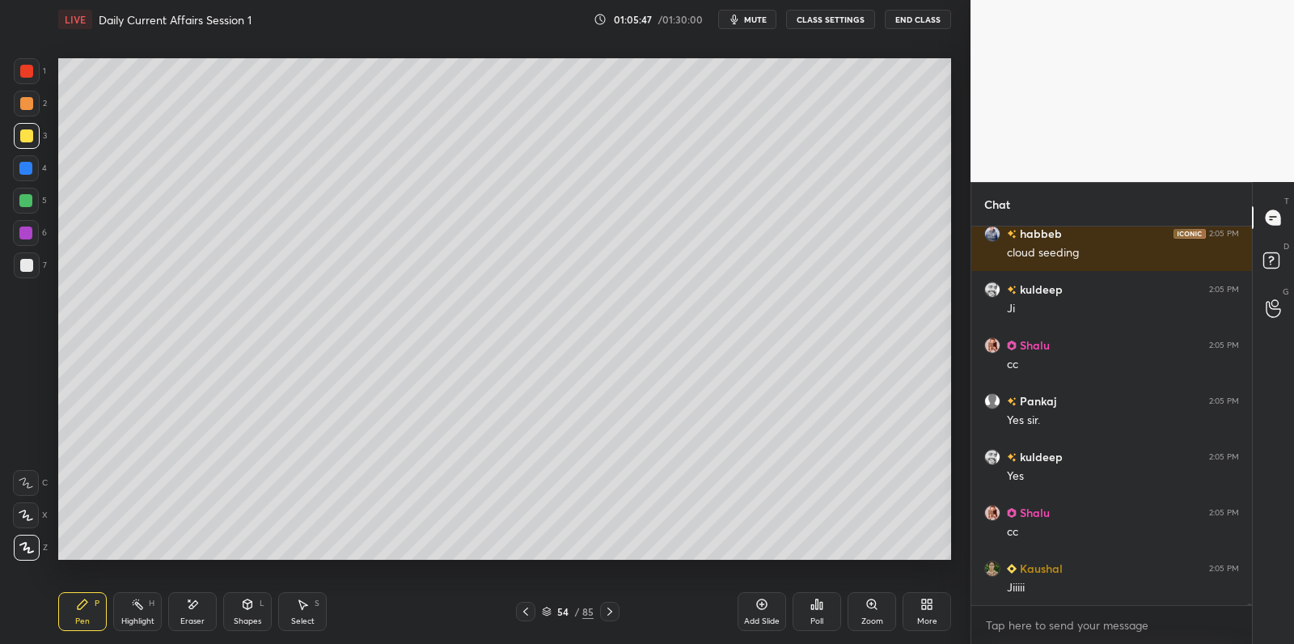
scroll to position [75912, 0]
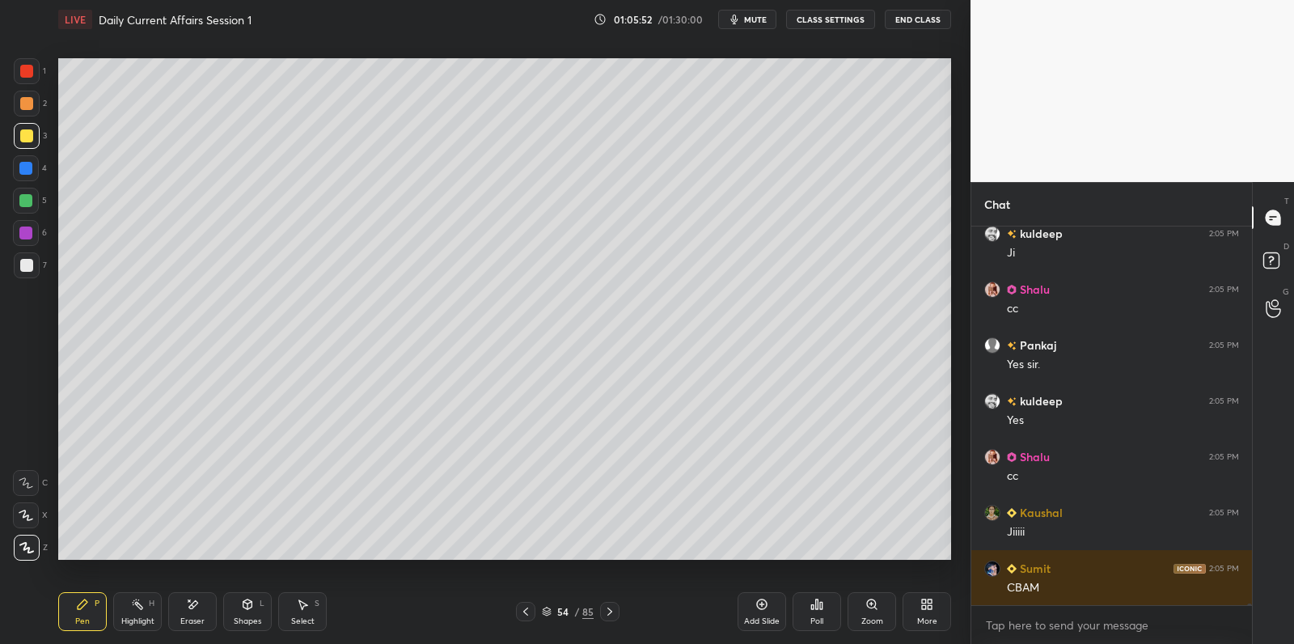
click at [27, 197] on div at bounding box center [25, 200] width 13 height 13
click at [30, 267] on div at bounding box center [26, 265] width 13 height 13
click at [35, 265] on div at bounding box center [27, 265] width 26 height 26
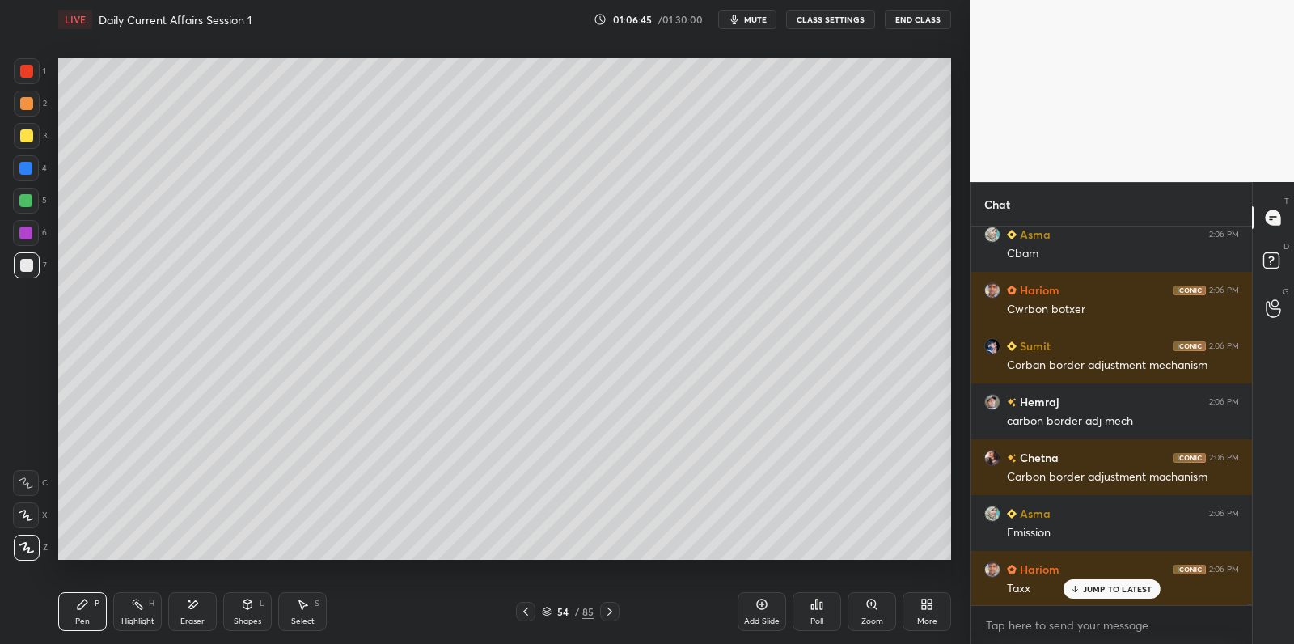
scroll to position [76445, 0]
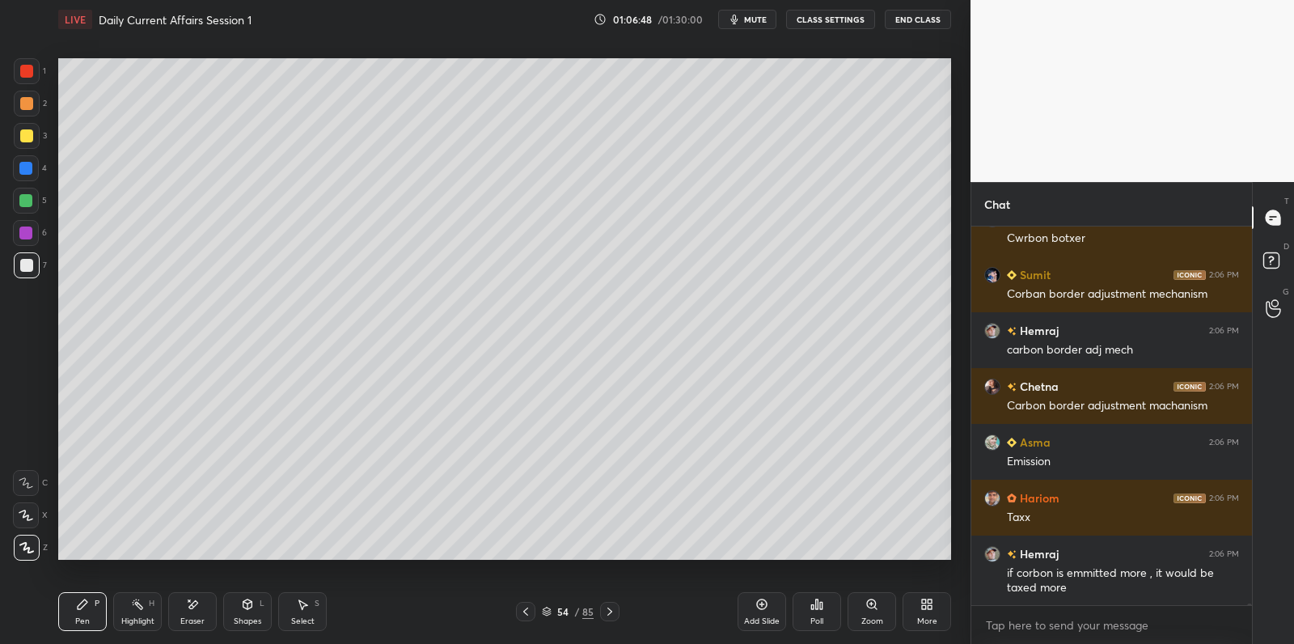
click at [39, 264] on div "7" at bounding box center [30, 265] width 33 height 26
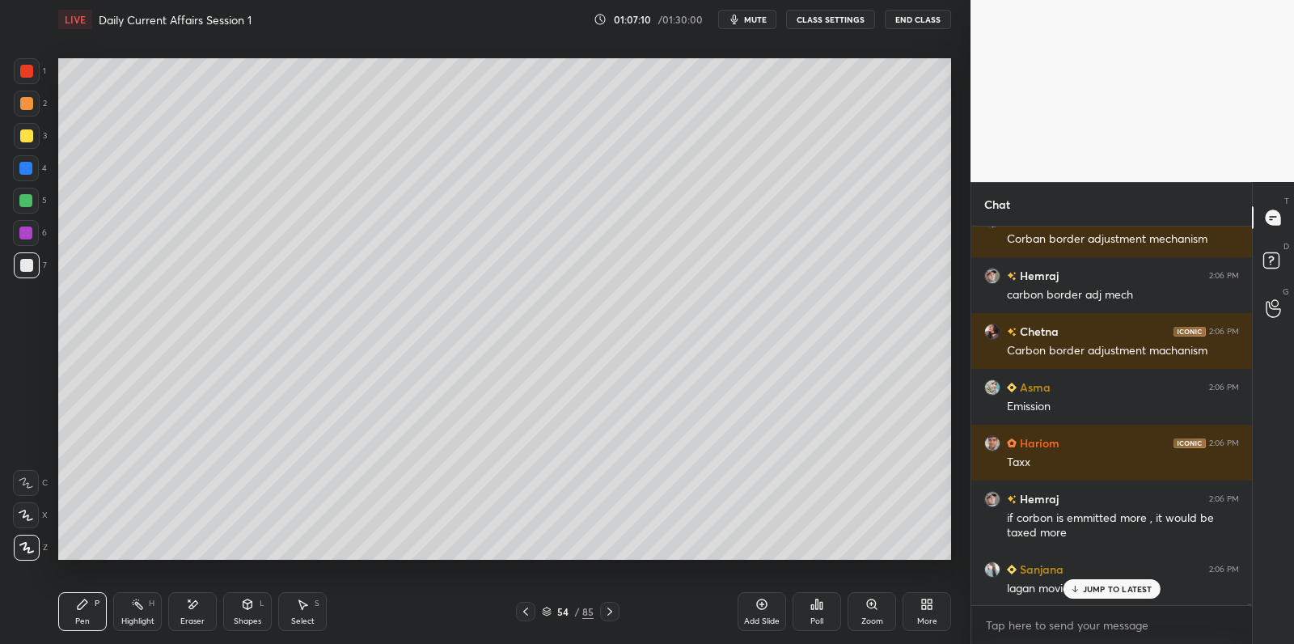
scroll to position [76556, 0]
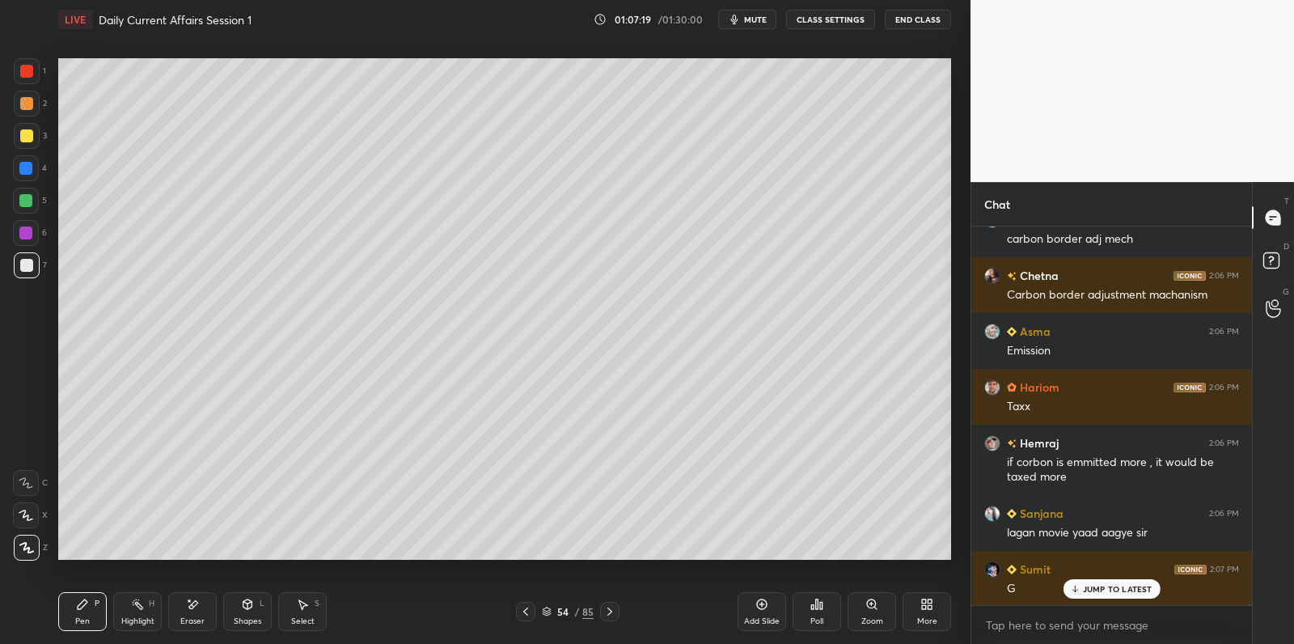
drag, startPoint x: 755, startPoint y: 606, endPoint x: 742, endPoint y: 594, distance: 16.6
click at [758, 606] on div "Add Slide" at bounding box center [762, 611] width 49 height 39
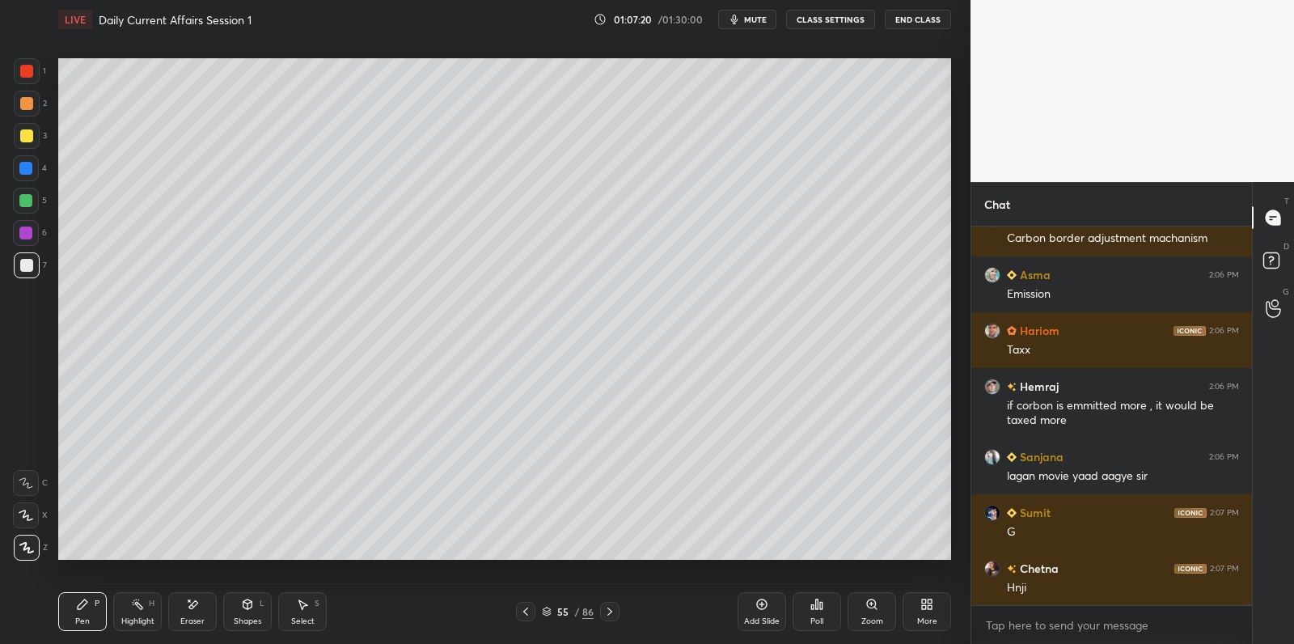
click at [27, 201] on div at bounding box center [25, 200] width 13 height 13
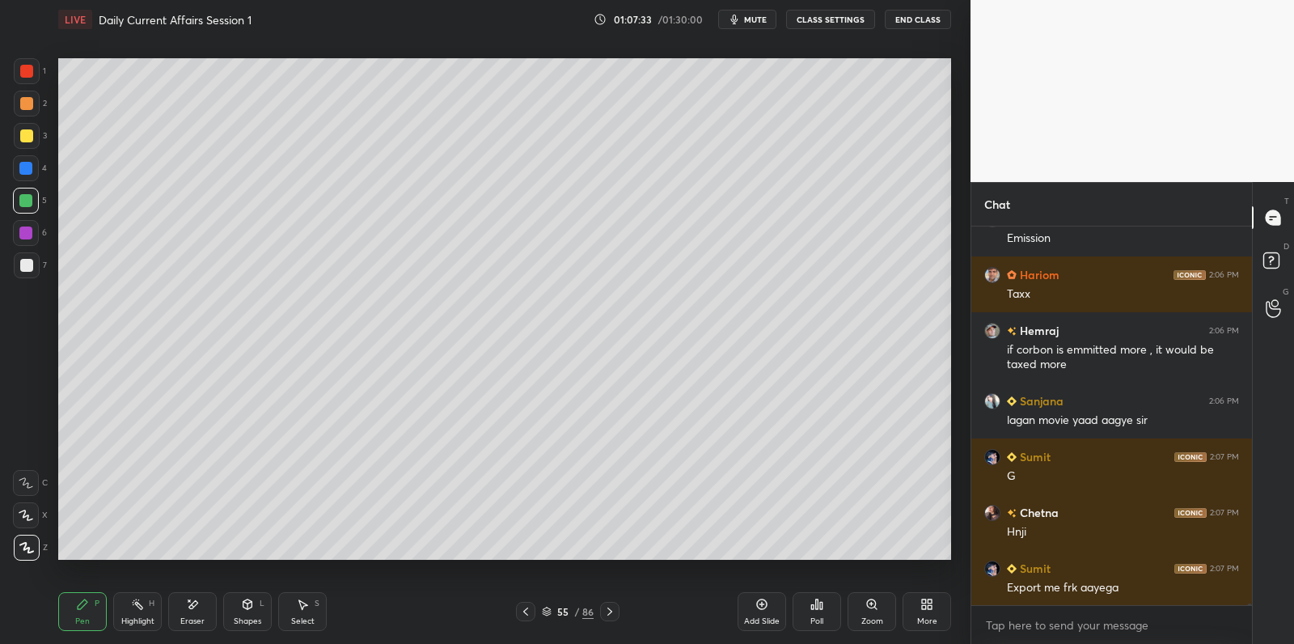
click at [27, 269] on div at bounding box center [26, 265] width 13 height 13
drag, startPoint x: 27, startPoint y: 269, endPoint x: 44, endPoint y: 273, distance: 16.7
click at [32, 272] on div at bounding box center [27, 265] width 26 height 26
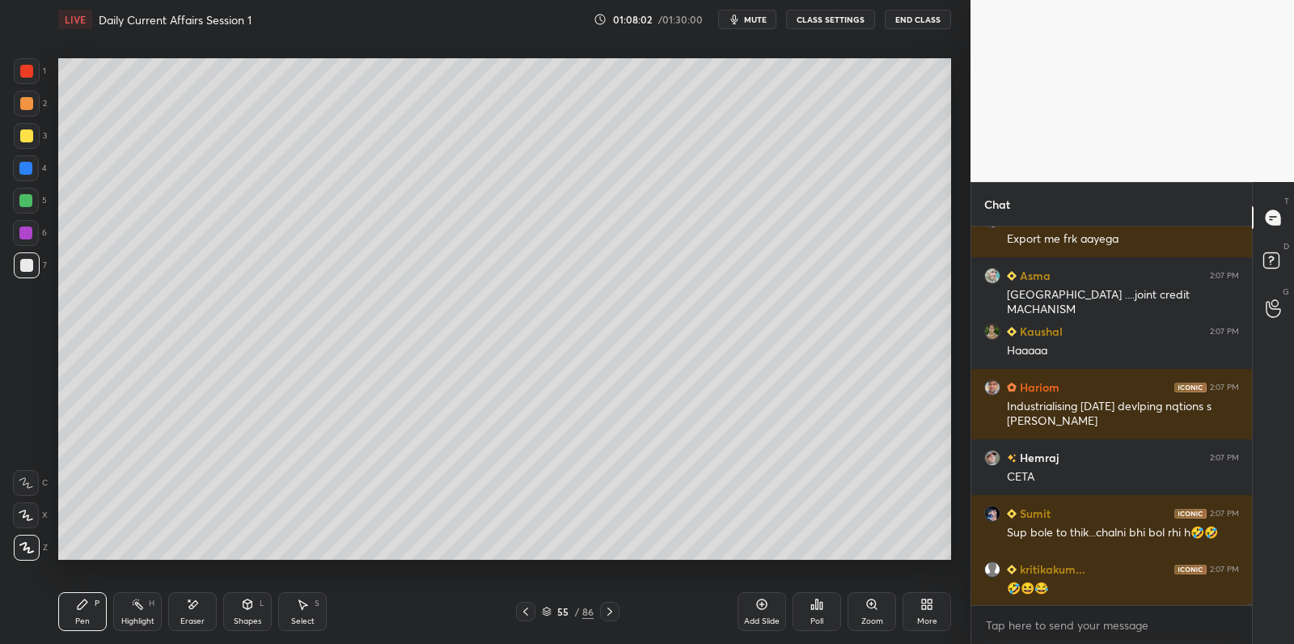
scroll to position [77073, 0]
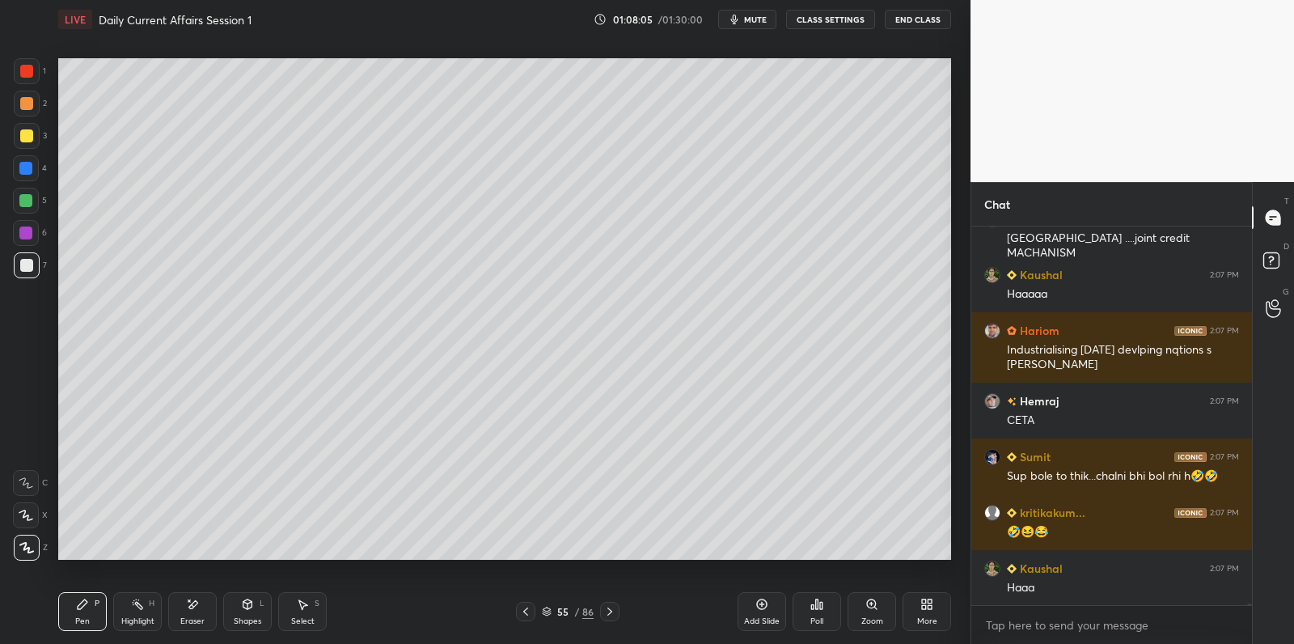
click at [26, 174] on div at bounding box center [26, 168] width 26 height 26
click at [30, 172] on div at bounding box center [25, 168] width 13 height 13
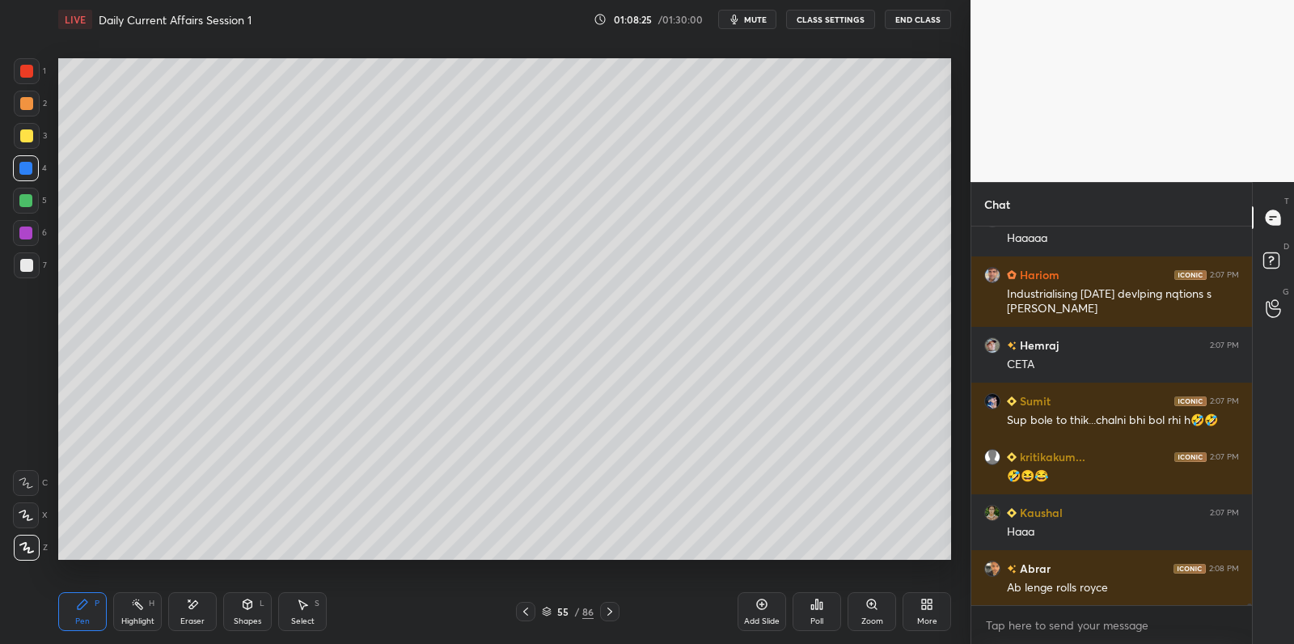
scroll to position [77185, 0]
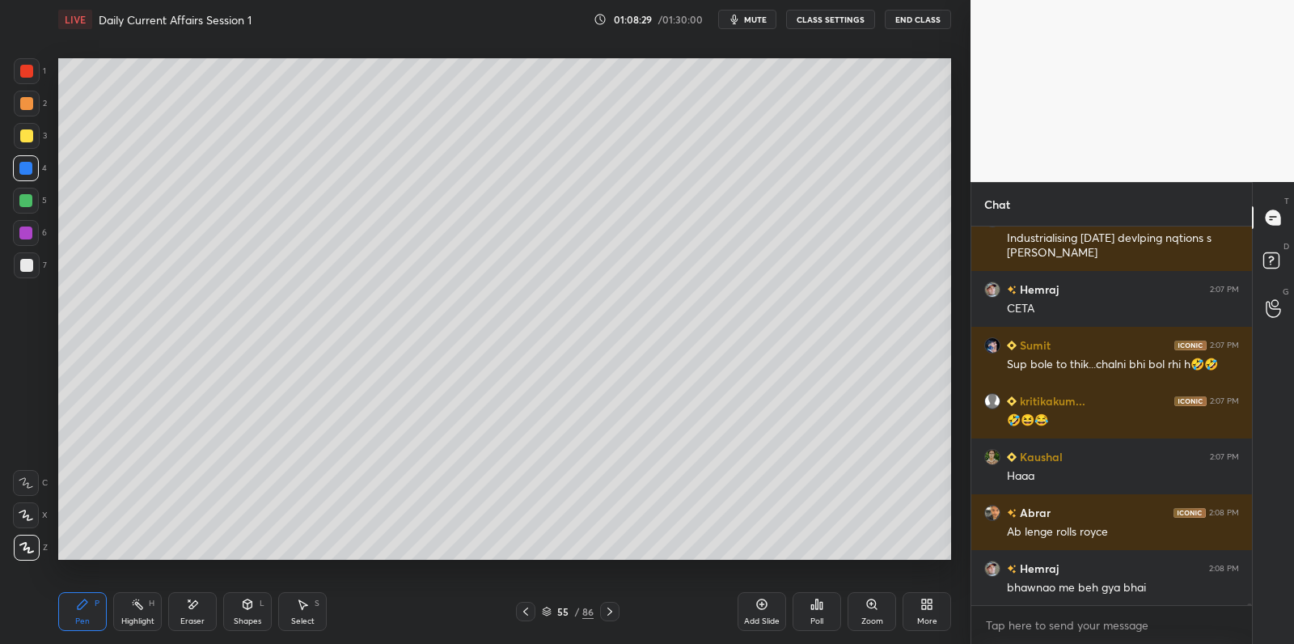
click at [23, 202] on div at bounding box center [25, 200] width 13 height 13
click at [32, 263] on div at bounding box center [26, 265] width 13 height 13
click at [33, 269] on div at bounding box center [27, 265] width 26 height 26
drag, startPoint x: 27, startPoint y: 246, endPoint x: 49, endPoint y: 243, distance: 22.1
click at [27, 245] on div "6" at bounding box center [30, 236] width 34 height 32
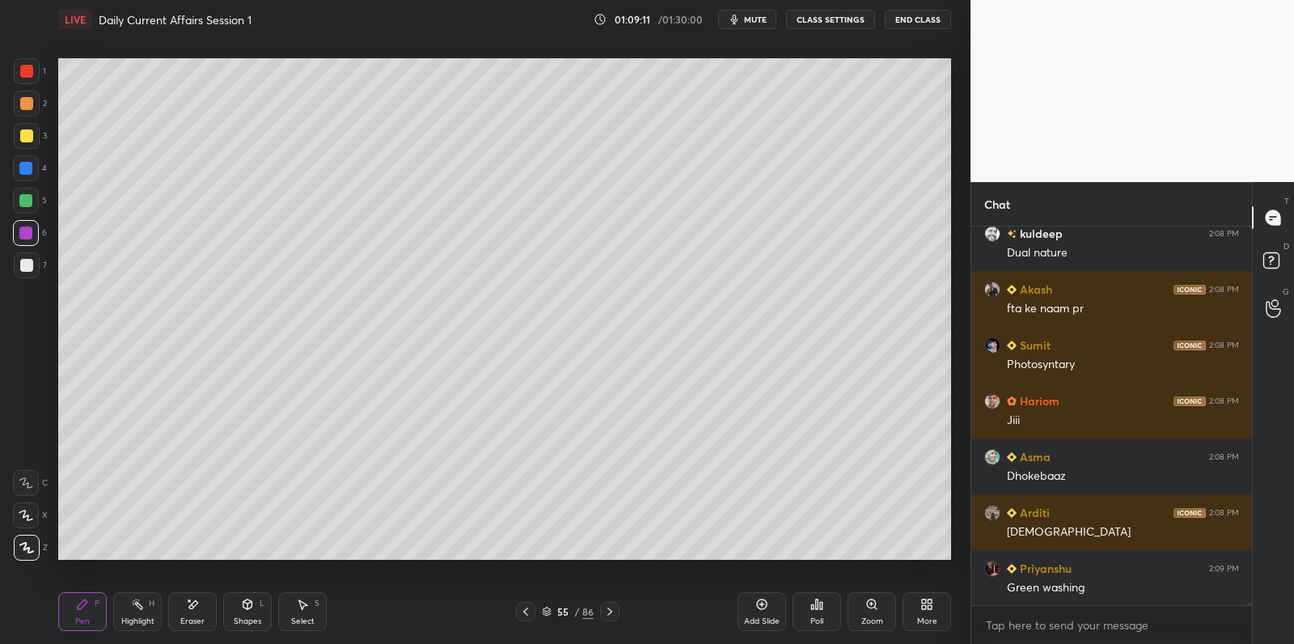
scroll to position [77743, 0]
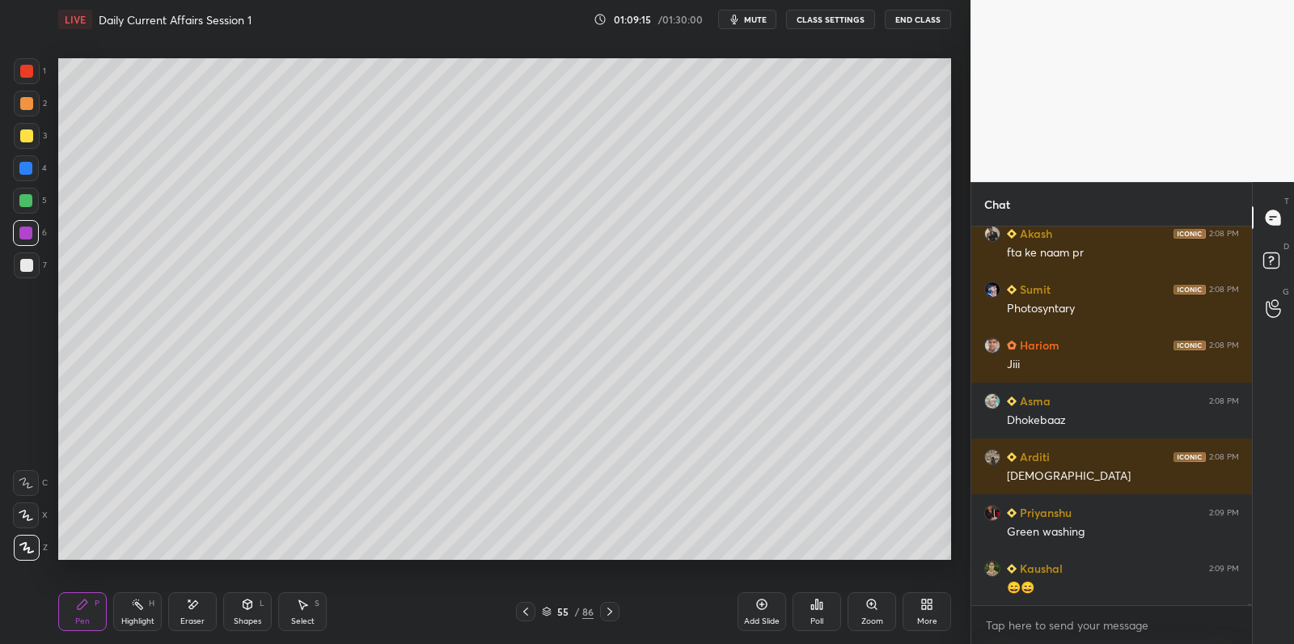
drag, startPoint x: 760, startPoint y: 604, endPoint x: 742, endPoint y: 565, distance: 43.8
click at [760, 604] on icon at bounding box center [761, 604] width 13 height 13
click at [33, 133] on div at bounding box center [27, 136] width 26 height 26
click at [40, 127] on div "3" at bounding box center [30, 136] width 33 height 26
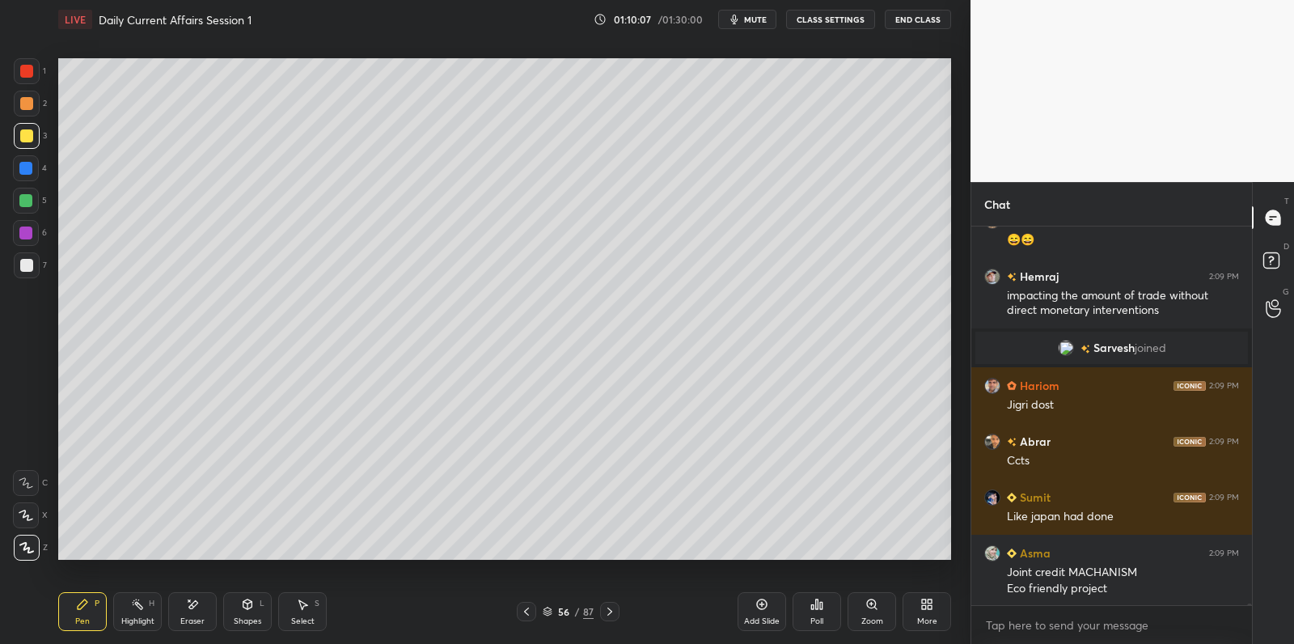
scroll to position [76248, 0]
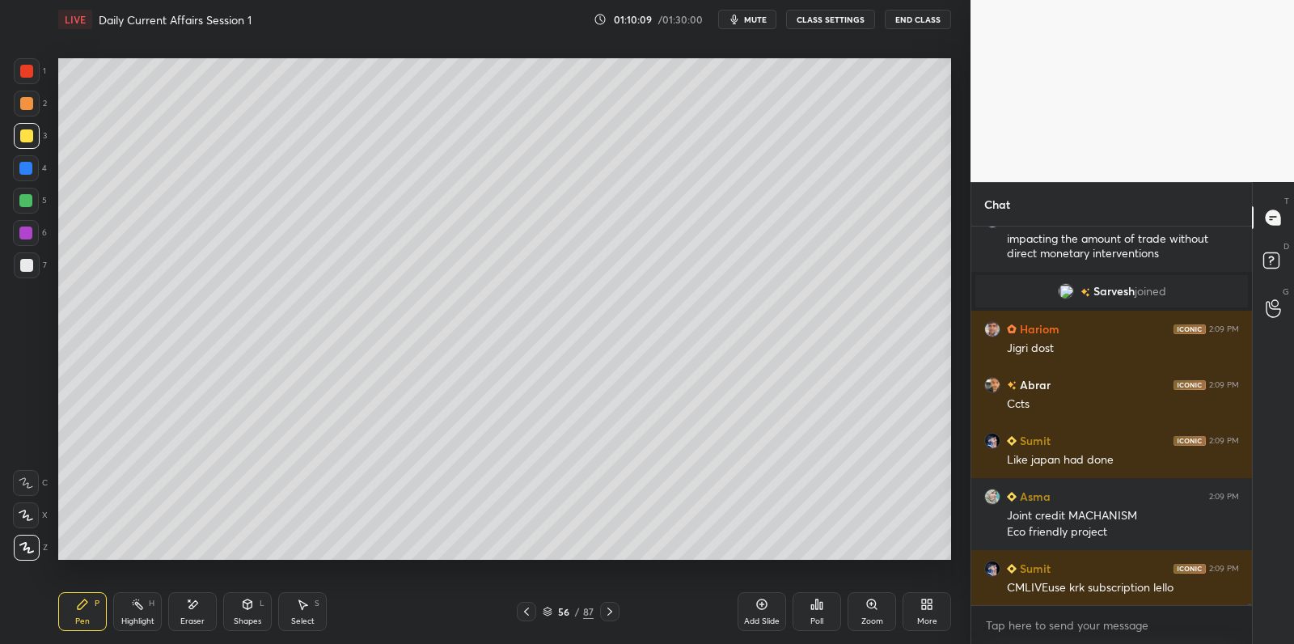
drag, startPoint x: 29, startPoint y: 276, endPoint x: 38, endPoint y: 273, distance: 9.2
click at [22, 278] on div "7" at bounding box center [30, 268] width 33 height 32
click at [38, 273] on div at bounding box center [27, 265] width 26 height 26
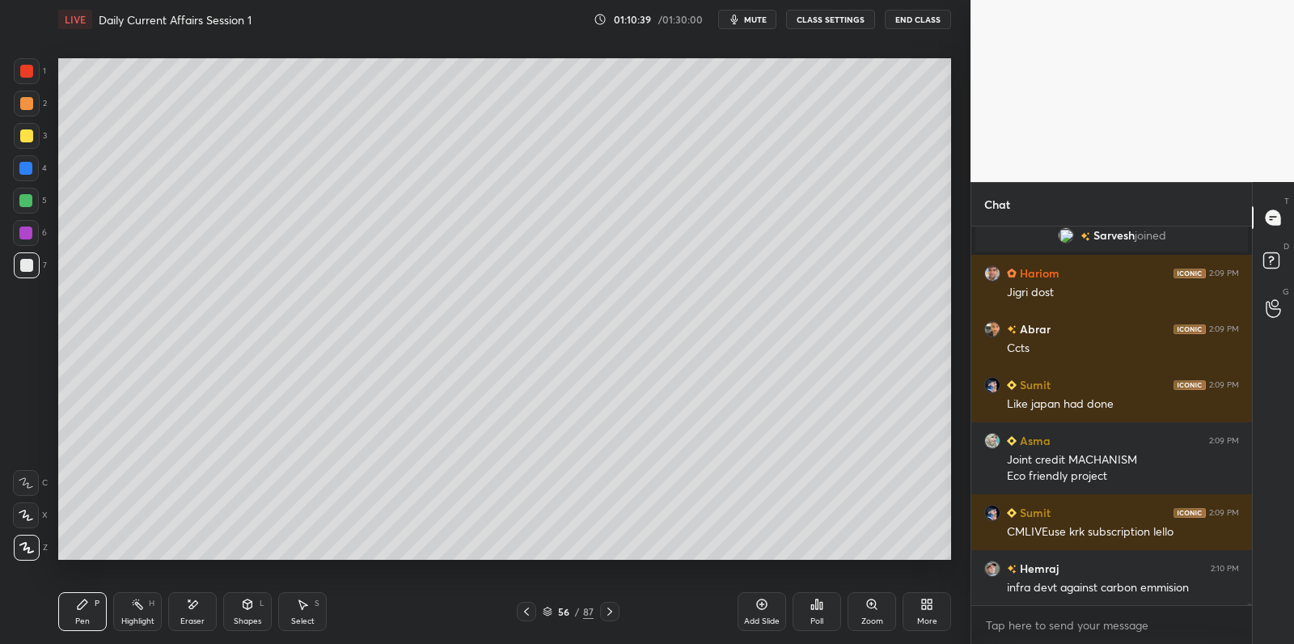
scroll to position [76360, 0]
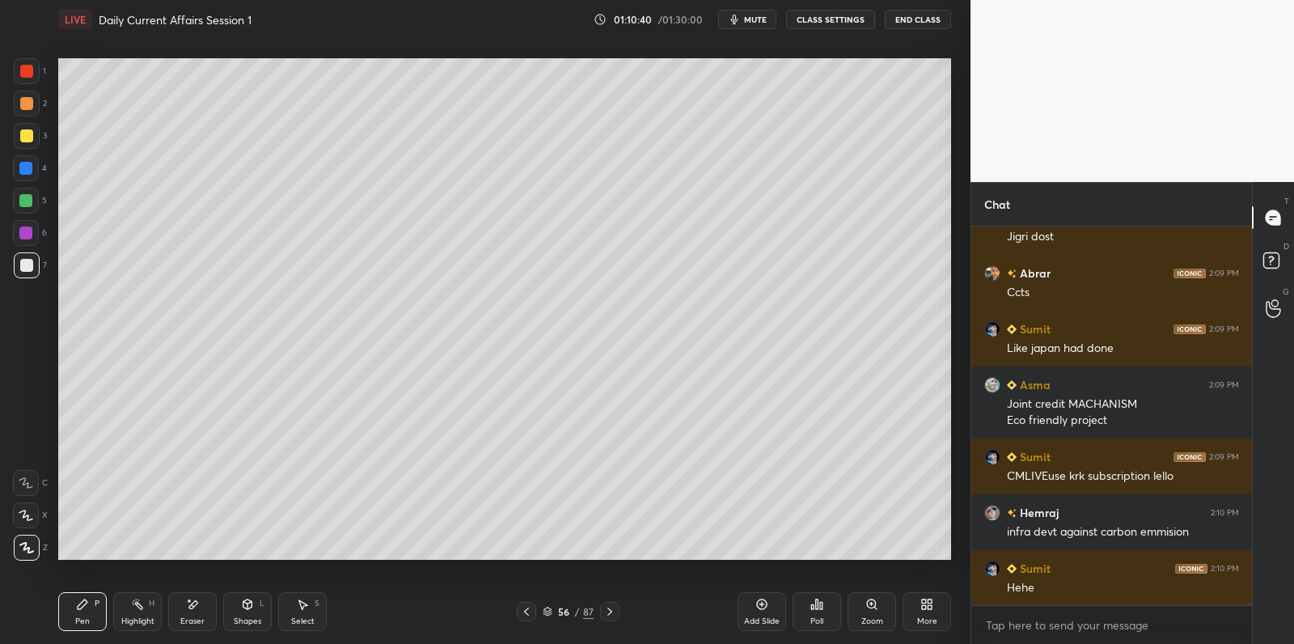
click at [32, 231] on div at bounding box center [25, 232] width 13 height 13
click at [35, 235] on div at bounding box center [26, 233] width 26 height 26
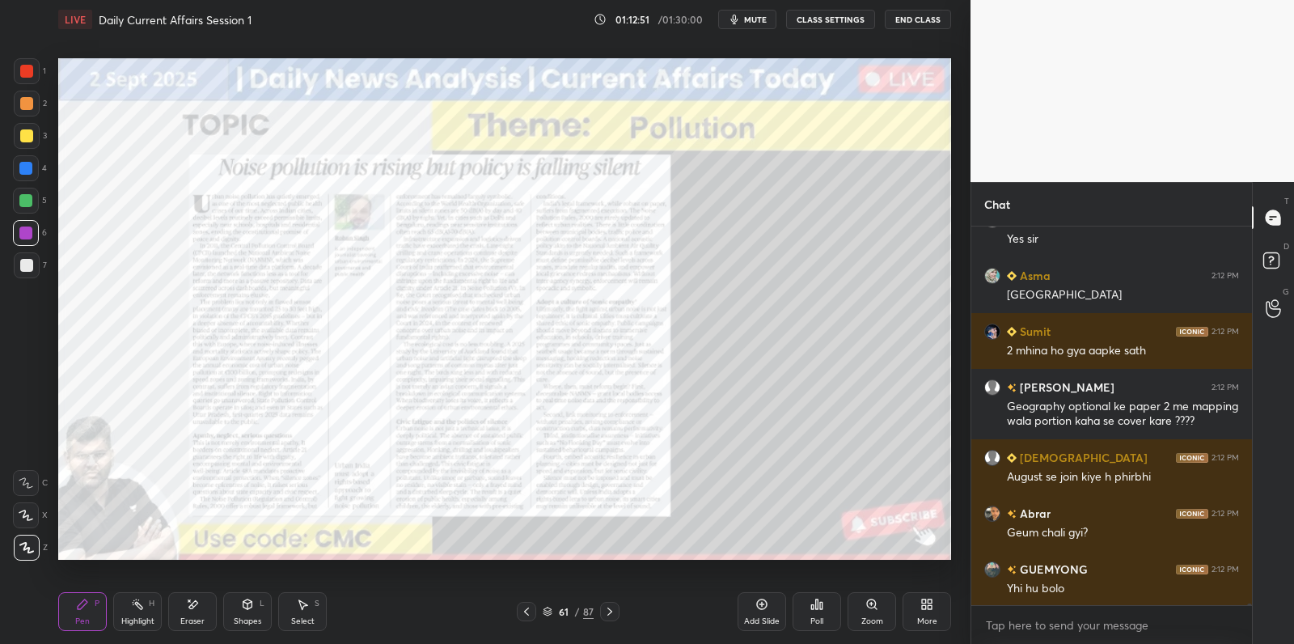
scroll to position [77886, 0]
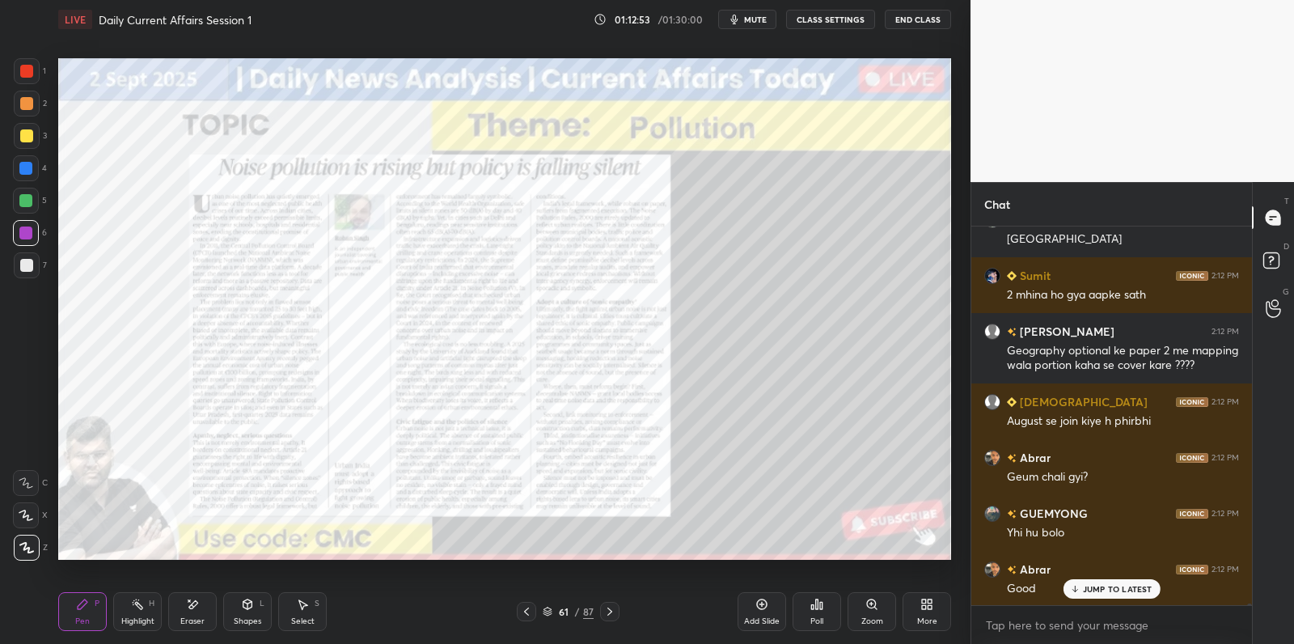
click at [1119, 590] on p "JUMP TO LATEST" at bounding box center [1118, 589] width 70 height 10
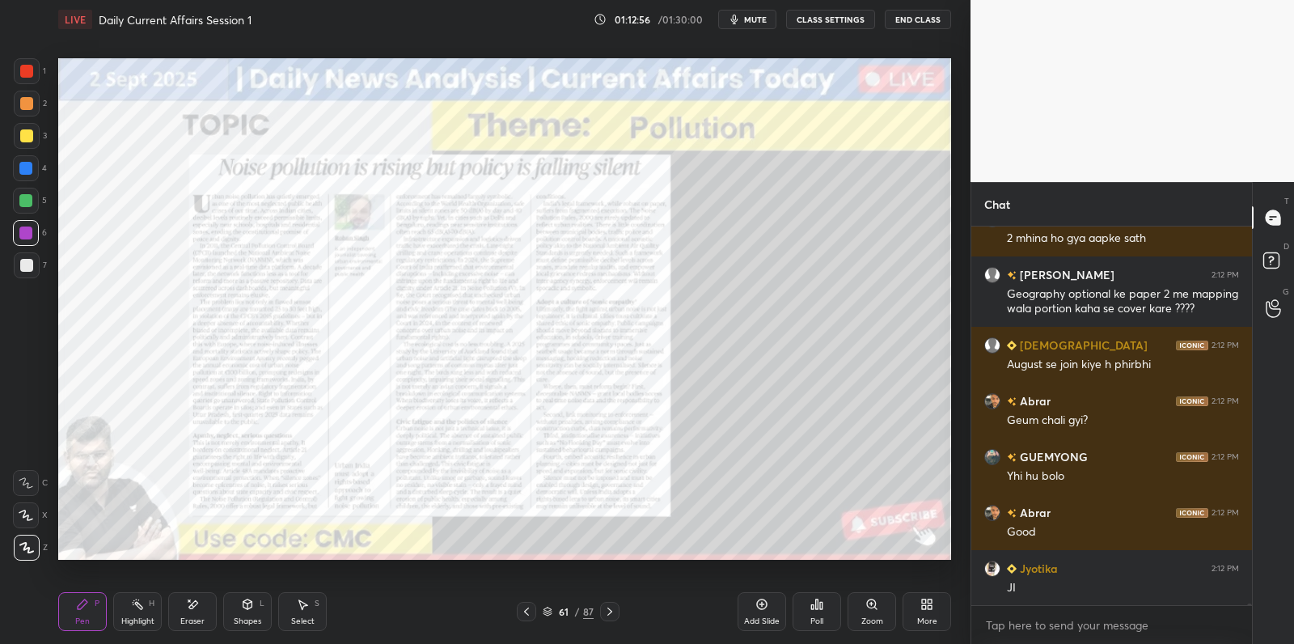
scroll to position [77999, 0]
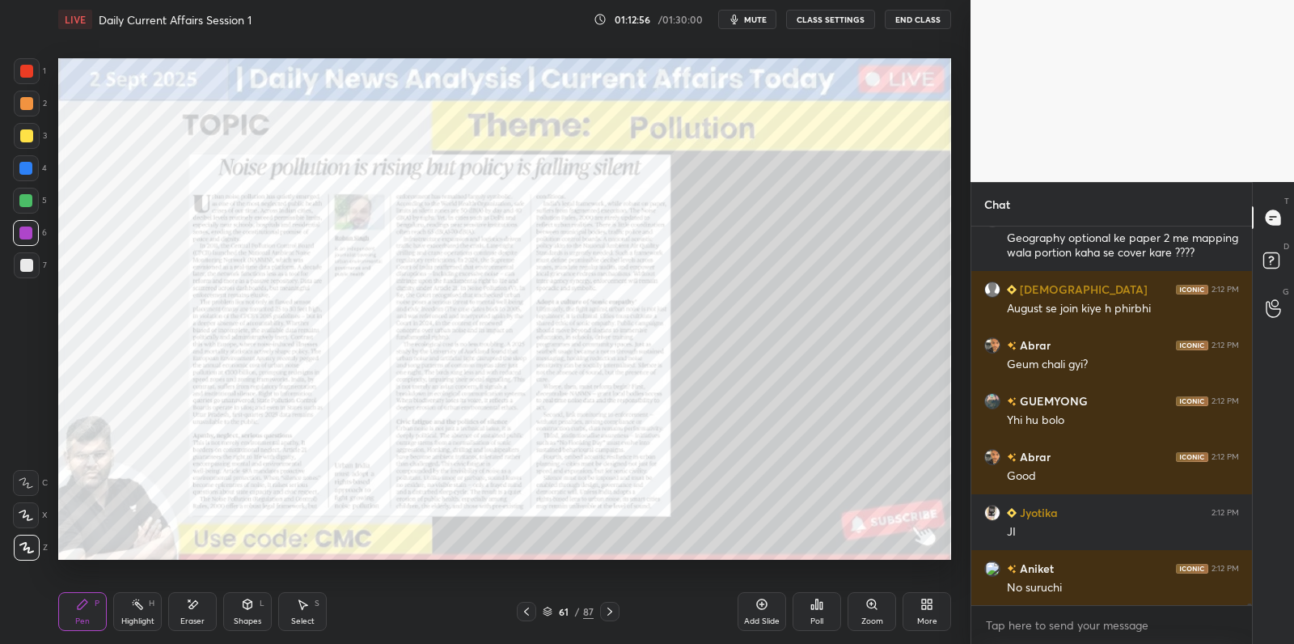
click at [26, 204] on div at bounding box center [25, 200] width 13 height 13
click at [757, 610] on div "Add Slide" at bounding box center [762, 611] width 49 height 39
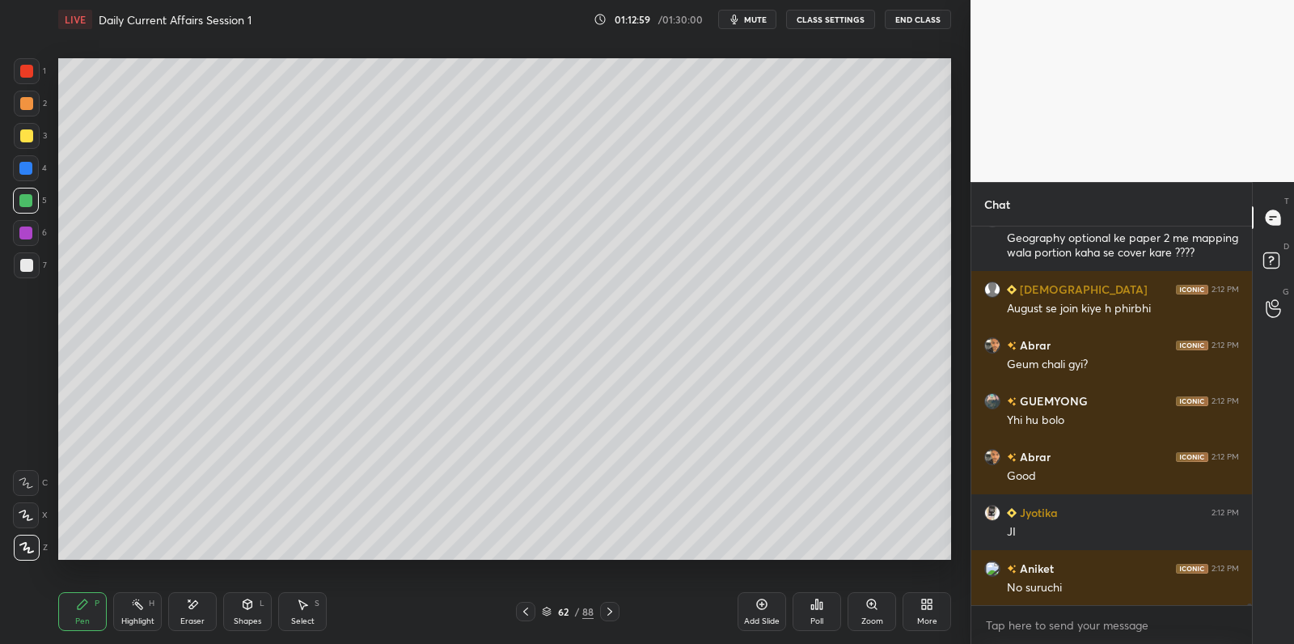
click at [30, 258] on div at bounding box center [27, 265] width 26 height 26
drag, startPoint x: 30, startPoint y: 258, endPoint x: 57, endPoint y: 239, distance: 33.0
click at [30, 259] on div at bounding box center [26, 265] width 13 height 13
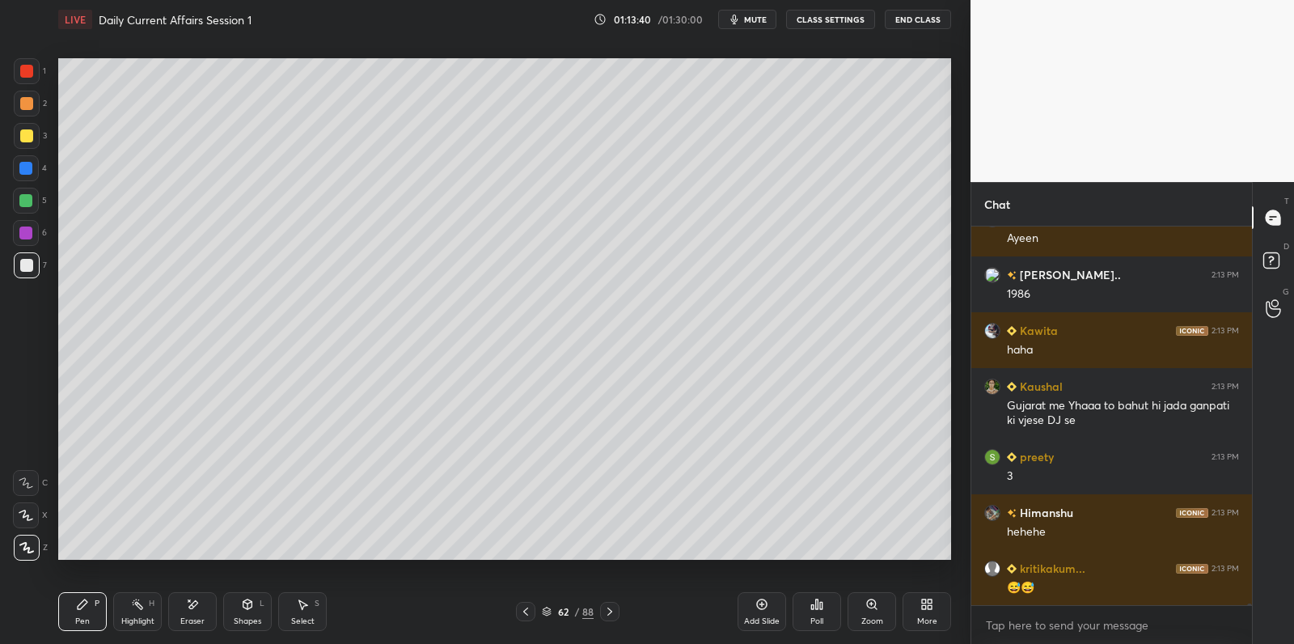
scroll to position [79272, 0]
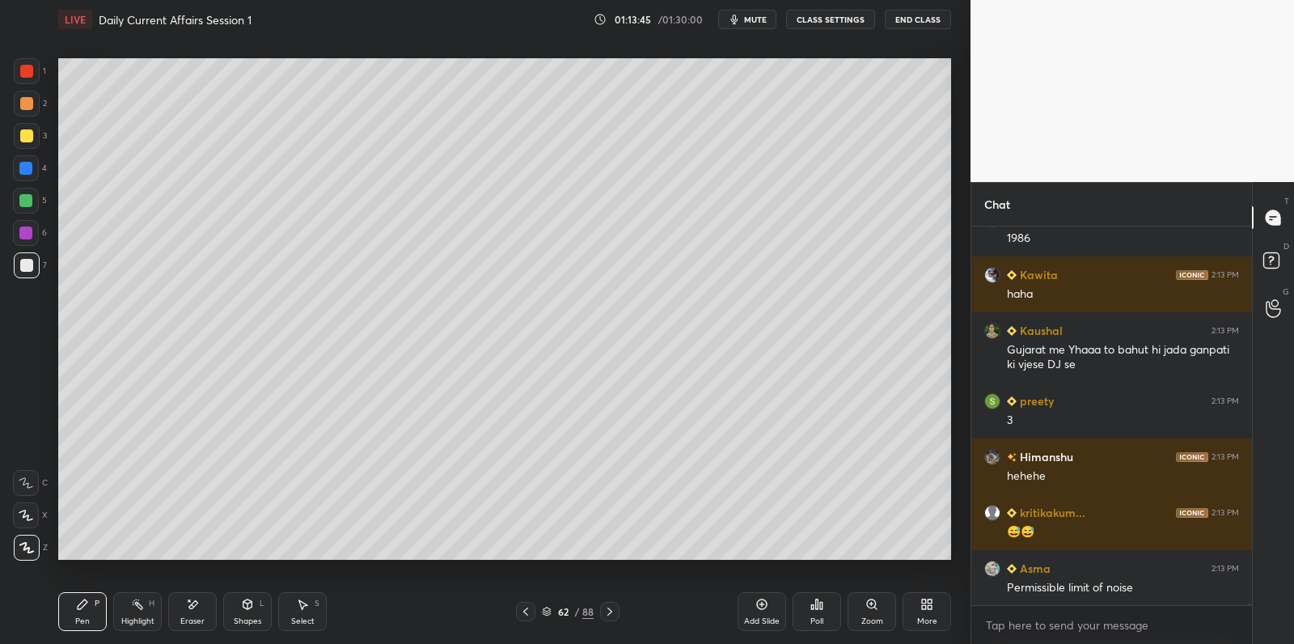
click at [26, 199] on div at bounding box center [25, 200] width 13 height 13
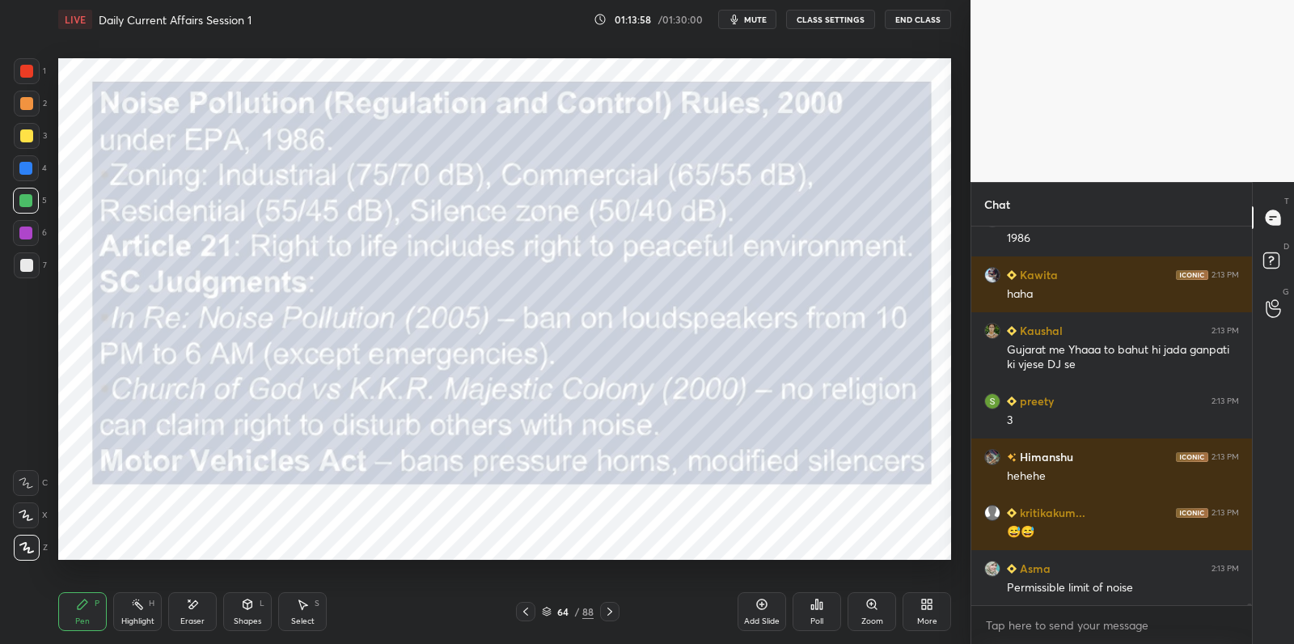
click at [30, 259] on div at bounding box center [26, 265] width 13 height 13
click at [27, 269] on div at bounding box center [26, 265] width 13 height 13
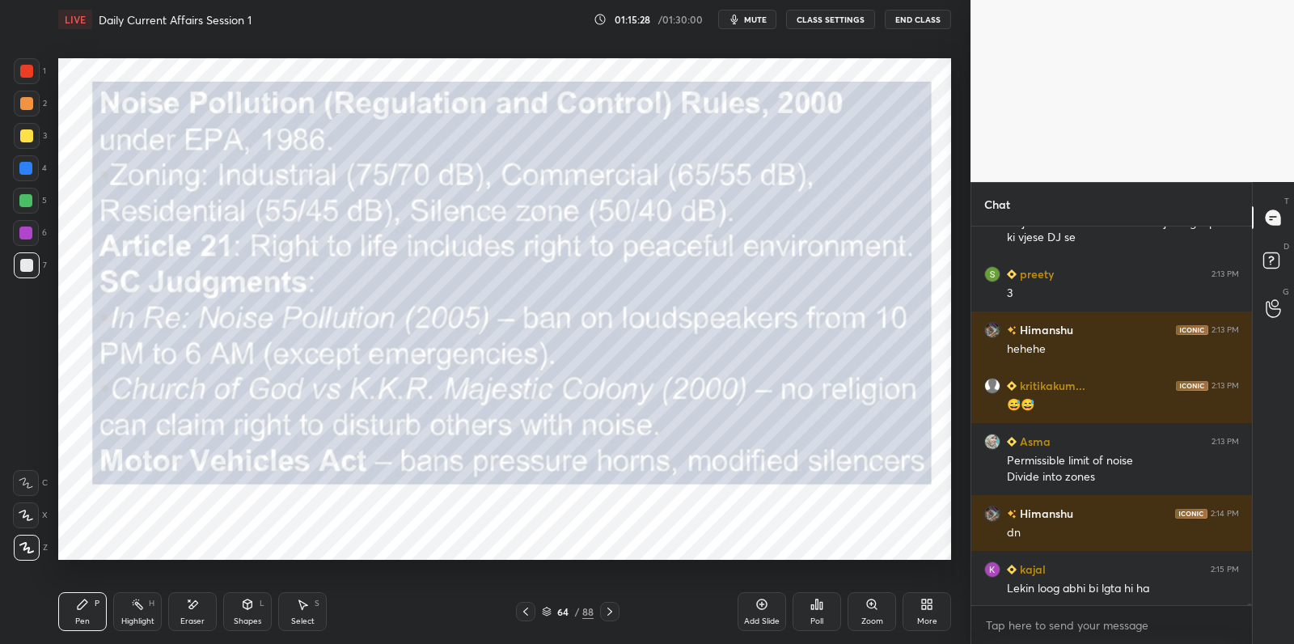
scroll to position [79455, 0]
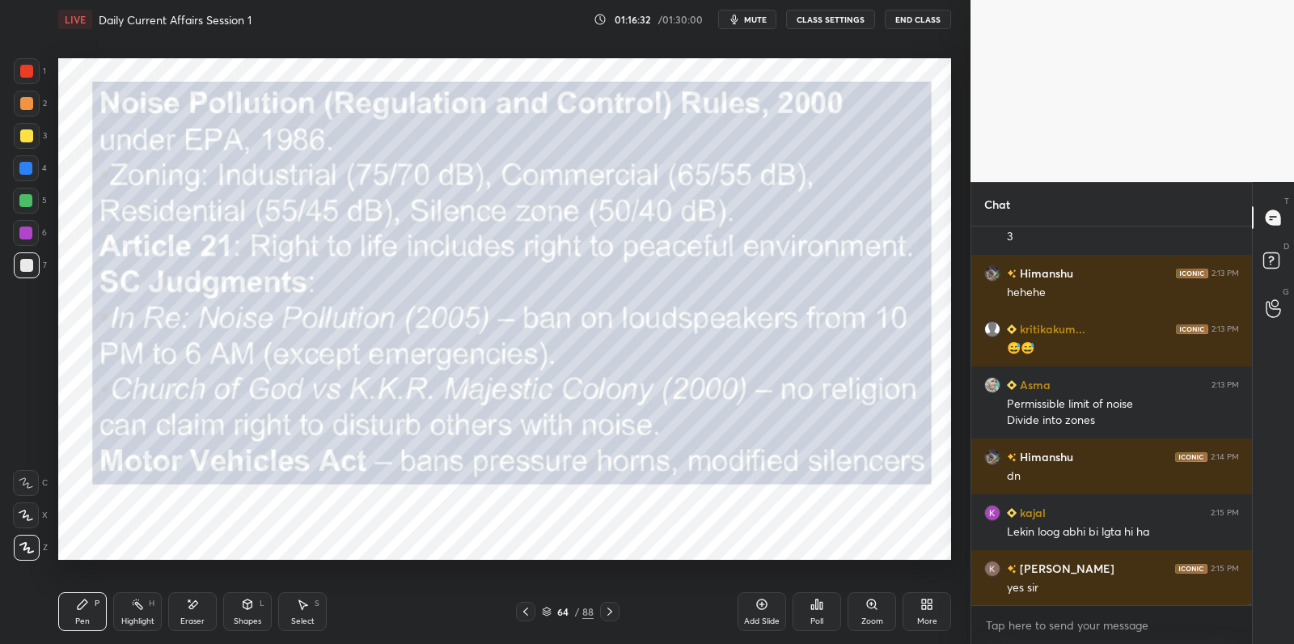
click at [19, 70] on div at bounding box center [27, 71] width 26 height 26
click at [24, 71] on div at bounding box center [26, 71] width 13 height 13
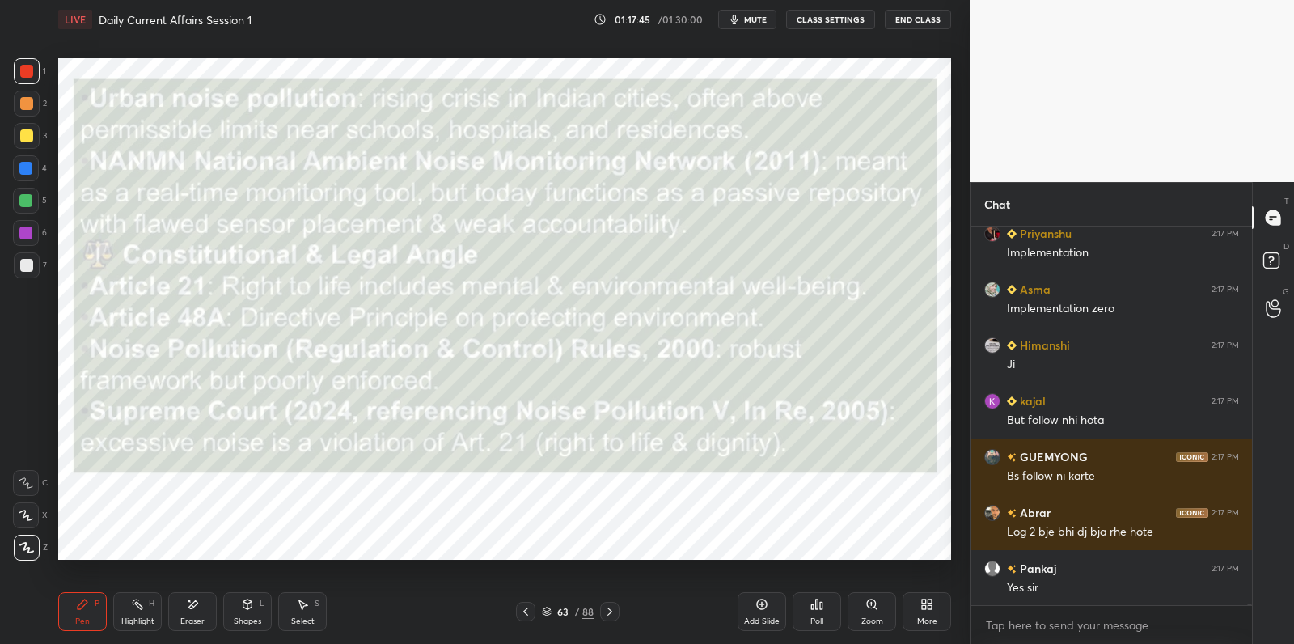
scroll to position [80323, 0]
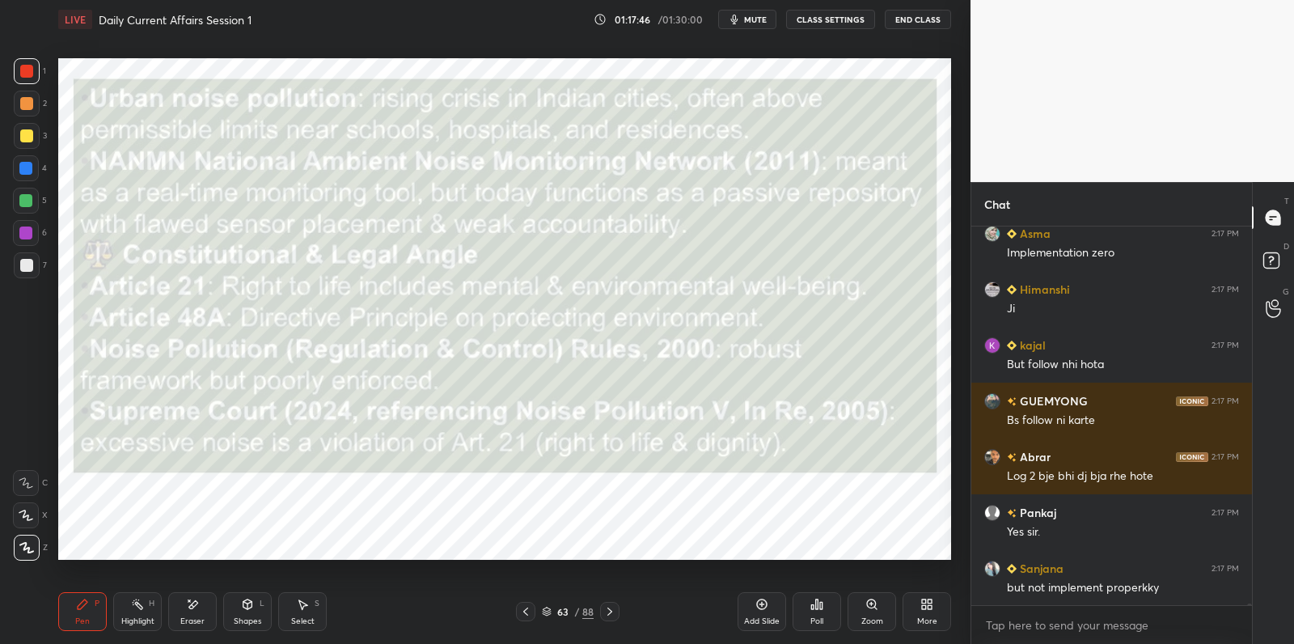
click at [24, 235] on div at bounding box center [25, 232] width 13 height 13
click at [27, 231] on div at bounding box center [25, 232] width 13 height 13
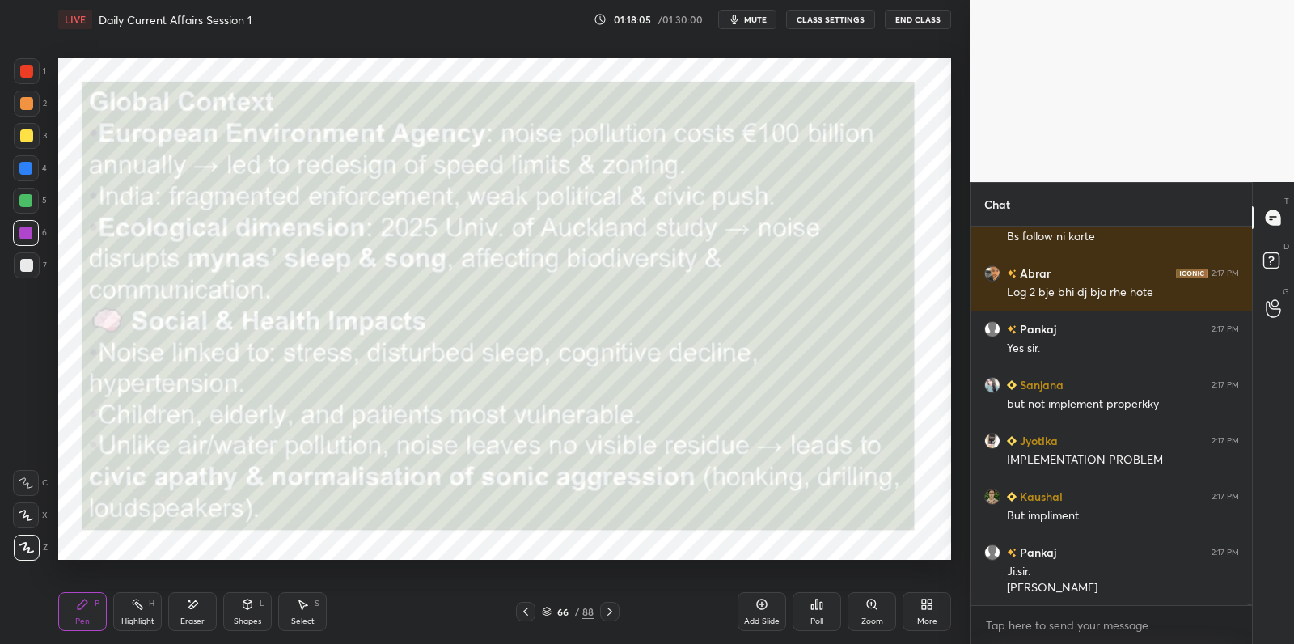
scroll to position [80563, 0]
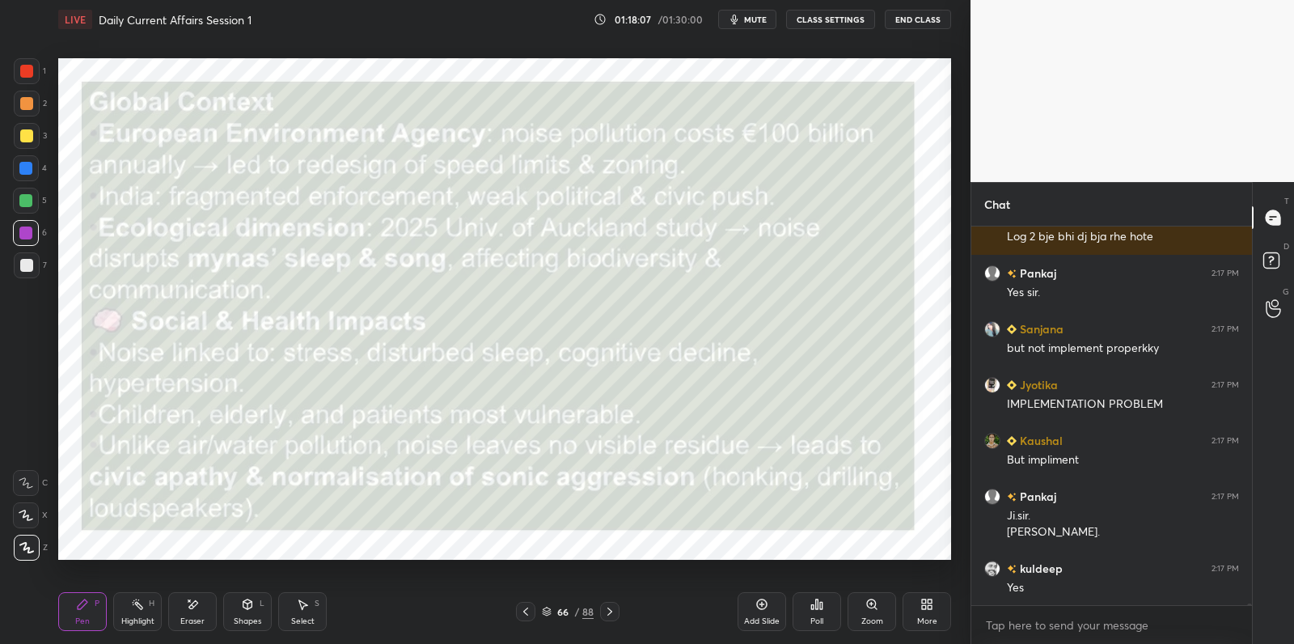
click at [764, 611] on div "Add Slide" at bounding box center [762, 611] width 49 height 39
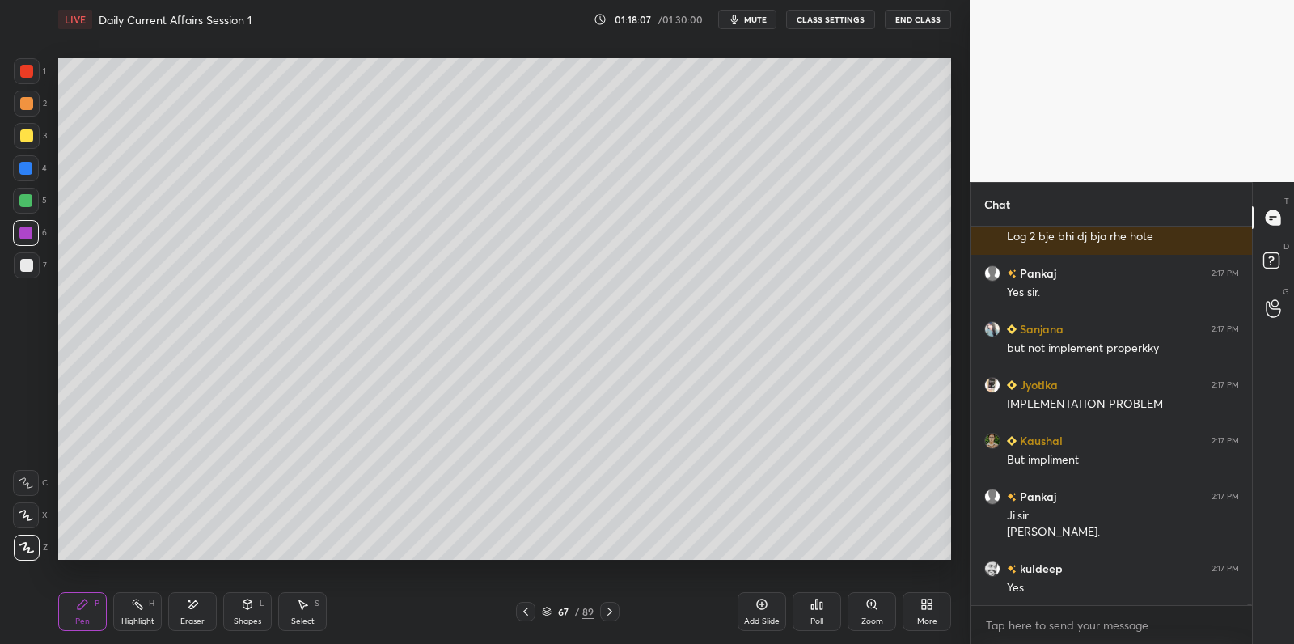
click at [40, 131] on div "3" at bounding box center [30, 136] width 33 height 26
drag, startPoint x: 40, startPoint y: 131, endPoint x: 51, endPoint y: 133, distance: 10.6
click at [36, 133] on div "3" at bounding box center [30, 136] width 33 height 26
click at [48, 259] on div "1 2 3 4 5 6 7 C X Z E E Erase all H H" at bounding box center [26, 309] width 52 height 502
click at [40, 264] on div "7" at bounding box center [30, 265] width 33 height 26
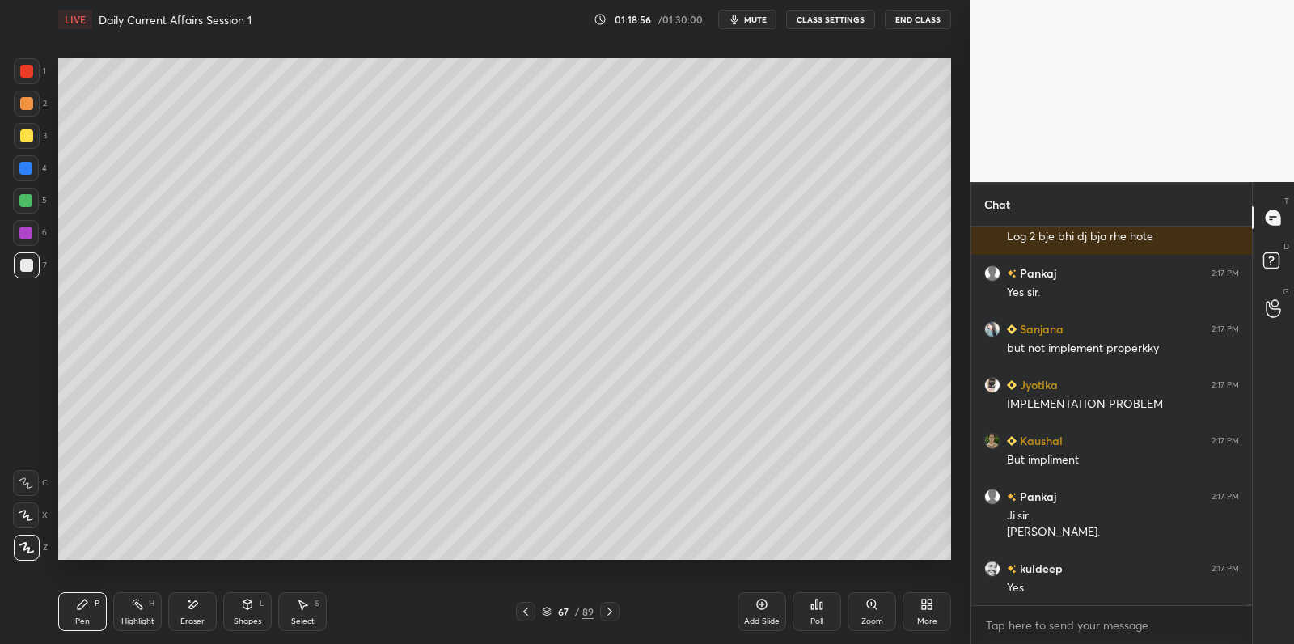
scroll to position [80601, 0]
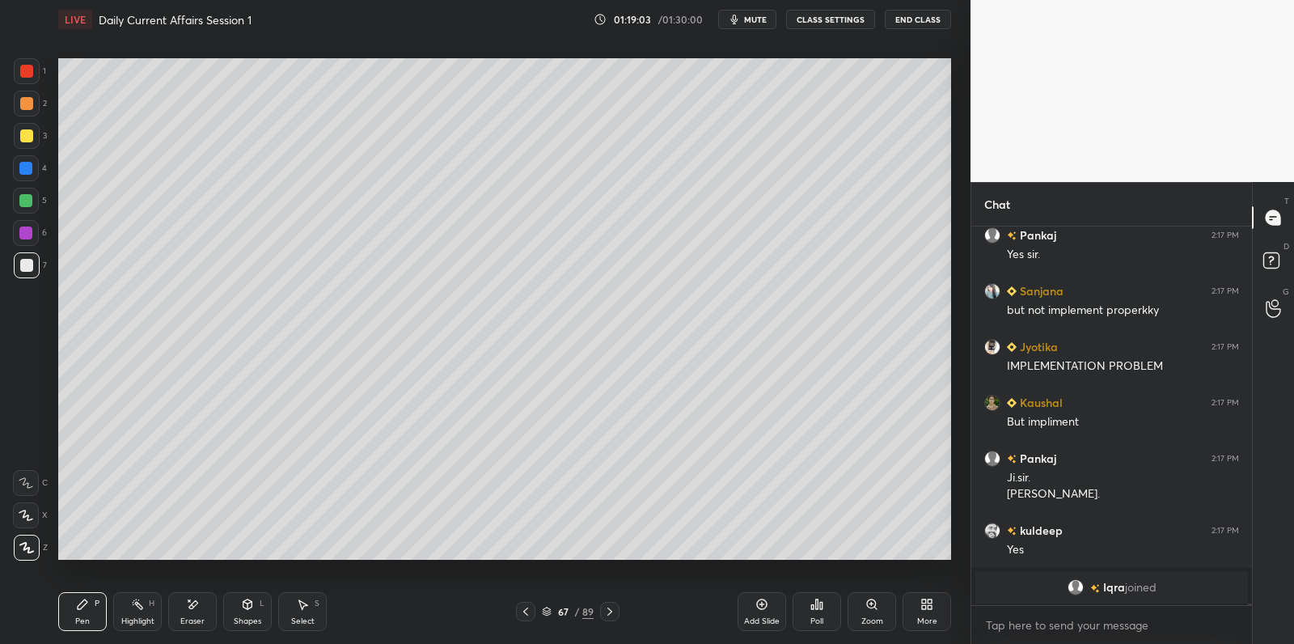
click at [26, 209] on div at bounding box center [26, 201] width 26 height 26
drag, startPoint x: 30, startPoint y: 205, endPoint x: 12, endPoint y: 227, distance: 28.2
click at [30, 205] on div at bounding box center [25, 200] width 13 height 13
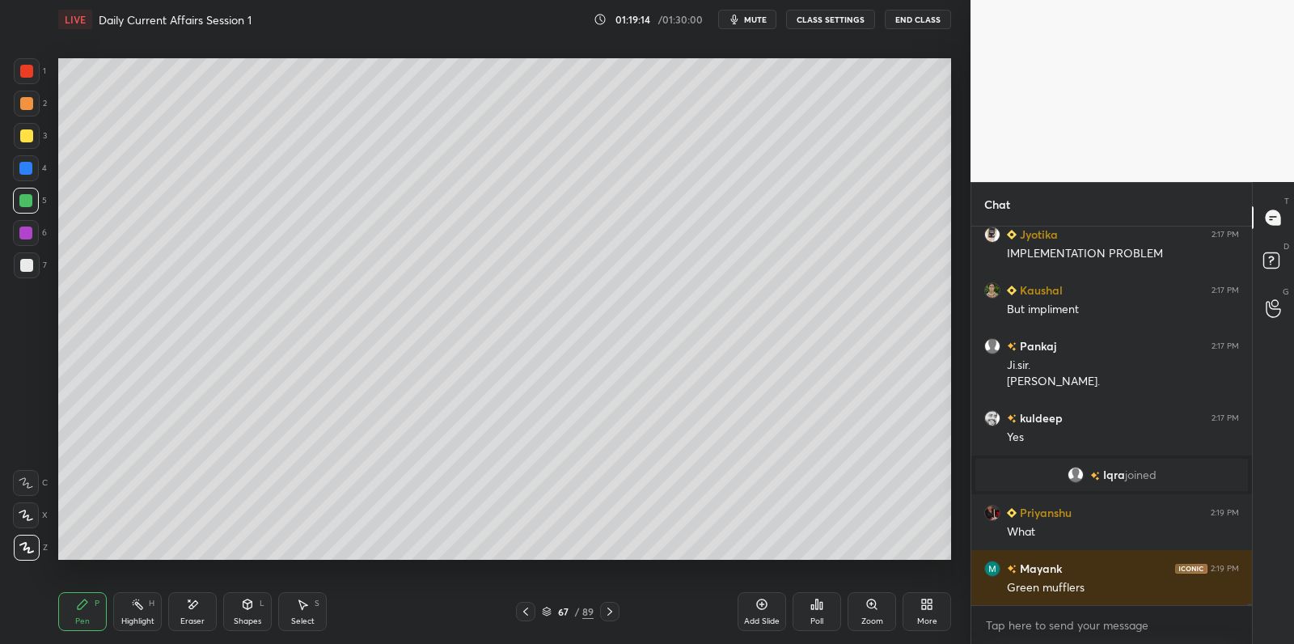
scroll to position [79531, 0]
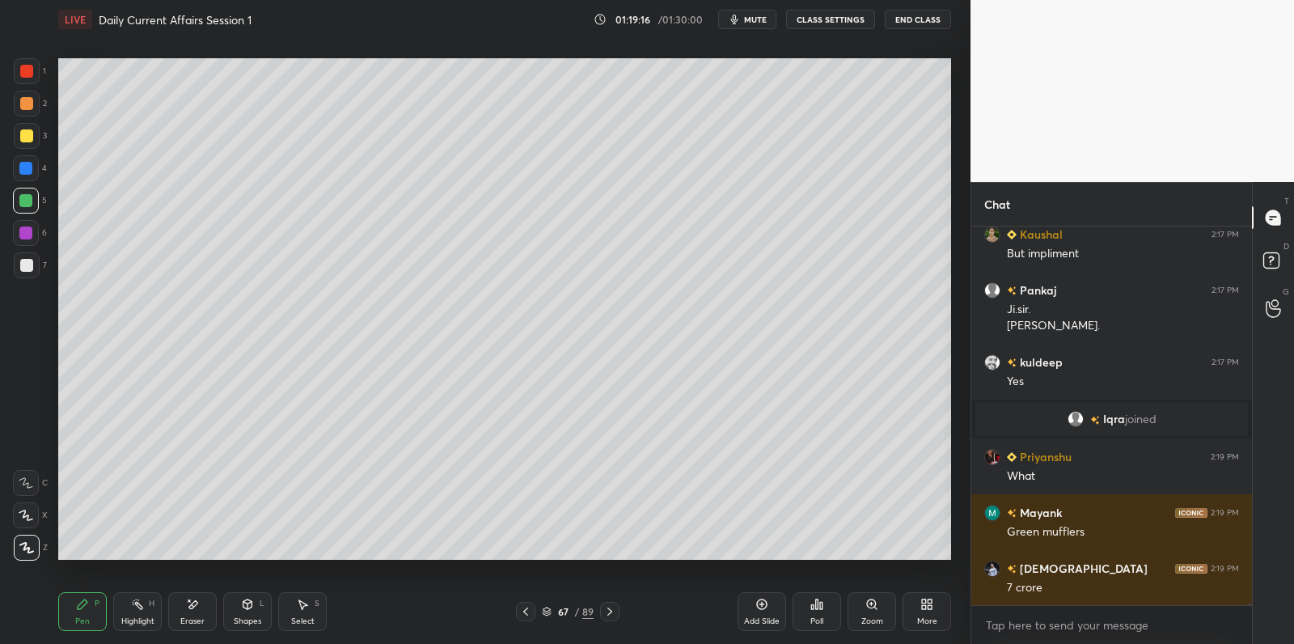
click at [36, 144] on div at bounding box center [27, 136] width 26 height 26
drag, startPoint x: 36, startPoint y: 144, endPoint x: 43, endPoint y: 159, distance: 17.0
click at [36, 144] on div at bounding box center [27, 136] width 26 height 26
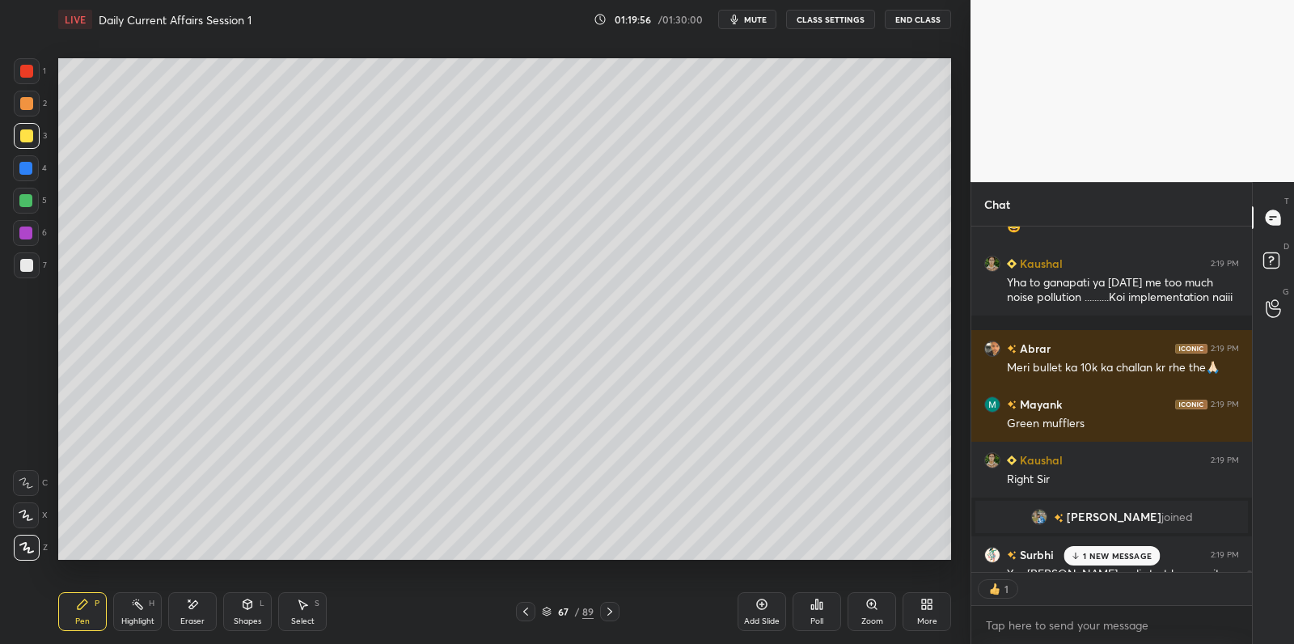
scroll to position [80203, 0]
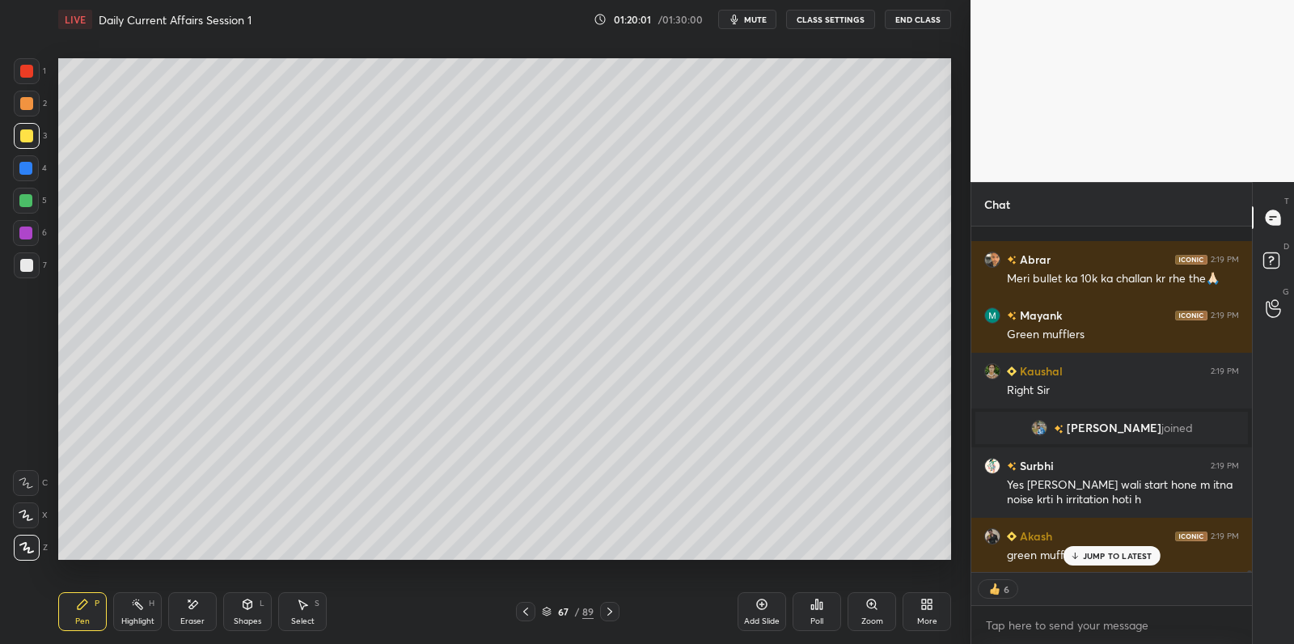
drag, startPoint x: 1125, startPoint y: 561, endPoint x: 1086, endPoint y: 589, distance: 48.0
click at [1125, 561] on p "JUMP TO LATEST" at bounding box center [1118, 556] width 70 height 10
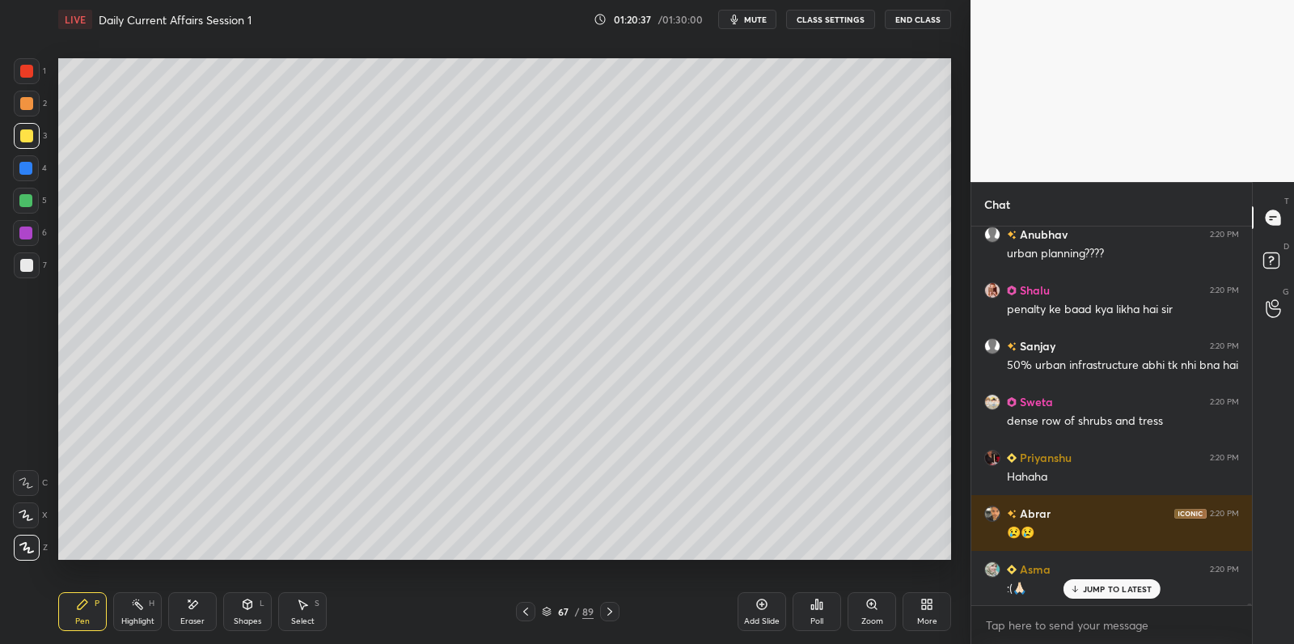
scroll to position [80870, 0]
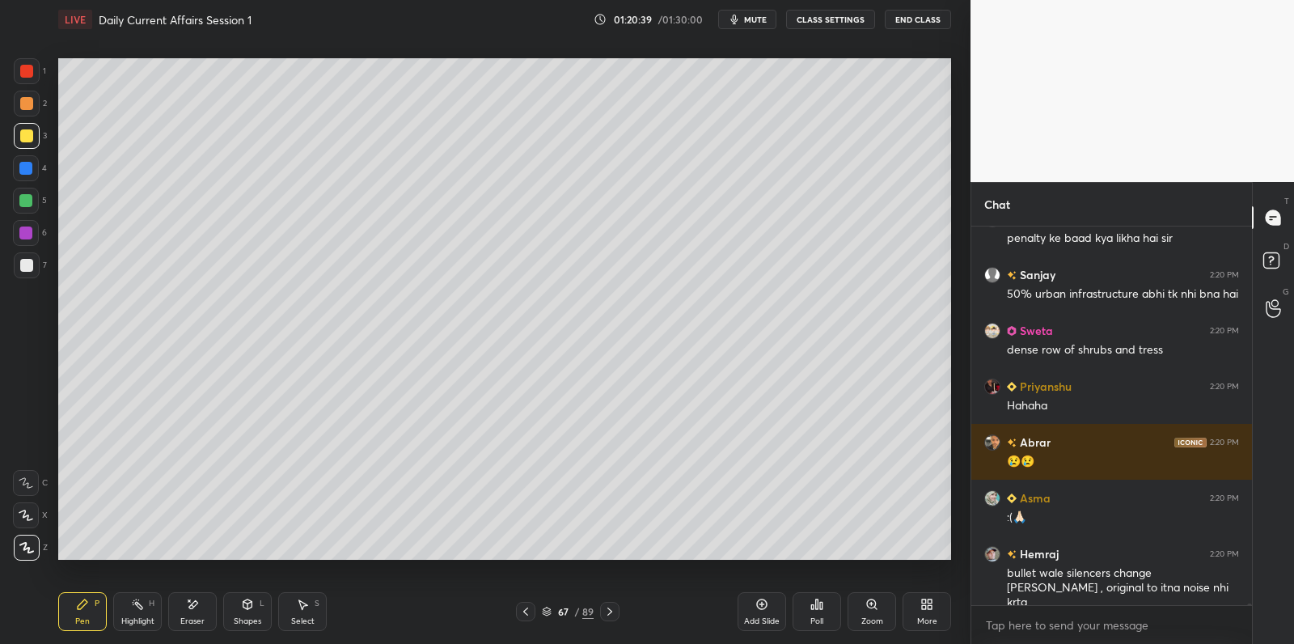
click at [767, 616] on div "Add Slide" at bounding box center [762, 611] width 49 height 39
click at [20, 103] on div at bounding box center [26, 103] width 13 height 13
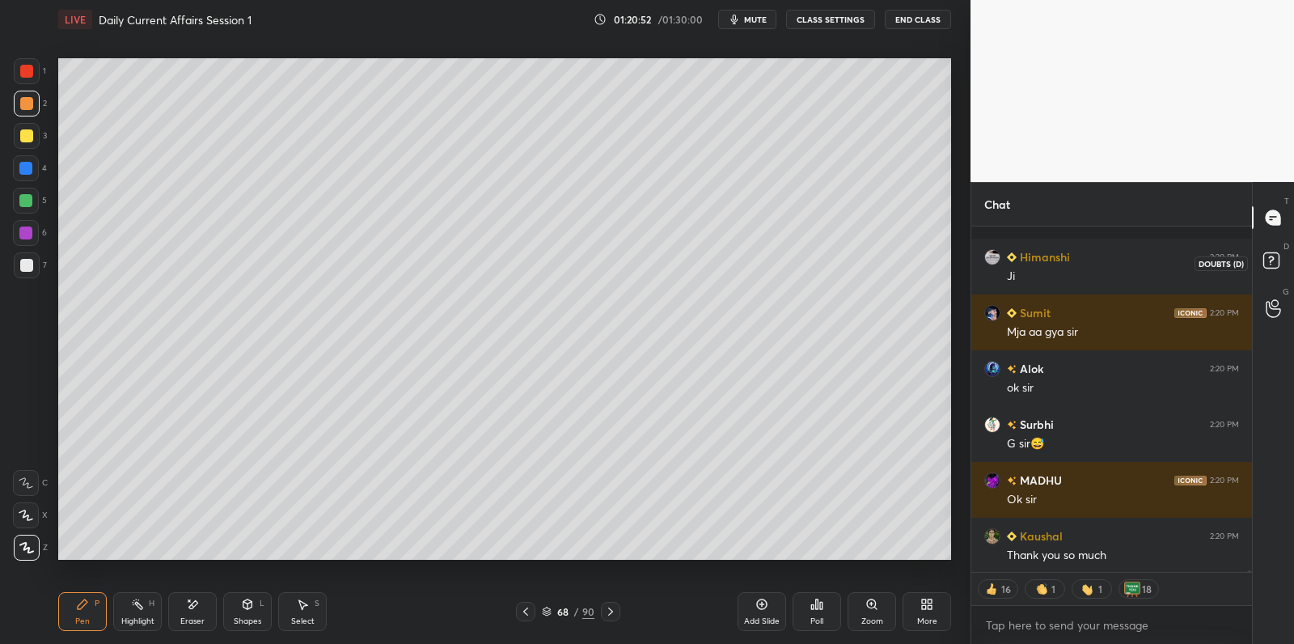
scroll to position [81517, 0]
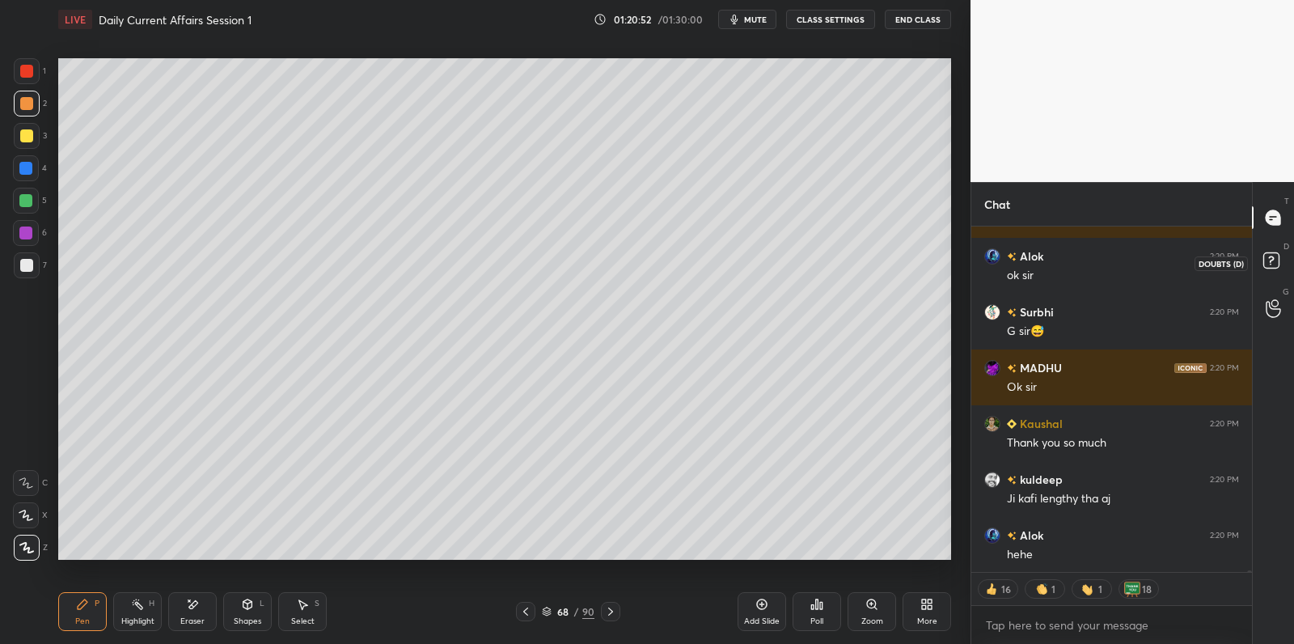
click at [1274, 269] on icon at bounding box center [1273, 262] width 29 height 29
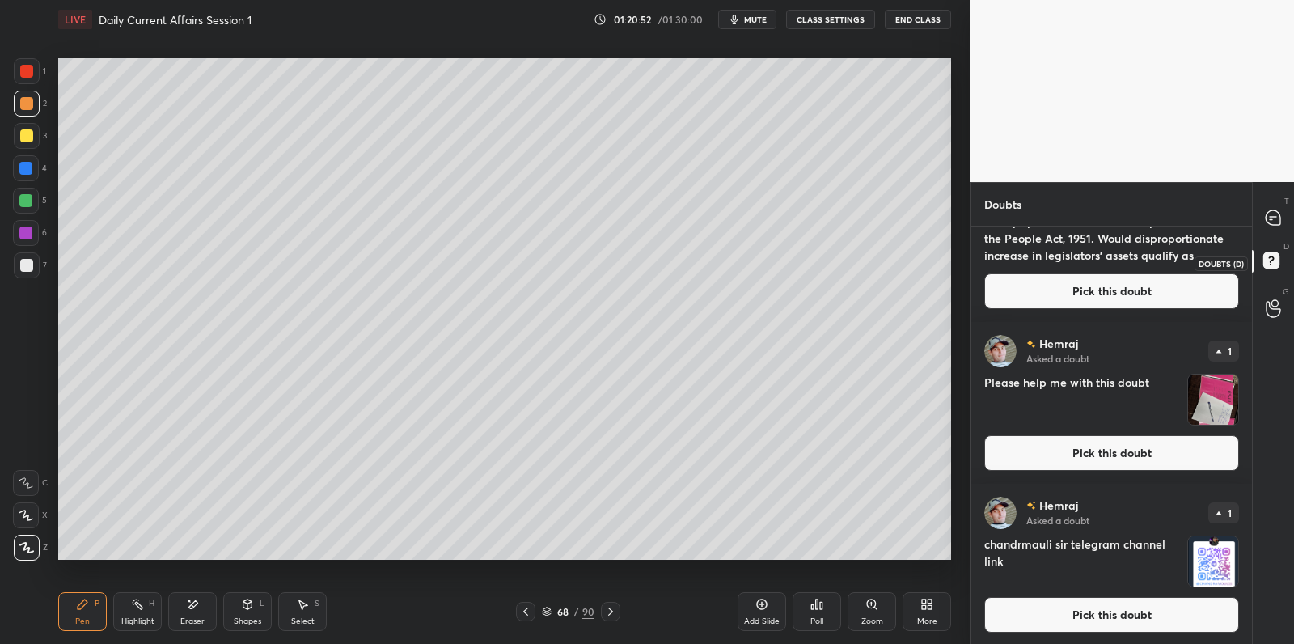
scroll to position [0, 0]
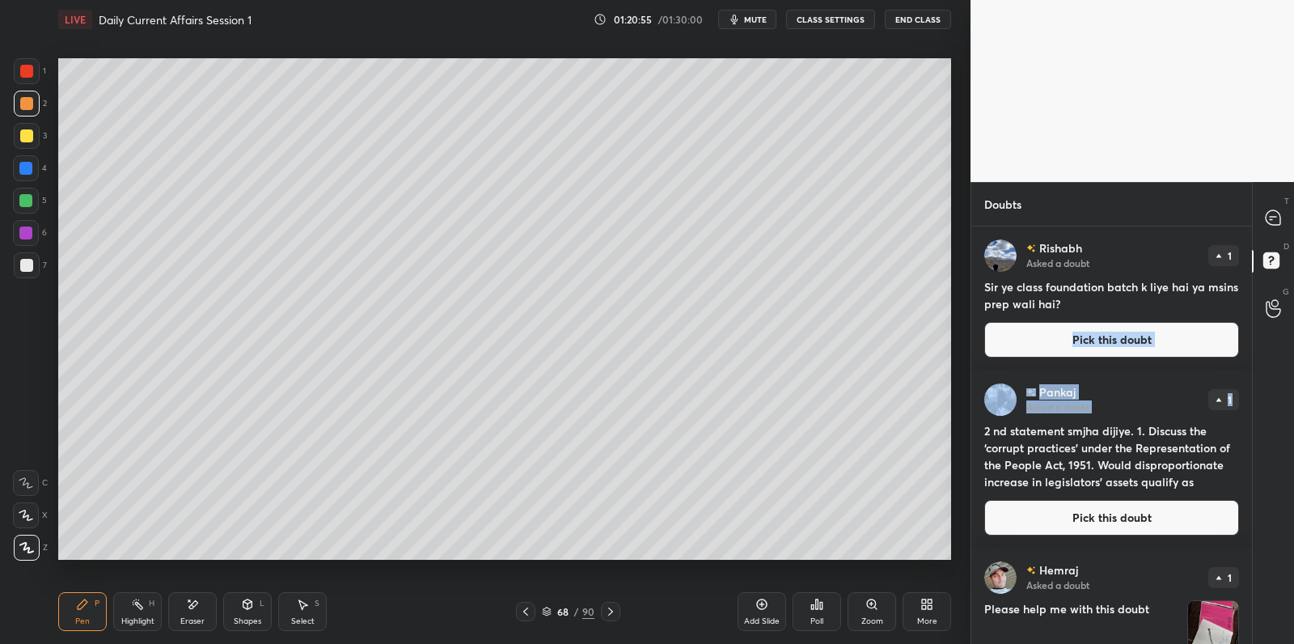
drag, startPoint x: 1246, startPoint y: 321, endPoint x: 1244, endPoint y: 438, distance: 117.3
click at [1242, 406] on div "[PERSON_NAME] Asked a doubt 1 Sir ye class foundation batch k liye hai ya msins…" at bounding box center [1111, 548] width 281 height 645
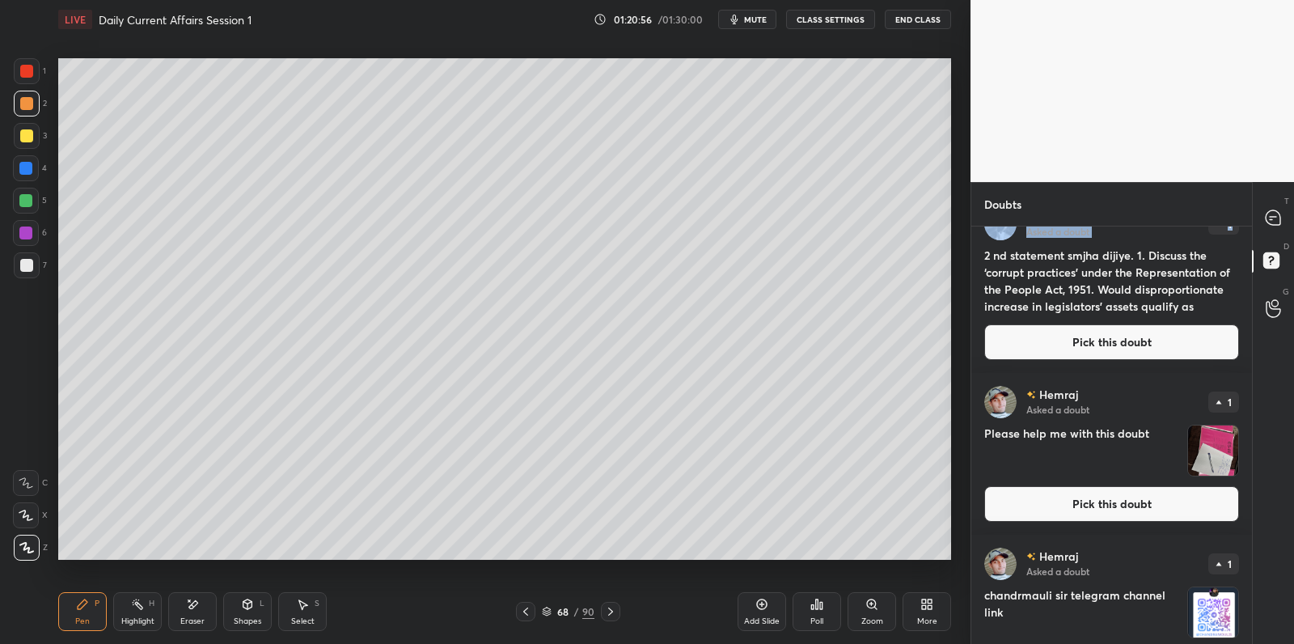
click at [1209, 605] on img "grid" at bounding box center [1213, 612] width 50 height 50
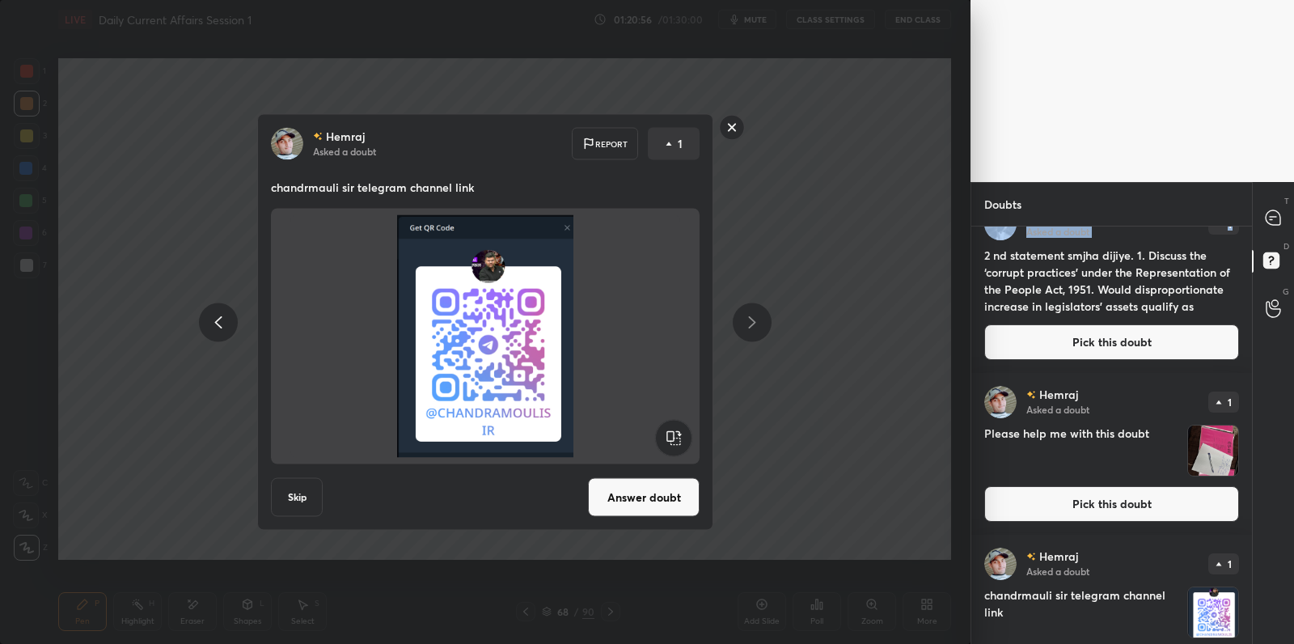
scroll to position [226, 0]
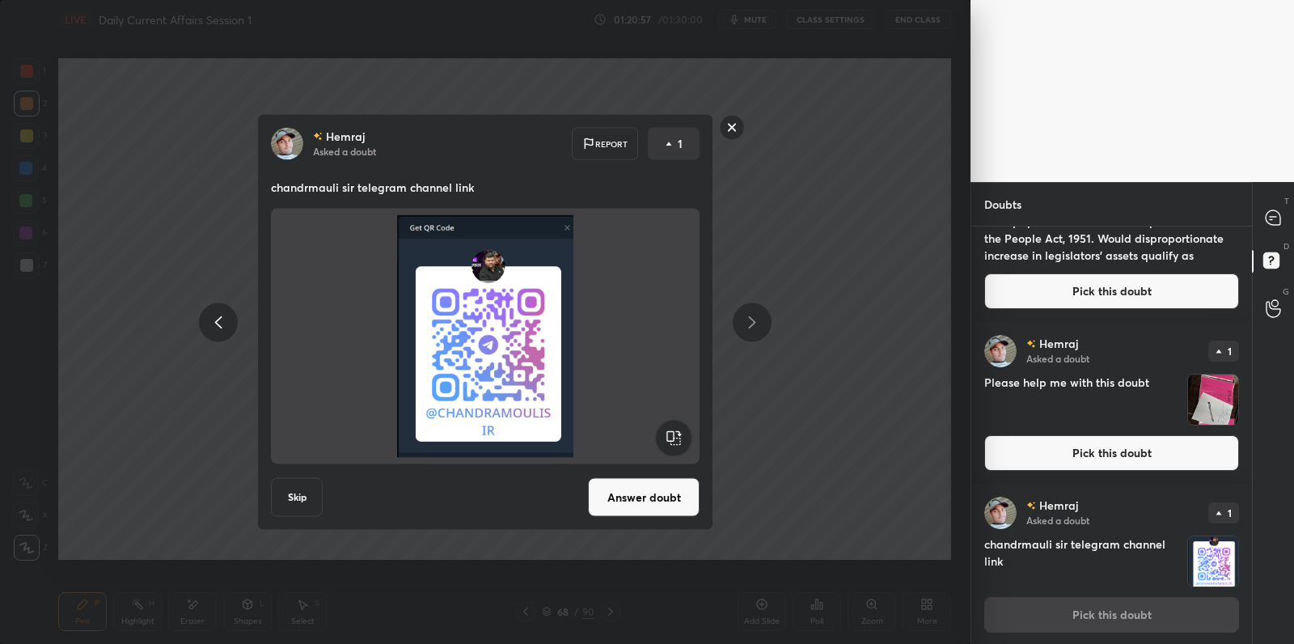
click at [658, 497] on button "Answer doubt" at bounding box center [644, 497] width 112 height 39
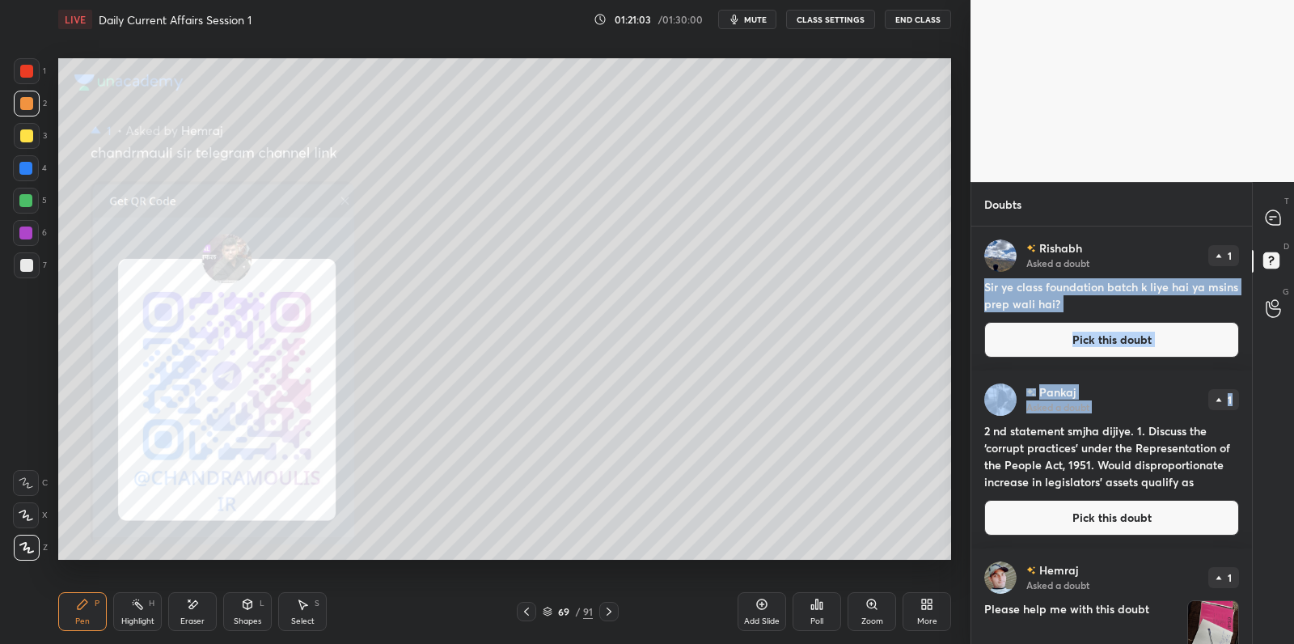
click at [34, 133] on div at bounding box center [27, 136] width 26 height 26
click at [29, 139] on div at bounding box center [26, 135] width 13 height 13
click at [28, 163] on div at bounding box center [25, 168] width 13 height 13
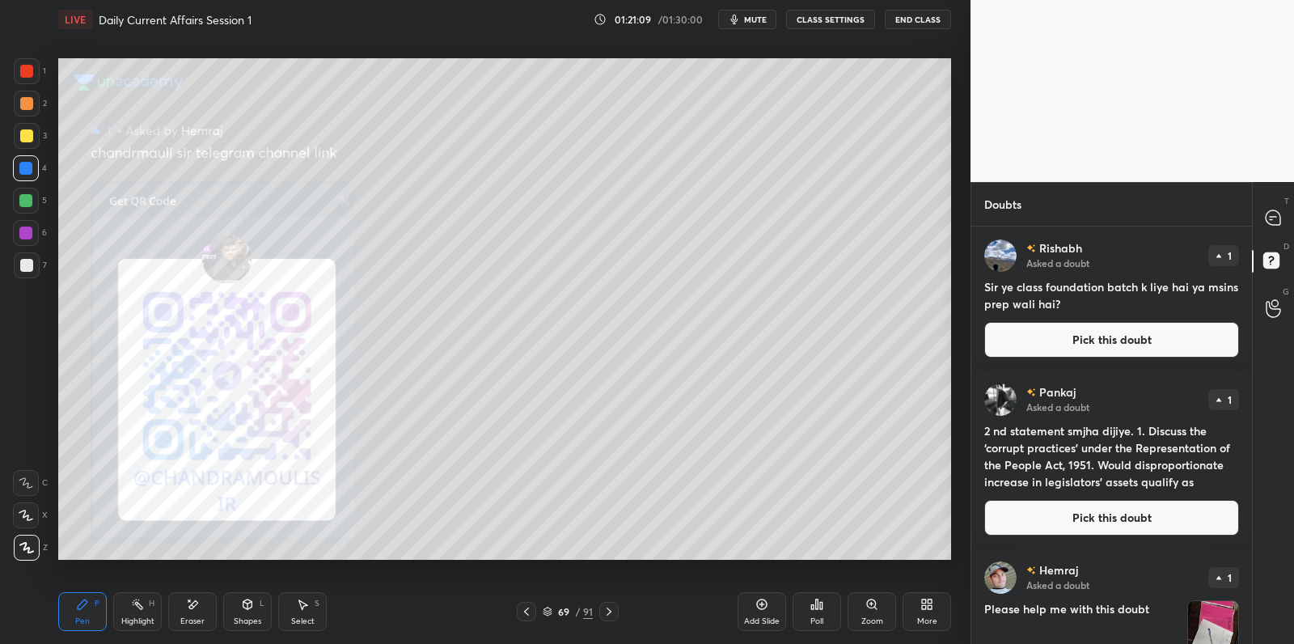
click at [1041, 433] on h4 "2 nd statement smjha dijiye. 1. Discuss the ‘corrupt practices’ under the Repre…" at bounding box center [1111, 456] width 255 height 68
click at [1265, 222] on icon at bounding box center [1273, 217] width 17 height 17
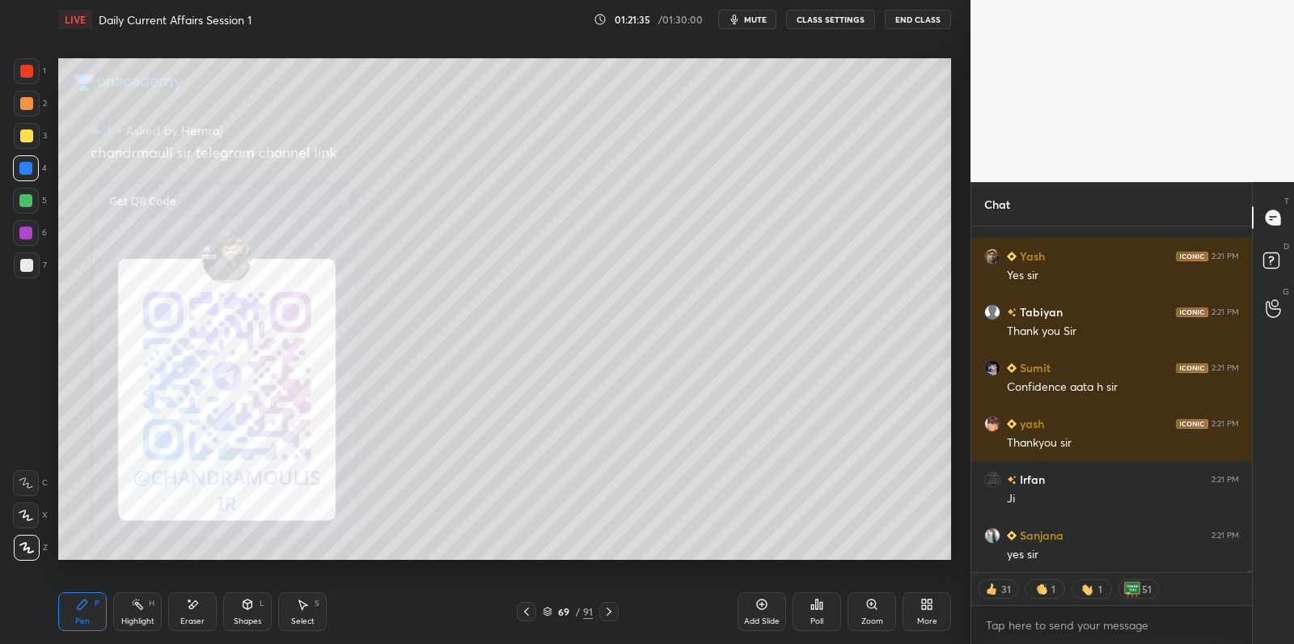
scroll to position [83773, 0]
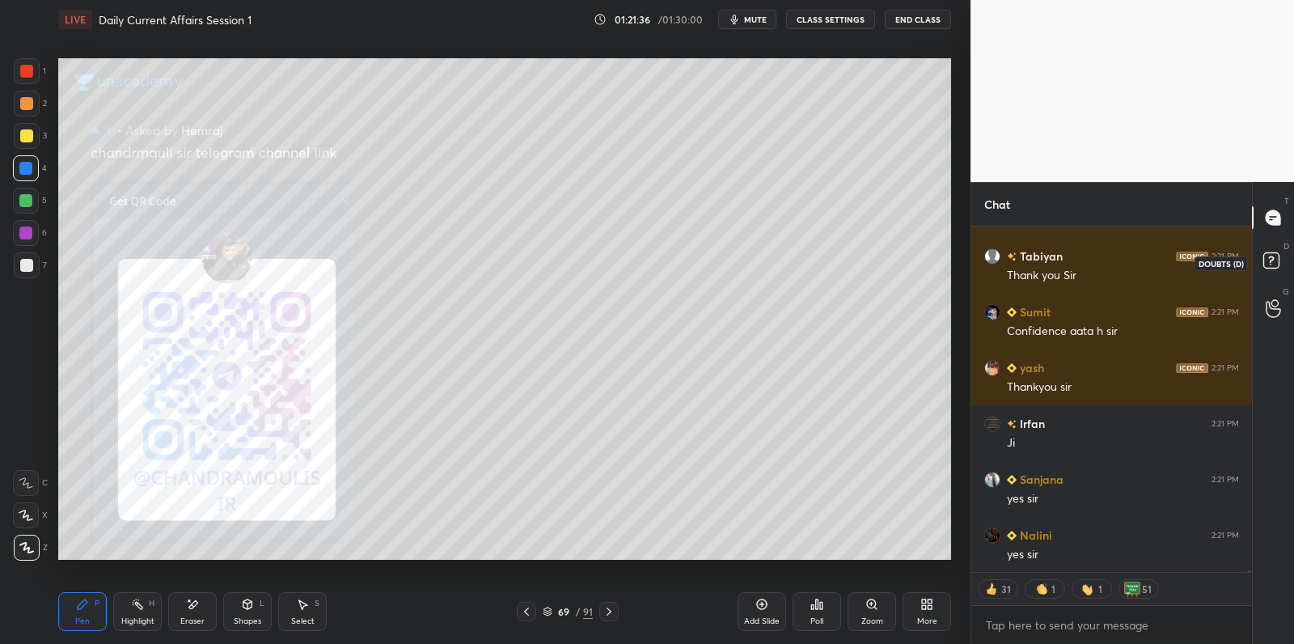
click at [1267, 274] on icon at bounding box center [1273, 262] width 29 height 29
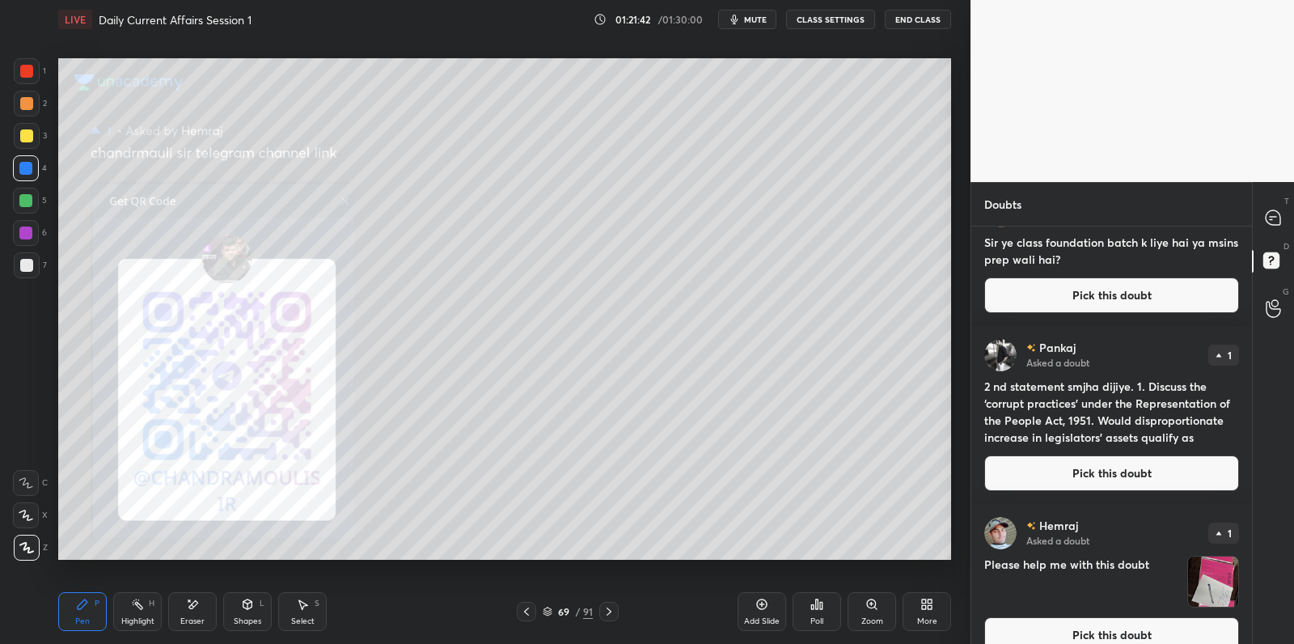
scroll to position [65, 0]
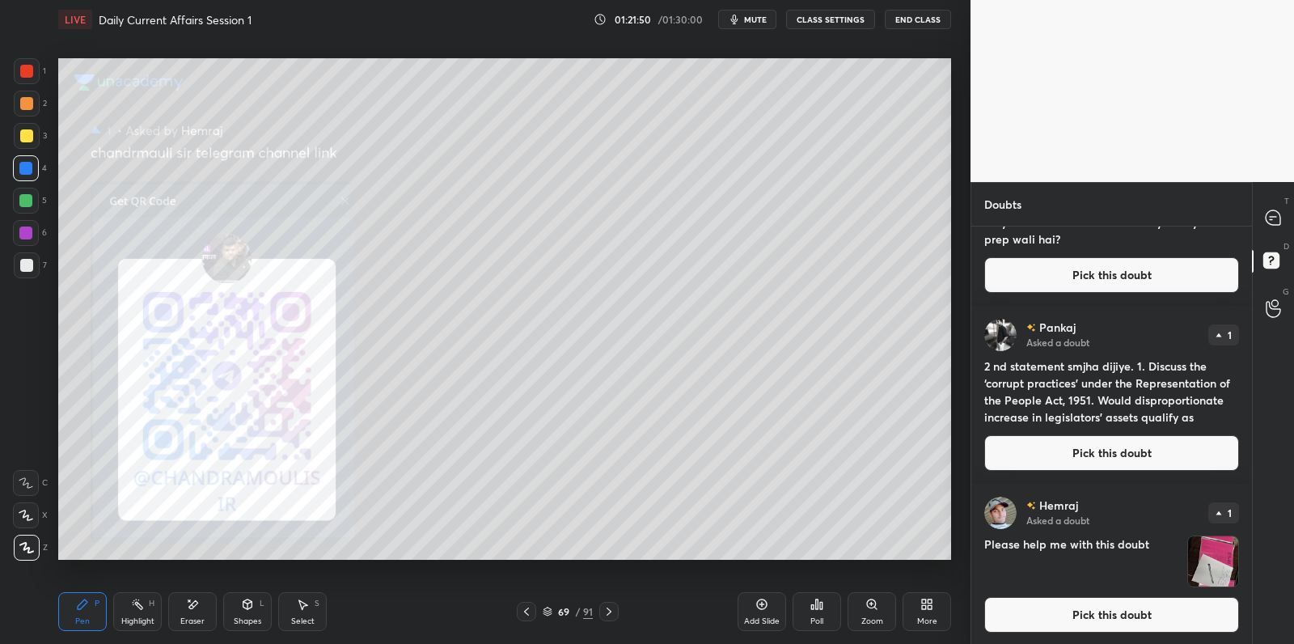
click at [1199, 454] on button "Pick this doubt" at bounding box center [1111, 453] width 255 height 36
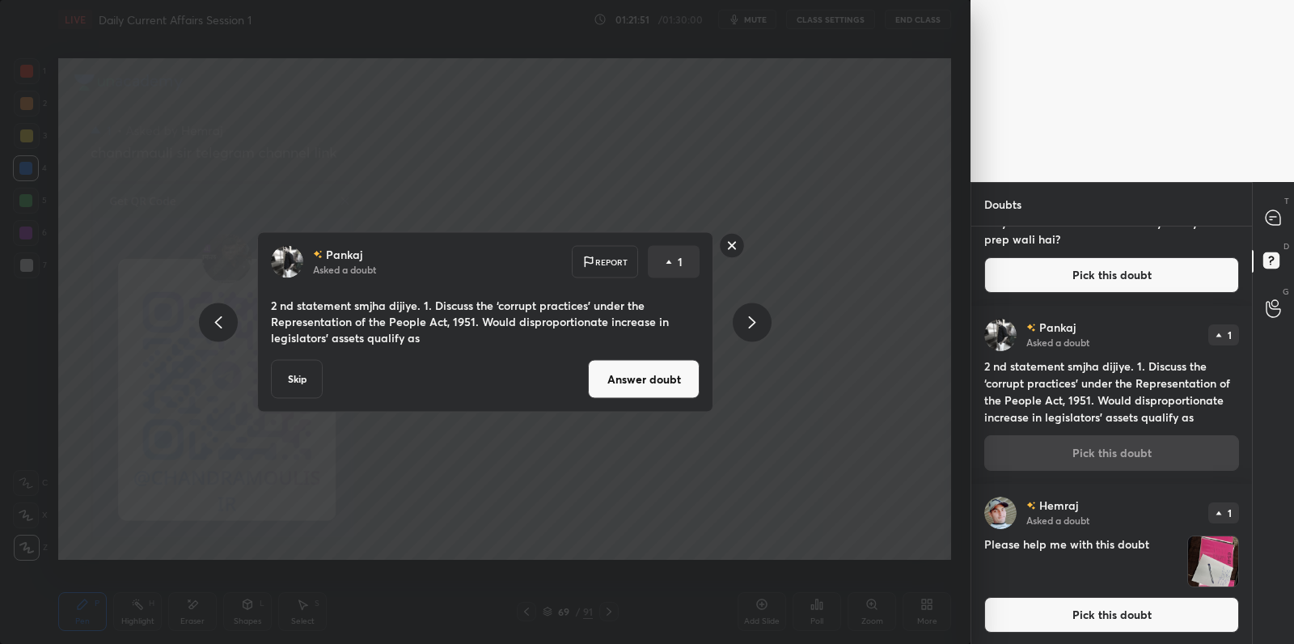
click at [731, 248] on rect at bounding box center [732, 245] width 25 height 25
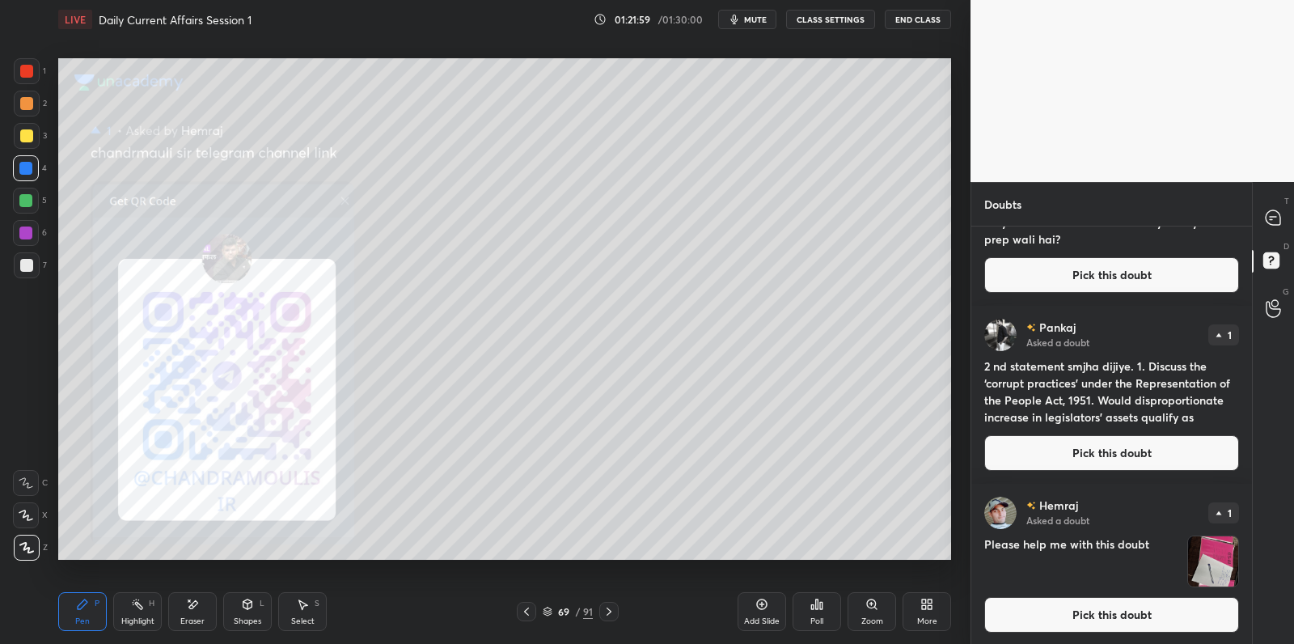
scroll to position [0, 0]
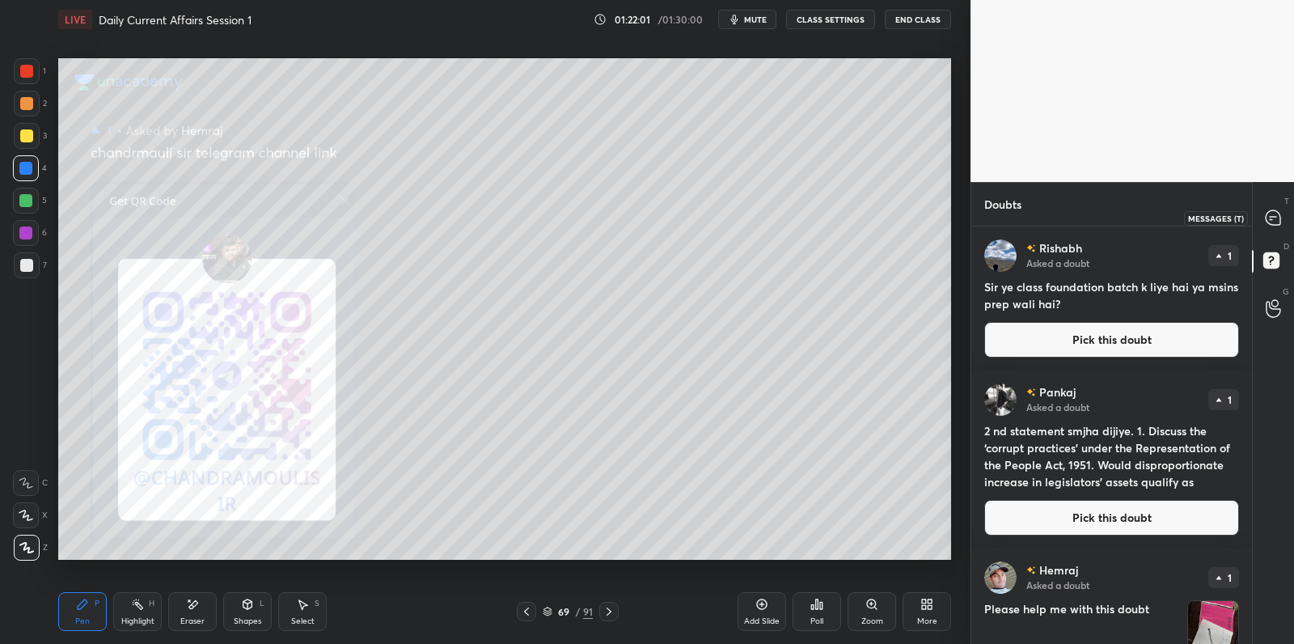
click at [1275, 203] on div at bounding box center [1274, 217] width 32 height 29
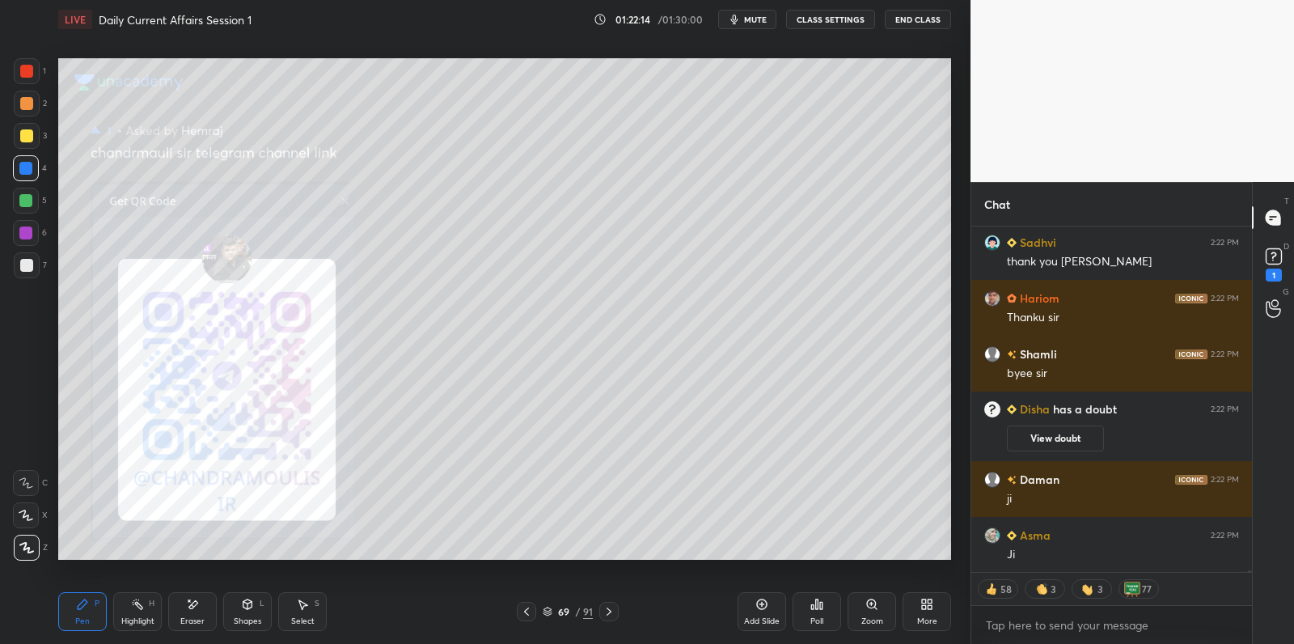
scroll to position [83491, 0]
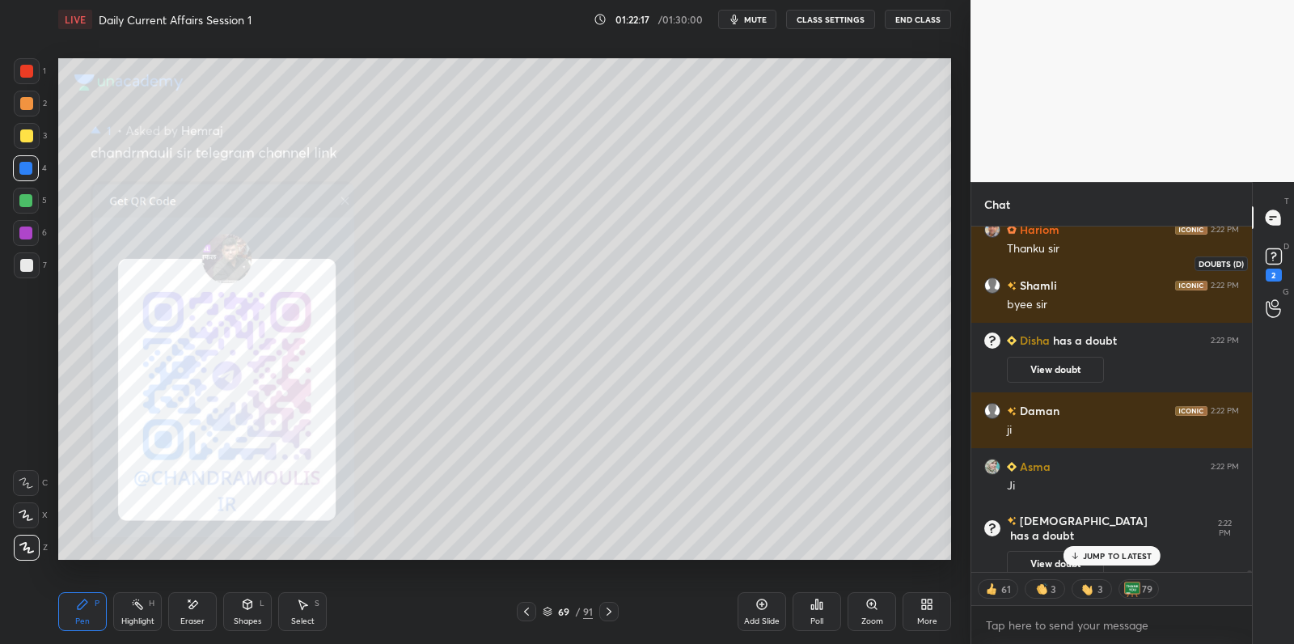
click at [1270, 267] on icon at bounding box center [1274, 256] width 24 height 24
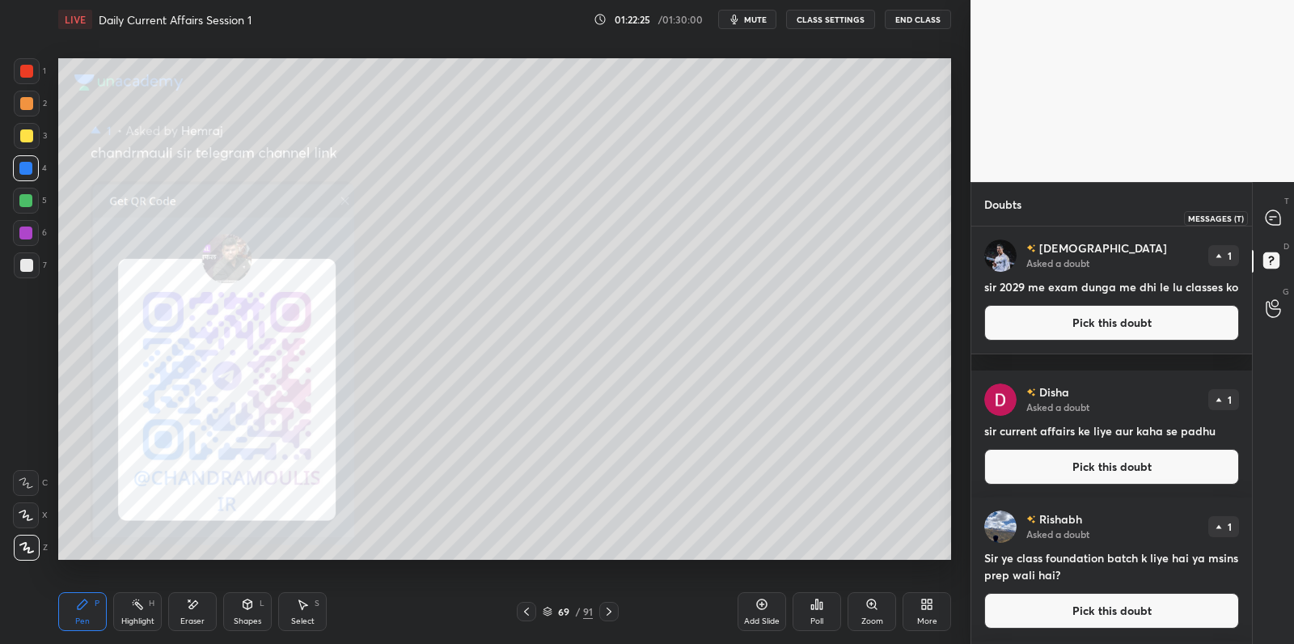
click at [1275, 222] on icon at bounding box center [1273, 217] width 15 height 15
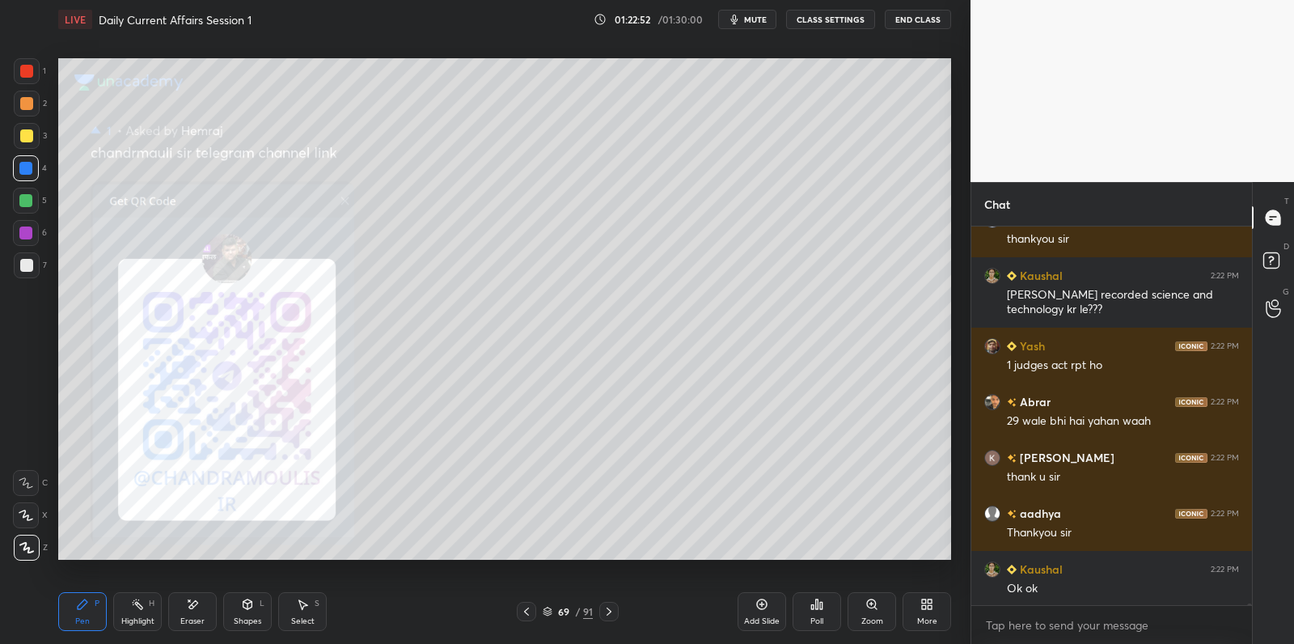
scroll to position [84575, 0]
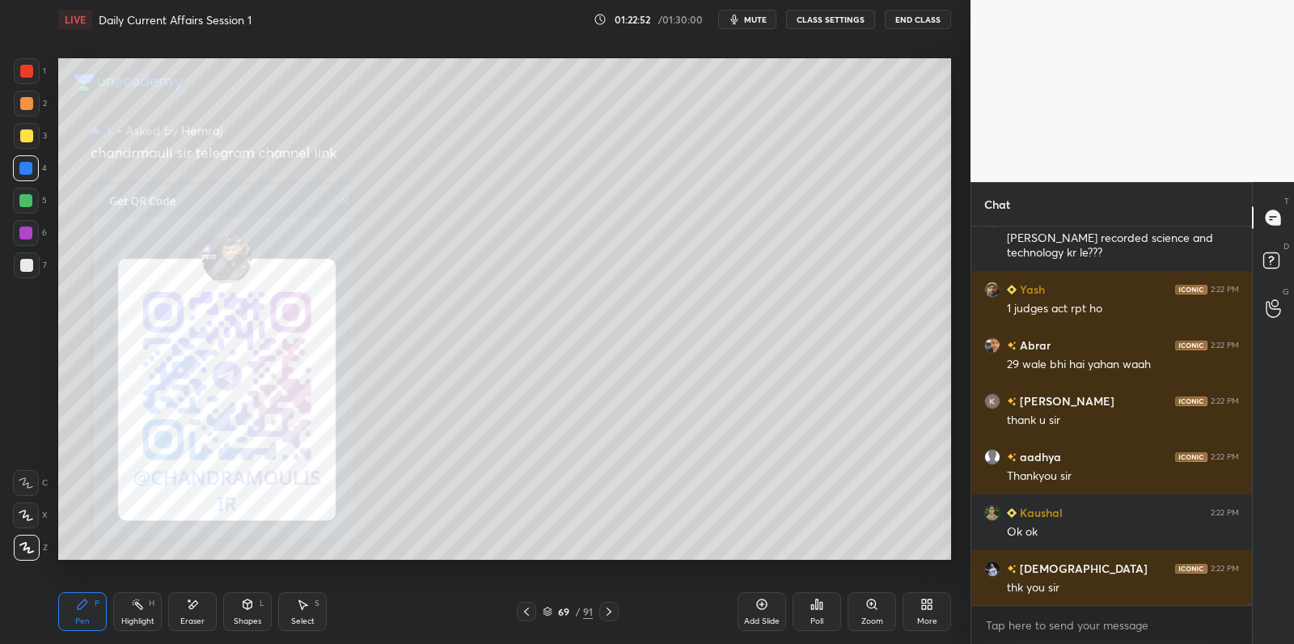
click at [932, 22] on button "End Class" at bounding box center [918, 19] width 66 height 19
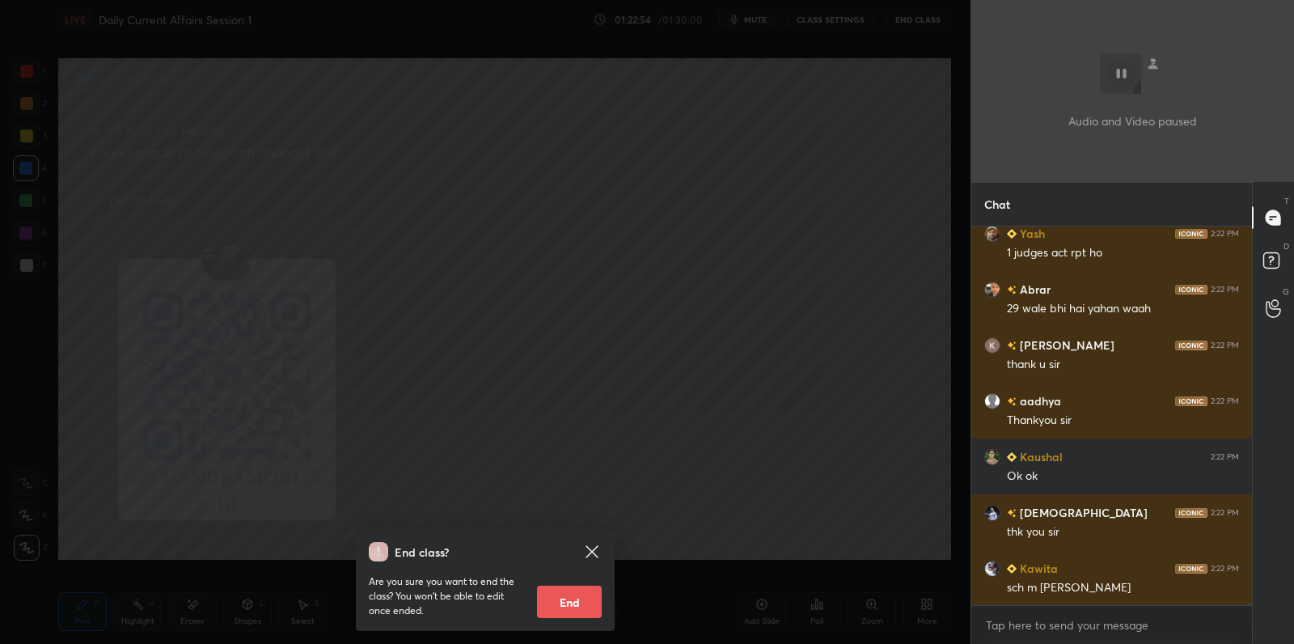
scroll to position [341, 277]
click at [561, 590] on button "End" at bounding box center [569, 602] width 65 height 32
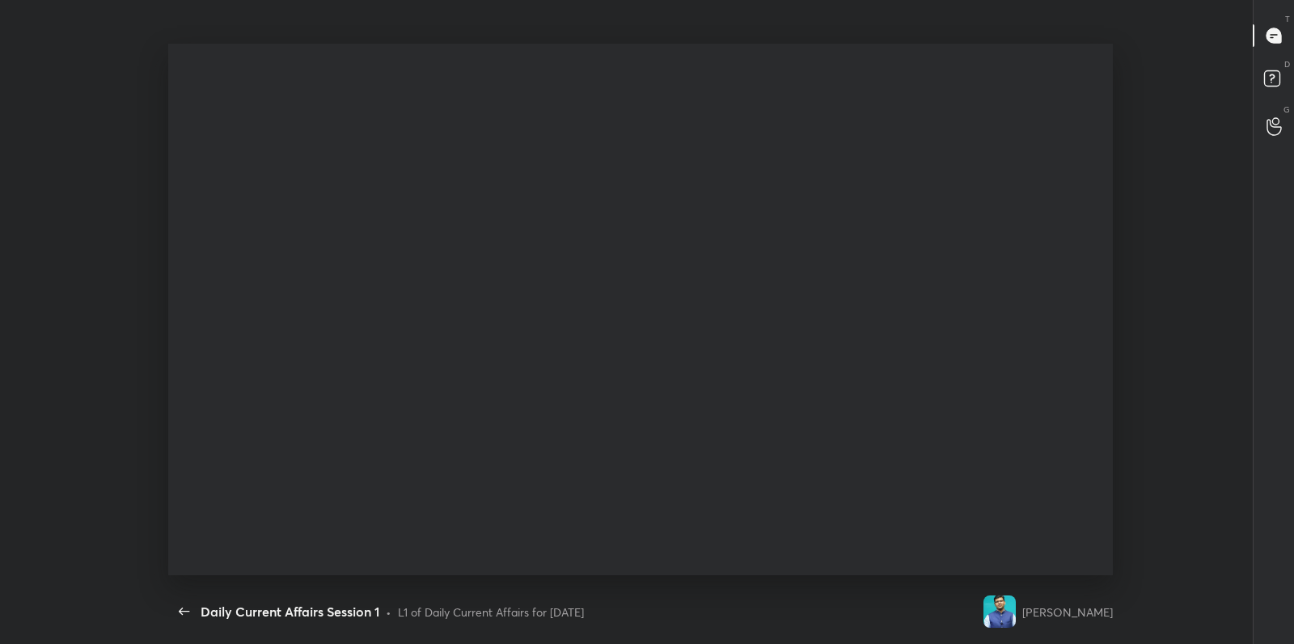
scroll to position [80340, 79923]
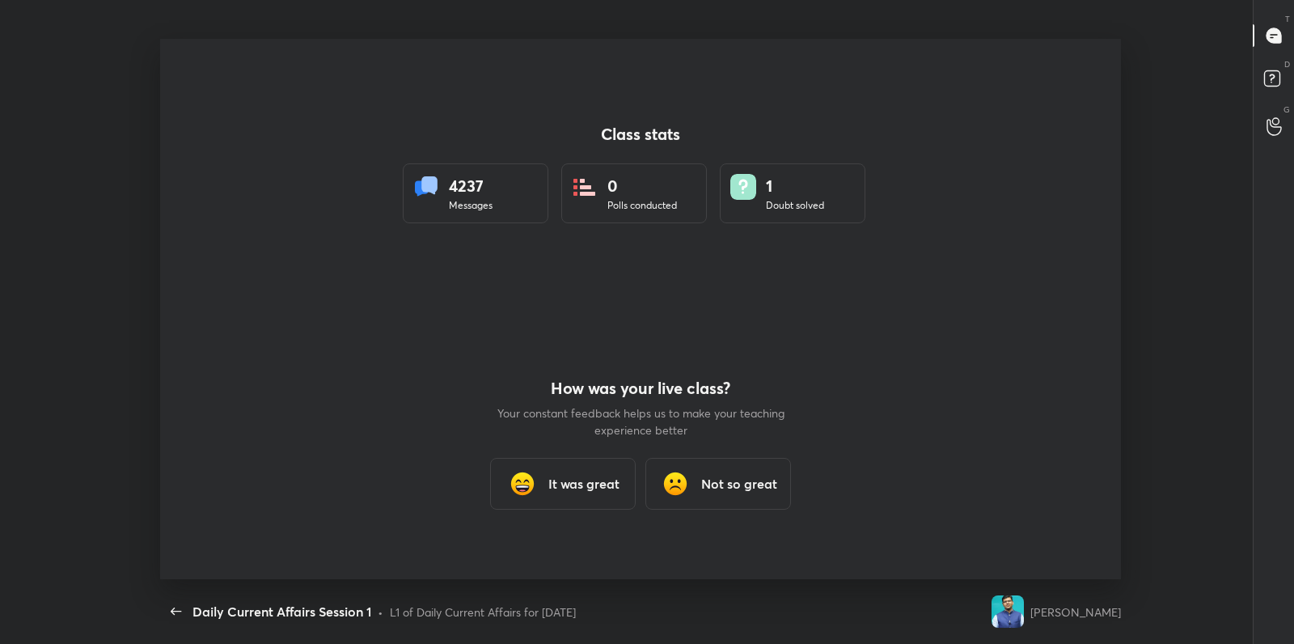
type textarea "x"
